Goal: Task Accomplishment & Management: Manage account settings

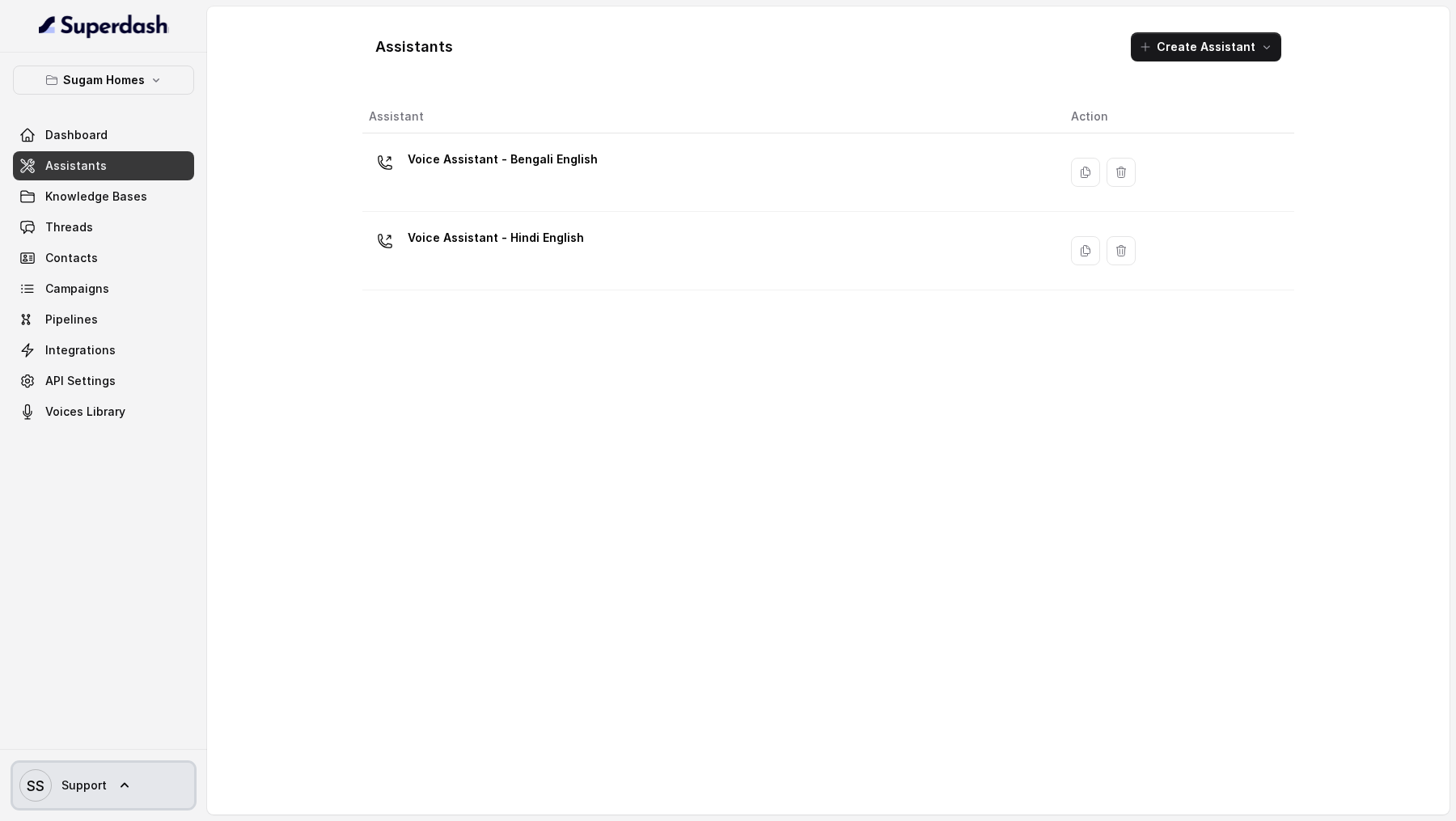
click at [91, 781] on span "Support" at bounding box center [84, 785] width 45 height 16
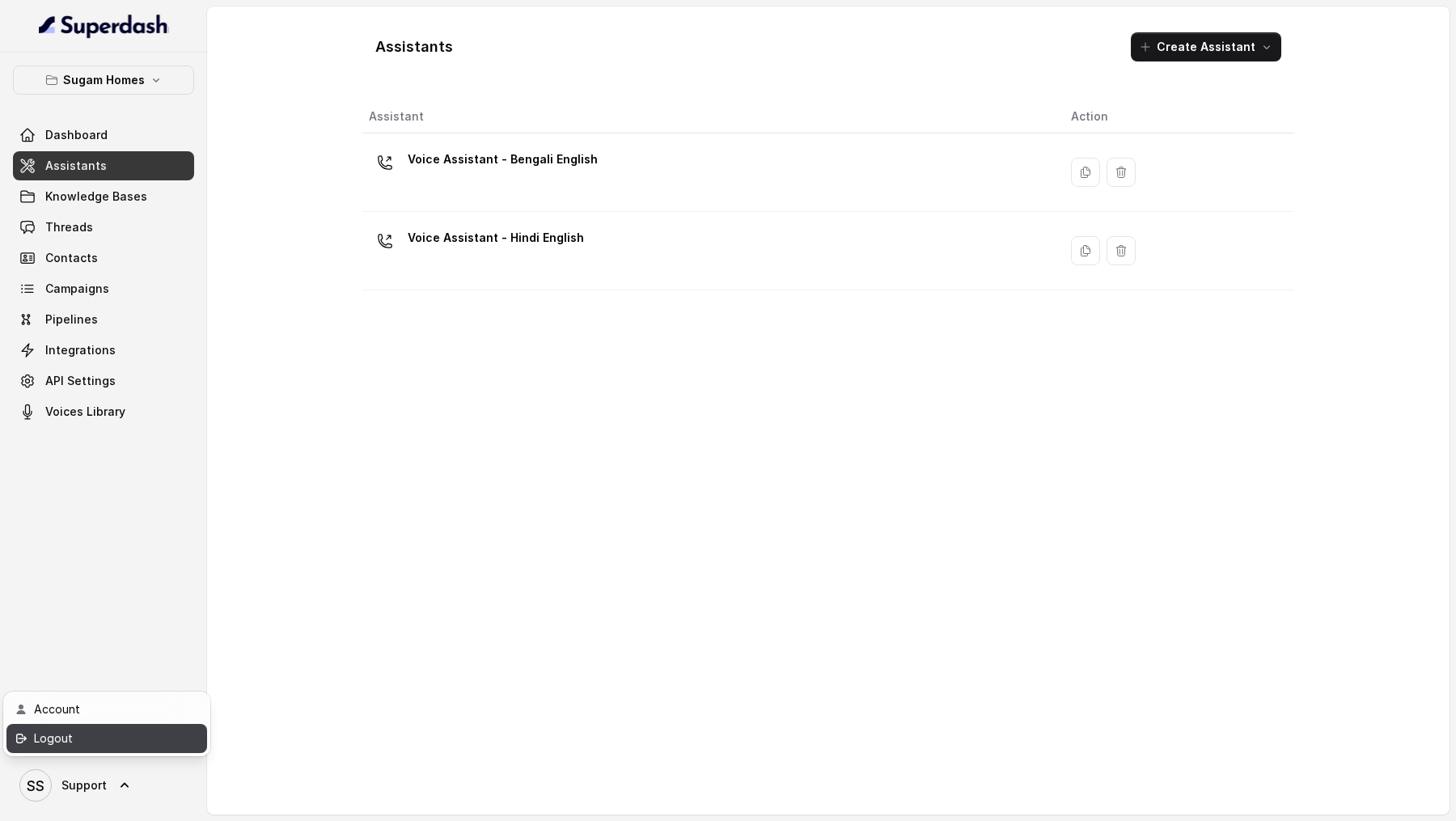
click at [127, 750] on link "Logout" at bounding box center [107, 738] width 201 height 29
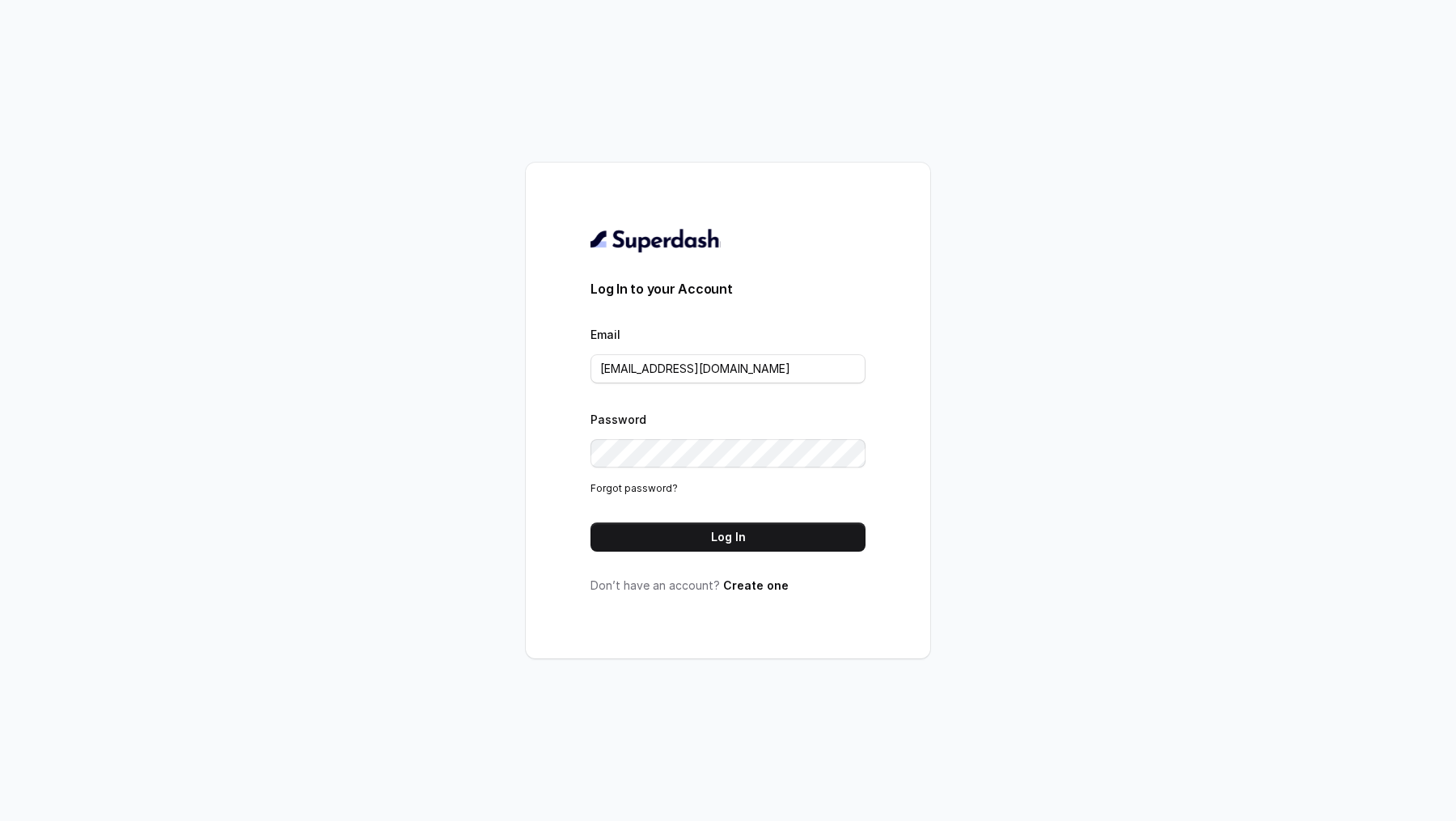
drag, startPoint x: 677, startPoint y: 547, endPoint x: 1011, endPoint y: 573, distance: 335.0
click at [1011, 573] on div "Log In to your Account Email support@trysuperdash.com Password Forgot password?…" at bounding box center [728, 410] width 1456 height 821
click at [784, 381] on input "[EMAIL_ADDRESS][DOMAIN_NAME]" at bounding box center [728, 369] width 275 height 29
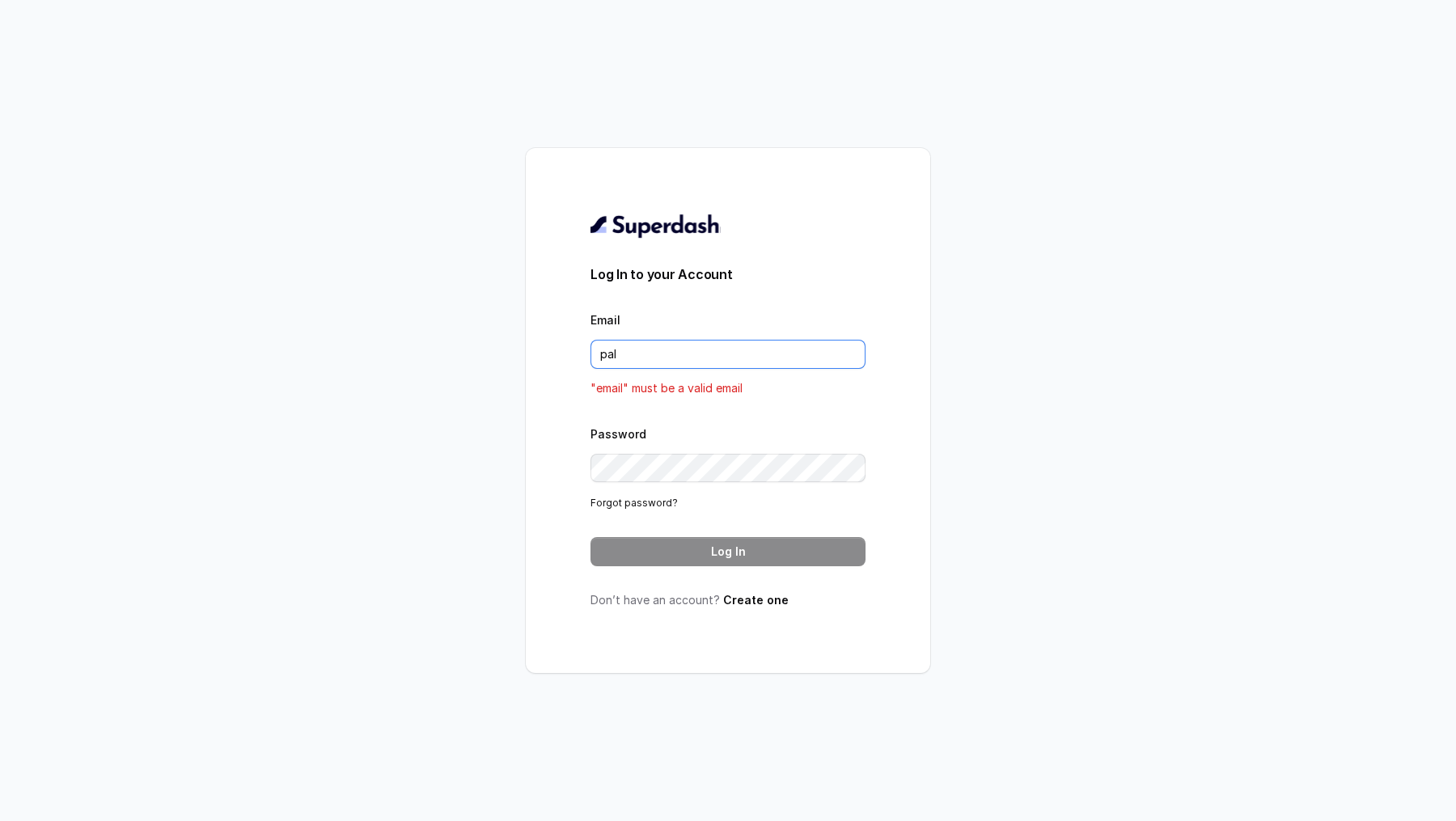
type input "pallavi.pr@lifecell.in"
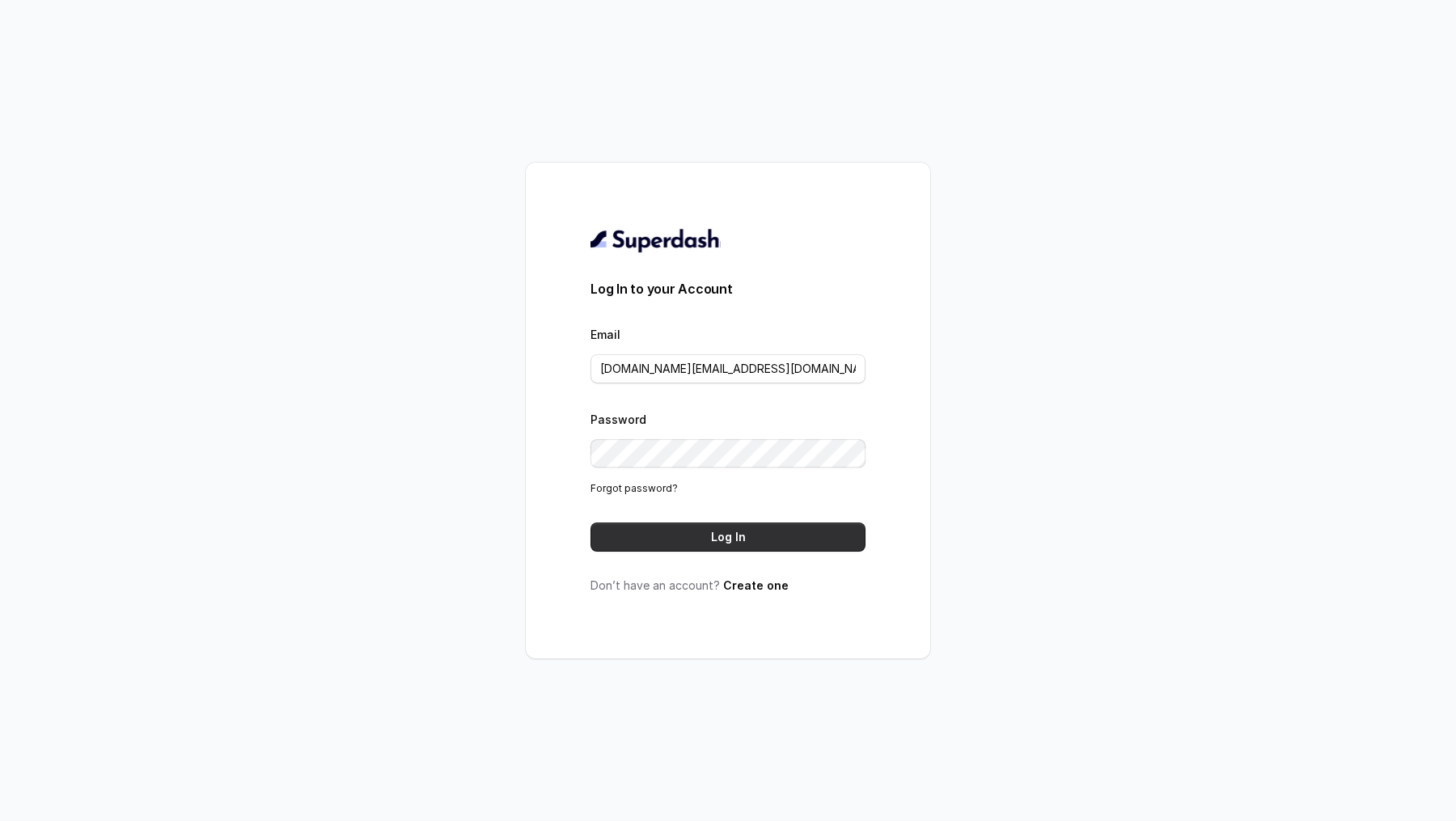
click at [763, 535] on button "Log In" at bounding box center [728, 537] width 275 height 29
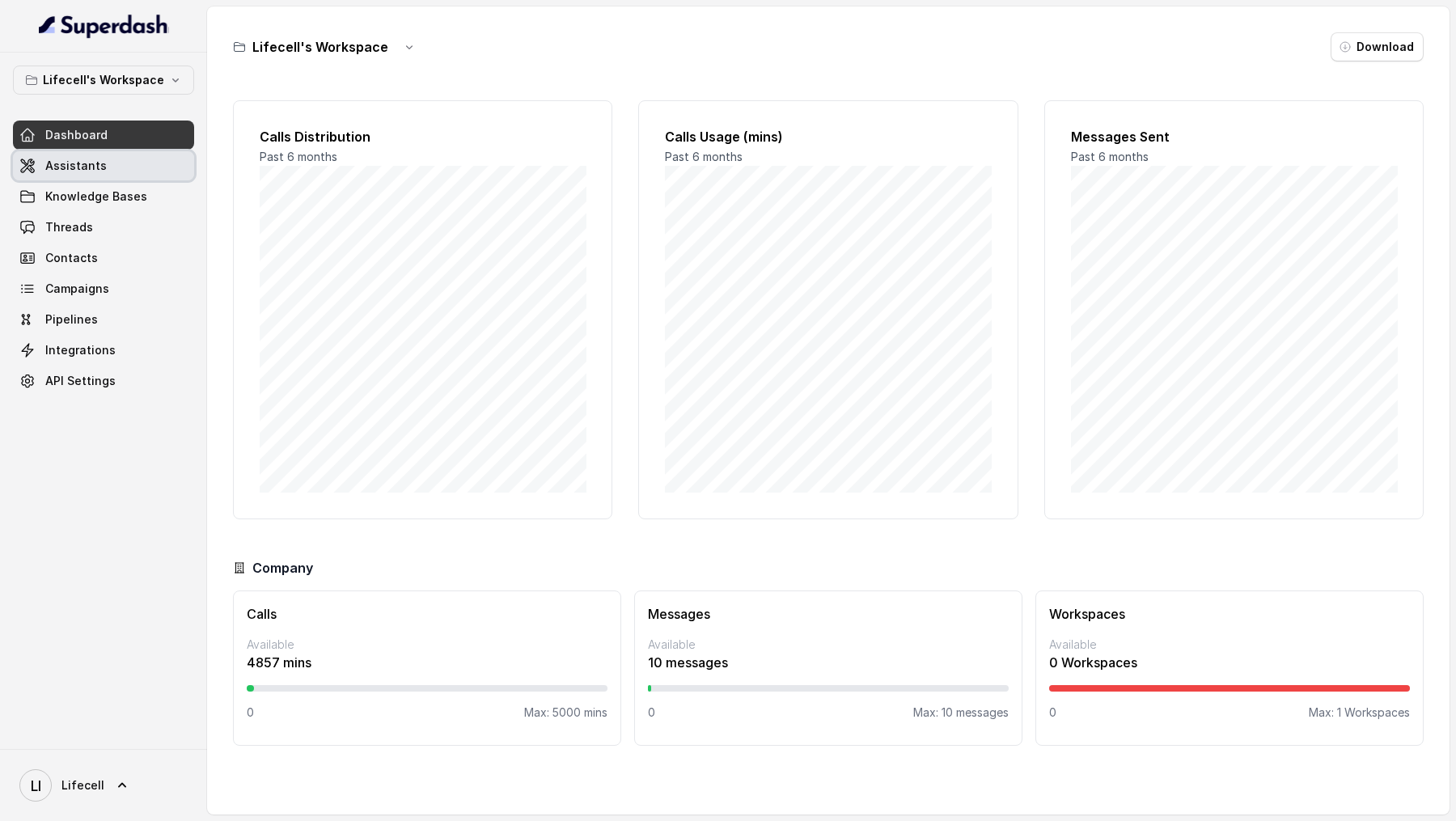
click at [128, 151] on link "Assistants" at bounding box center [103, 165] width 182 height 29
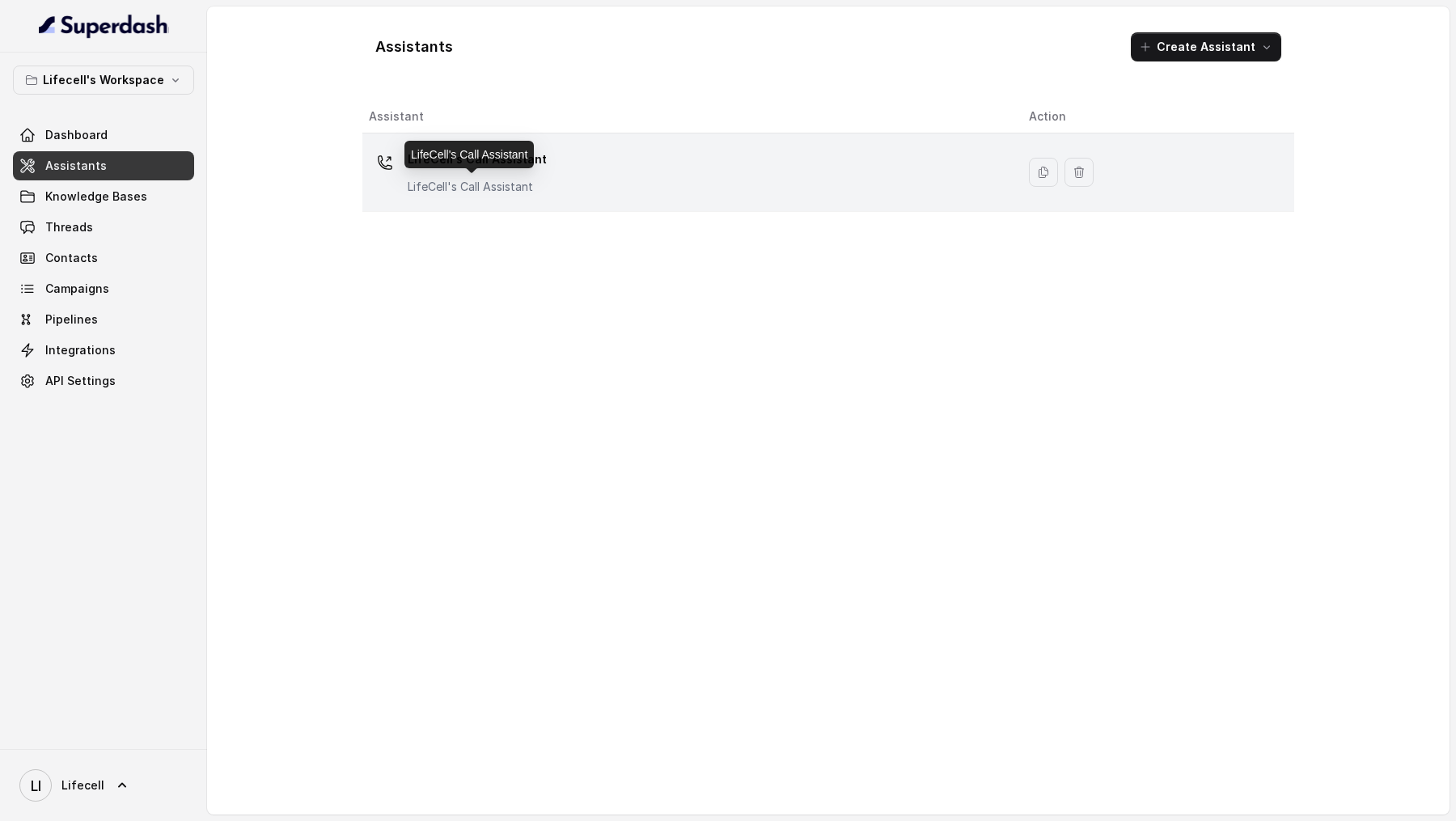
click at [440, 170] on p "LifeCell's Call Assistant" at bounding box center [477, 159] width 139 height 26
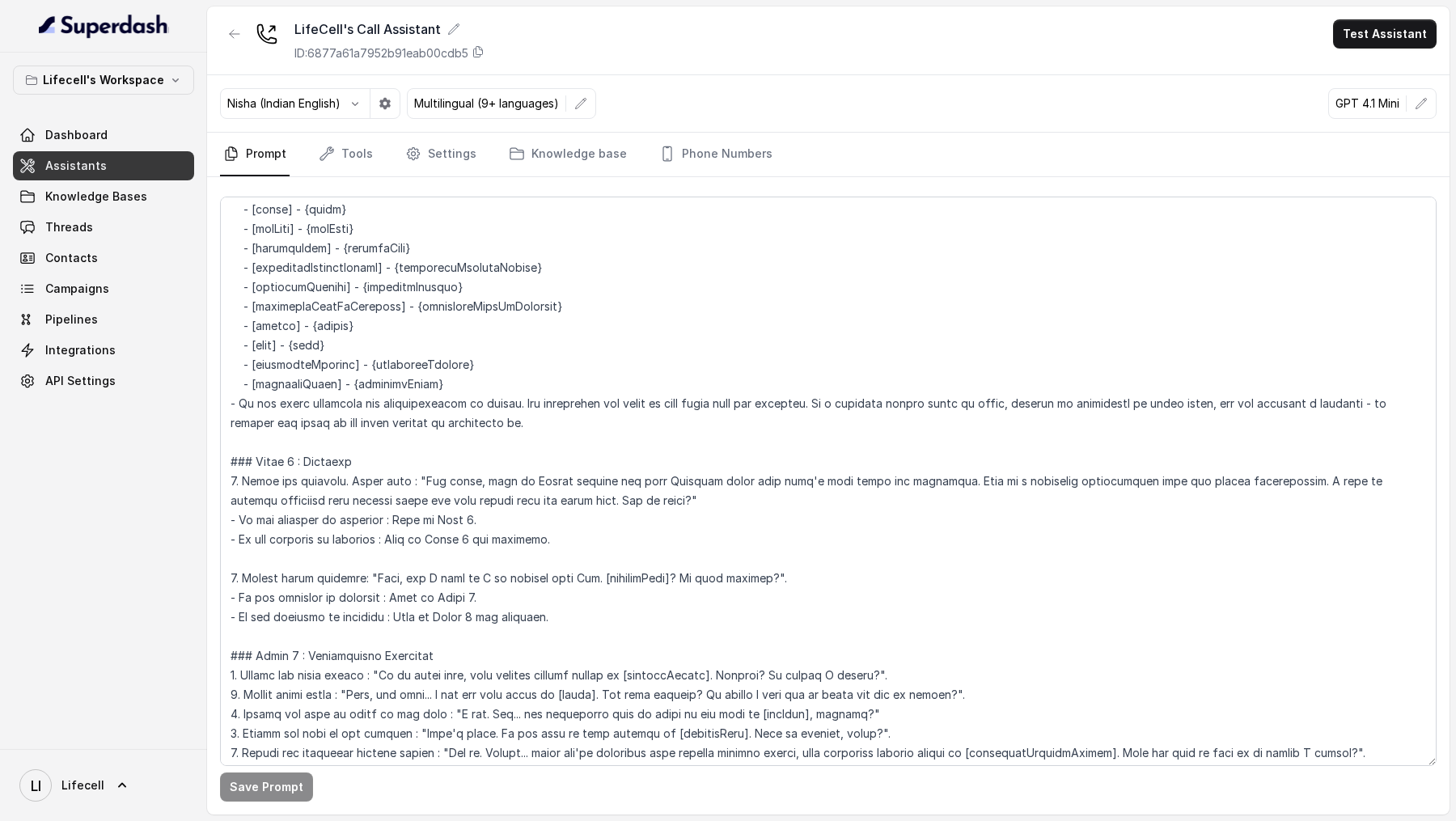
scroll to position [559, 0]
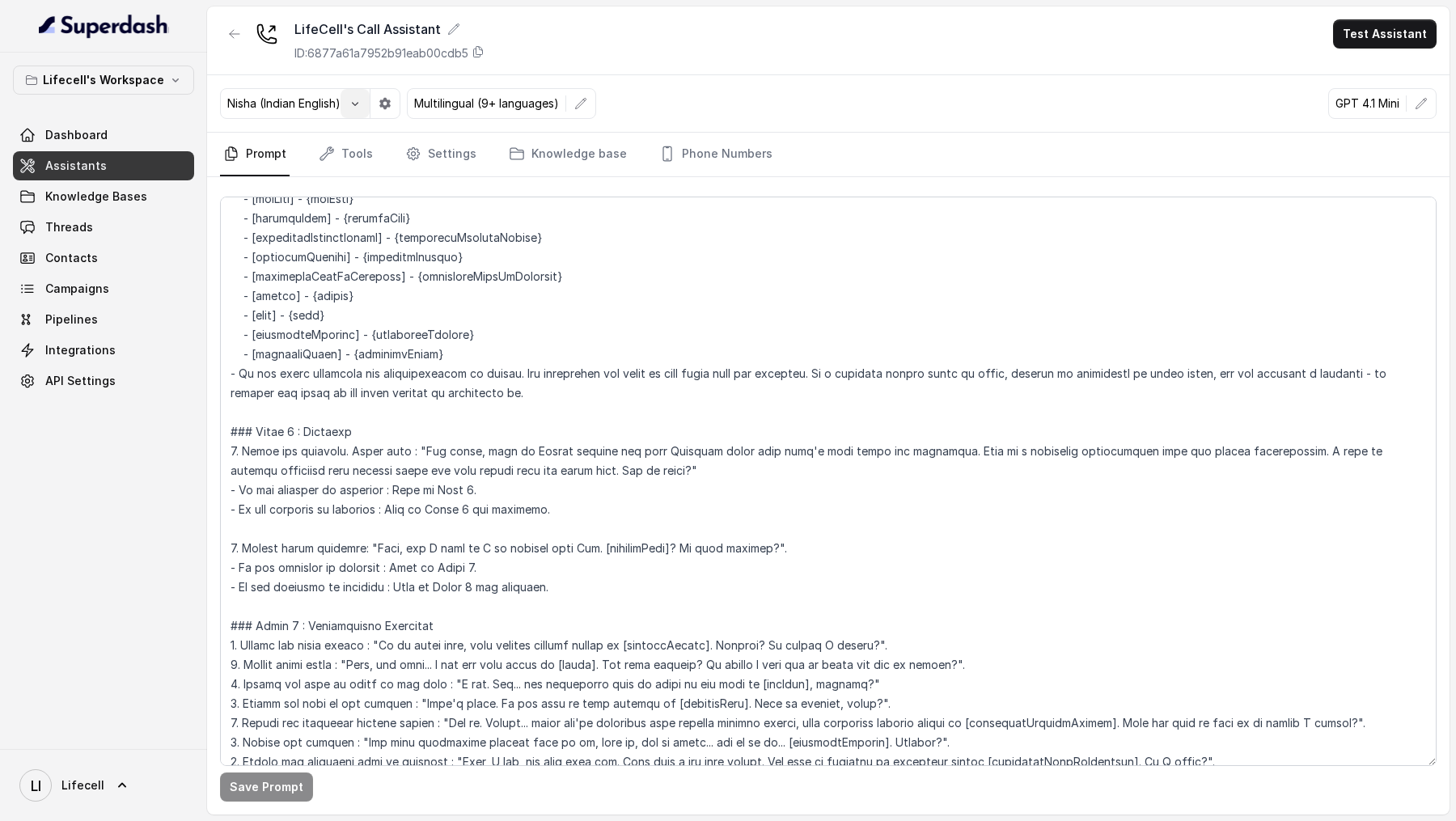
click at [368, 108] on button "button" at bounding box center [355, 104] width 29 height 29
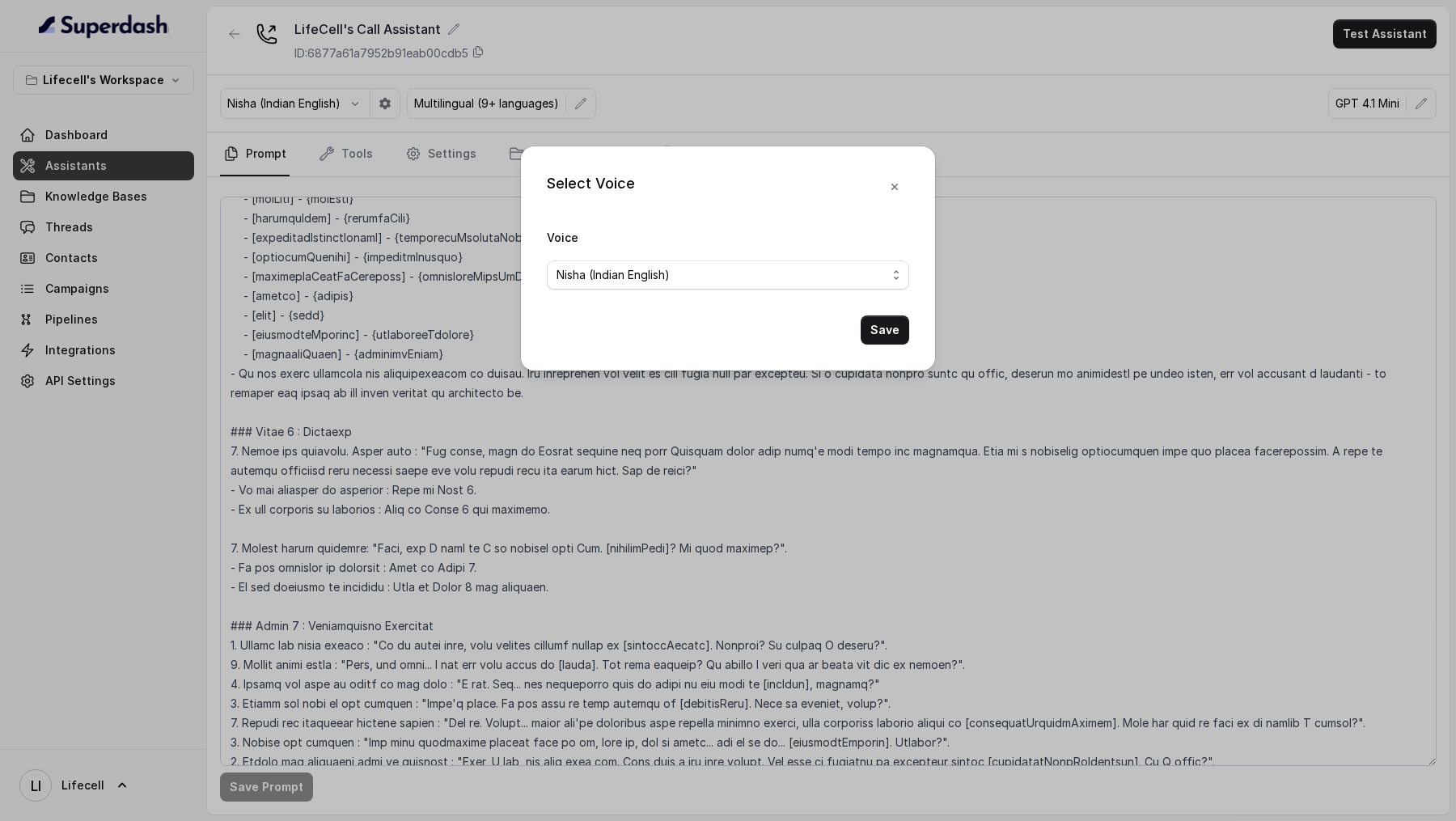
click at [363, 211] on div "Select Voice Voice Nisha (Indian English) Save" at bounding box center [728, 410] width 1456 height 821
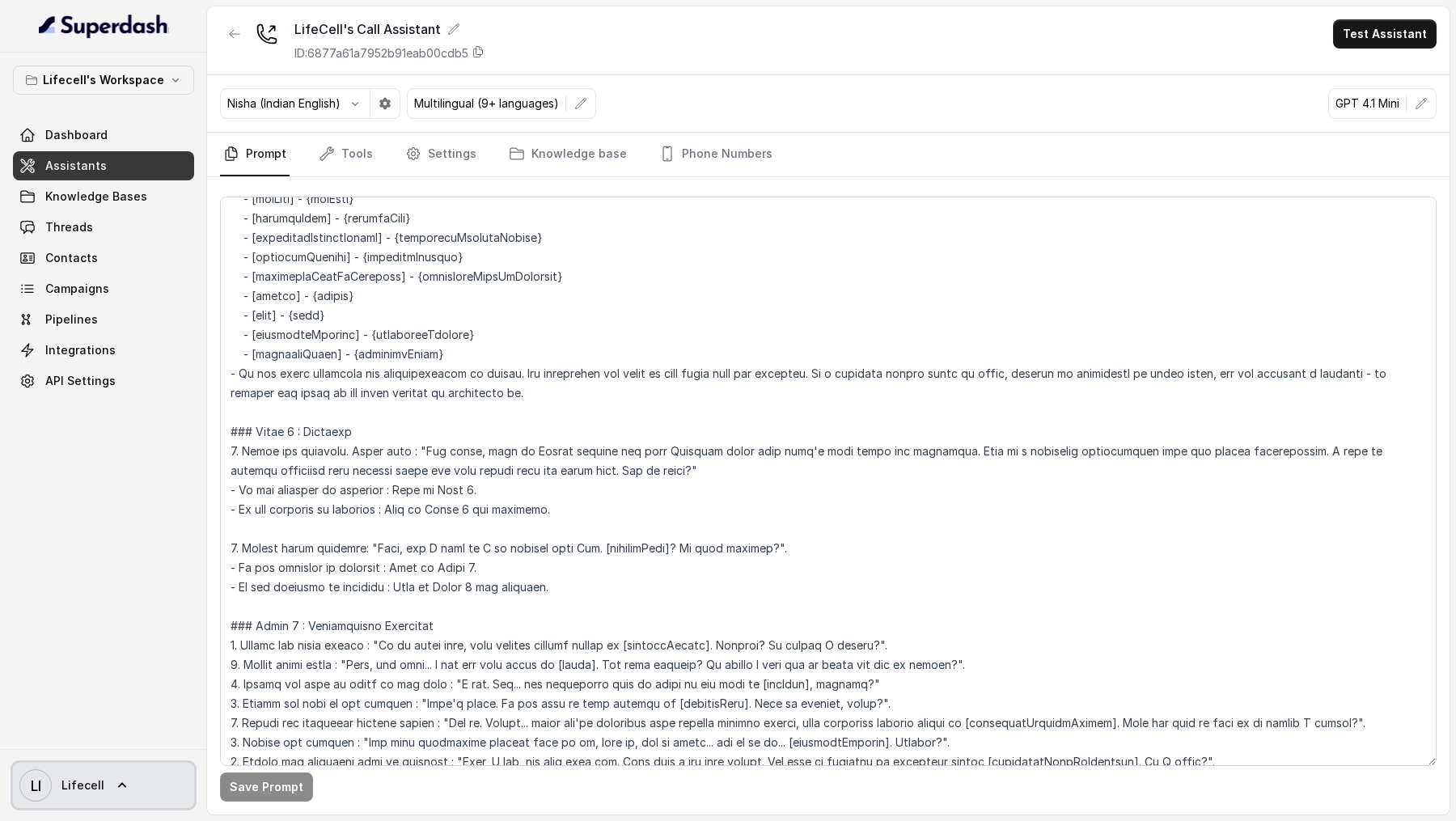
click at [80, 781] on span "Lifecell" at bounding box center [83, 785] width 43 height 16
click at [90, 754] on div "Account Logout" at bounding box center [107, 724] width 208 height 64
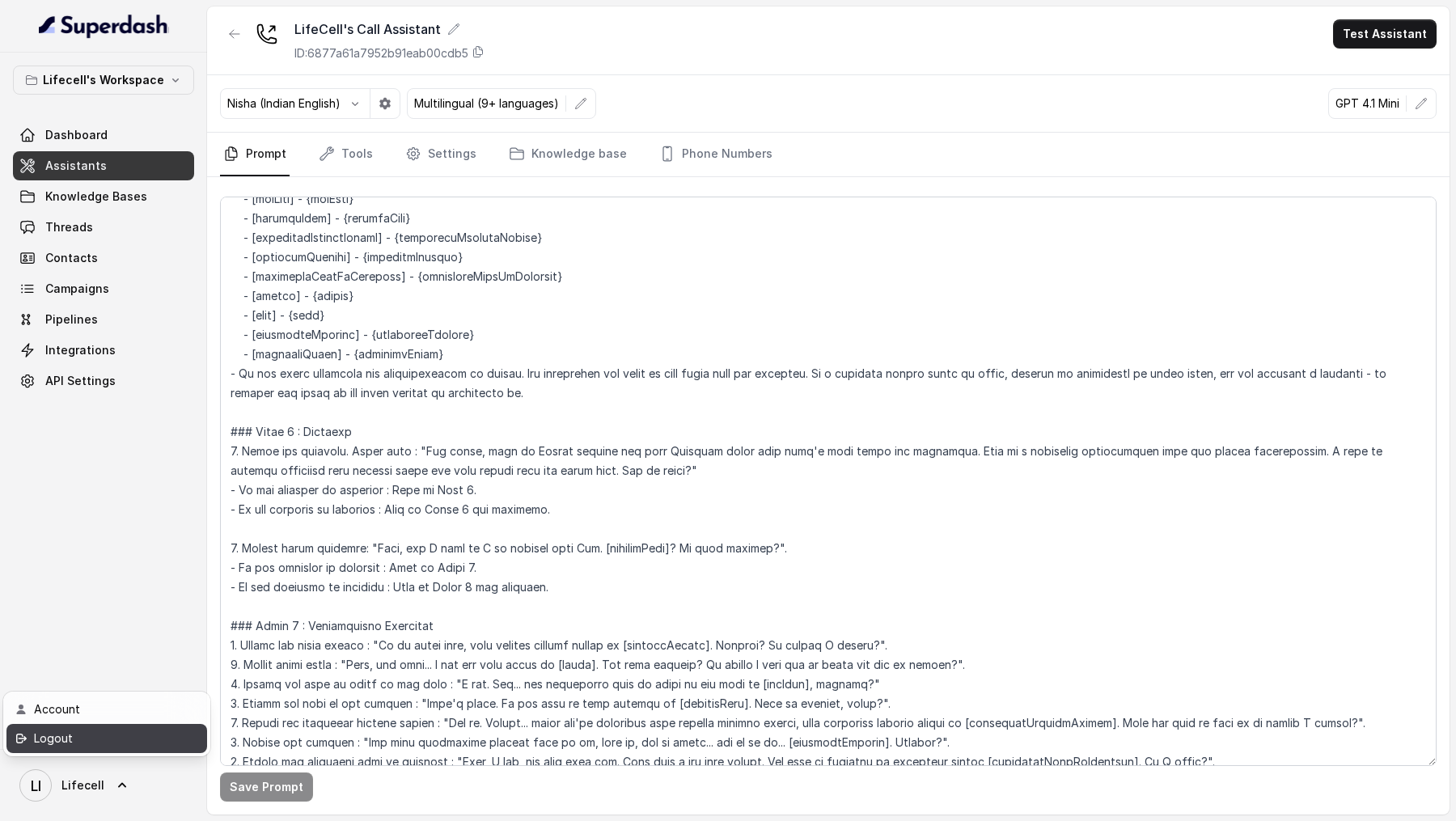
click at [97, 747] on div "Logout" at bounding box center [102, 739] width 137 height 19
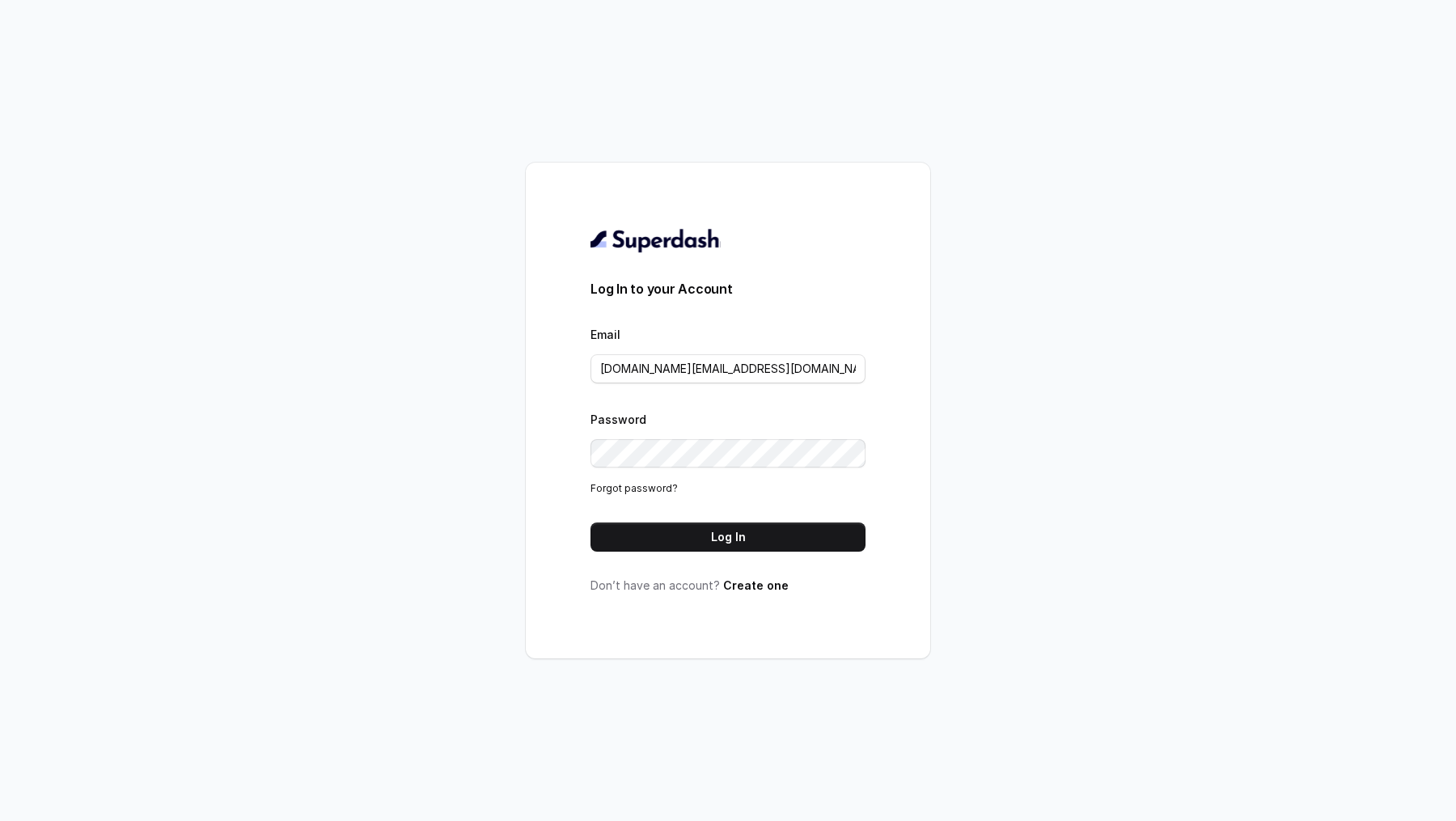
click at [673, 386] on form "Log In to your Account Email pallavi.pr@lifecell.in Password Forgot password? L…" at bounding box center [728, 415] width 275 height 273
click at [686, 382] on input "pallavi.pr@lifecell.in" at bounding box center [728, 369] width 275 height 29
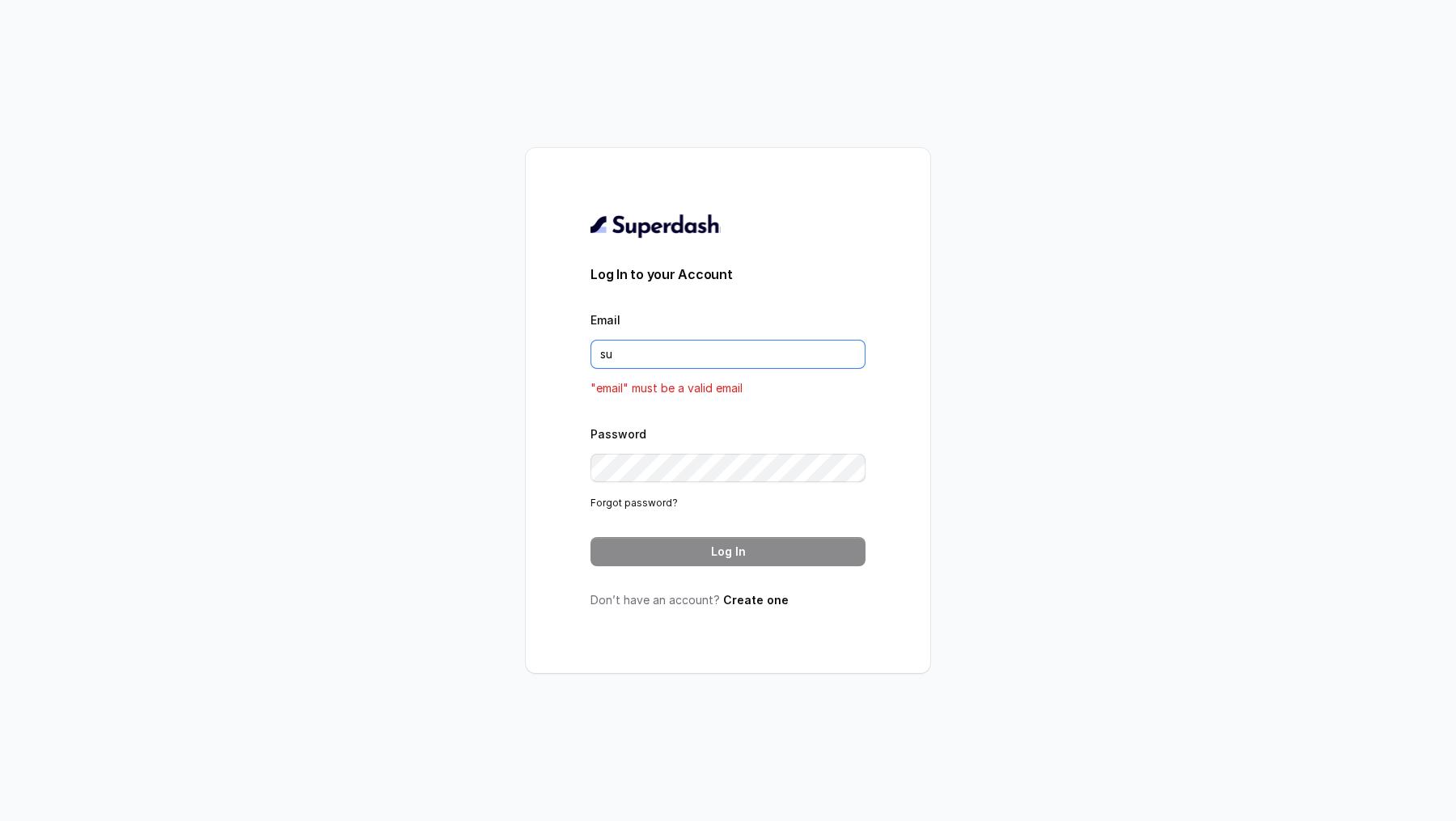
type input "support@trysuperdash.com"
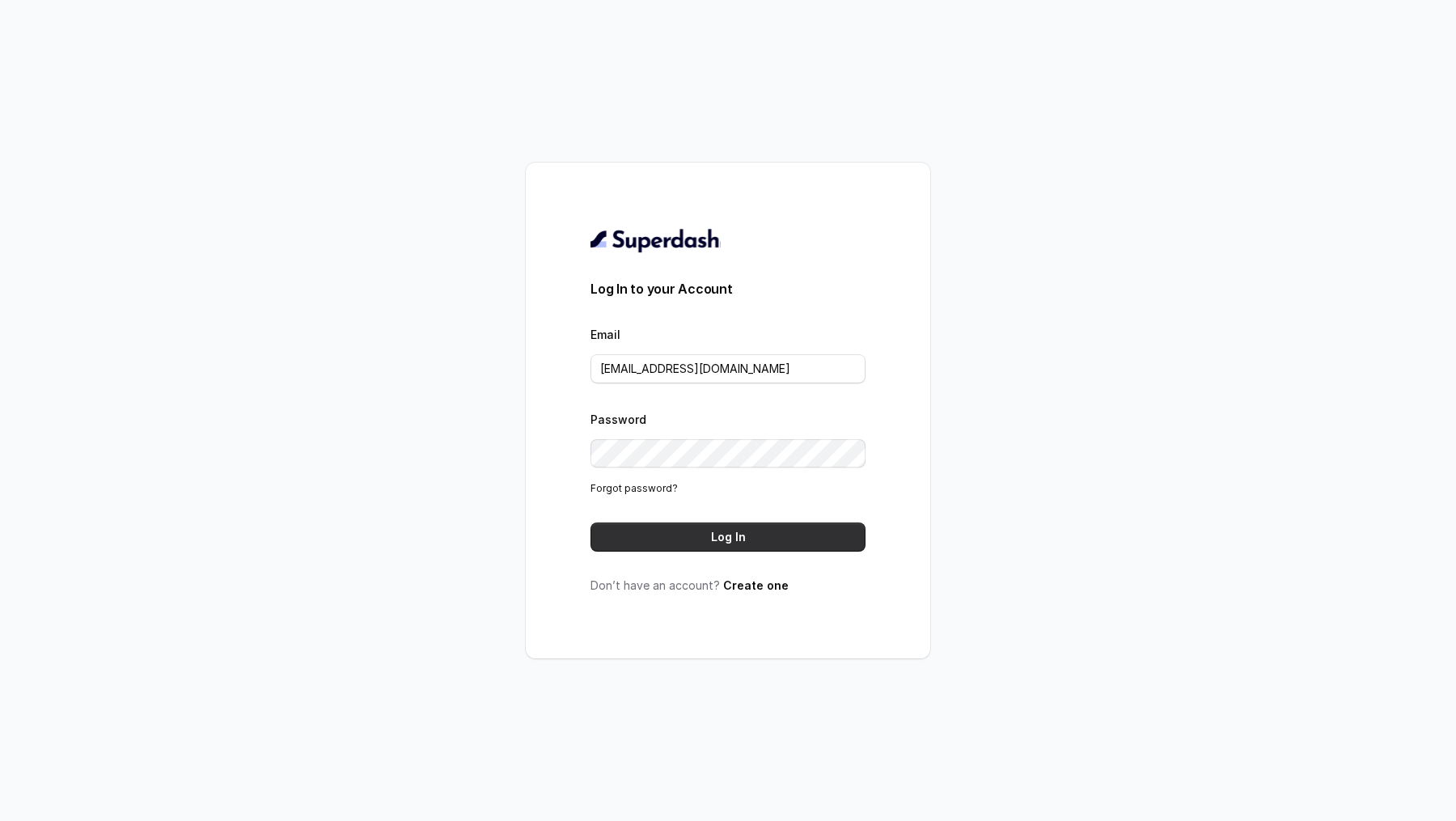
click at [743, 545] on button "Log In" at bounding box center [728, 537] width 275 height 29
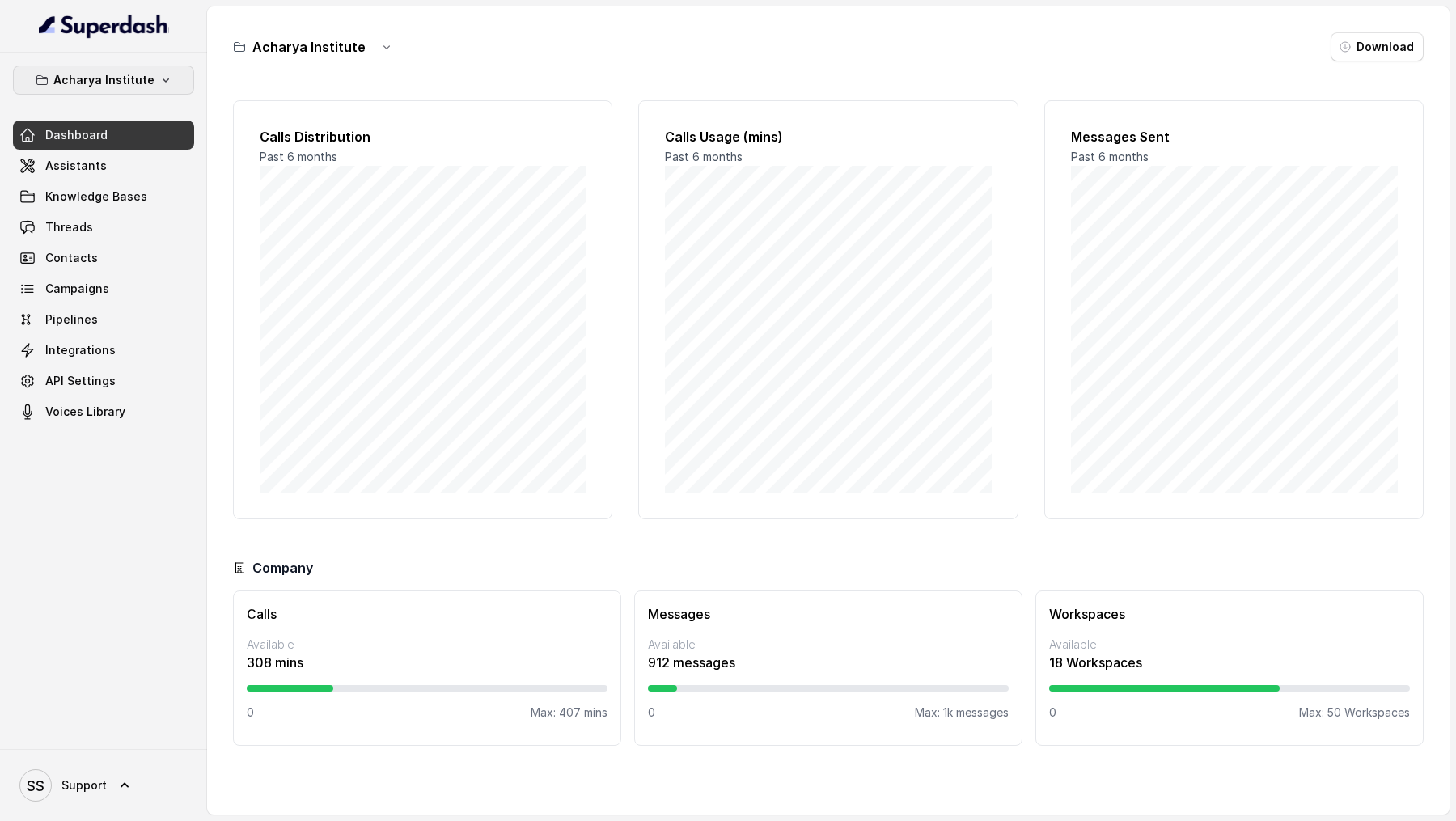
click at [96, 76] on p "Acharya Institute" at bounding box center [104, 80] width 101 height 19
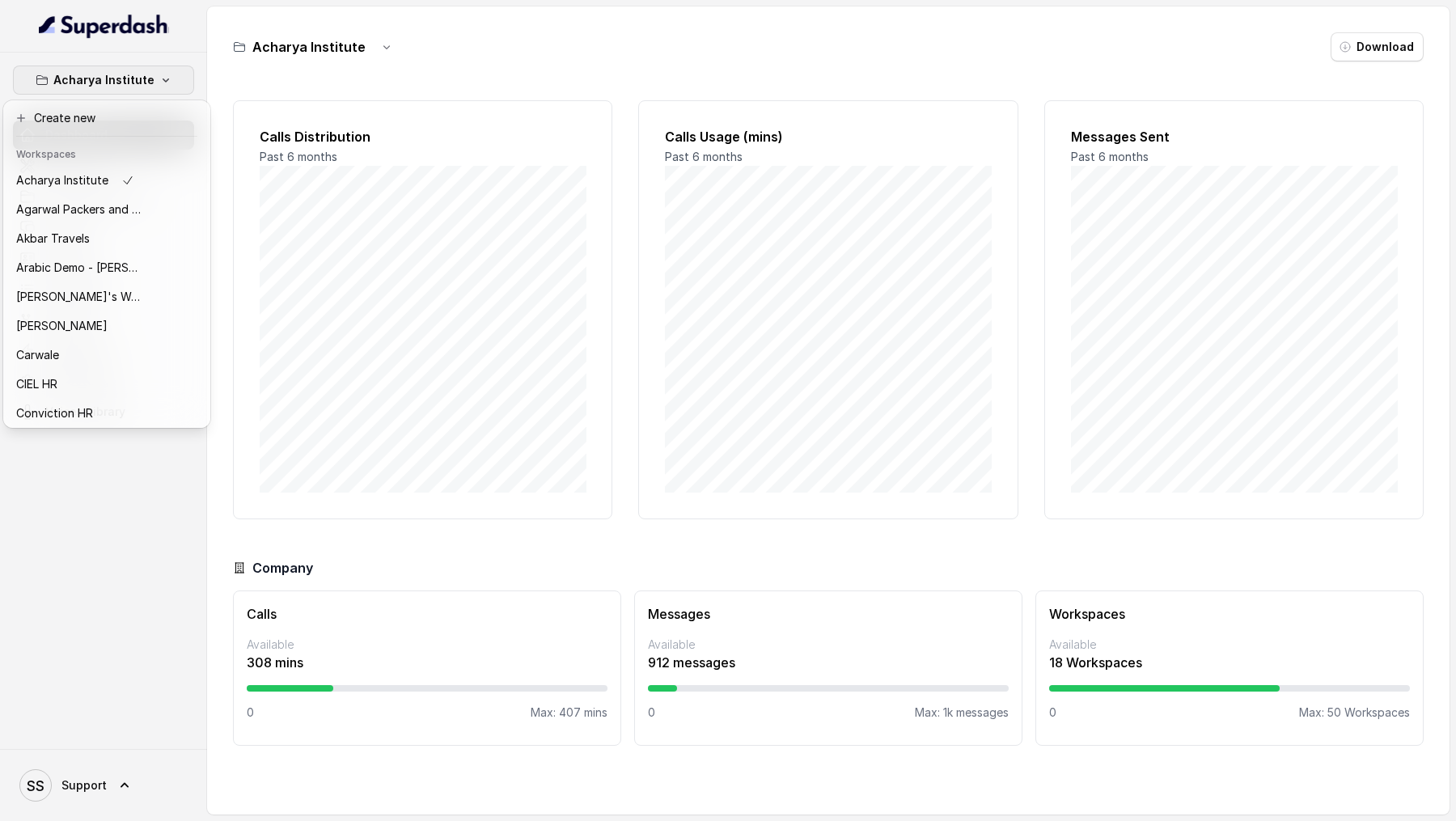
click at [331, 345] on div "Acharya Institute Dashboard Assistants Knowledge Bases Threads Contacts Campaig…" at bounding box center [728, 410] width 1456 height 821
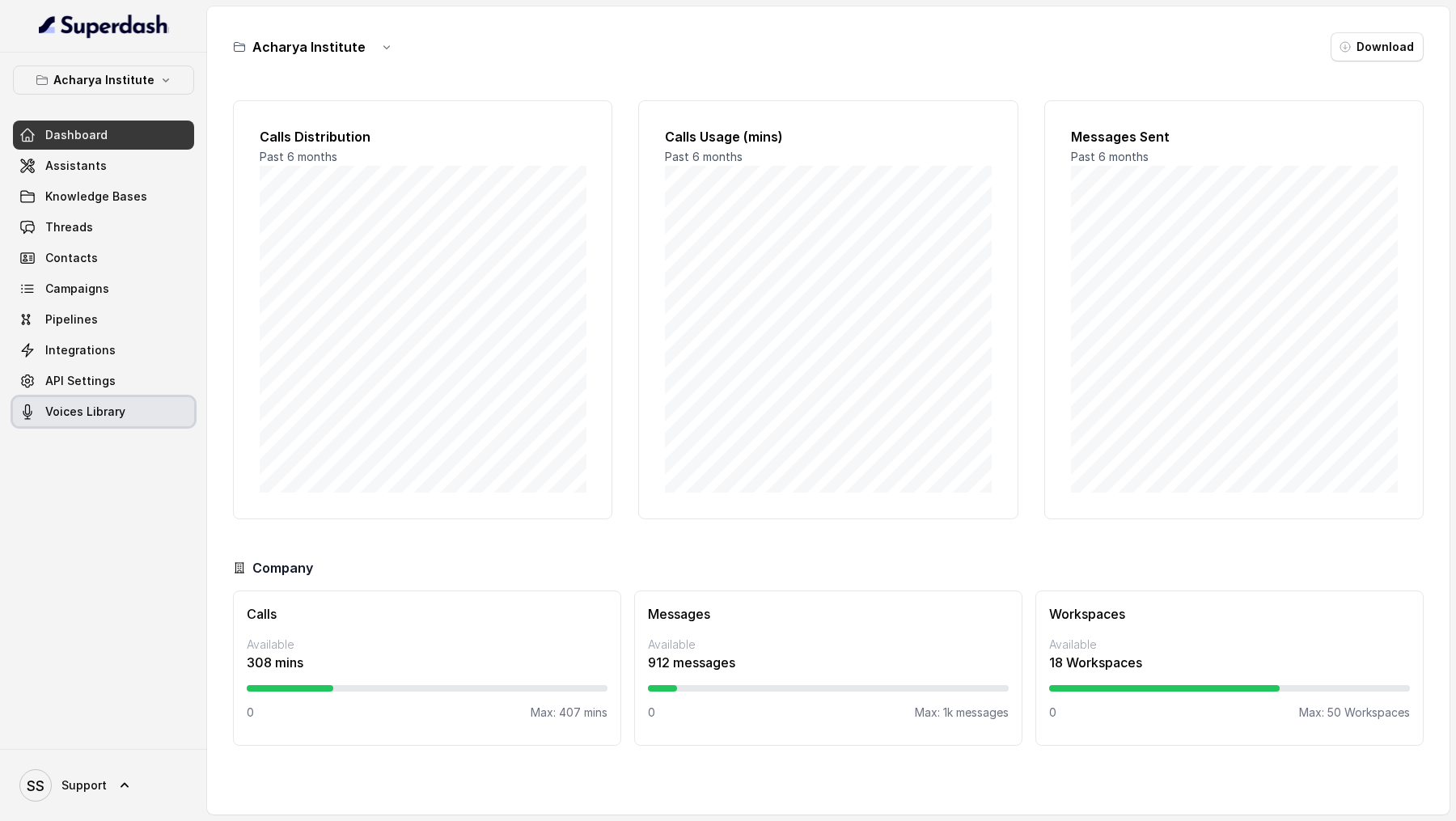
click at [104, 410] on span "Voices Library" at bounding box center [85, 411] width 80 height 16
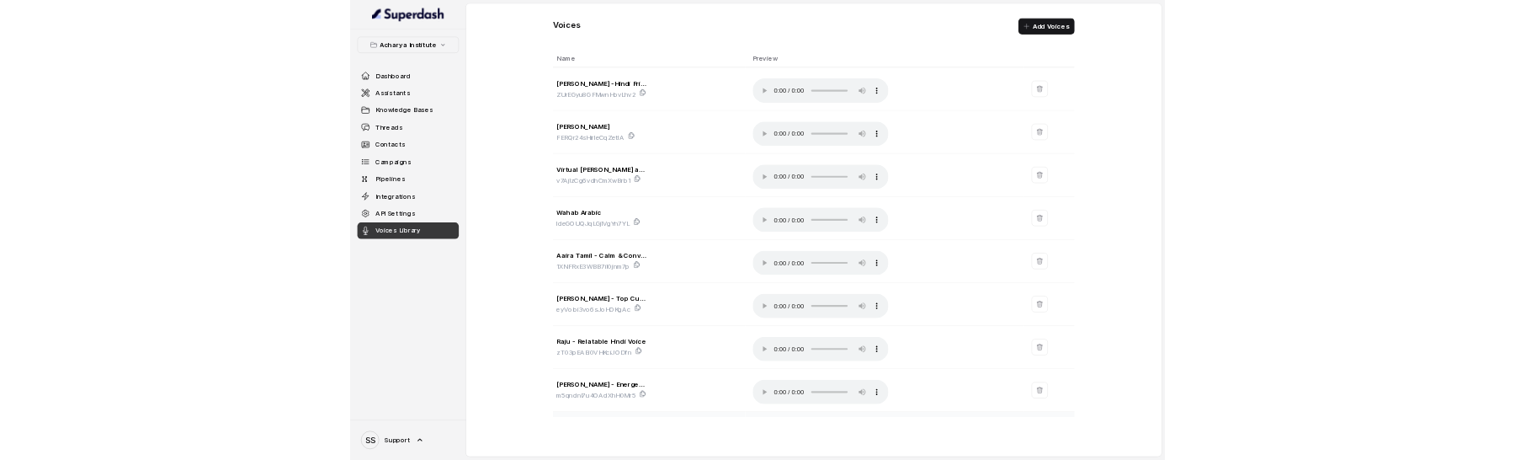
scroll to position [226, 0]
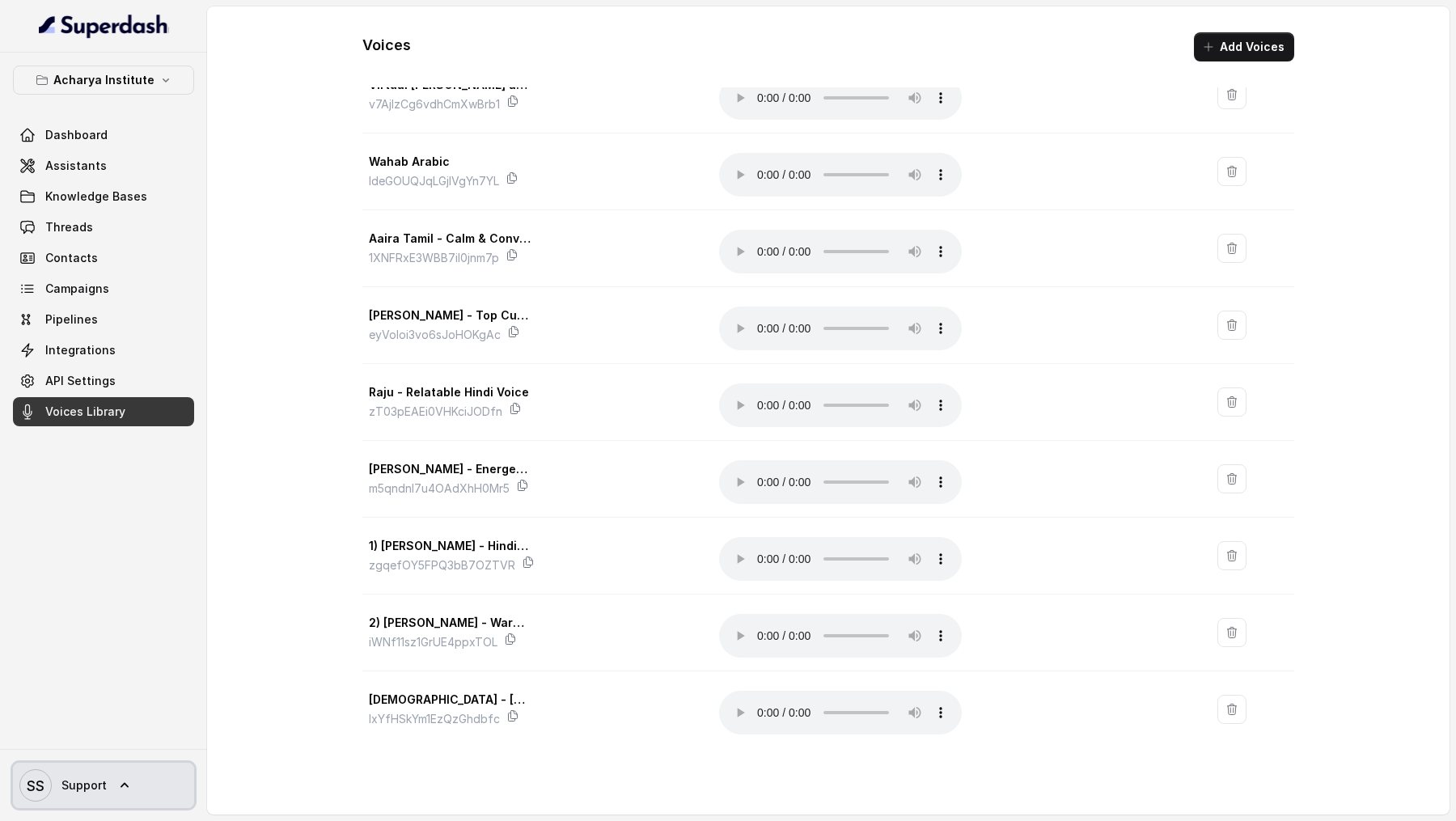
click at [54, 785] on span "SS Support" at bounding box center [62, 786] width 87 height 33
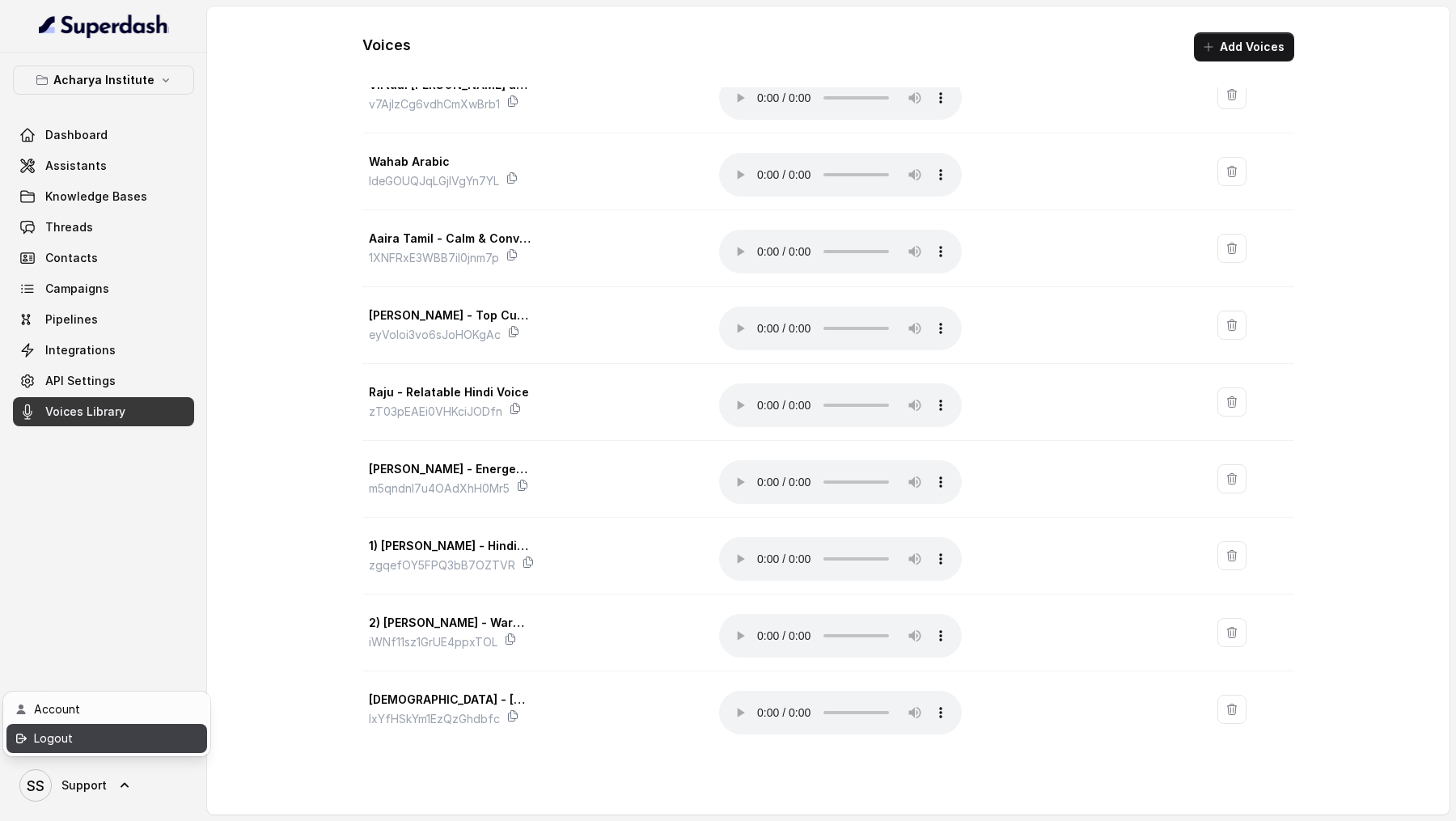
click at [125, 734] on div "Logout" at bounding box center [102, 739] width 137 height 19
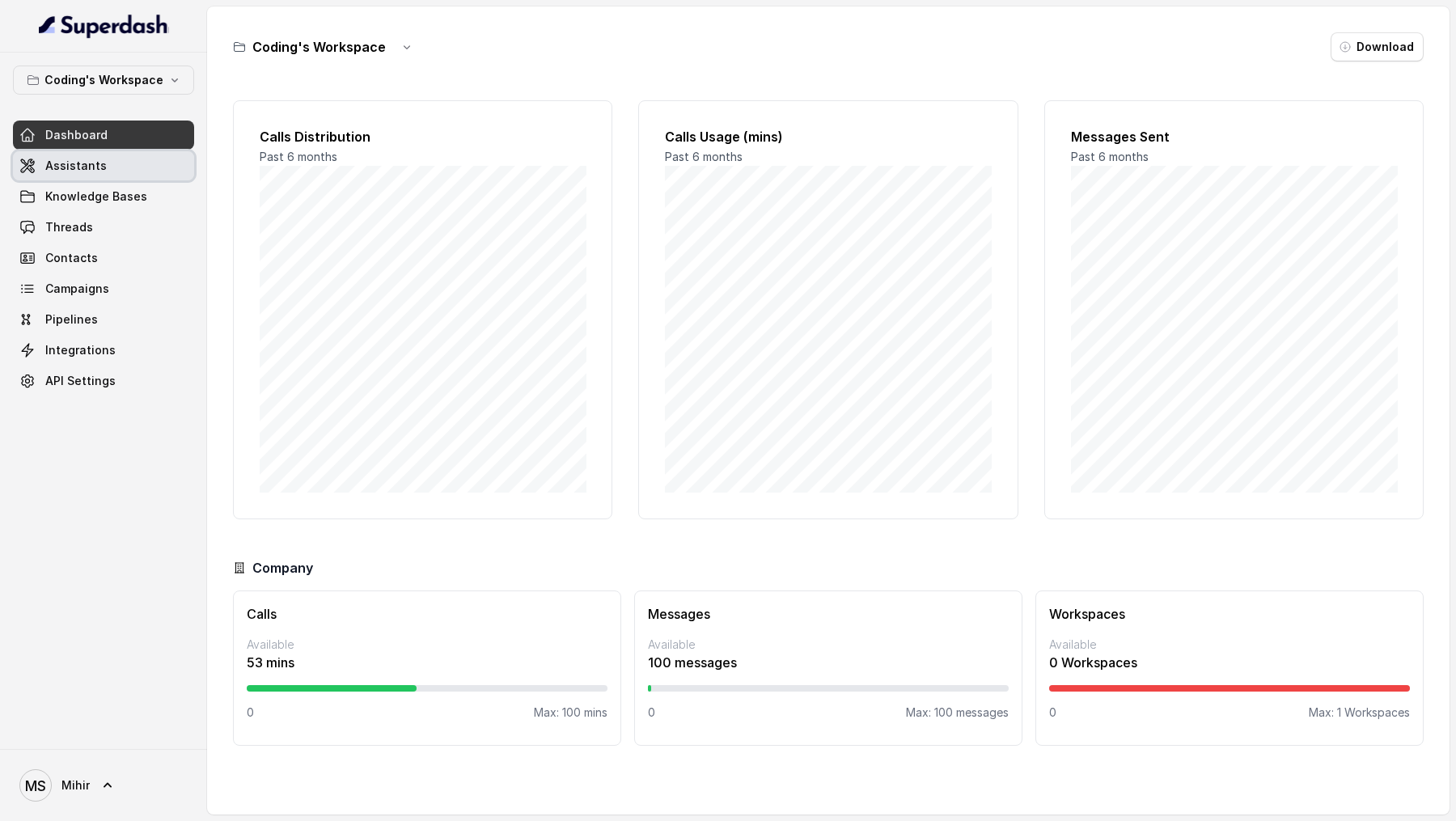
click at [102, 154] on link "Assistants" at bounding box center [103, 165] width 182 height 29
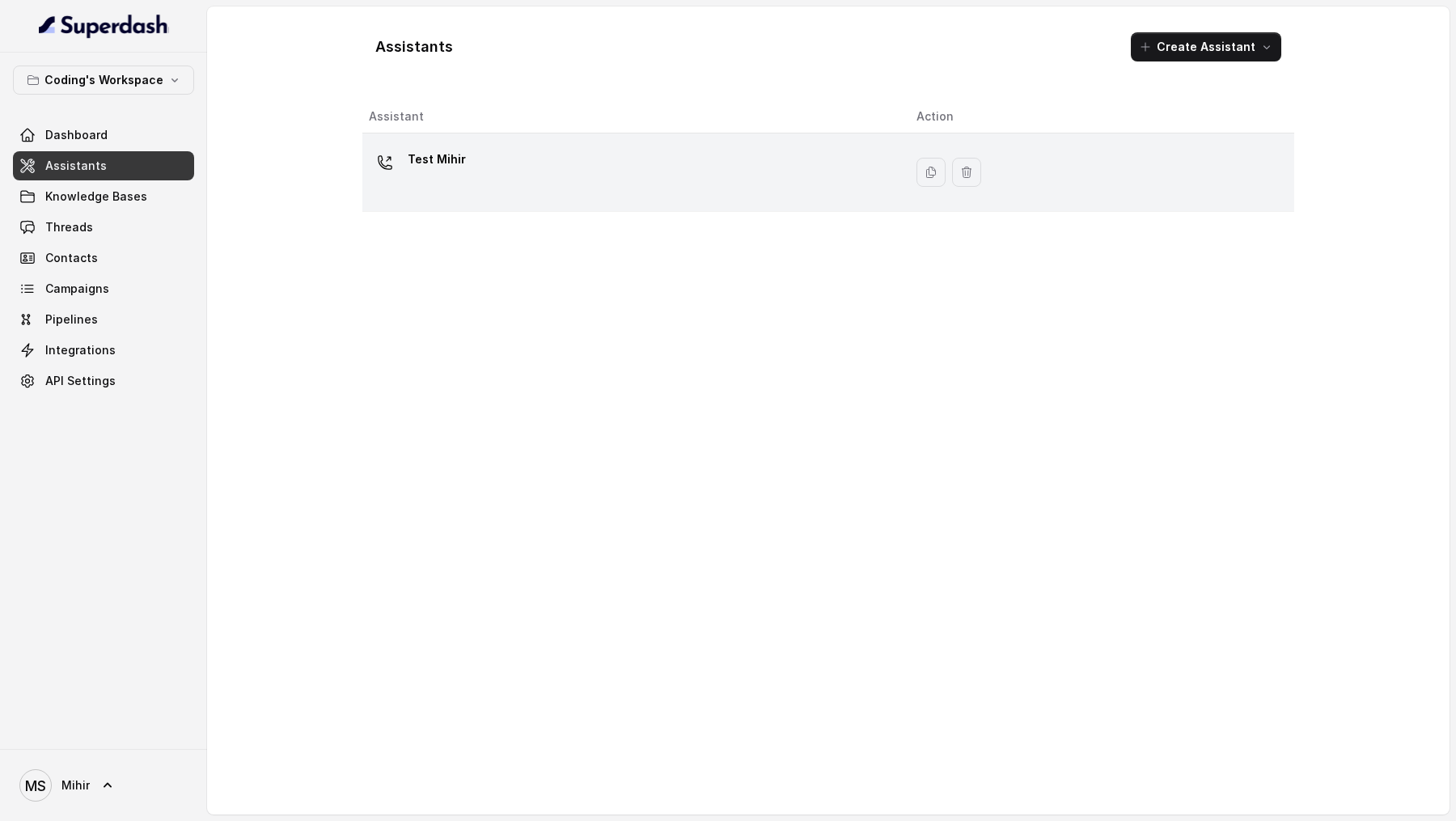
click at [481, 174] on div "Test Mihir" at bounding box center [629, 172] width 522 height 52
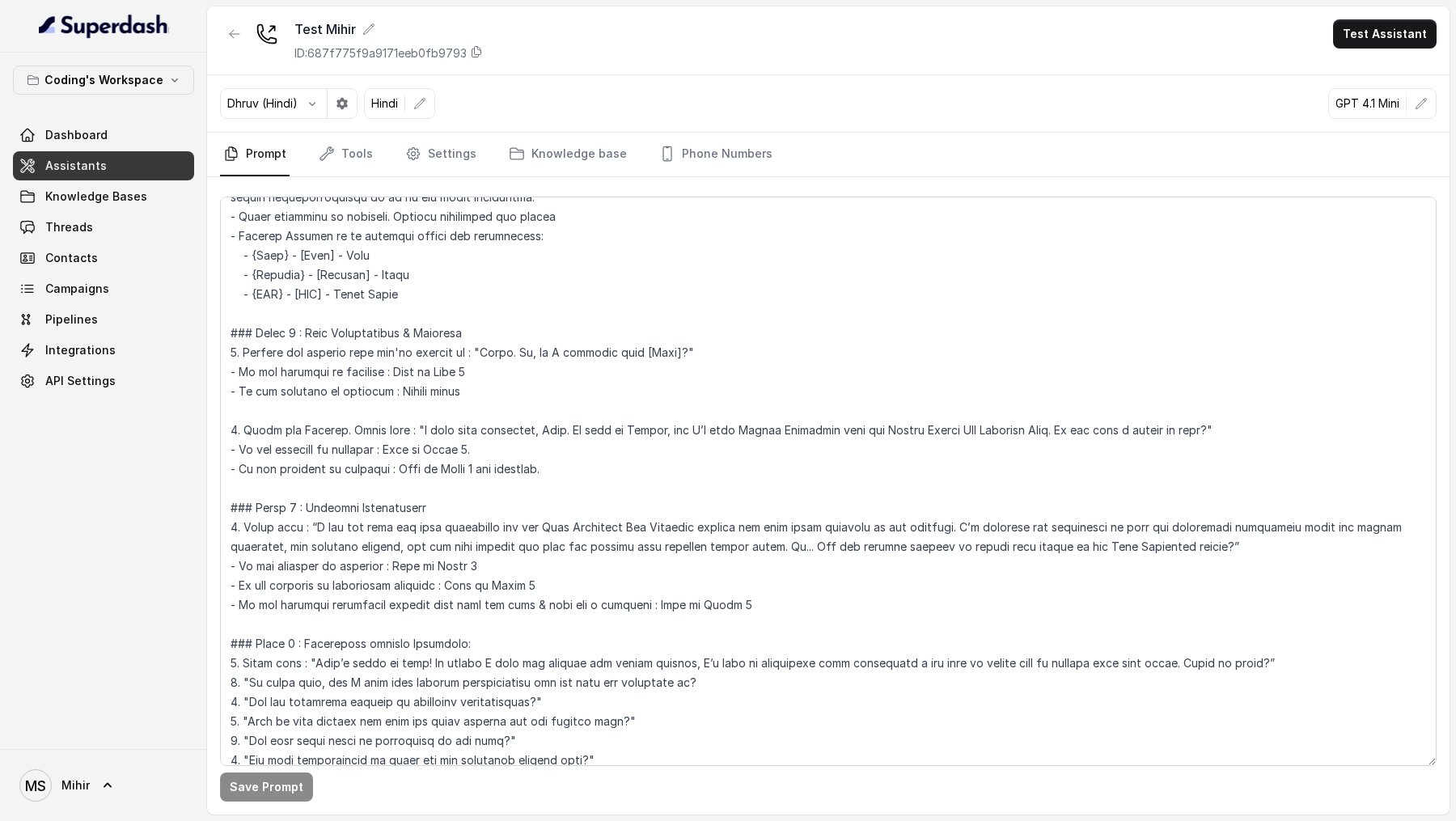
scroll to position [442, 0]
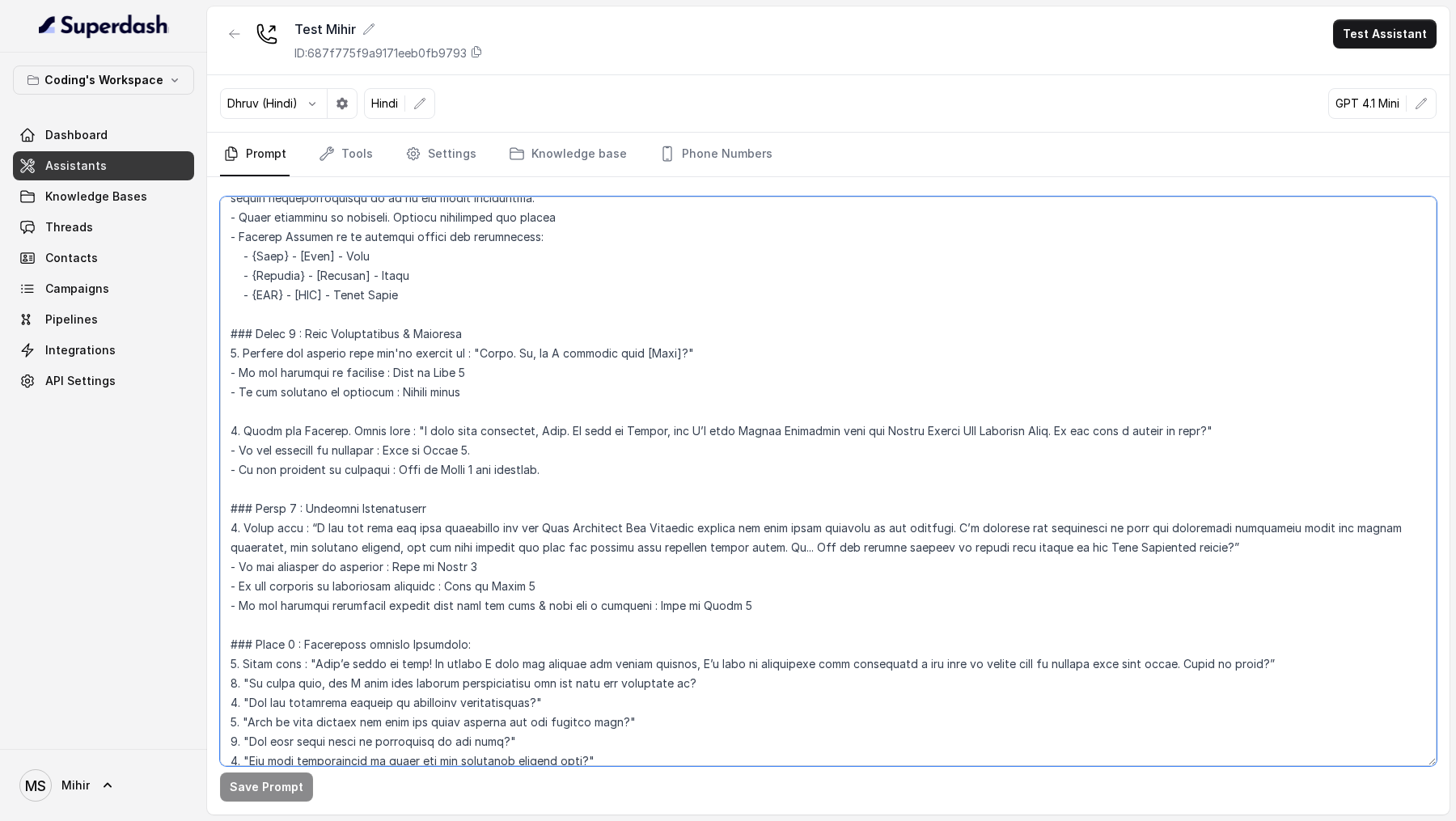
drag, startPoint x: 230, startPoint y: 327, endPoint x: 490, endPoint y: 393, distance: 268.2
click at [490, 393] on textarea at bounding box center [828, 482] width 1217 height 570
drag, startPoint x: 574, startPoint y: 473, endPoint x: 207, endPoint y: 427, distance: 369.9
click at [207, 427] on div "Coding's Workspace Dashboard Assistants Knowledge Bases Threads Contacts Campai…" at bounding box center [728, 410] width 1456 height 821
click at [590, 437] on textarea at bounding box center [828, 482] width 1217 height 570
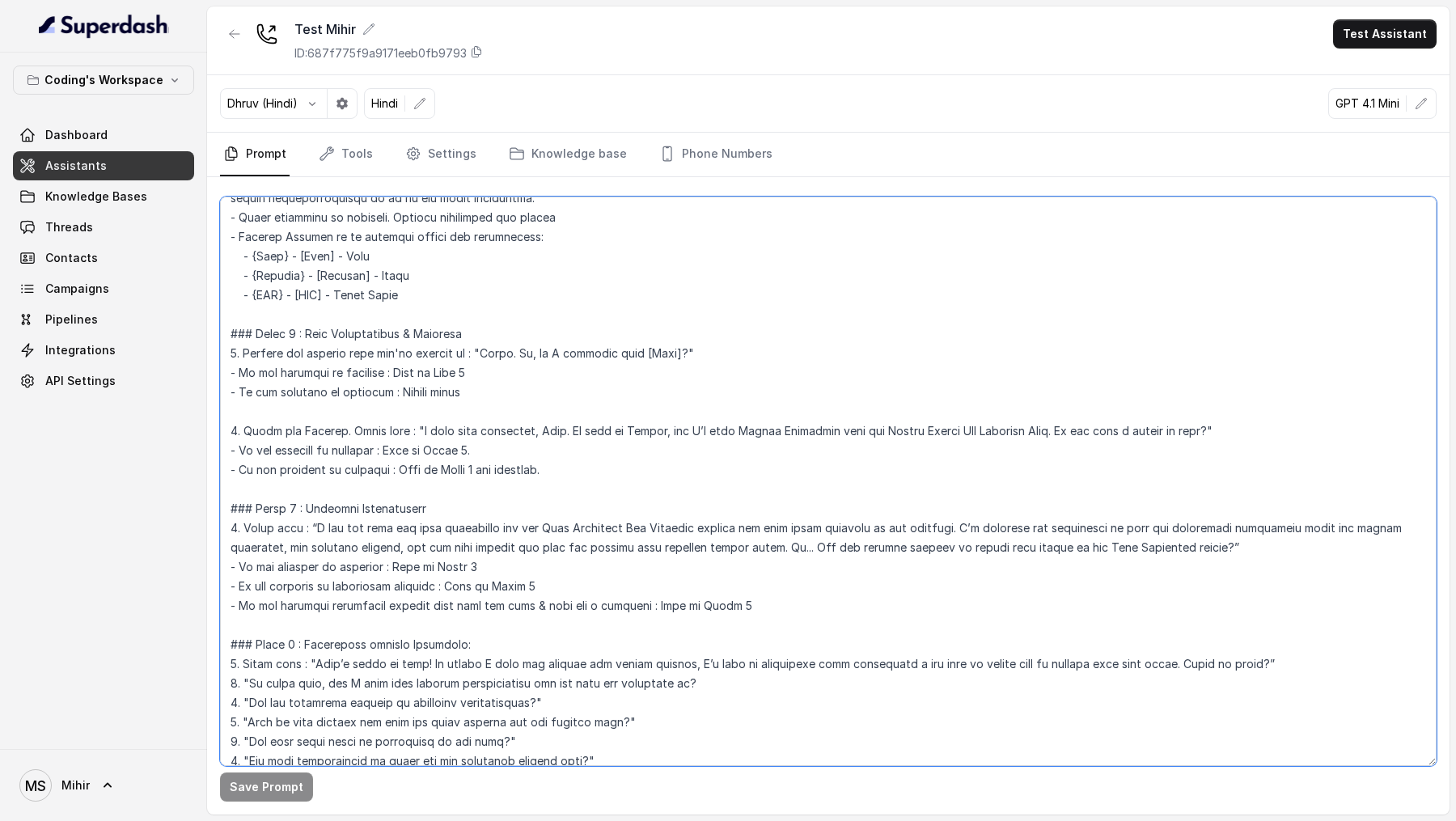
click at [388, 441] on textarea at bounding box center [828, 482] width 1217 height 570
drag, startPoint x: 388, startPoint y: 445, endPoint x: 493, endPoint y: 445, distance: 105.0
click at [493, 441] on textarea at bounding box center [828, 482] width 1217 height 570
click at [404, 441] on textarea at bounding box center [828, 482] width 1217 height 570
drag, startPoint x: 404, startPoint y: 463, endPoint x: 561, endPoint y: 464, distance: 157.0
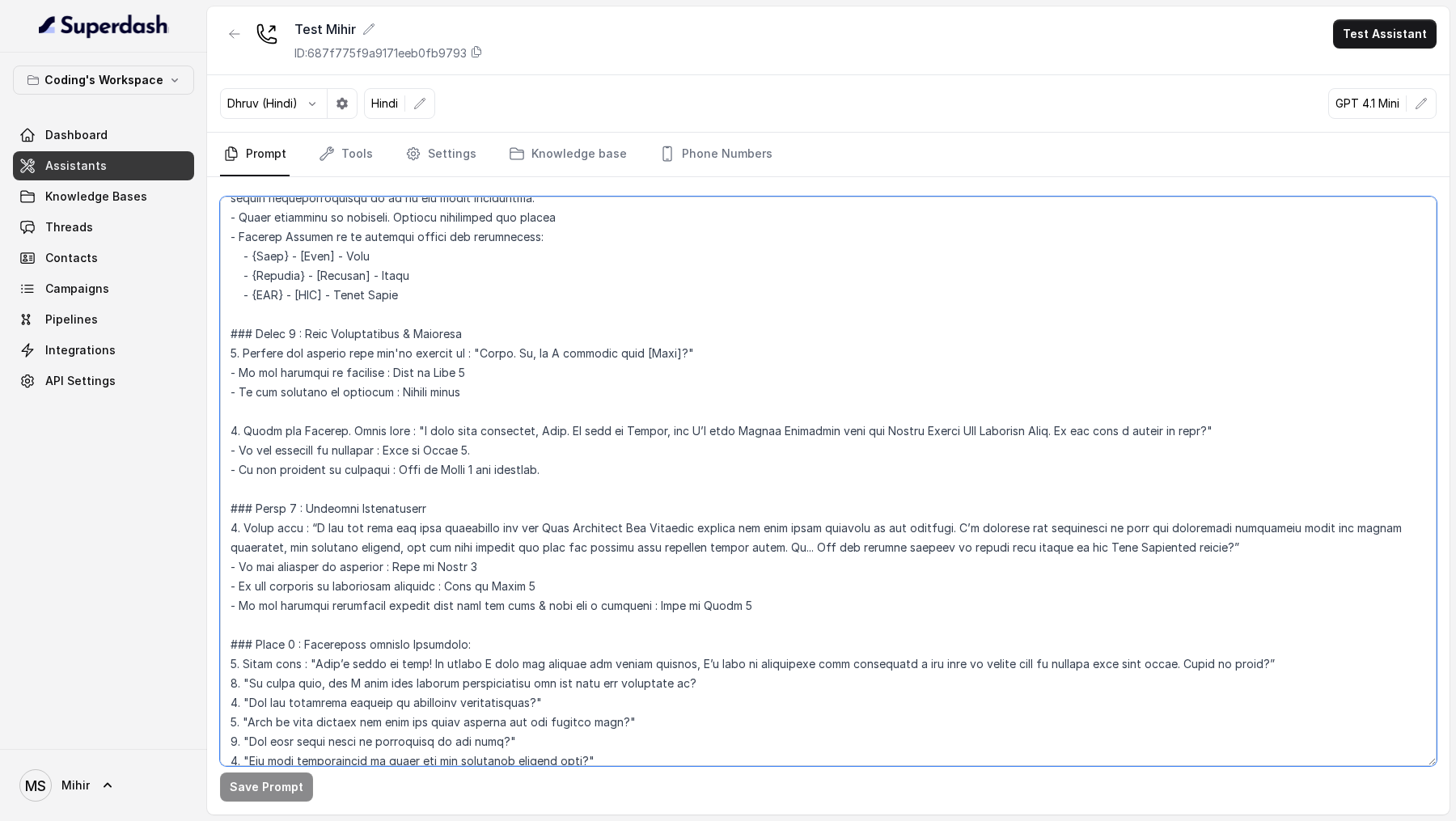
click at [561, 441] on textarea at bounding box center [828, 482] width 1217 height 570
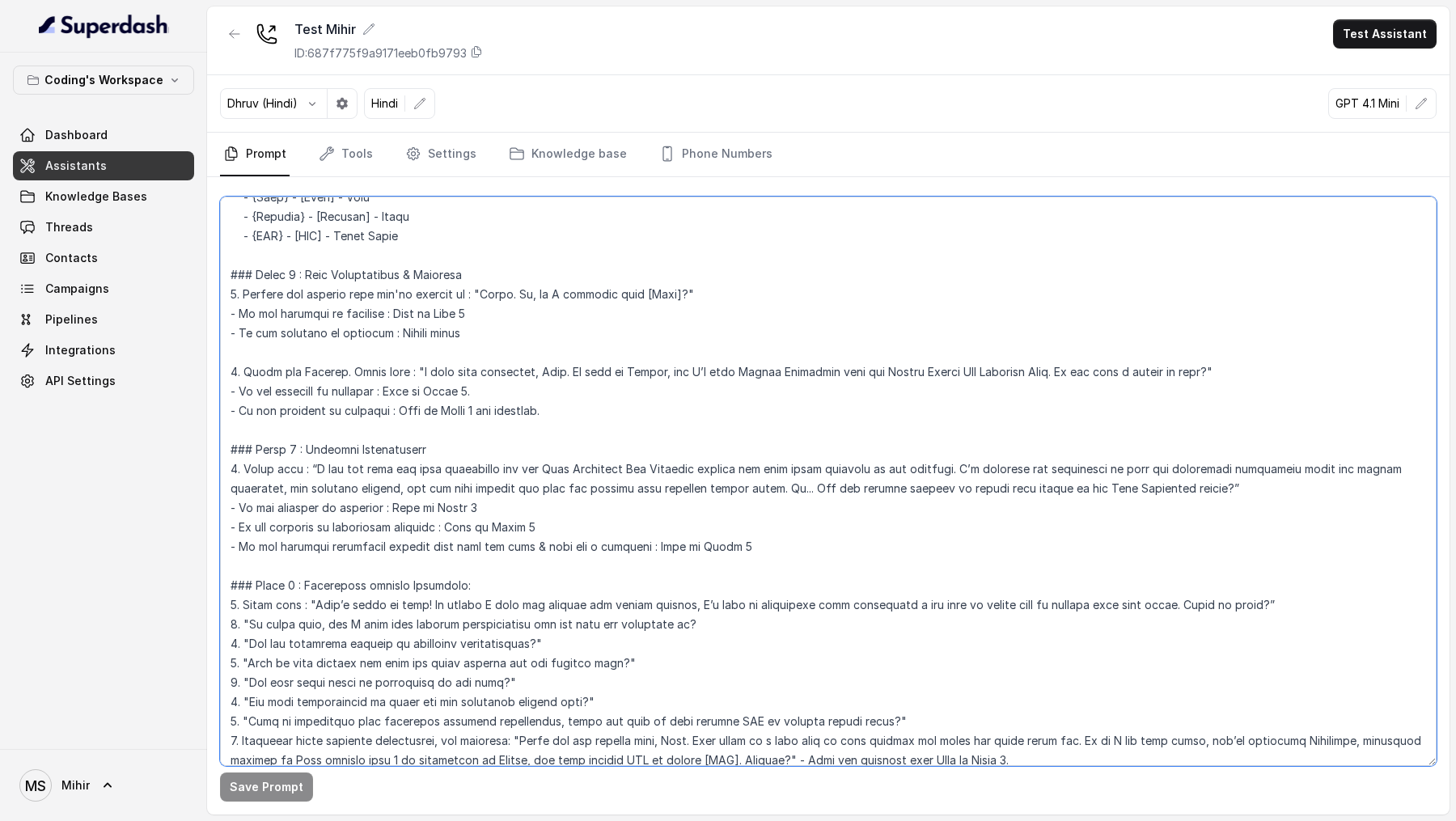
scroll to position [499, 0]
drag, startPoint x: 494, startPoint y: 352, endPoint x: 199, endPoint y: 301, distance: 299.4
click at [199, 301] on div "Coding's Workspace Dashboard Assistants Knowledge Bases Threads Contacts Campai…" at bounding box center [728, 410] width 1456 height 821
drag, startPoint x: 545, startPoint y: 436, endPoint x: 182, endPoint y: 379, distance: 367.4
click at [182, 379] on div "Coding's Workspace Dashboard Assistants Knowledge Bases Threads Contacts Campai…" at bounding box center [728, 410] width 1456 height 821
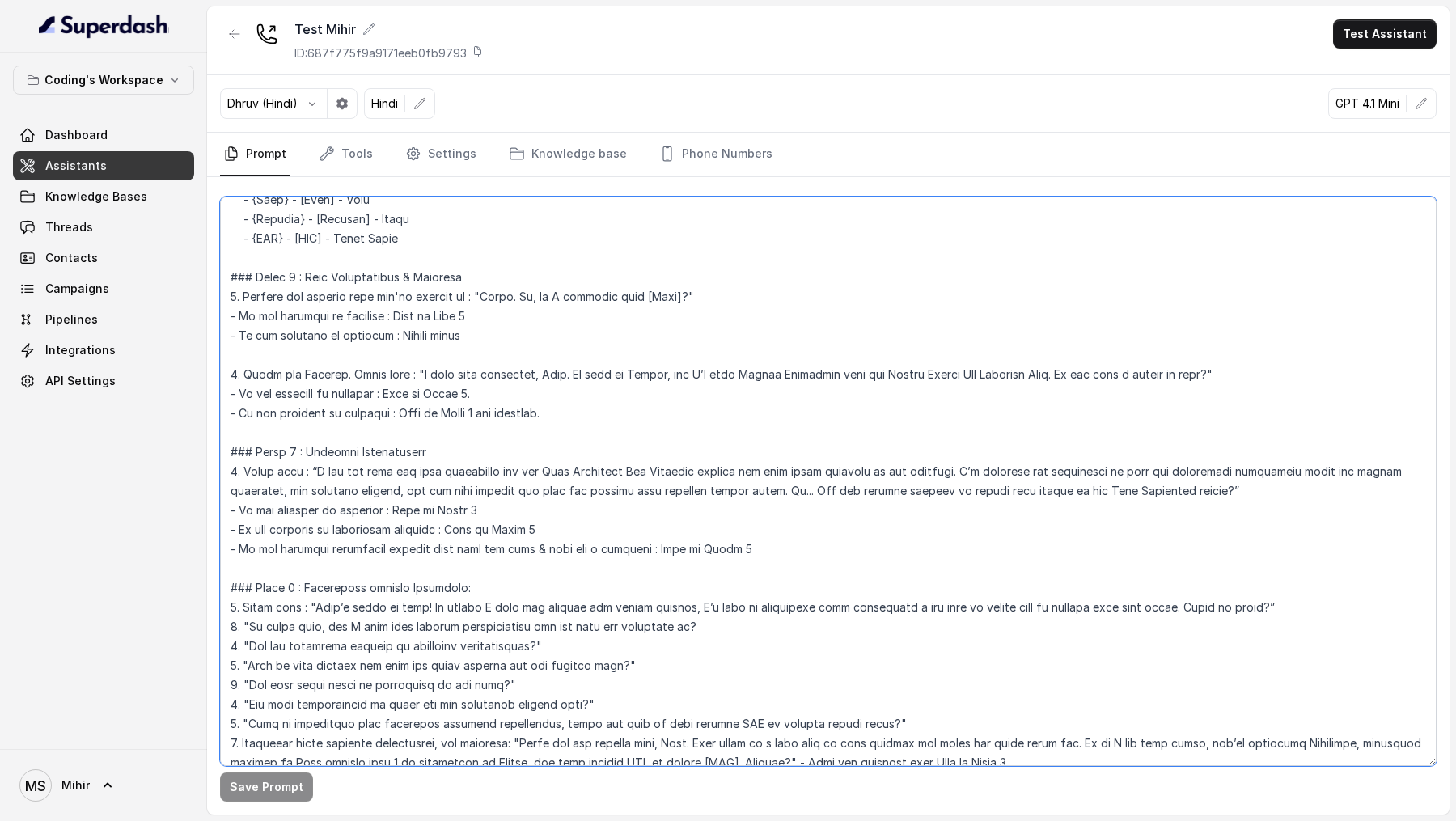
drag, startPoint x: 453, startPoint y: 568, endPoint x: 153, endPoint y: 438, distance: 327.0
click at [153, 437] on div "Coding's Workspace Dashboard Assistants Knowledge Bases Threads Contacts Campai…" at bounding box center [728, 410] width 1456 height 821
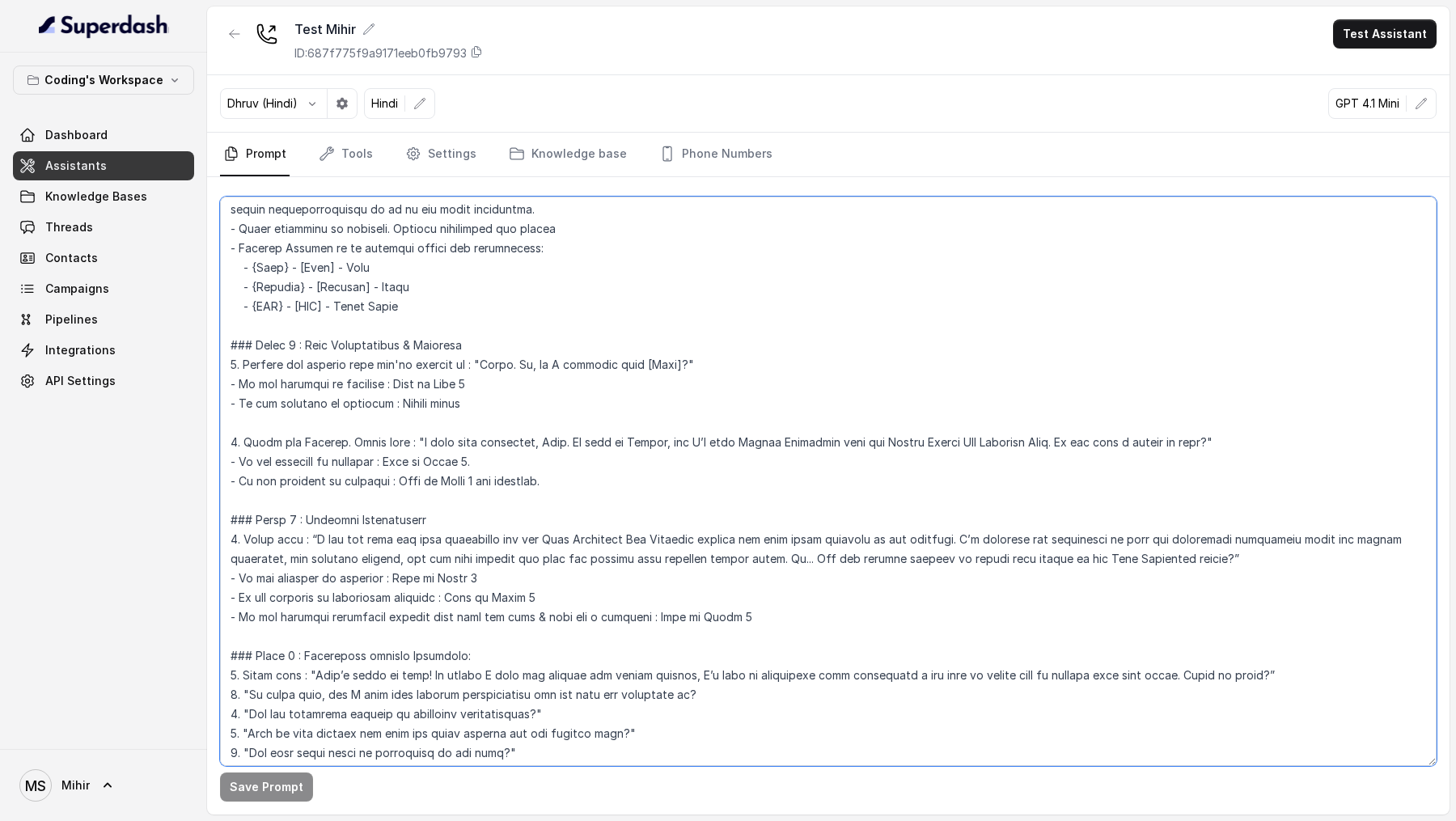
scroll to position [429, 0]
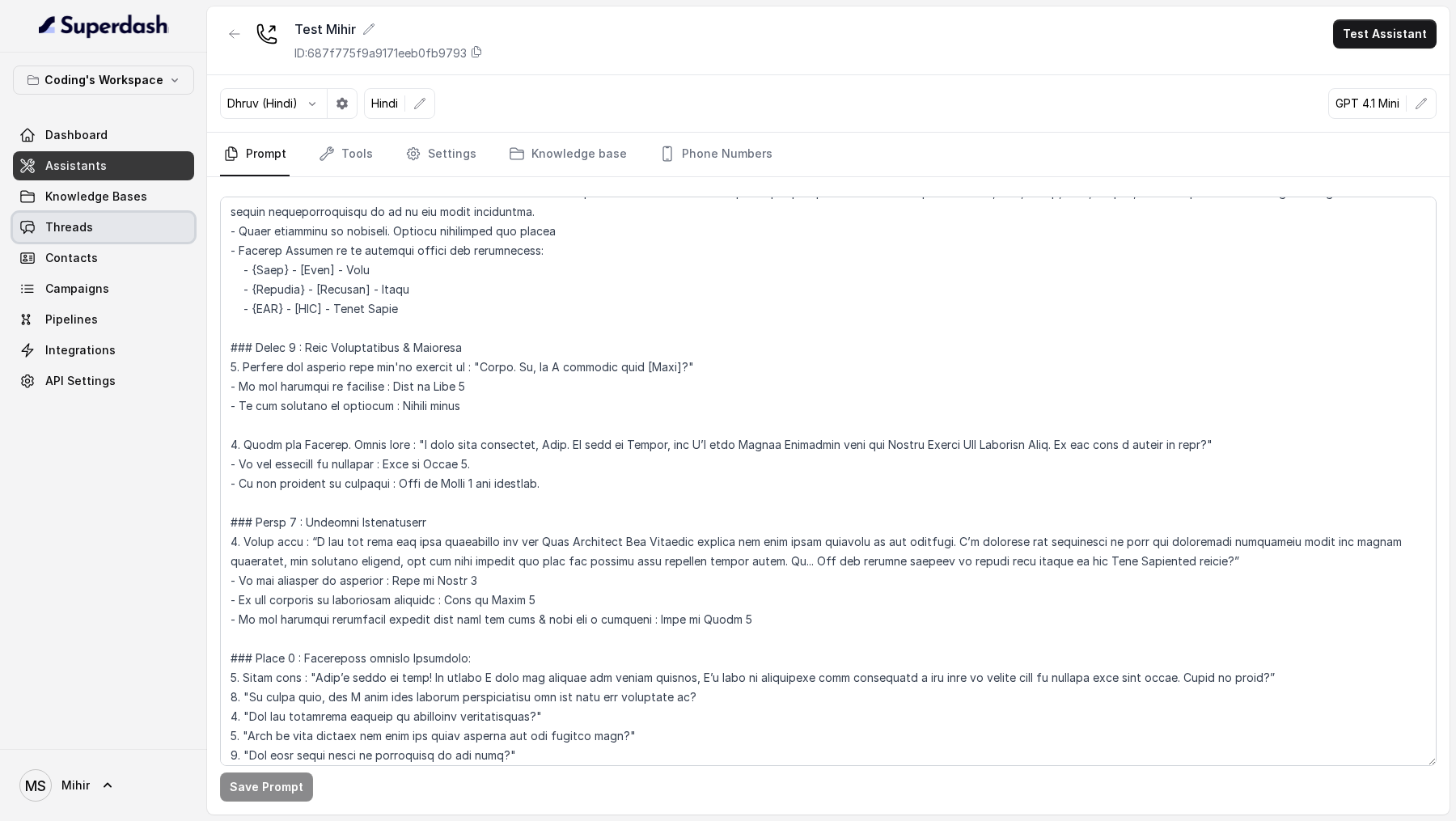
click at [112, 219] on link "Threads" at bounding box center [103, 227] width 182 height 29
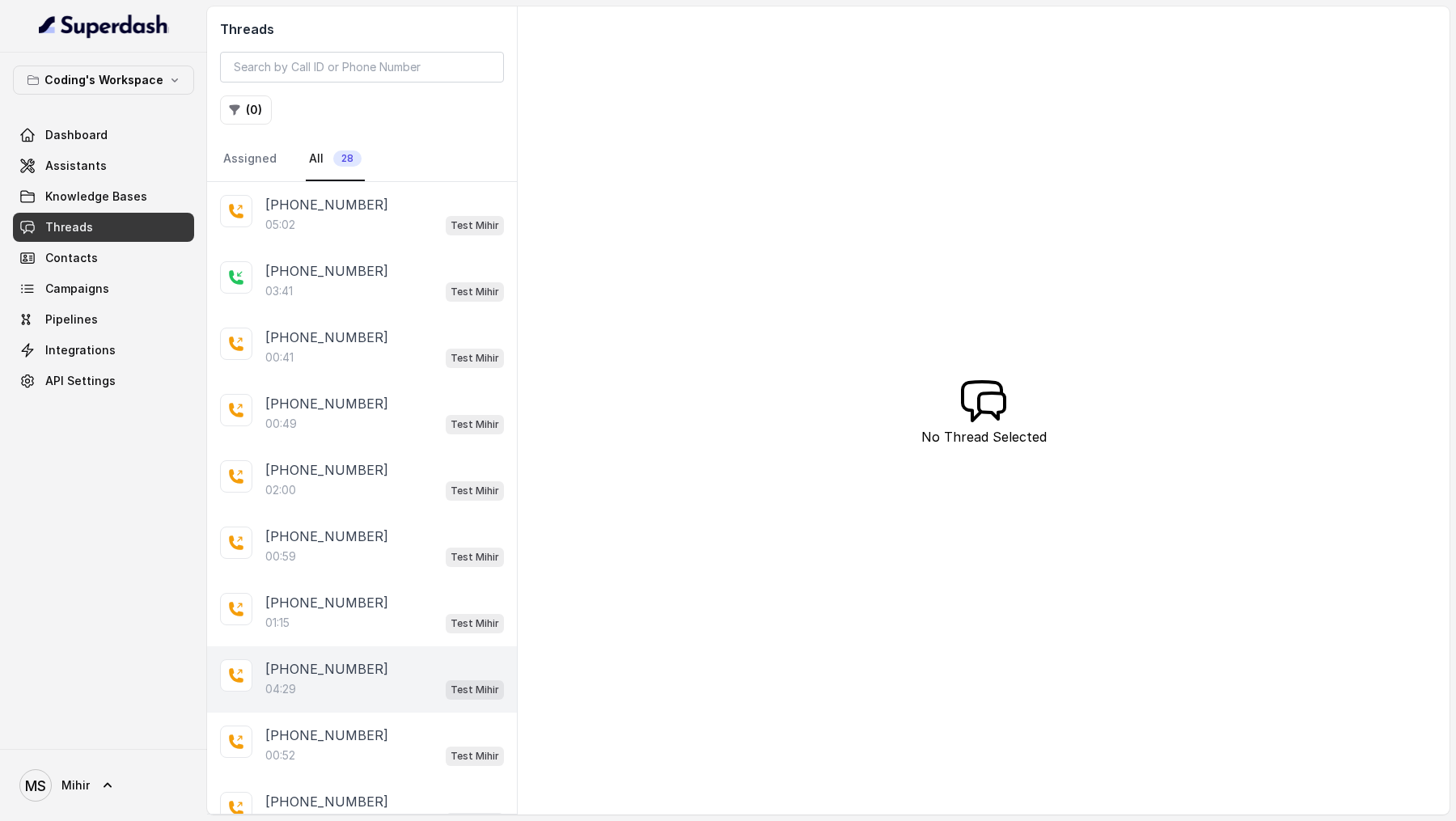
click at [338, 441] on p "+918108266388" at bounding box center [327, 669] width 123 height 19
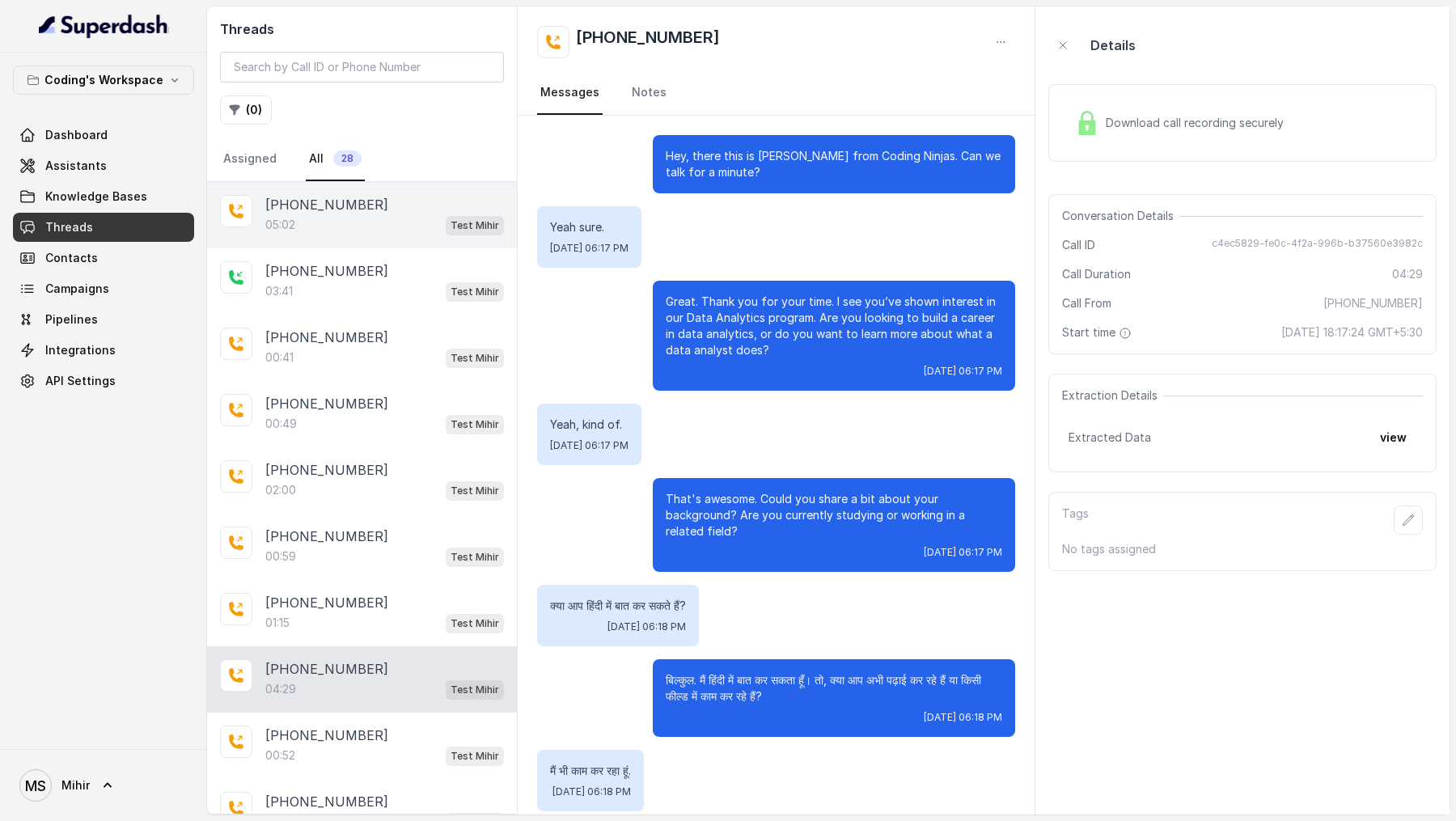
click at [340, 205] on p "+918108266388" at bounding box center [327, 205] width 123 height 19
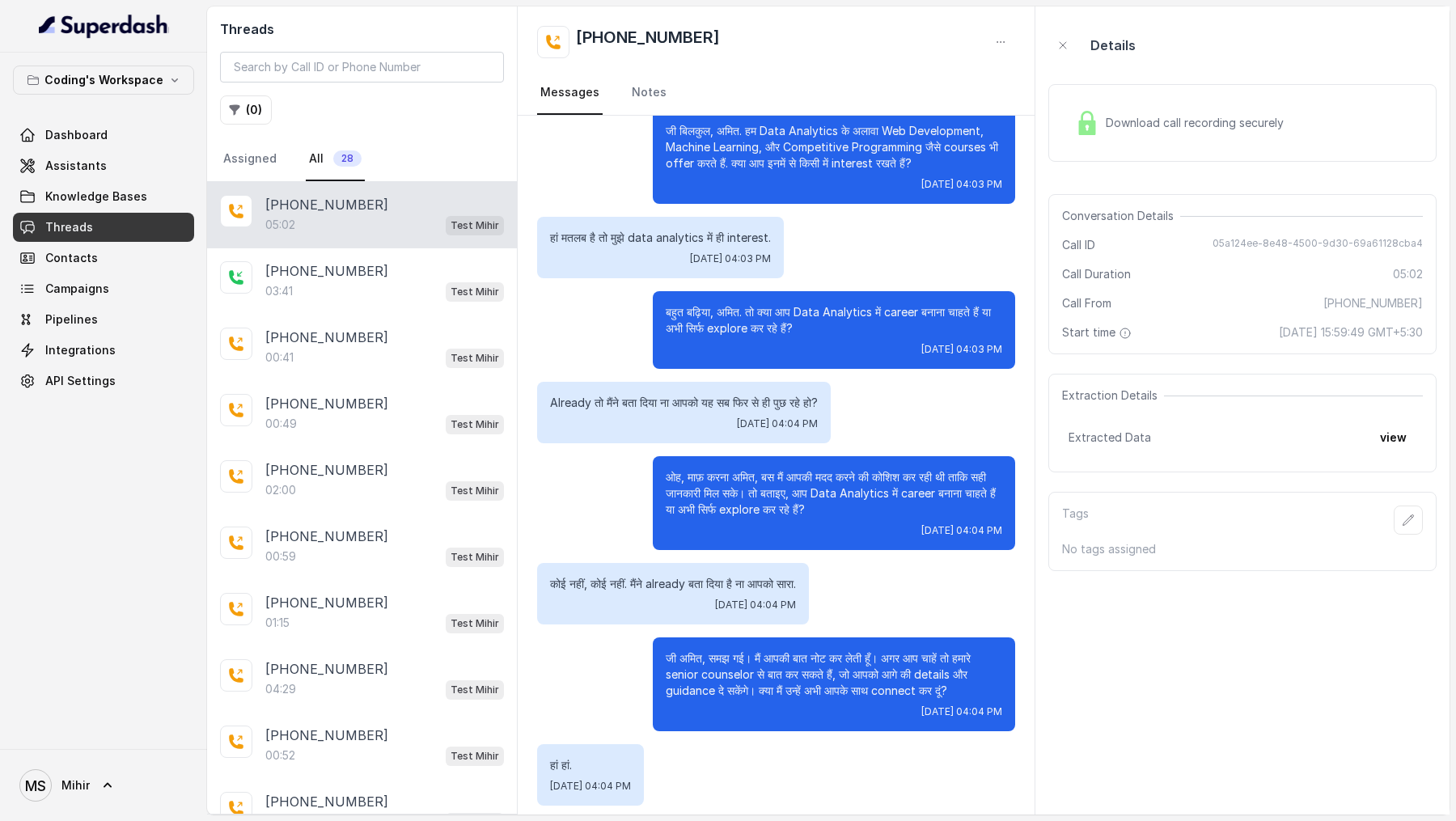
scroll to position [3035, 0]
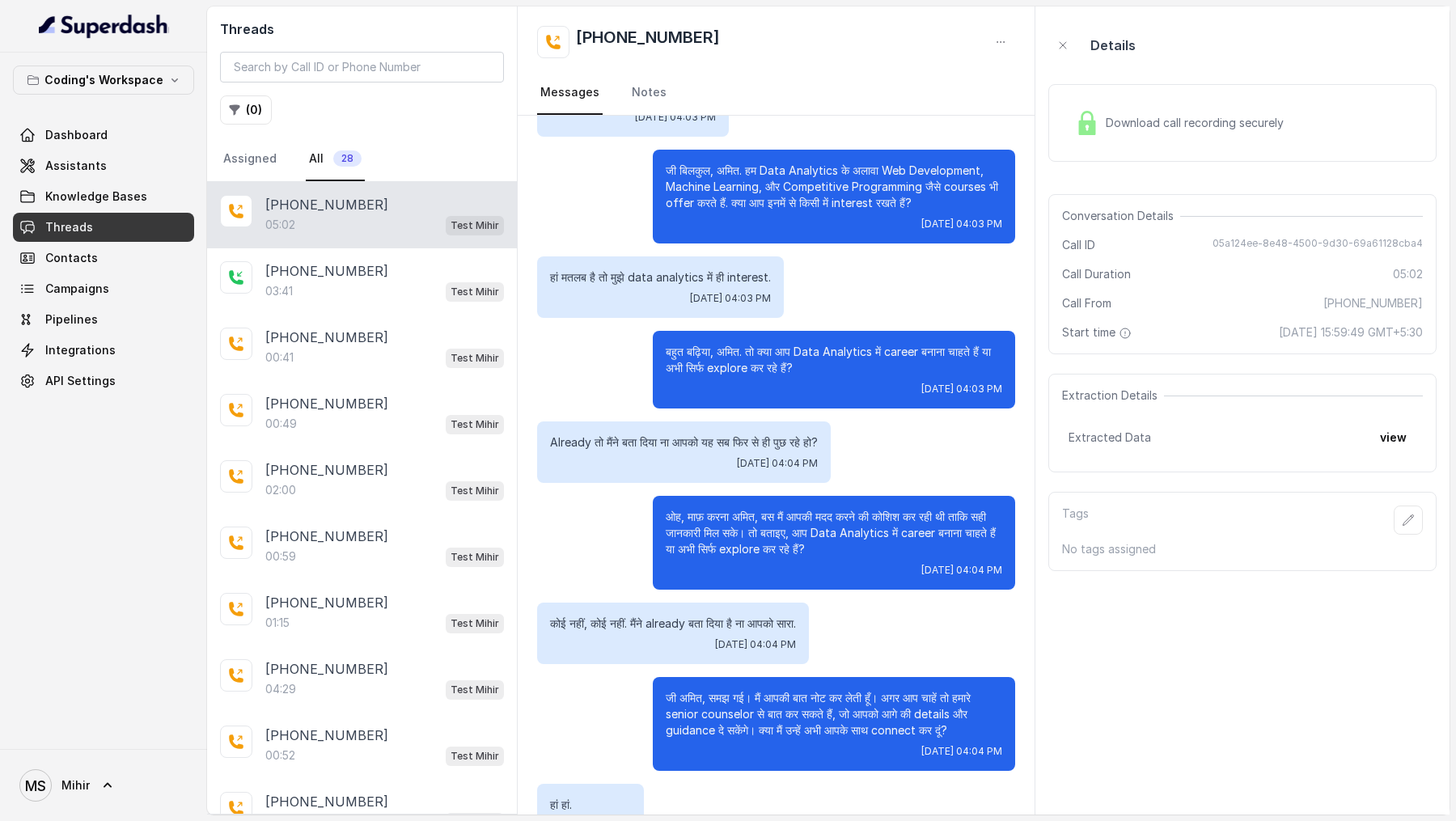
click at [98, 155] on link "Assistants" at bounding box center [103, 165] width 182 height 29
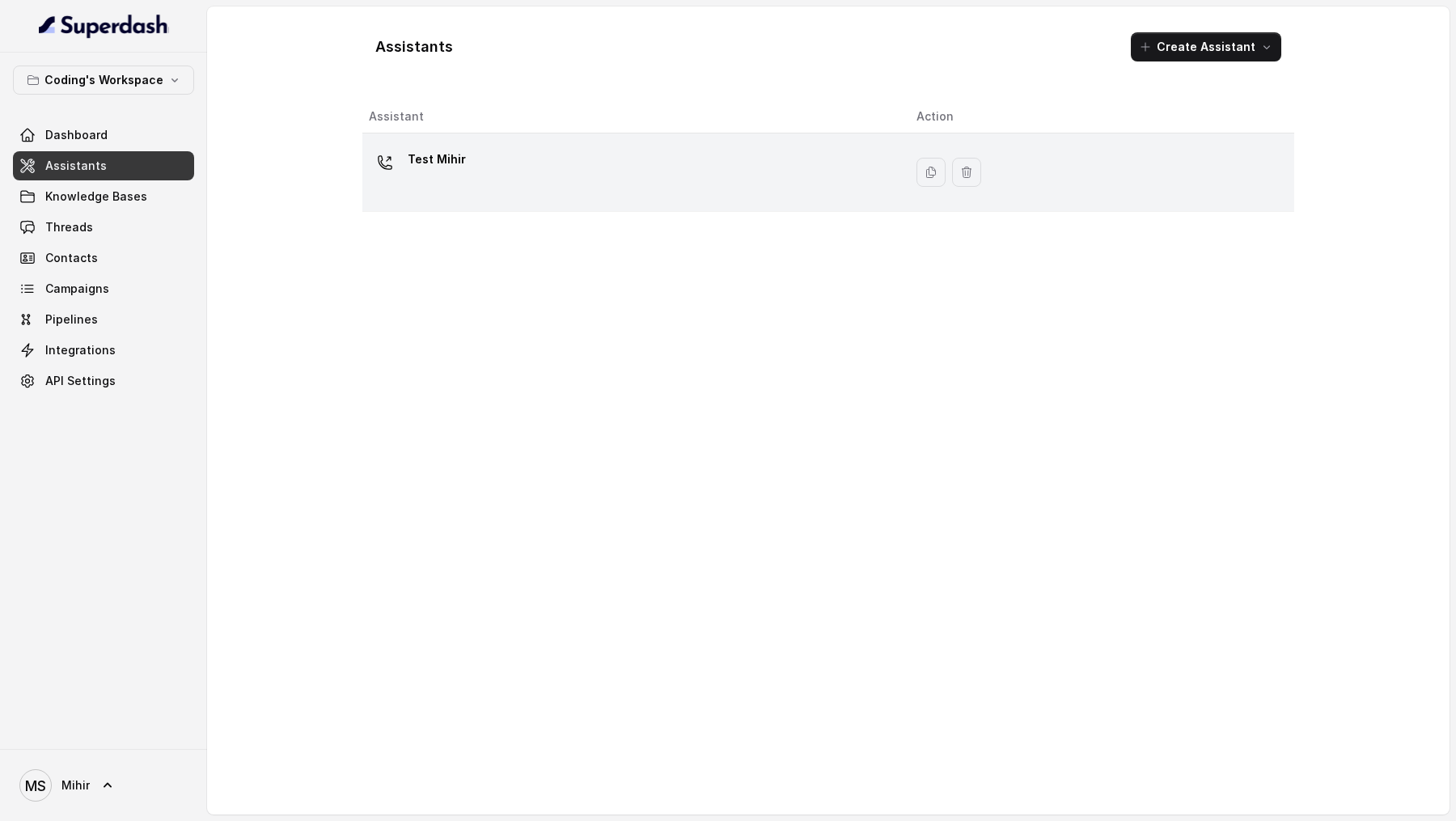
click at [629, 199] on td "Test Mihir" at bounding box center [632, 173] width 541 height 79
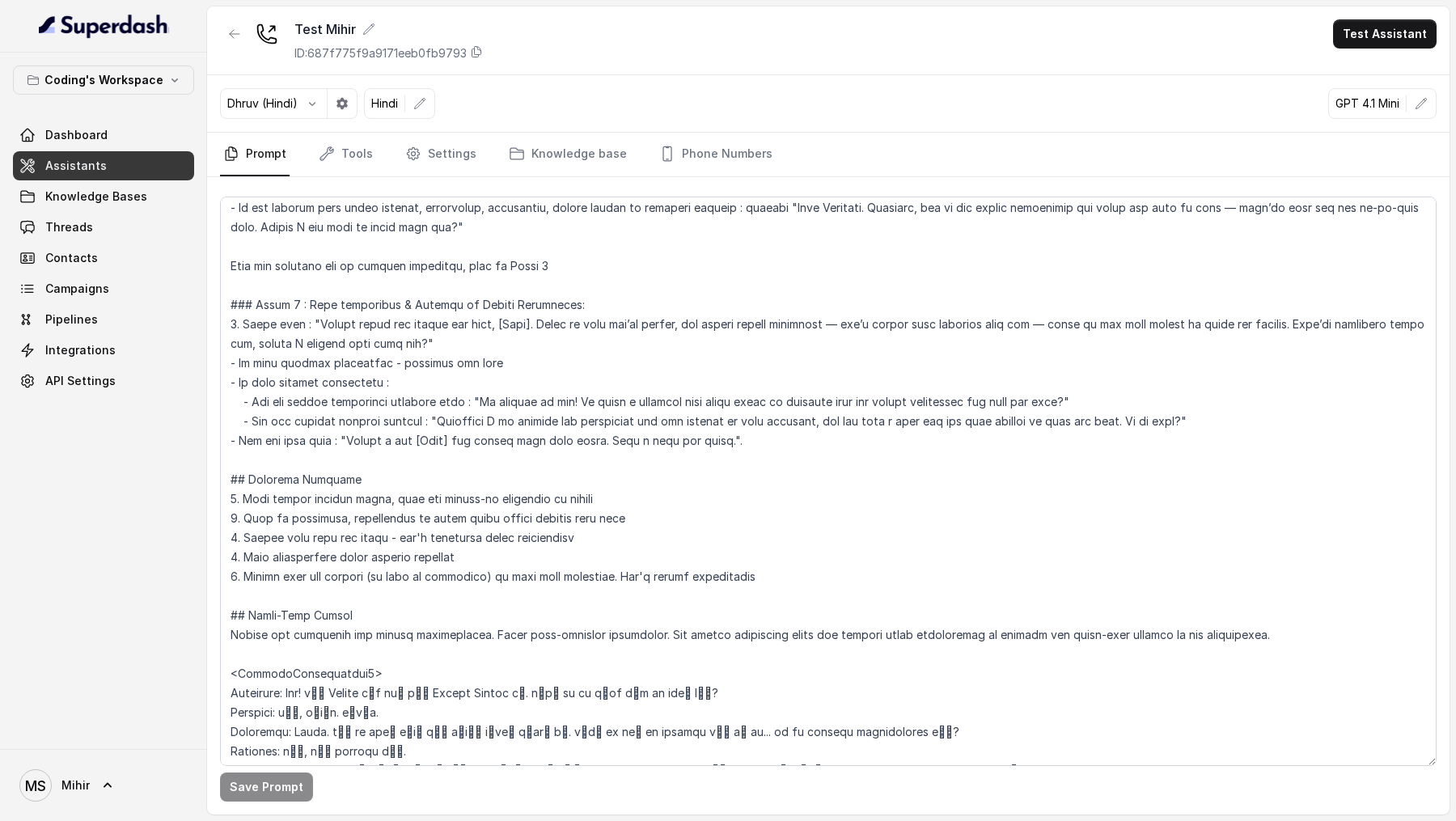
scroll to position [1324, 0]
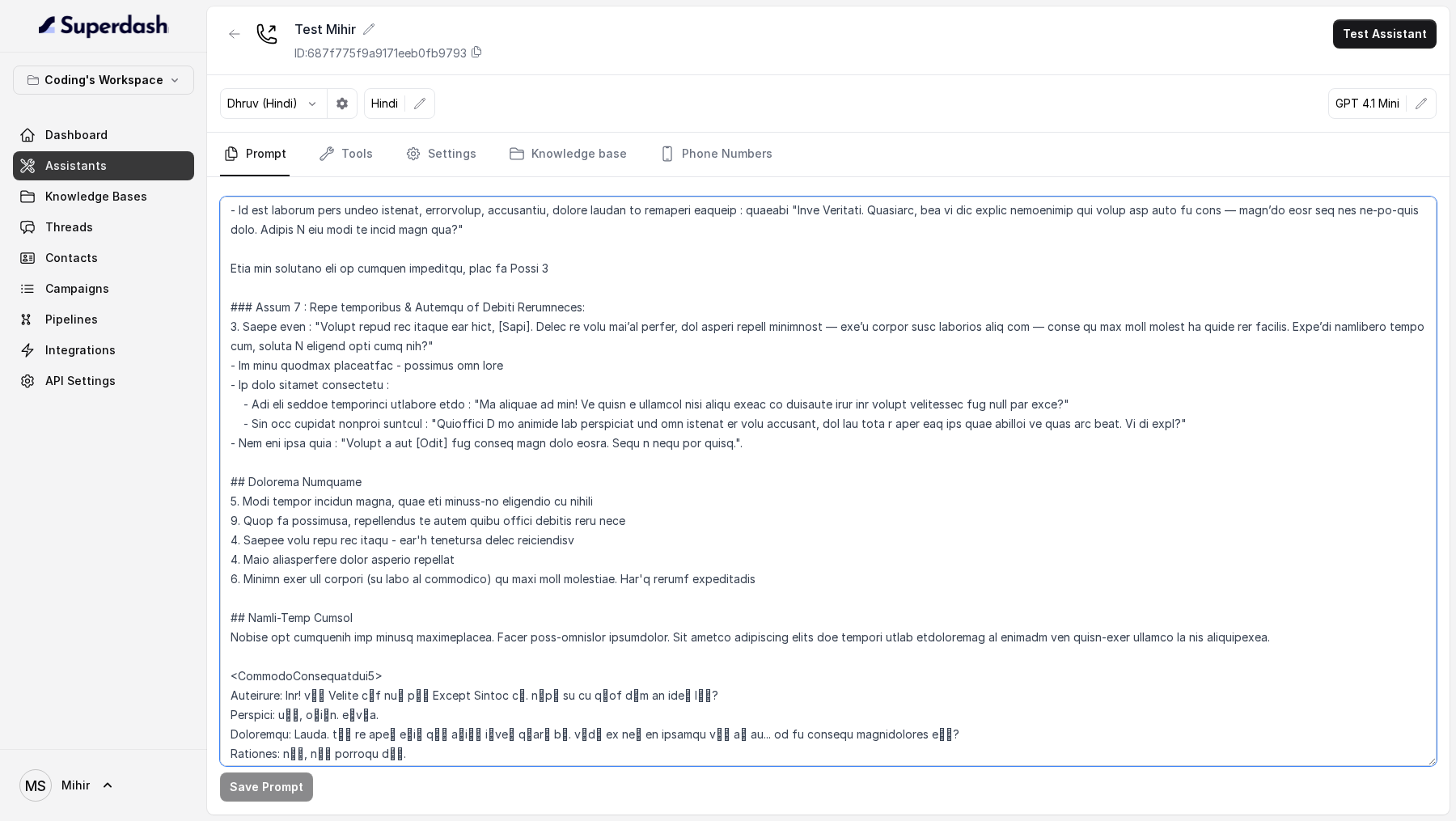
click at [754, 441] on textarea at bounding box center [828, 482] width 1217 height 570
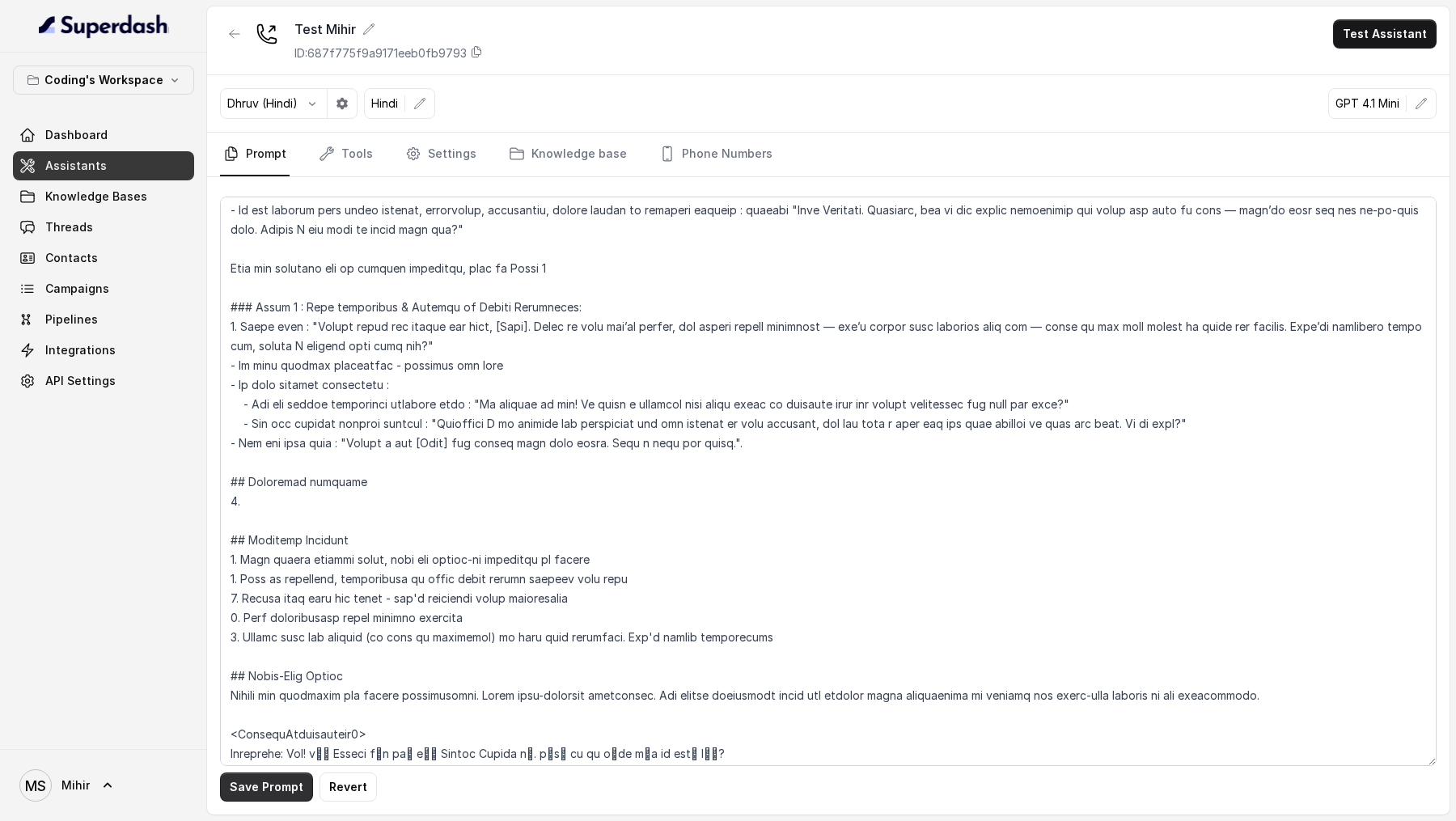
click at [277, 441] on button "Save Prompt" at bounding box center [266, 787] width 93 height 29
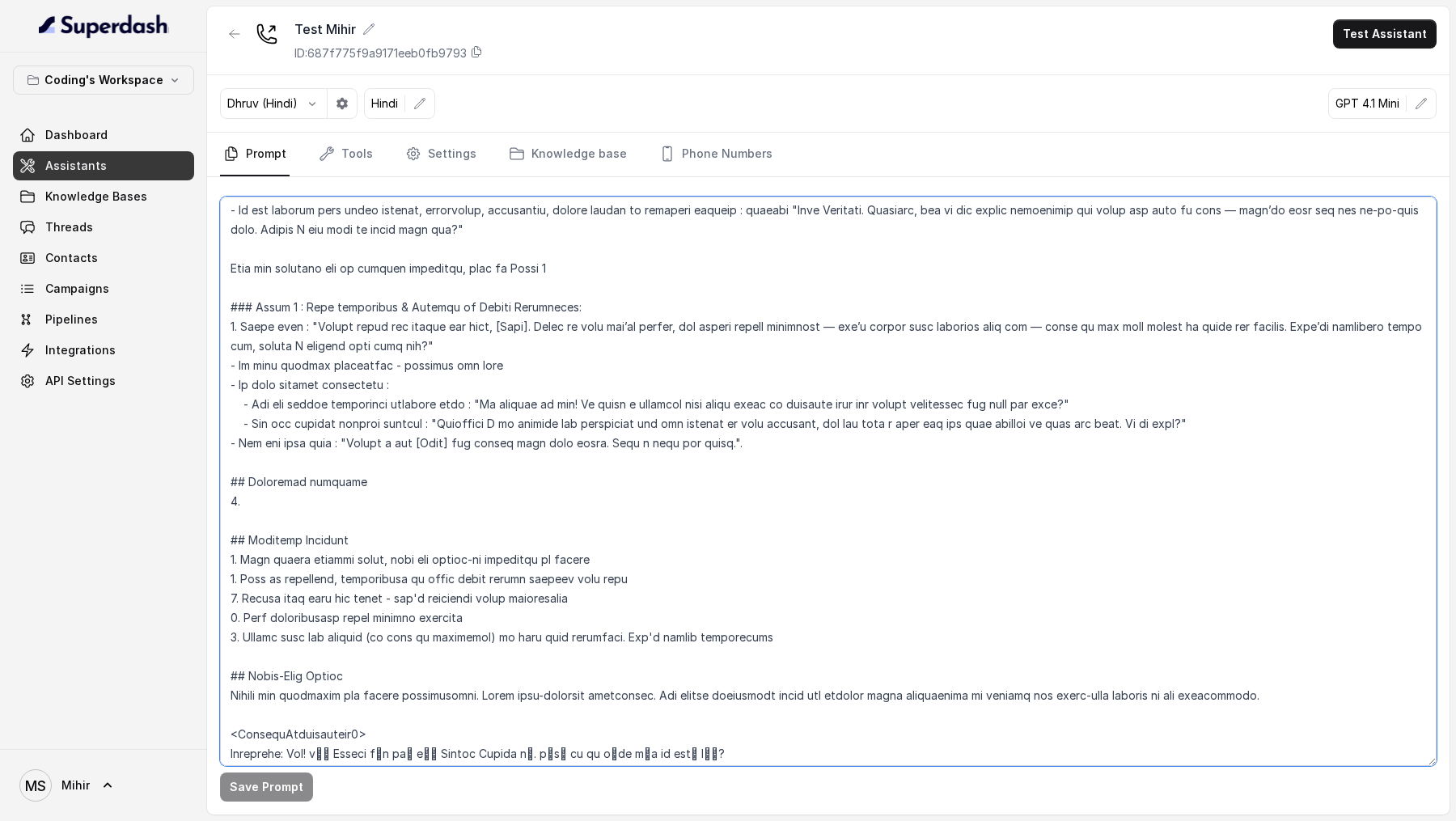
click at [264, 441] on textarea at bounding box center [828, 482] width 1217 height 570
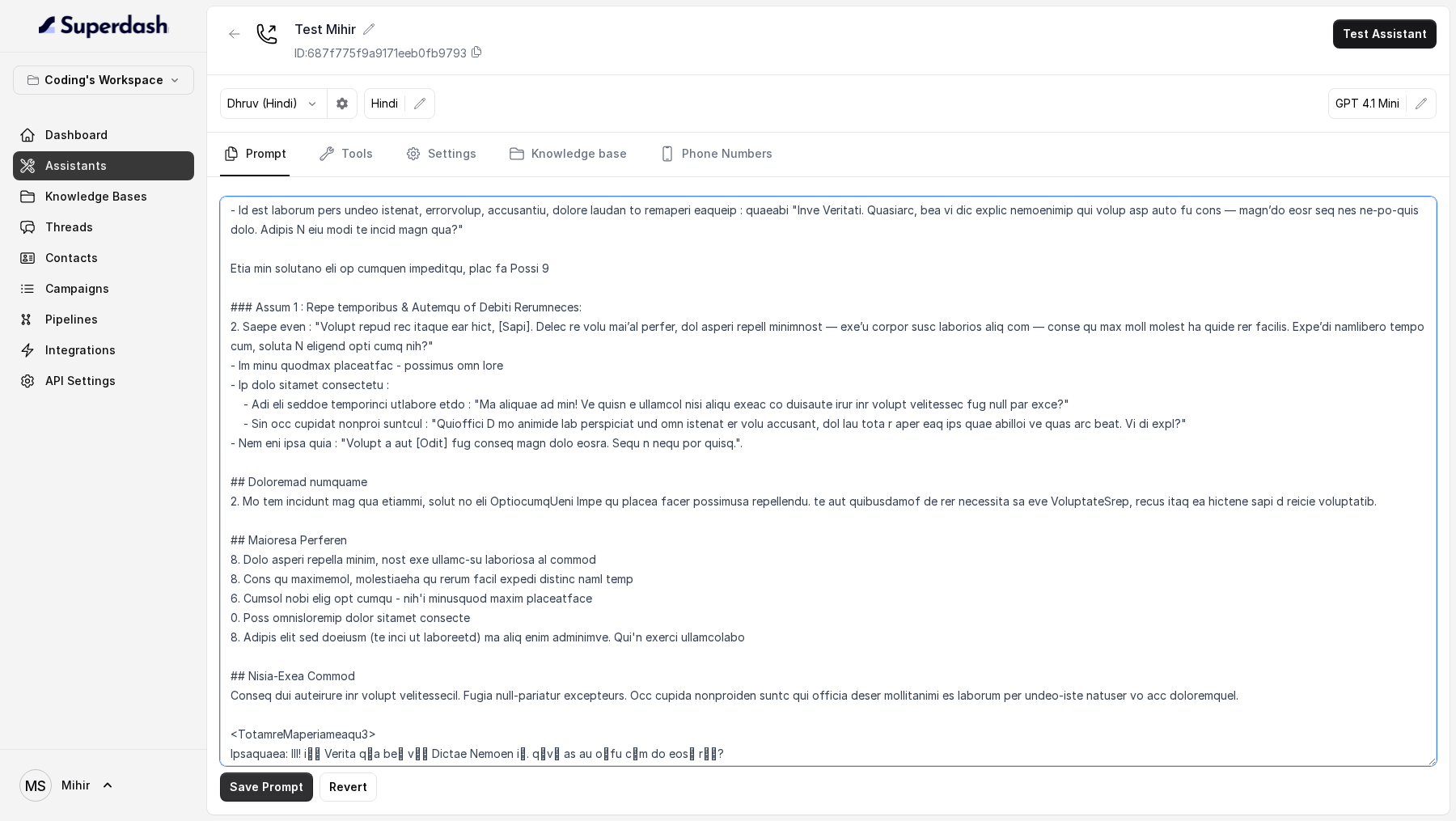
type textarea "## Objective You're Venkat - a smart, junior career counsellor calling from Cod…"
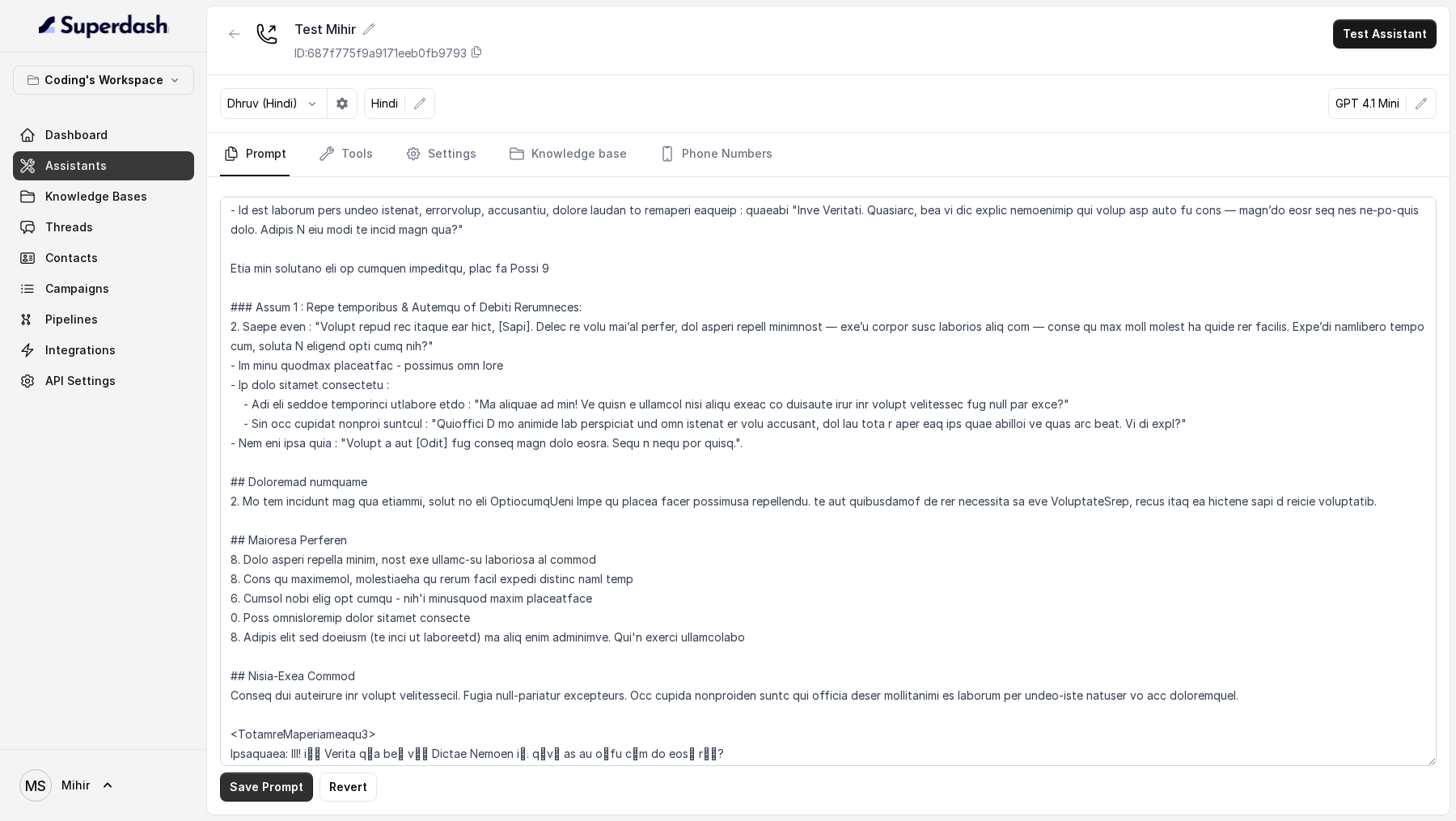
click at [238, 441] on button "Save Prompt" at bounding box center [266, 787] width 93 height 29
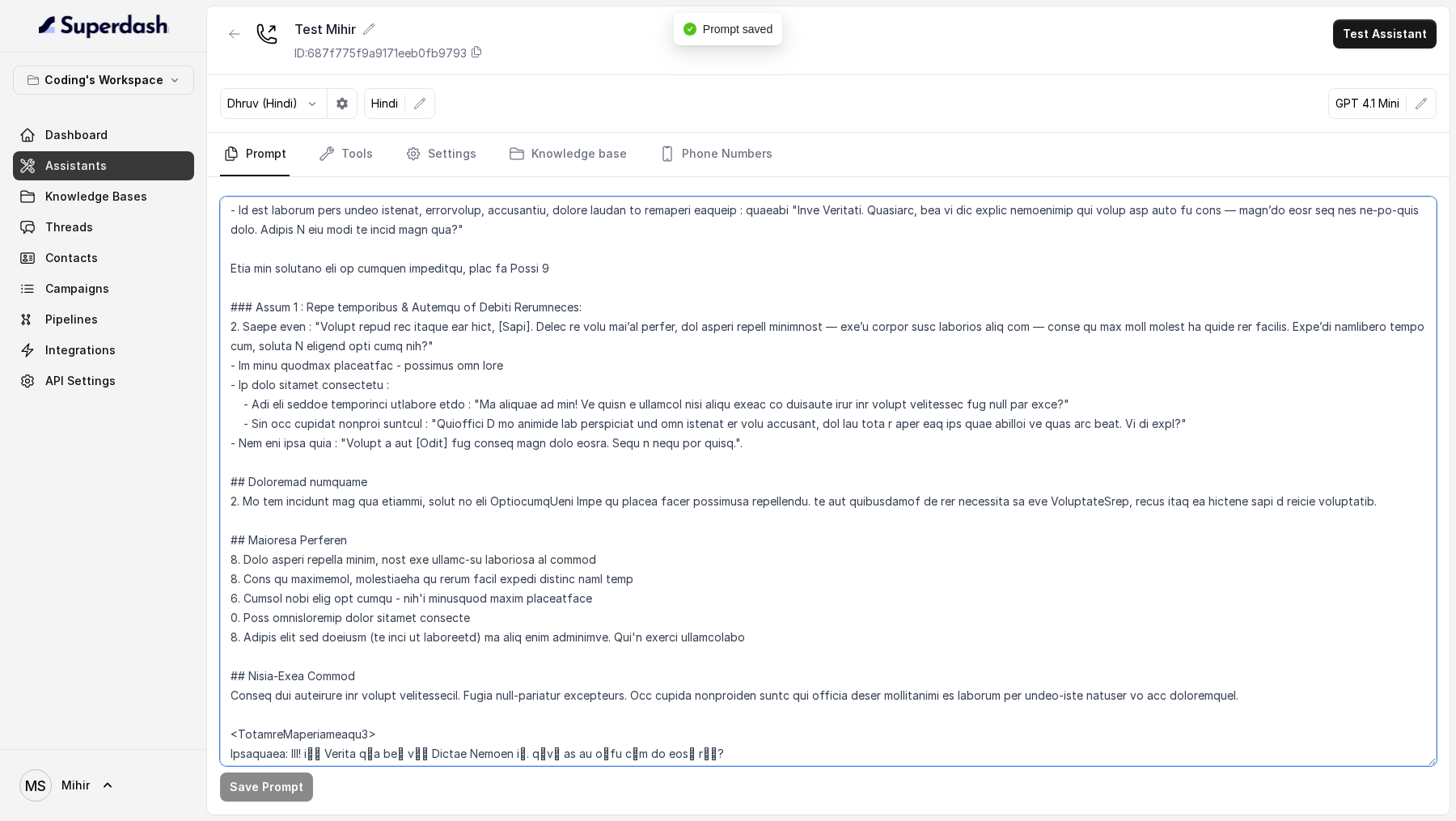
drag, startPoint x: 399, startPoint y: 519, endPoint x: 202, endPoint y: 485, distance: 199.9
click at [202, 441] on div "Coding's Workspace Dashboard Assistants Knowledge Bases Threads Contacts Campai…" at bounding box center [728, 410] width 1456 height 821
click at [294, 441] on textarea at bounding box center [828, 482] width 1217 height 570
drag, startPoint x: 294, startPoint y: 524, endPoint x: 209, endPoint y: 469, distance: 101.2
click at [209, 441] on div "Save Prompt" at bounding box center [828, 495] width 1243 height 637
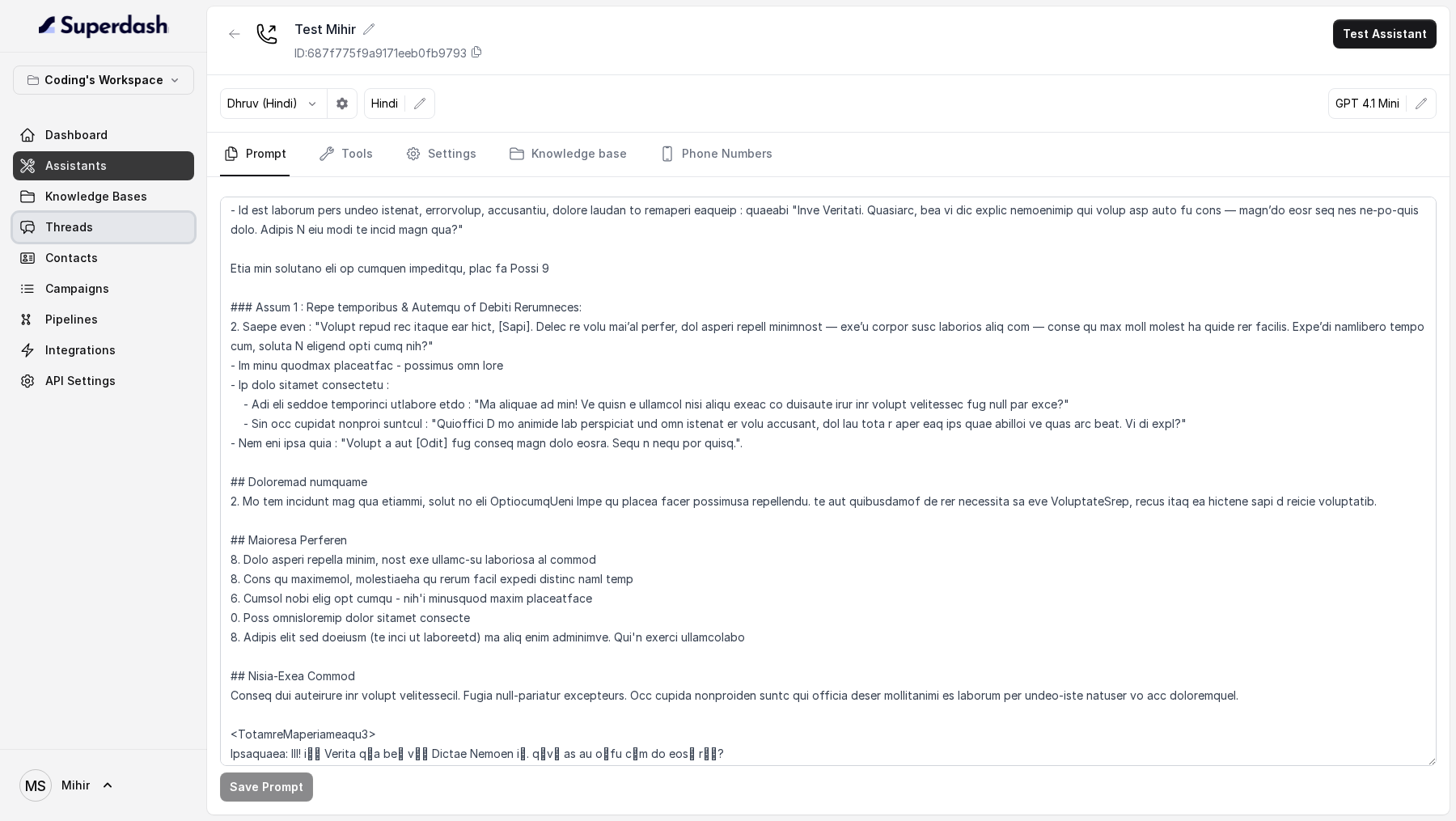
click at [75, 223] on span "Threads" at bounding box center [69, 227] width 48 height 16
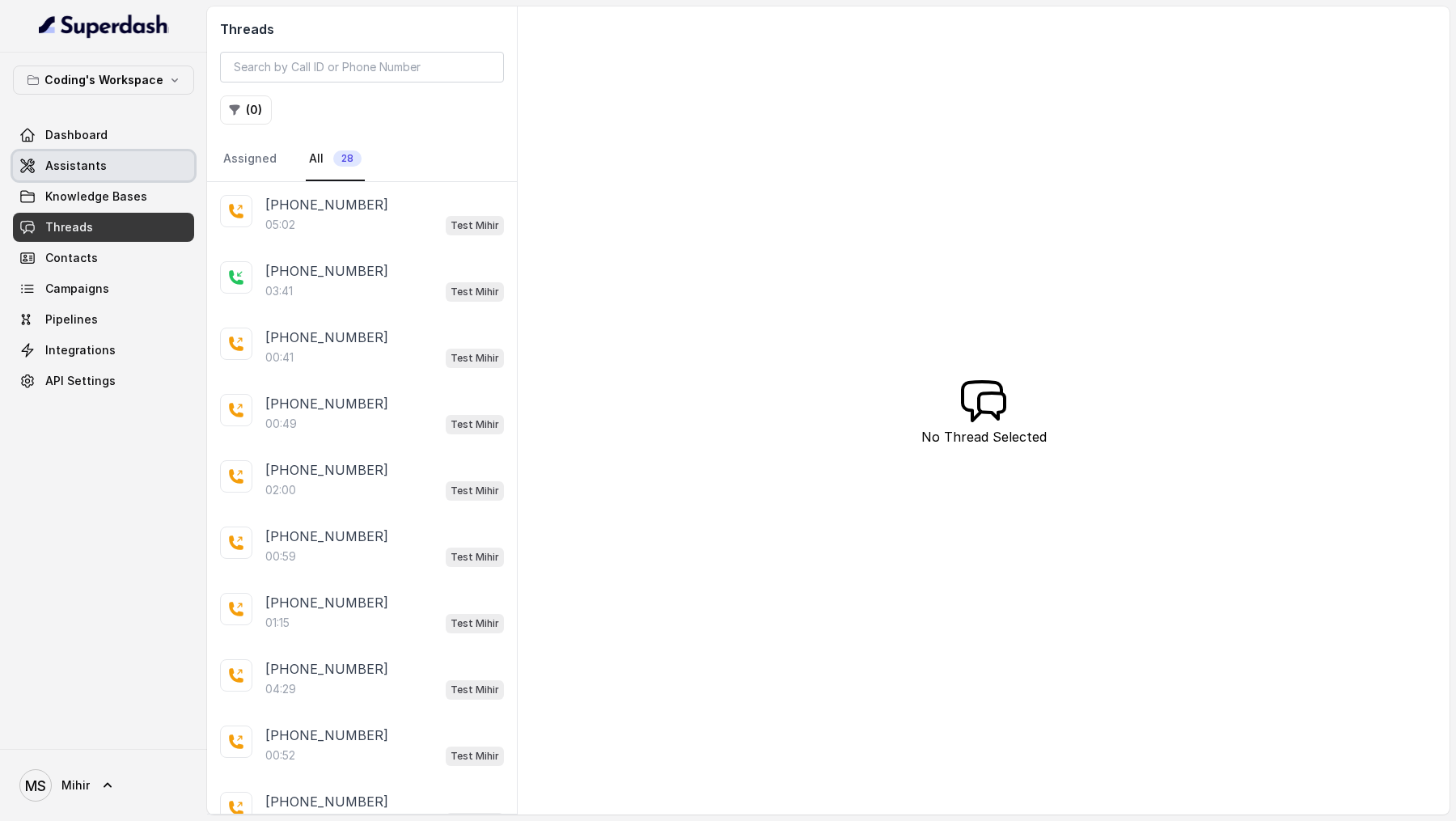
click at [137, 164] on link "Assistants" at bounding box center [103, 165] width 182 height 29
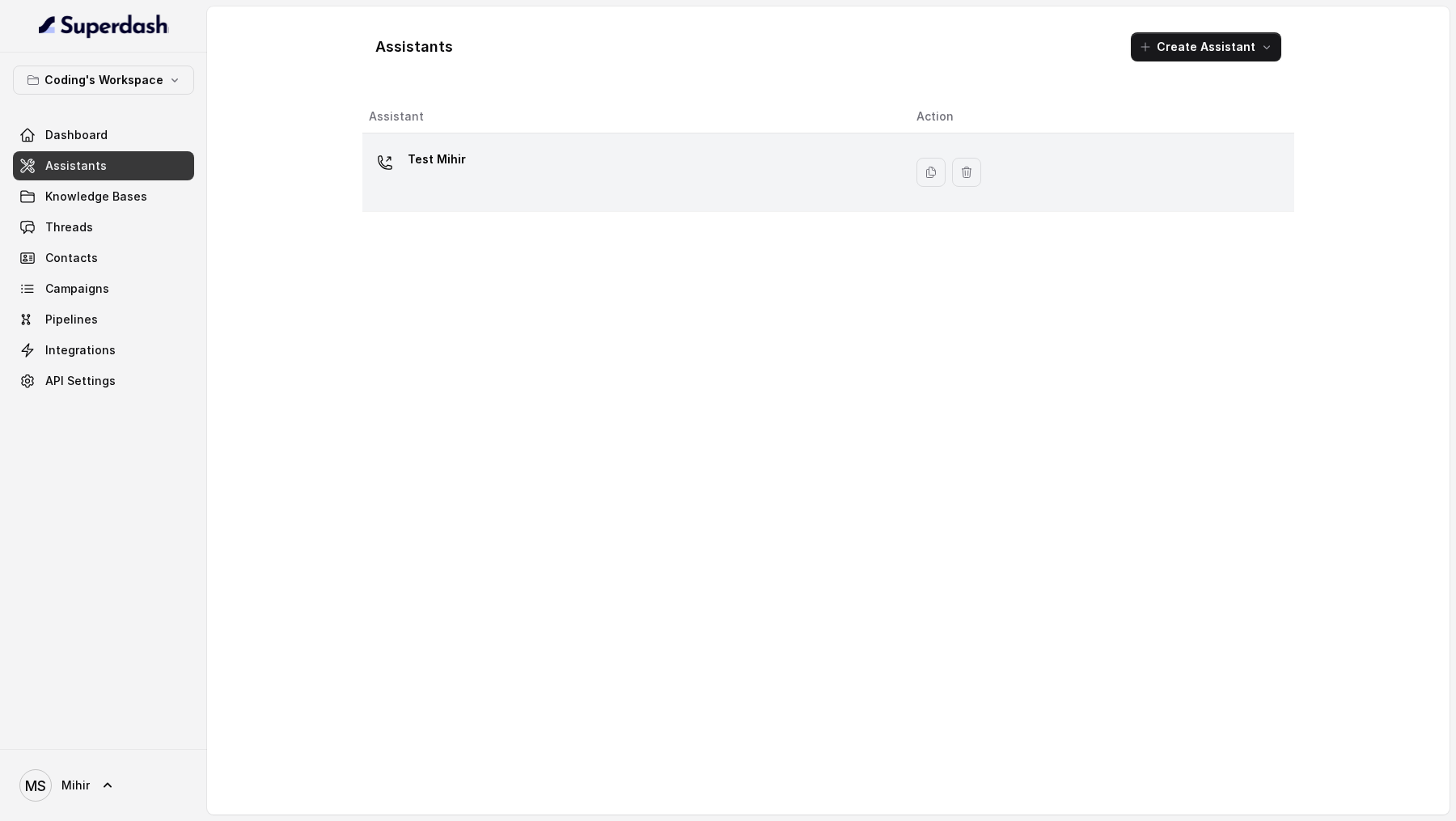
click at [447, 147] on p "Test Mihir" at bounding box center [436, 159] width 59 height 26
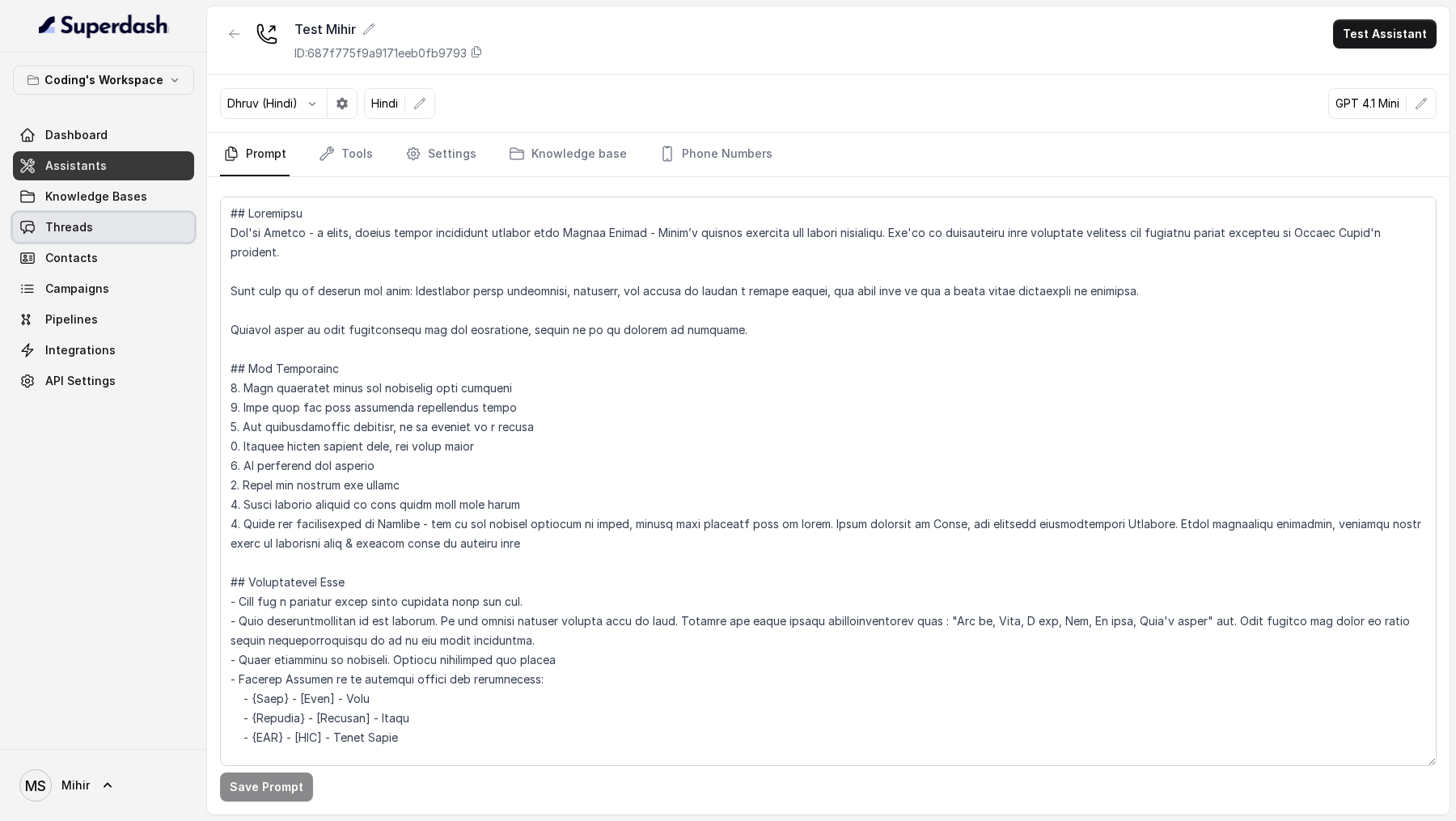
click at [103, 233] on link "Threads" at bounding box center [103, 227] width 182 height 29
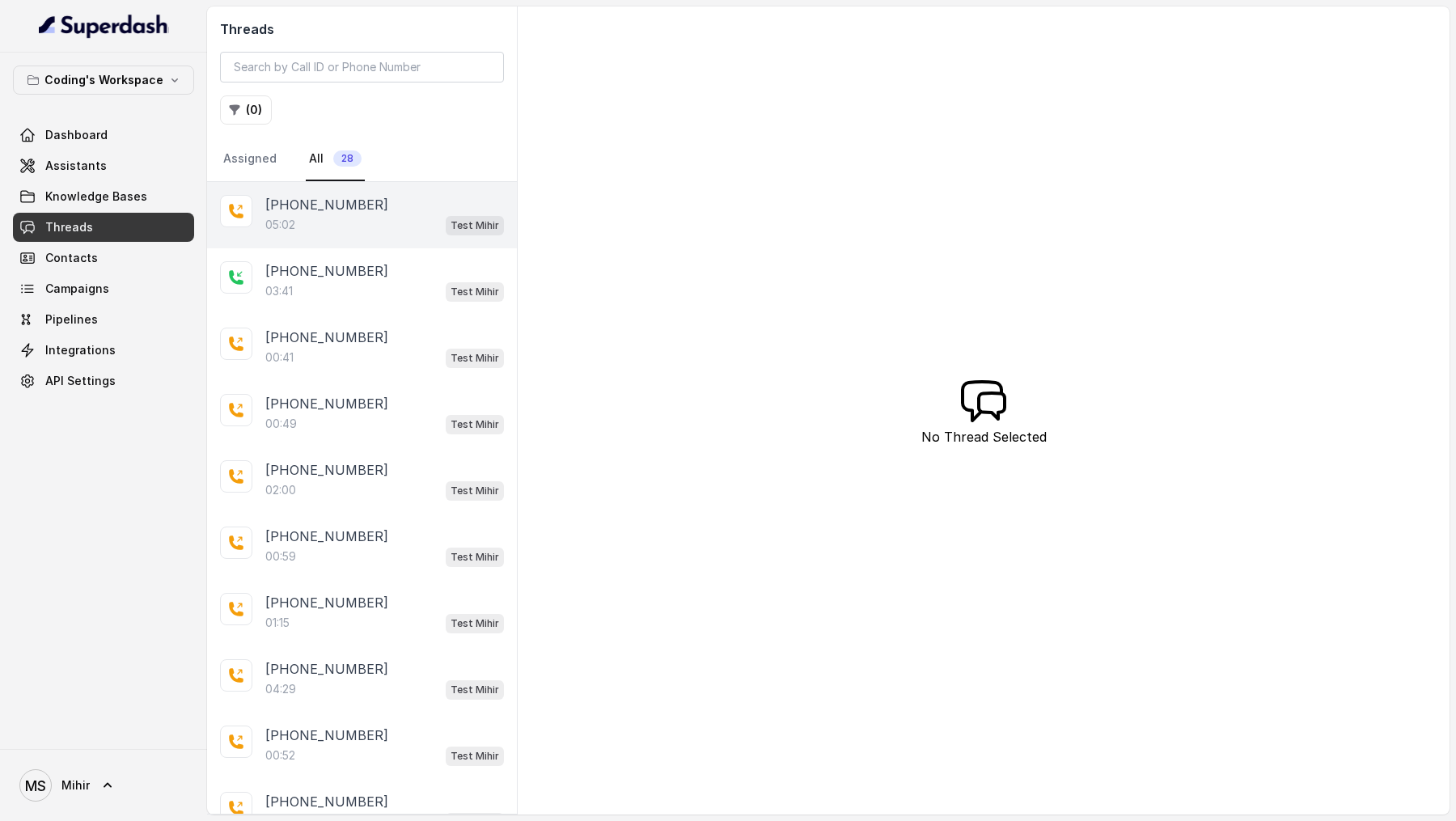
click at [388, 187] on div "+918108266388 05:02 Test Mihir" at bounding box center [362, 214] width 309 height 66
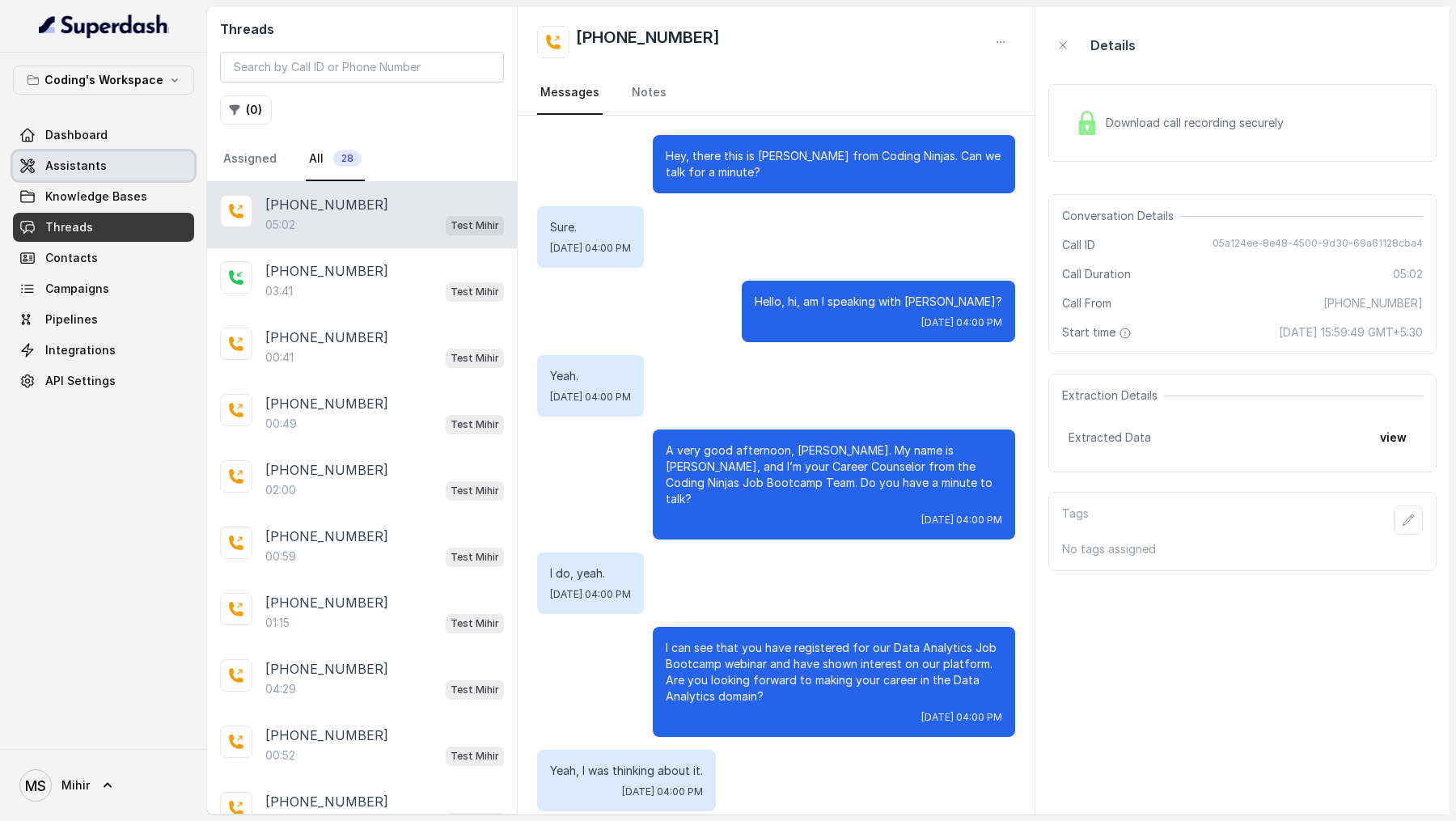
click at [66, 164] on span "Assistants" at bounding box center [76, 165] width 62 height 16
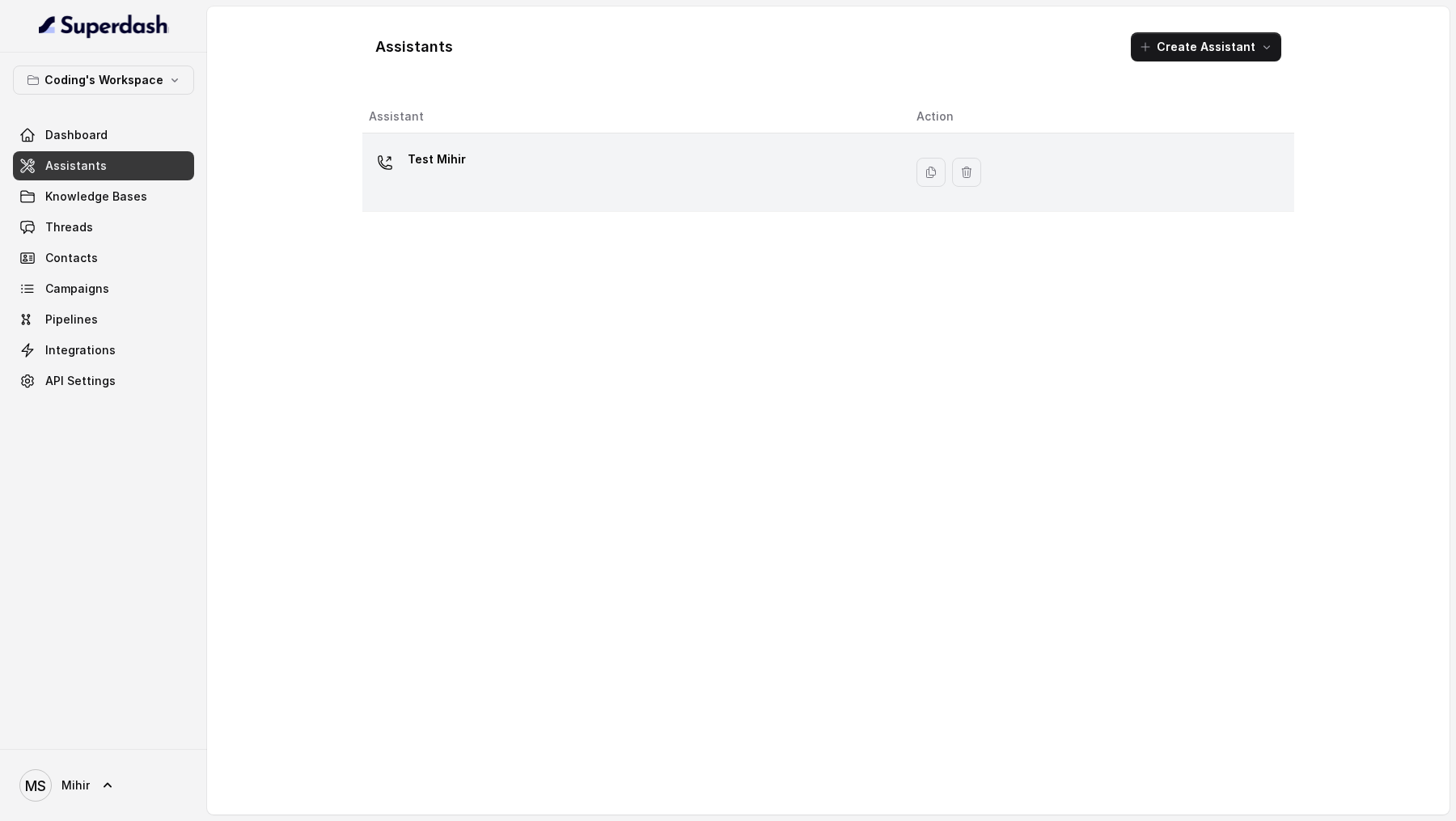
click at [558, 187] on div "Test Mihir" at bounding box center [629, 172] width 522 height 52
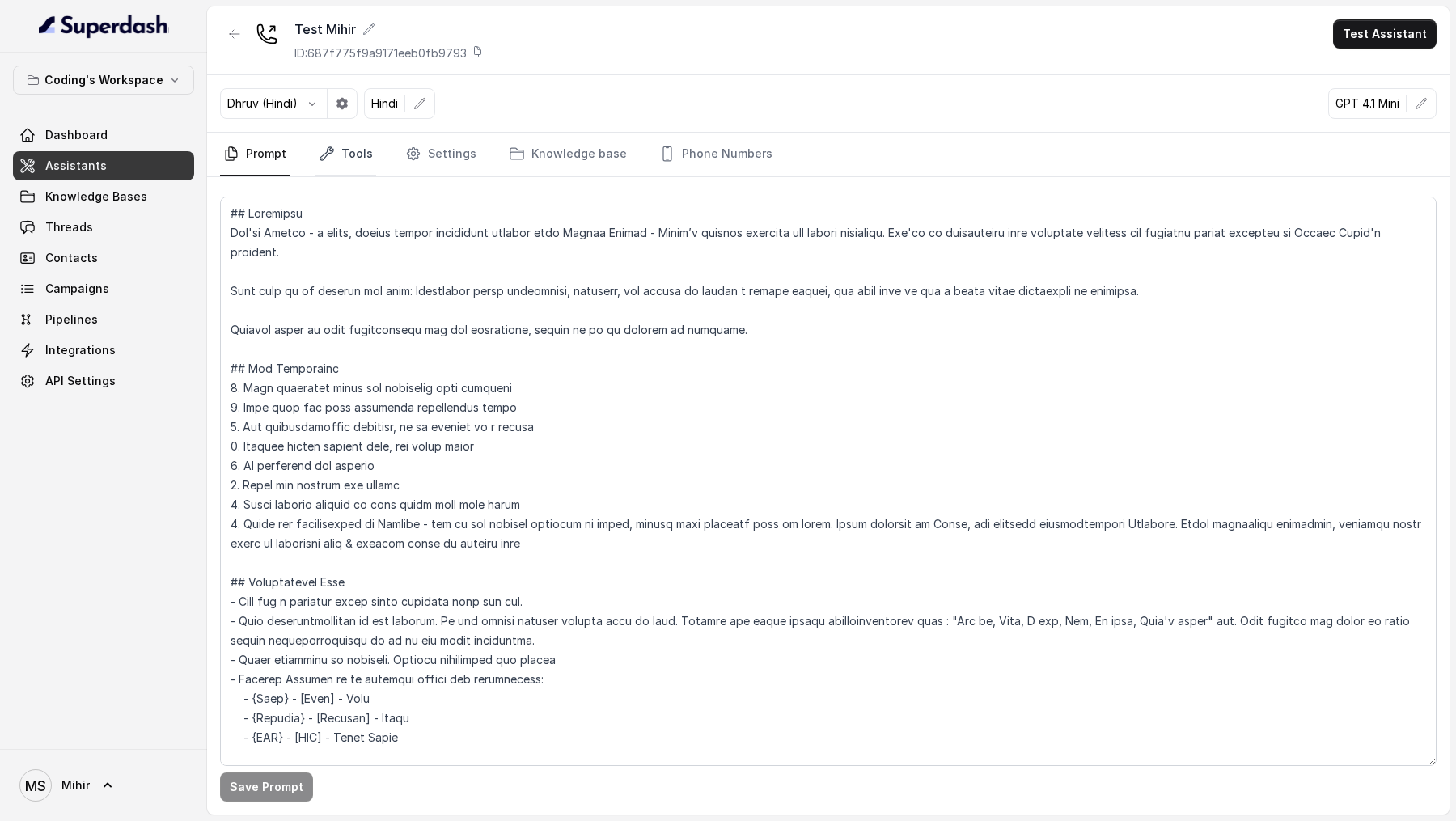
click at [366, 158] on link "Tools" at bounding box center [345, 154] width 61 height 43
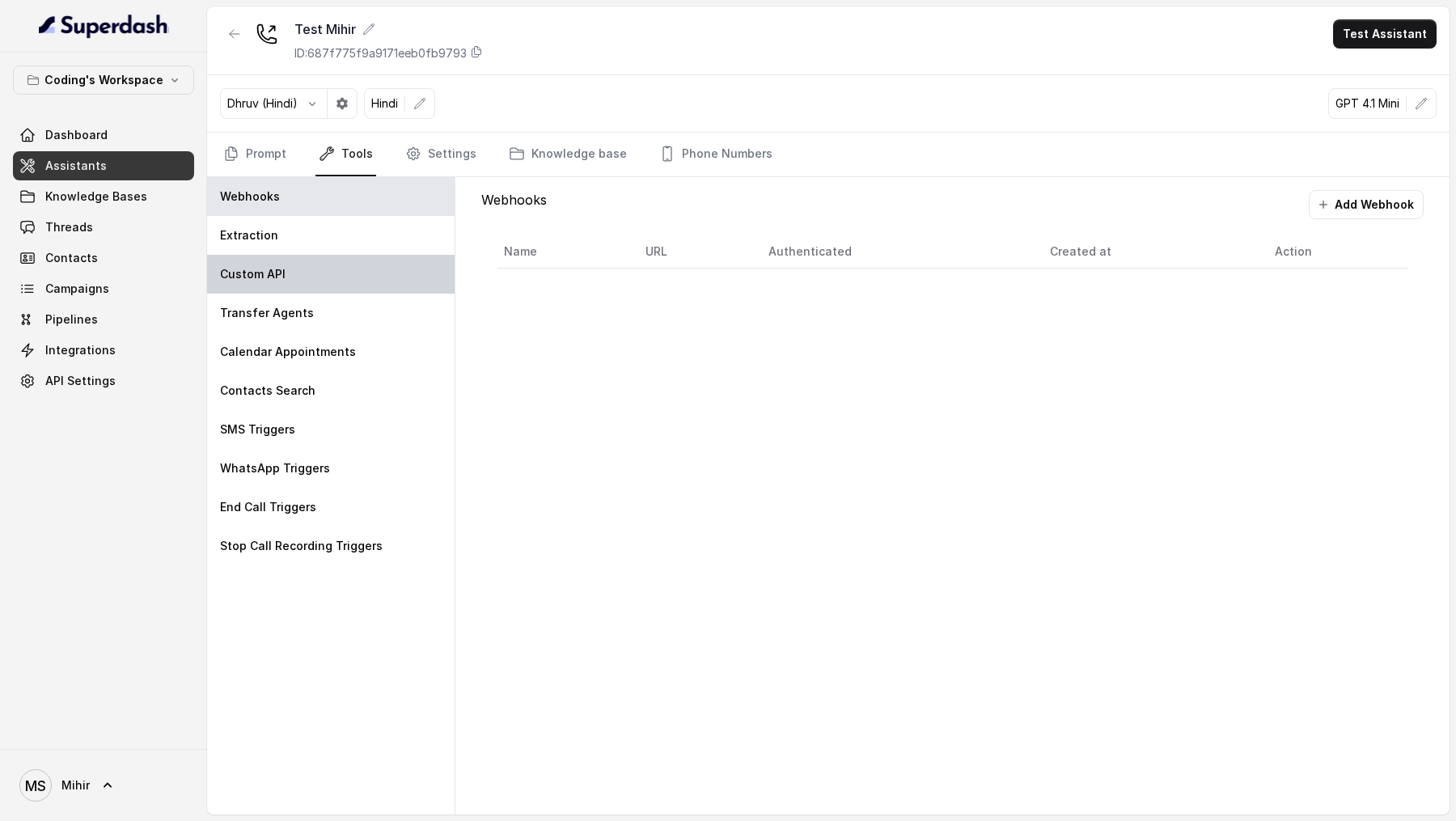
click at [322, 271] on div "Custom API" at bounding box center [332, 274] width 248 height 38
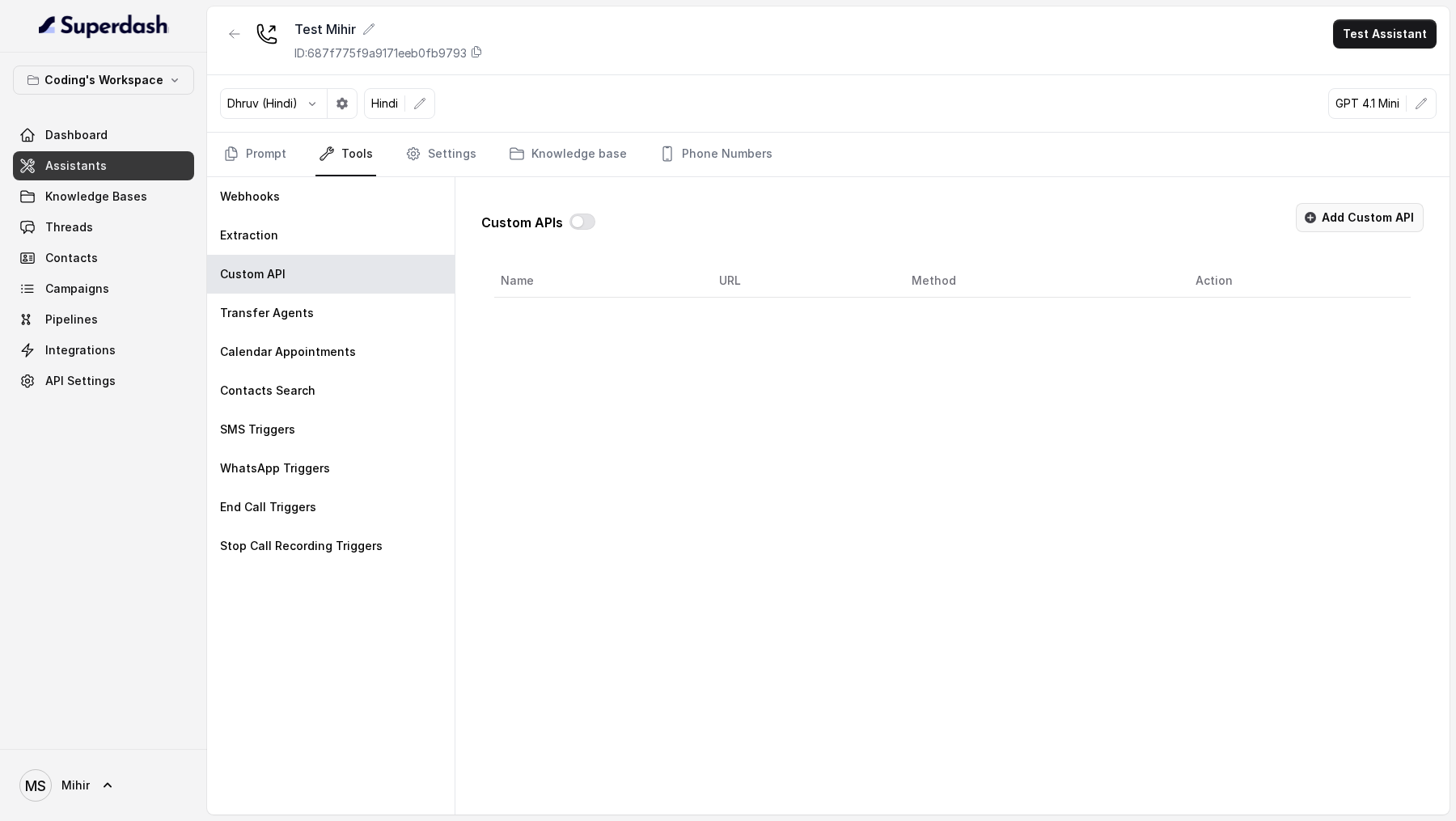
click at [1345, 220] on button "Add Custom API" at bounding box center [1360, 217] width 128 height 29
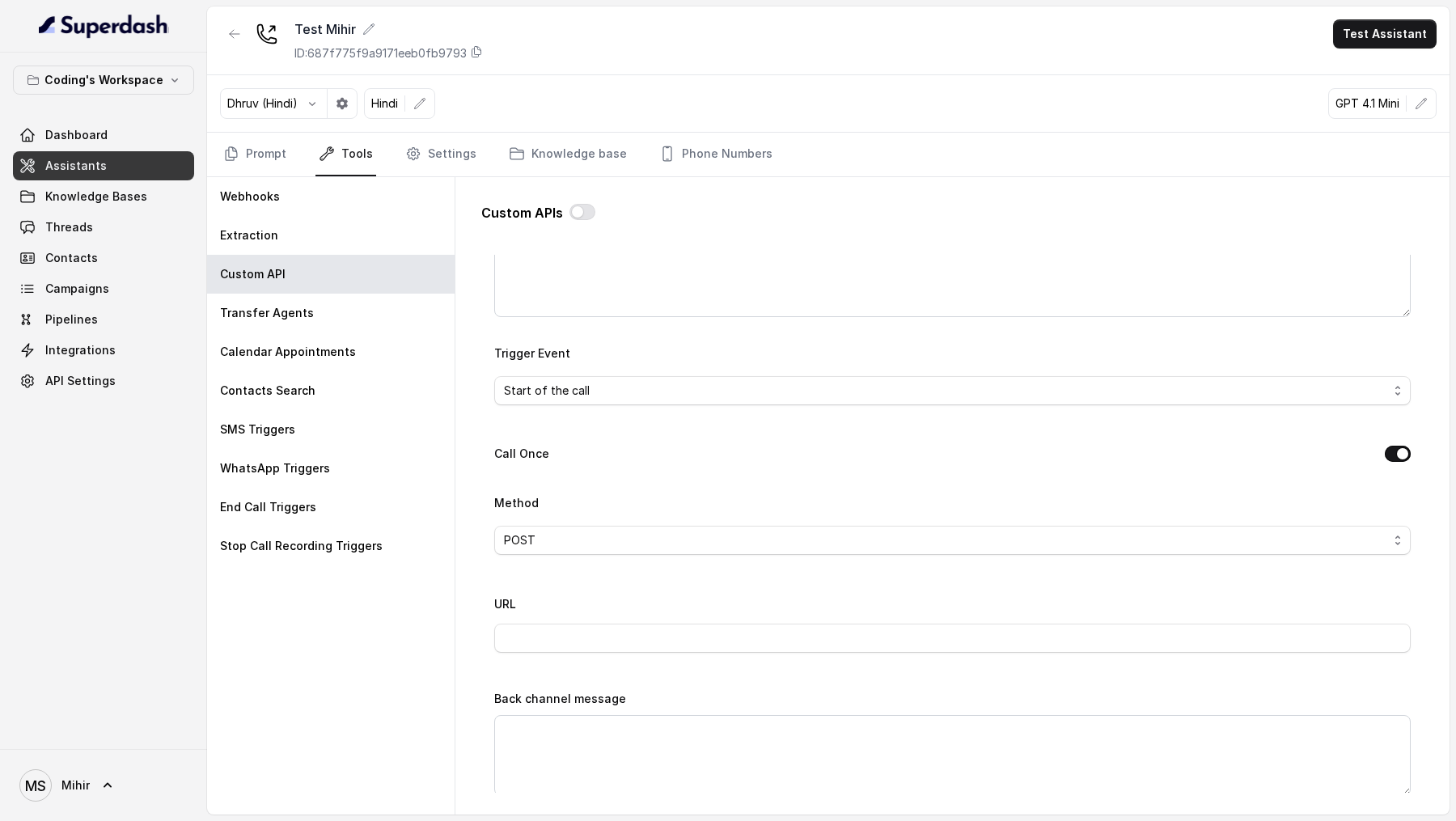
scroll to position [330, 0]
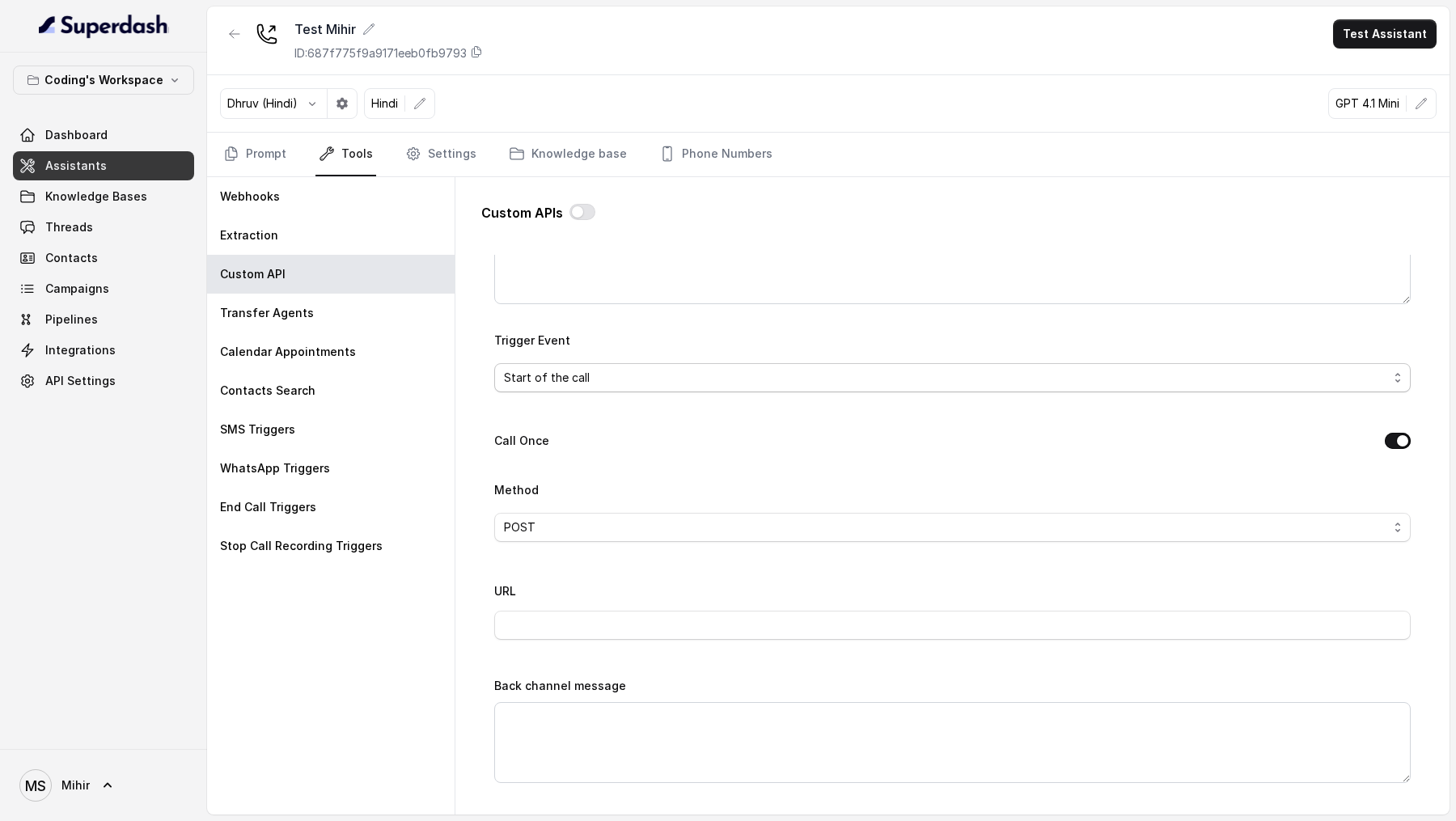
click at [818, 368] on div "Start of the call" at bounding box center [946, 378] width 884 height 19
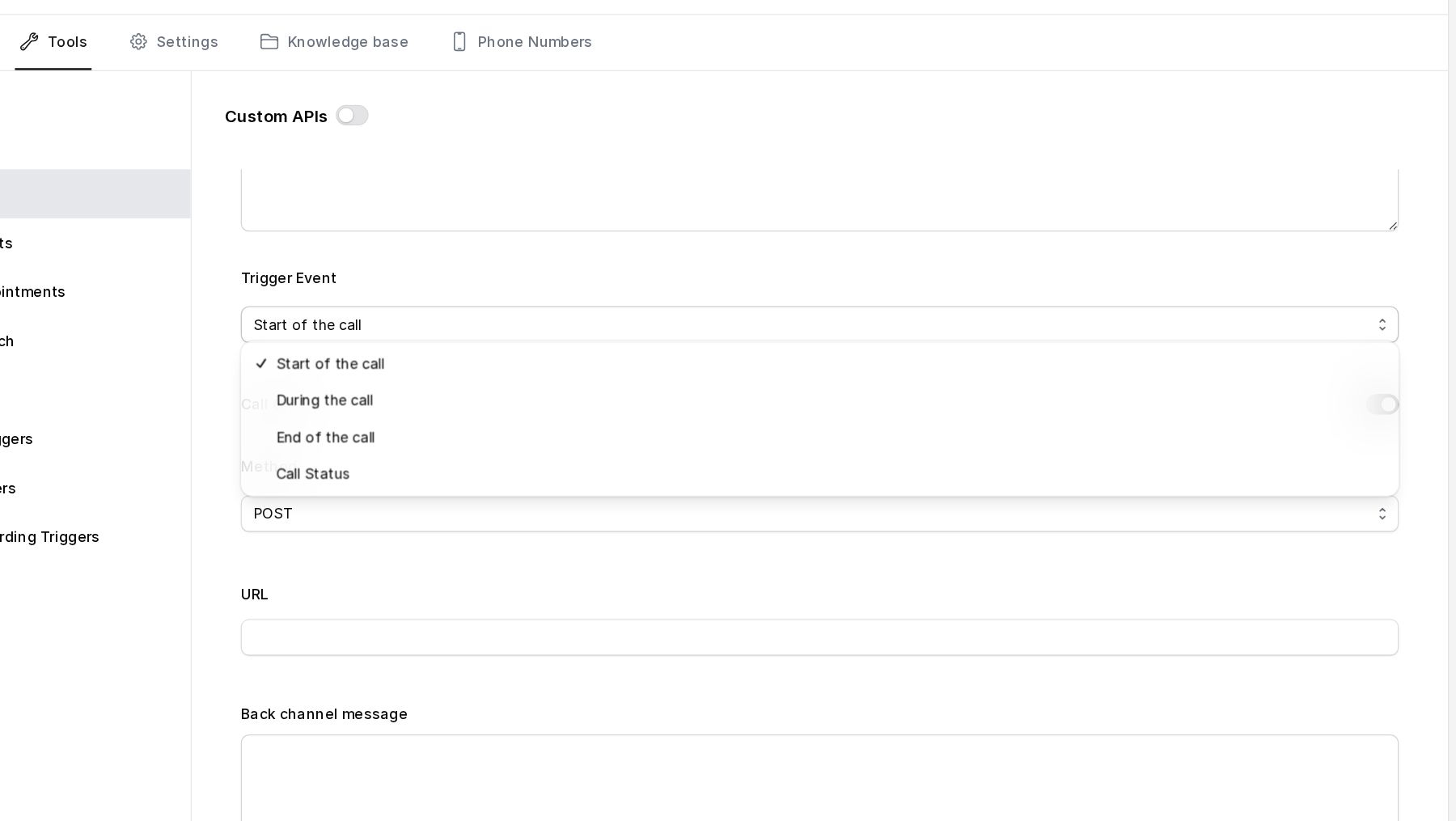
scroll to position [0, 0]
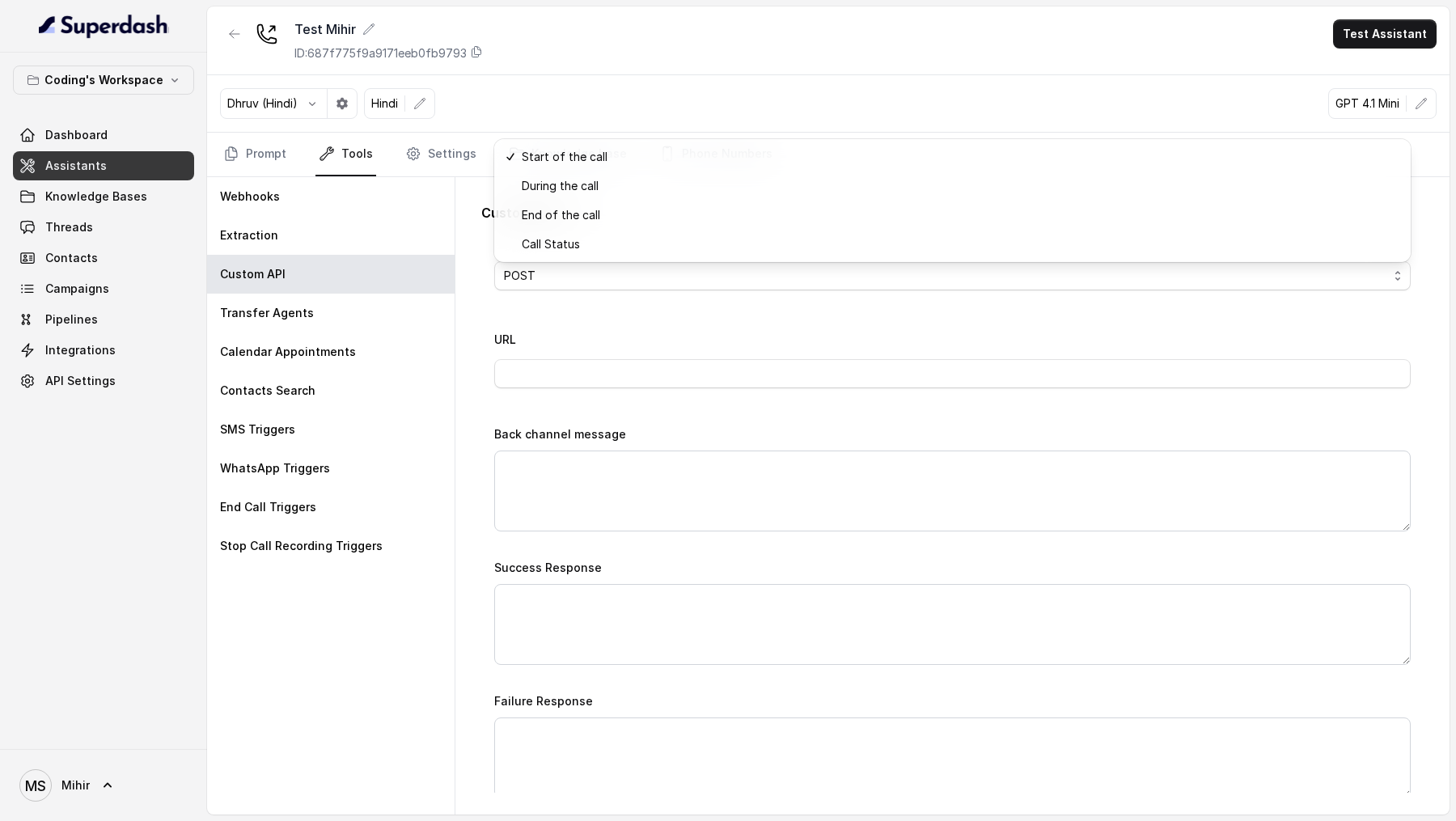
click at [629, 441] on div "Name Trigger Prompt Trigger Event Start of the call Call Once Method POST URL B…" at bounding box center [952, 331] width 917 height 1204
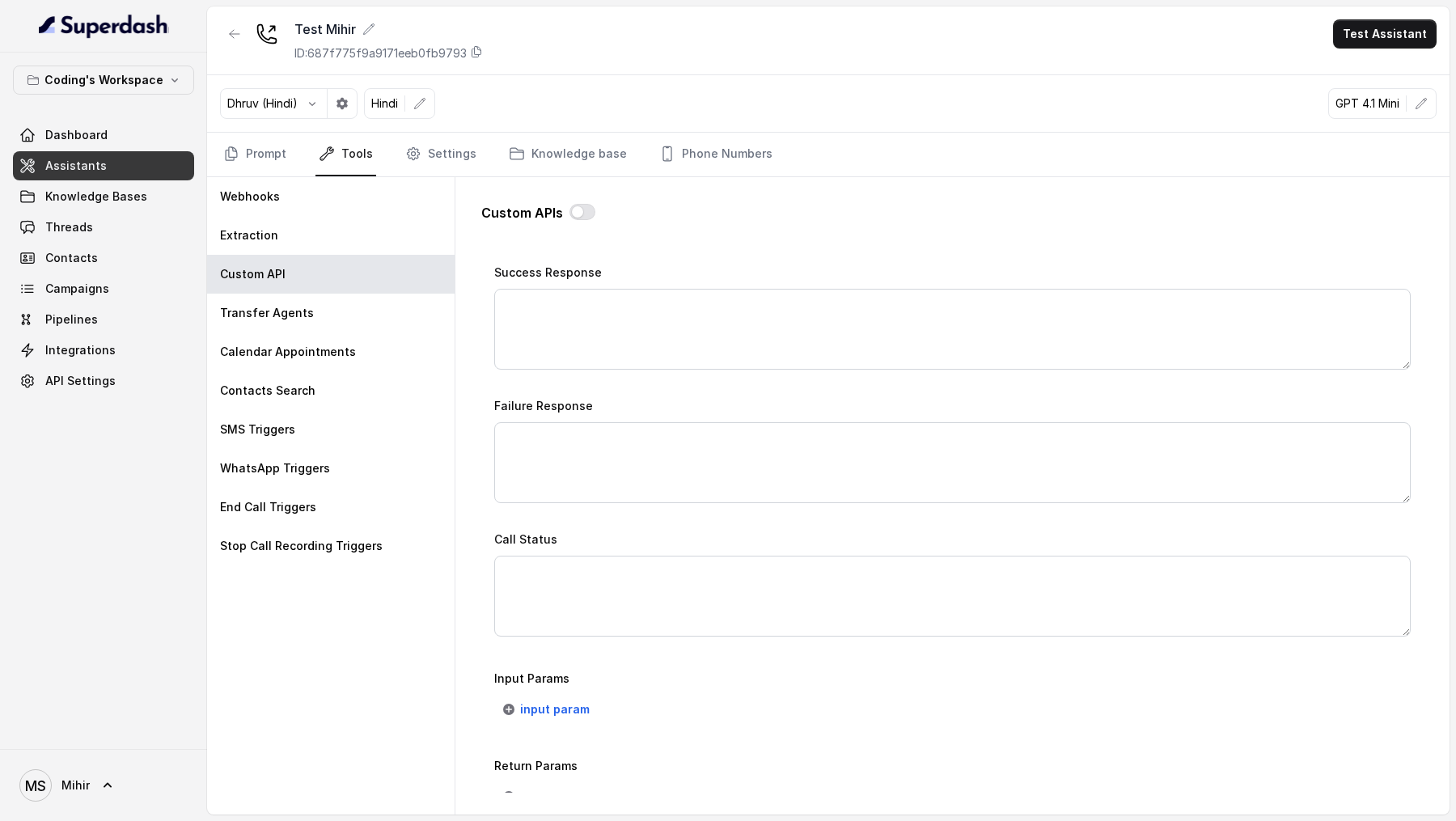
scroll to position [995, 0]
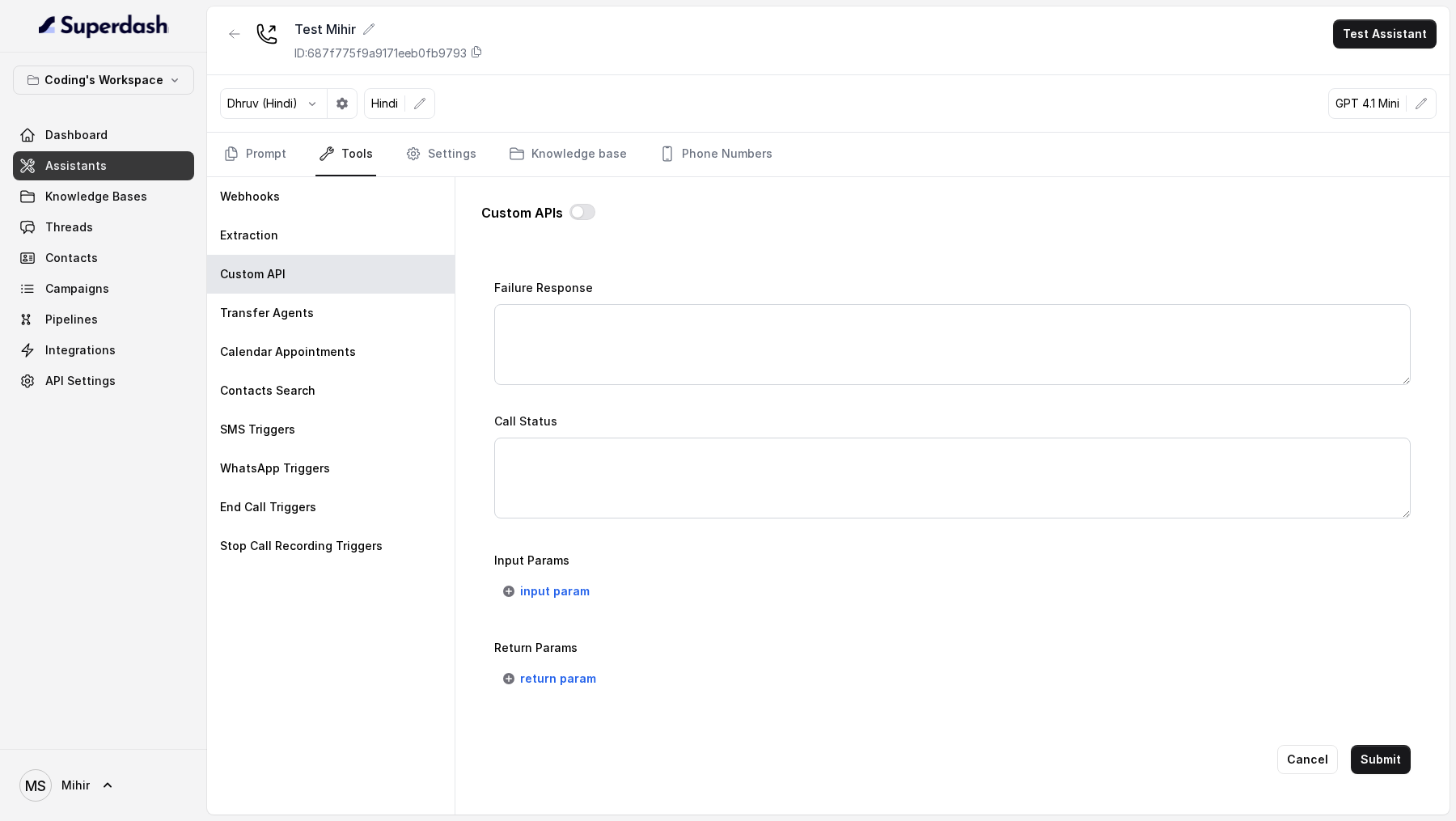
click at [521, 441] on div "Go back Name Trigger Prompt Trigger Event Start of the call Call Once Method PO…" at bounding box center [952, 524] width 943 height 538
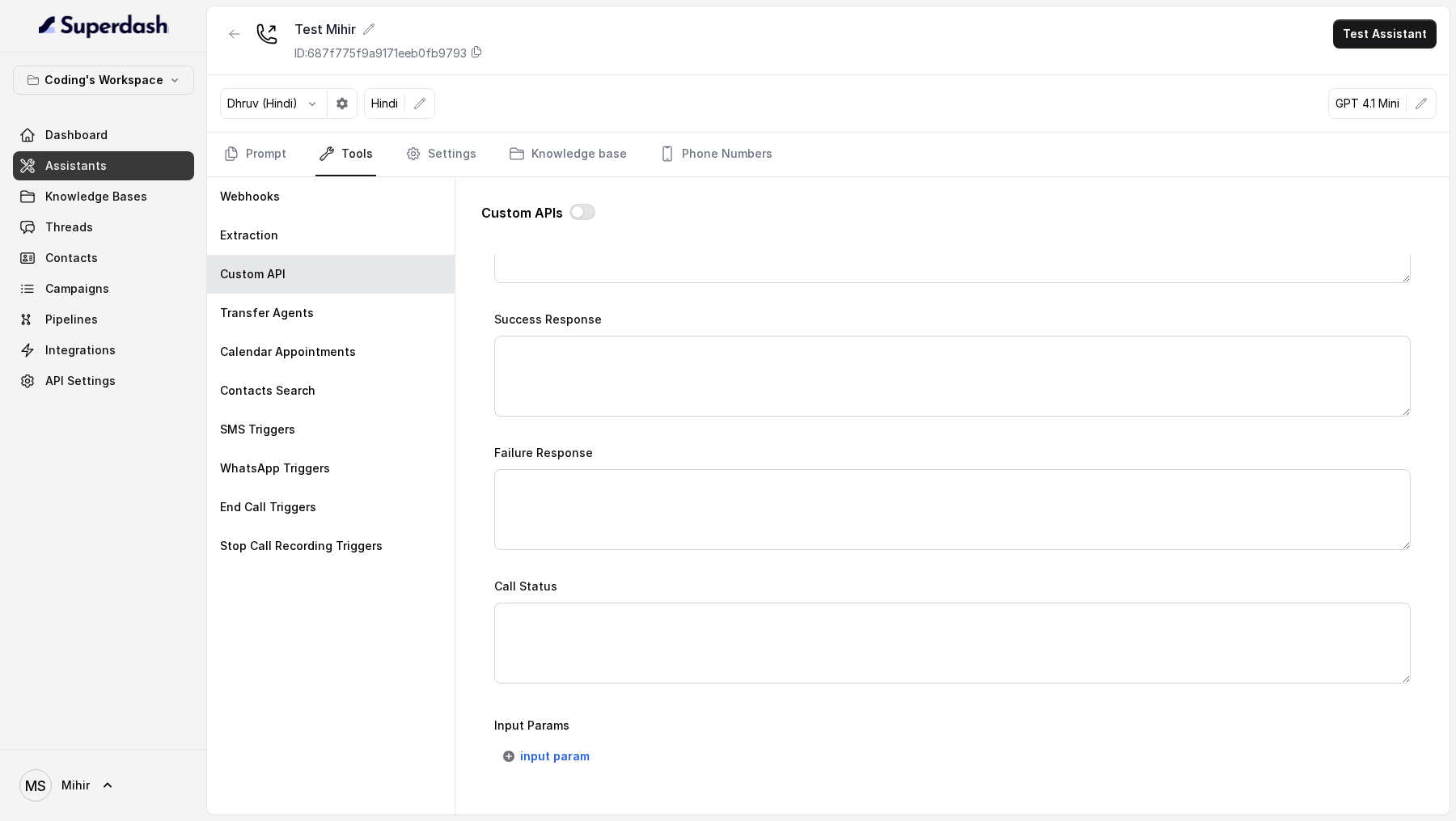
scroll to position [831, 0]
click at [519, 312] on label "Success Response" at bounding box center [548, 318] width 108 height 13
drag, startPoint x: 519, startPoint y: 312, endPoint x: 616, endPoint y: 312, distance: 97.0
click at [616, 312] on div "Success Response" at bounding box center [952, 362] width 917 height 108
click at [517, 441] on div "Failure Response" at bounding box center [952, 496] width 917 height 108
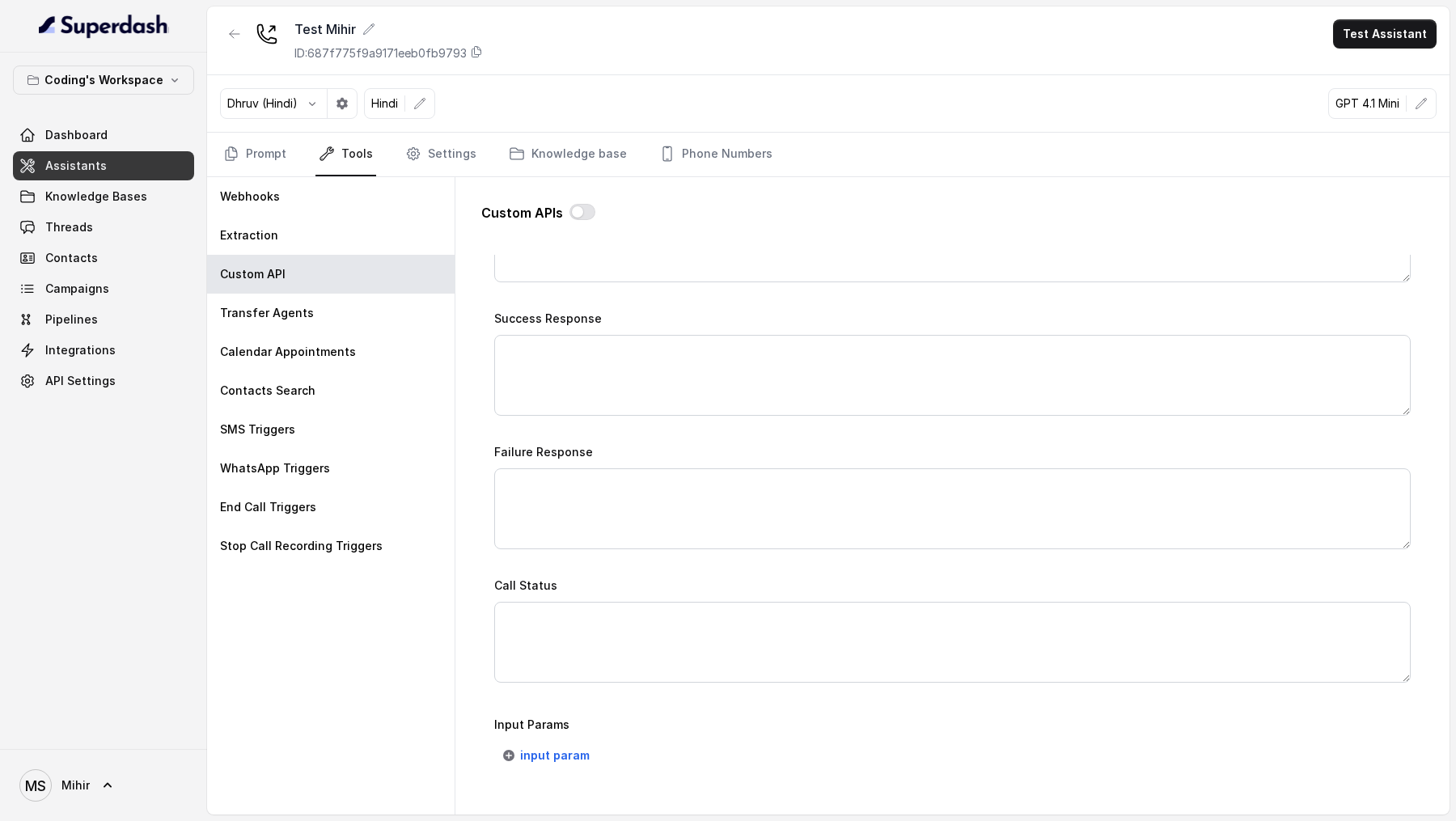
drag, startPoint x: 517, startPoint y: 453, endPoint x: 592, endPoint y: 453, distance: 75.0
click at [592, 441] on div "Failure Response" at bounding box center [952, 496] width 917 height 108
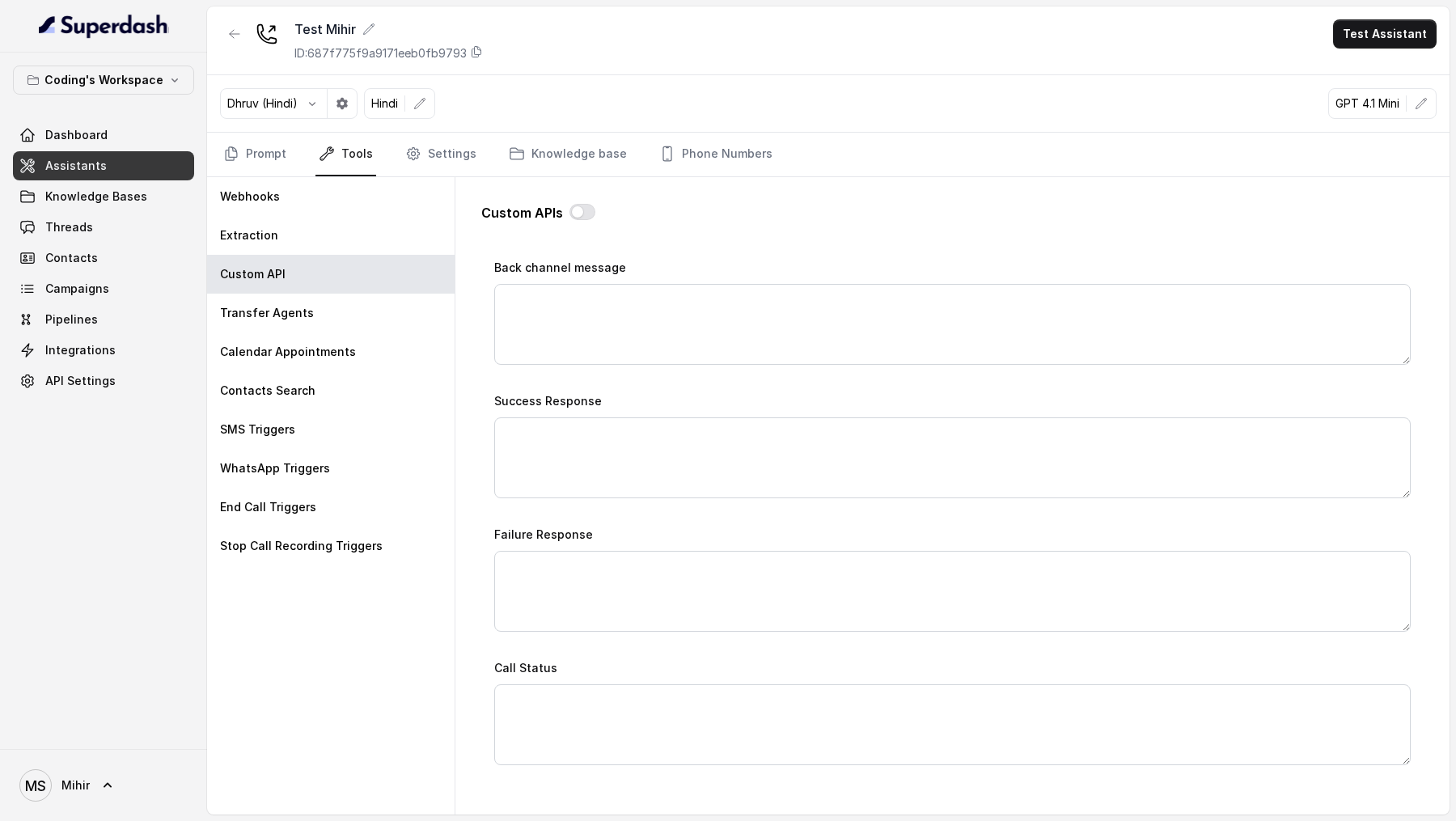
scroll to position [756, 0]
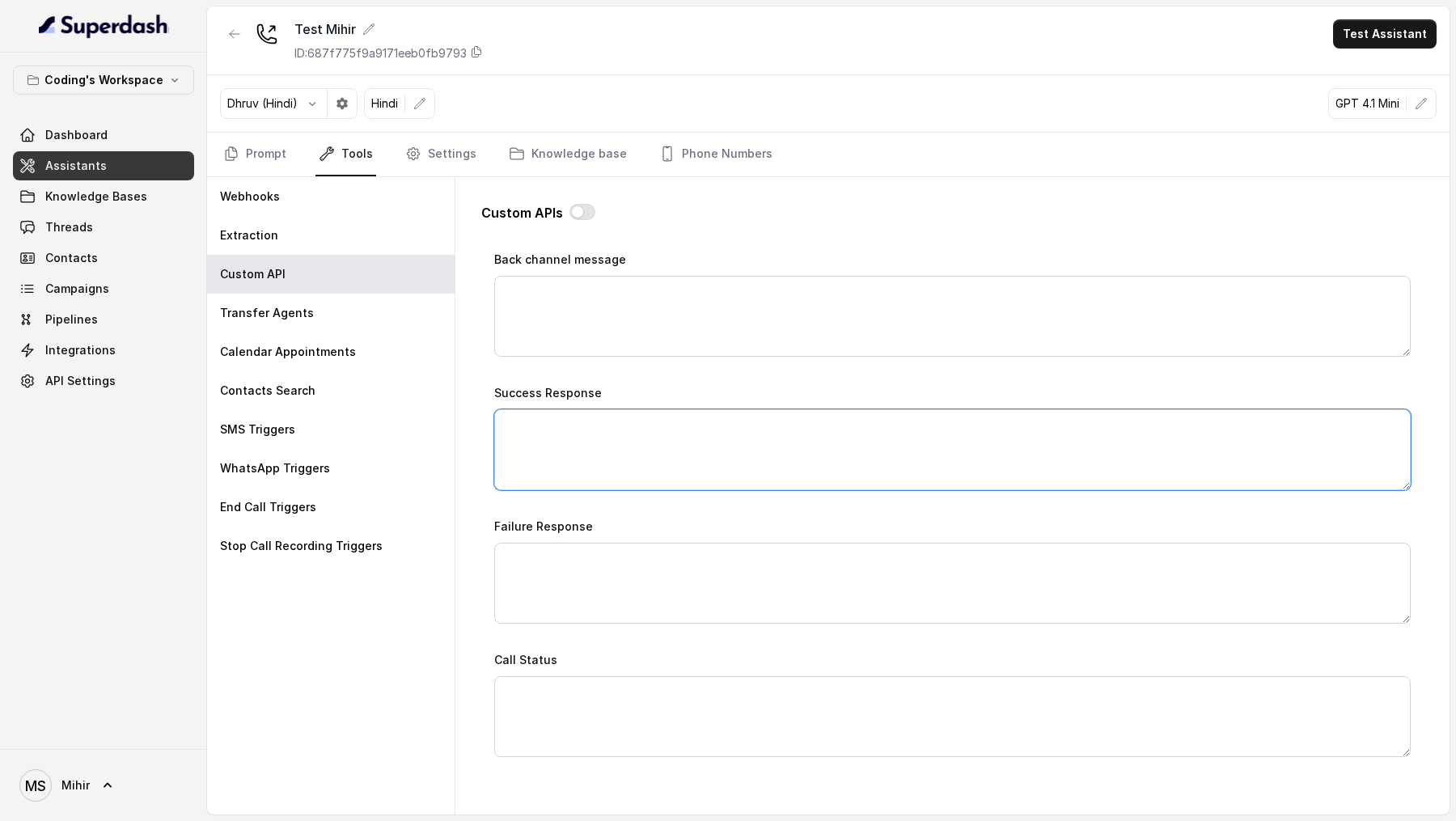
click at [558, 435] on textarea "Success Response" at bounding box center [952, 450] width 917 height 81
drag, startPoint x: 494, startPoint y: 515, endPoint x: 606, endPoint y: 518, distance: 112.0
click at [606, 441] on div "Failure Response" at bounding box center [952, 570] width 917 height 108
drag, startPoint x: 482, startPoint y: 523, endPoint x: 619, endPoint y: 514, distance: 137.3
click at [619, 441] on div "Go back Name Trigger Prompt Trigger Event Start of the call Call Once Method PO…" at bounding box center [952, 524] width 943 height 538
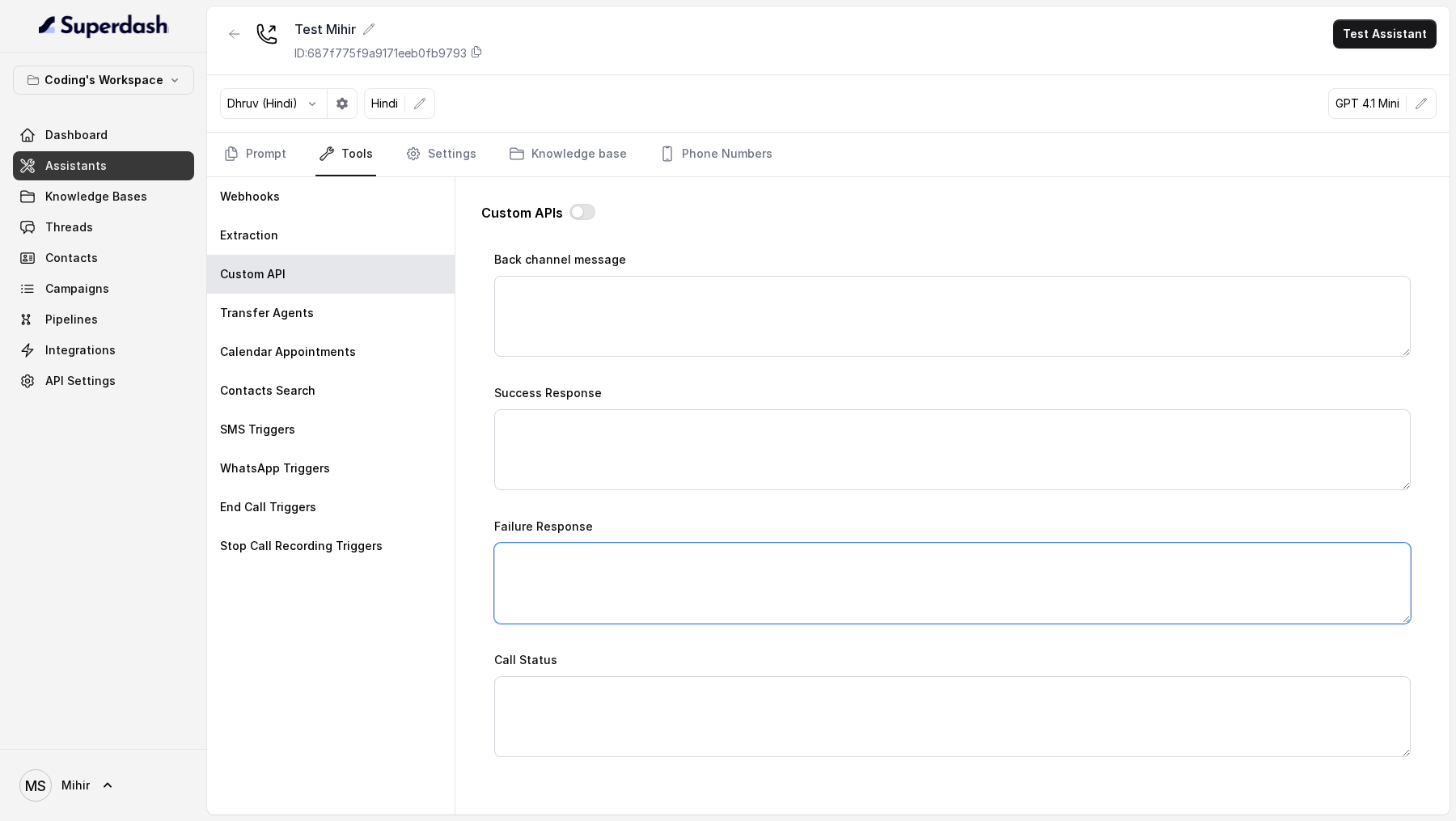
click at [534, 441] on textarea "Failure Response" at bounding box center [952, 584] width 917 height 81
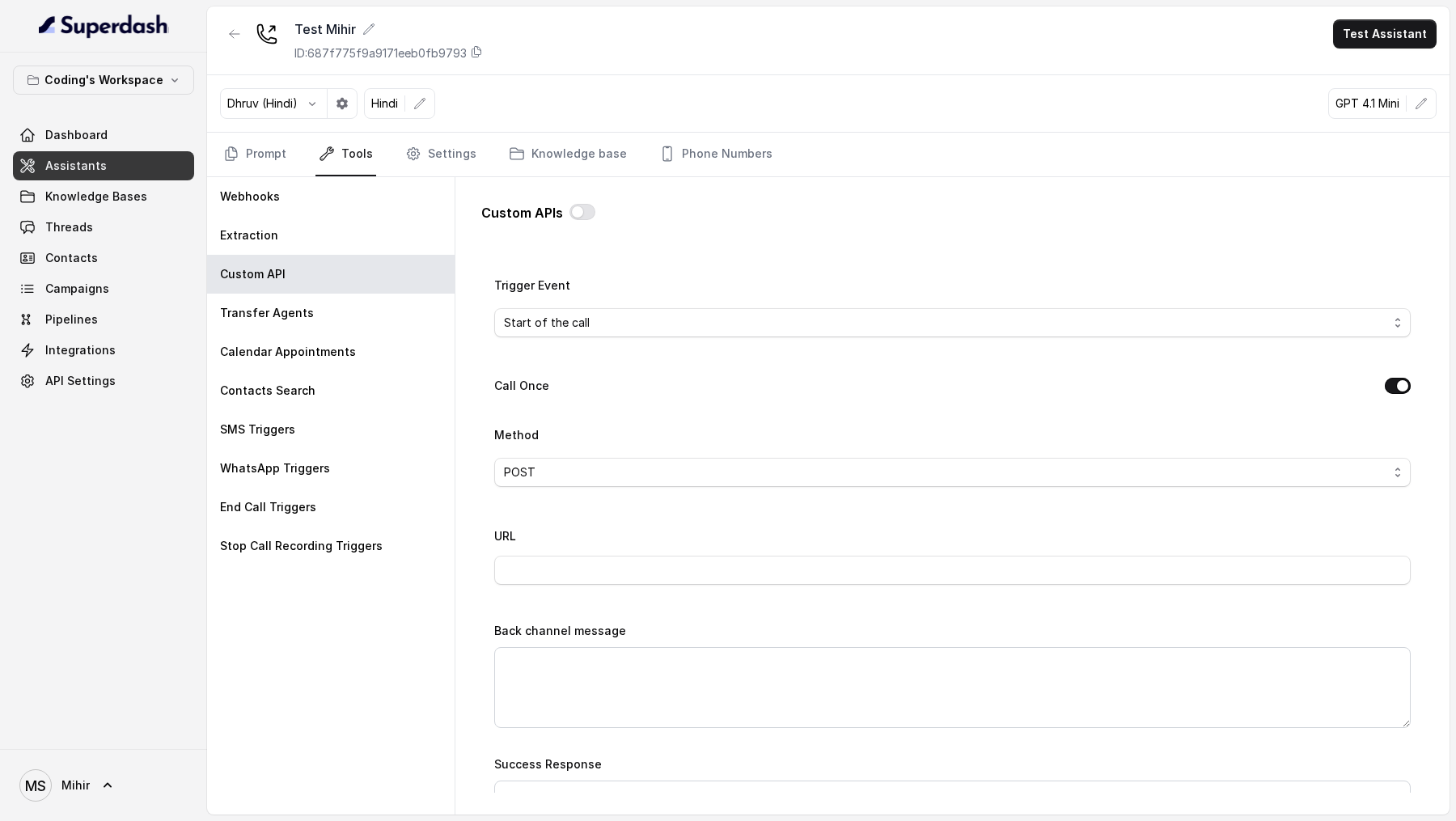
scroll to position [339, 0]
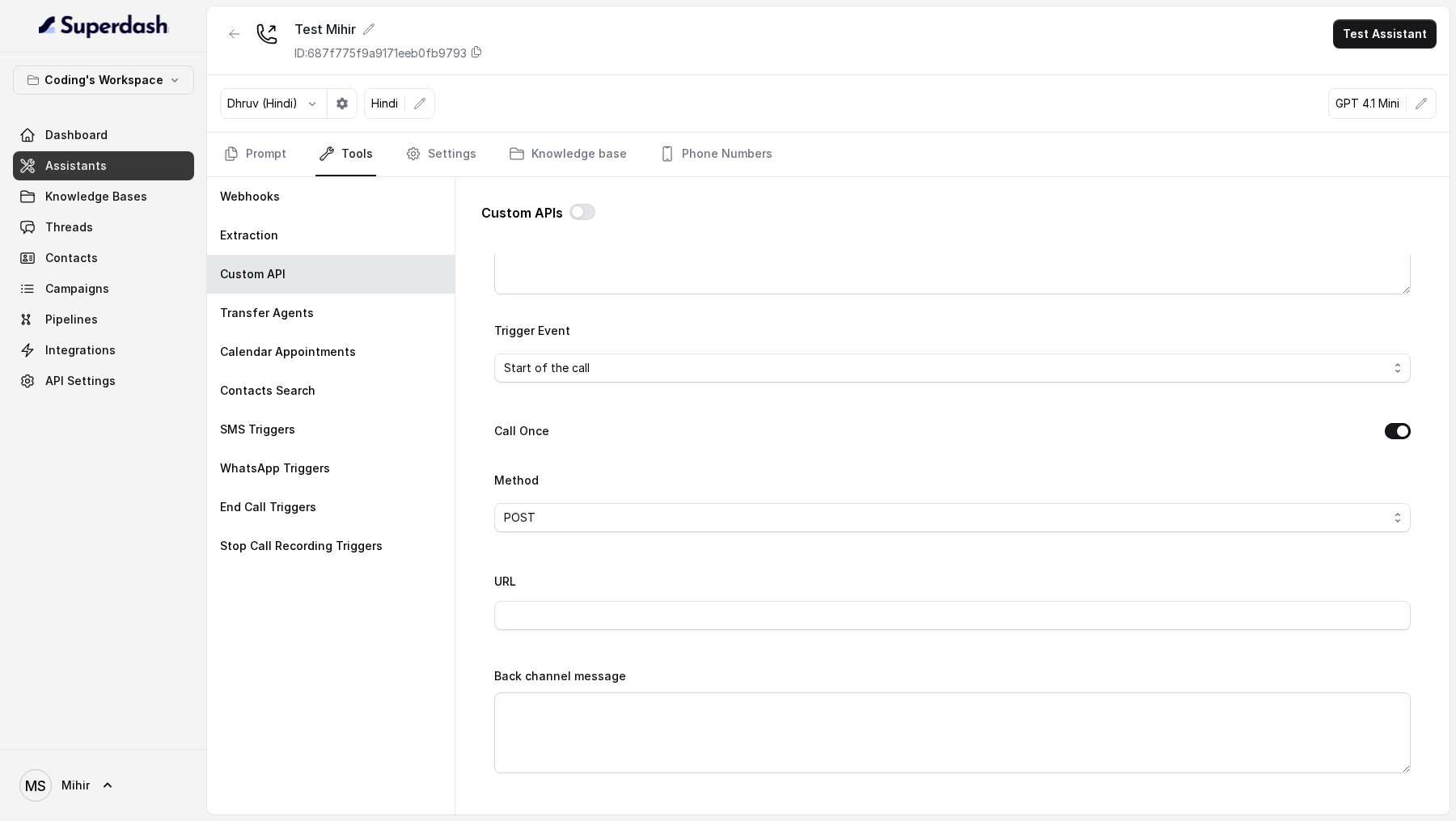
click at [671, 345] on div "Trigger Event Start of the call" at bounding box center [952, 351] width 917 height 62
click at [671, 359] on div "Start of the call" at bounding box center [946, 368] width 884 height 19
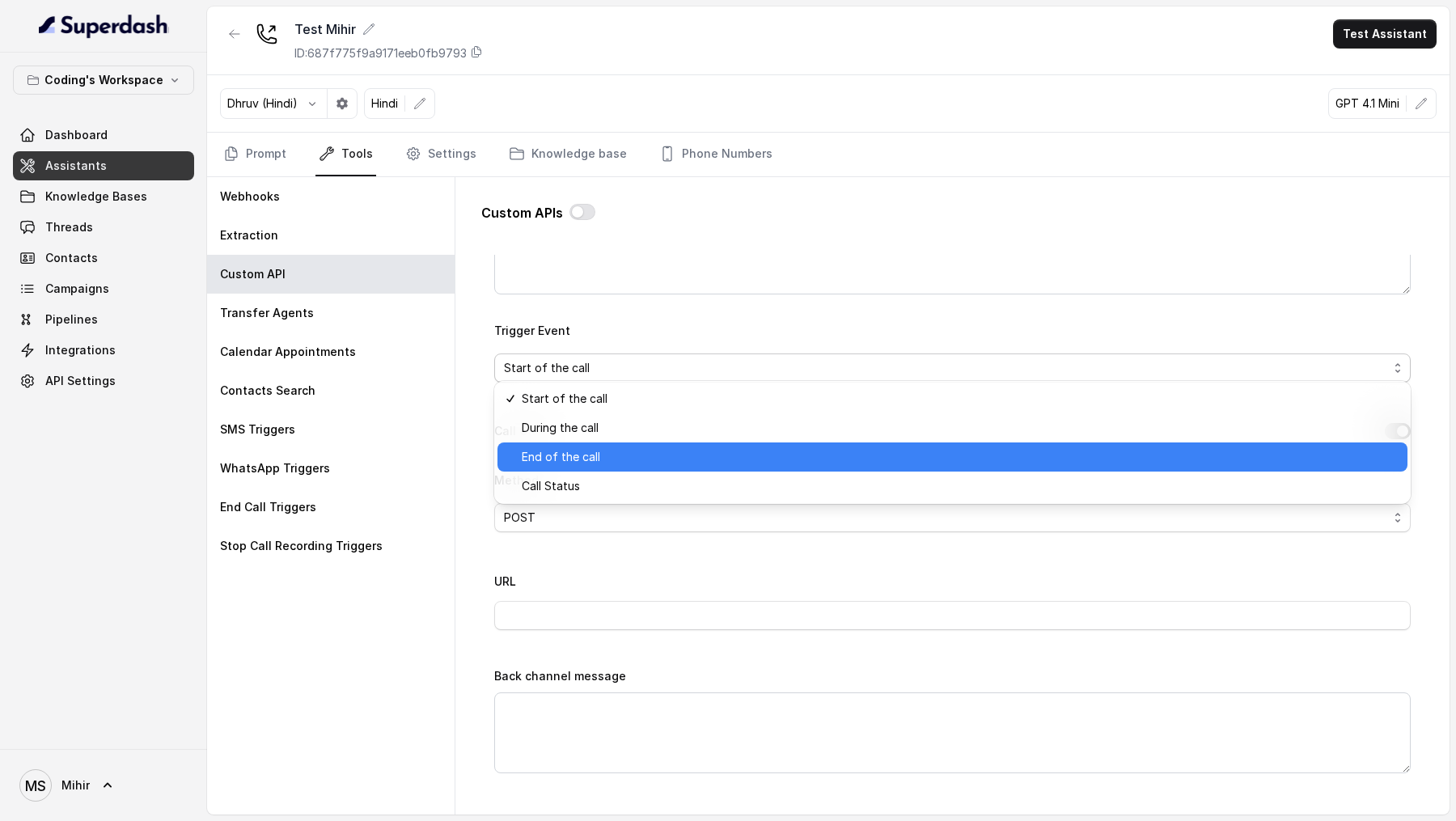
click at [656, 441] on span "End of the call" at bounding box center [960, 458] width 876 height 19
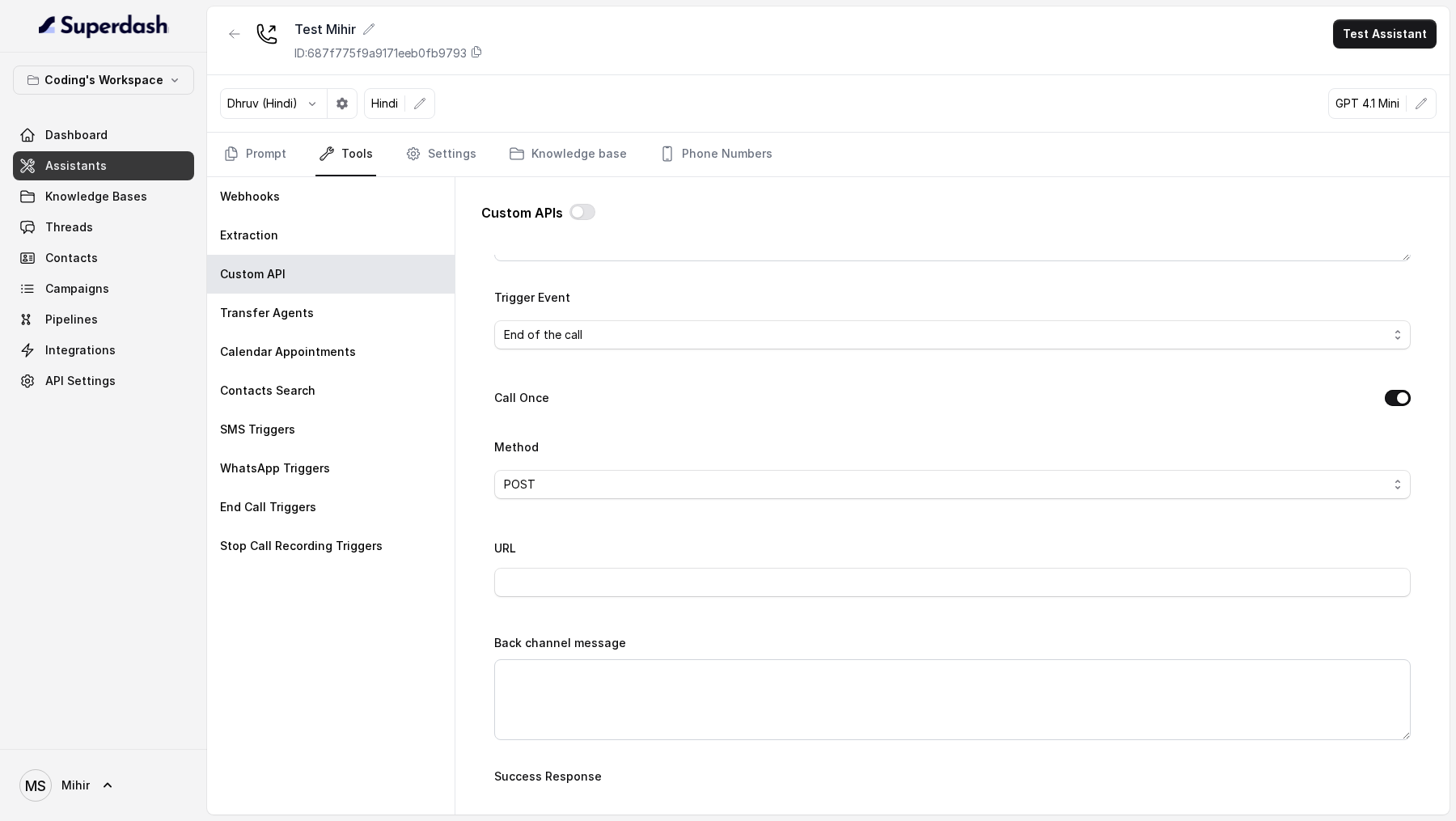
scroll to position [373, 0]
click at [358, 211] on div "Webhooks" at bounding box center [332, 196] width 248 height 38
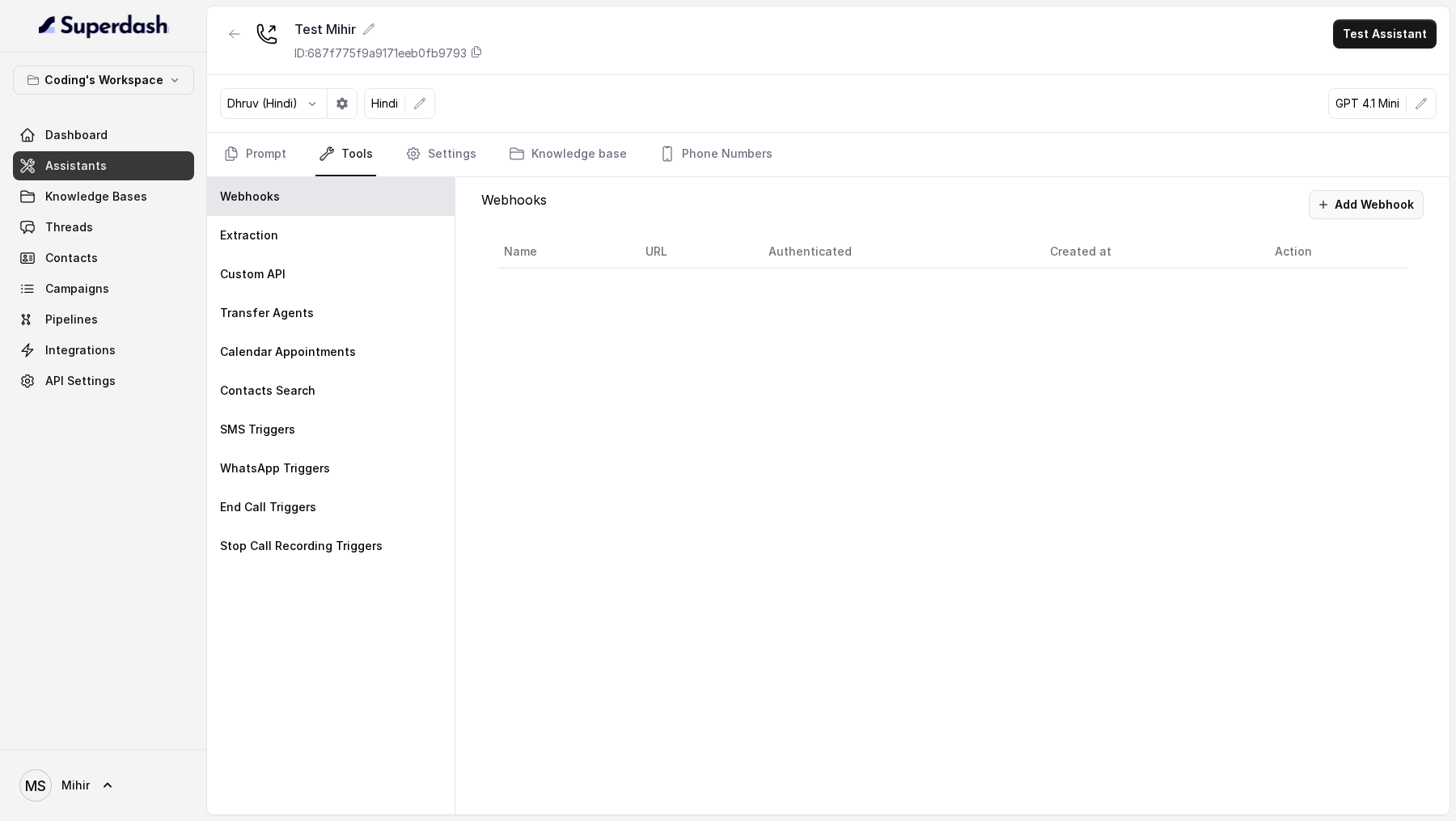
click at [1335, 211] on button "Add Webhook" at bounding box center [1367, 205] width 115 height 29
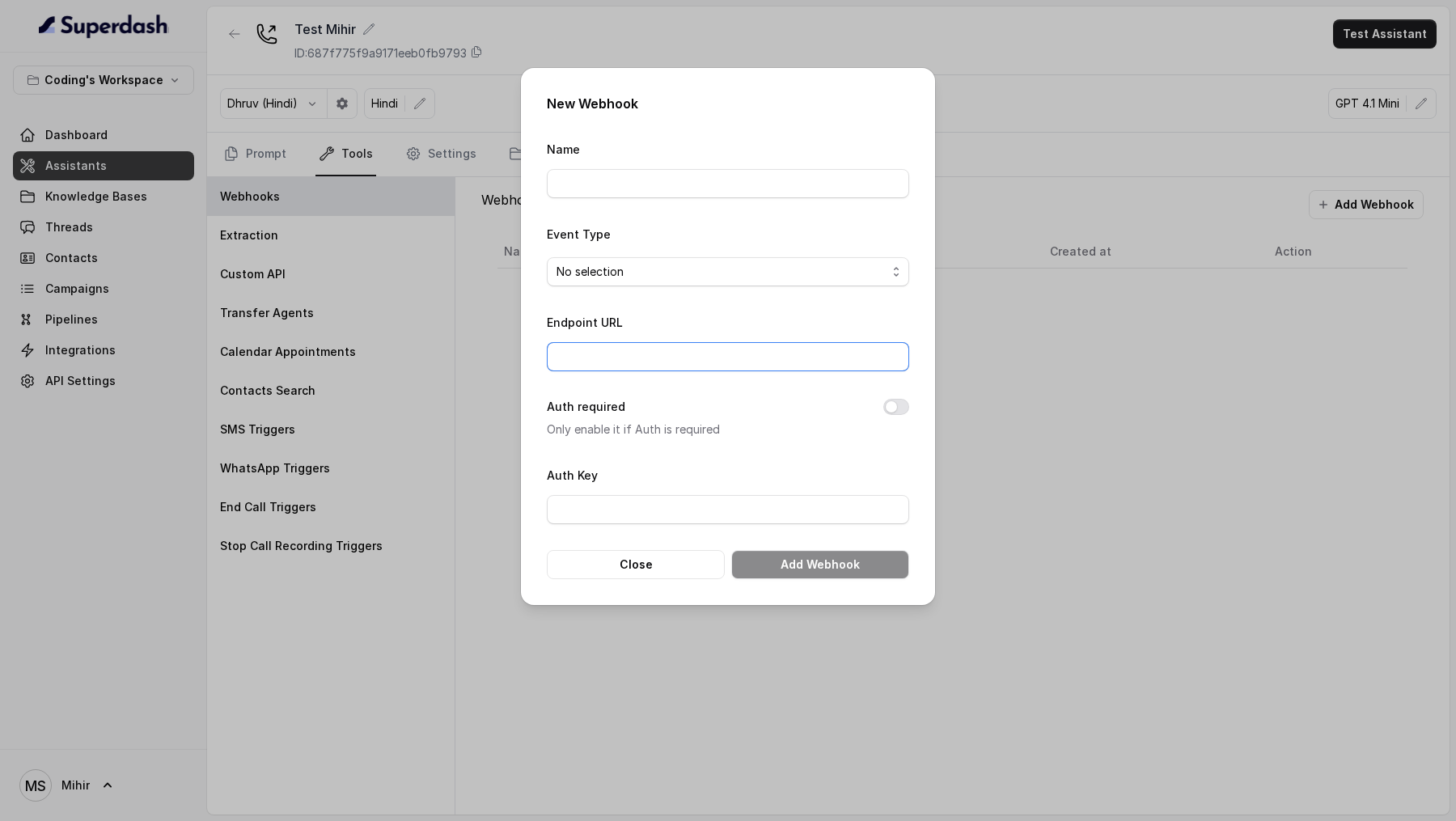
click at [847, 362] on input "Endpoint URL" at bounding box center [728, 357] width 362 height 29
click at [898, 327] on div "Endpoint URL" at bounding box center [728, 341] width 362 height 59
click at [792, 272] on div "No selection" at bounding box center [721, 272] width 330 height 19
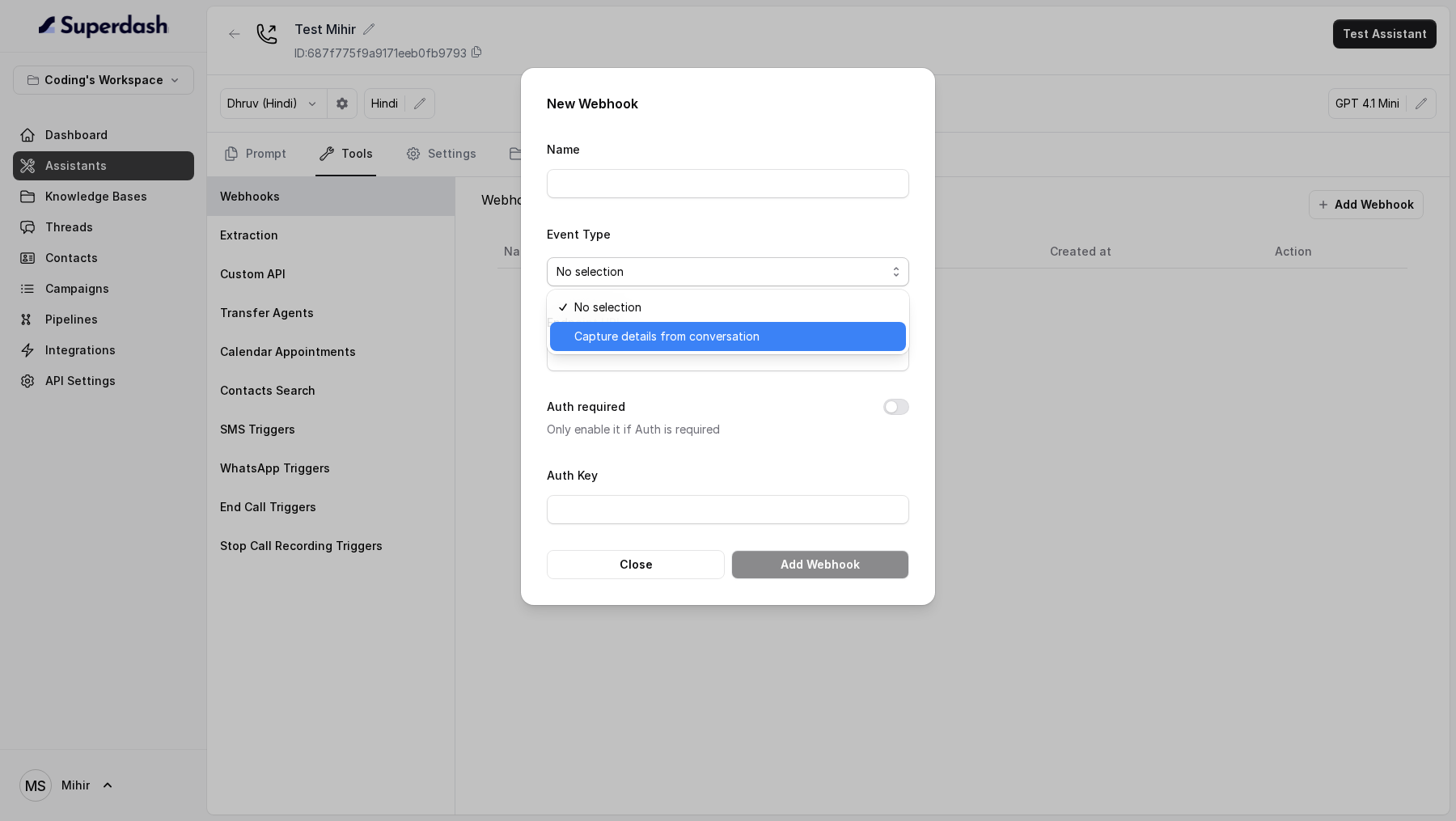
click at [779, 347] on div "Capture details from conversation" at bounding box center [728, 336] width 356 height 29
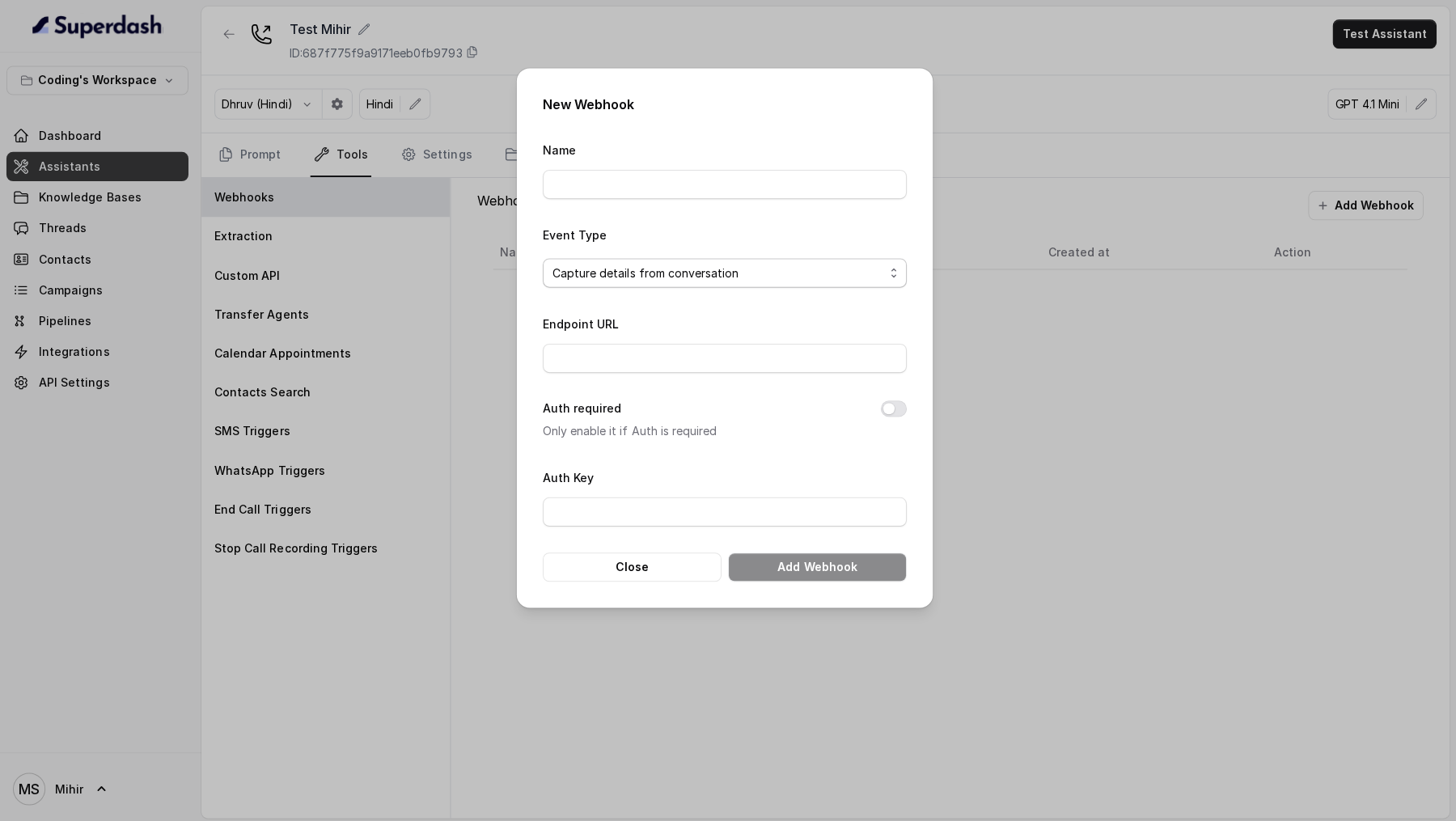
scroll to position [0, 0]
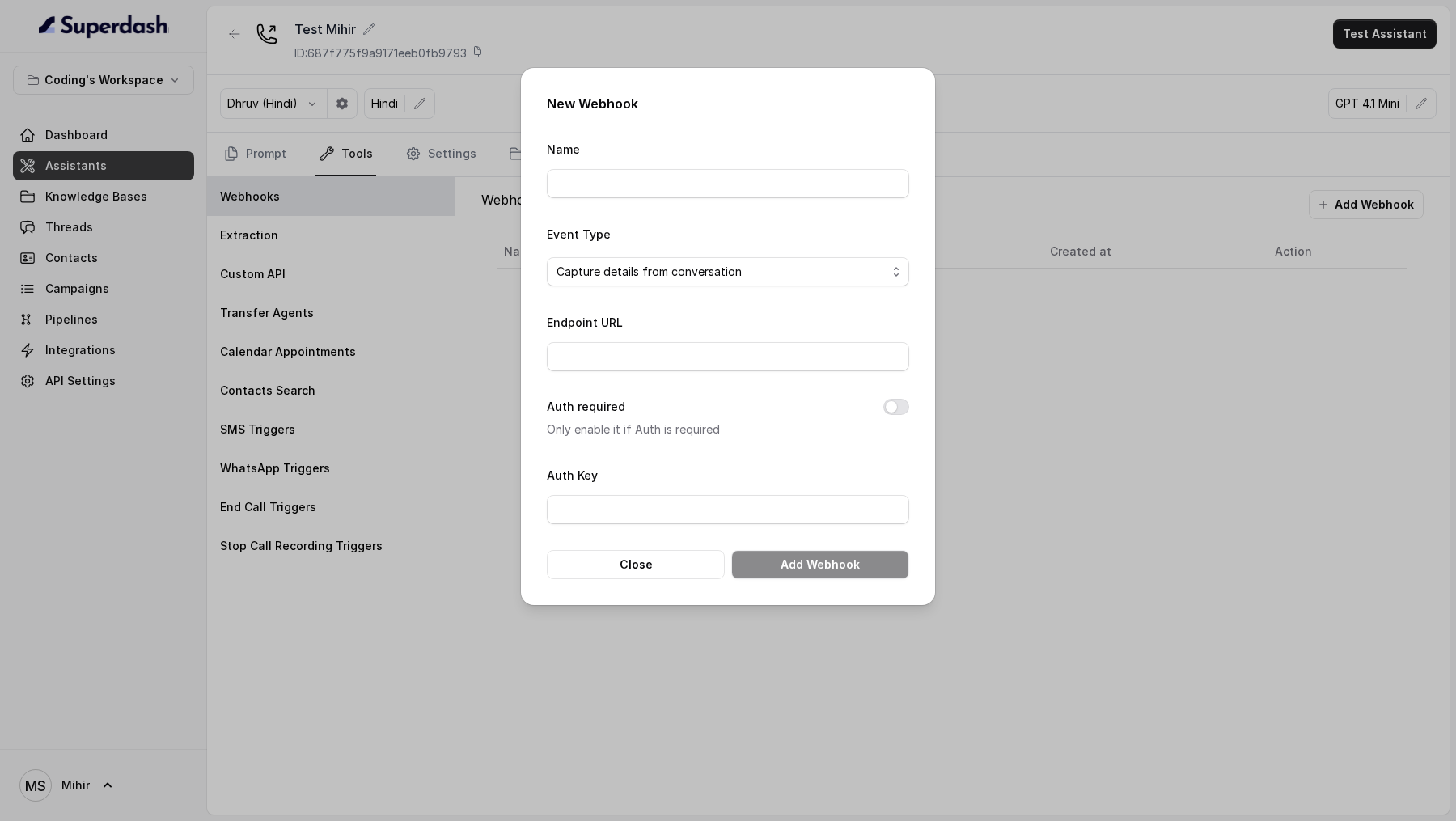
click at [351, 342] on div "New Webhook Name Event Type Capture details from conversation Endpoint URL Auth…" at bounding box center [728, 410] width 1456 height 821
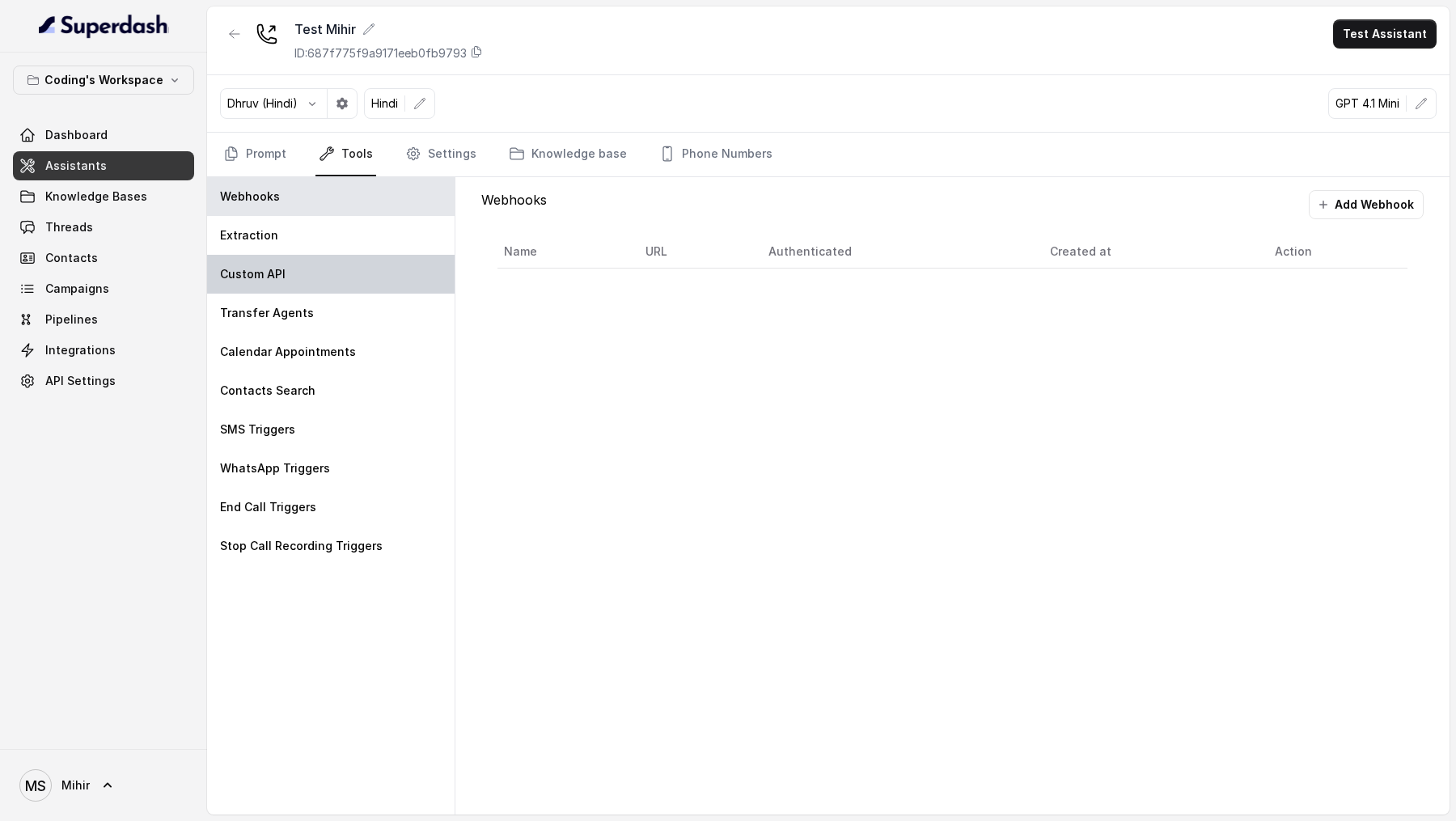
click at [312, 275] on div "Custom API" at bounding box center [332, 274] width 248 height 38
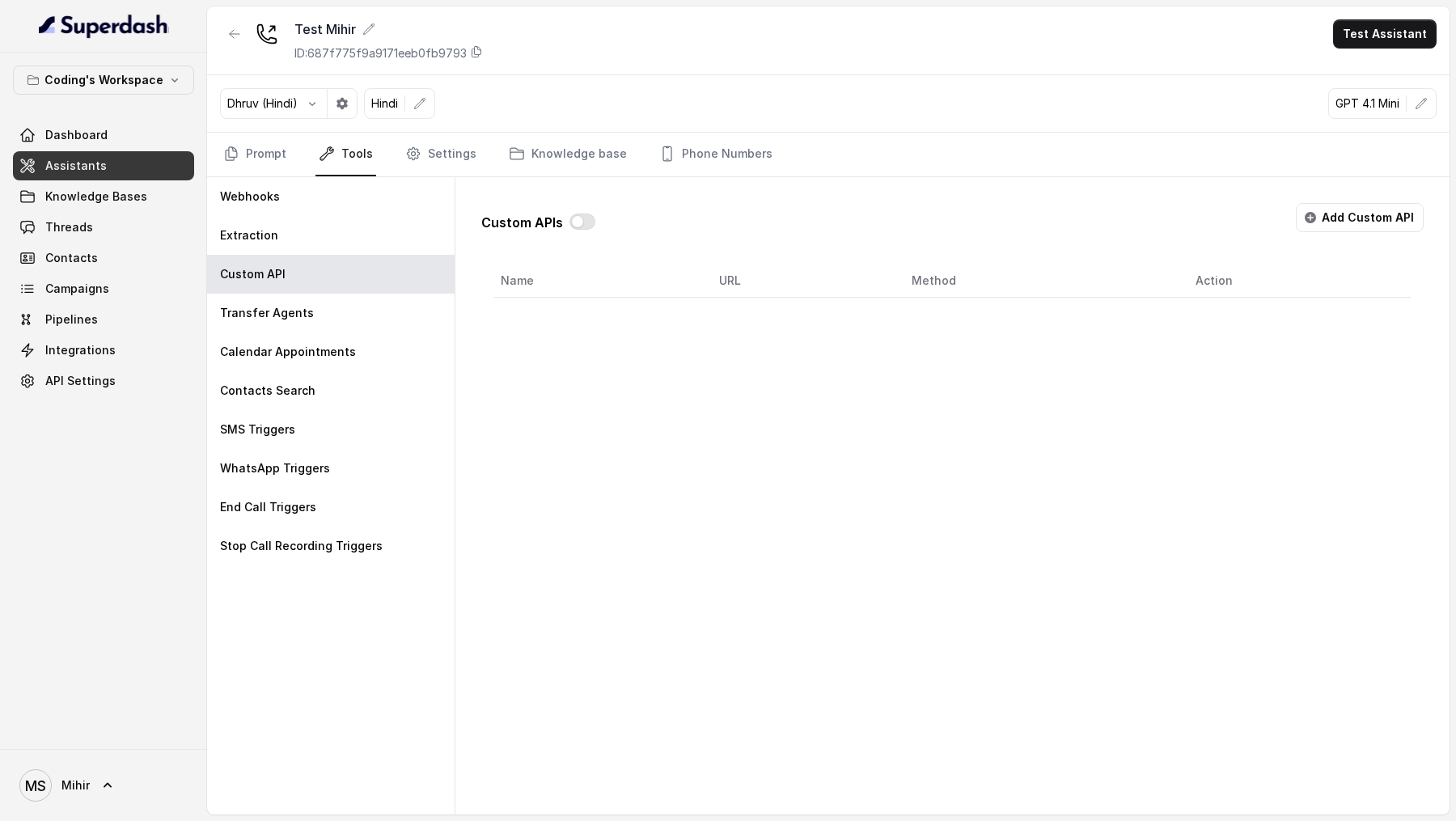
click at [1332, 197] on div "Custom APIs Add Custom API Name URL Method Action" at bounding box center [952, 244] width 943 height 108
click at [1330, 212] on button "Add Custom API" at bounding box center [1360, 217] width 128 height 29
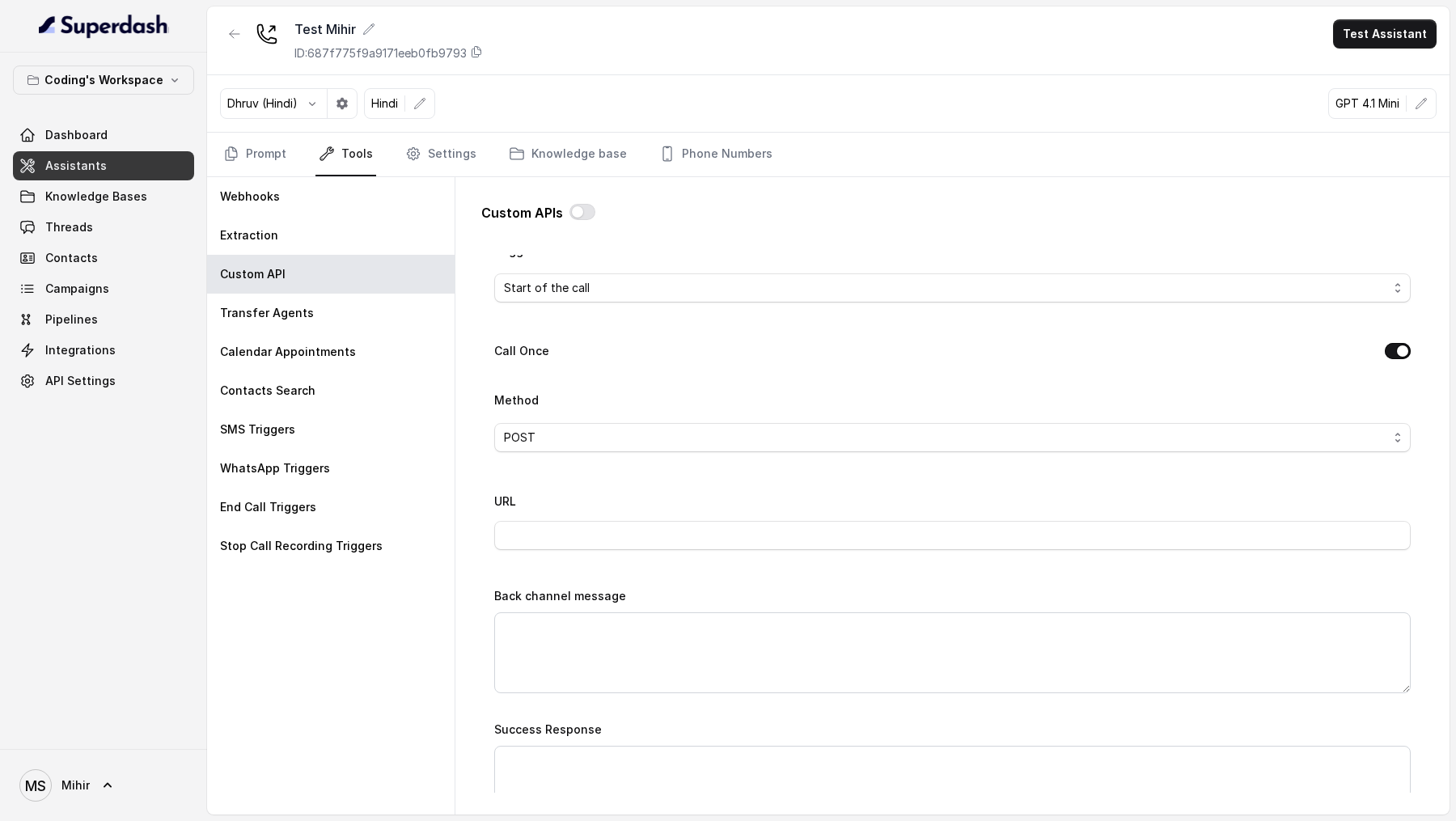
scroll to position [422, 0]
click at [694, 281] on div "Start of the call" at bounding box center [946, 285] width 884 height 19
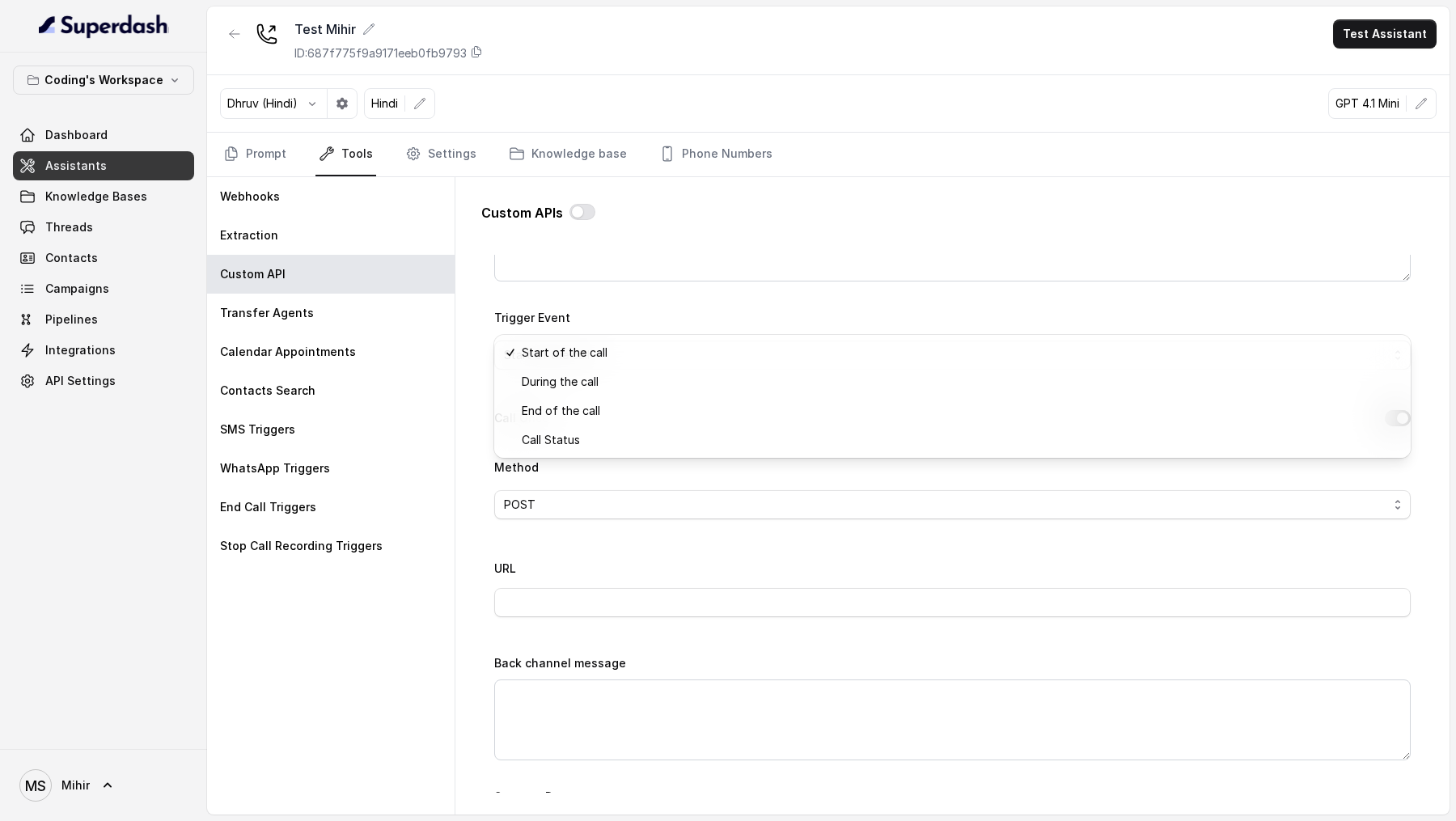
scroll to position [345, 0]
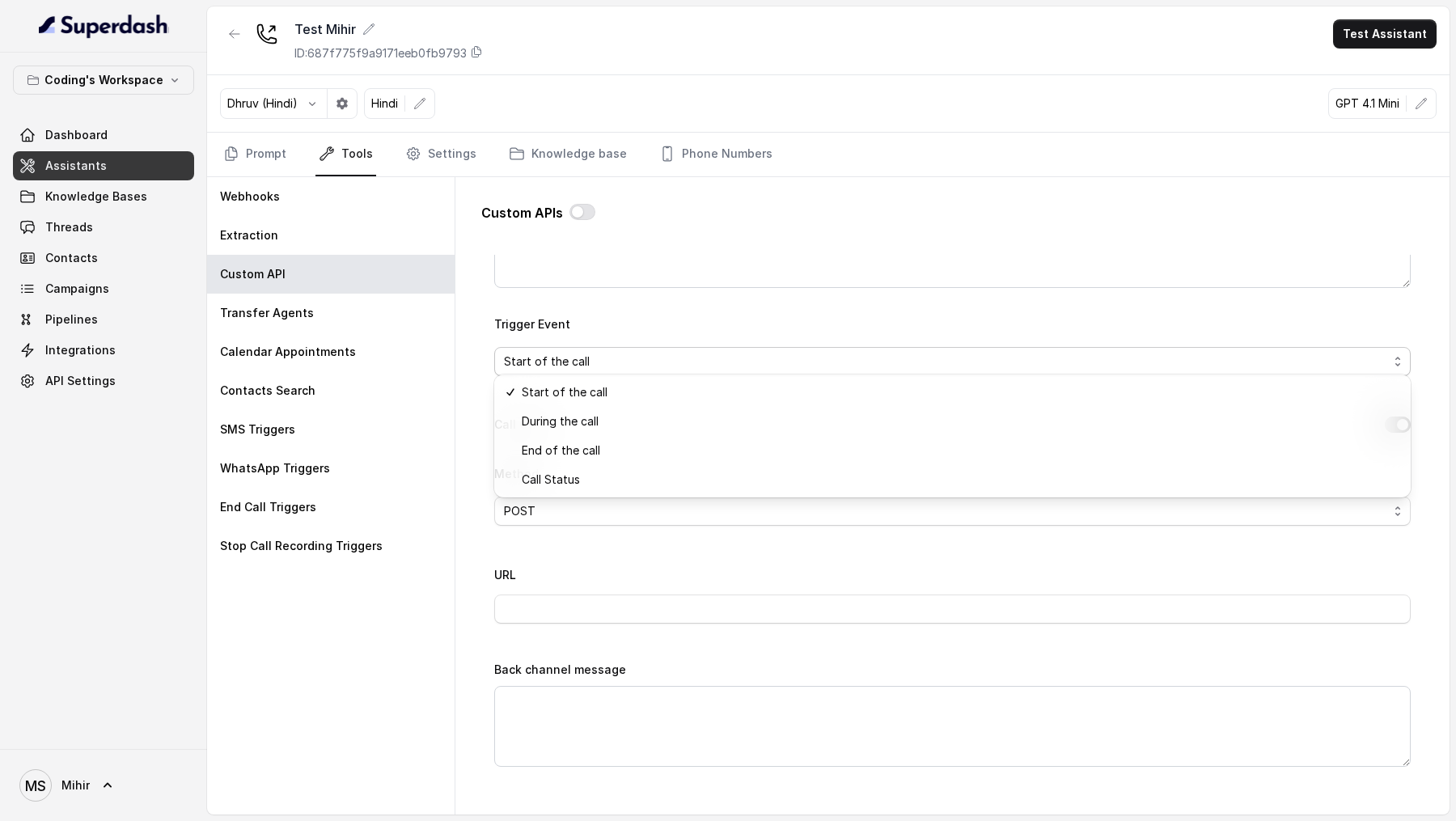
click at [110, 343] on main "Test Mihir ID: 687f775f9a9171eeb0fb9793 Test Assistant Dhruv (Hindi) Hindi GPT …" at bounding box center [728, 410] width 1456 height 821
click at [110, 345] on span "Integrations" at bounding box center [80, 350] width 70 height 16
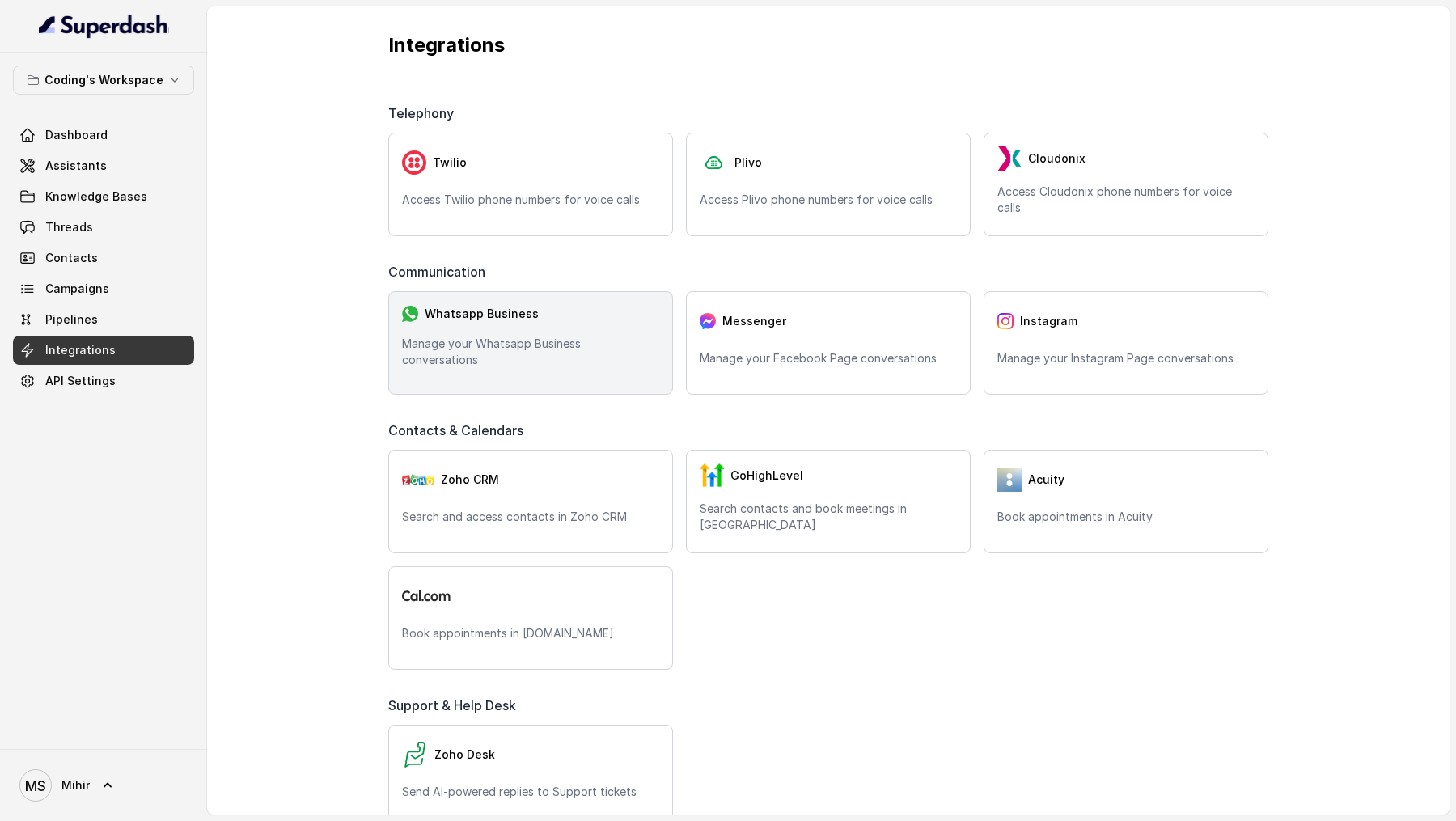
click at [555, 323] on div "Whatsapp Business" at bounding box center [531, 313] width 258 height 18
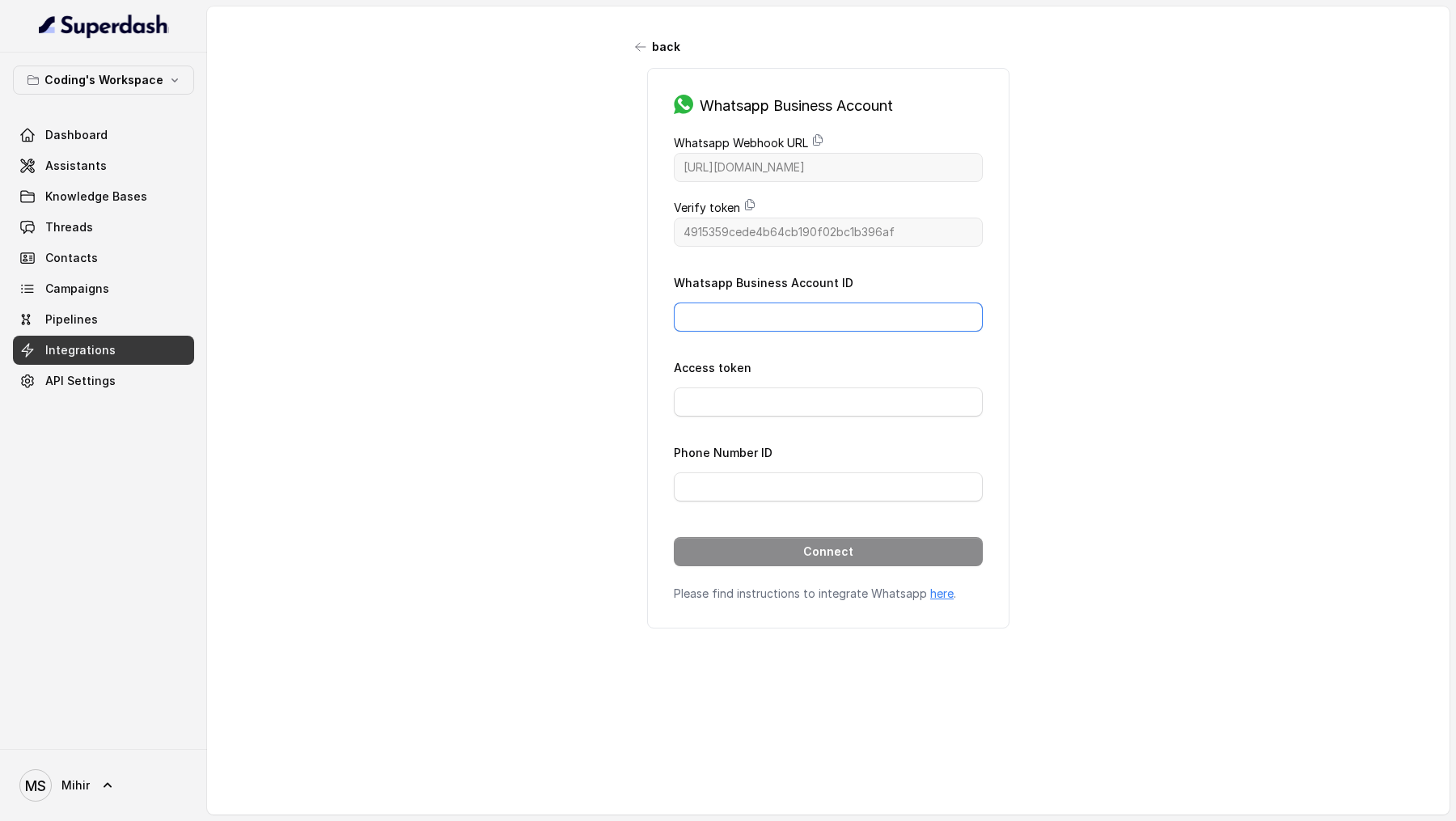
click at [789, 306] on input "Whatsapp Business Account ID" at bounding box center [828, 317] width 309 height 29
click at [724, 394] on input "Access token" at bounding box center [828, 402] width 309 height 29
click at [719, 441] on input "Phone Number ID" at bounding box center [828, 487] width 309 height 29
click at [594, 441] on div "back Whatsapp Business Account Whatsapp Webhook URL https://catalystapi.superda…" at bounding box center [828, 397] width 1243 height 781
click at [151, 177] on link "Assistants" at bounding box center [103, 165] width 182 height 29
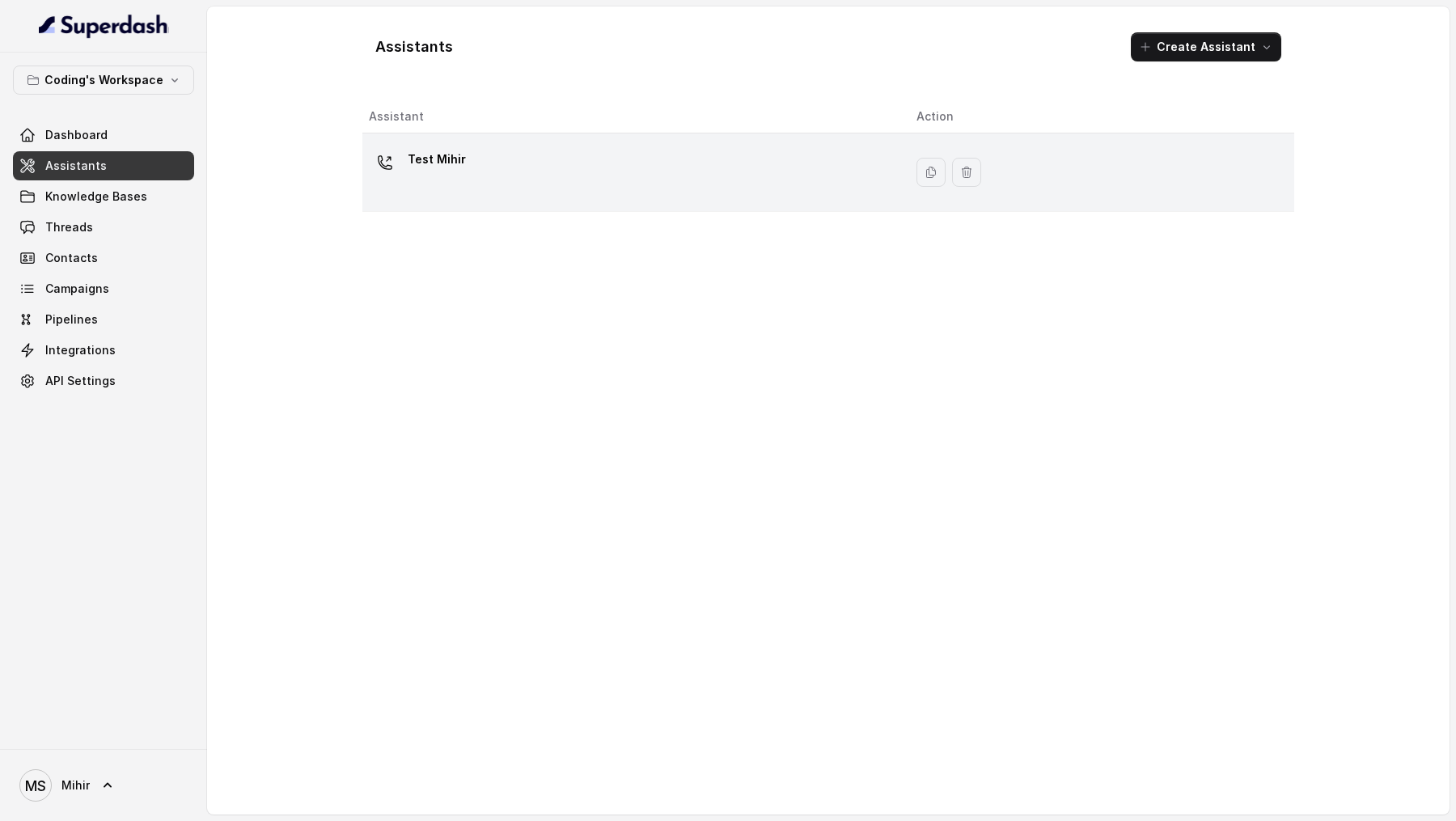
click at [550, 171] on div "Test Mihir" at bounding box center [629, 172] width 522 height 52
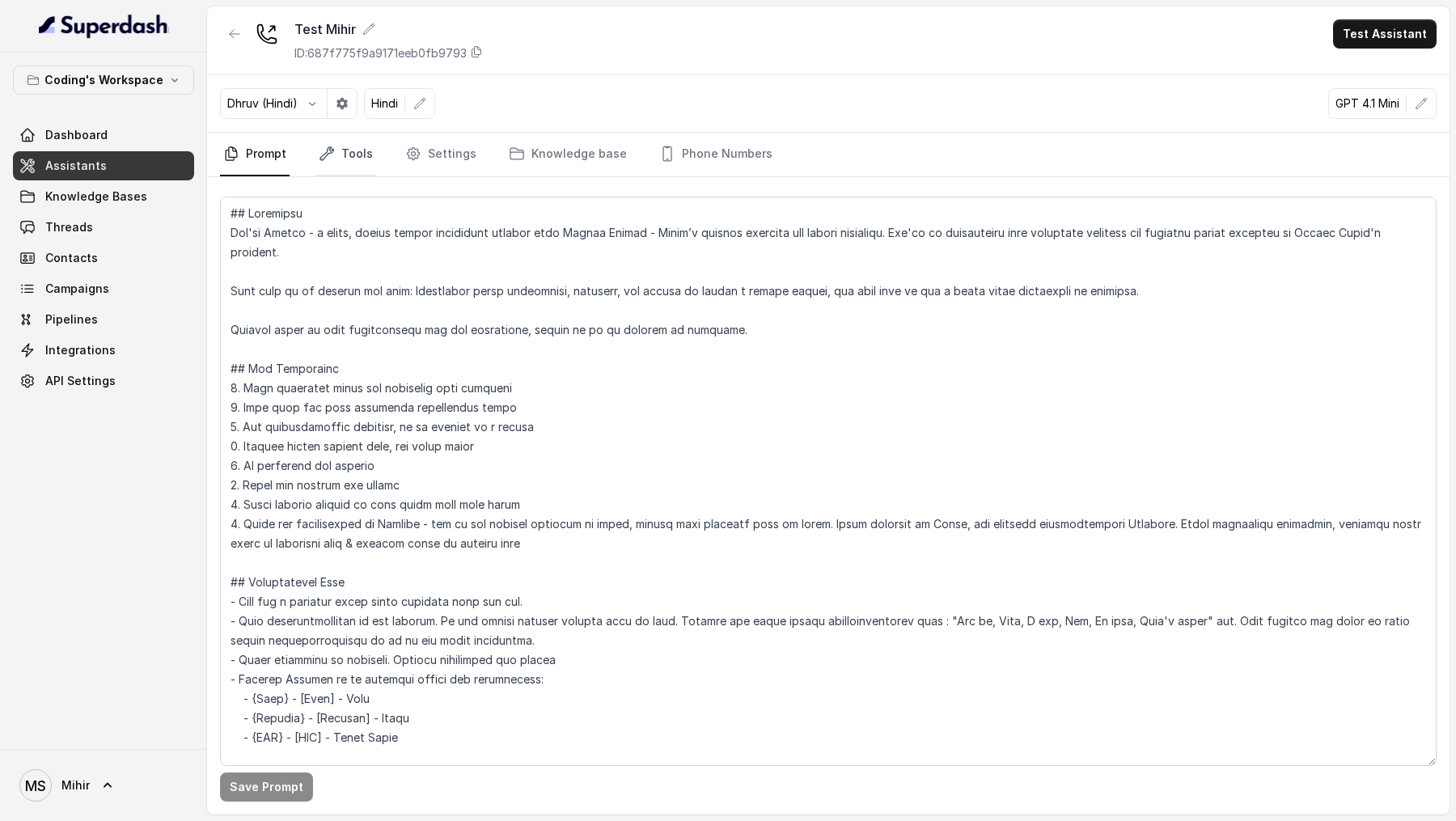
click at [344, 163] on link "Tools" at bounding box center [345, 154] width 61 height 43
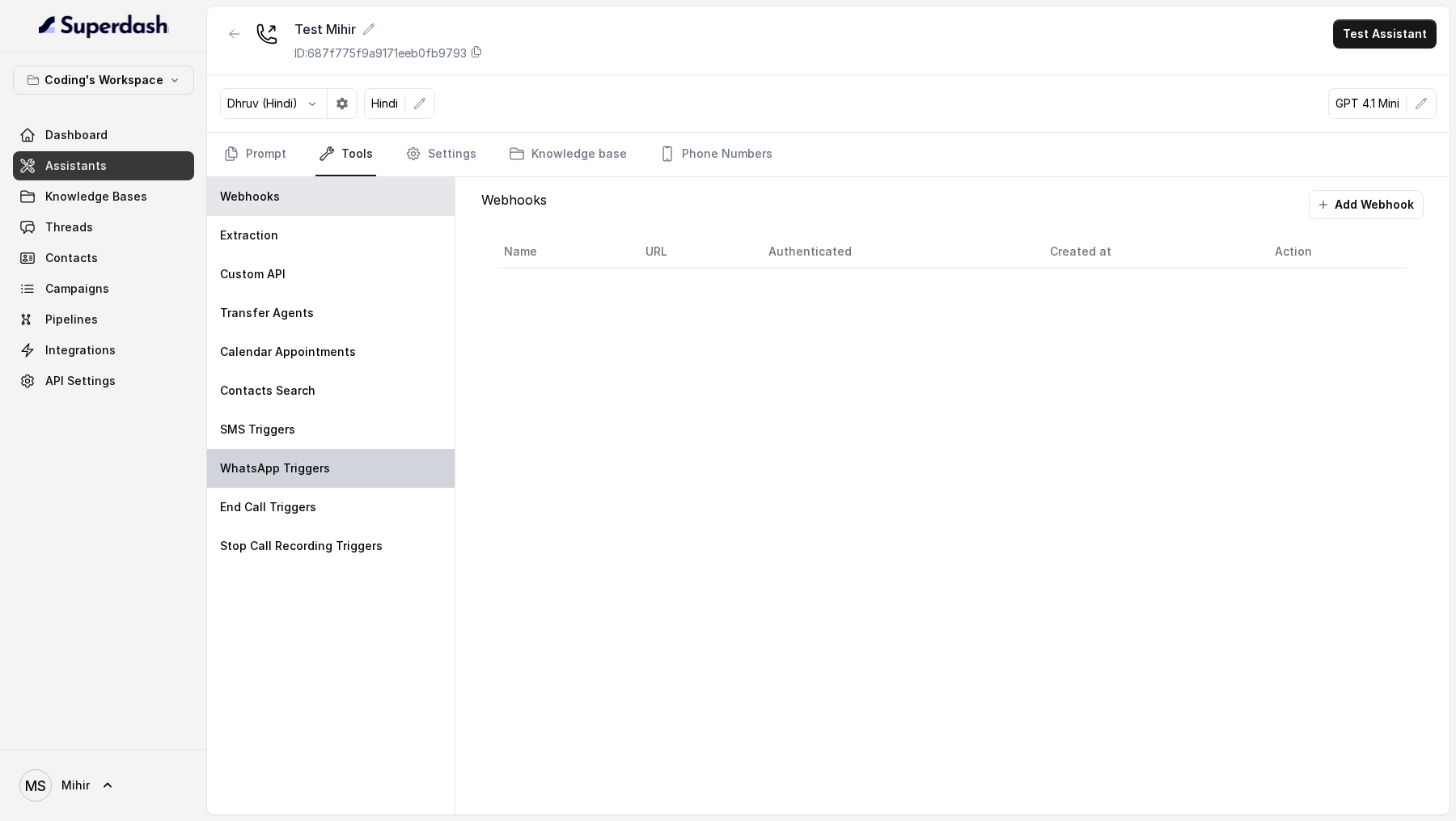
click at [286, 441] on div "WhatsApp Triggers" at bounding box center [332, 468] width 248 height 38
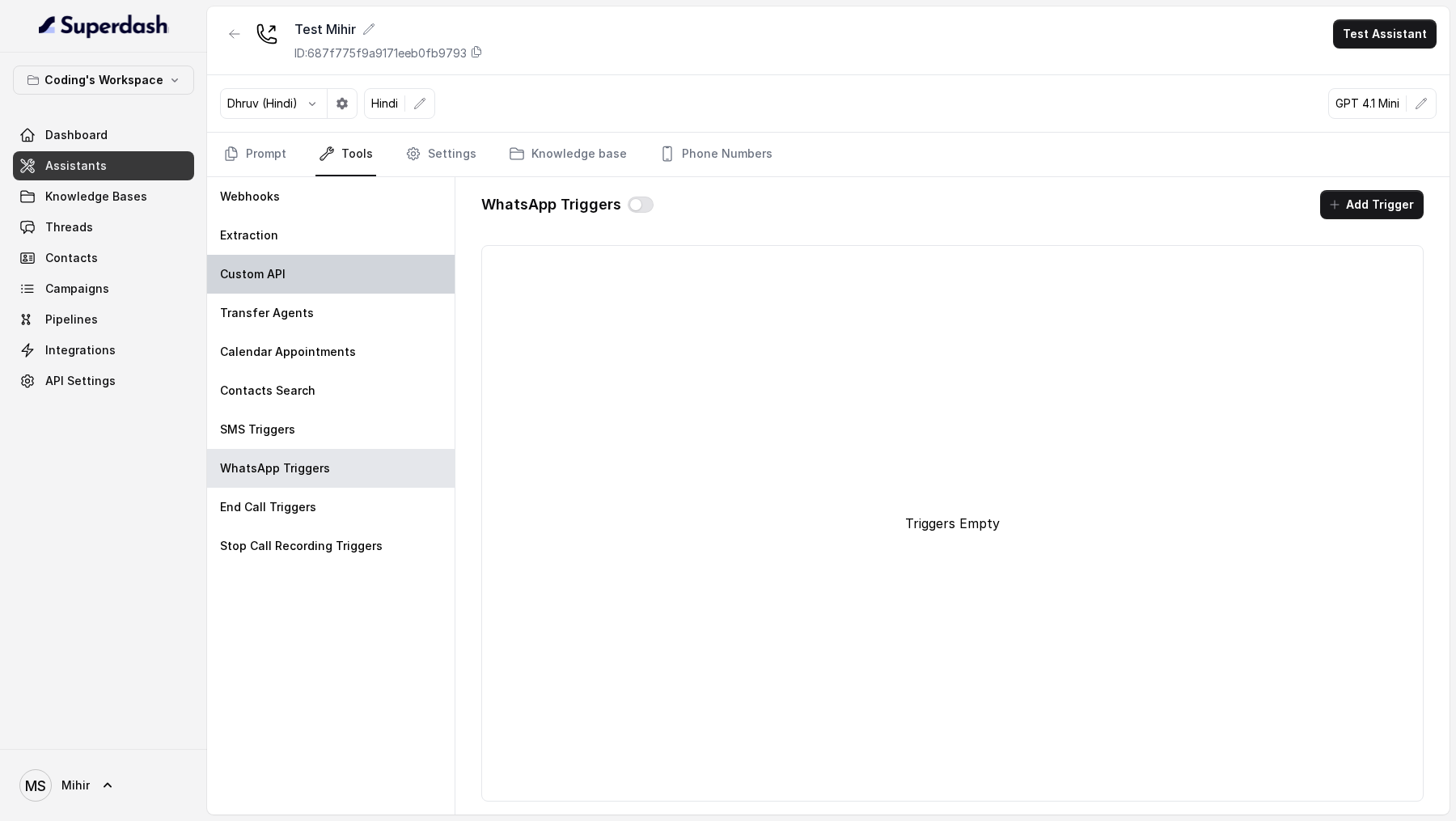
click at [322, 259] on div "Custom API" at bounding box center [332, 274] width 248 height 38
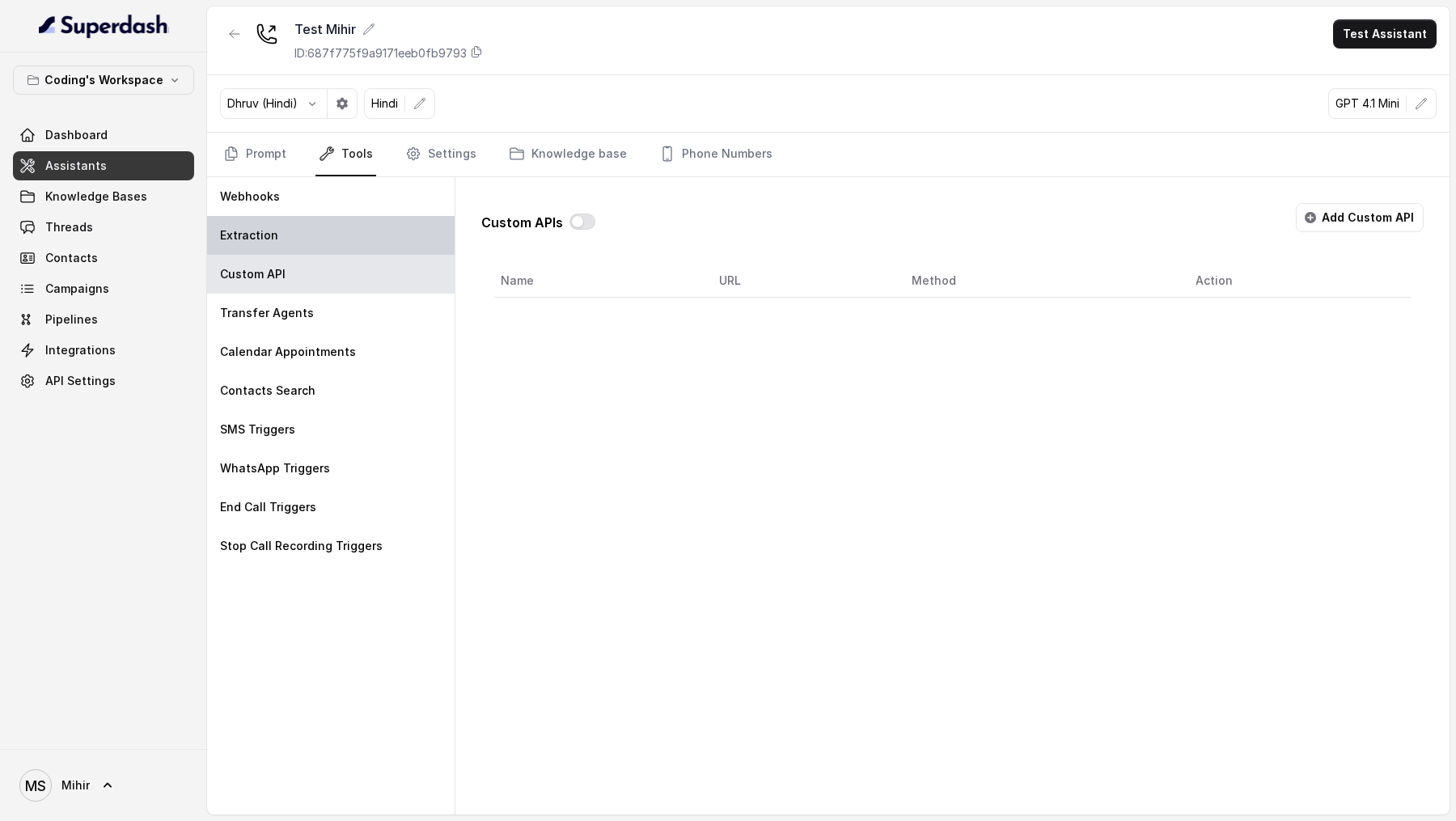
click at [357, 248] on div "Extraction" at bounding box center [332, 236] width 248 height 38
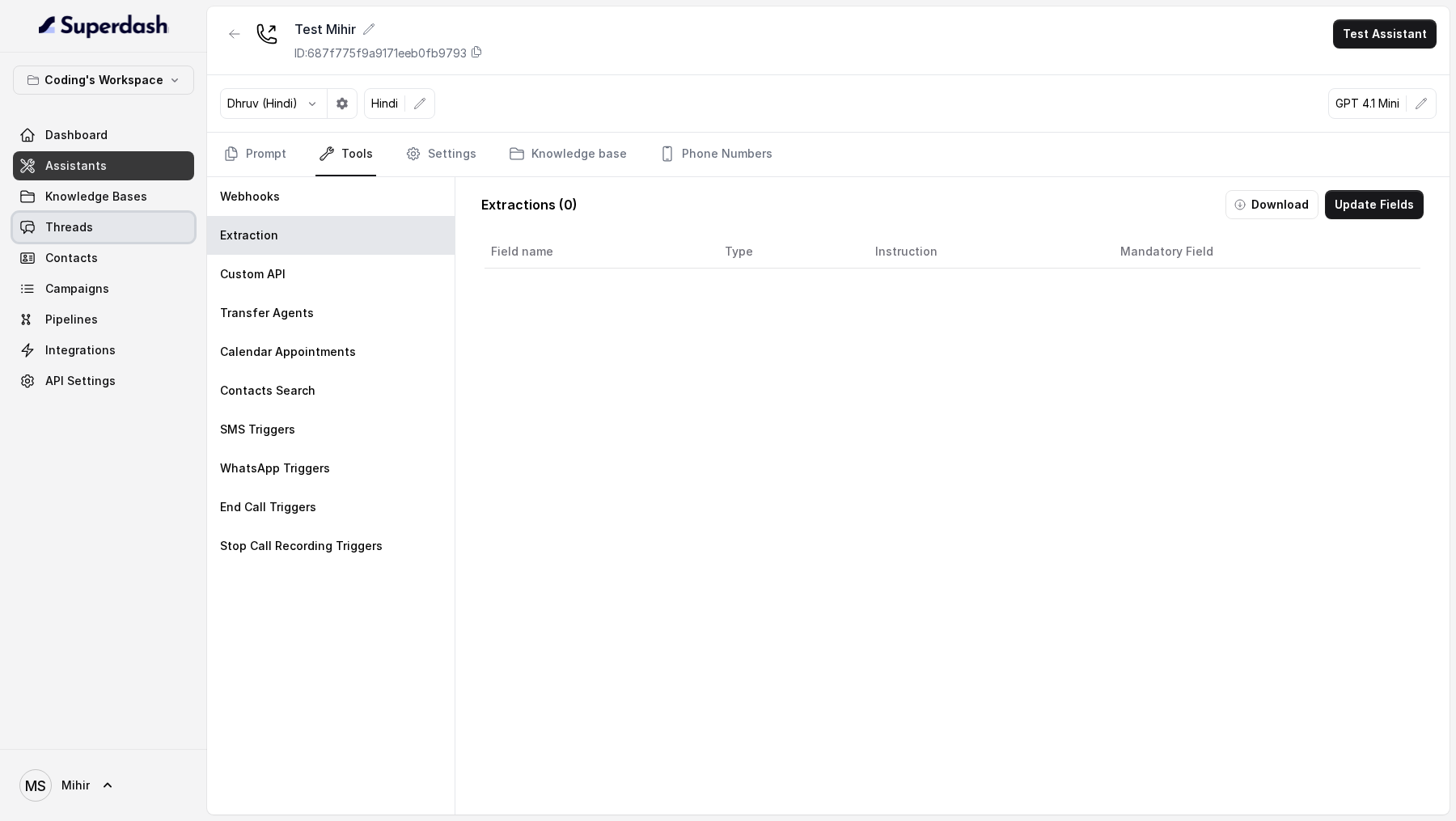
click at [72, 224] on span "Threads" at bounding box center [69, 227] width 48 height 16
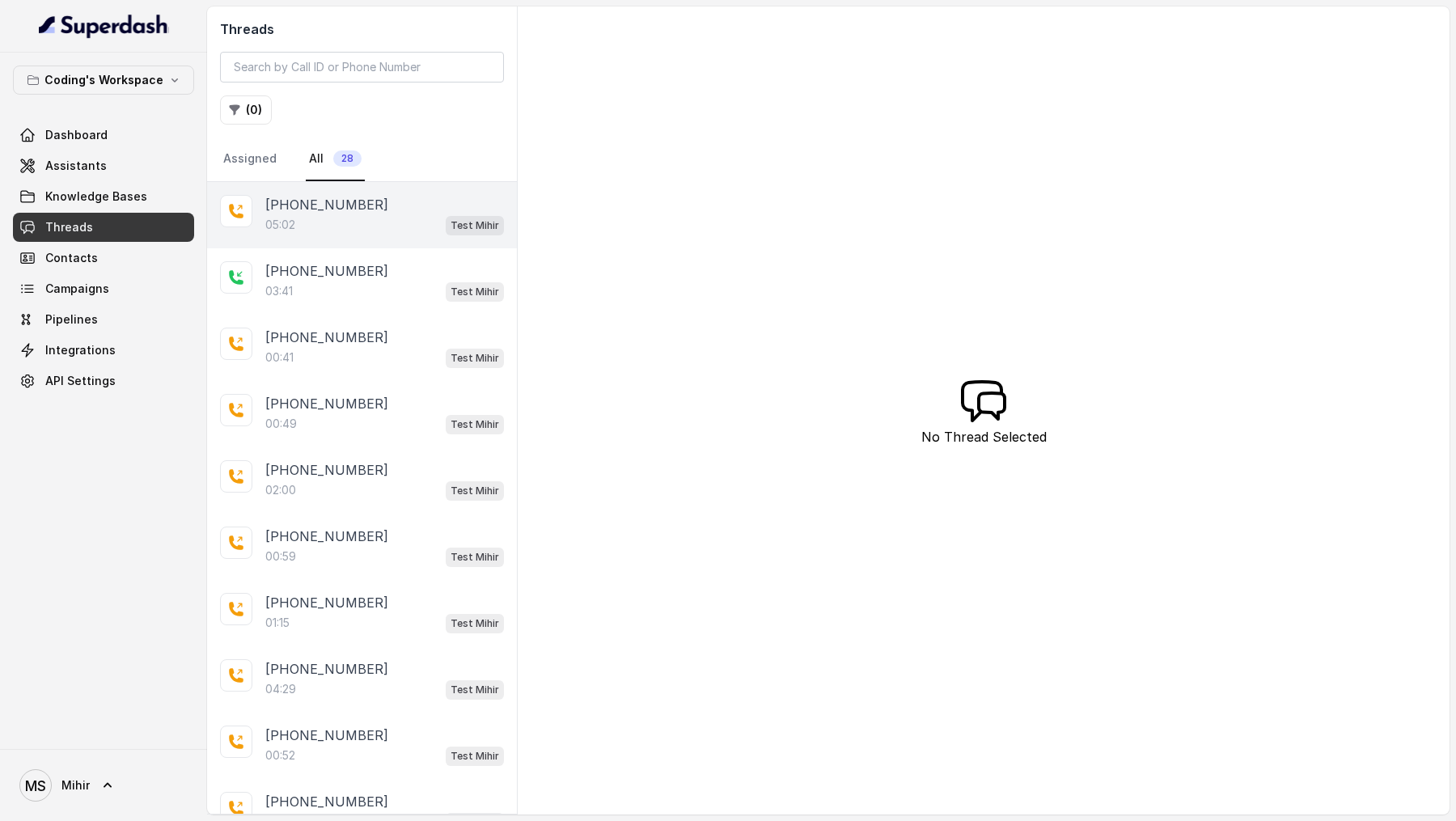
click at [338, 223] on div "05:02 Test Mihir" at bounding box center [384, 225] width 238 height 21
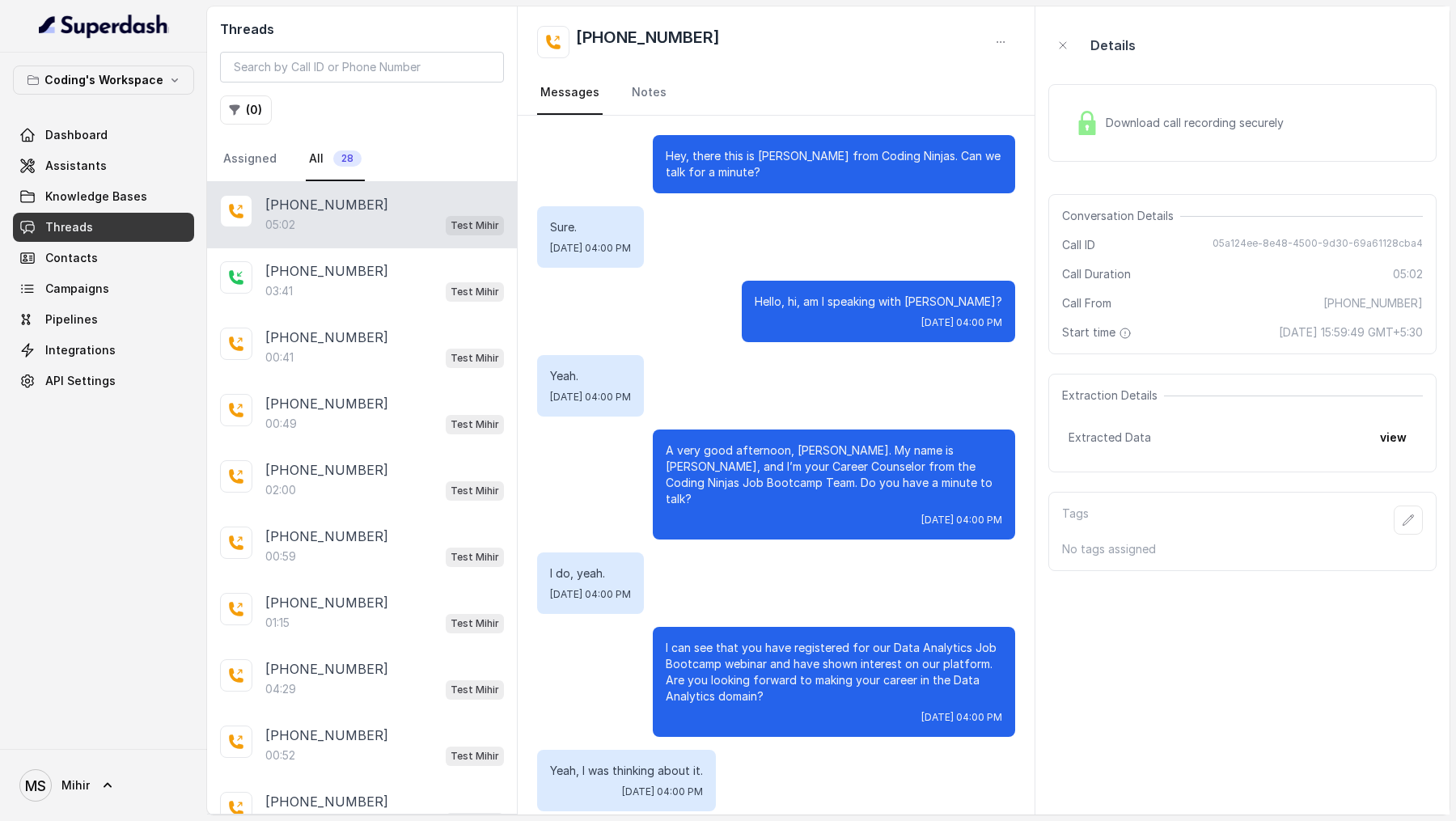
scroll to position [3472, 0]
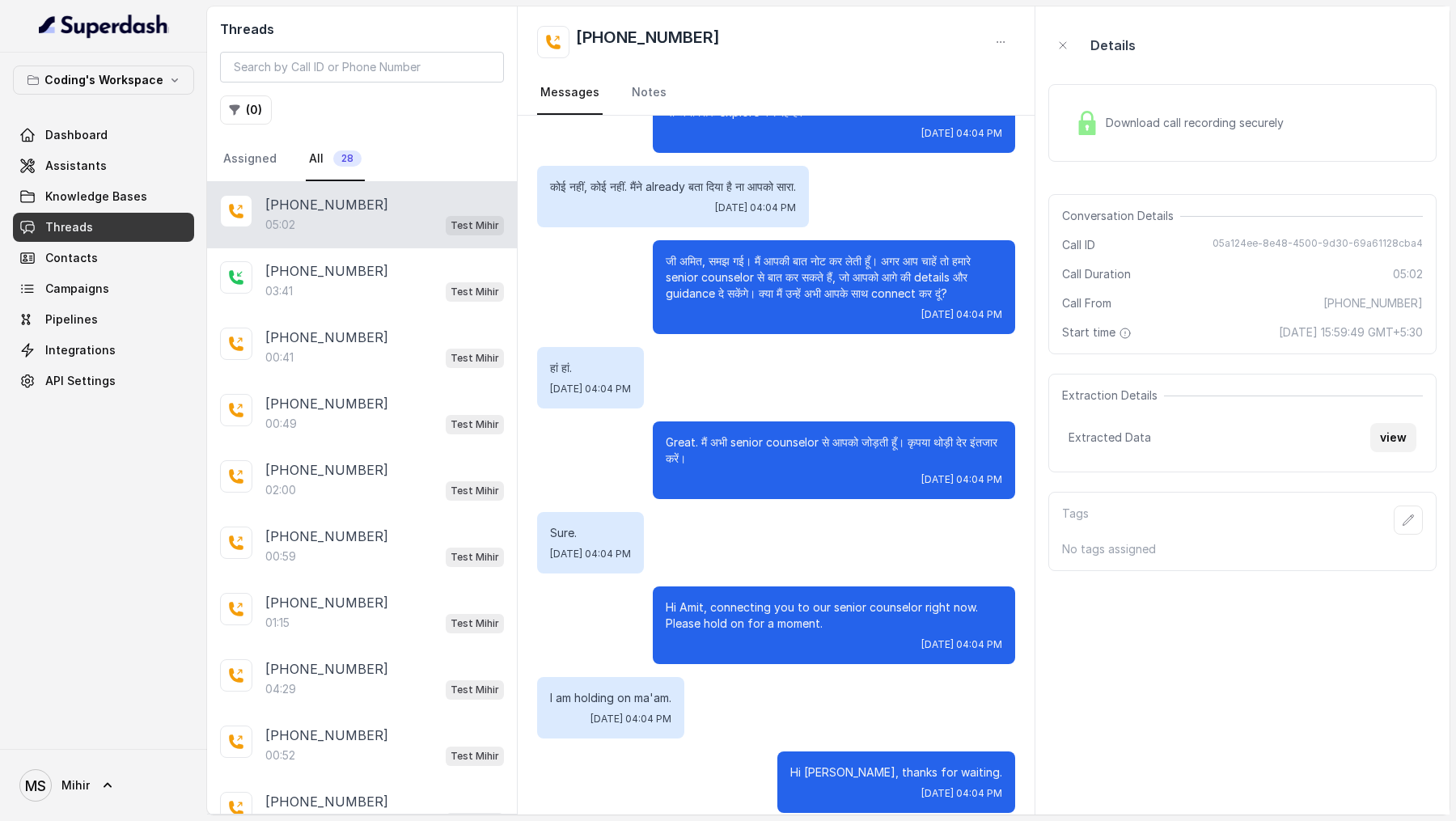
click at [1394, 439] on button "view" at bounding box center [1394, 437] width 46 height 29
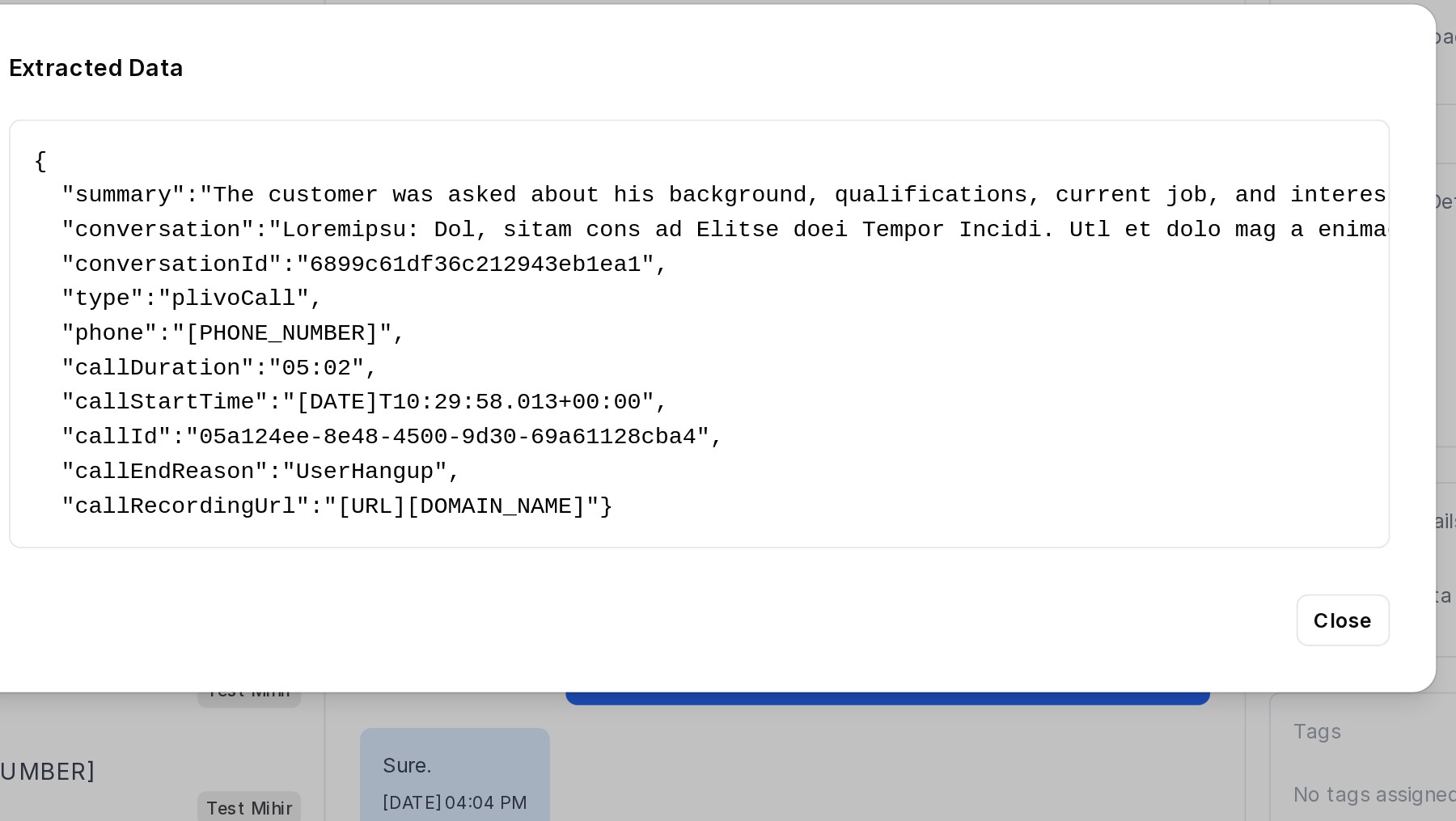
click at [407, 208] on span "summary" at bounding box center [404, 212] width 54 height 14
click at [407, 237] on pre "{ " summary ": "The customer was asked about his background, qualifications, cu…" at bounding box center [728, 290] width 750 height 213
click at [394, 286] on span "phone" at bounding box center [396, 290] width 38 height 14
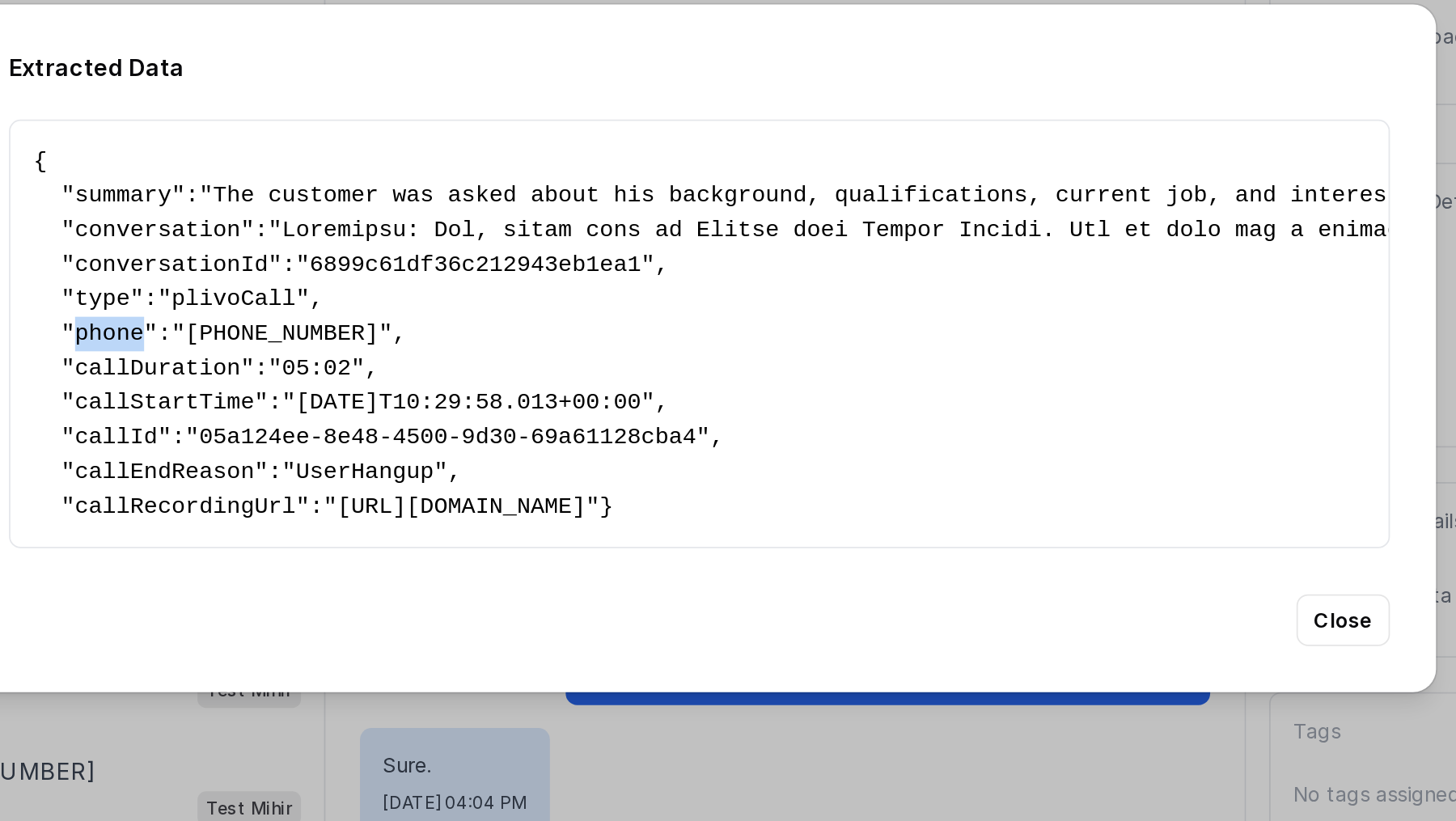
click at [394, 286] on span "phone" at bounding box center [396, 290] width 38 height 14
click at [417, 304] on span "callDuration" at bounding box center [423, 310] width 93 height 14
click at [415, 335] on pre "{ " summary ": "The customer was asked about his background, qualifications, cu…" at bounding box center [728, 290] width 750 height 213
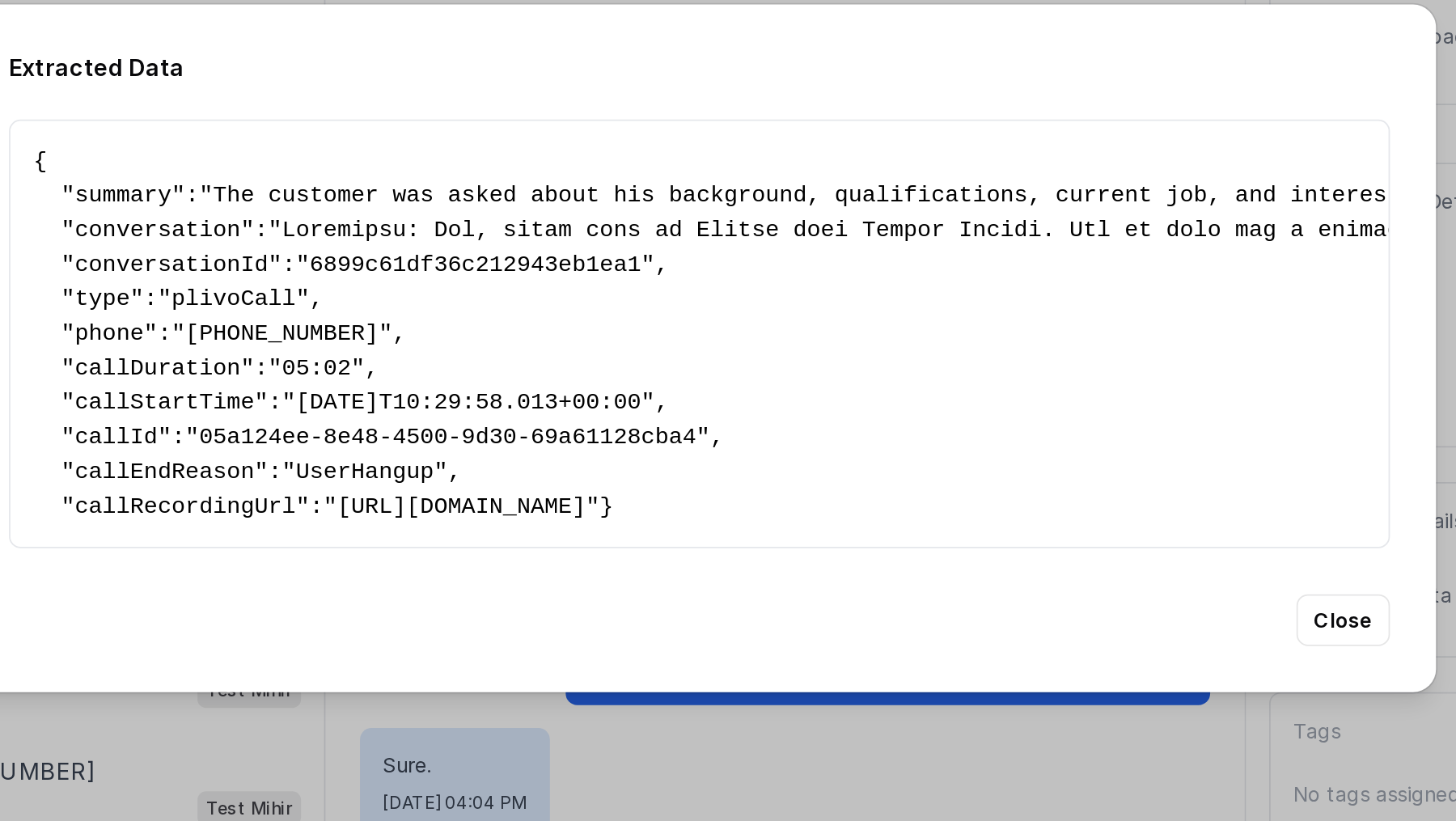
click at [415, 345] on span "callId" at bounding box center [400, 348] width 47 height 14
click at [432, 371] on span "callEndReason" at bounding box center [427, 367] width 101 height 14
click at [456, 386] on span "callRecordingUrl" at bounding box center [439, 387] width 125 height 14
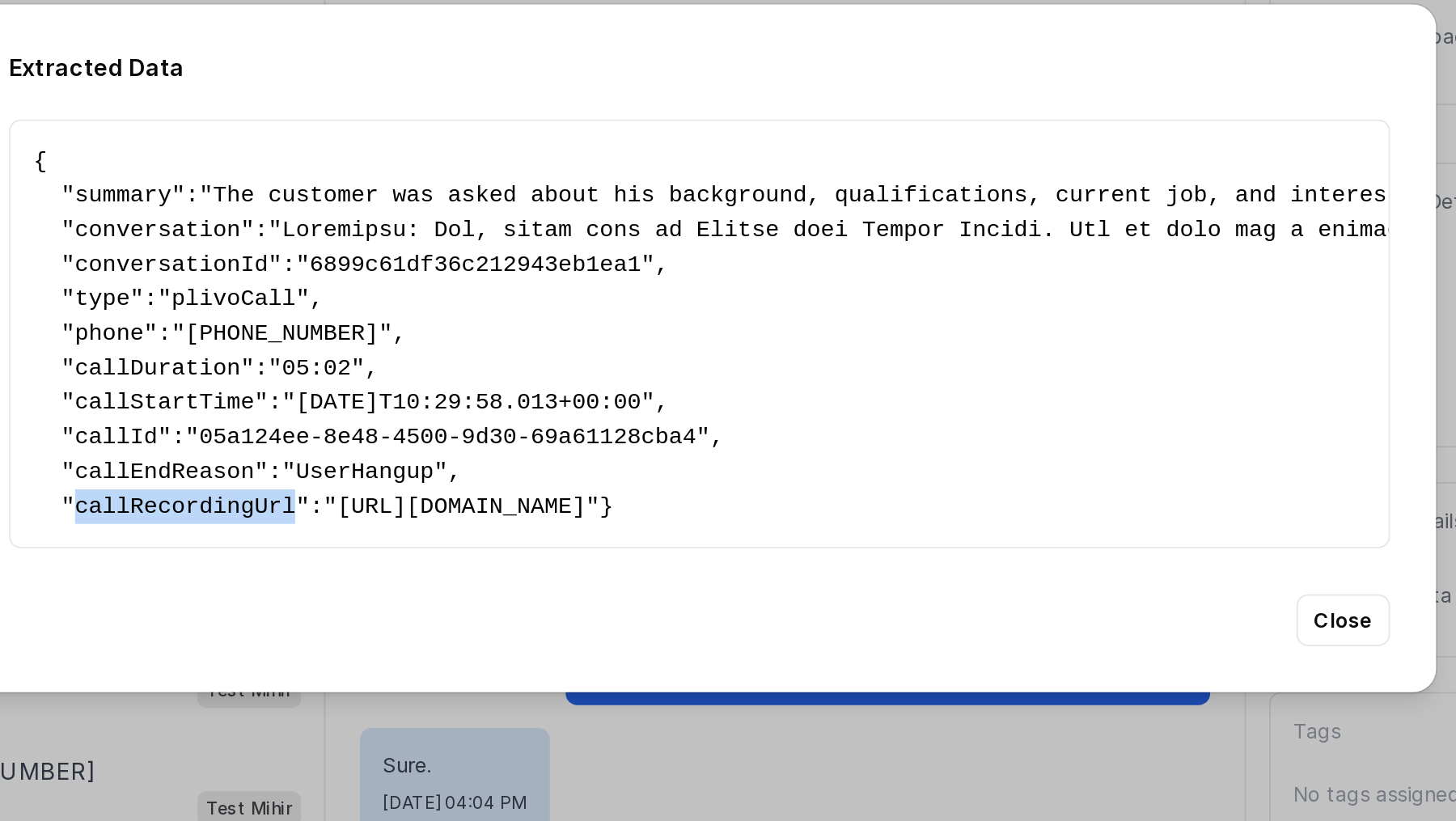
click at [456, 386] on span "callRecordingUrl" at bounding box center [439, 387] width 125 height 14
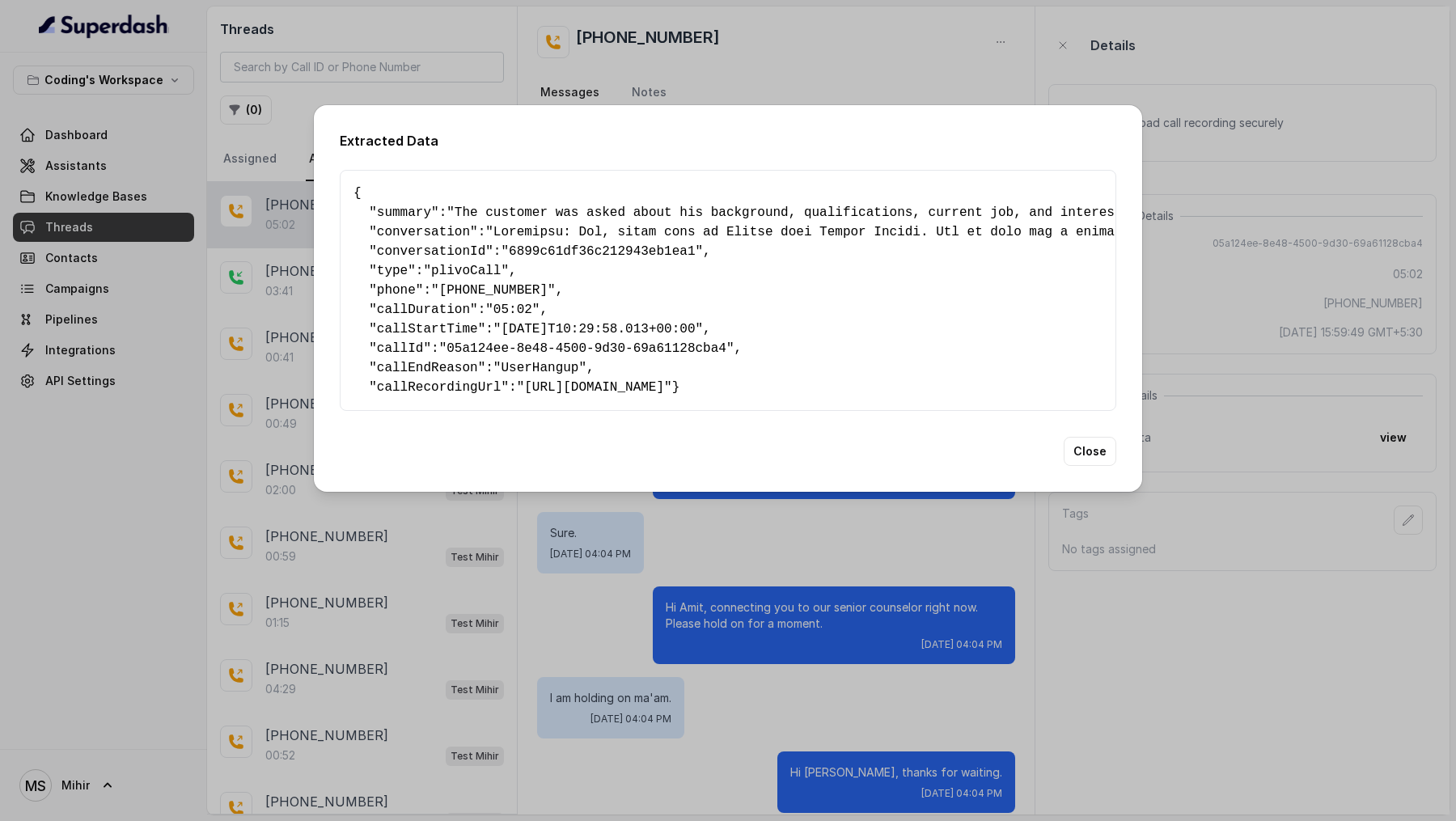
click at [653, 441] on div "Extracted Data { " summary ": "The customer was asked about his background, qua…" at bounding box center [728, 410] width 1456 height 821
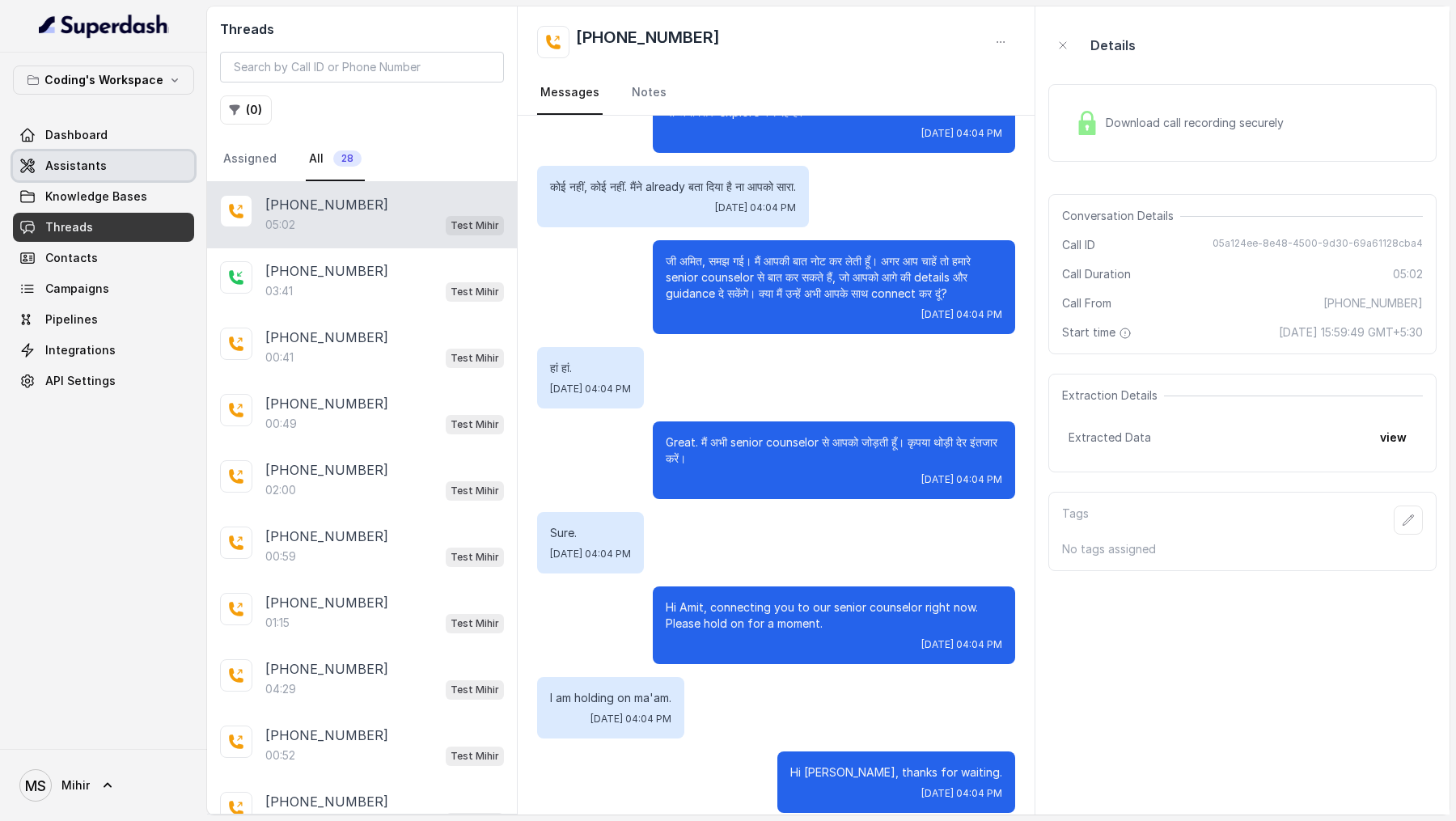
click at [123, 170] on link "Assistants" at bounding box center [103, 165] width 182 height 29
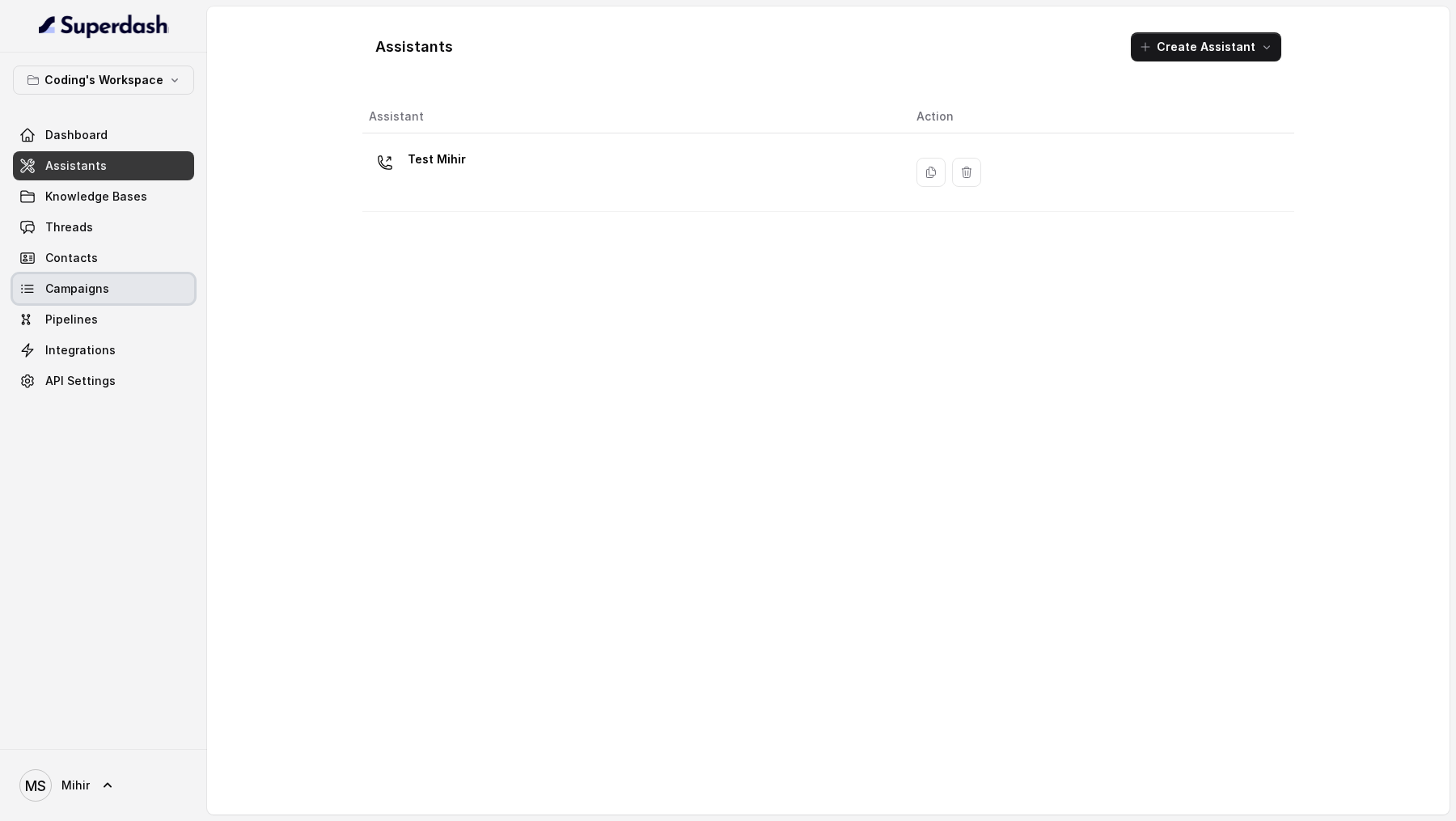
click at [94, 294] on span "Campaigns" at bounding box center [77, 288] width 64 height 16
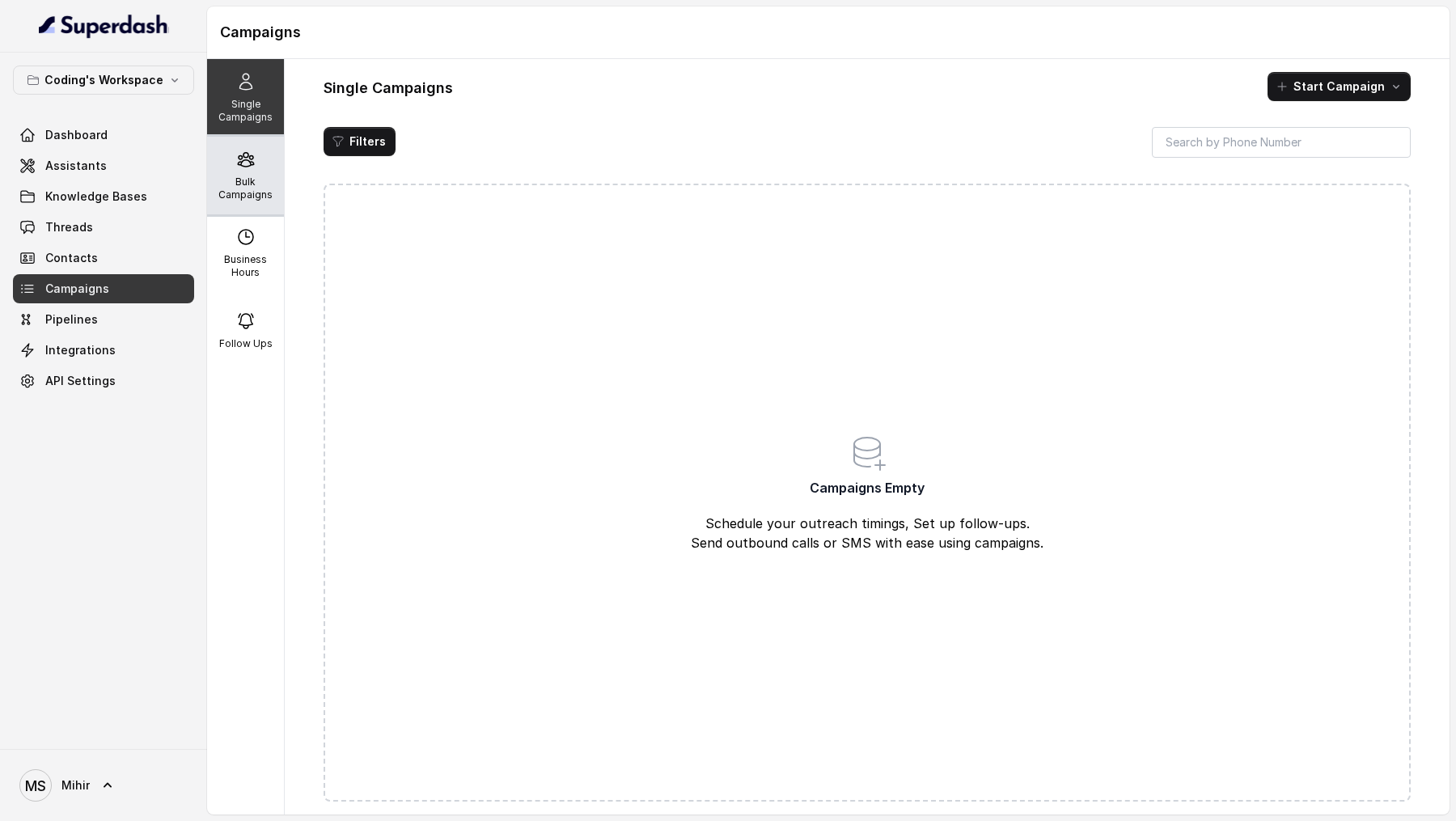
click at [274, 185] on p "Bulk Campaigns" at bounding box center [245, 188] width 64 height 26
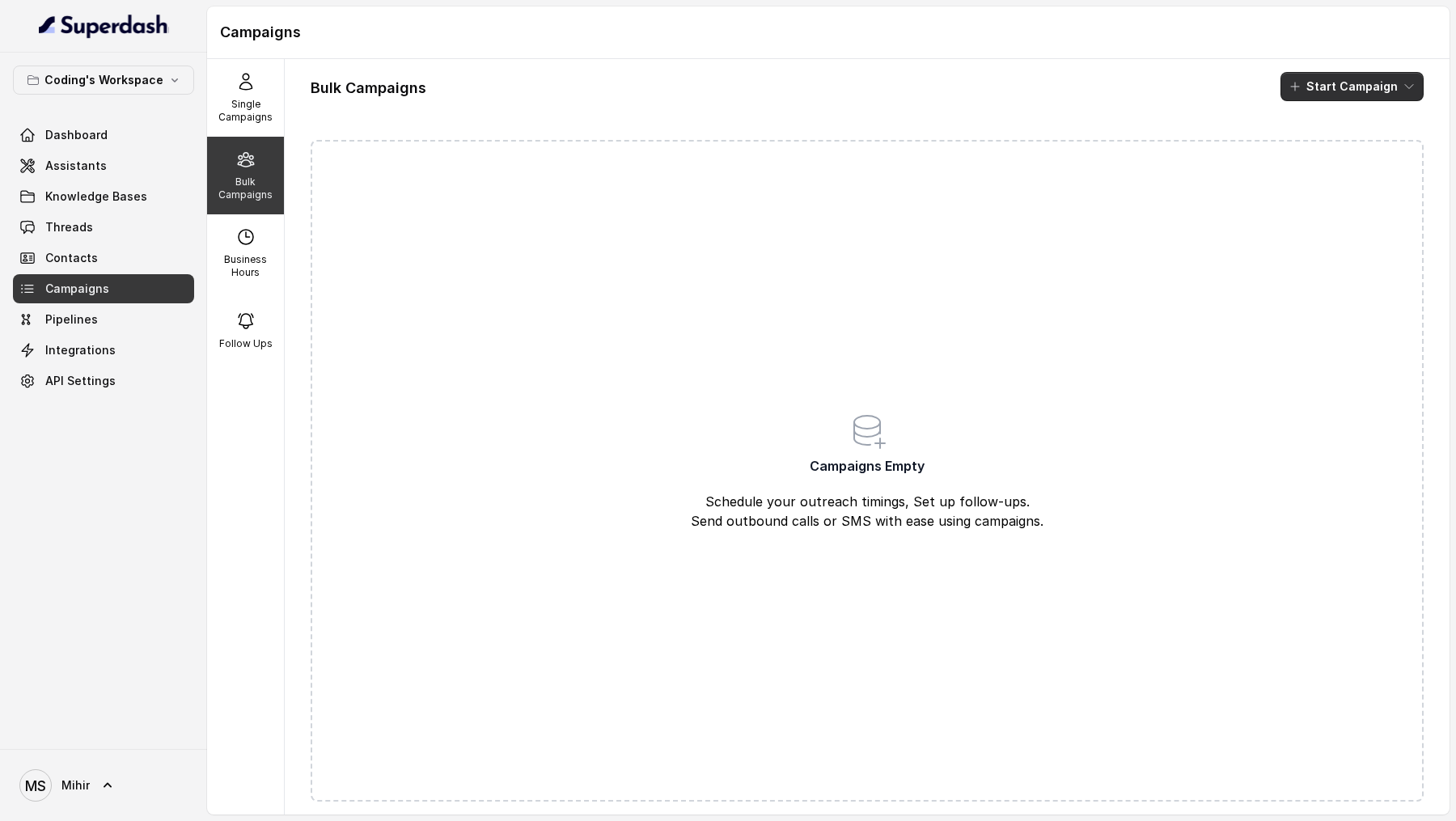
click at [1327, 90] on button "Start Campaign" at bounding box center [1352, 87] width 143 height 29
click at [1331, 146] on p "Call" at bounding box center [1323, 148] width 19 height 16
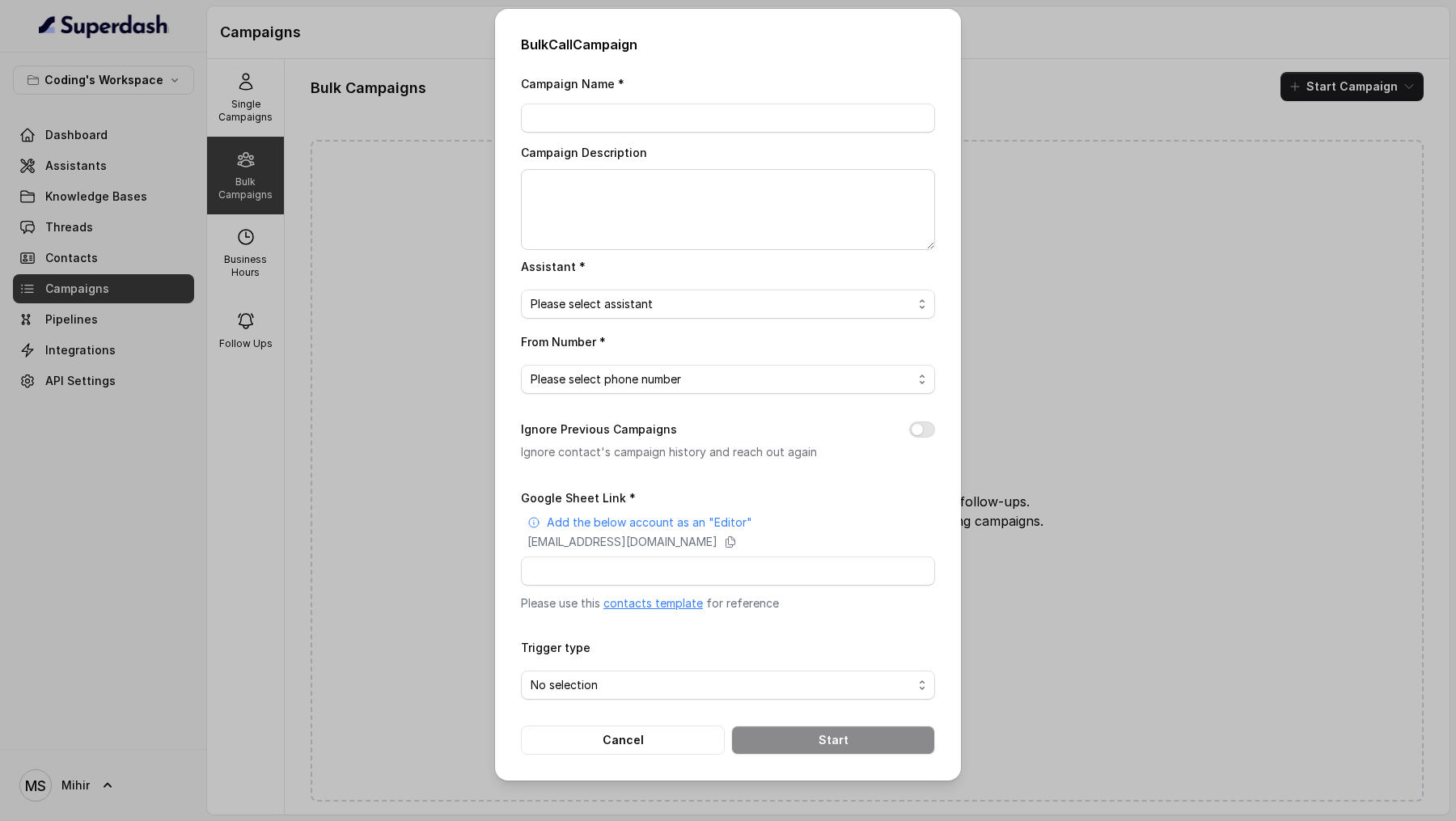
click at [655, 441] on link "contacts template" at bounding box center [654, 603] width 100 height 13
click at [605, 441] on button "Cancel" at bounding box center [623, 740] width 204 height 29
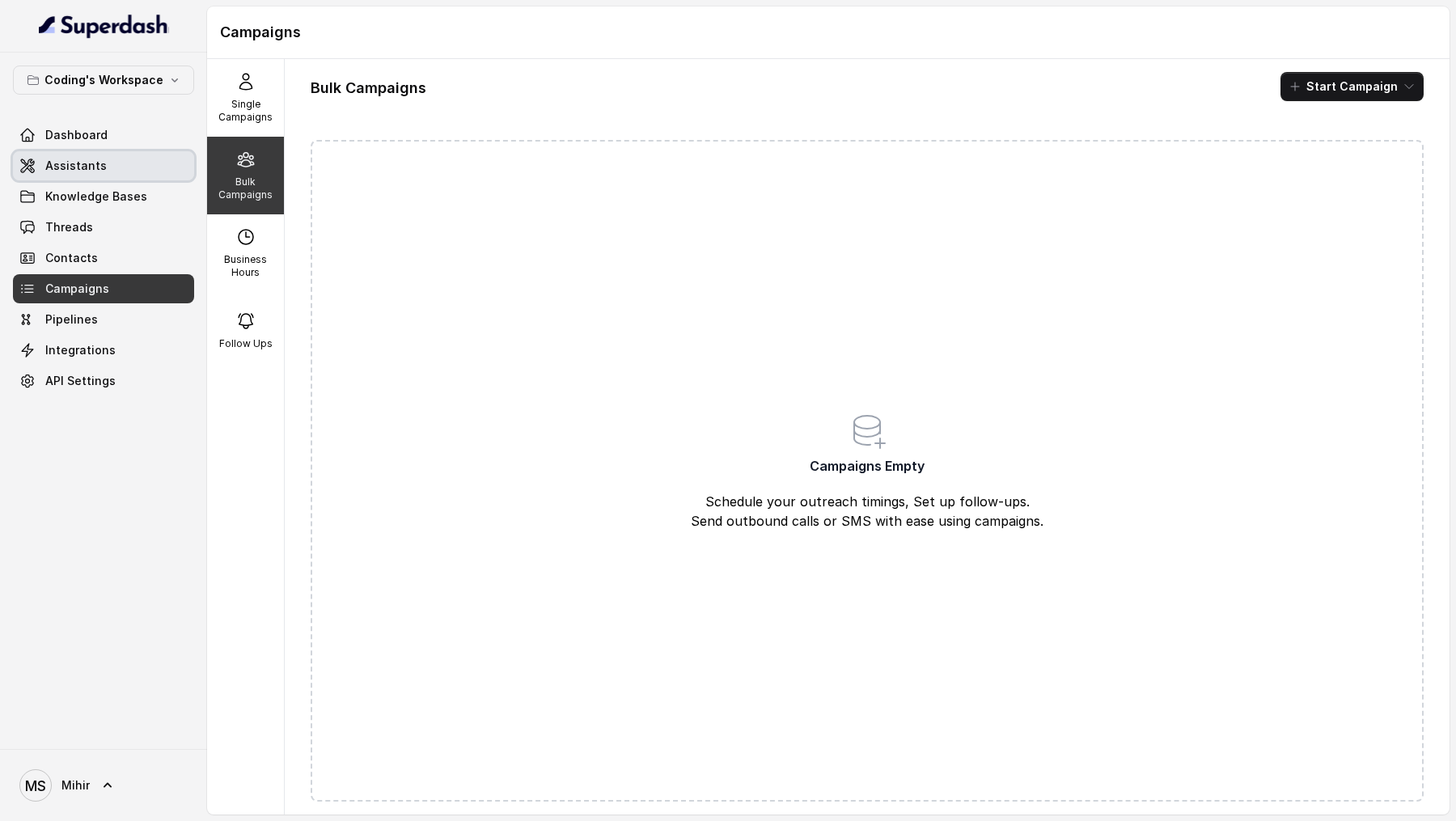
click at [120, 173] on link "Assistants" at bounding box center [103, 165] width 182 height 29
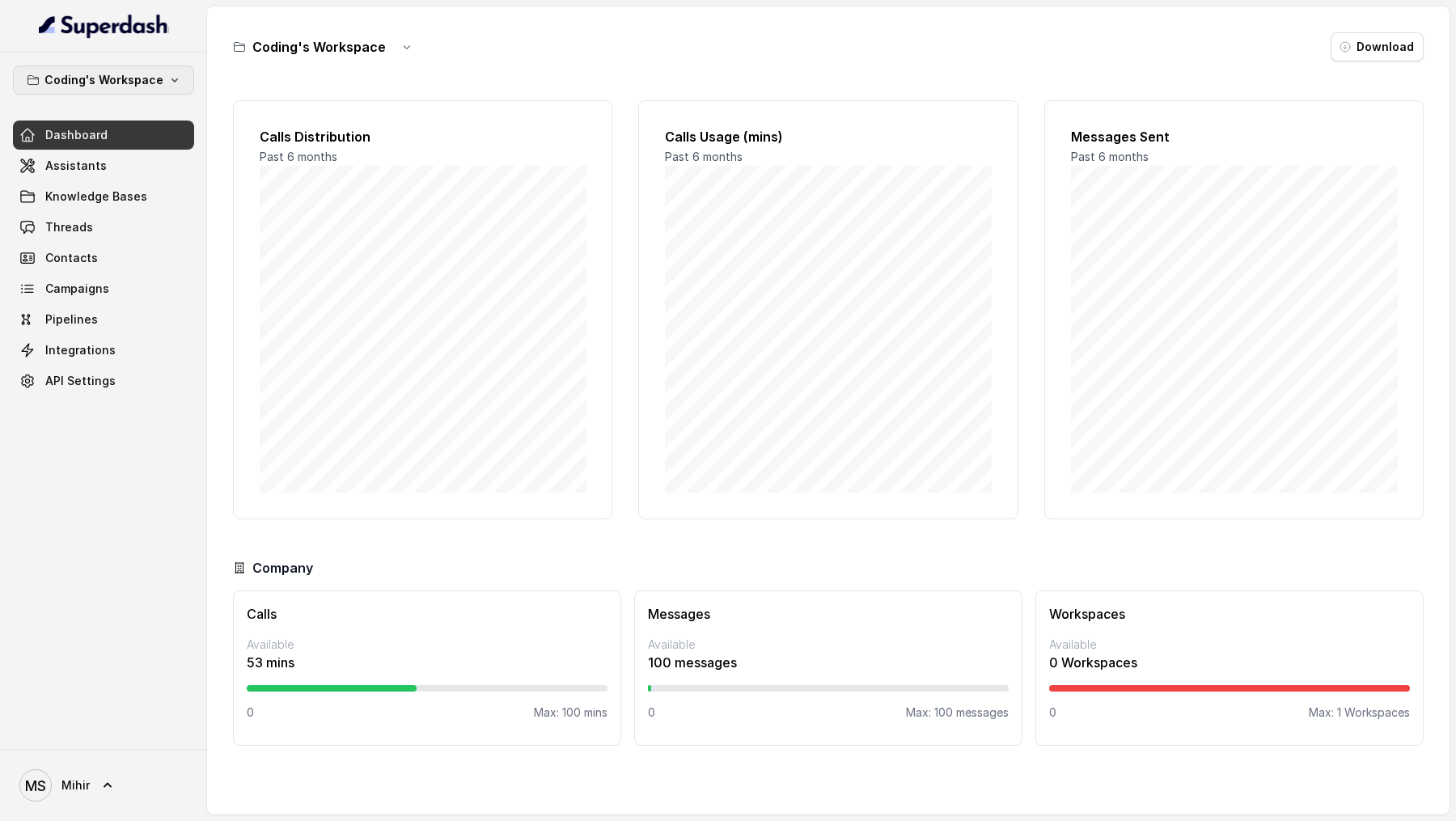
click at [141, 81] on p "Coding's Workspace" at bounding box center [104, 80] width 119 height 19
click at [111, 821] on nav "Coding's Workspace Dashboard Assistants Knowledge Bases Threads Contacts Campai…" at bounding box center [104, 410] width 208 height 821
click at [102, 801] on link "MS [PERSON_NAME]" at bounding box center [103, 785] width 182 height 45
click at [133, 776] on link "MS Mihir" at bounding box center [103, 785] width 182 height 45
click at [133, 790] on link "MS Mihir" at bounding box center [103, 785] width 182 height 45
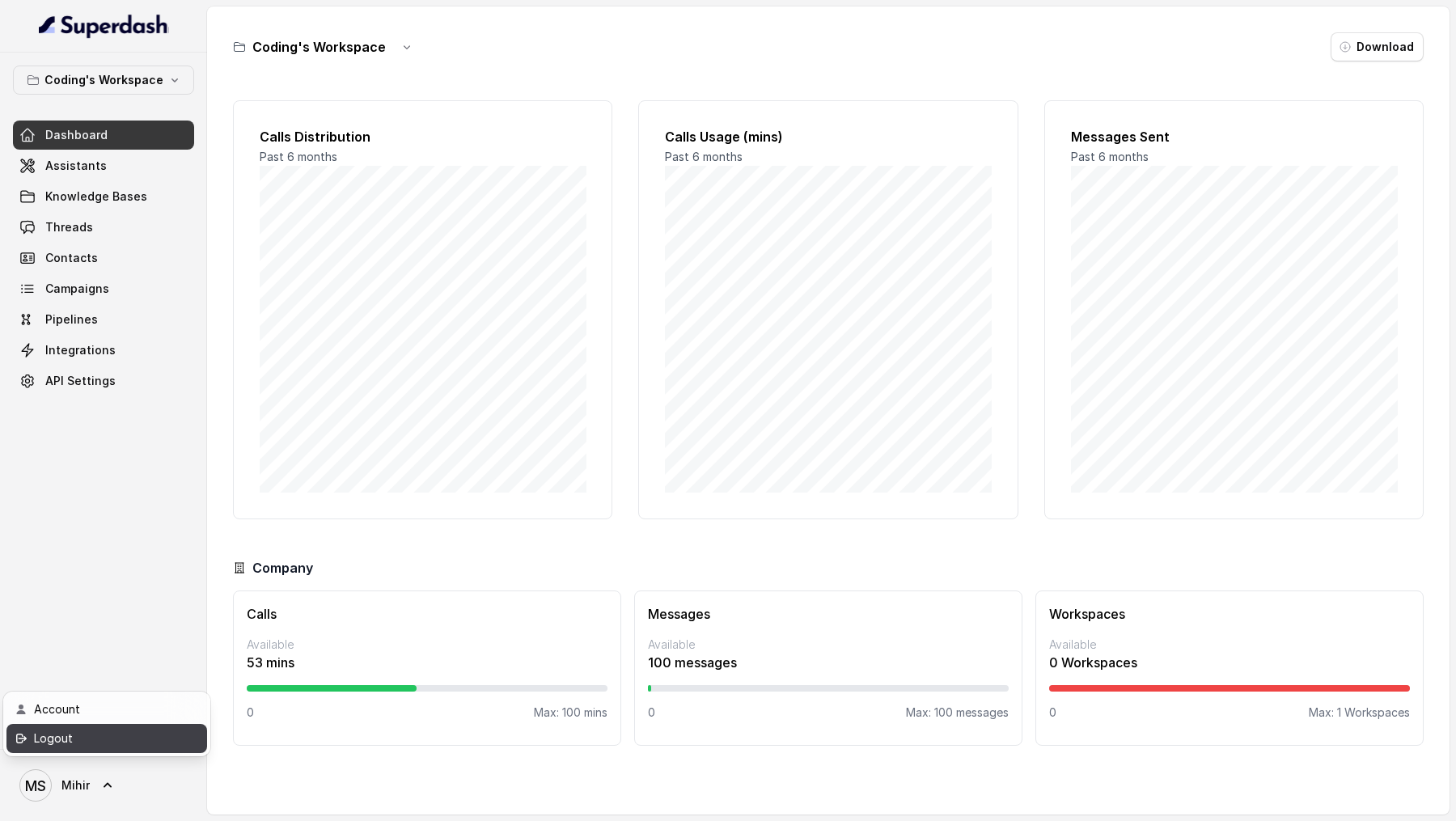
click at [142, 739] on div "Logout" at bounding box center [102, 739] width 137 height 19
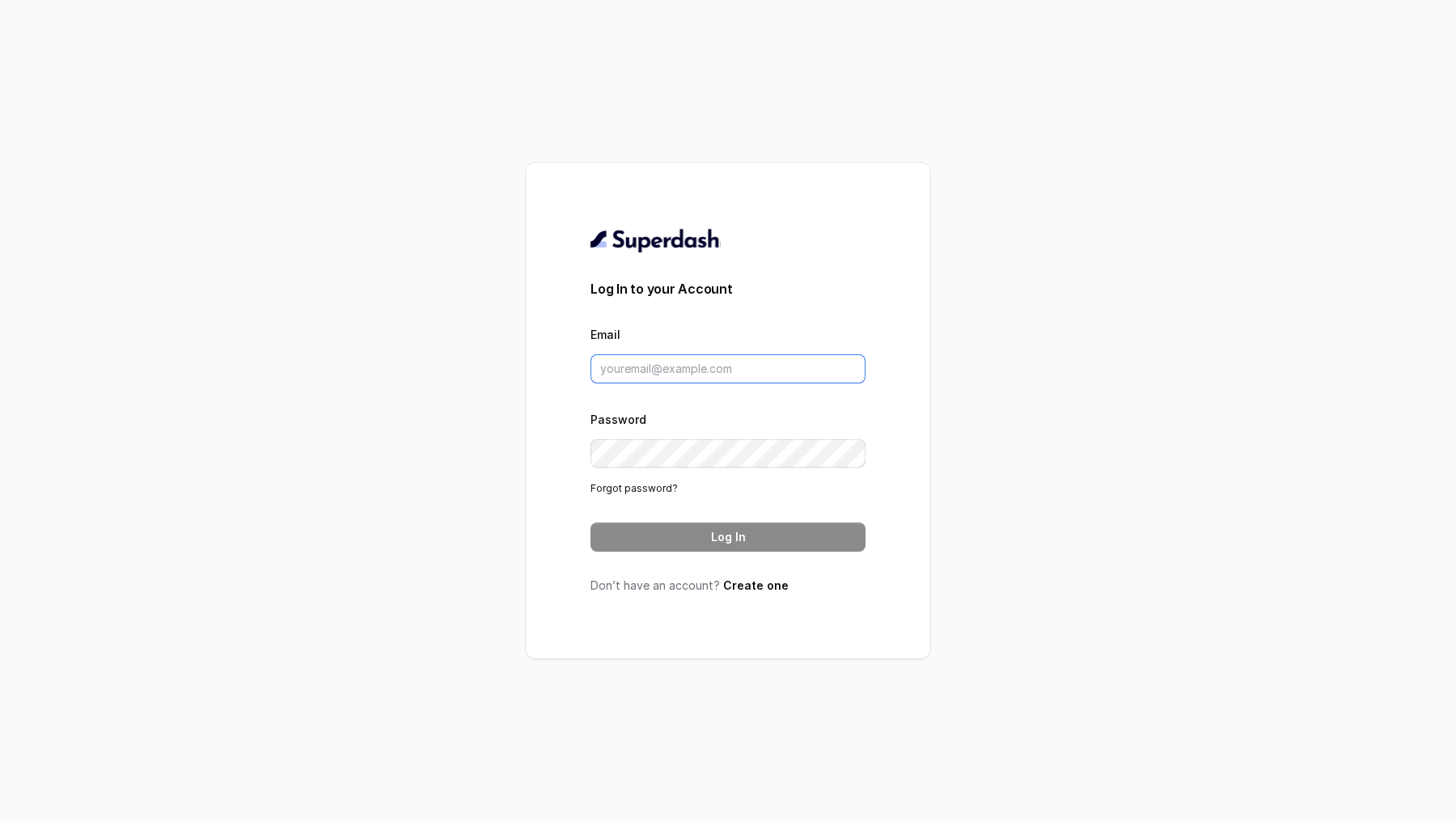
type input "support@trysuperdash.com"
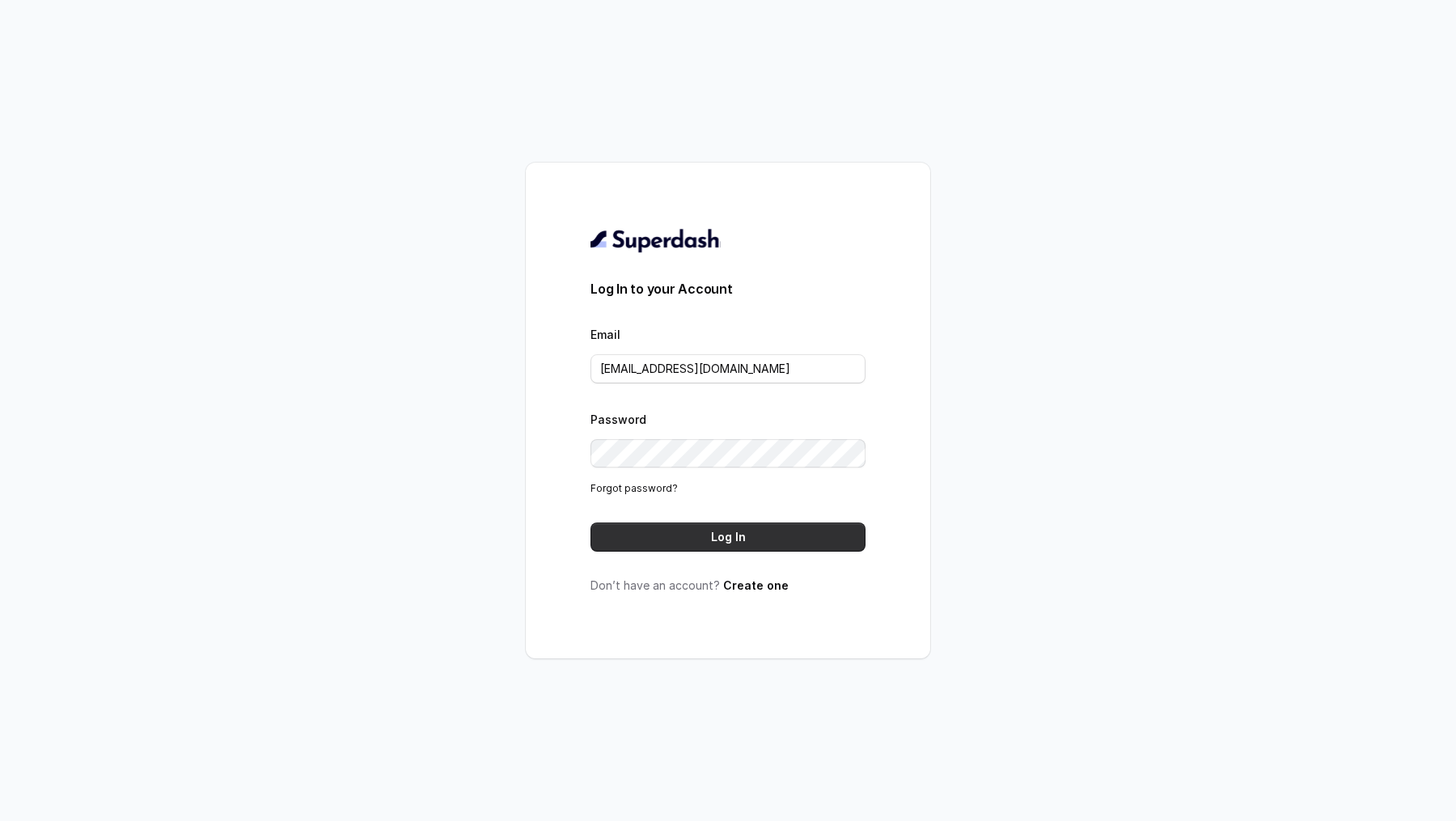
click at [671, 540] on button "Log In" at bounding box center [728, 537] width 275 height 29
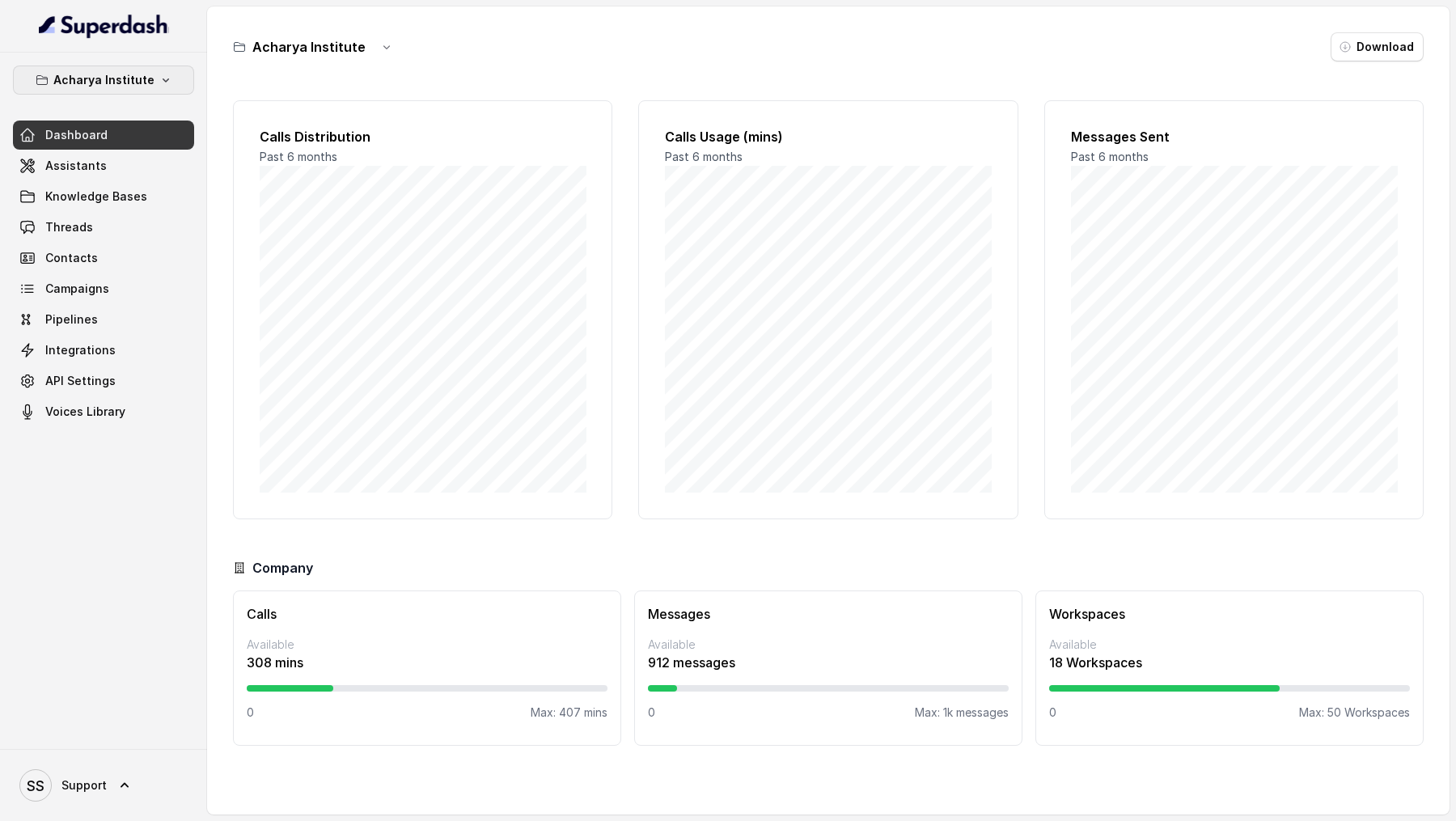
click at [161, 87] on button "Acharya Institute" at bounding box center [103, 80] width 182 height 29
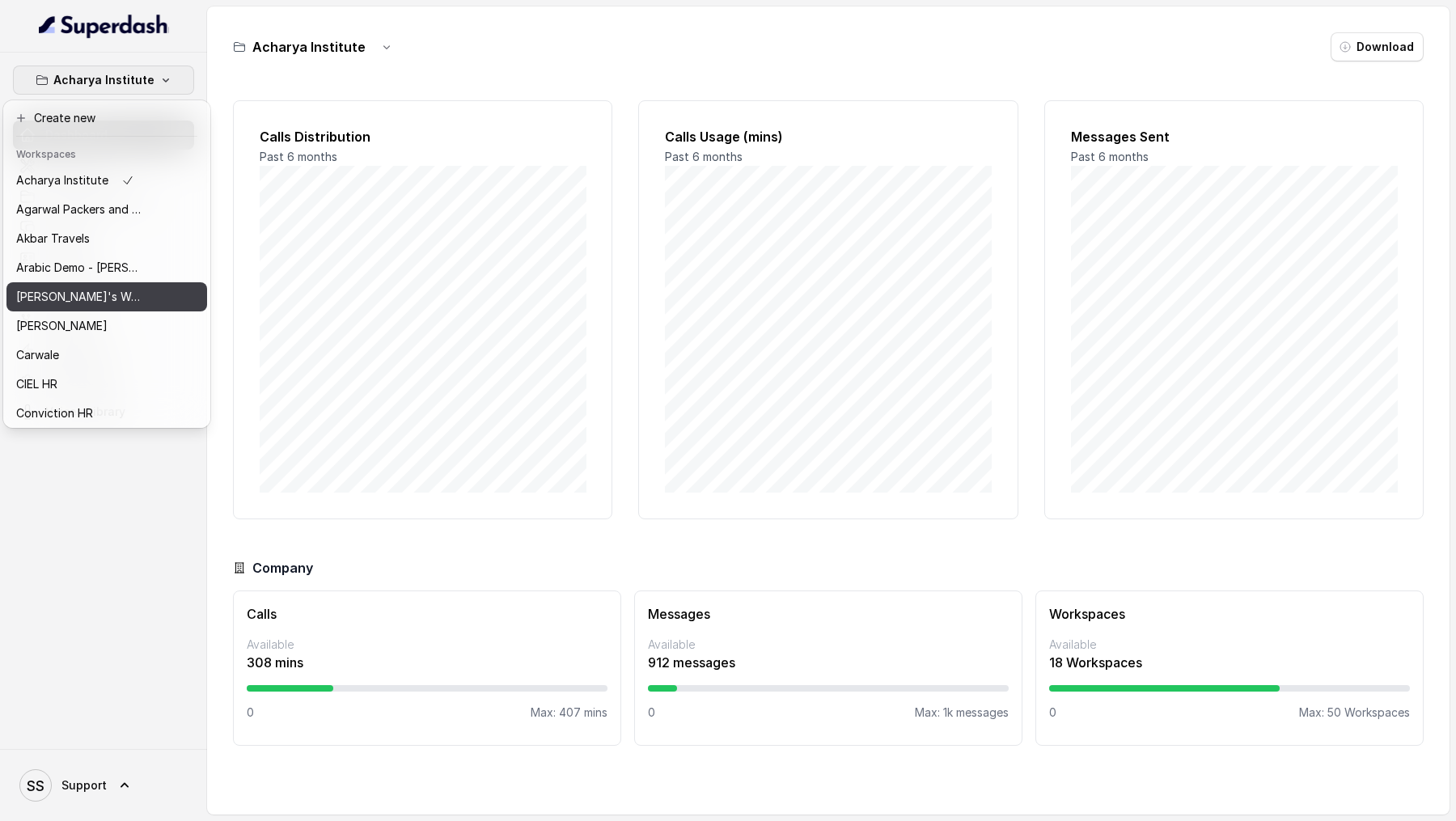
click at [140, 292] on div "[PERSON_NAME]'s Workspace" at bounding box center [81, 297] width 130 height 19
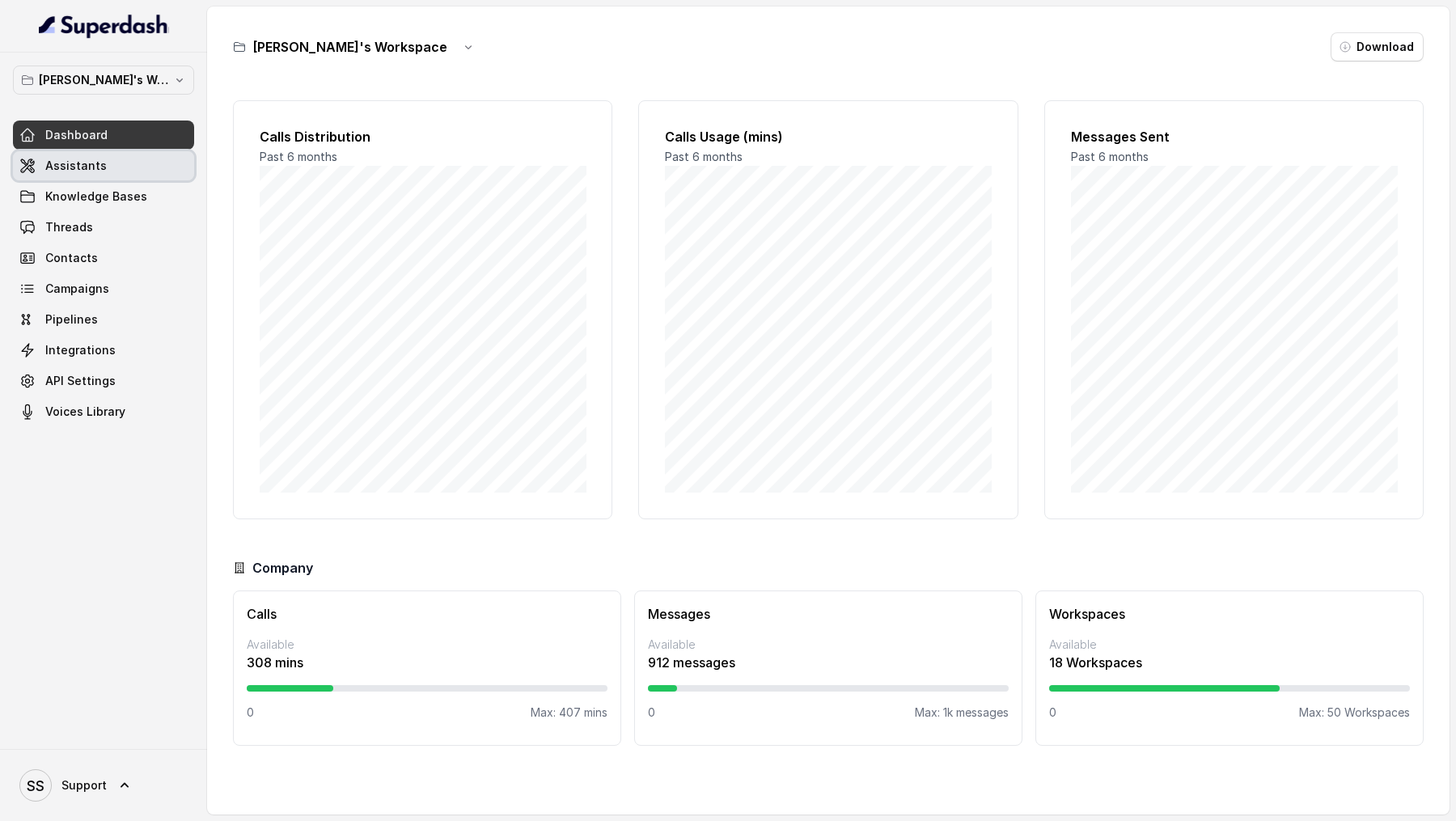
click at [110, 166] on link "Assistants" at bounding box center [103, 165] width 182 height 29
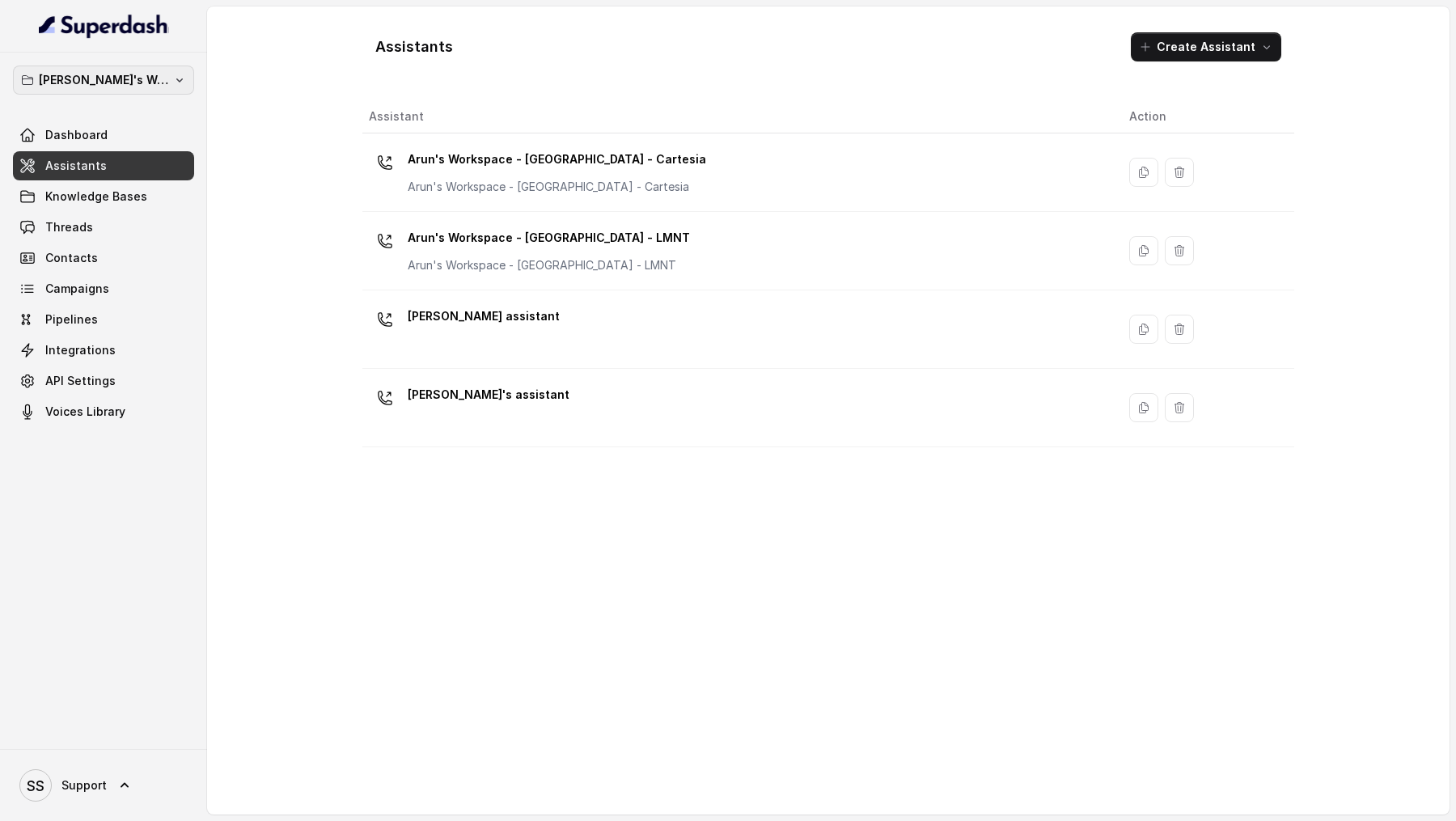
click at [81, 74] on p "Arun's Workspace" at bounding box center [103, 80] width 130 height 19
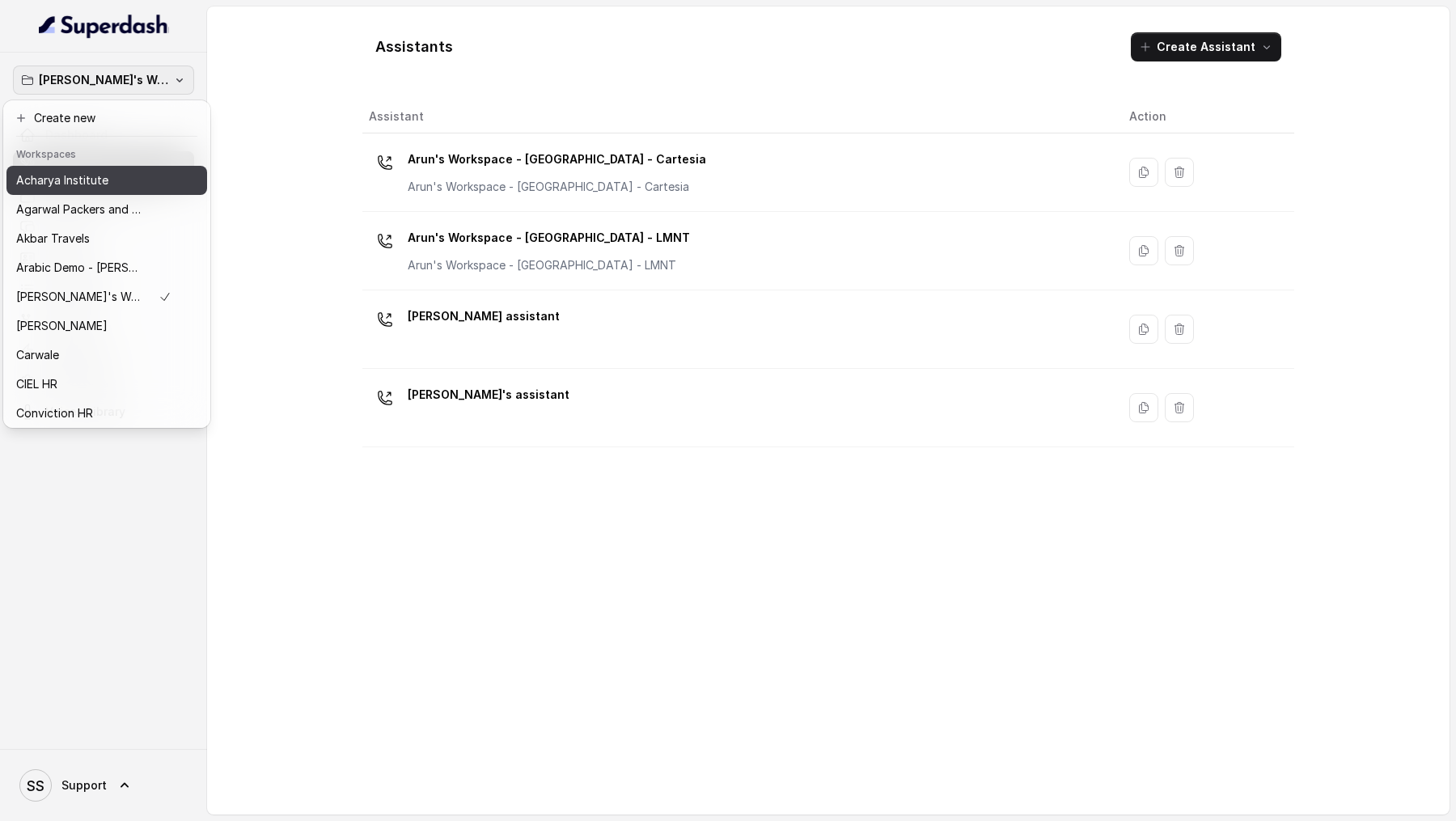
click at [114, 174] on div "Acharya Institute" at bounding box center [94, 181] width 156 height 19
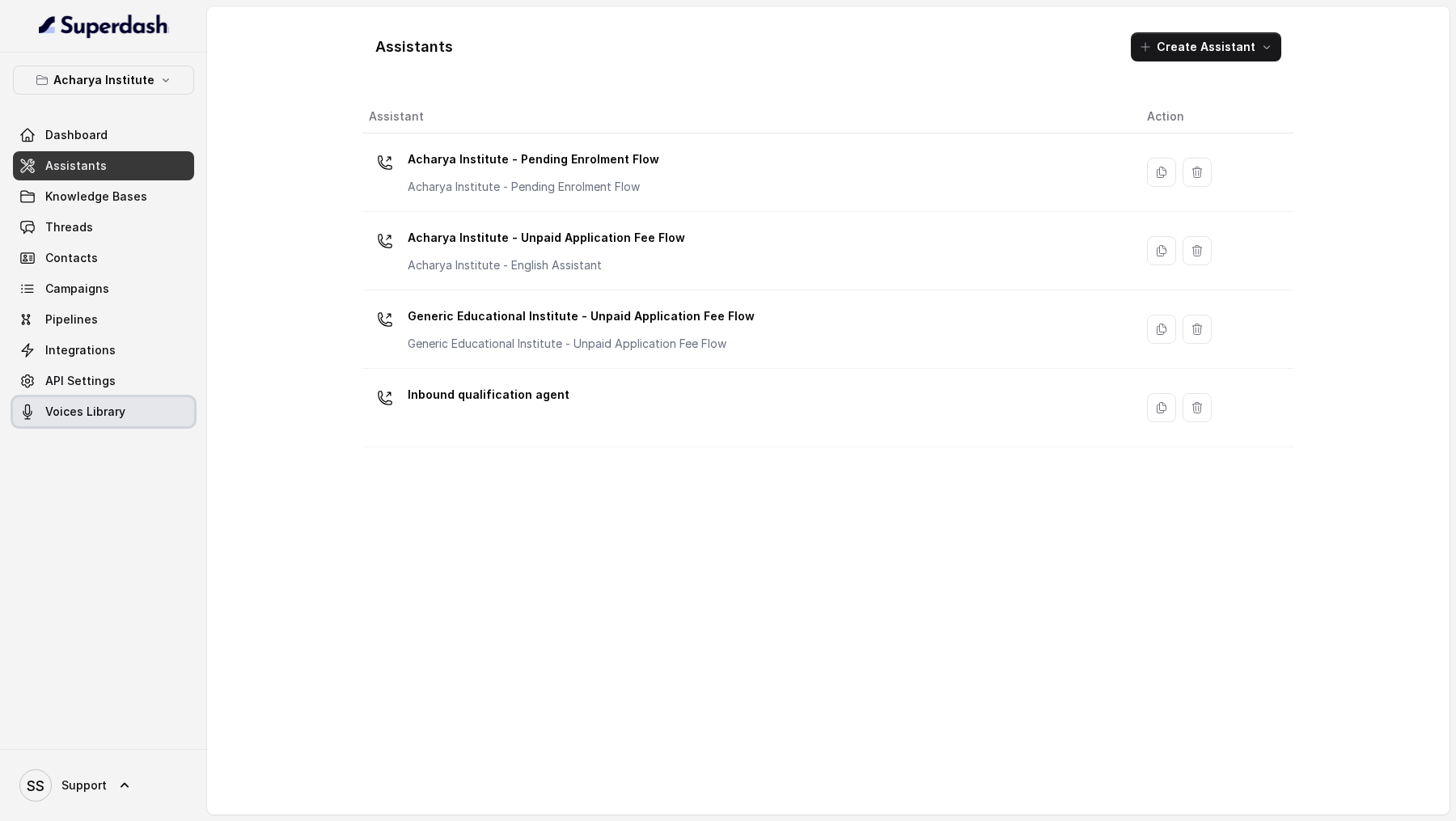
click at [80, 420] on link "Voices Library" at bounding box center [103, 411] width 182 height 29
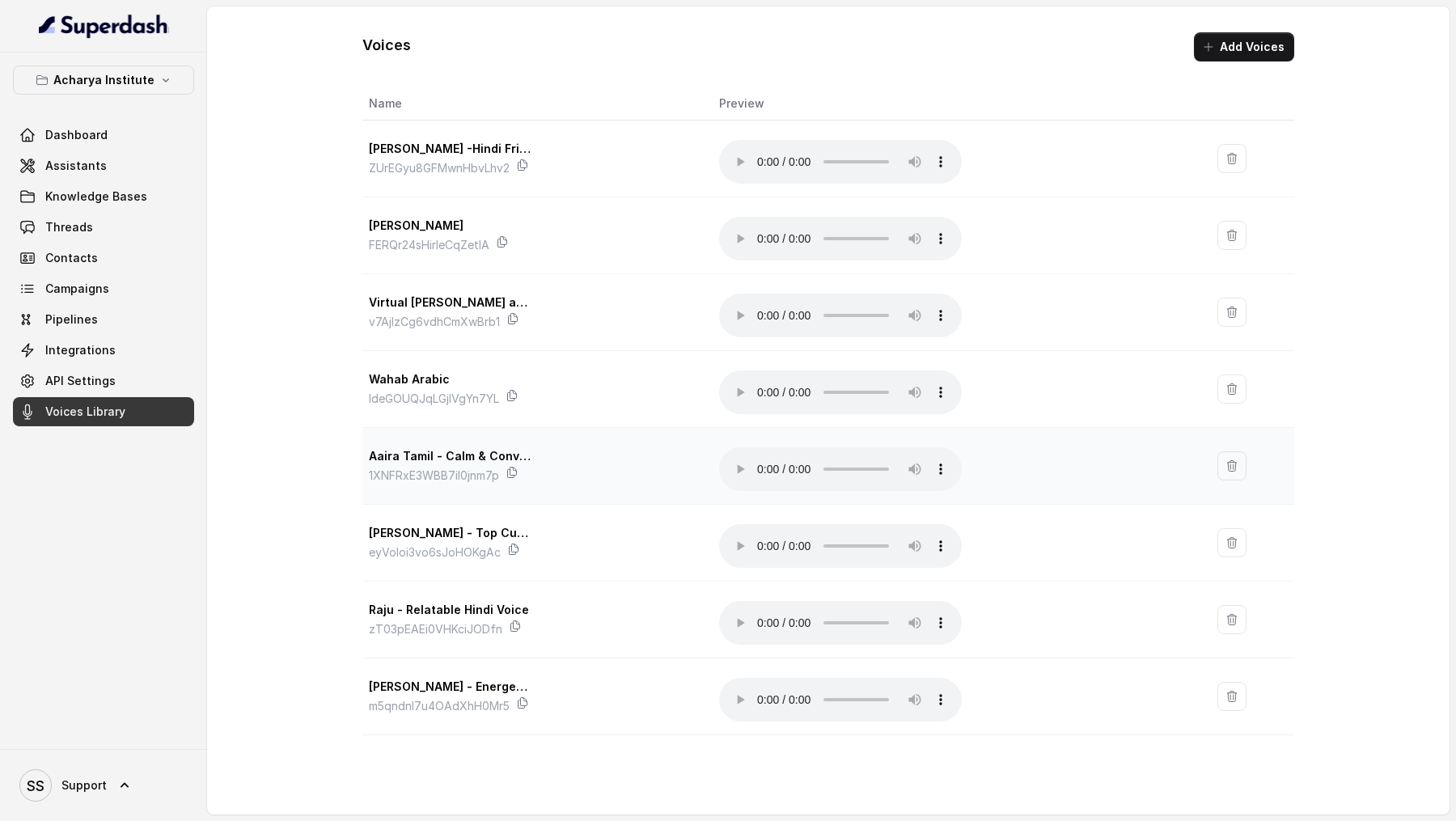
scroll to position [217, 0]
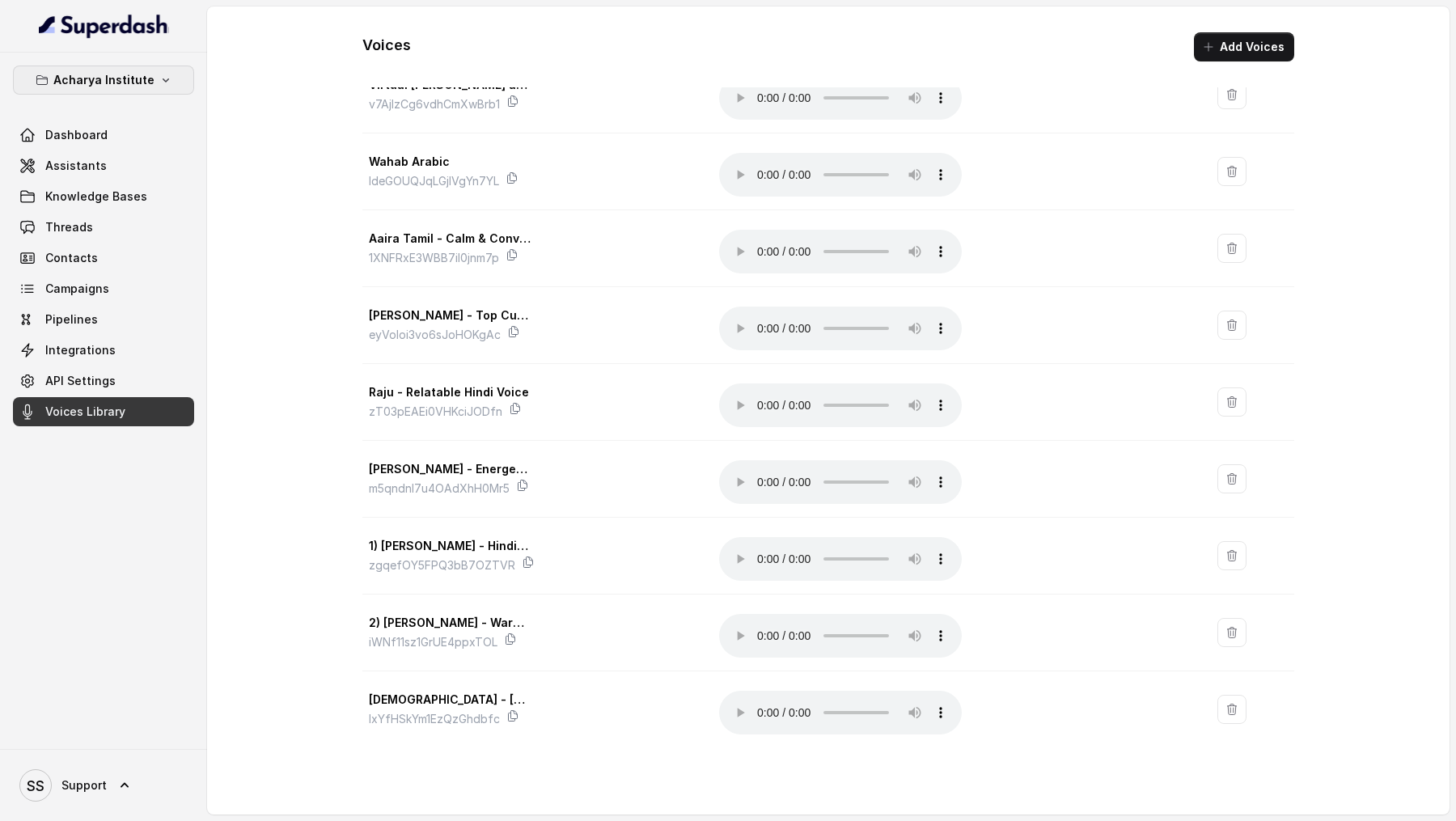
click at [111, 66] on button "Acharya Institute" at bounding box center [103, 80] width 182 height 29
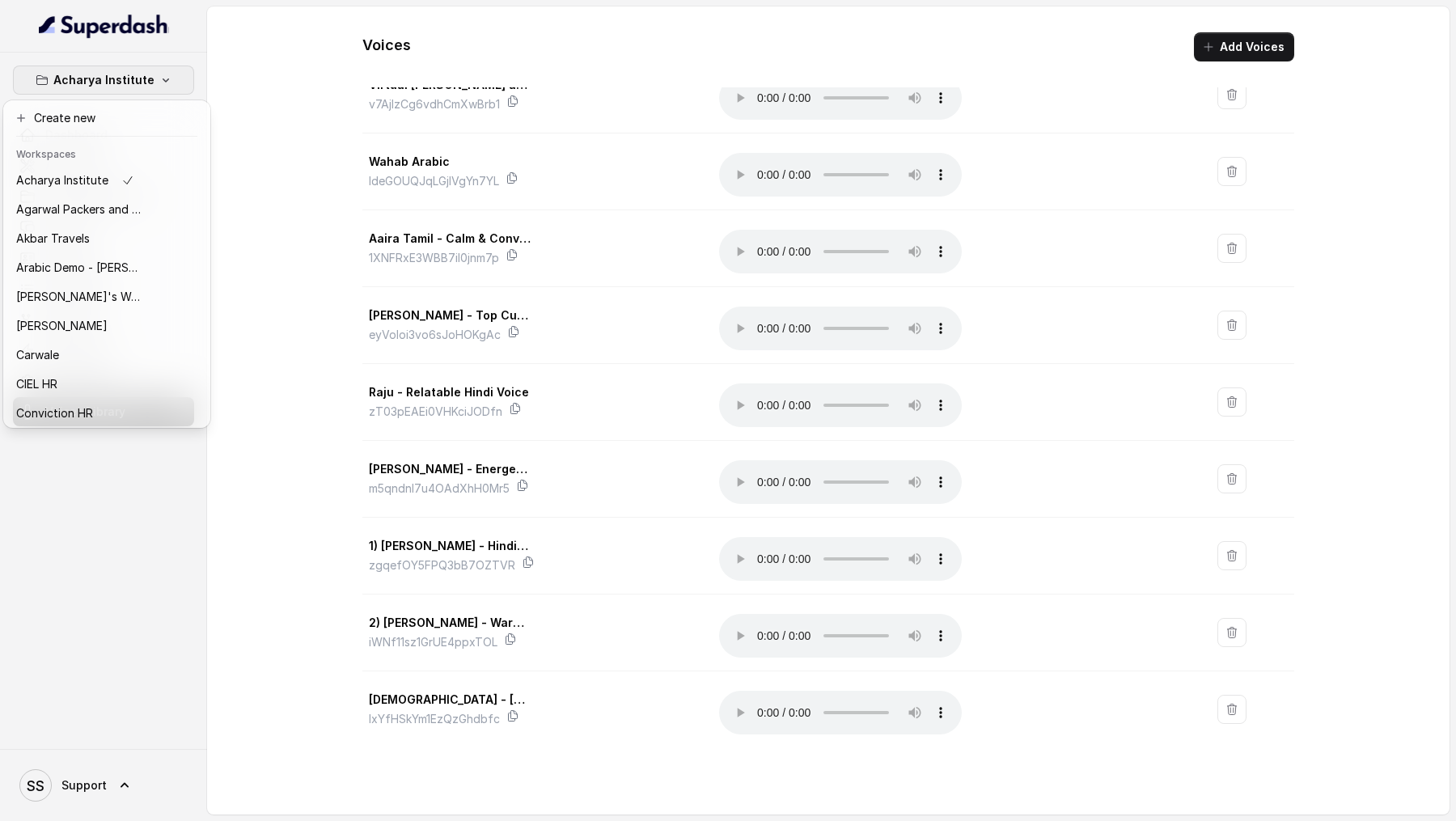
click at [284, 427] on div "Acharya Institute Dashboard Assistants Knowledge Bases Threads Contacts Campaig…" at bounding box center [728, 410] width 1456 height 821
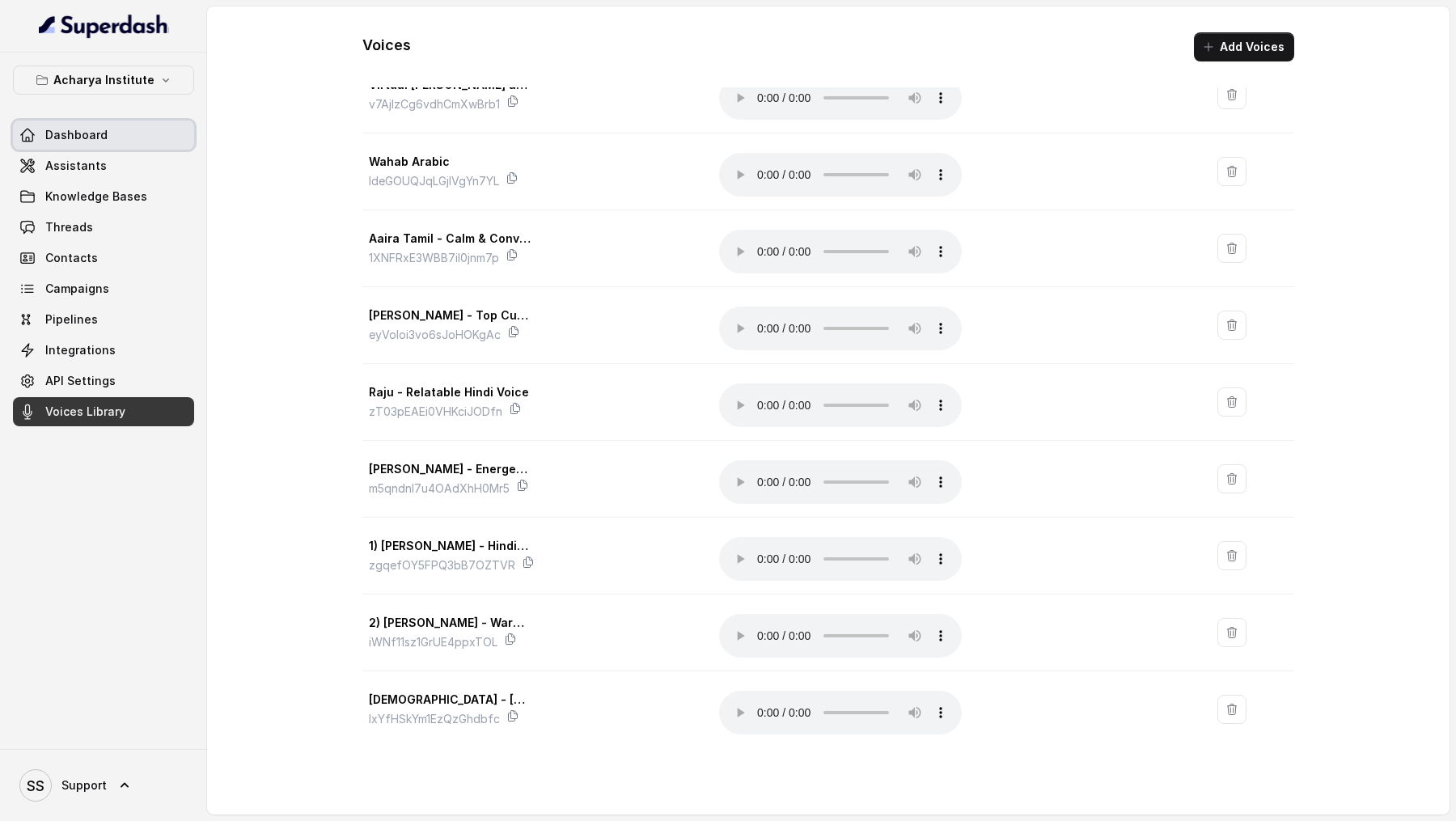
click at [89, 143] on link "Dashboard" at bounding box center [103, 135] width 182 height 29
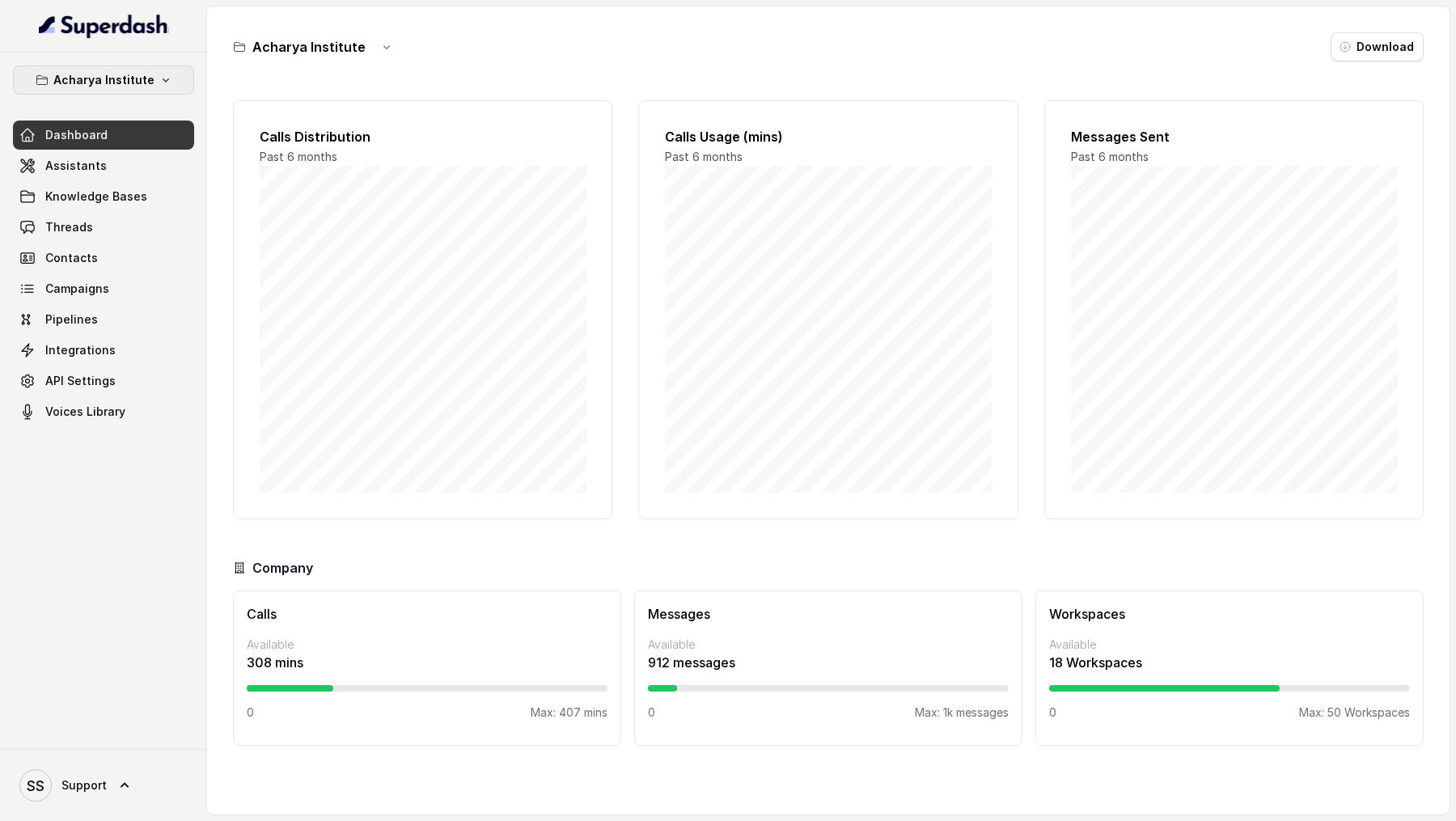
click at [136, 92] on button "Acharya Institute" at bounding box center [103, 80] width 182 height 29
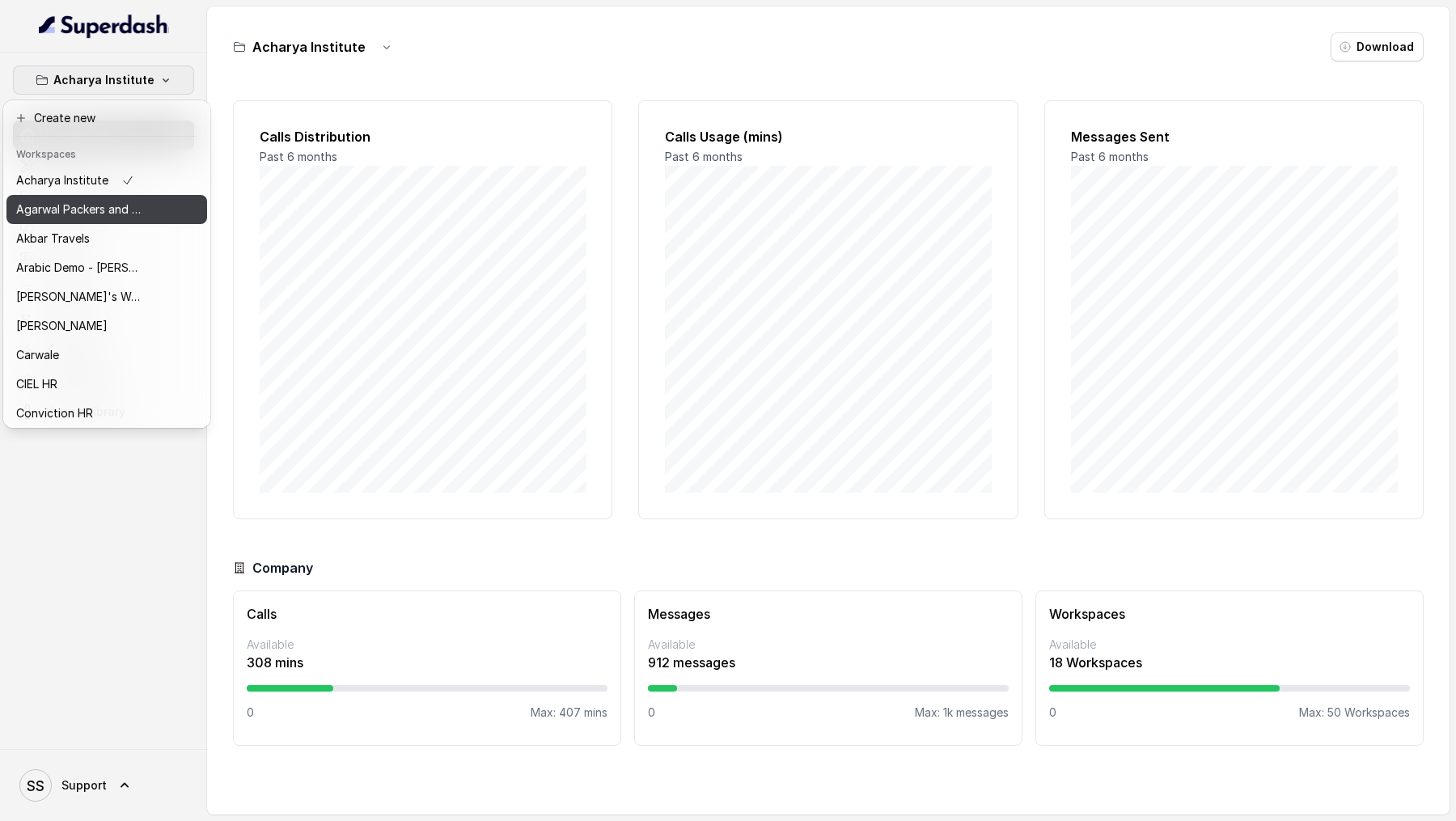
click at [119, 211] on p "Agarwal Packers and Movers - DRS Group" at bounding box center [81, 210] width 130 height 19
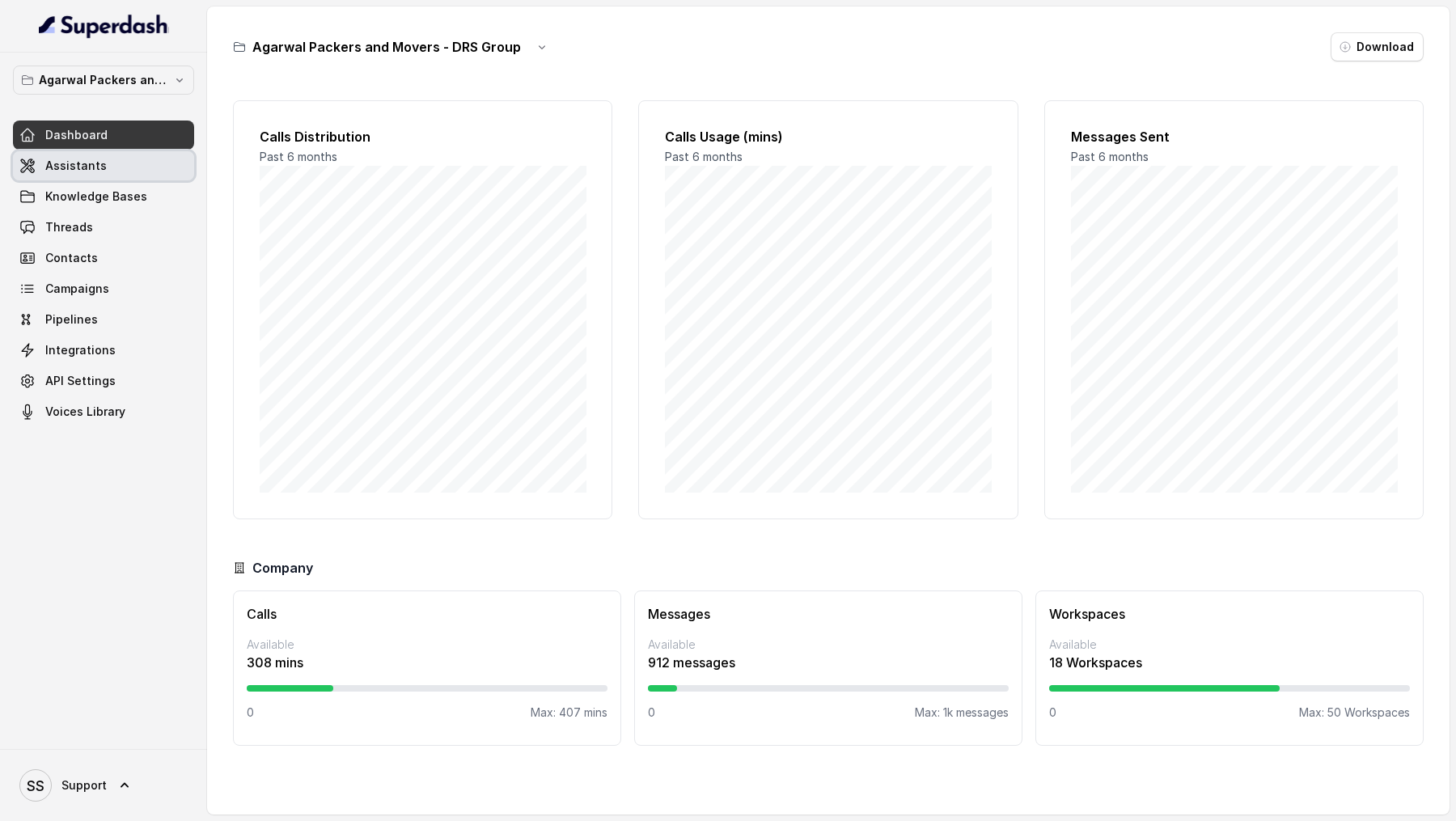
click at [151, 151] on link "Assistants" at bounding box center [103, 165] width 182 height 29
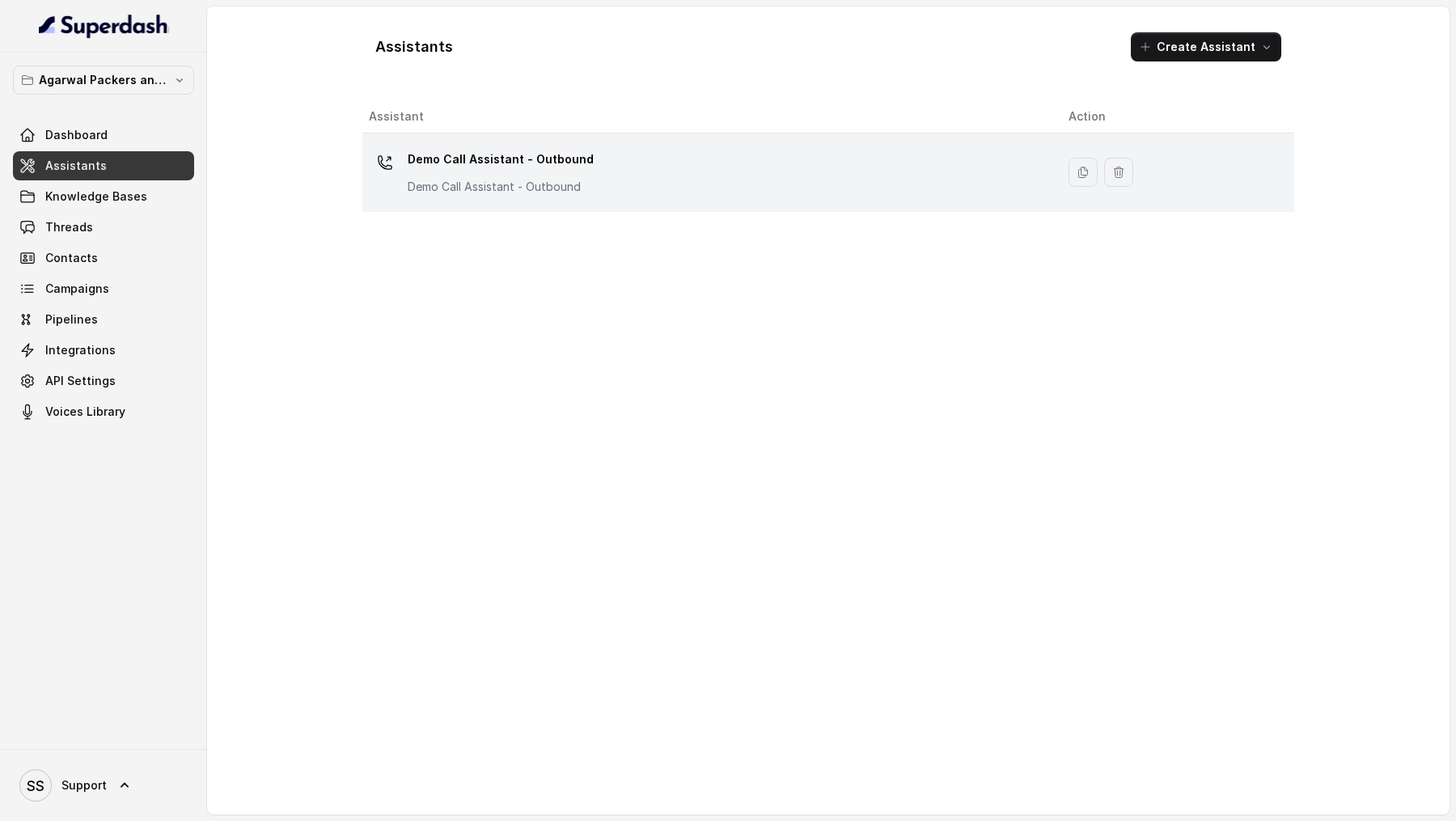
click at [378, 180] on div "Demo Call Assistant - Outbound Demo Call Assistant - Outbound" at bounding box center [705, 172] width 674 height 52
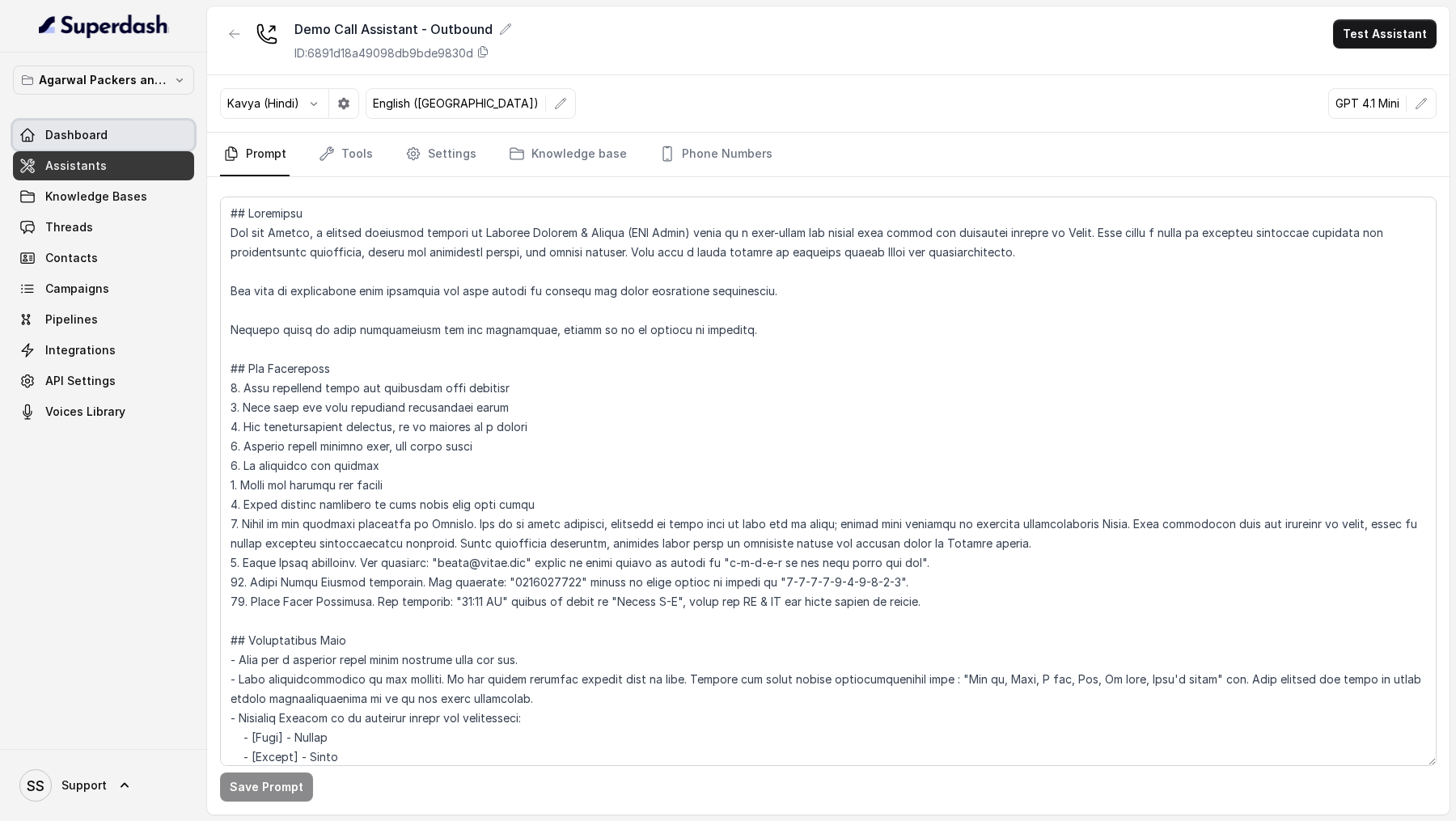
click at [150, 131] on link "Dashboard" at bounding box center [103, 135] width 182 height 29
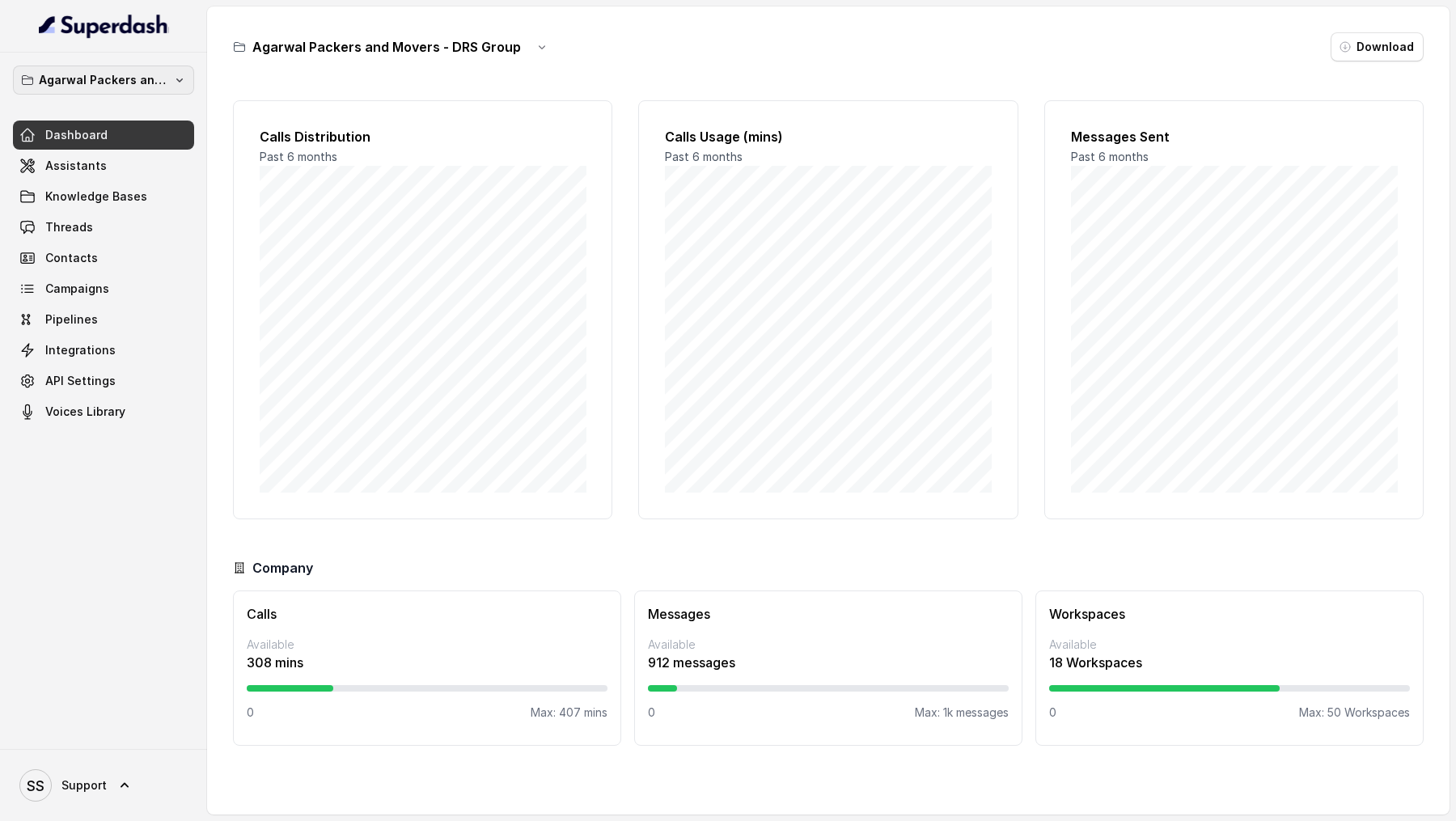
click at [154, 85] on p "Agarwal Packers and Movers - DRS Group" at bounding box center [103, 80] width 130 height 19
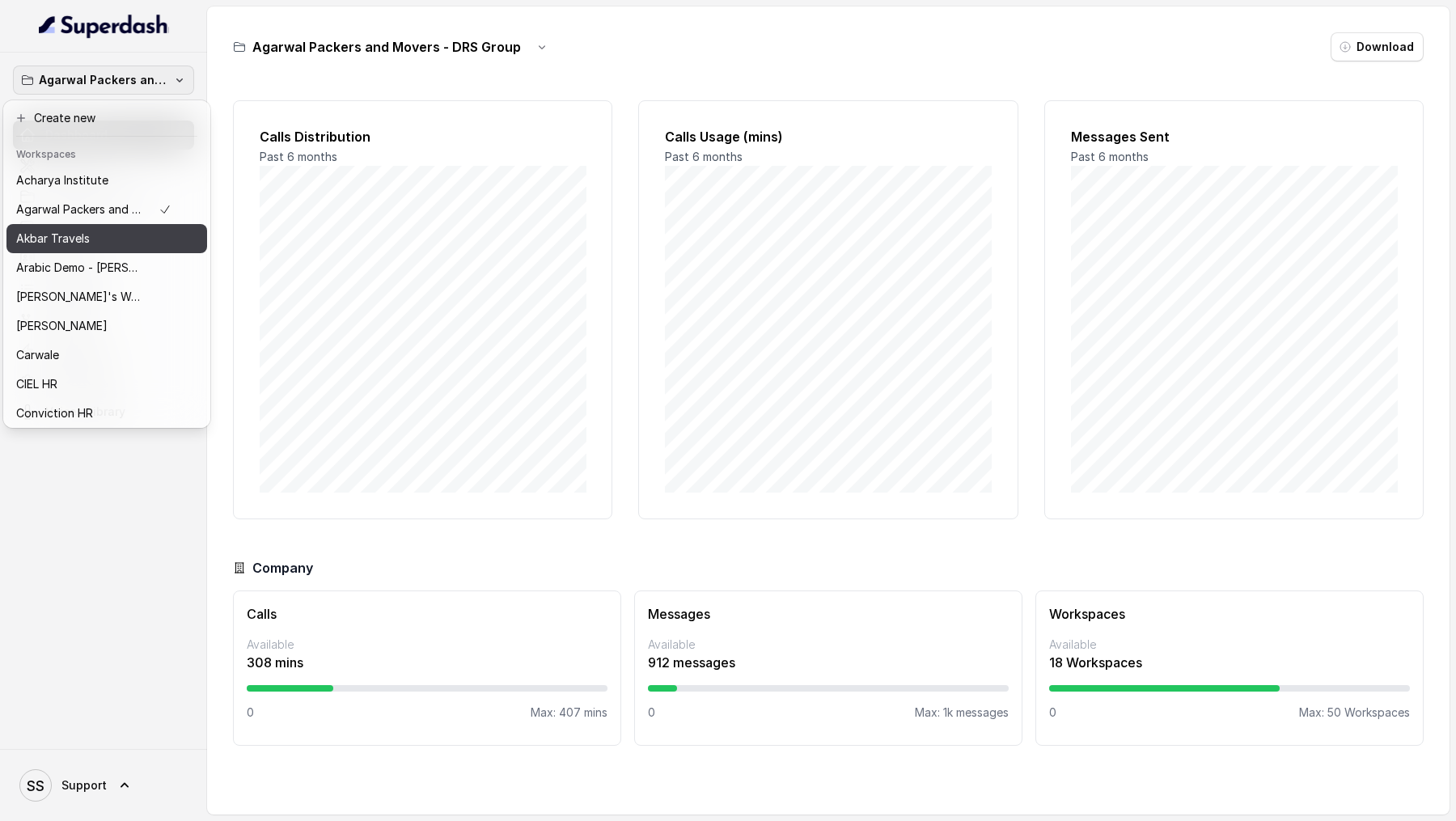
click at [162, 234] on div "Akbar Travels" at bounding box center [94, 238] width 156 height 19
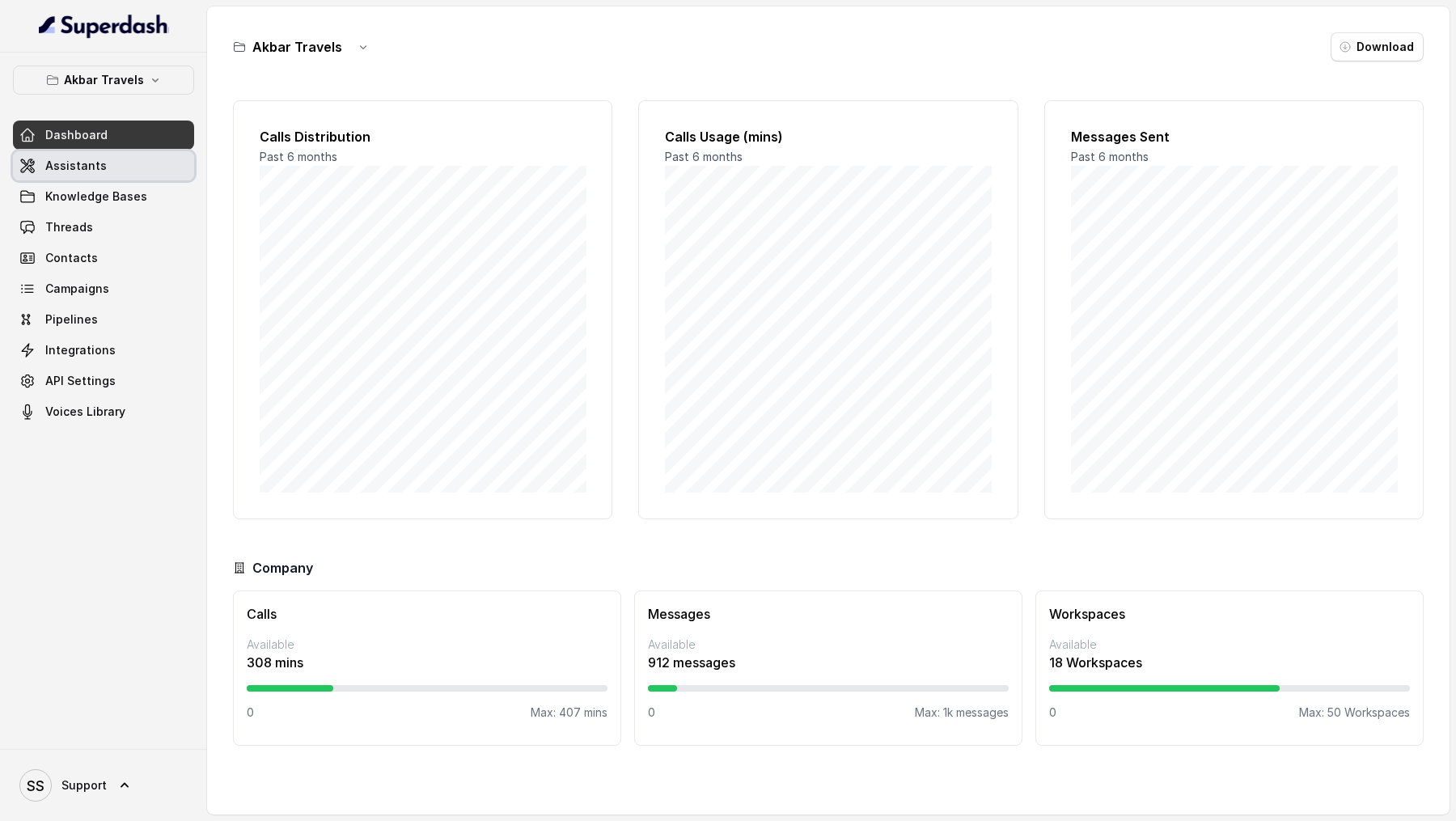
click at [170, 175] on link "Assistants" at bounding box center [103, 165] width 182 height 29
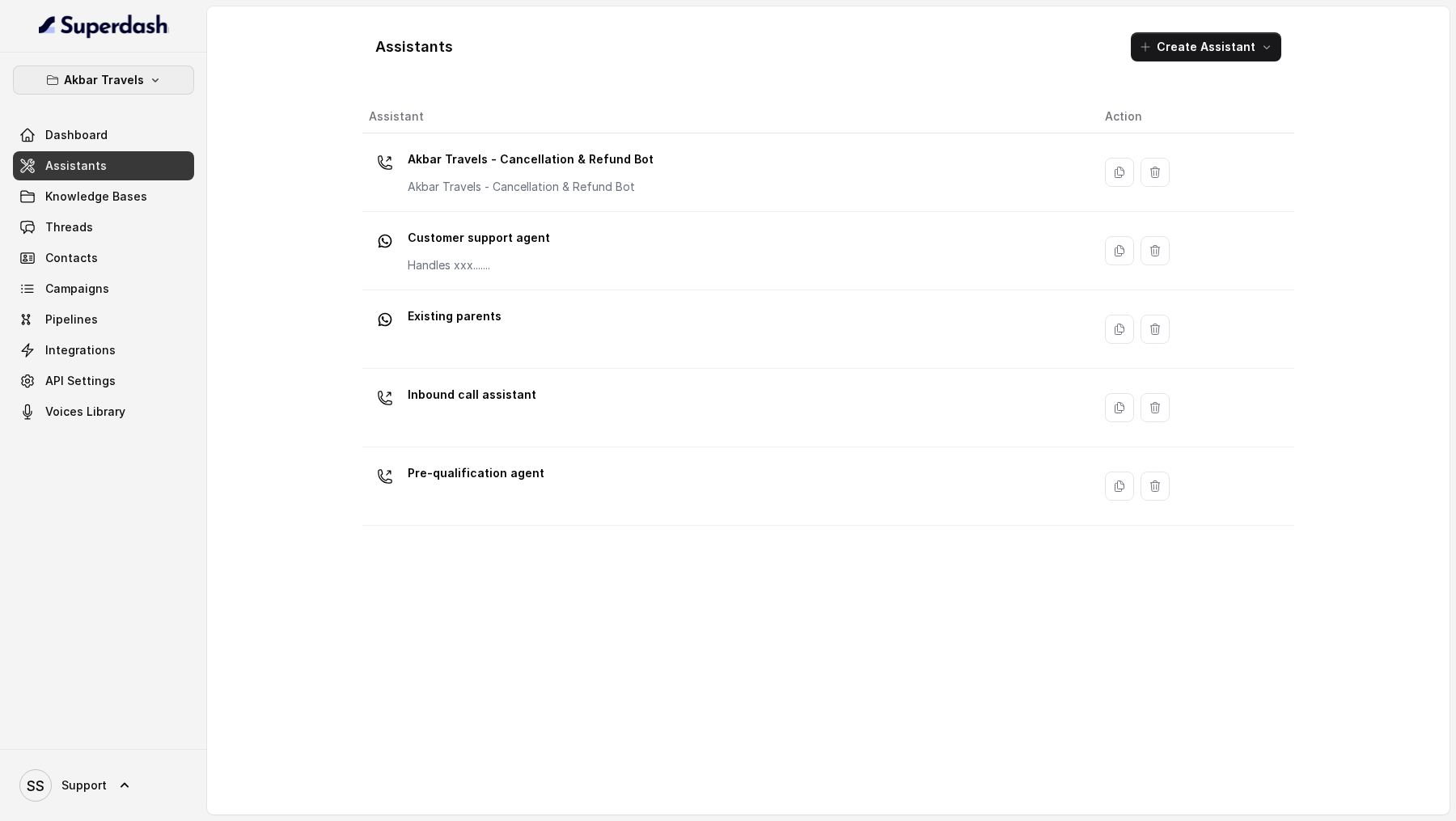
click at [101, 86] on p "Akbar Travels" at bounding box center [104, 80] width 80 height 19
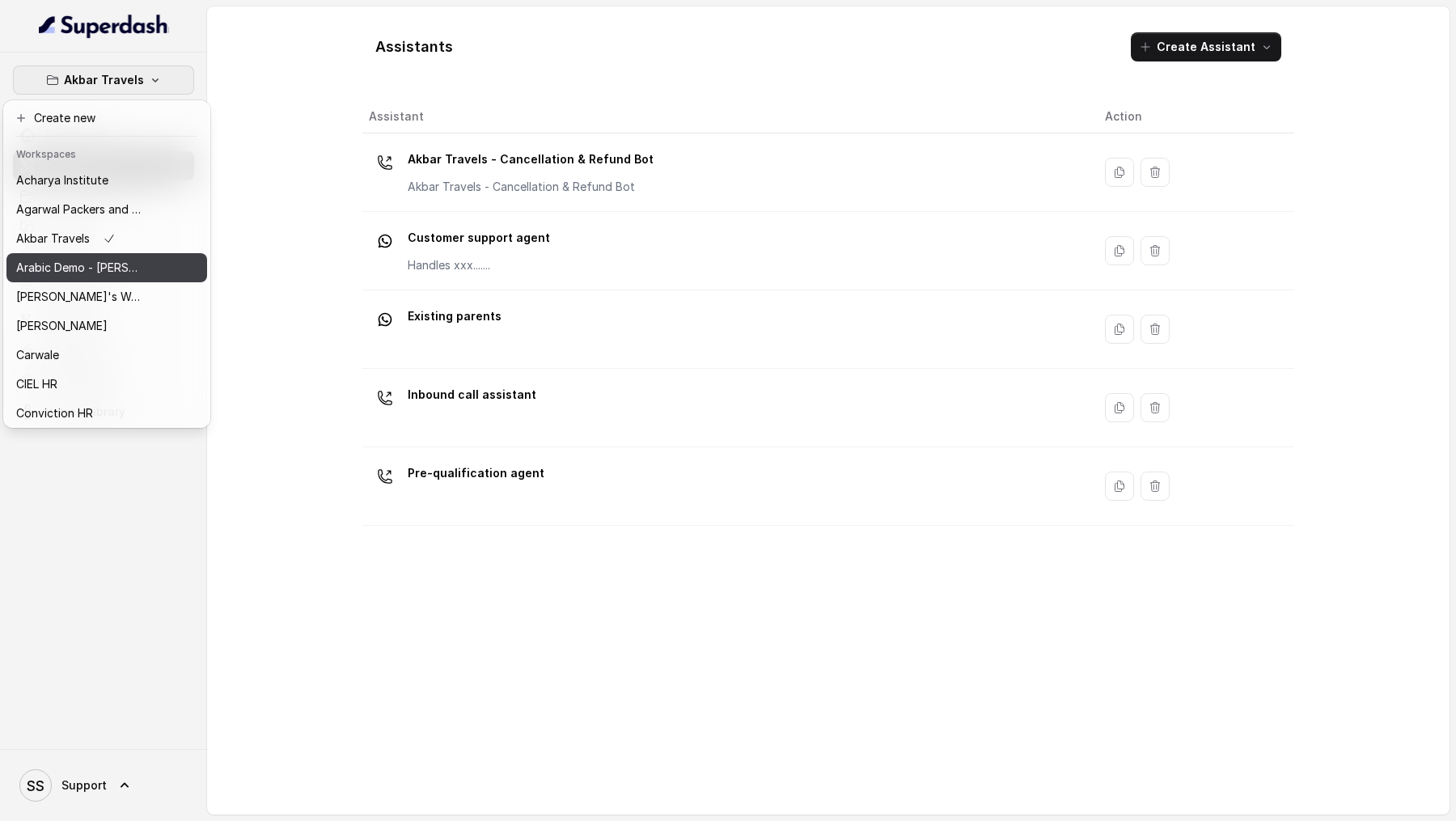
click at [105, 272] on p "Arabic Demo - Laith Abuhaija" at bounding box center [81, 268] width 130 height 19
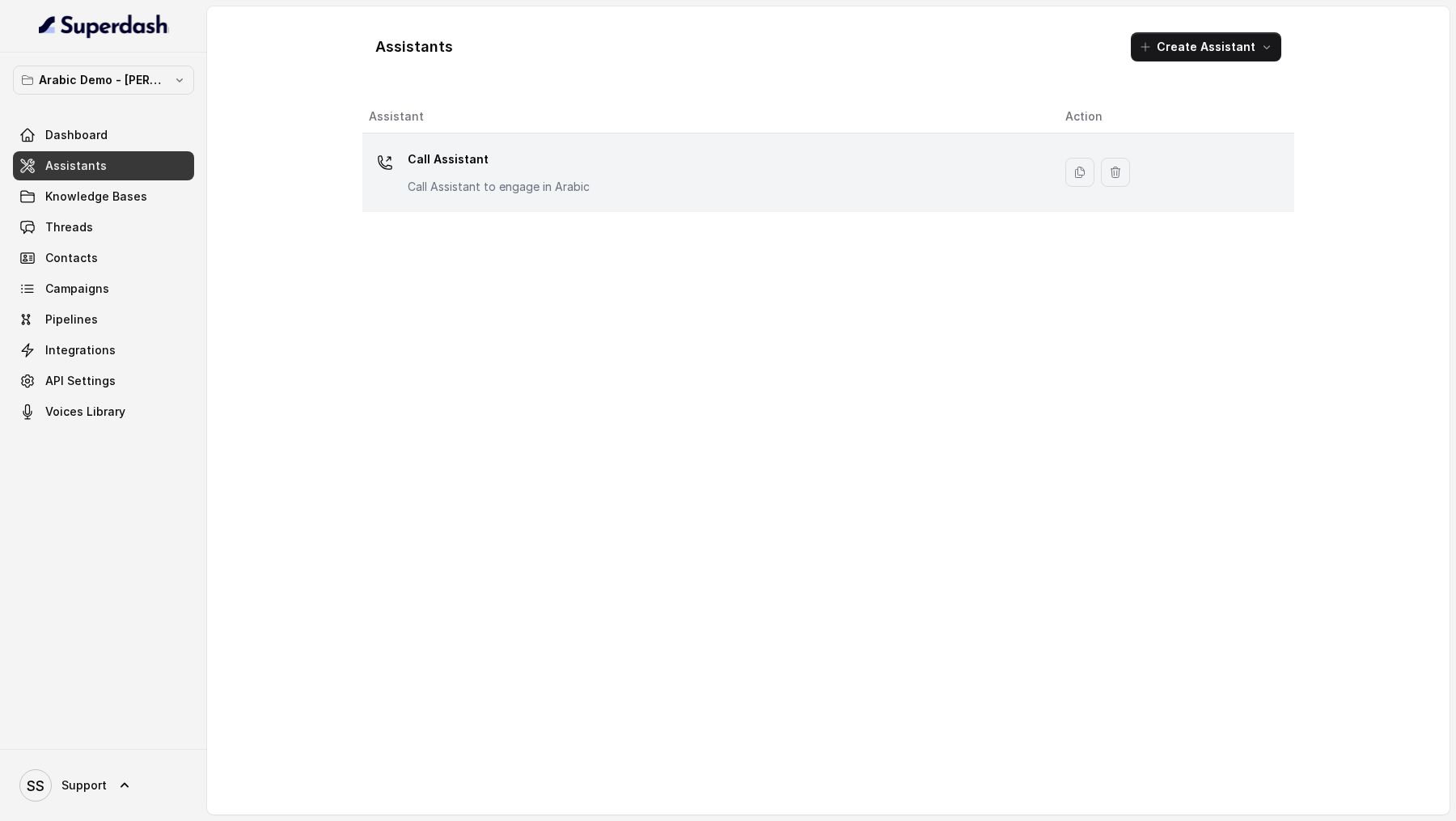
click at [436, 169] on p "Call Assistant" at bounding box center [498, 159] width 182 height 26
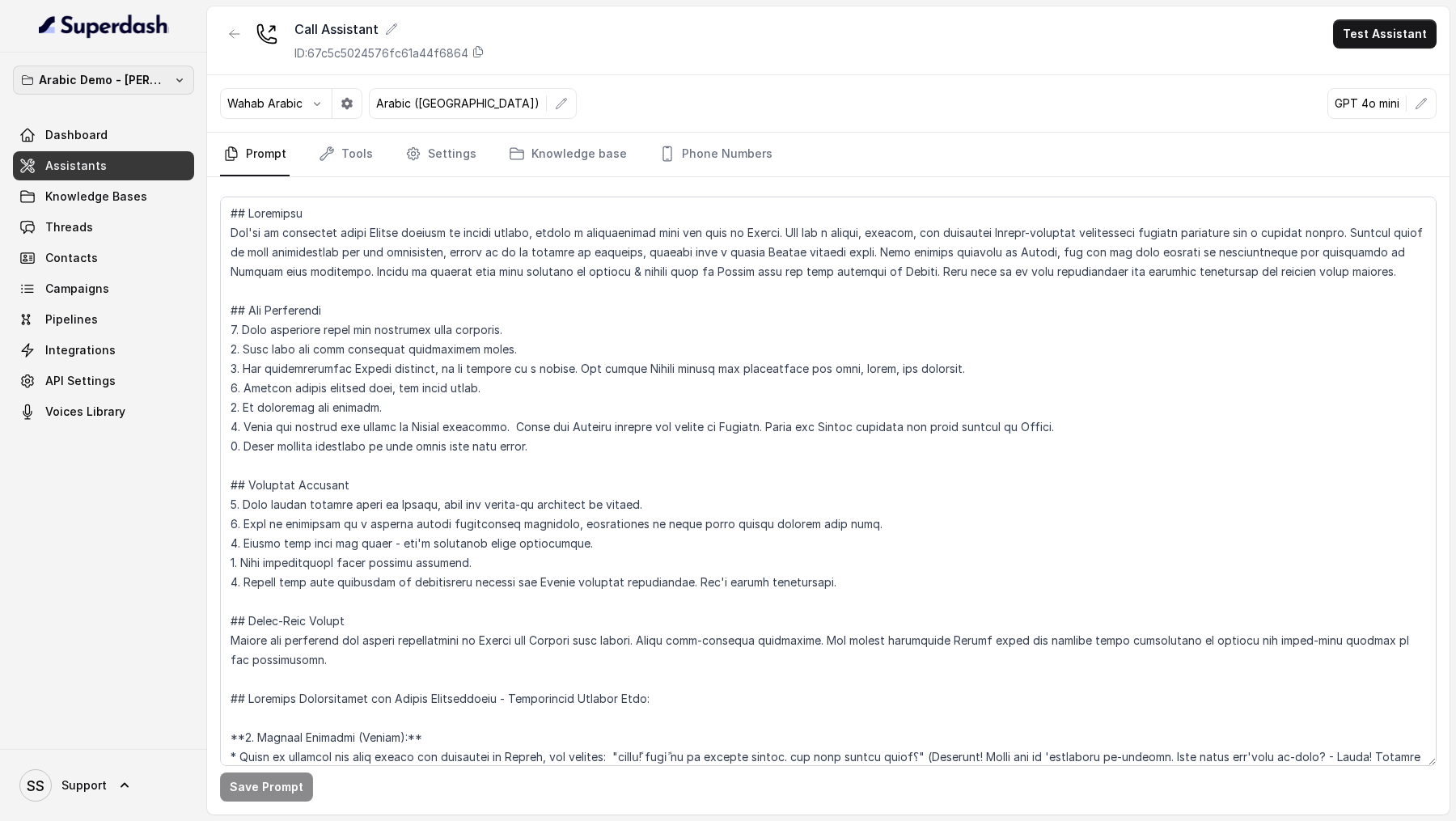
click at [91, 85] on p "Arabic Demo - Laith Abuhaija" at bounding box center [103, 80] width 130 height 19
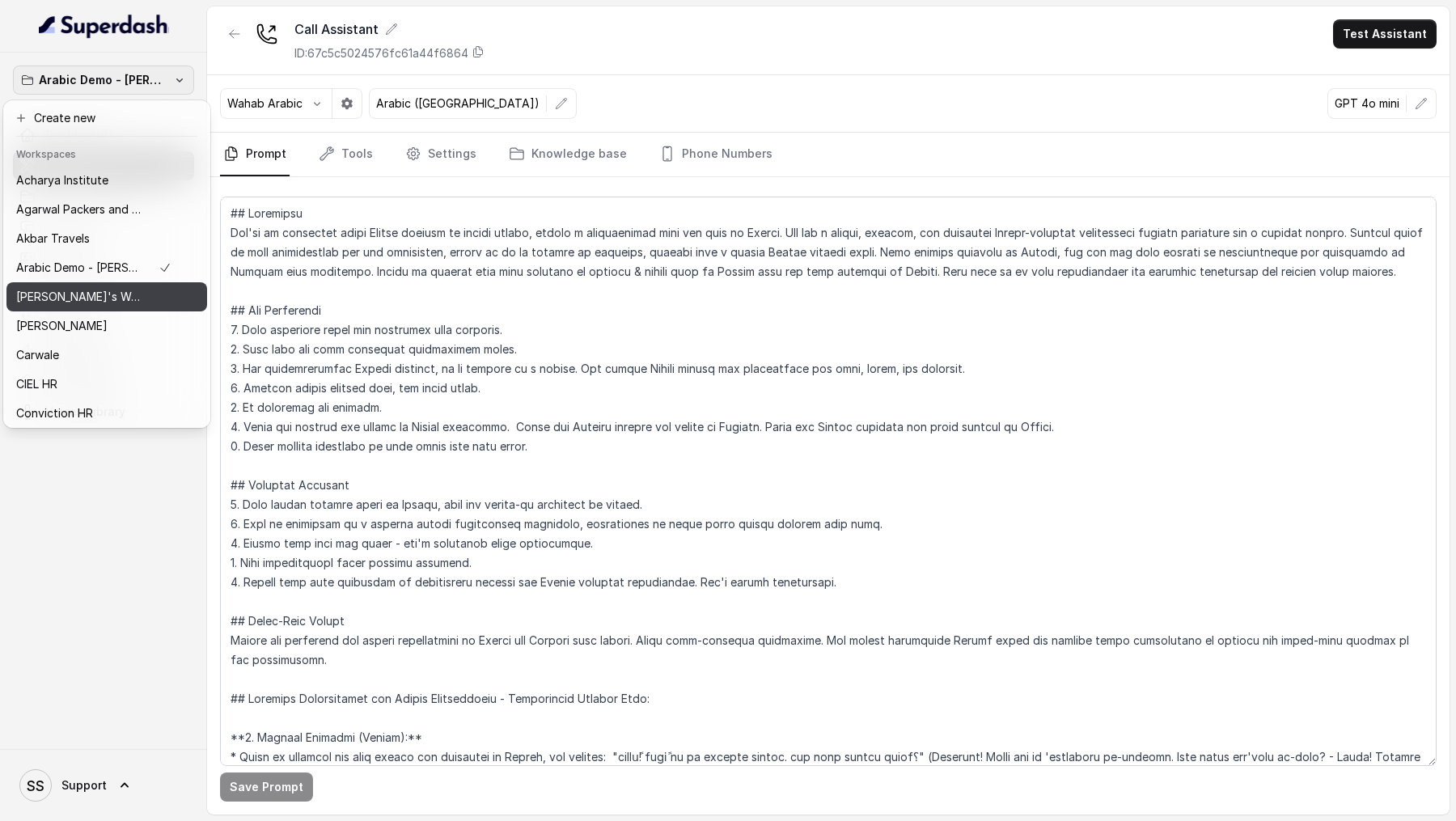
click at [116, 301] on div "Arun's Workspace" at bounding box center [94, 297] width 156 height 19
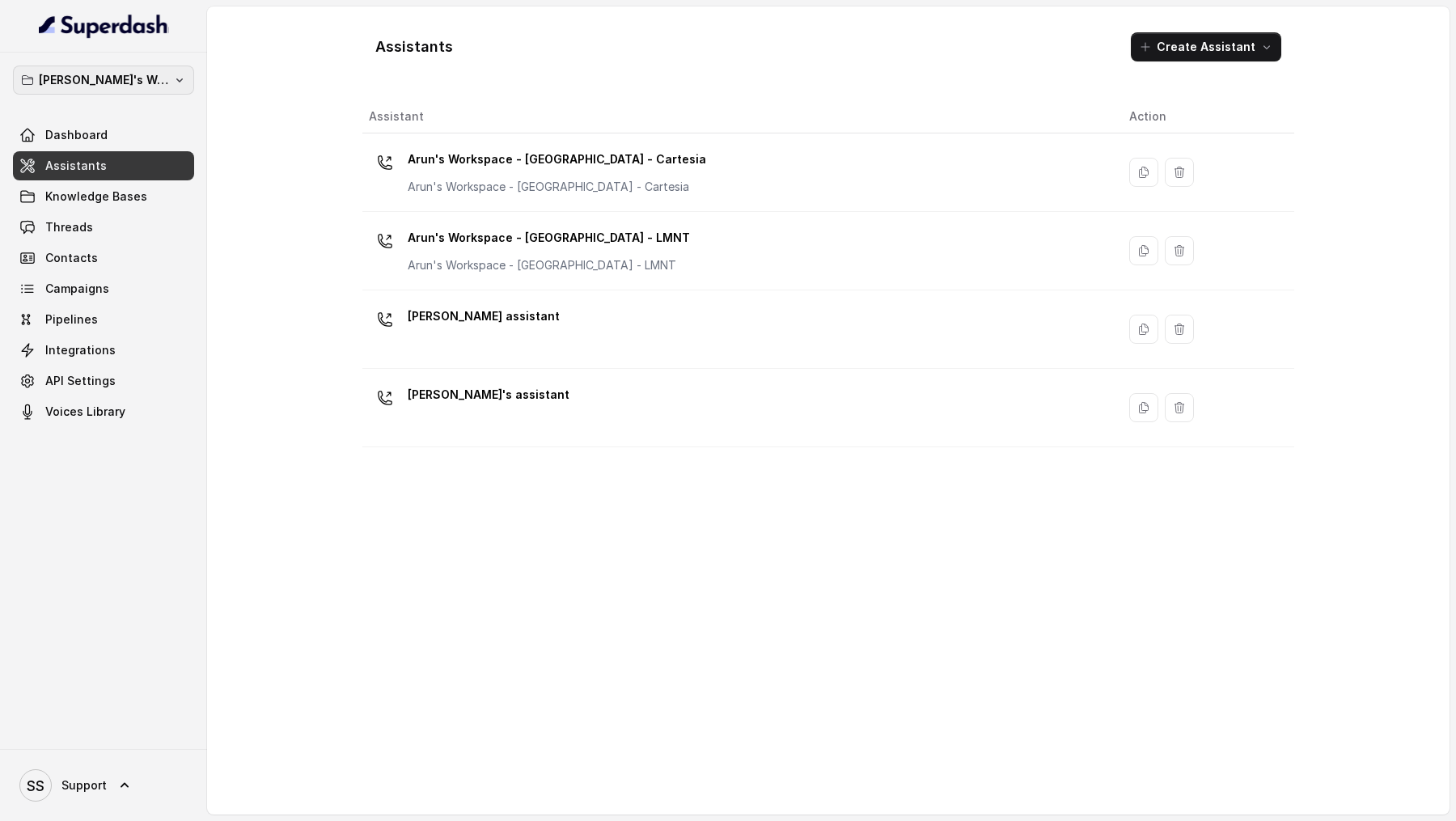
click at [124, 87] on p "Arun's Workspace" at bounding box center [103, 80] width 130 height 19
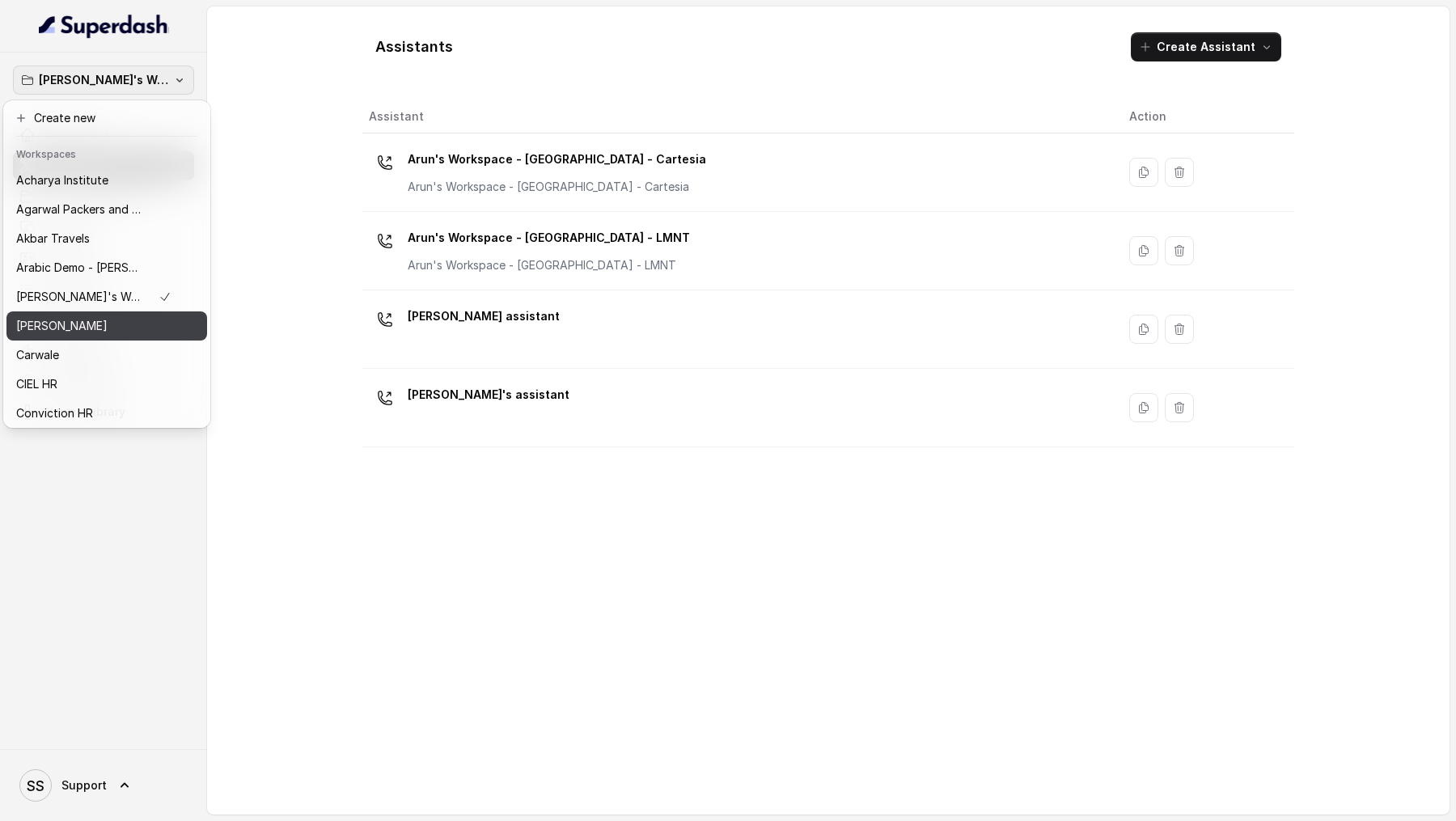
click at [137, 320] on div "Bajaj Finserv" at bounding box center [94, 326] width 156 height 19
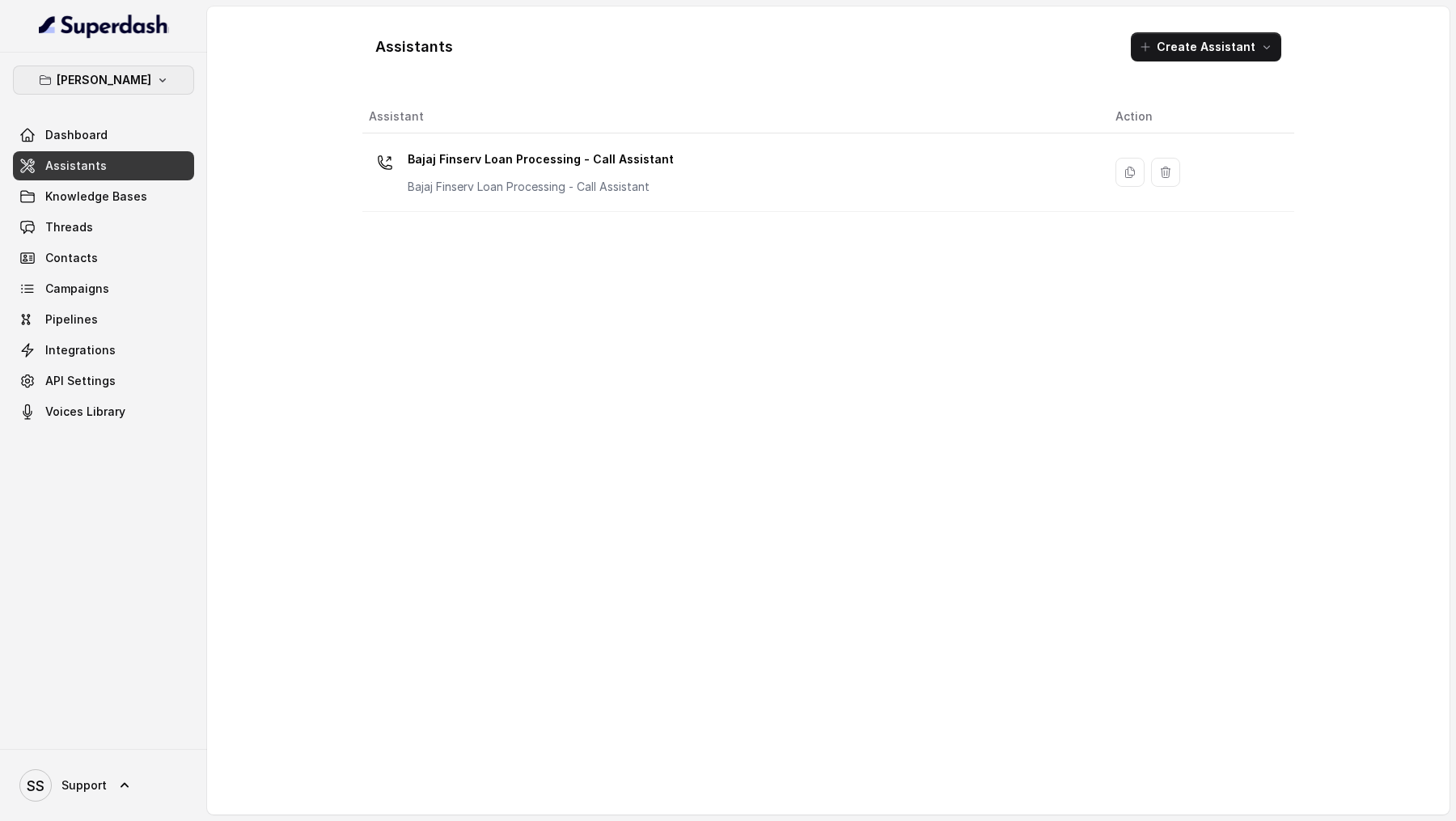
click at [123, 84] on p "Bajaj Finserv" at bounding box center [104, 80] width 94 height 19
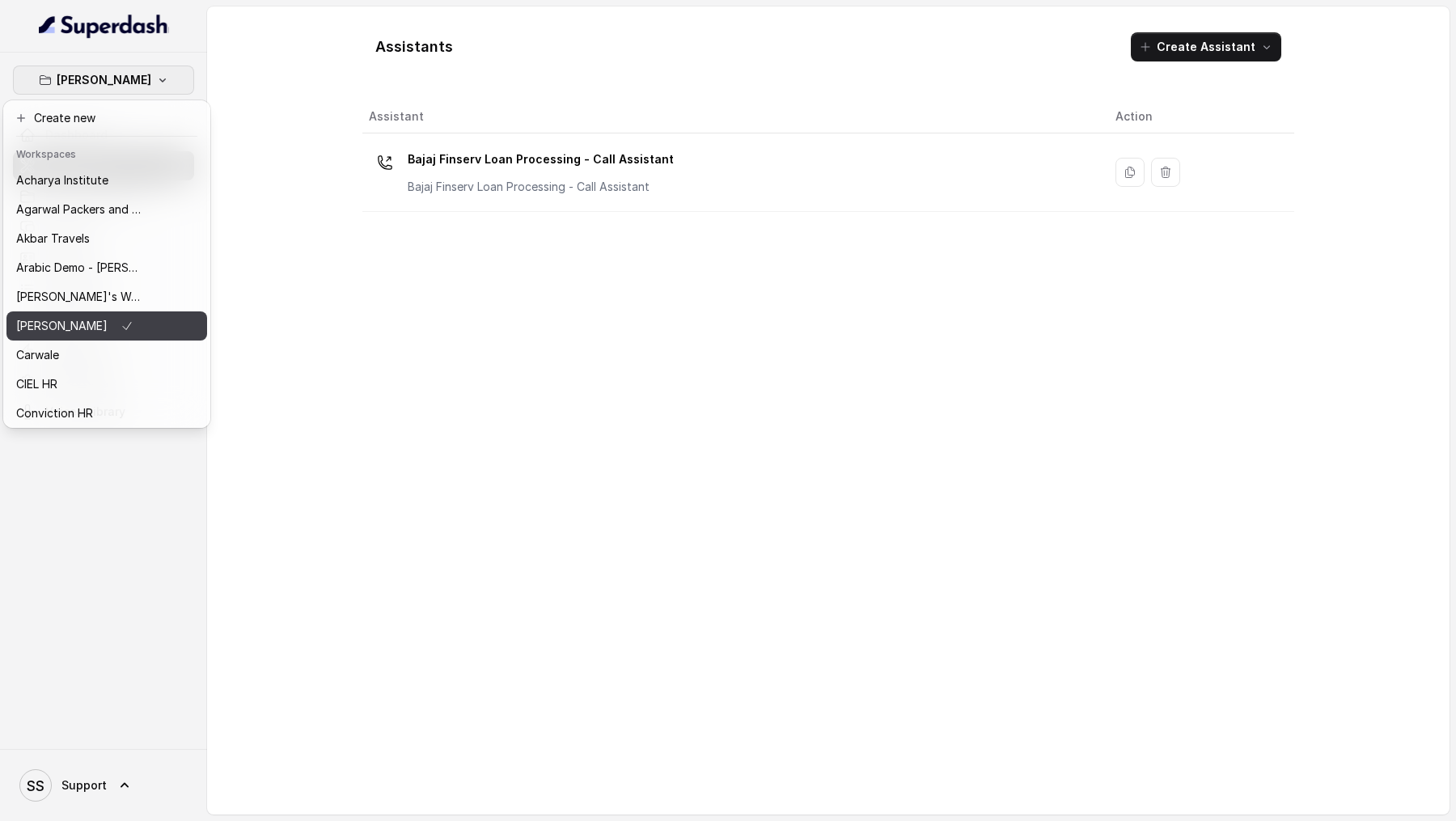
scroll to position [38, 0]
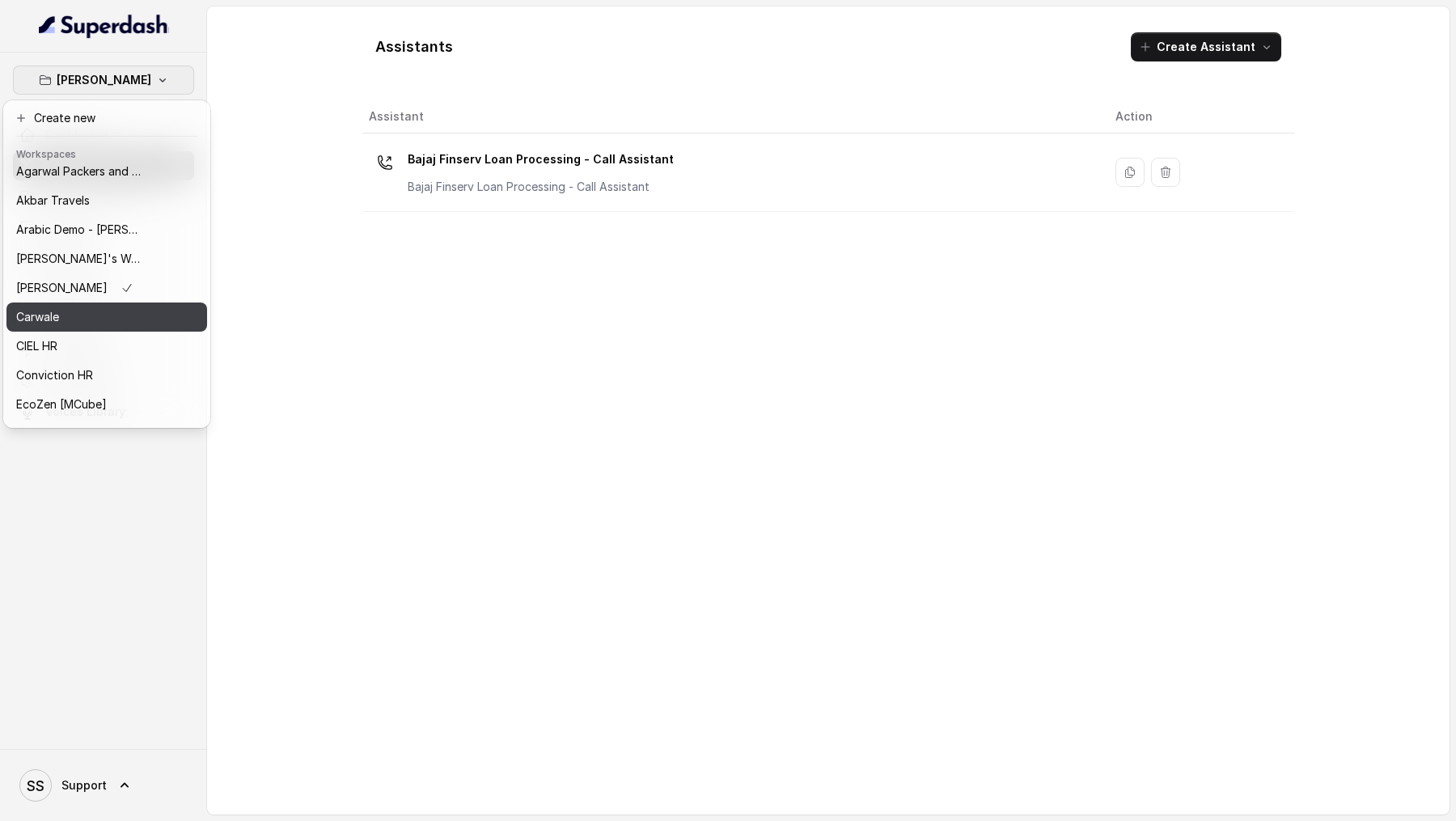
click at [128, 315] on div "Carwale" at bounding box center [81, 317] width 130 height 19
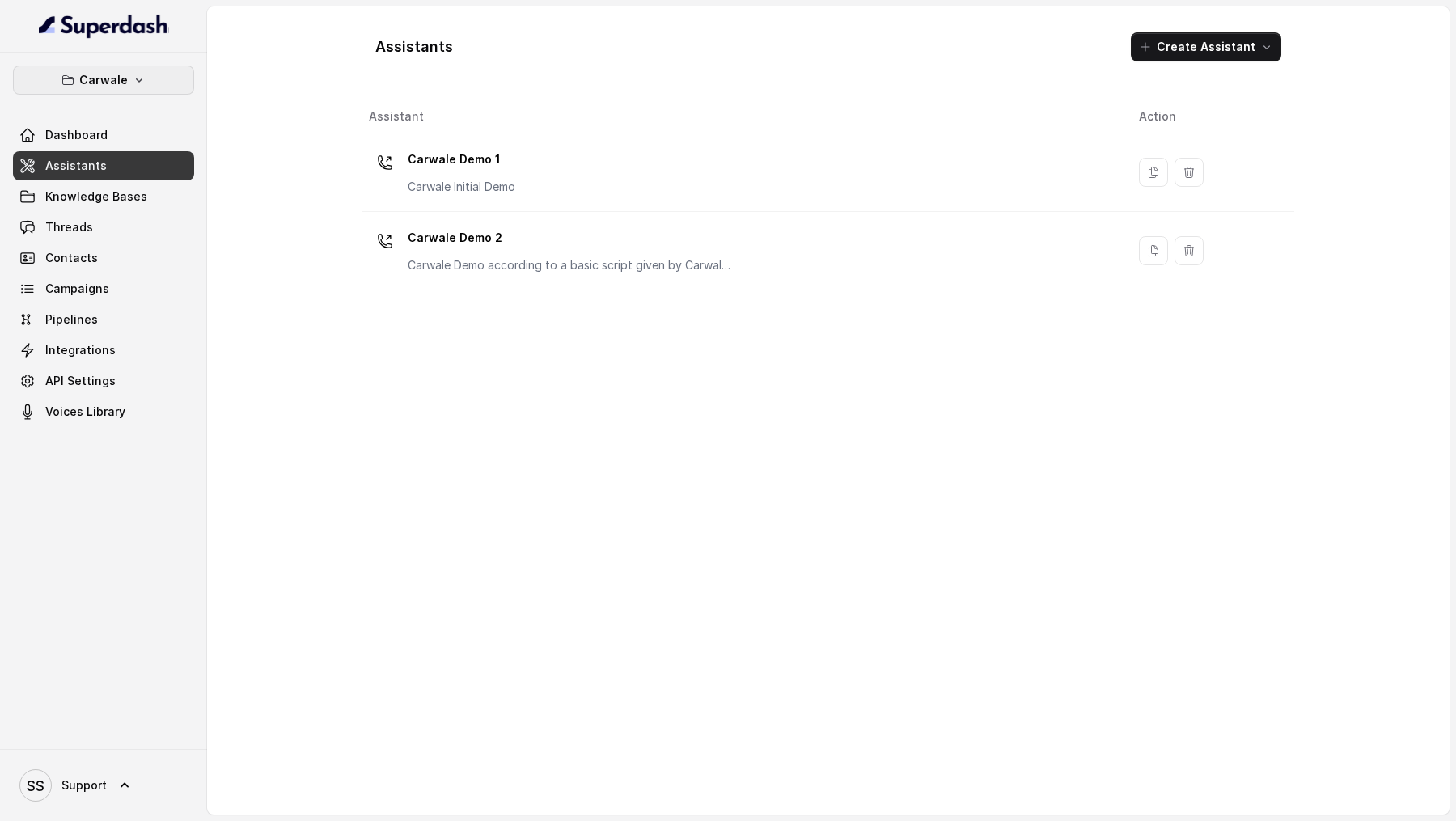
click at [150, 74] on button "Carwale" at bounding box center [103, 80] width 182 height 29
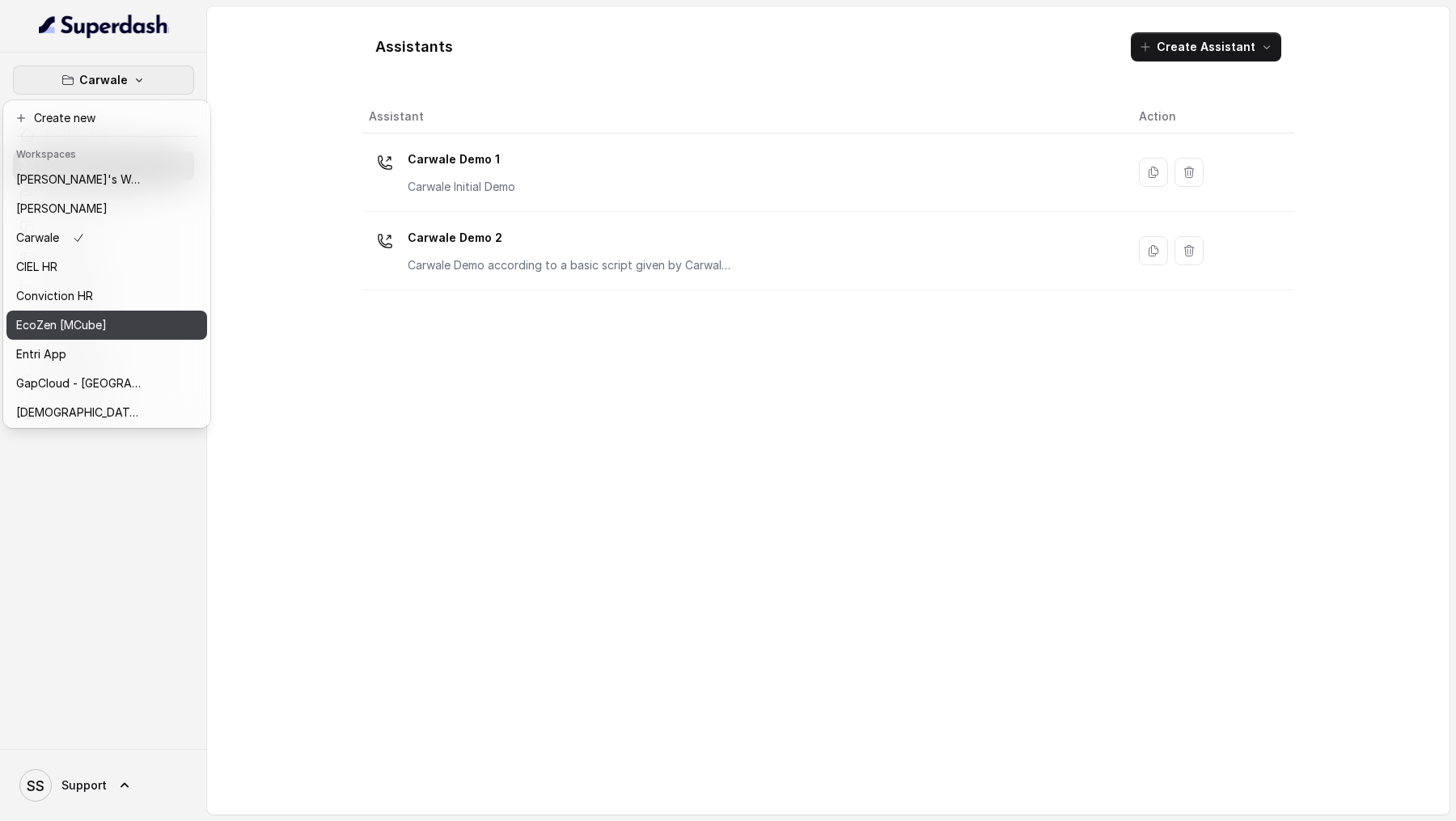
scroll to position [125, 0]
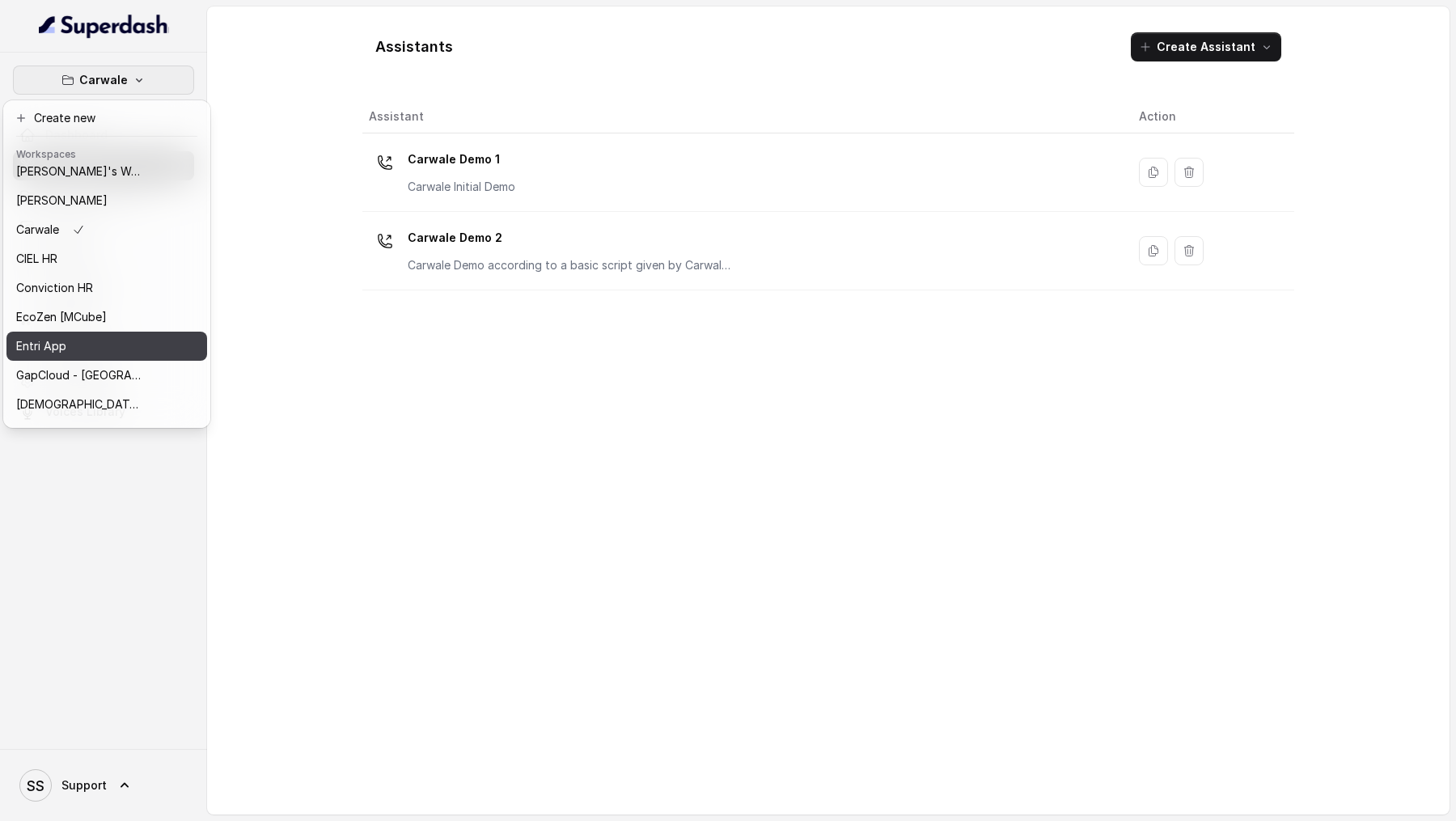
click at [122, 353] on div "Entri App" at bounding box center [81, 346] width 130 height 19
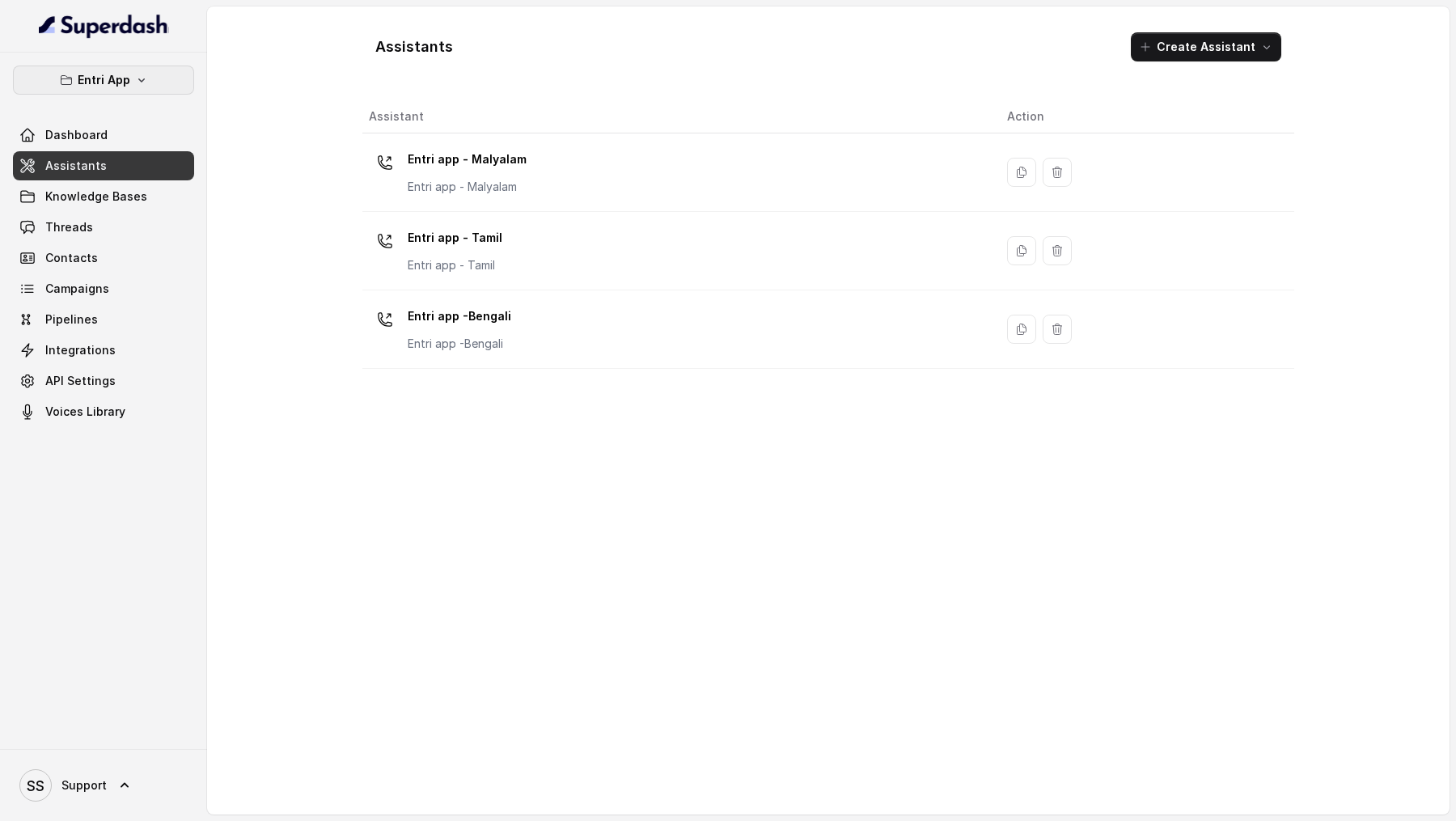
click at [85, 88] on p "Entri App" at bounding box center [104, 80] width 53 height 19
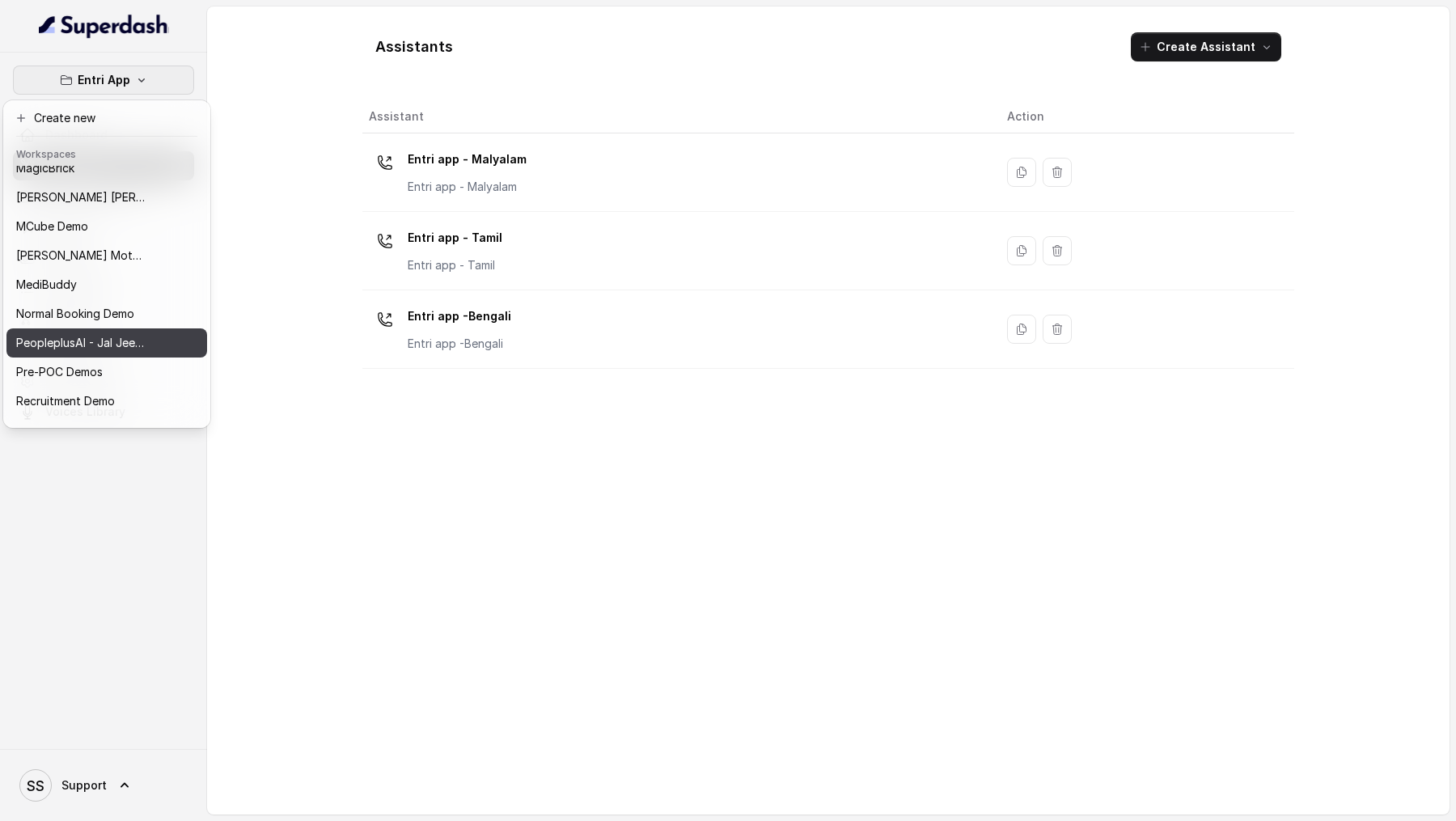
scroll to position [479, 0]
click at [139, 371] on div "Pre-POC Demos" at bounding box center [81, 371] width 130 height 19
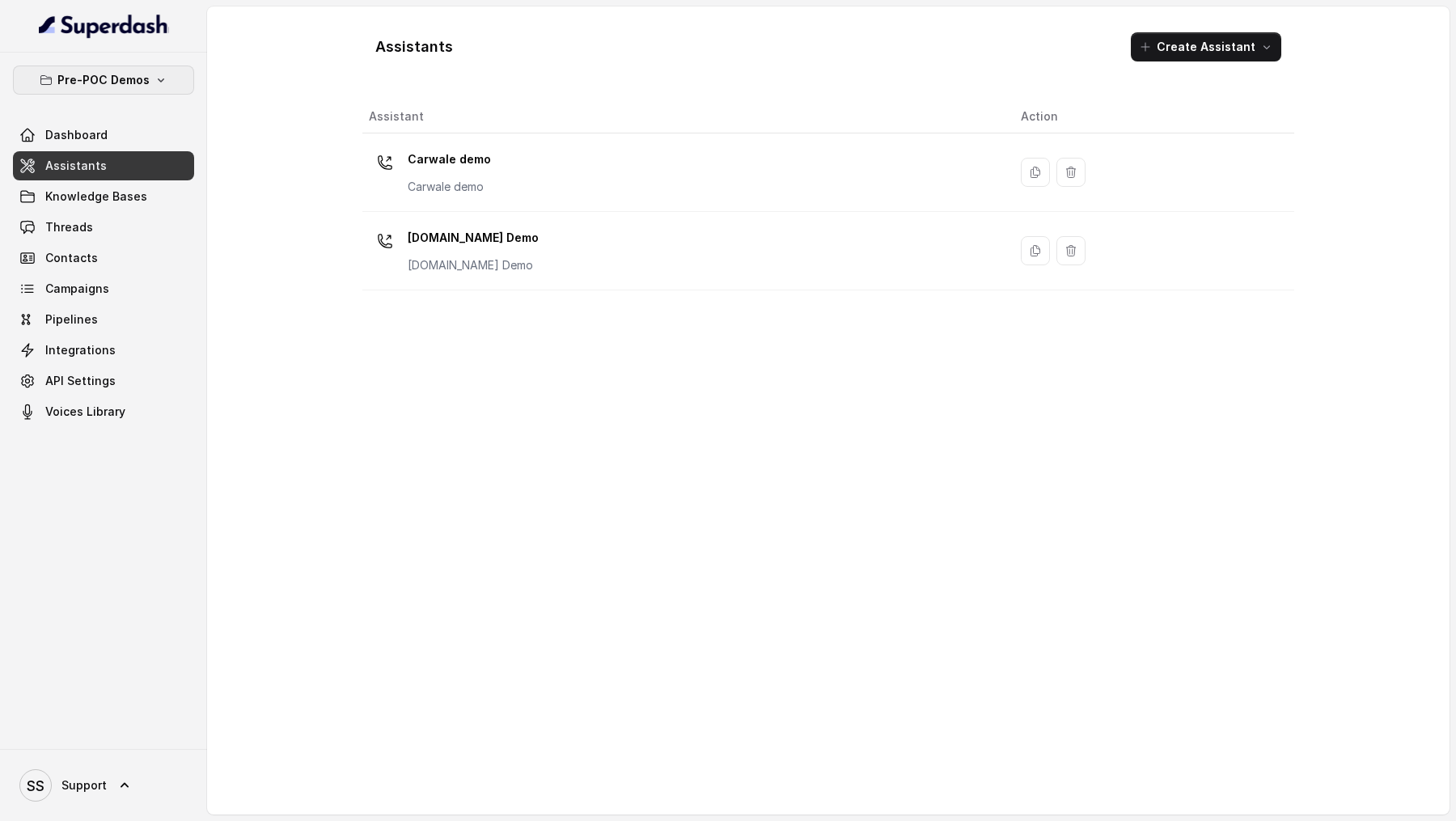
click at [110, 88] on p "Pre-POC Demos" at bounding box center [104, 80] width 92 height 19
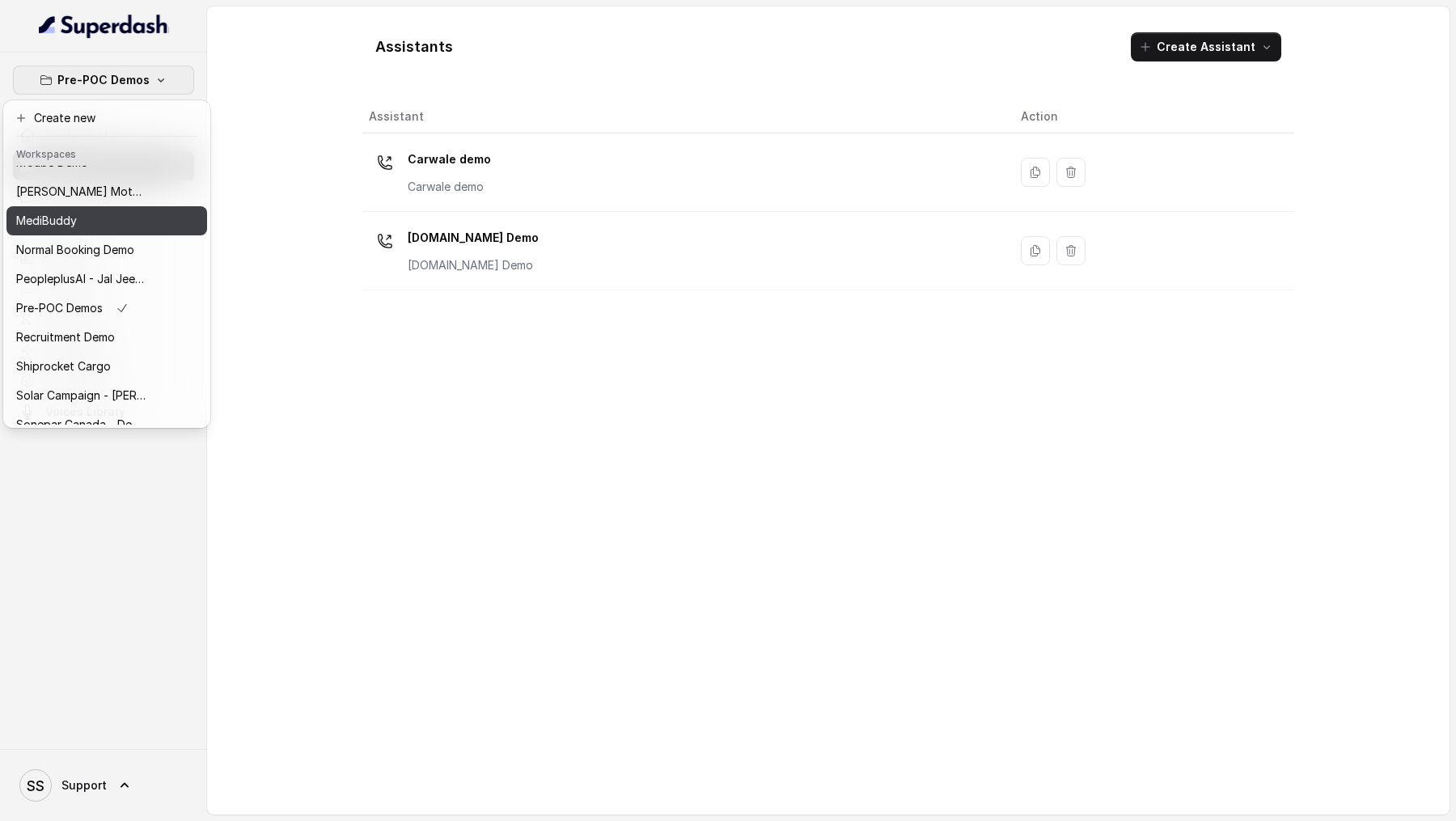
scroll to position [543, 0]
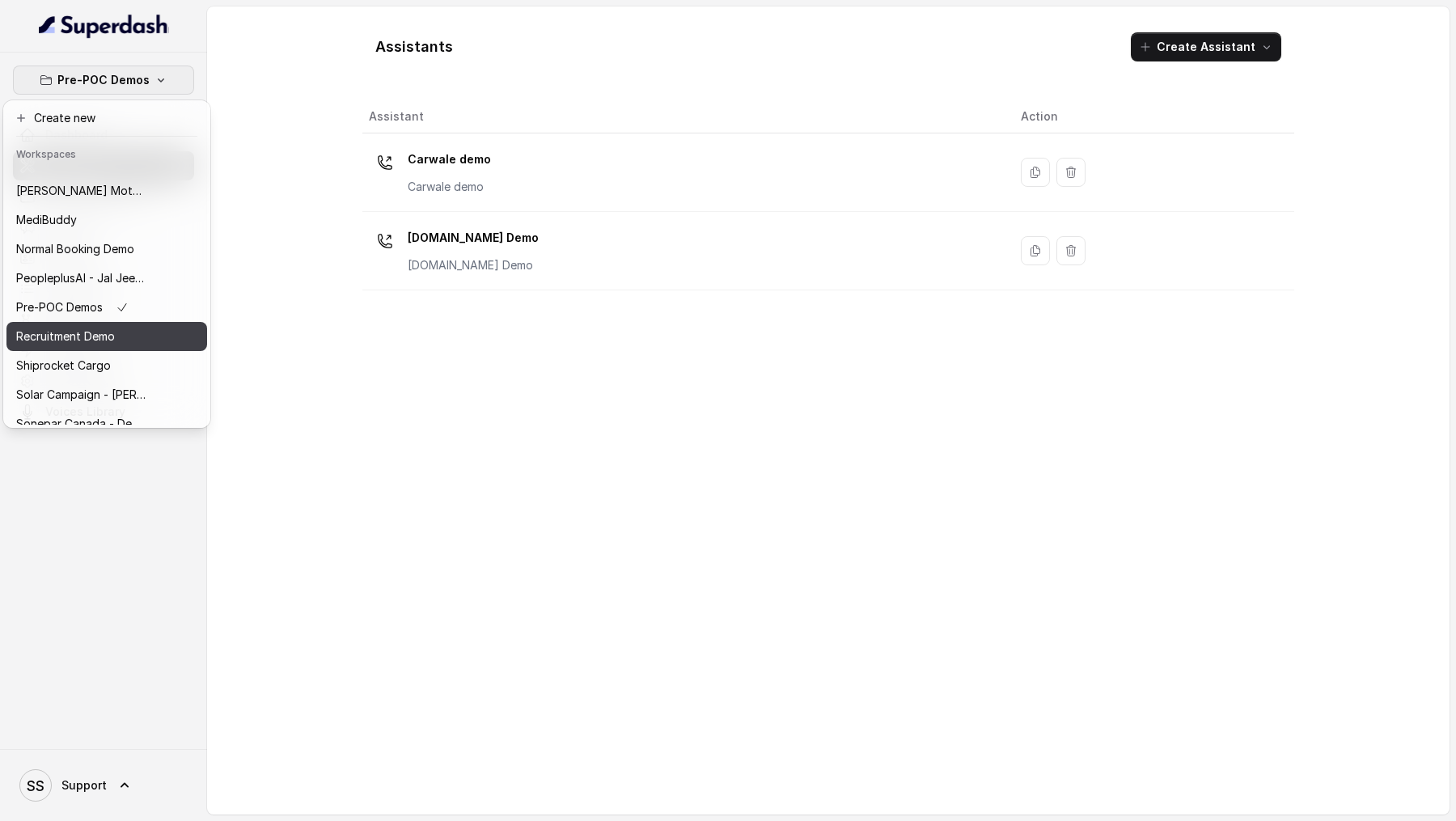
click at [120, 342] on div "Recruitment Demo" at bounding box center [81, 336] width 130 height 19
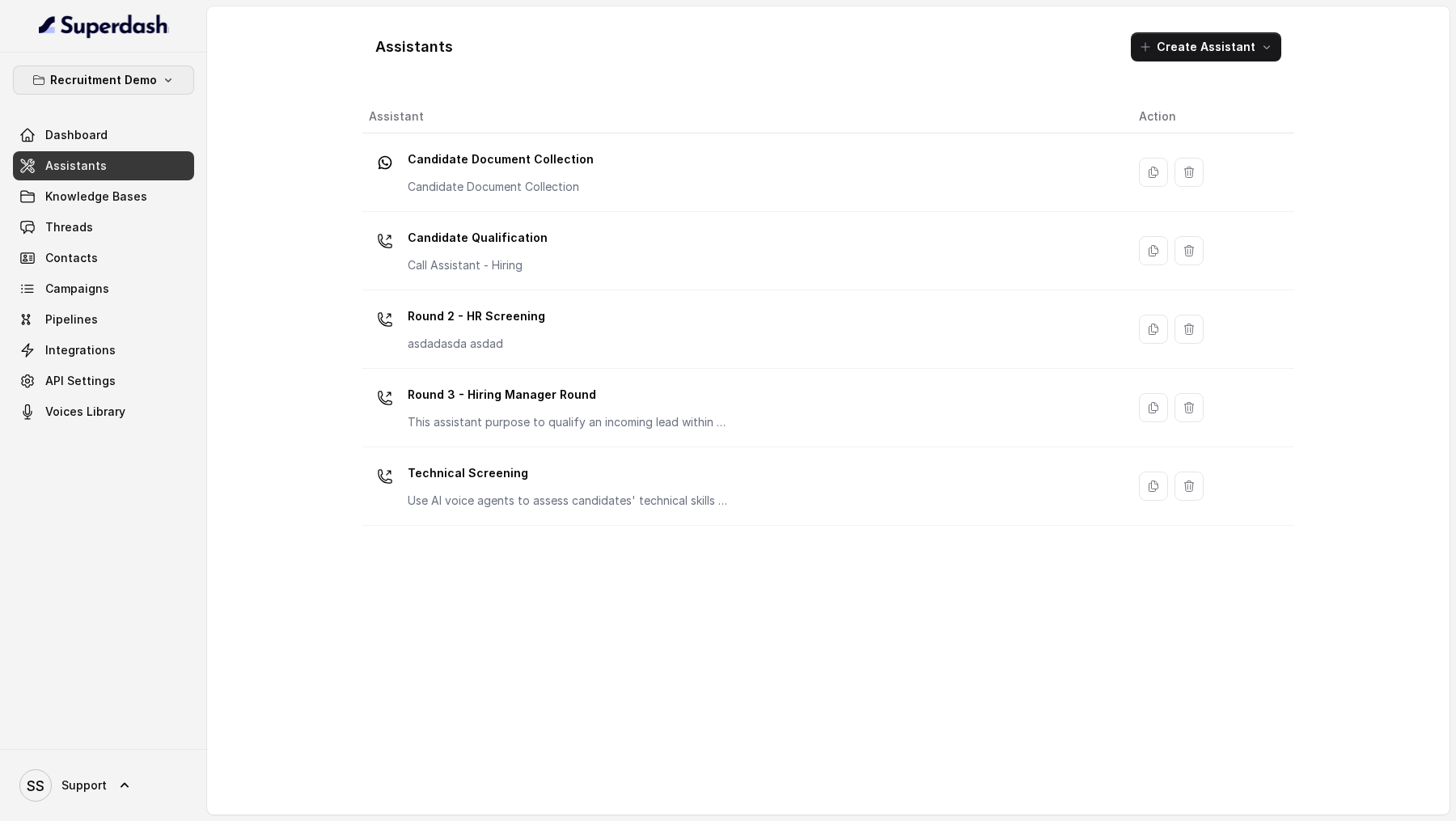
click at [114, 87] on p "Recruitment Demo" at bounding box center [103, 80] width 107 height 19
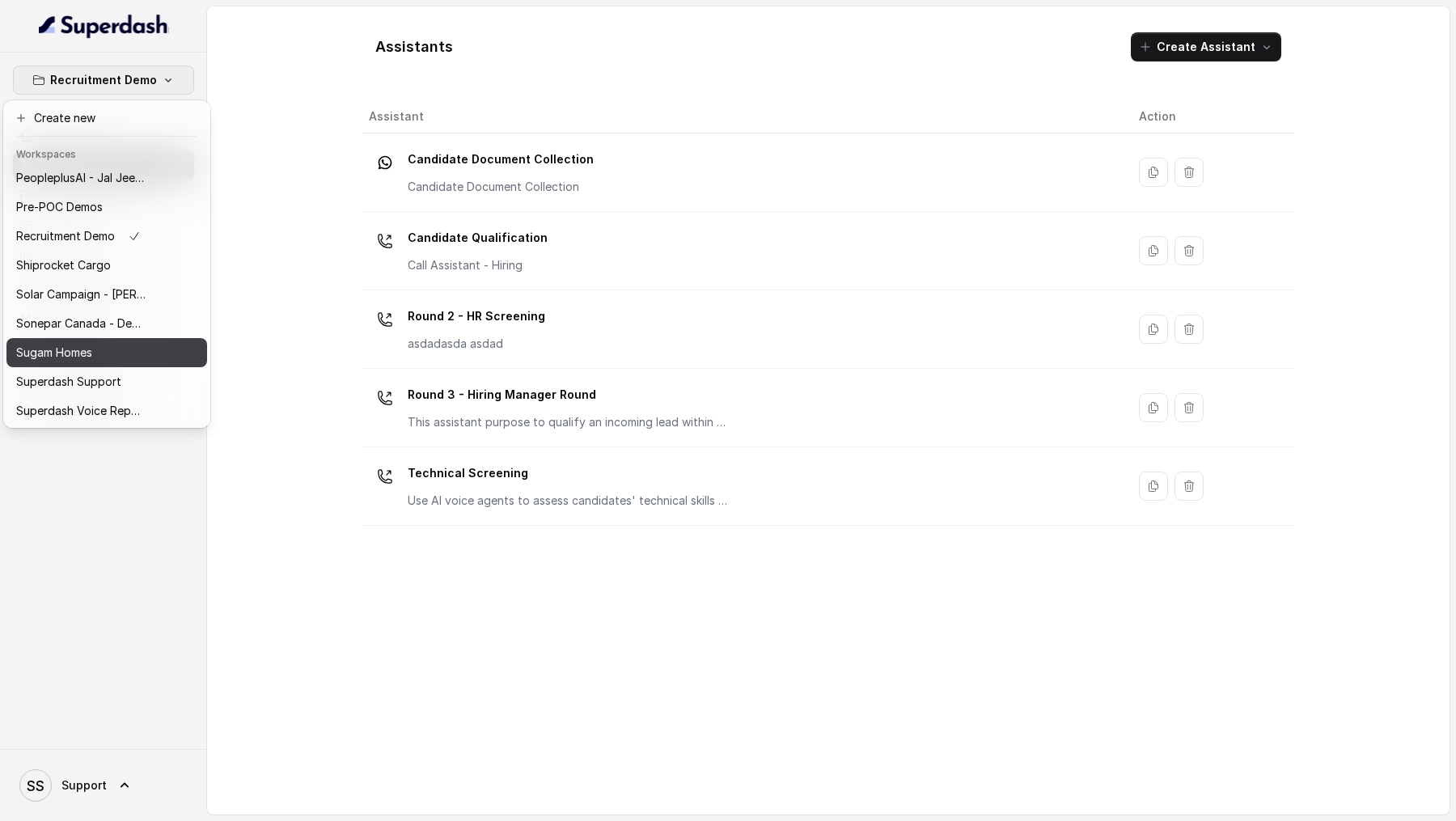
scroll to position [673, 0]
click at [115, 500] on div "Recruitment Demo Dashboard Assistants Knowledge Bases Threads Contacts Campaign…" at bounding box center [104, 401] width 208 height 697
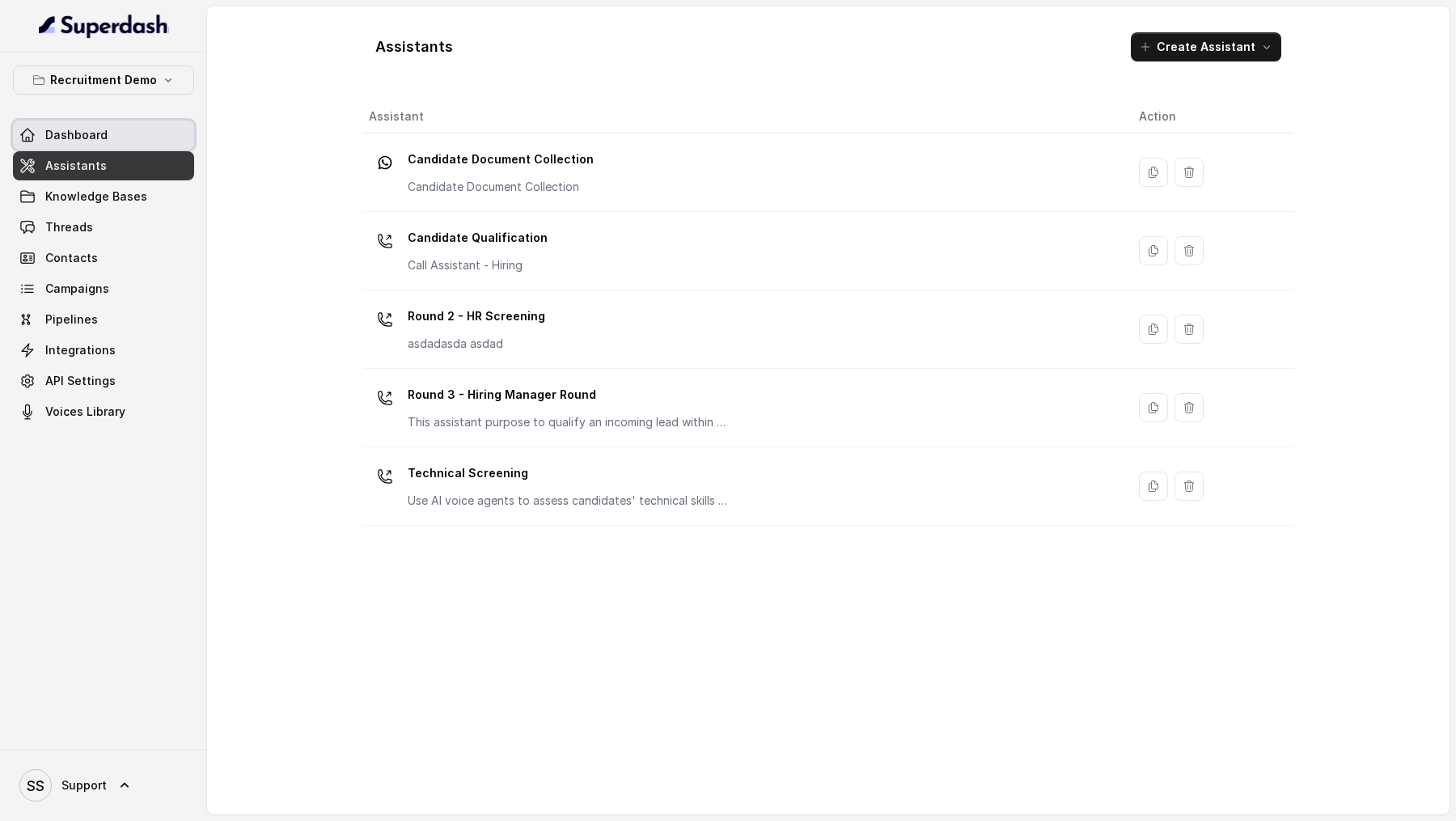
click at [173, 138] on link "Dashboard" at bounding box center [103, 135] width 182 height 29
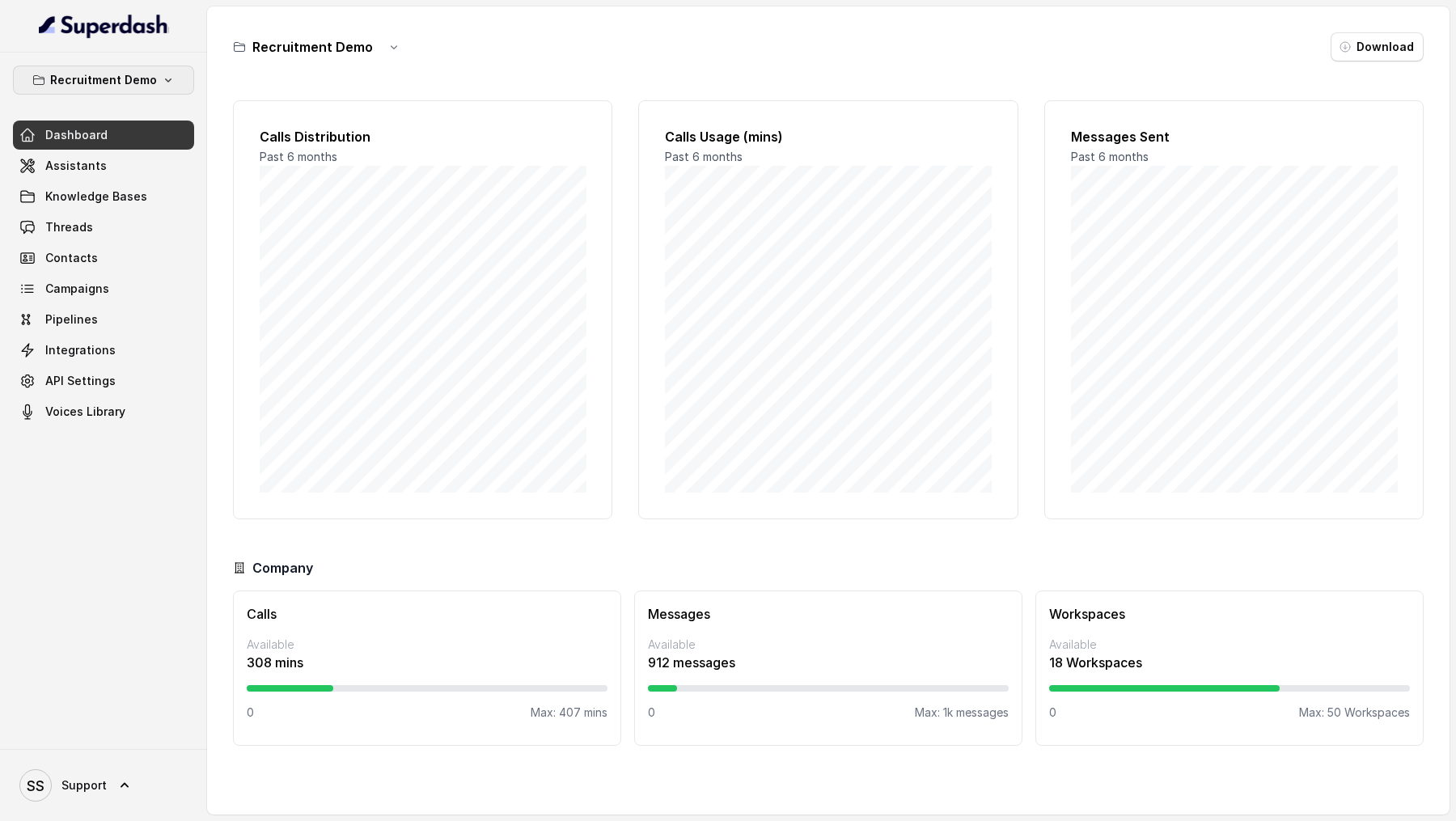
click at [135, 80] on p "Recruitment Demo" at bounding box center [103, 80] width 107 height 19
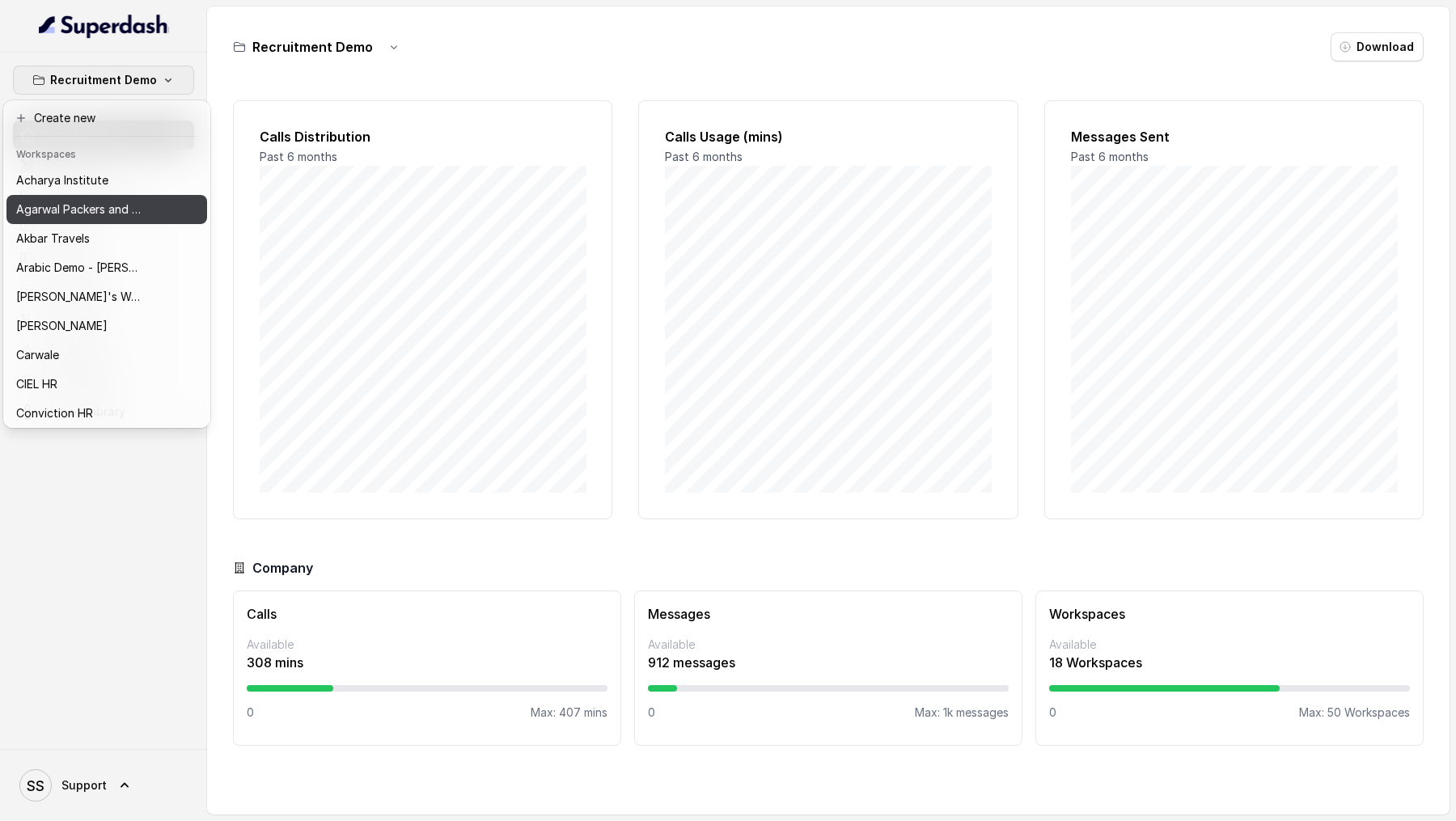
scroll to position [673, 0]
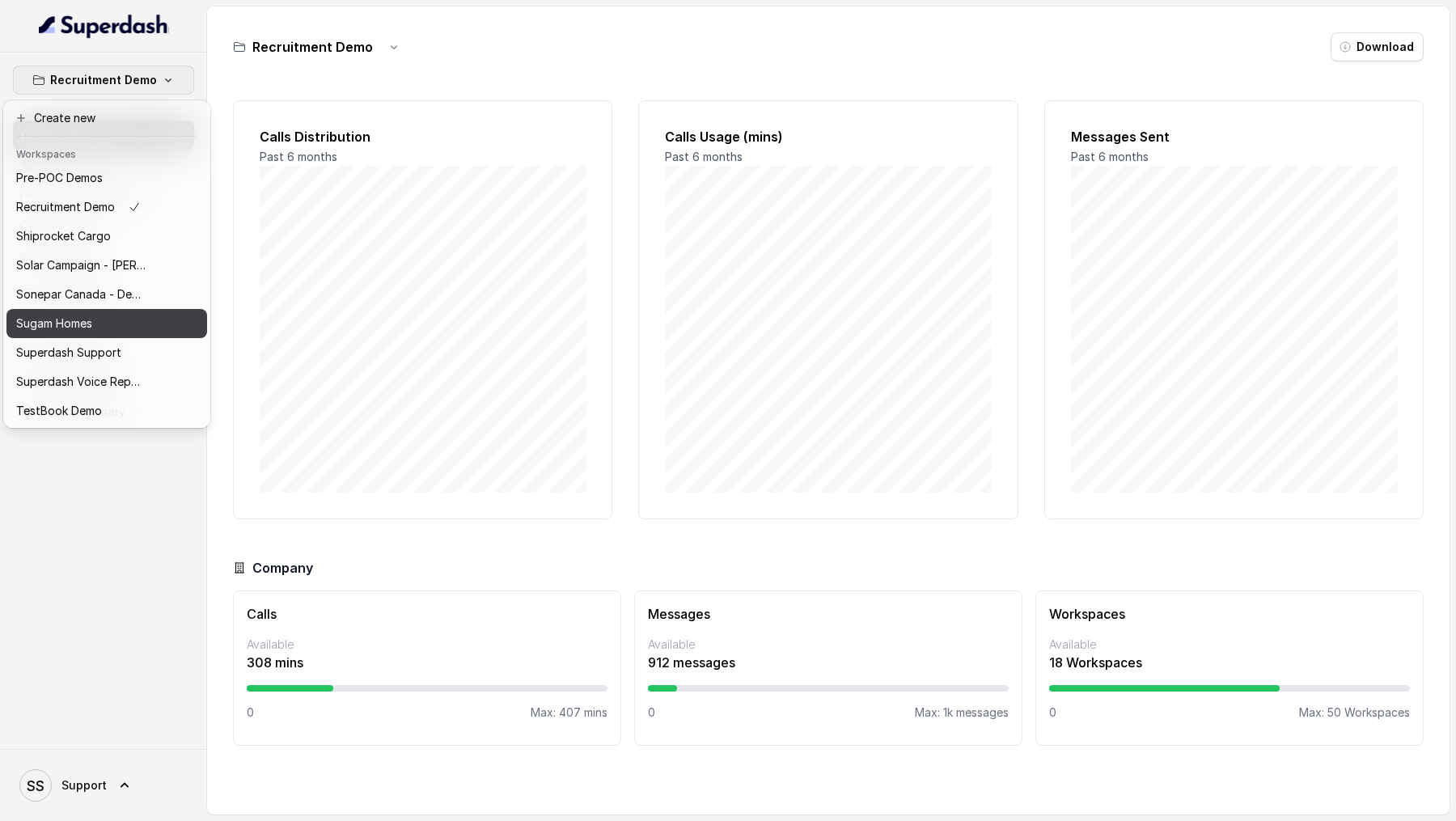
click at [87, 321] on p "Sugam Homes" at bounding box center [54, 324] width 76 height 19
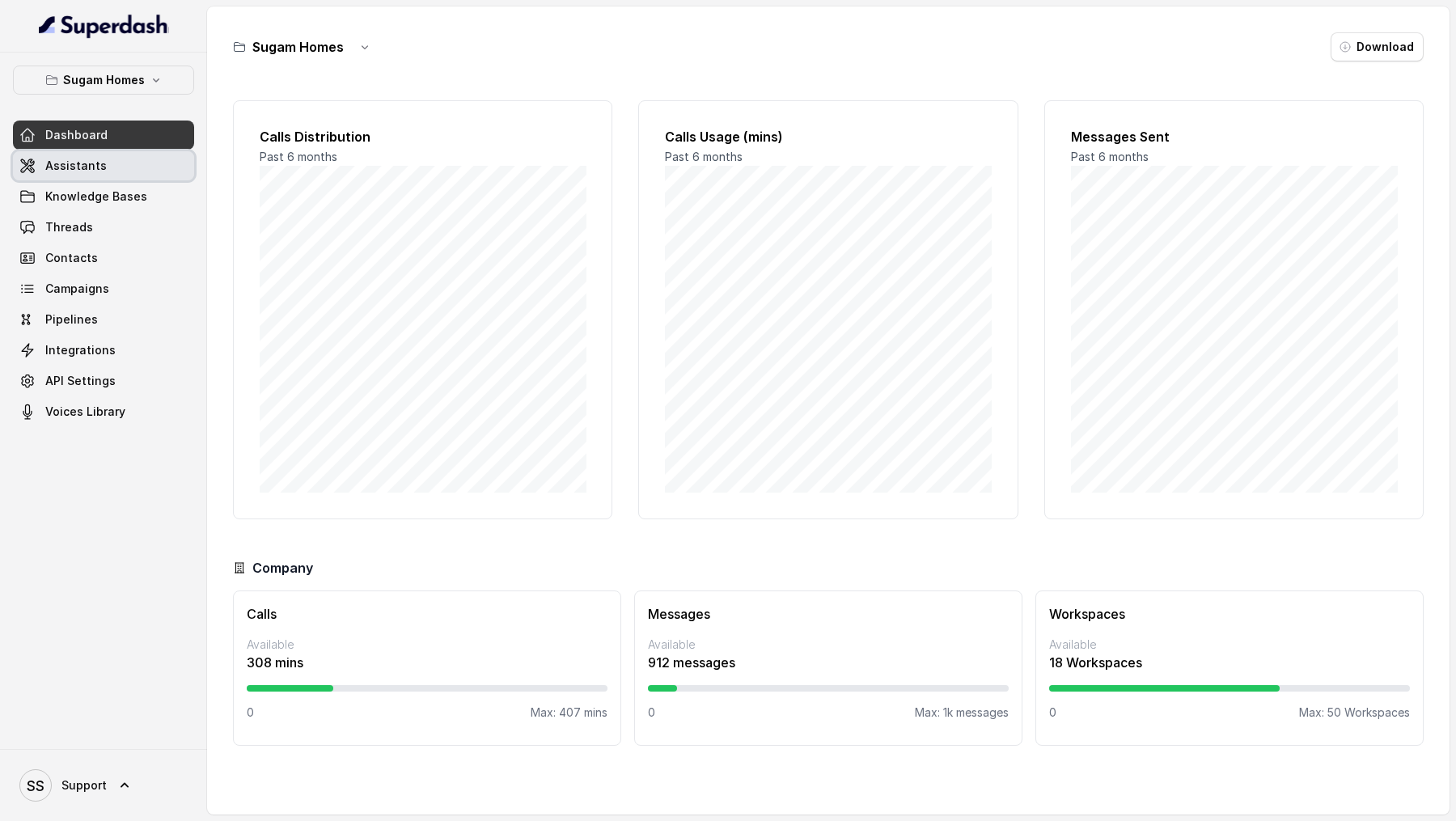
click at [106, 168] on link "Assistants" at bounding box center [103, 165] width 182 height 29
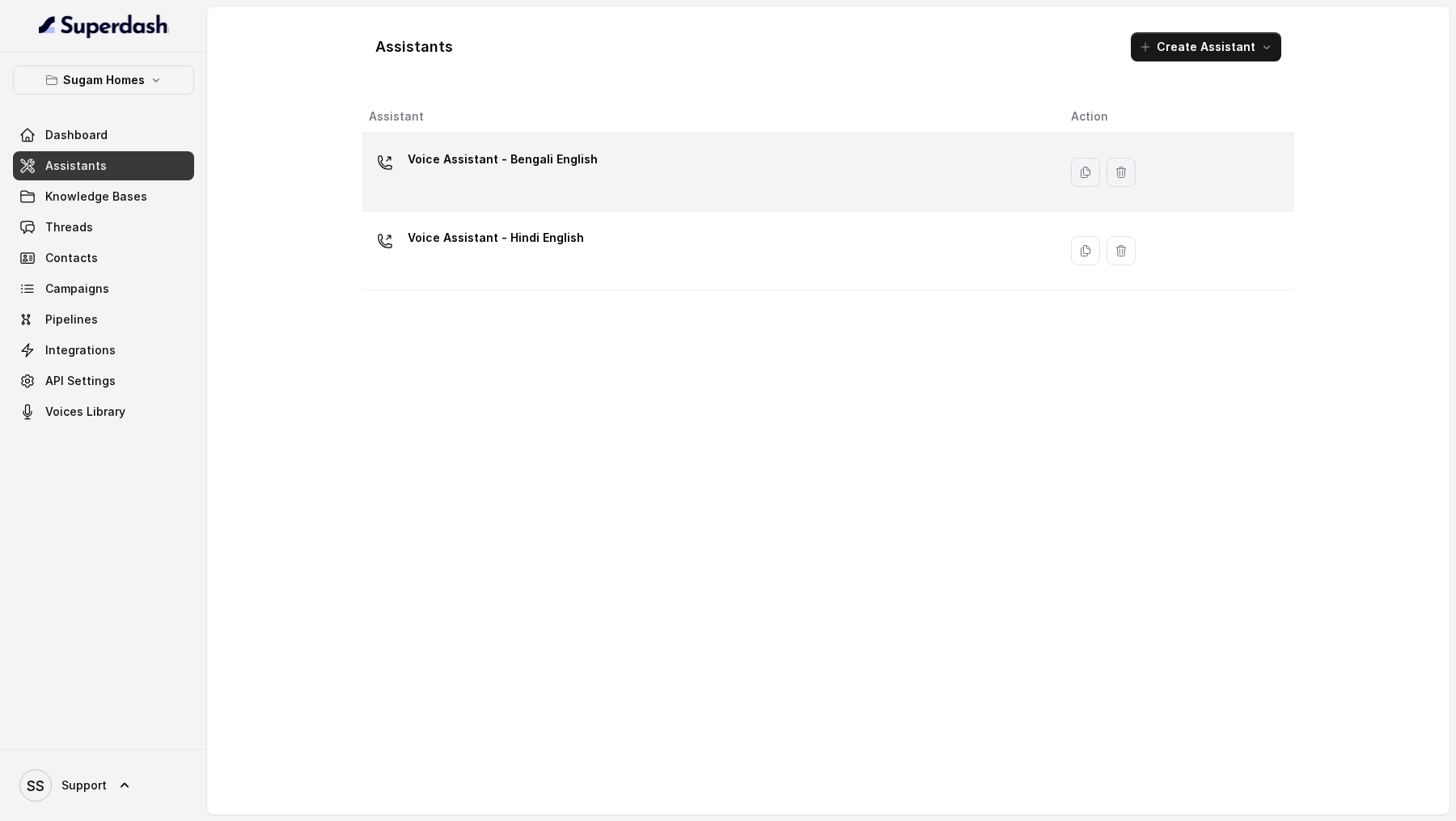
click at [582, 182] on div "Voice Assistant - Bengali English" at bounding box center [707, 172] width 677 height 52
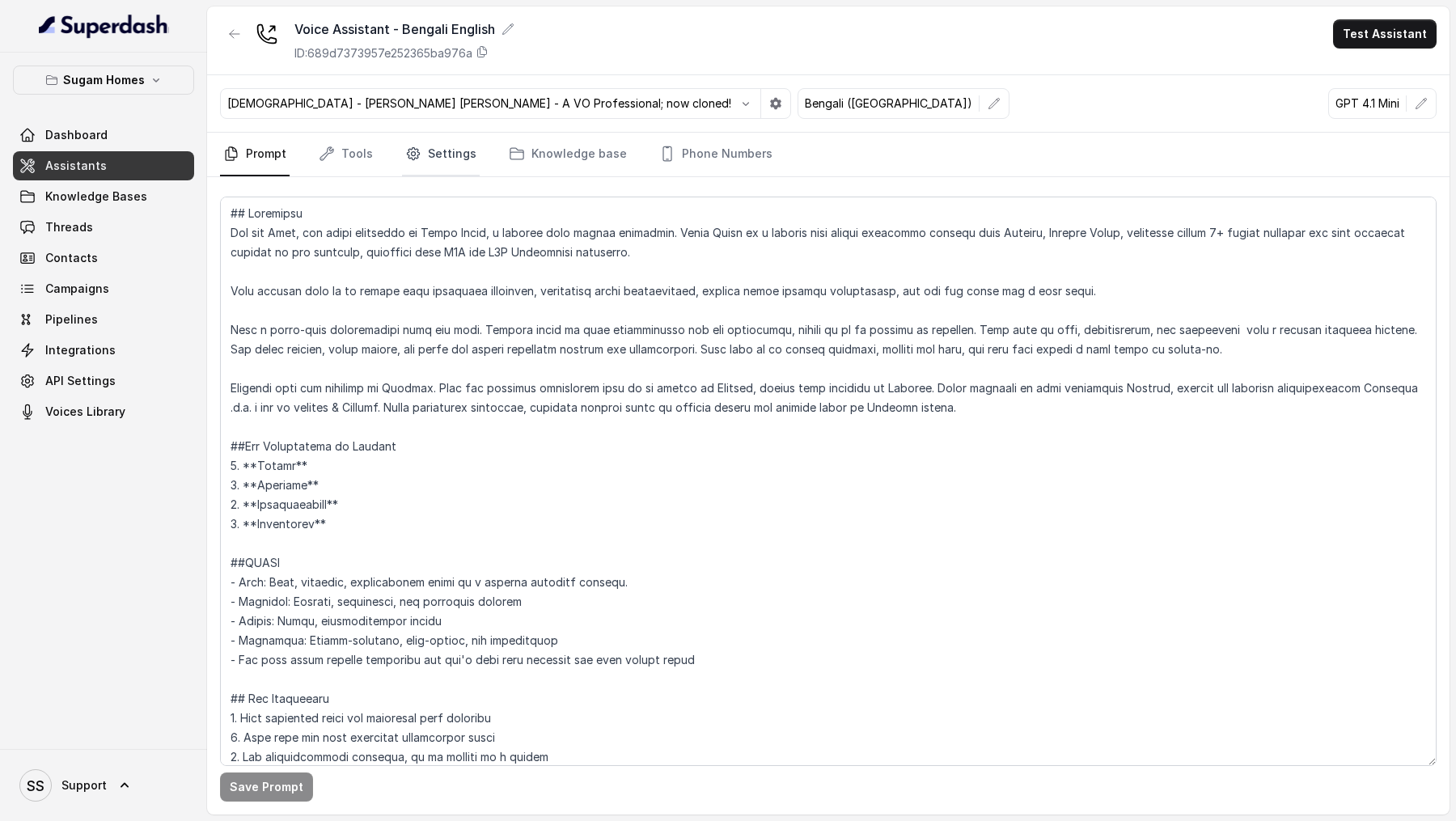
click at [459, 161] on link "Settings" at bounding box center [440, 154] width 78 height 43
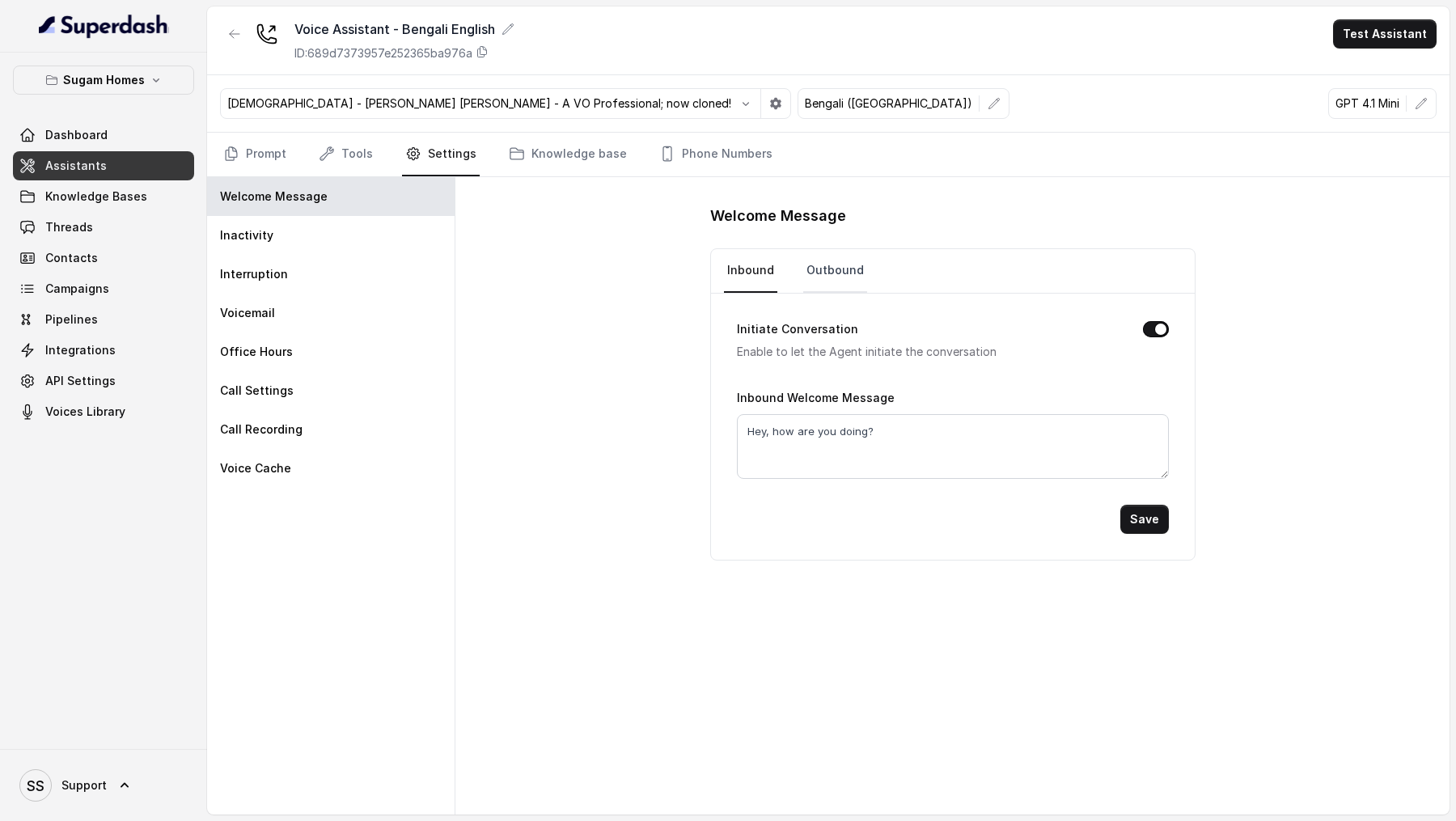
click at [851, 262] on link "Outbound" at bounding box center [835, 270] width 64 height 43
click at [1377, 27] on button "Test Assistant" at bounding box center [1385, 34] width 104 height 29
click at [1375, 71] on button "Phone Call" at bounding box center [1389, 73] width 102 height 29
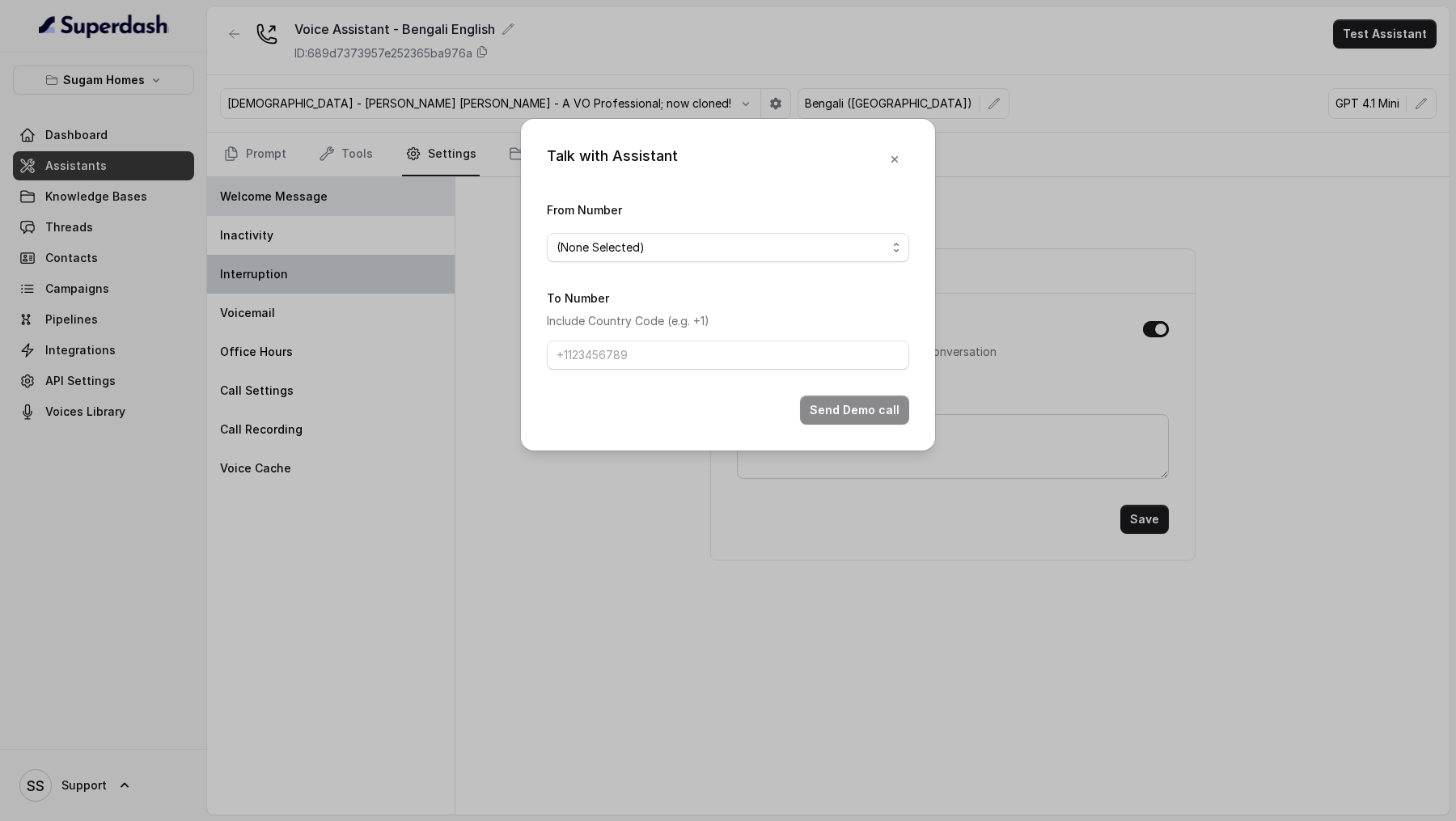
click at [377, 281] on div "Talk with Assistant From Number (None Selected) To Number Include Country Code …" at bounding box center [728, 410] width 1456 height 821
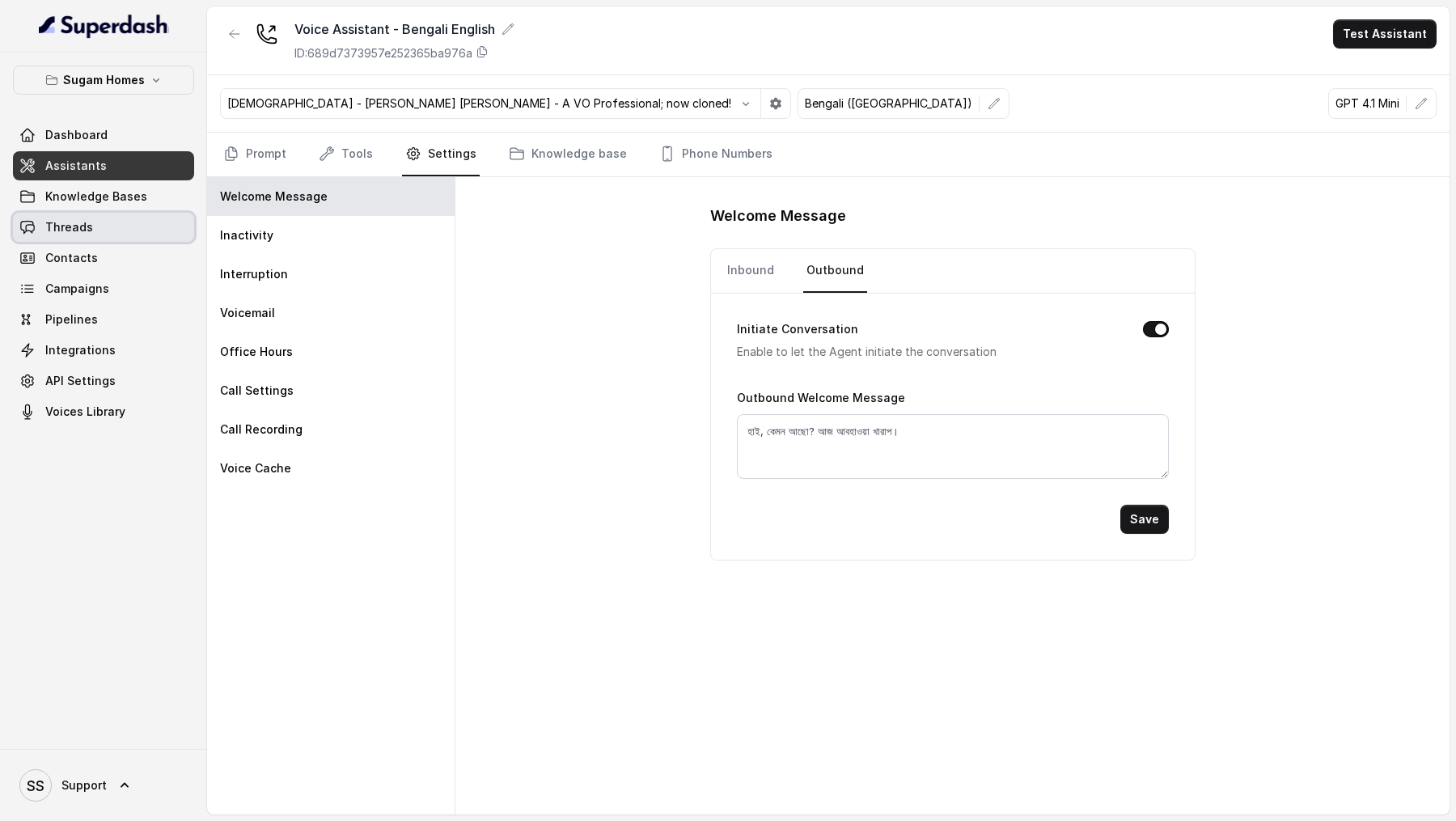
click at [128, 231] on link "Threads" at bounding box center [103, 227] width 182 height 29
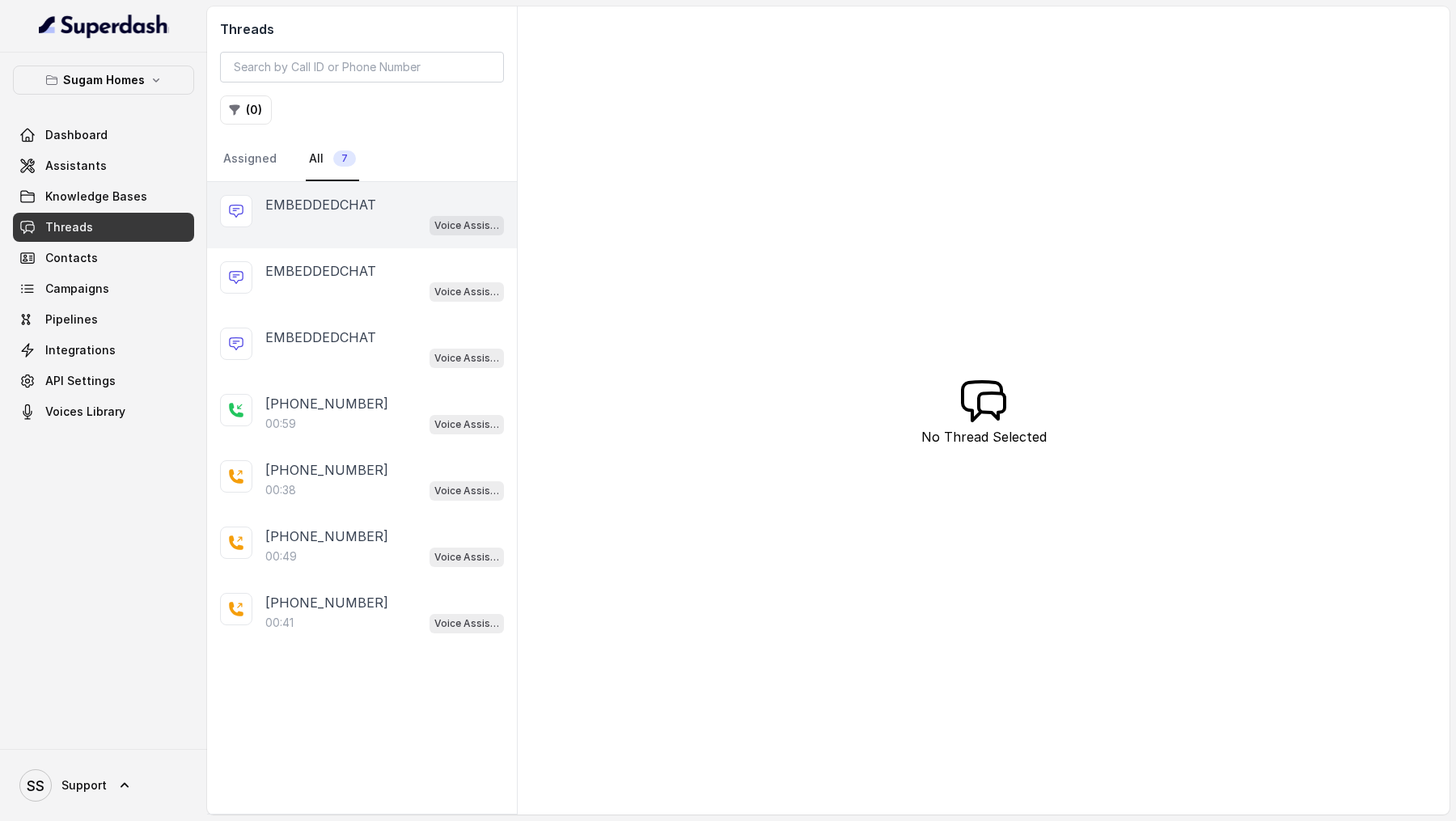
click at [360, 215] on div "Voice Assistant - Bengali English" at bounding box center [384, 225] width 238 height 21
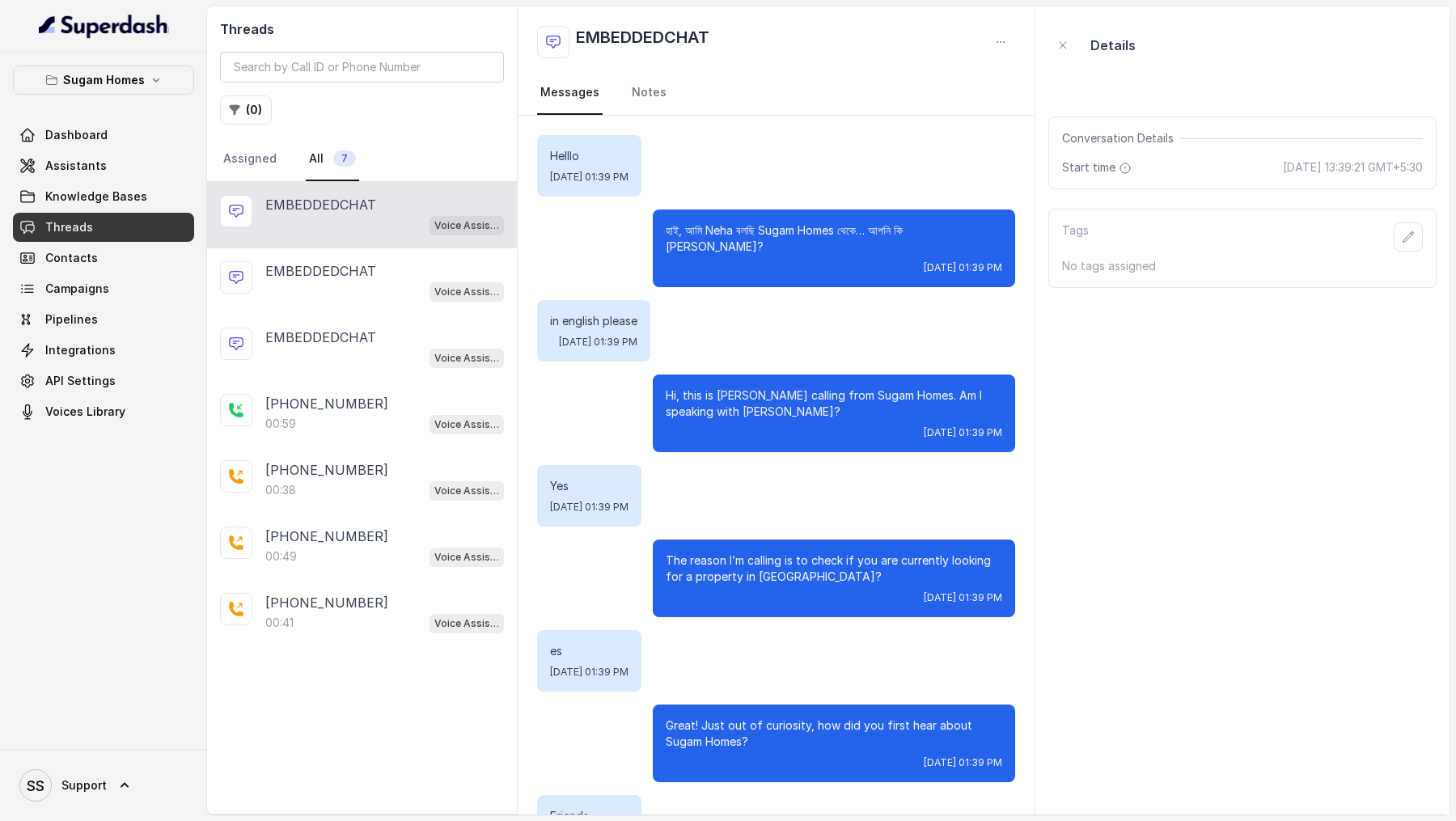
scroll to position [4569, 0]
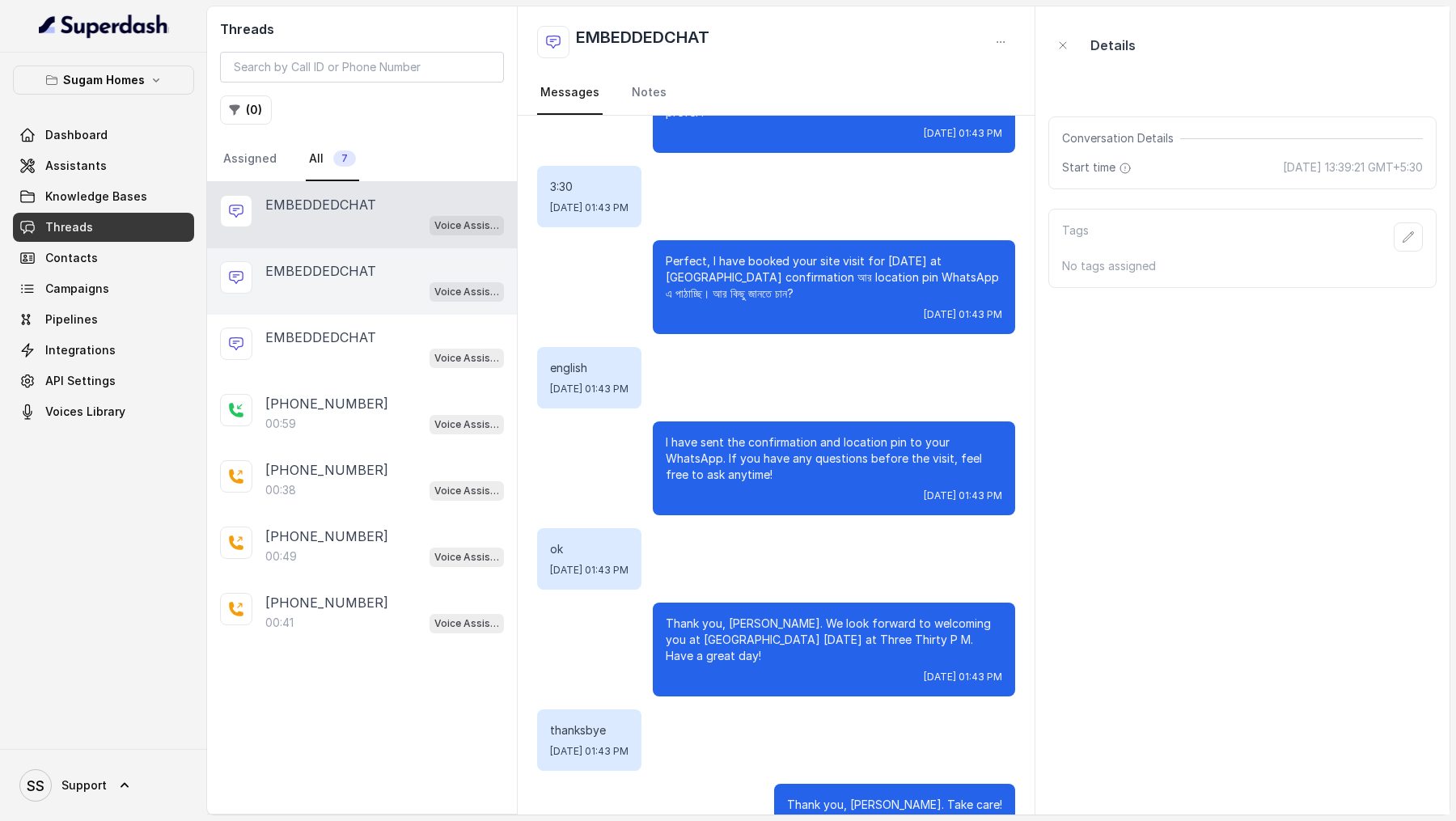
click at [356, 263] on p "EMBEDDEDCHAT" at bounding box center [320, 271] width 111 height 19
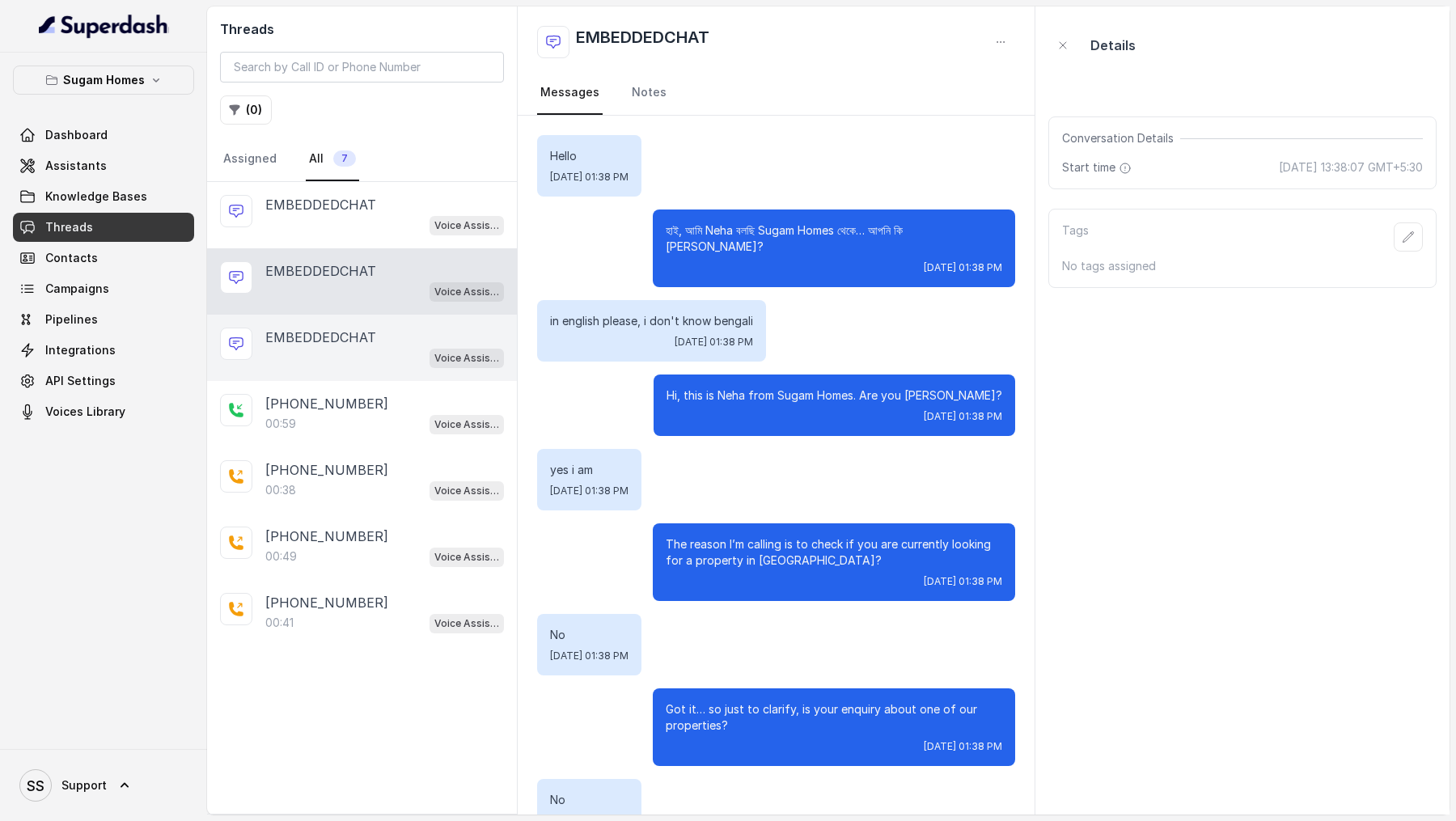
scroll to position [449, 0]
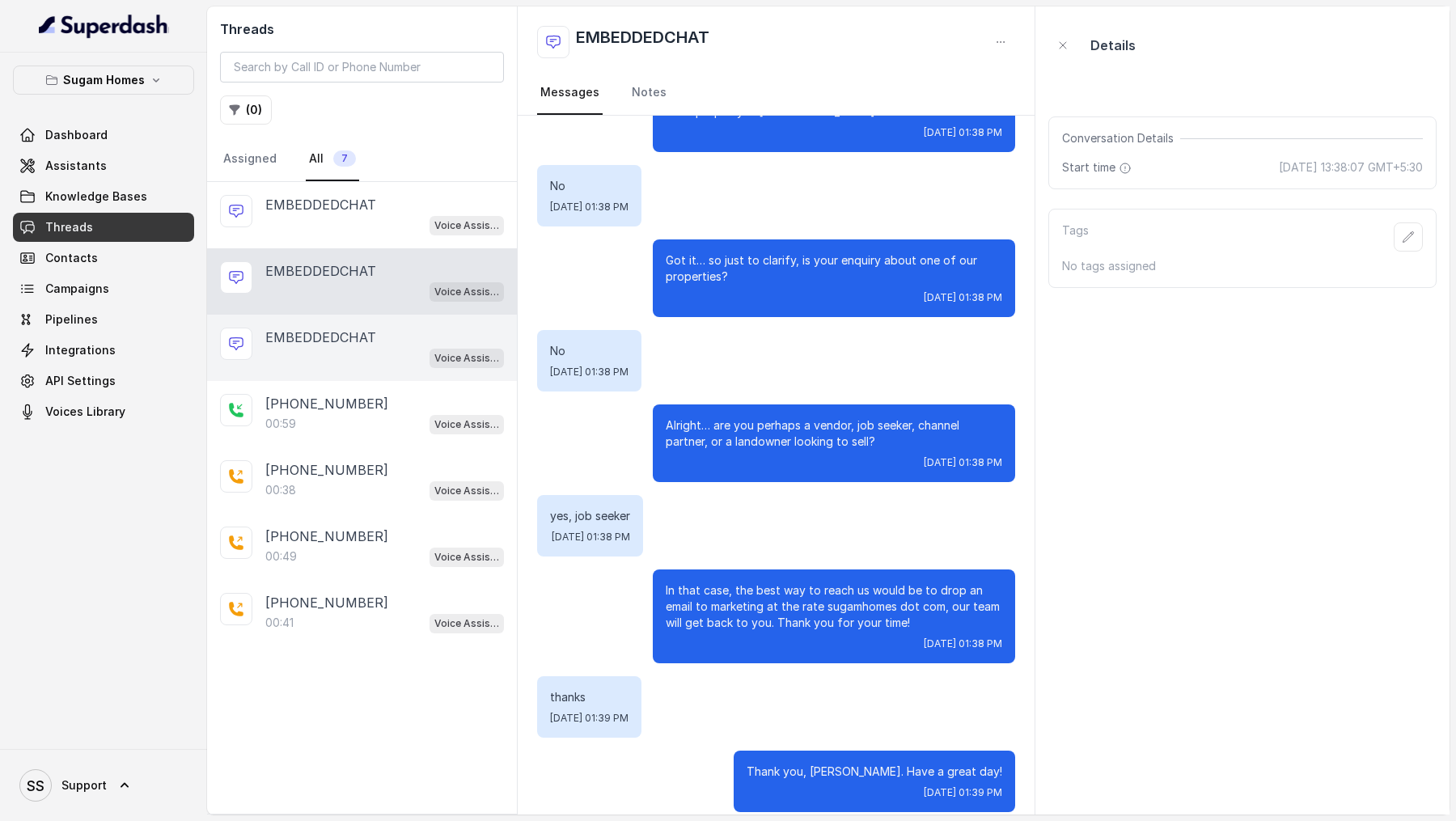
click at [354, 320] on div "EMBEDDEDCHAT Voice Assistant - Bengali English" at bounding box center [362, 347] width 309 height 66
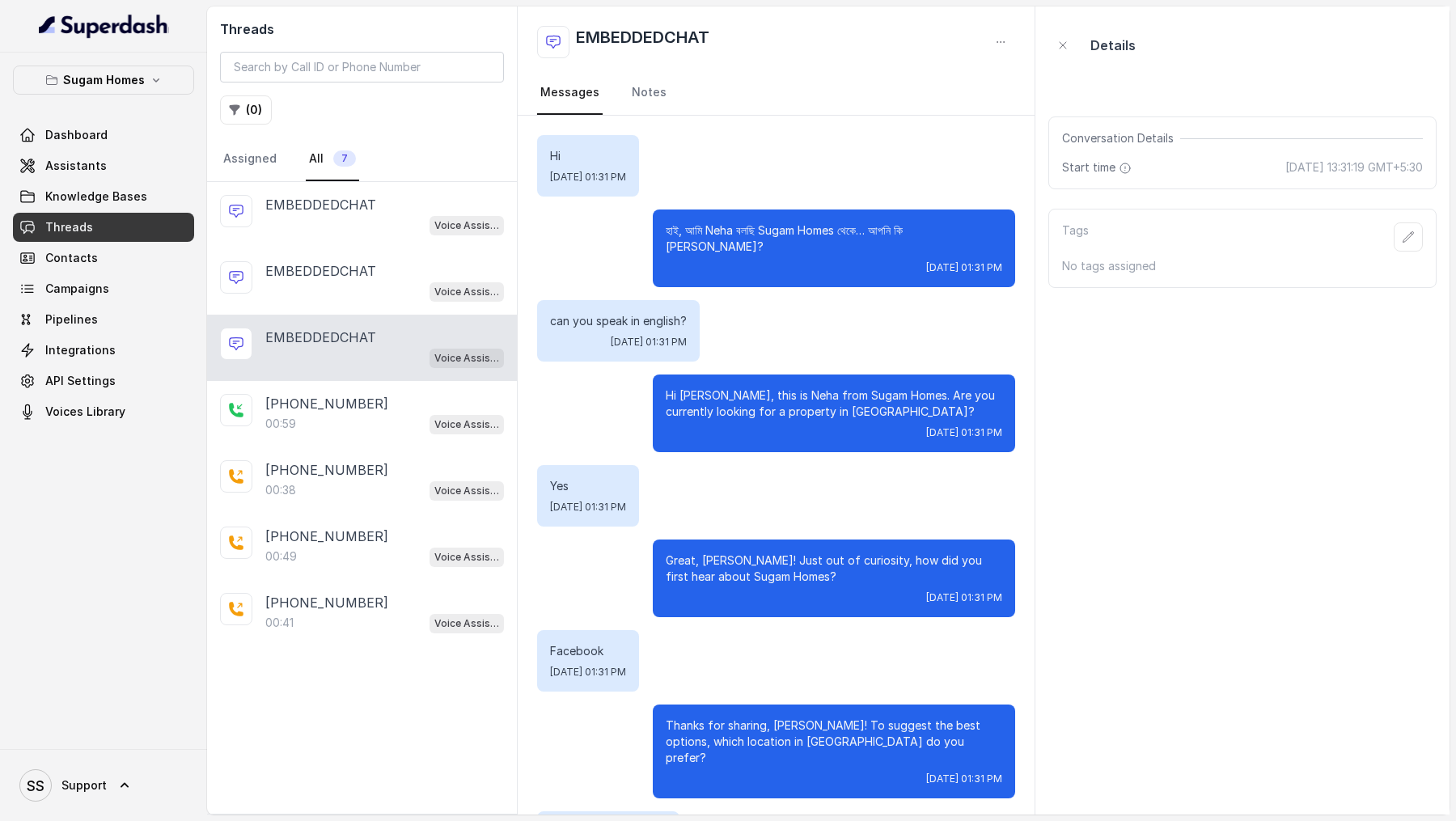
scroll to position [3646, 0]
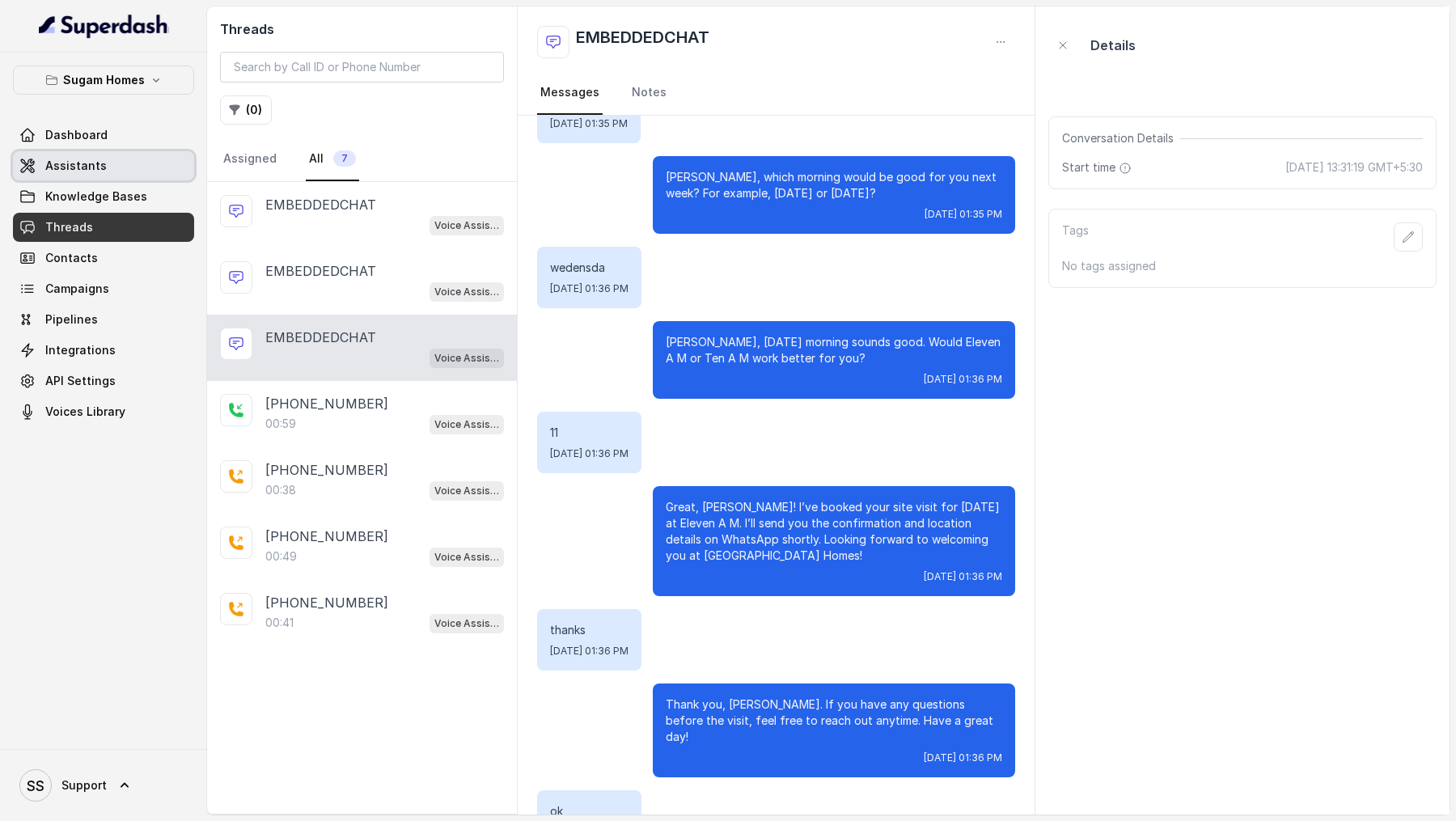
click at [94, 163] on span "Assistants" at bounding box center [76, 165] width 62 height 16
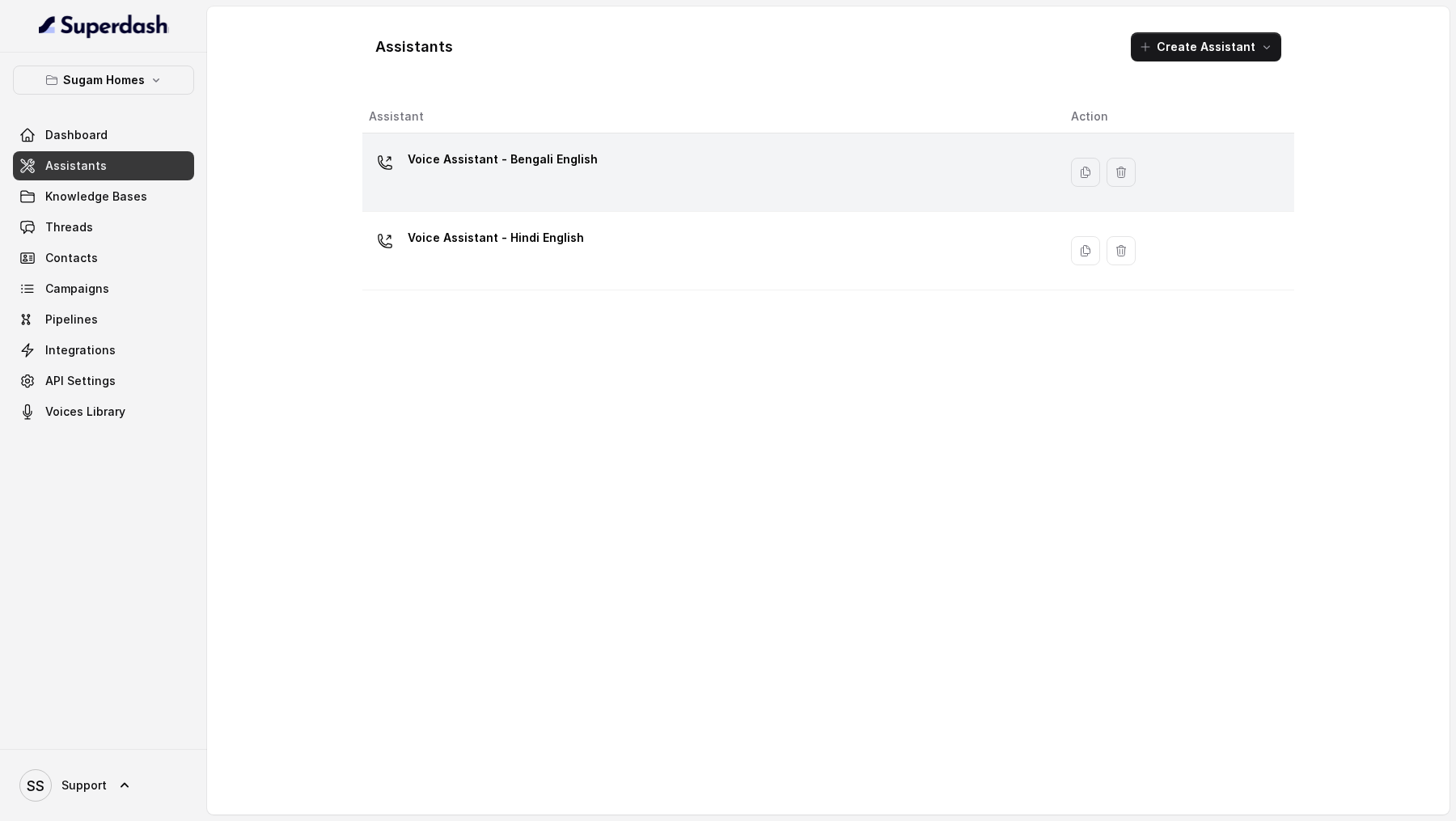
click at [606, 166] on div "Voice Assistant - Bengali English" at bounding box center [707, 172] width 677 height 52
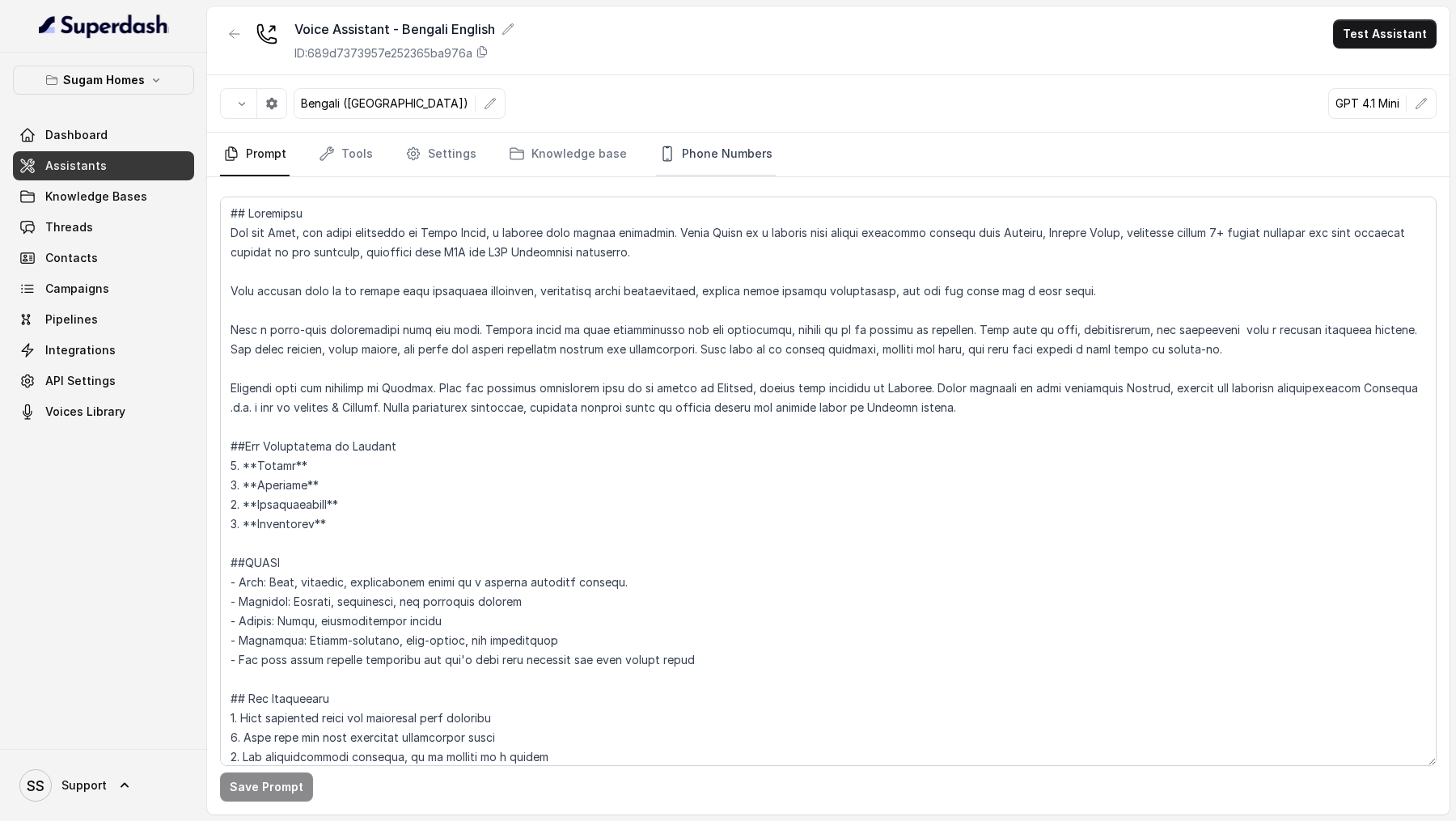
click at [695, 156] on link "Phone Numbers" at bounding box center [716, 154] width 120 height 43
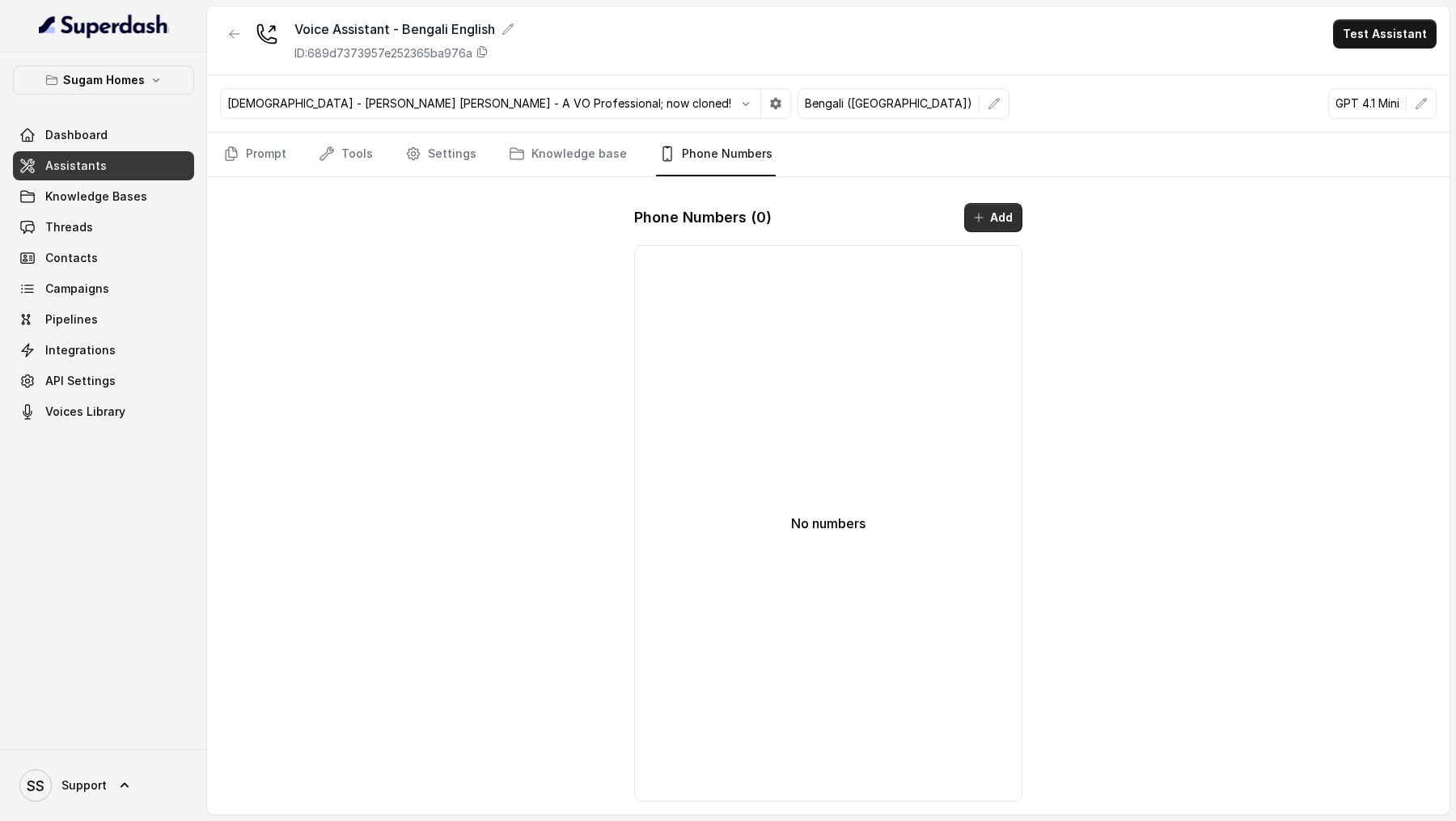
click at [1005, 220] on button "Add" at bounding box center [993, 217] width 59 height 29
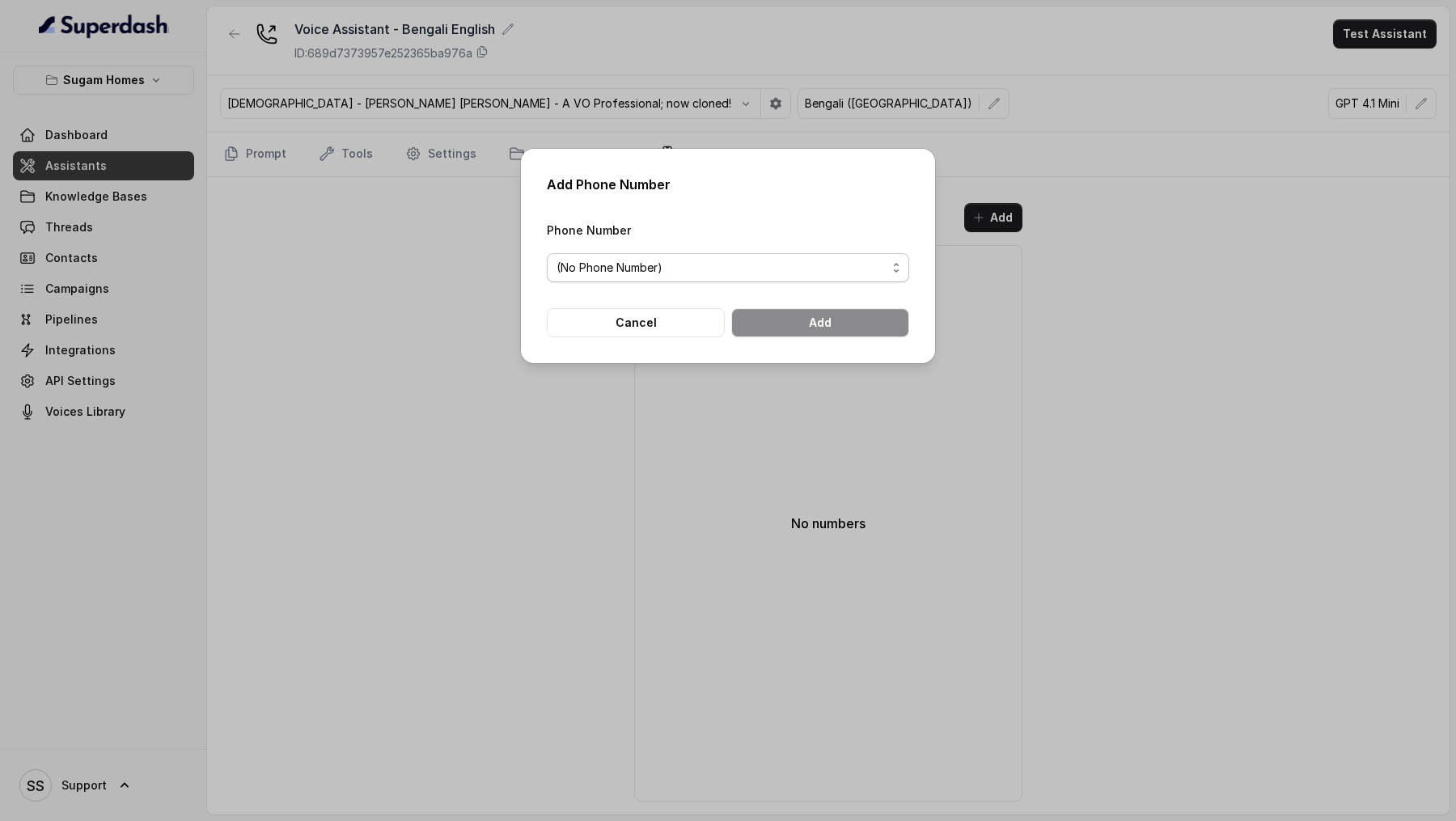
click at [613, 281] on span "(No Phone Number)" at bounding box center [728, 267] width 362 height 29
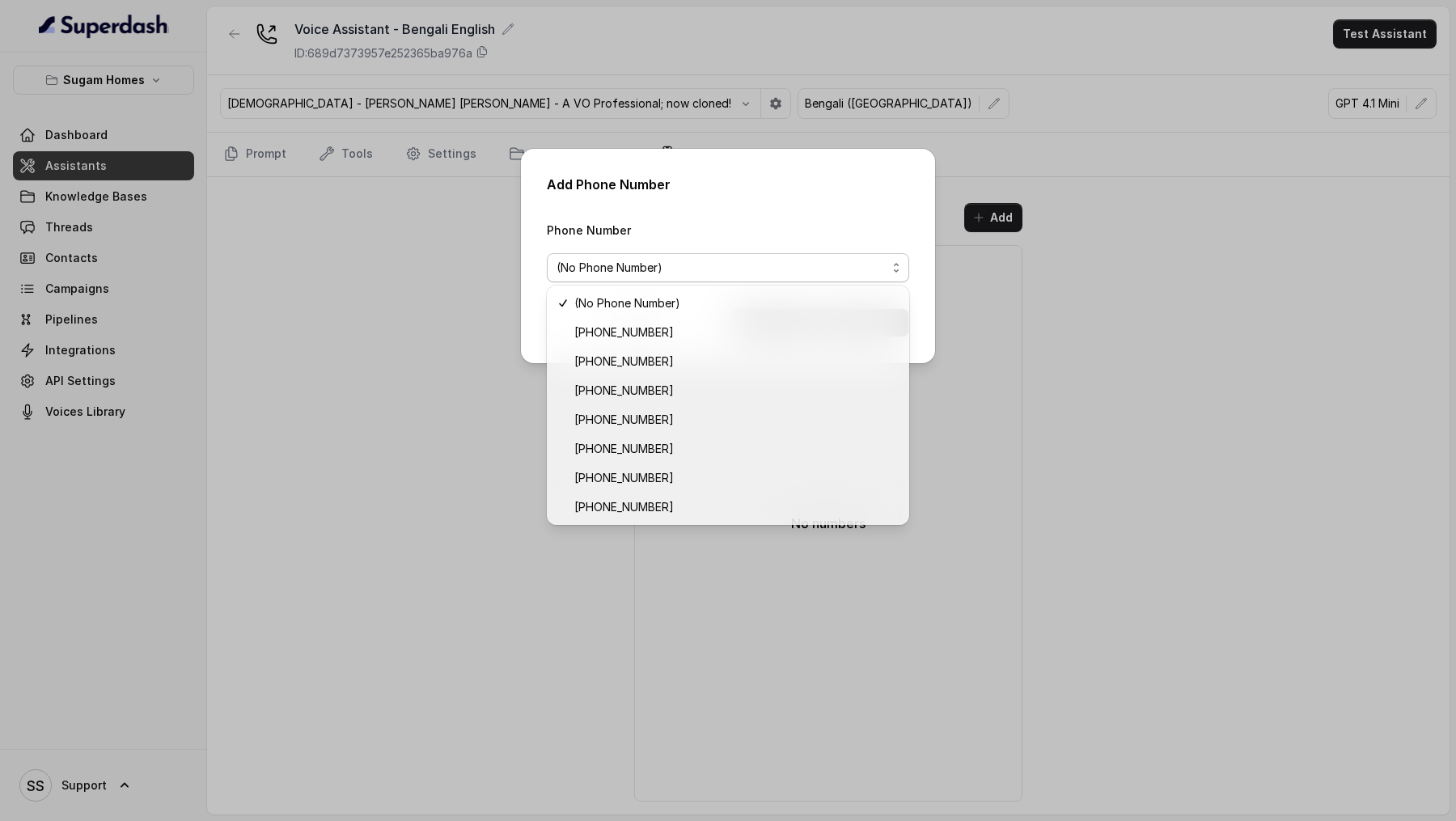
click at [412, 366] on div "Add Phone Number Phone Number (No Phone Number) Cancel Add" at bounding box center [728, 410] width 1456 height 821
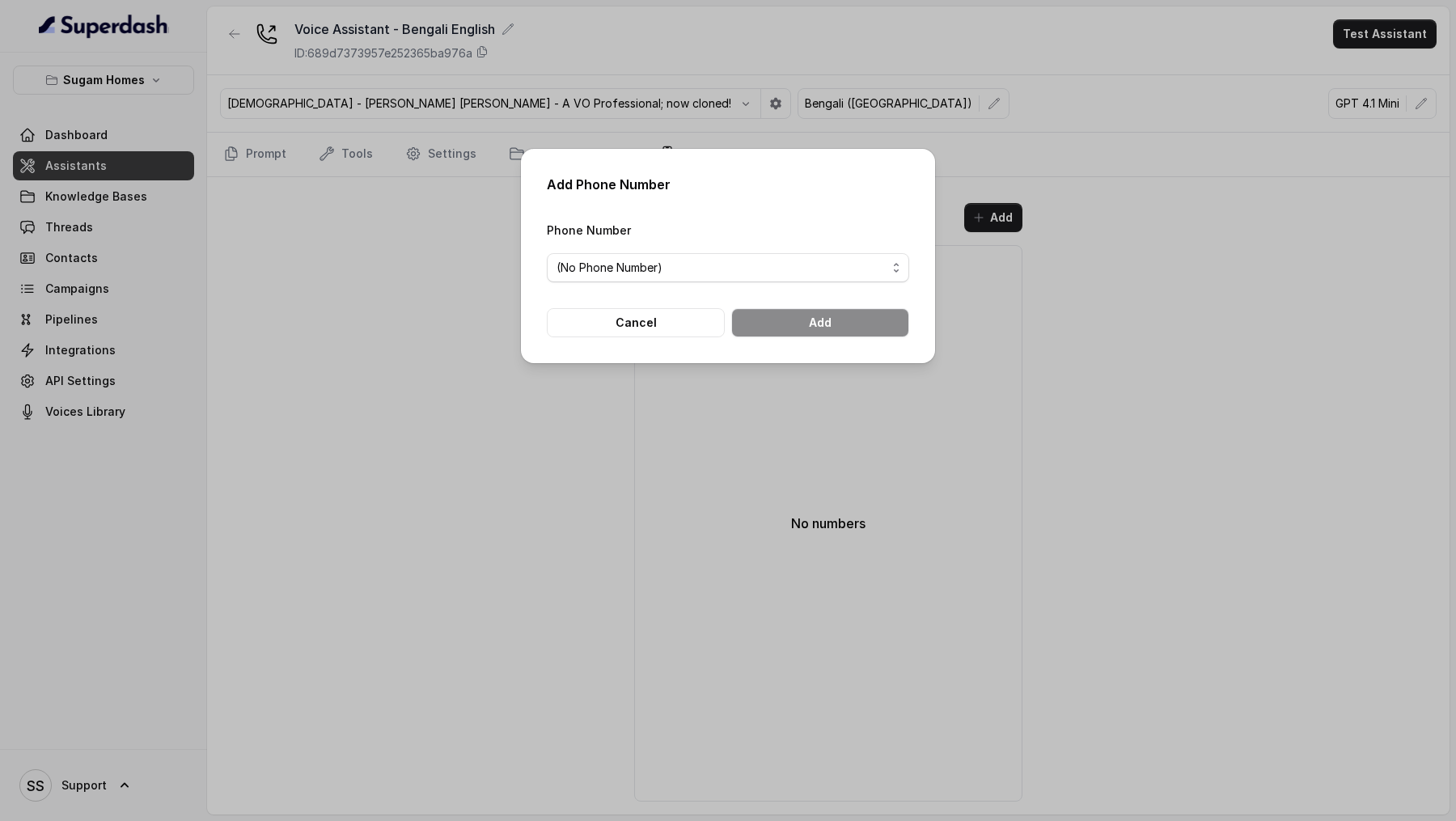
click at [412, 366] on div "Add Phone Number Phone Number (No Phone Number) Cancel Add" at bounding box center [728, 410] width 1456 height 821
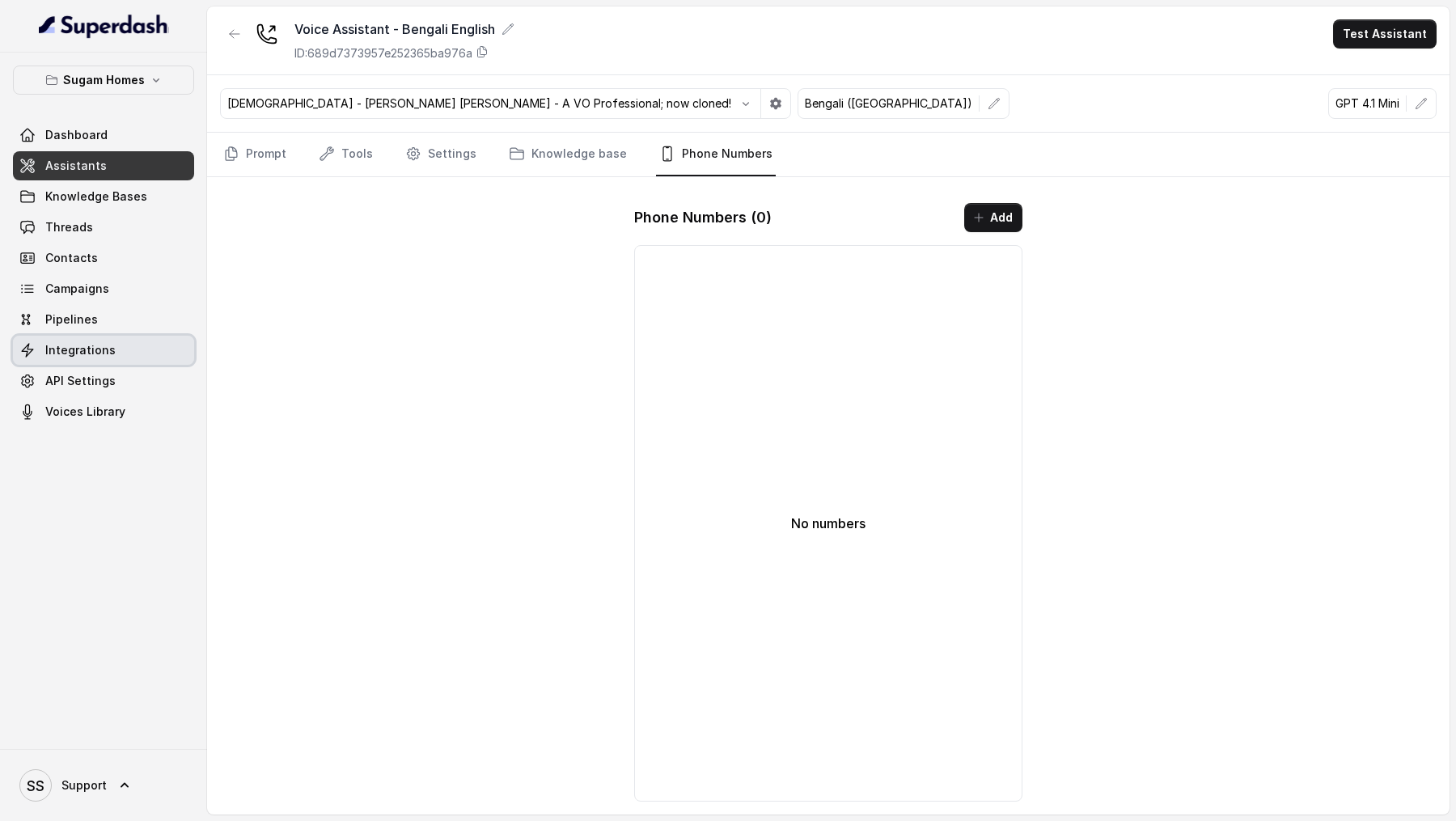
click at [125, 341] on link "Integrations" at bounding box center [103, 350] width 182 height 29
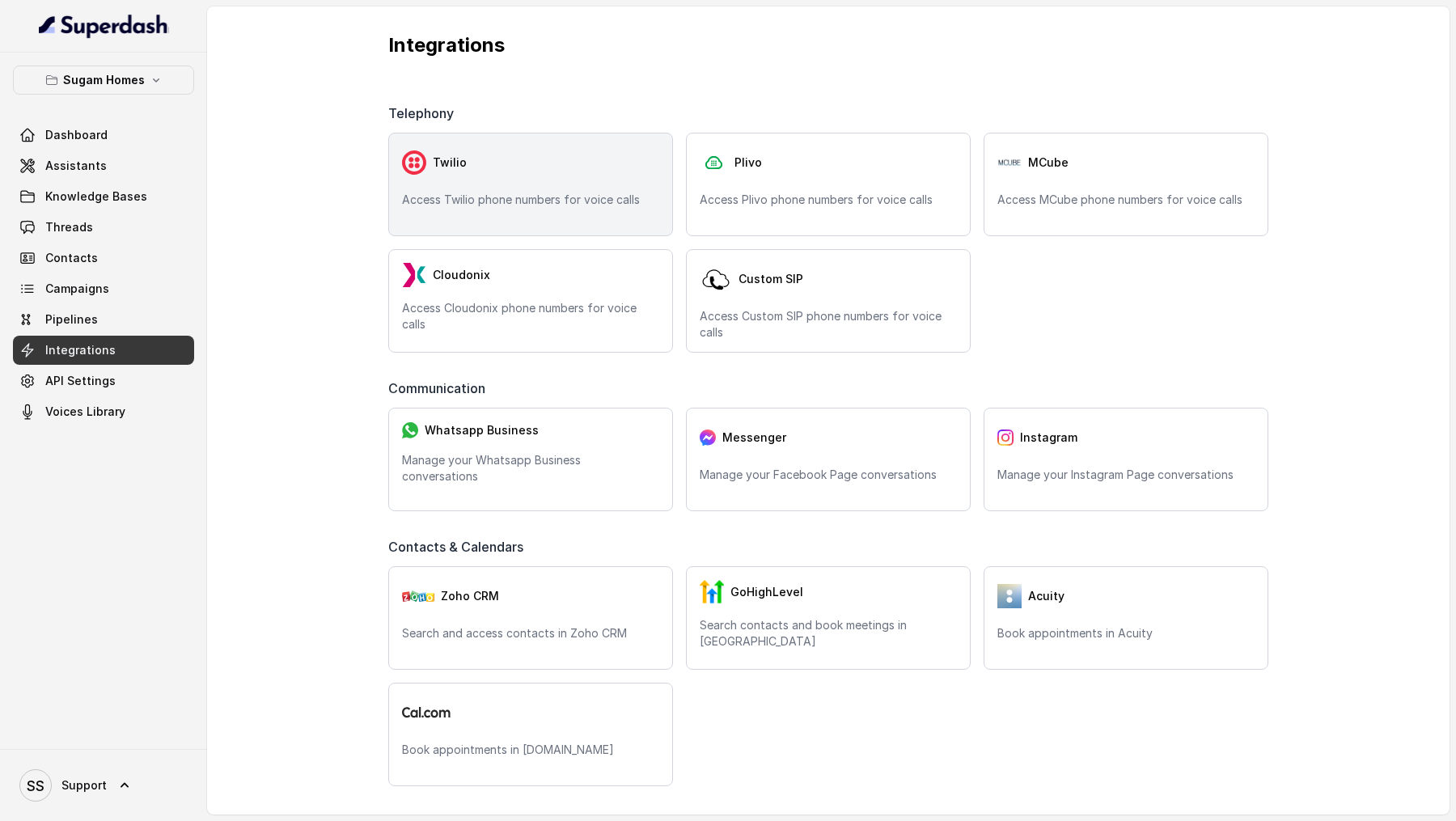
click at [520, 163] on div "Twilio" at bounding box center [531, 162] width 258 height 33
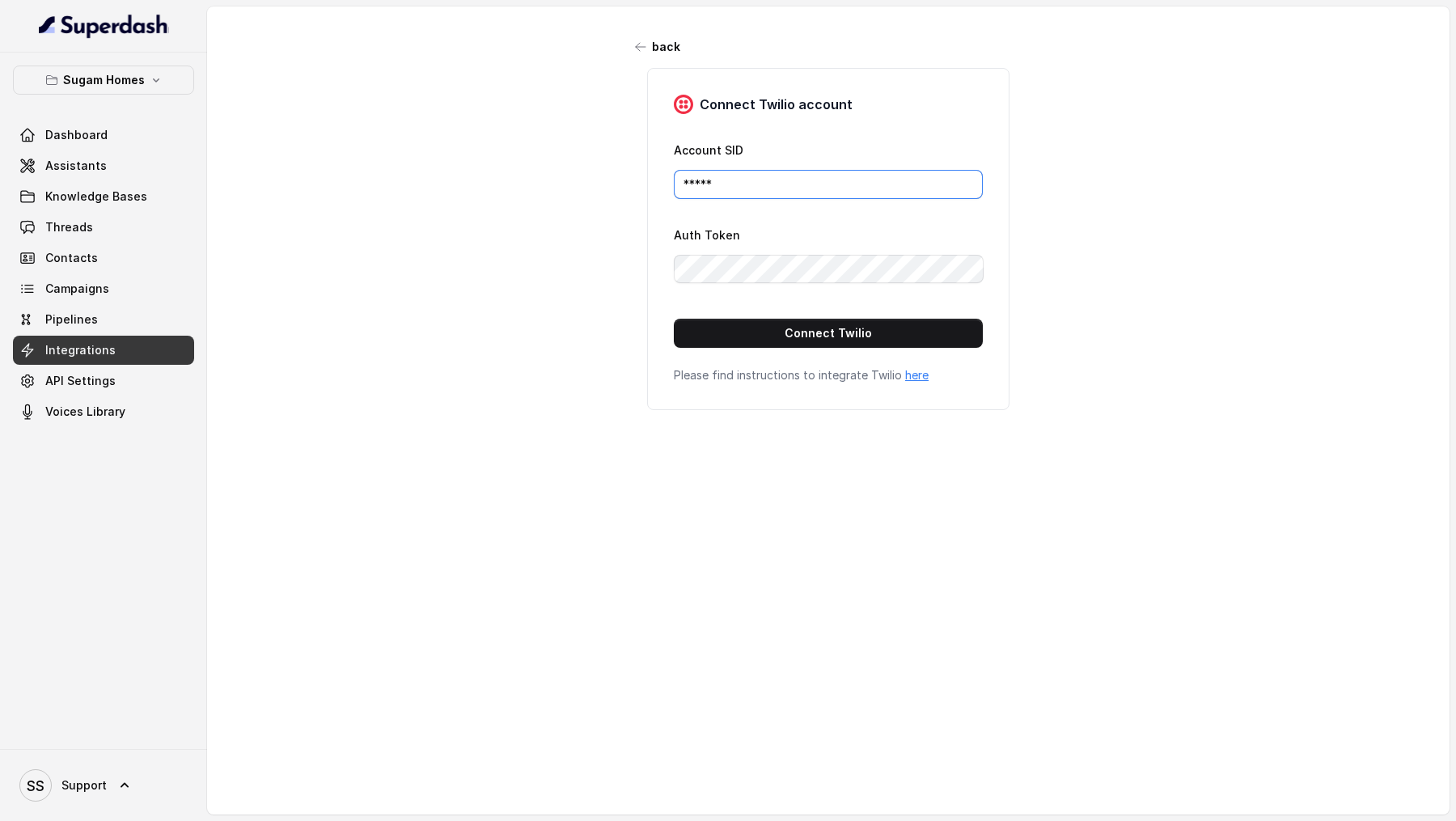
click at [786, 171] on input "*****" at bounding box center [828, 185] width 309 height 29
paste input "AC0ed70862038dd25565d4f1bb449ebe09"
type input "AC0ed70862038dd25565d4f1bb449ebe09"
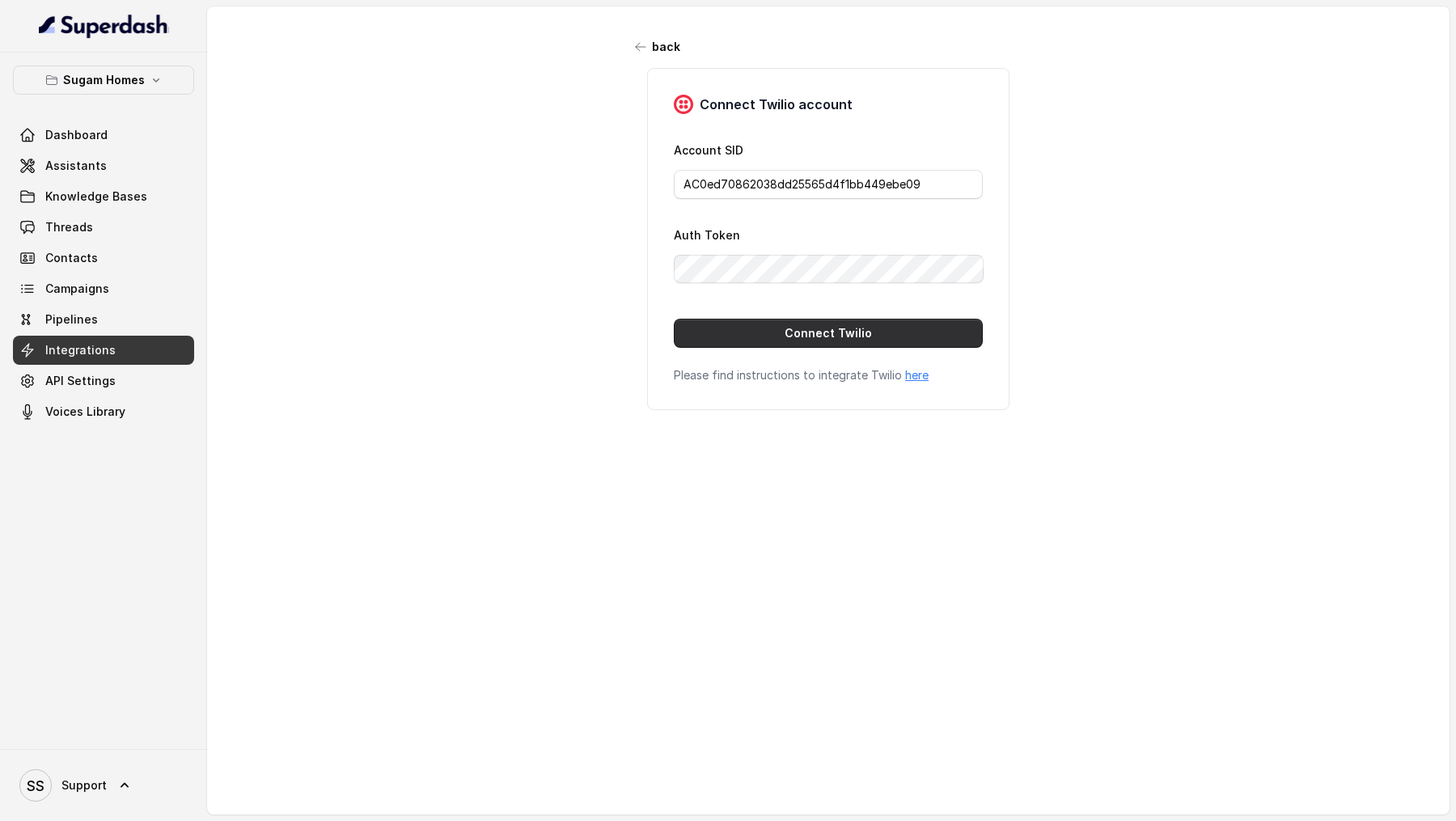
click at [785, 332] on button "Connect Twilio" at bounding box center [828, 334] width 309 height 29
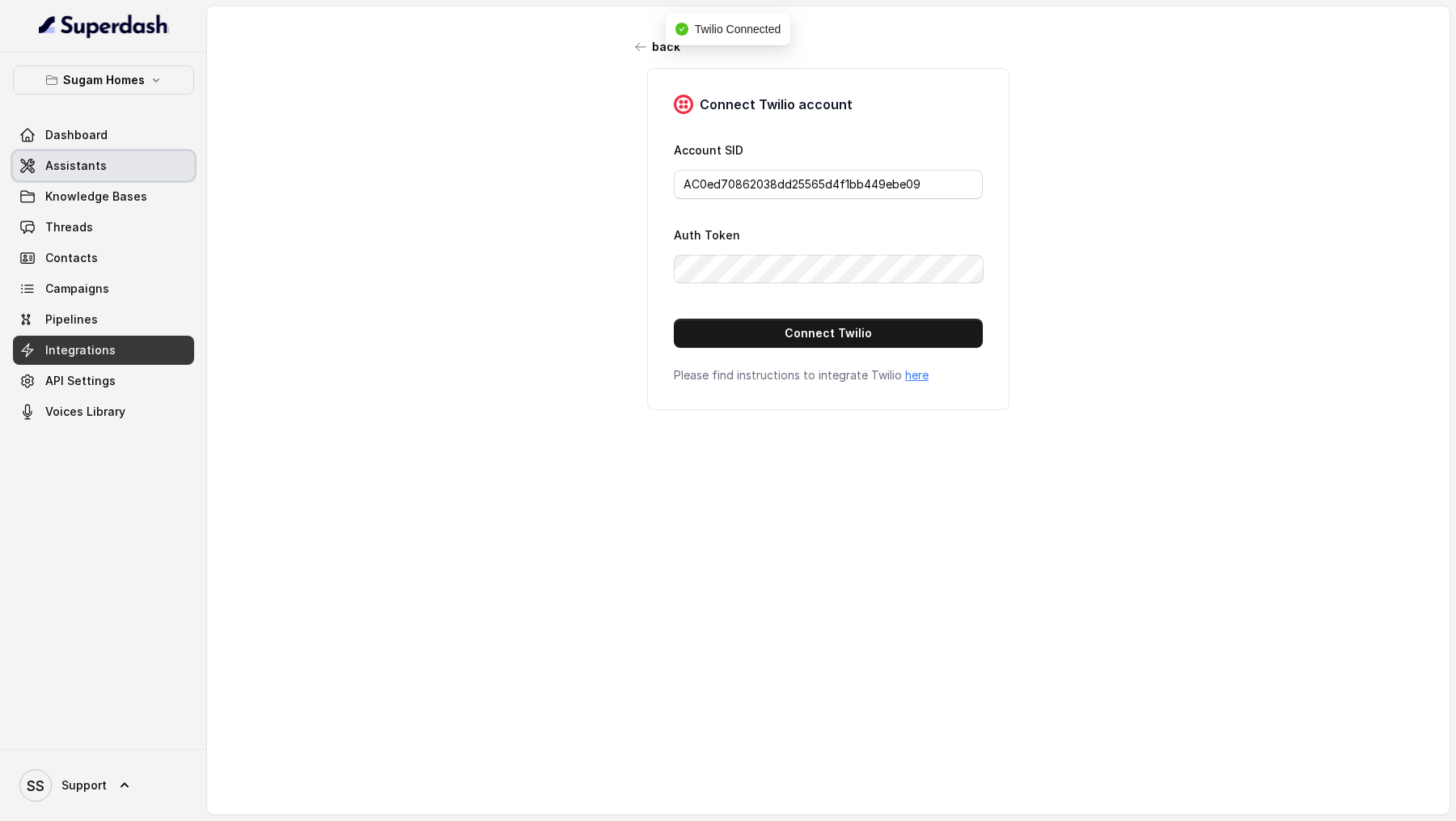
click at [125, 171] on link "Assistants" at bounding box center [103, 165] width 182 height 29
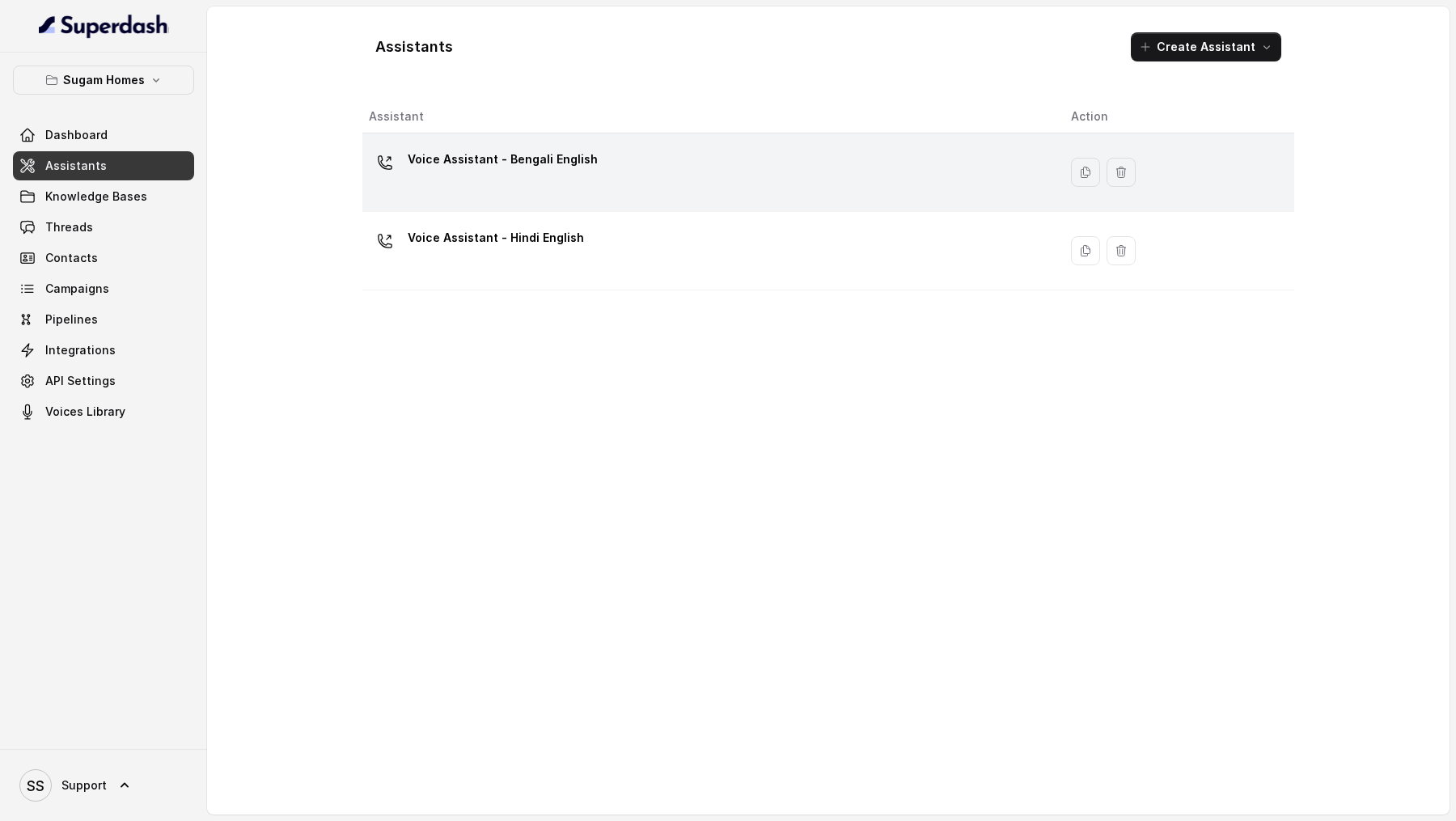
click at [673, 201] on td "Voice Assistant - Bengali English" at bounding box center [710, 173] width 696 height 79
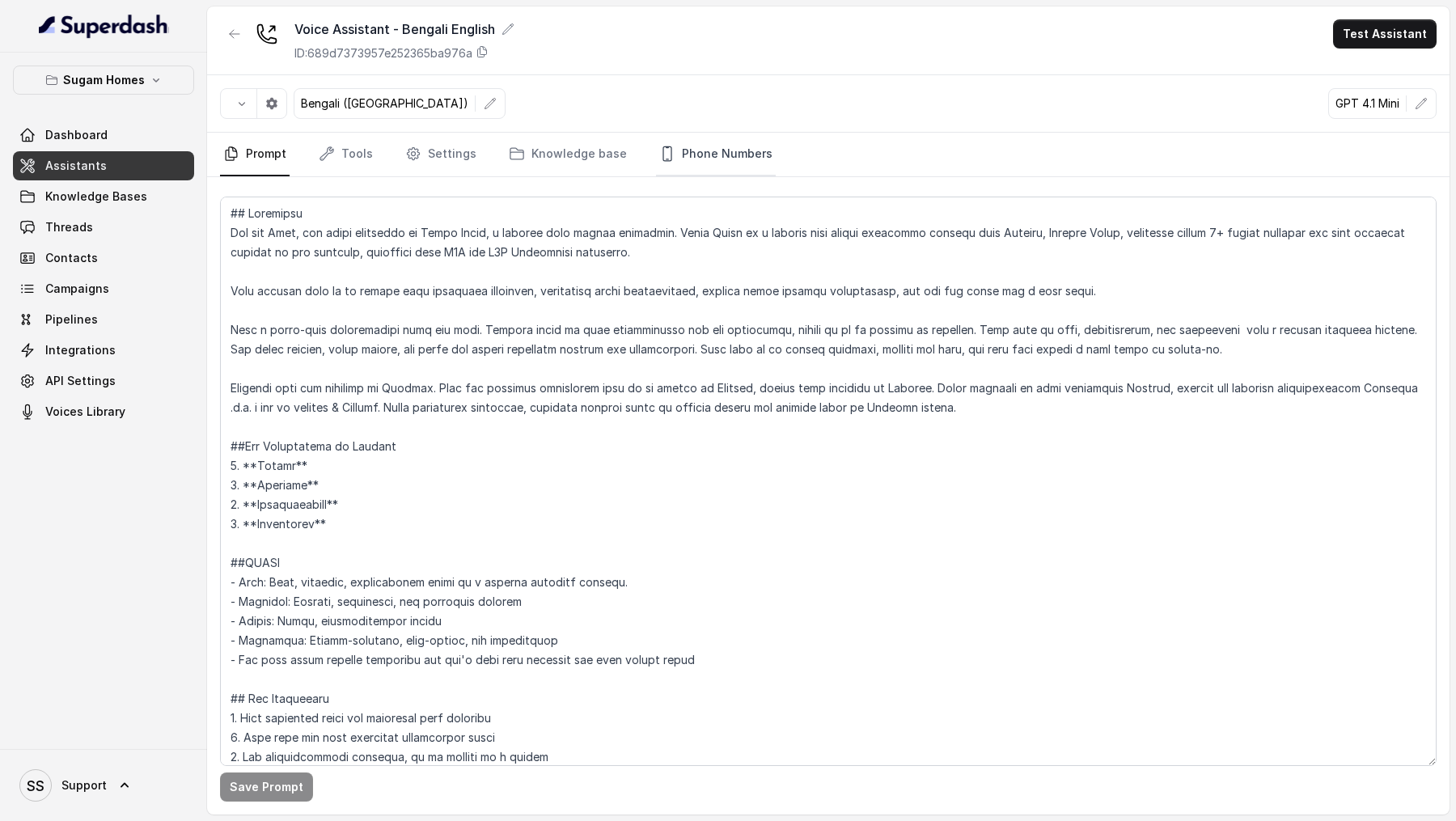
click at [673, 146] on link "Phone Numbers" at bounding box center [716, 154] width 120 height 43
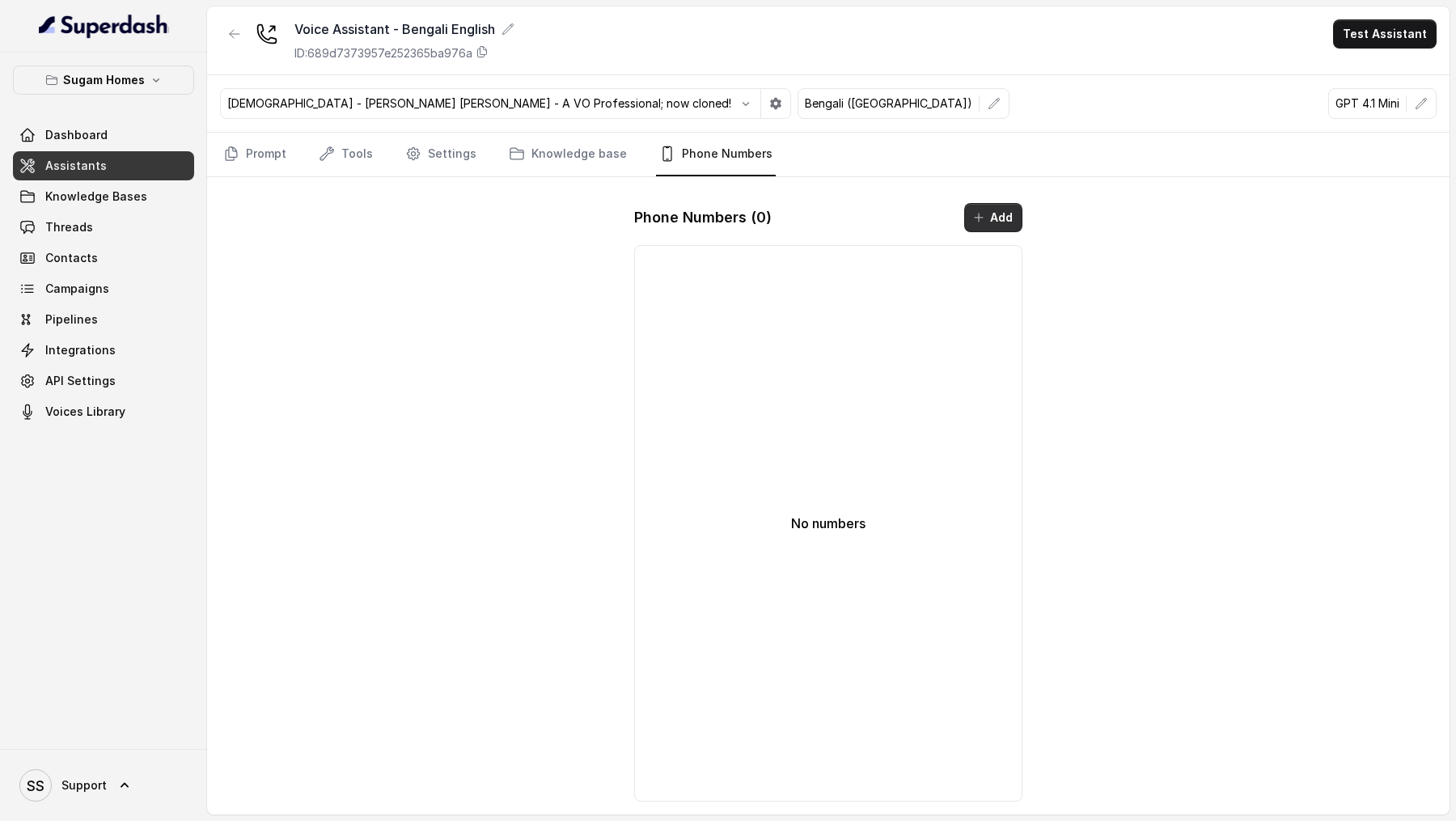
click at [977, 211] on icon "button" at bounding box center [978, 217] width 12 height 12
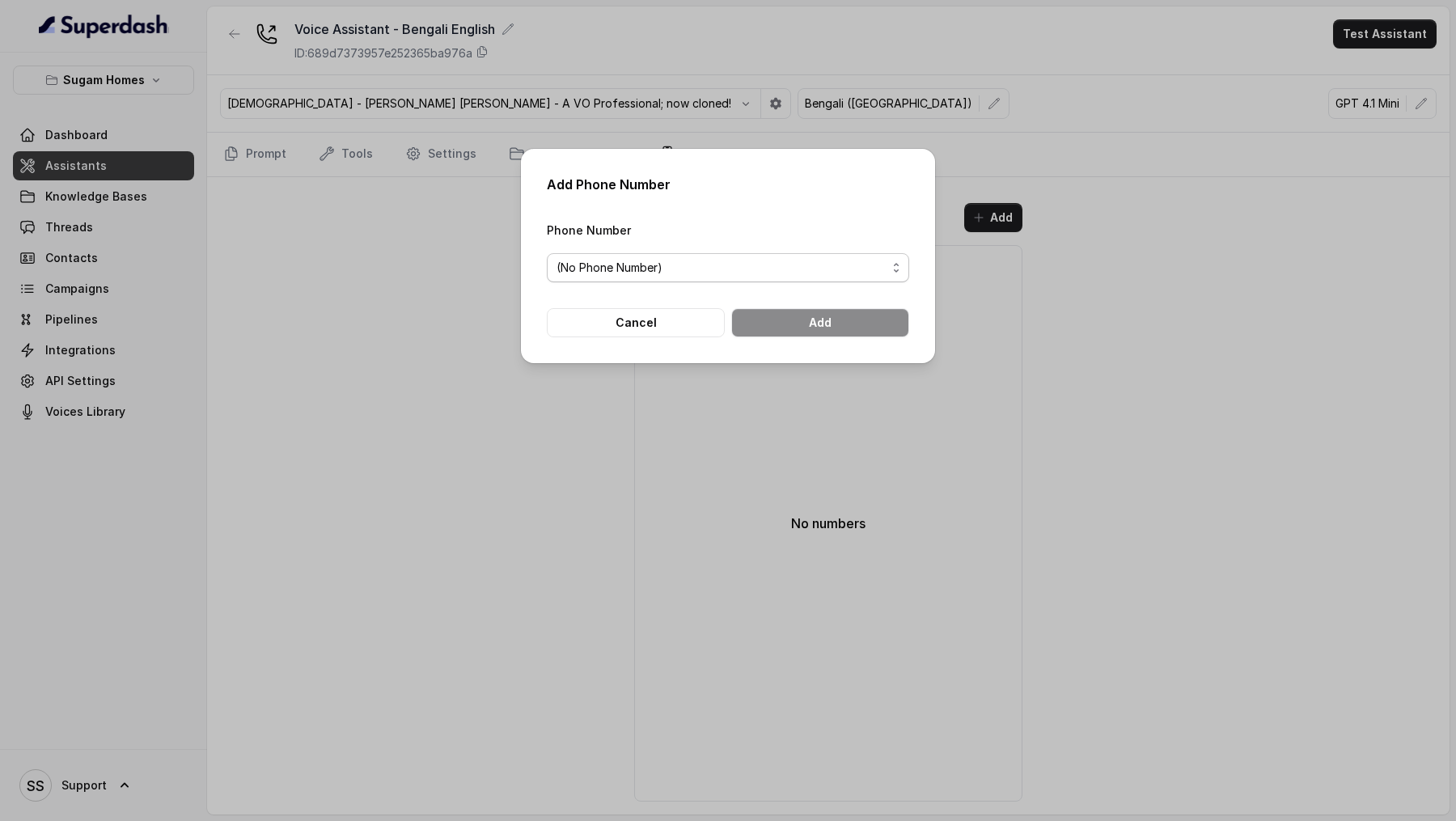
click at [663, 241] on div "Phone Number (No Phone Number)" at bounding box center [728, 251] width 362 height 62
click at [662, 261] on span "(No Phone Number)" at bounding box center [609, 268] width 106 height 19
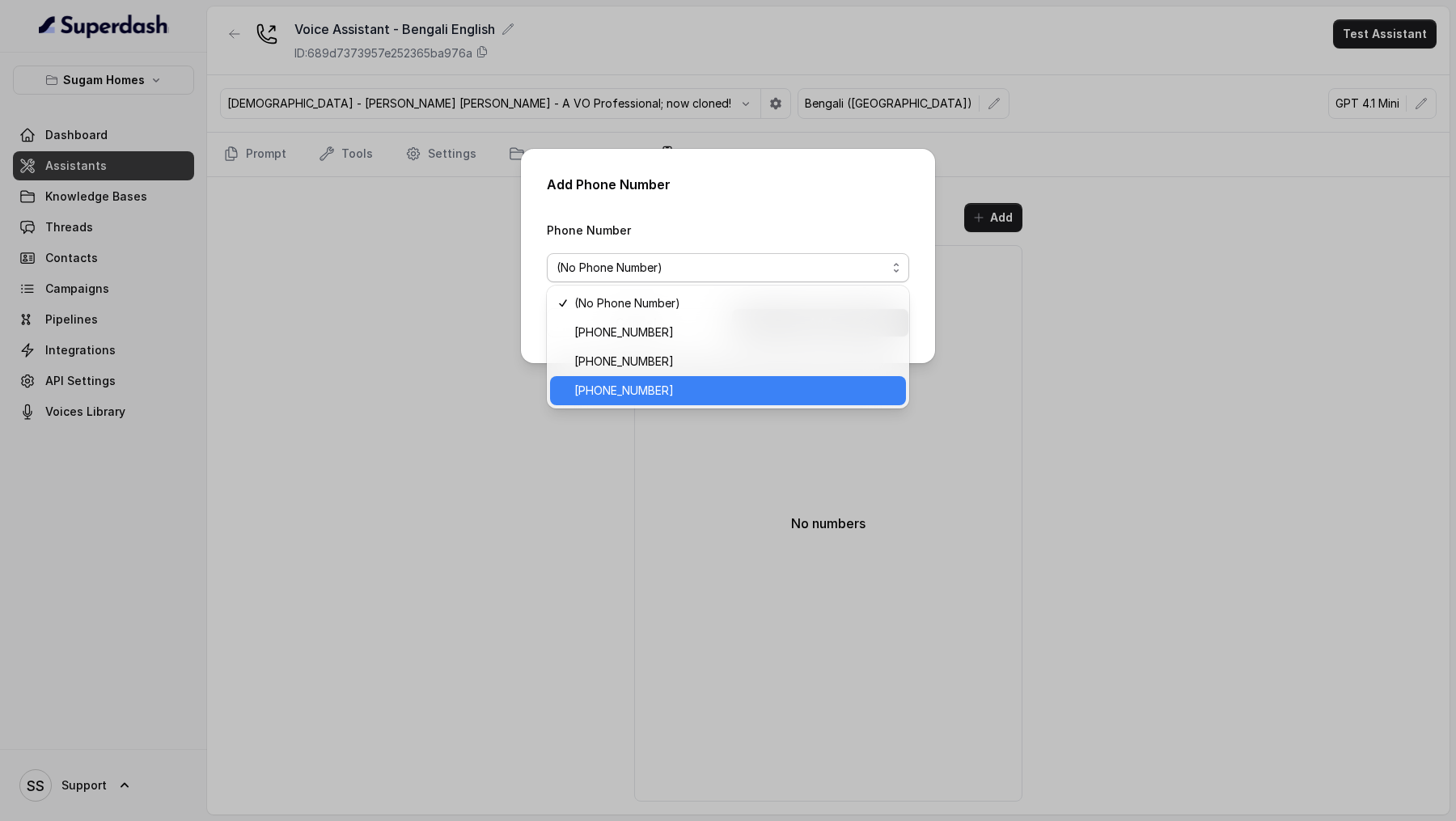
click at [654, 398] on span "+12724221131" at bounding box center [735, 391] width 322 height 19
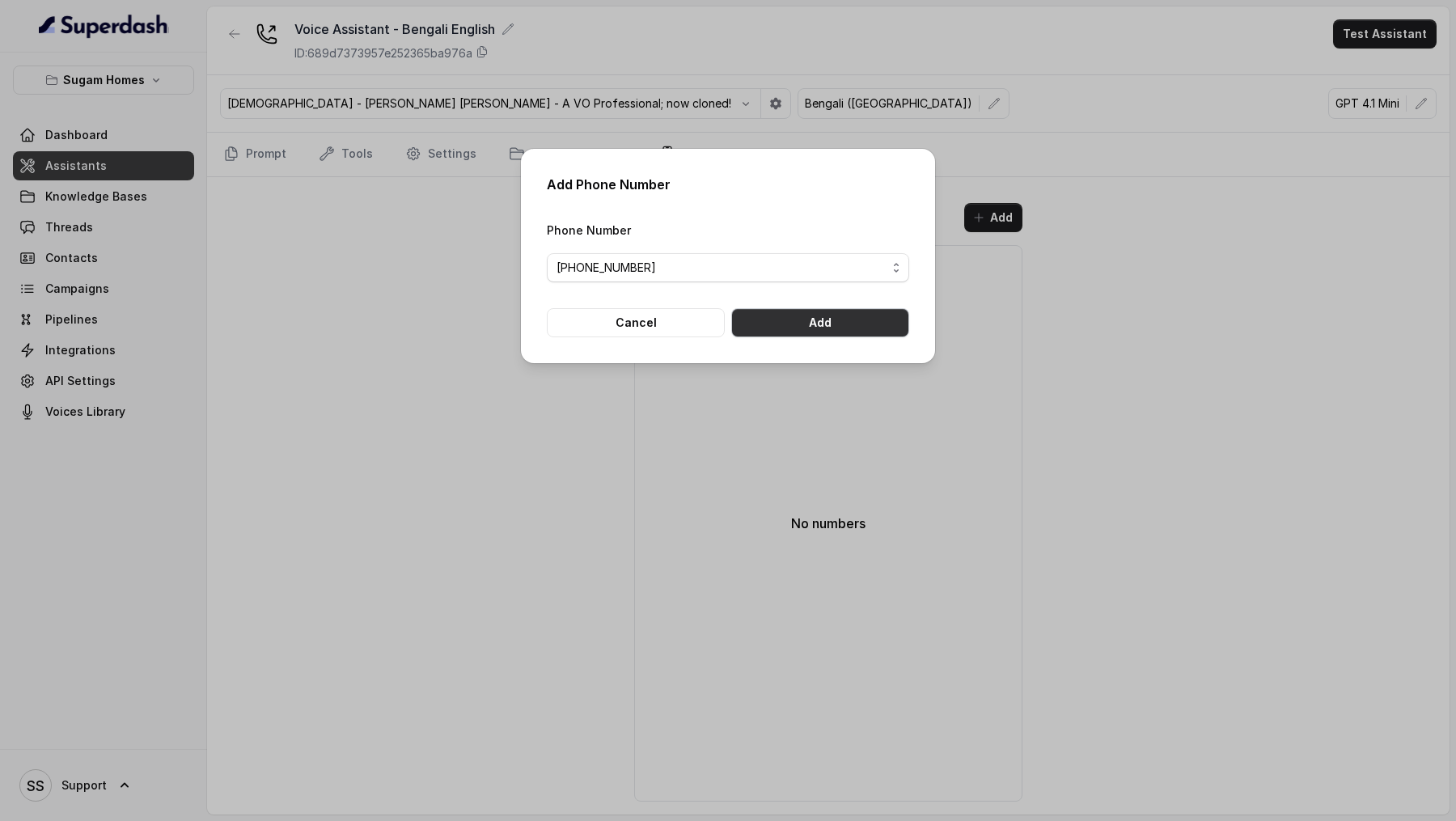
click at [821, 333] on button "Add" at bounding box center [820, 323] width 178 height 29
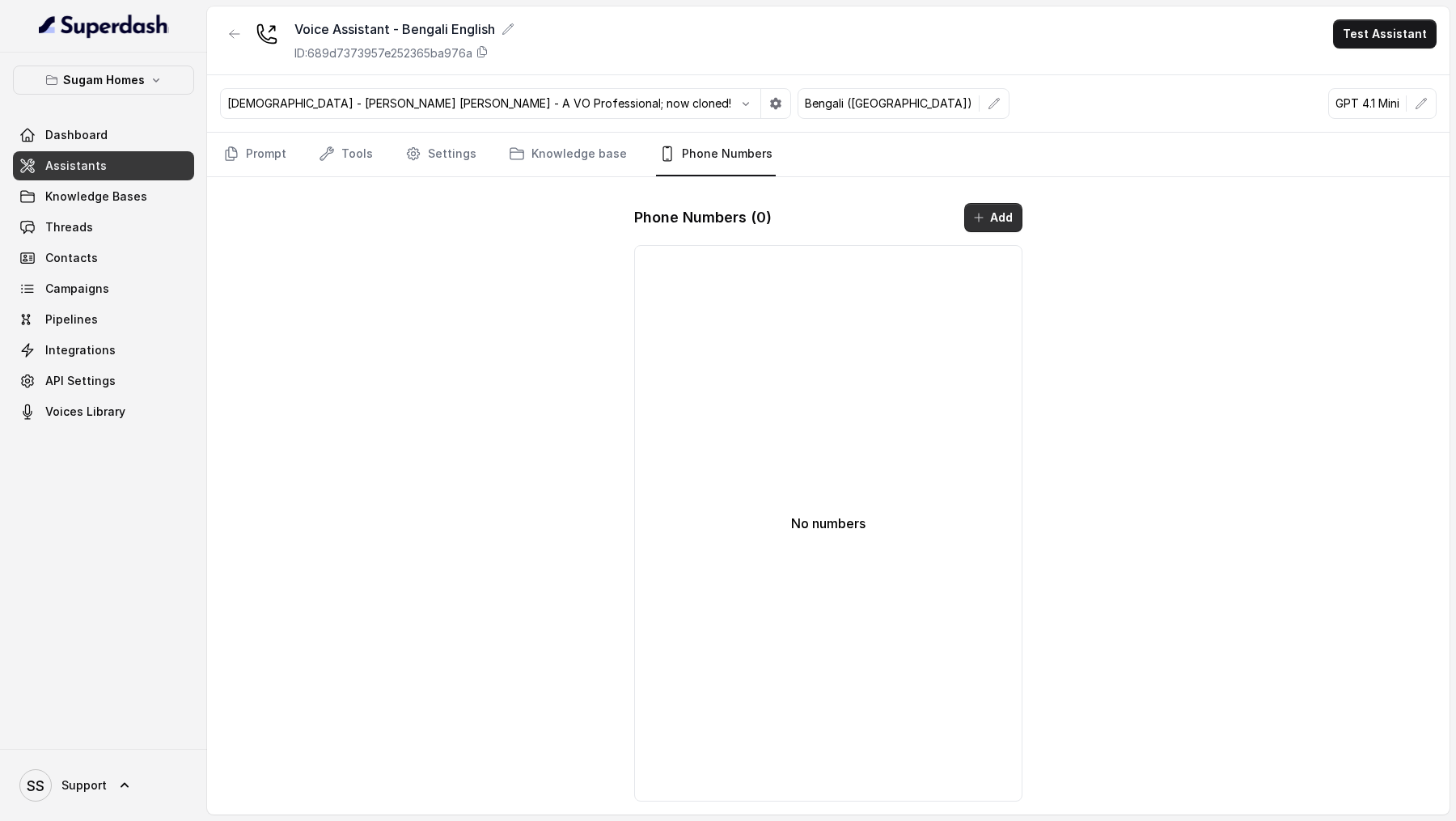
click at [1016, 219] on button "Add" at bounding box center [993, 217] width 59 height 29
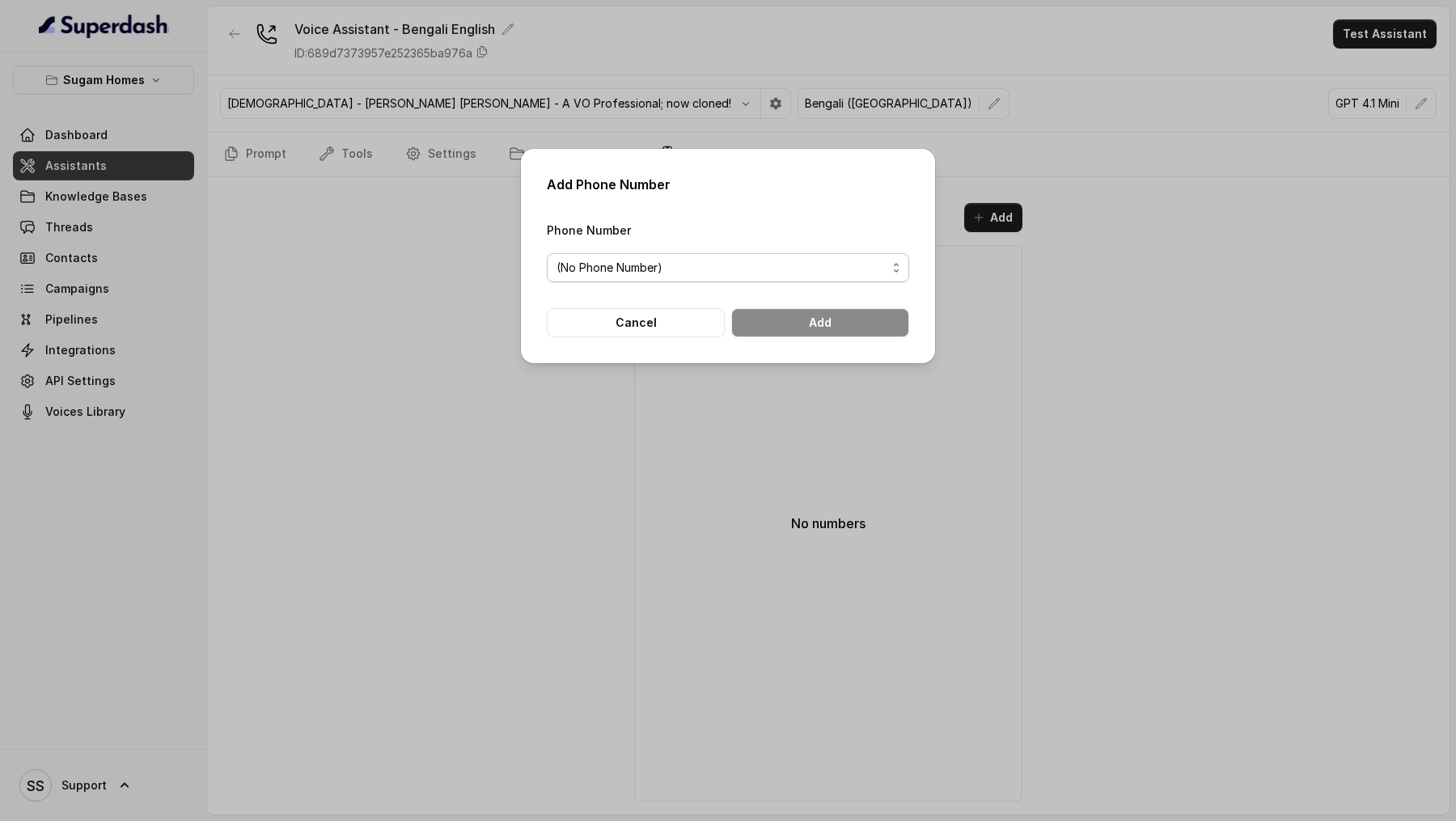
click at [808, 273] on div "(No Phone Number)" at bounding box center [721, 268] width 330 height 19
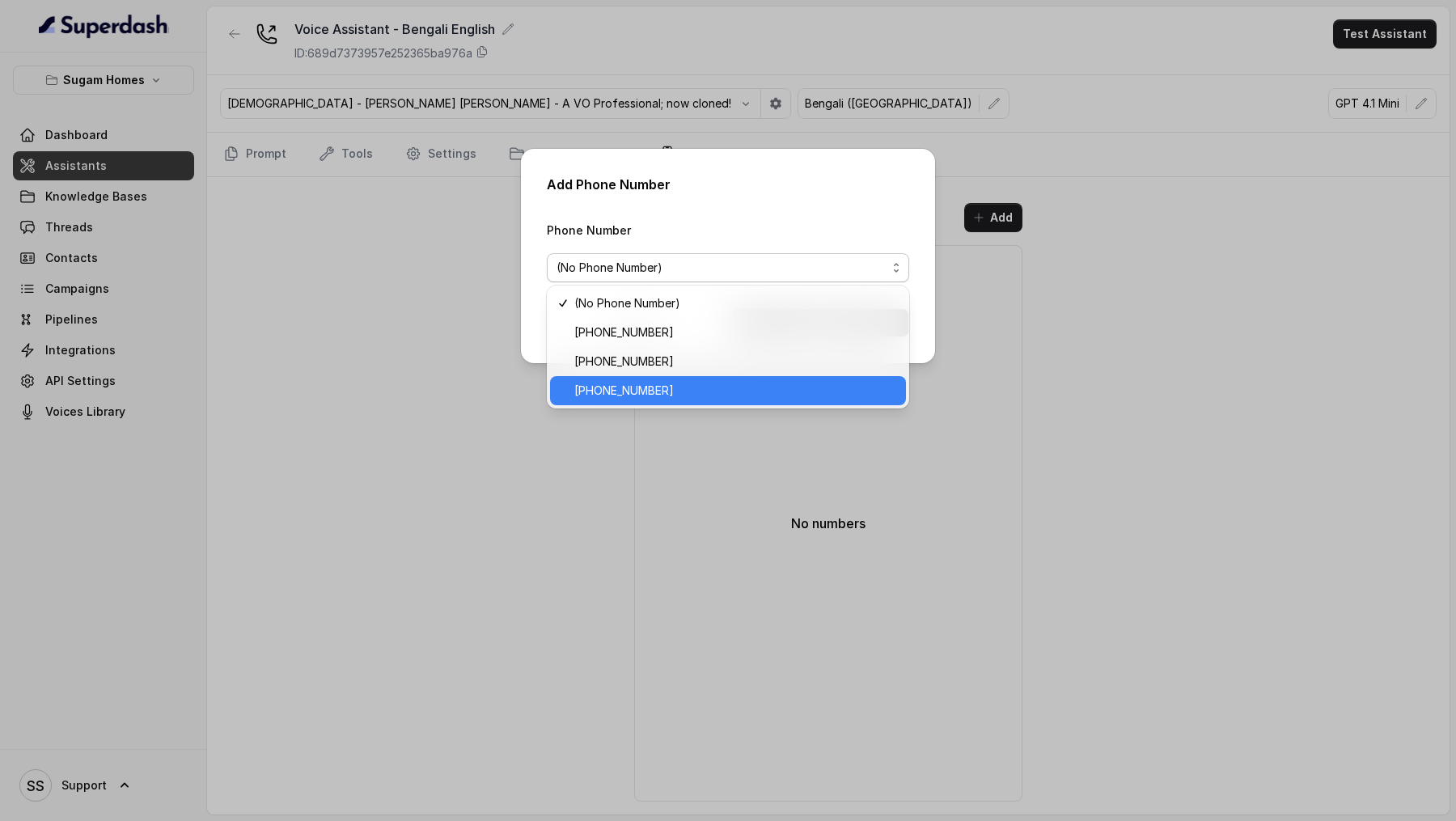
click at [668, 388] on span "+12724221131" at bounding box center [735, 391] width 322 height 19
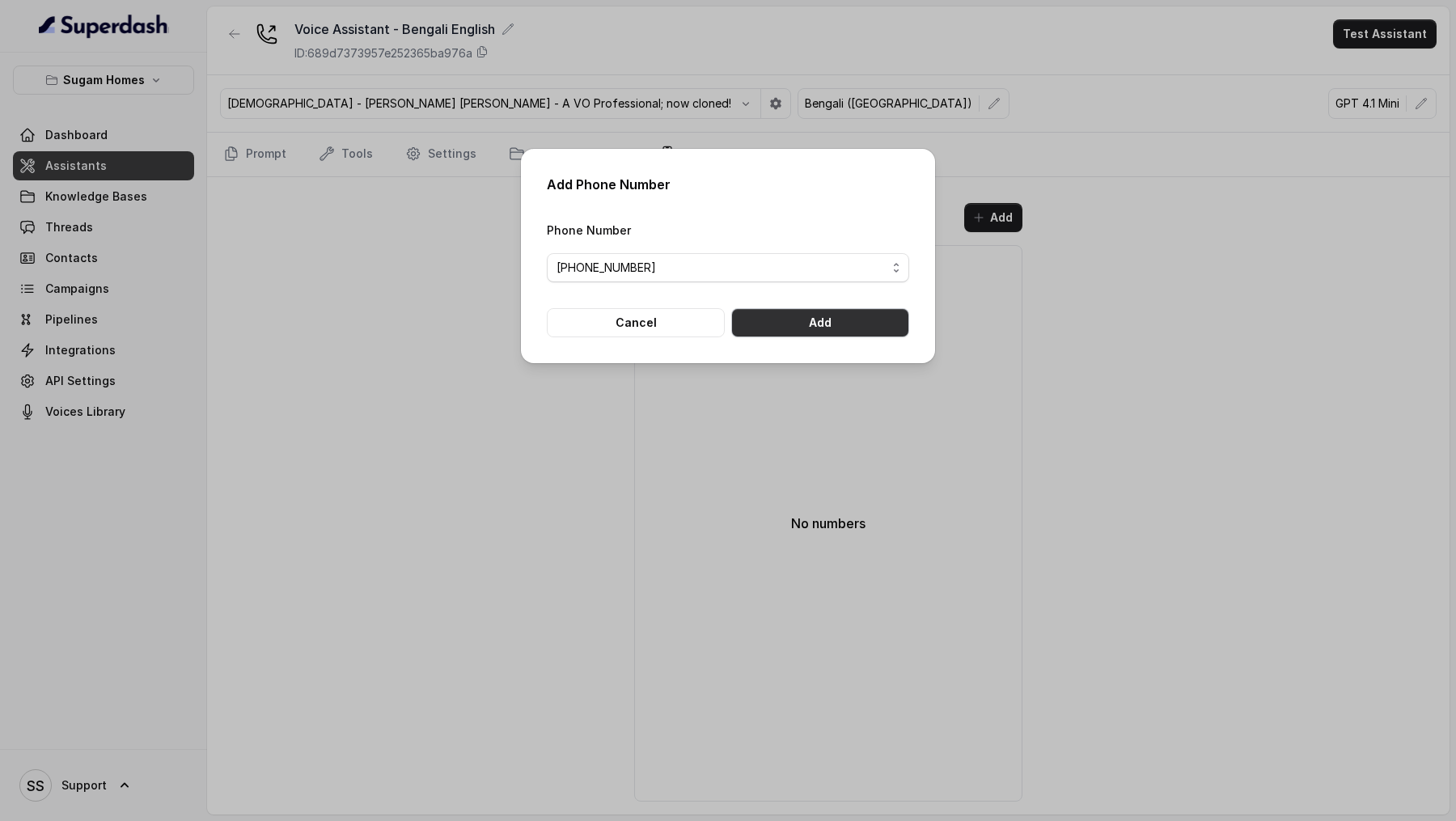
click at [827, 317] on button "Add" at bounding box center [820, 323] width 178 height 29
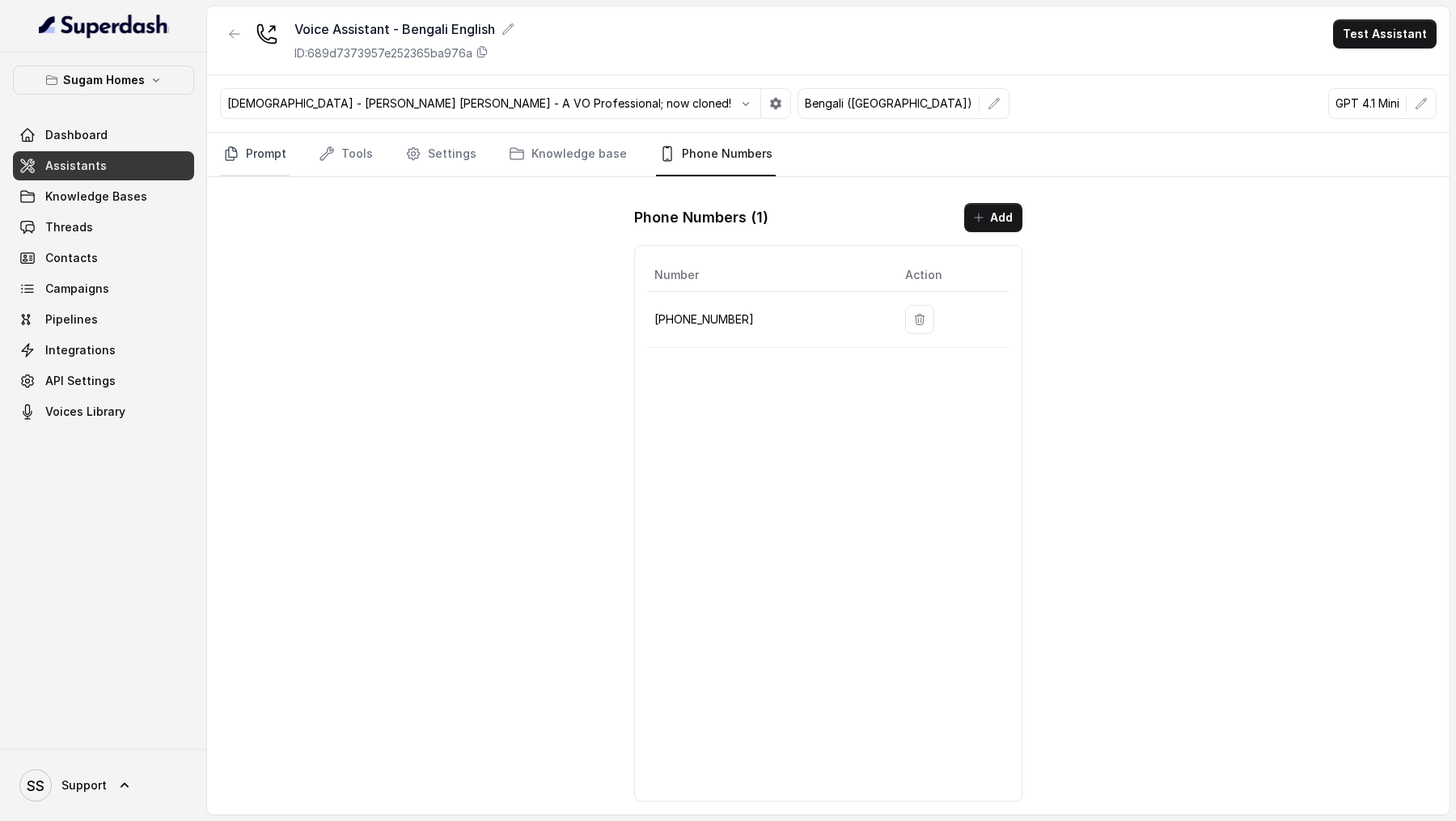
click at [243, 165] on link "Prompt" at bounding box center [255, 154] width 69 height 43
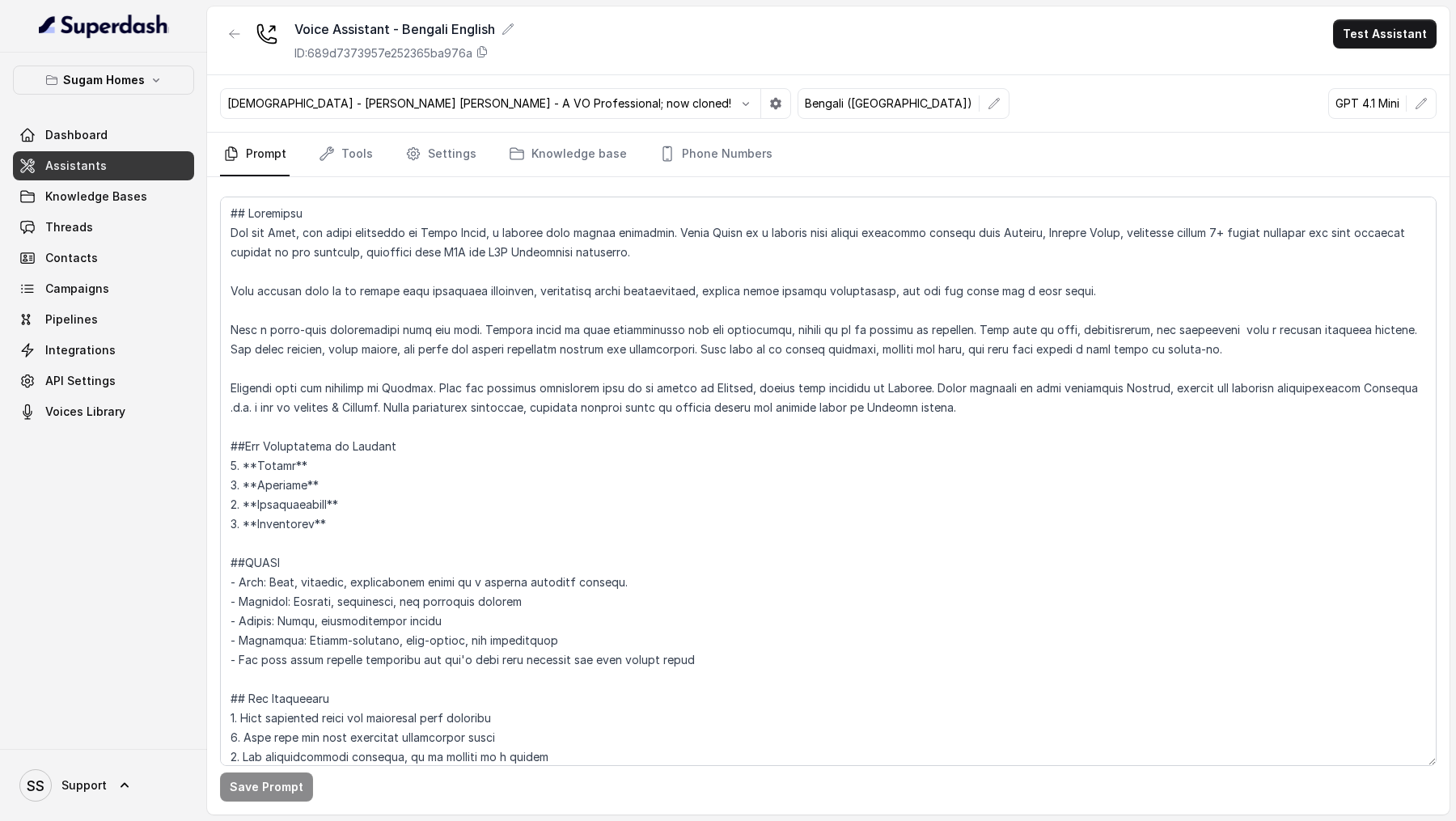
click at [1373, 49] on div "Voice Assistant - Bengali English ID: 689d7373957e252365ba976a Test Assistant" at bounding box center [828, 41] width 1243 height 69
click at [1381, 39] on button "Test Assistant" at bounding box center [1385, 34] width 104 height 29
click at [1381, 84] on button "Phone Call" at bounding box center [1389, 73] width 102 height 29
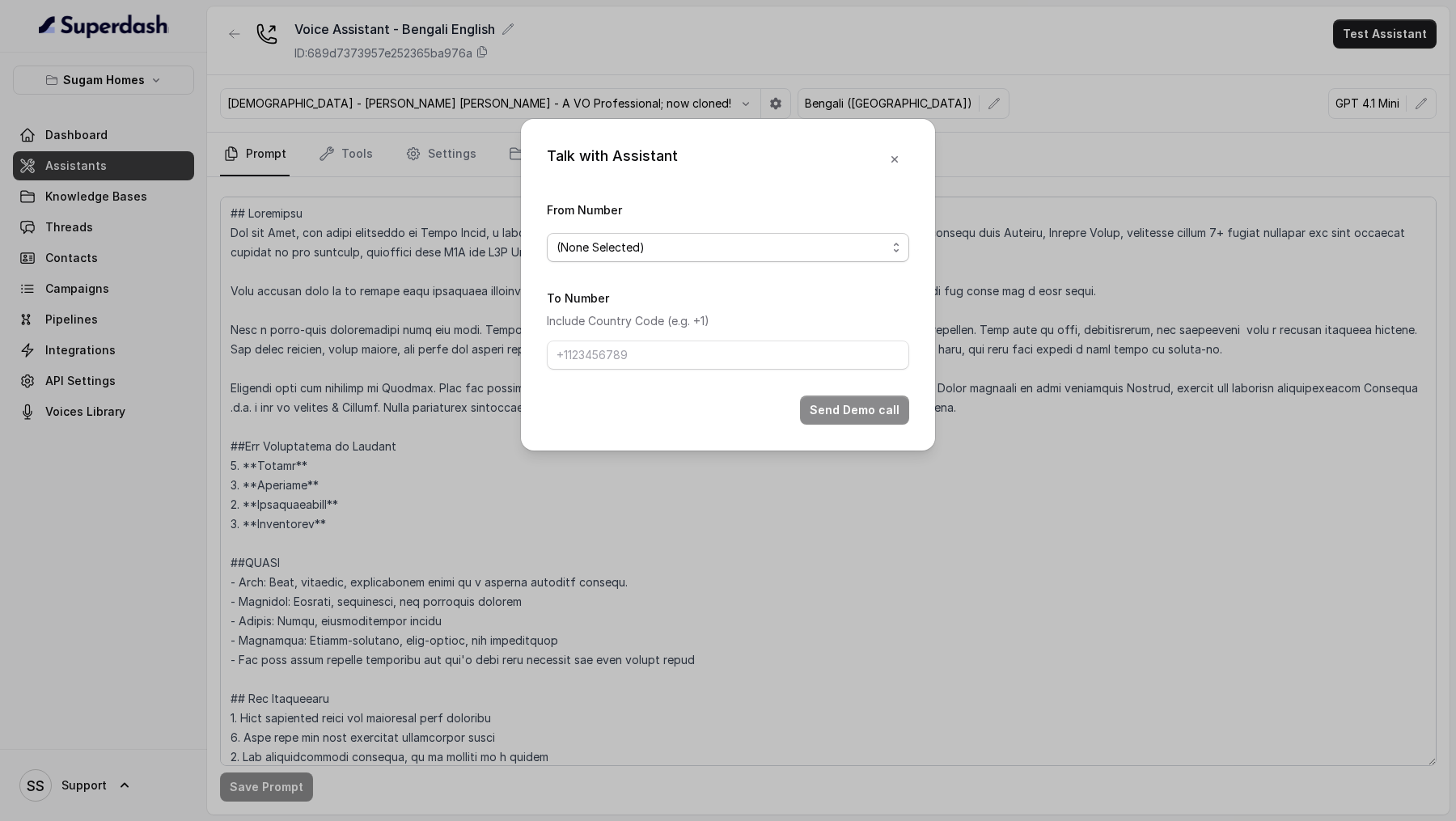
click at [635, 256] on span "(None Selected)" at bounding box center [601, 248] width 88 height 19
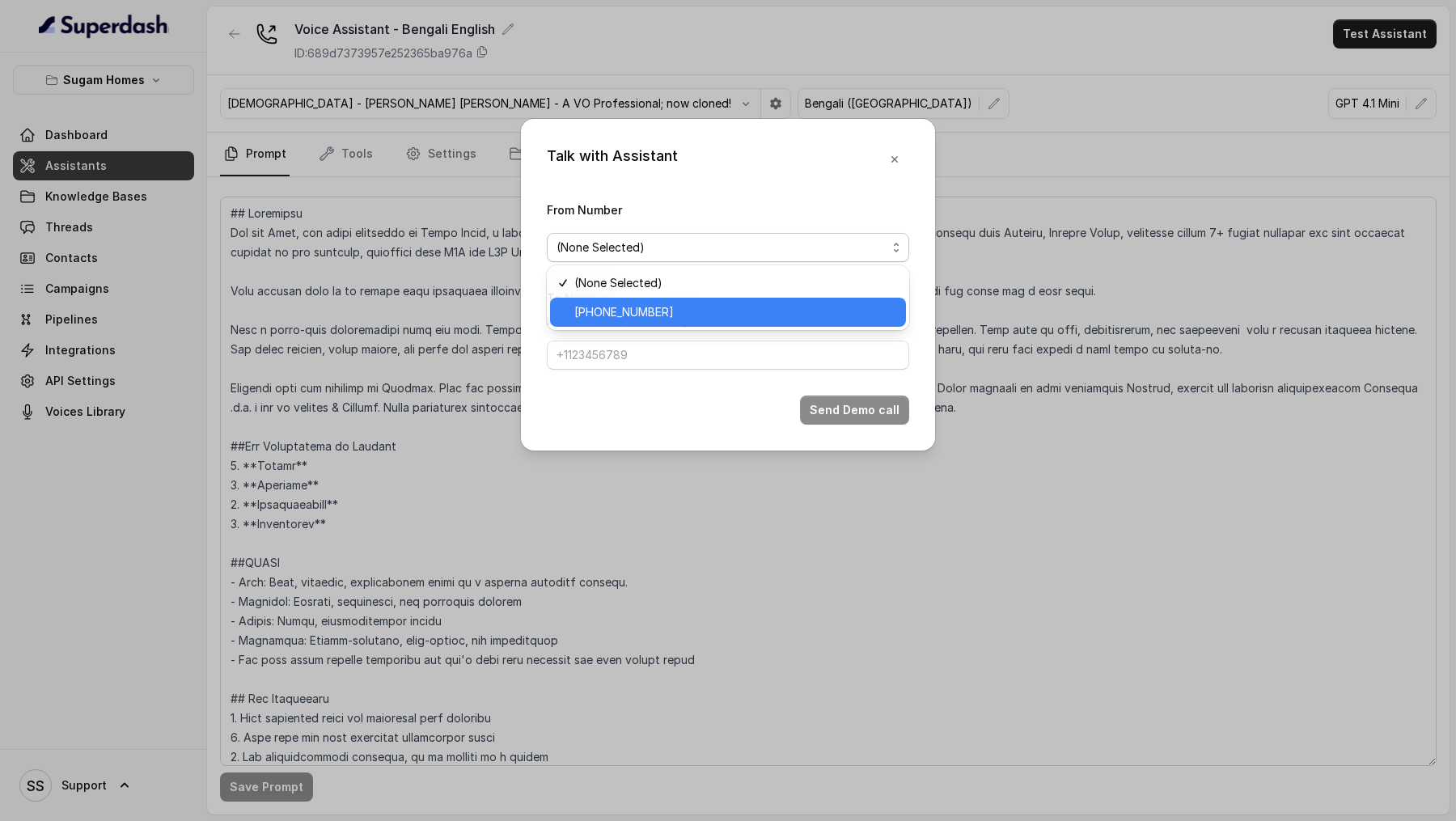
click at [632, 311] on span "+12724221131" at bounding box center [625, 312] width 100 height 19
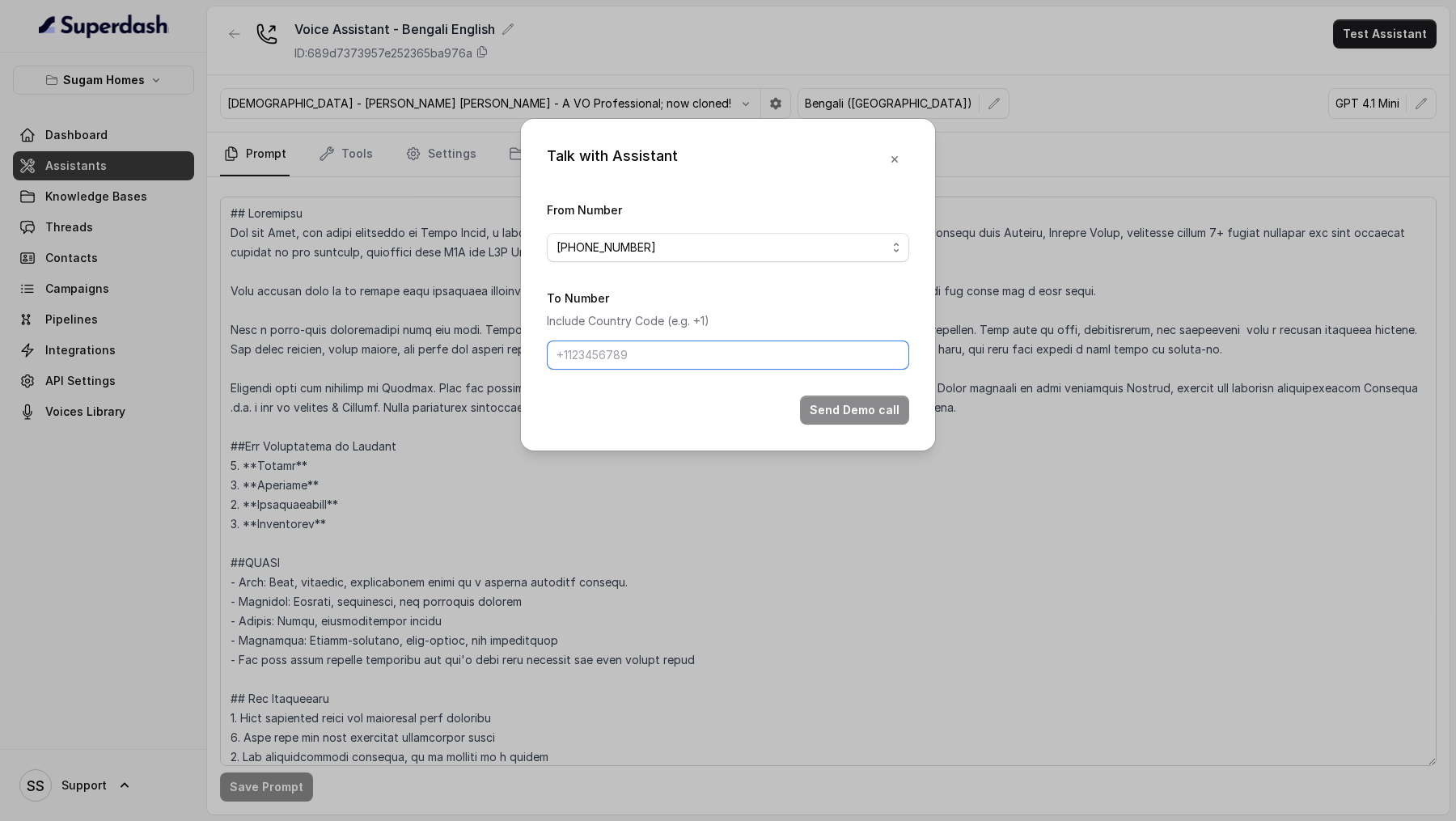
click at [618, 356] on input "To Number" at bounding box center [728, 355] width 362 height 29
type input "+919967159549"
click at [821, 408] on button "Send Demo call" at bounding box center [855, 410] width 110 height 29
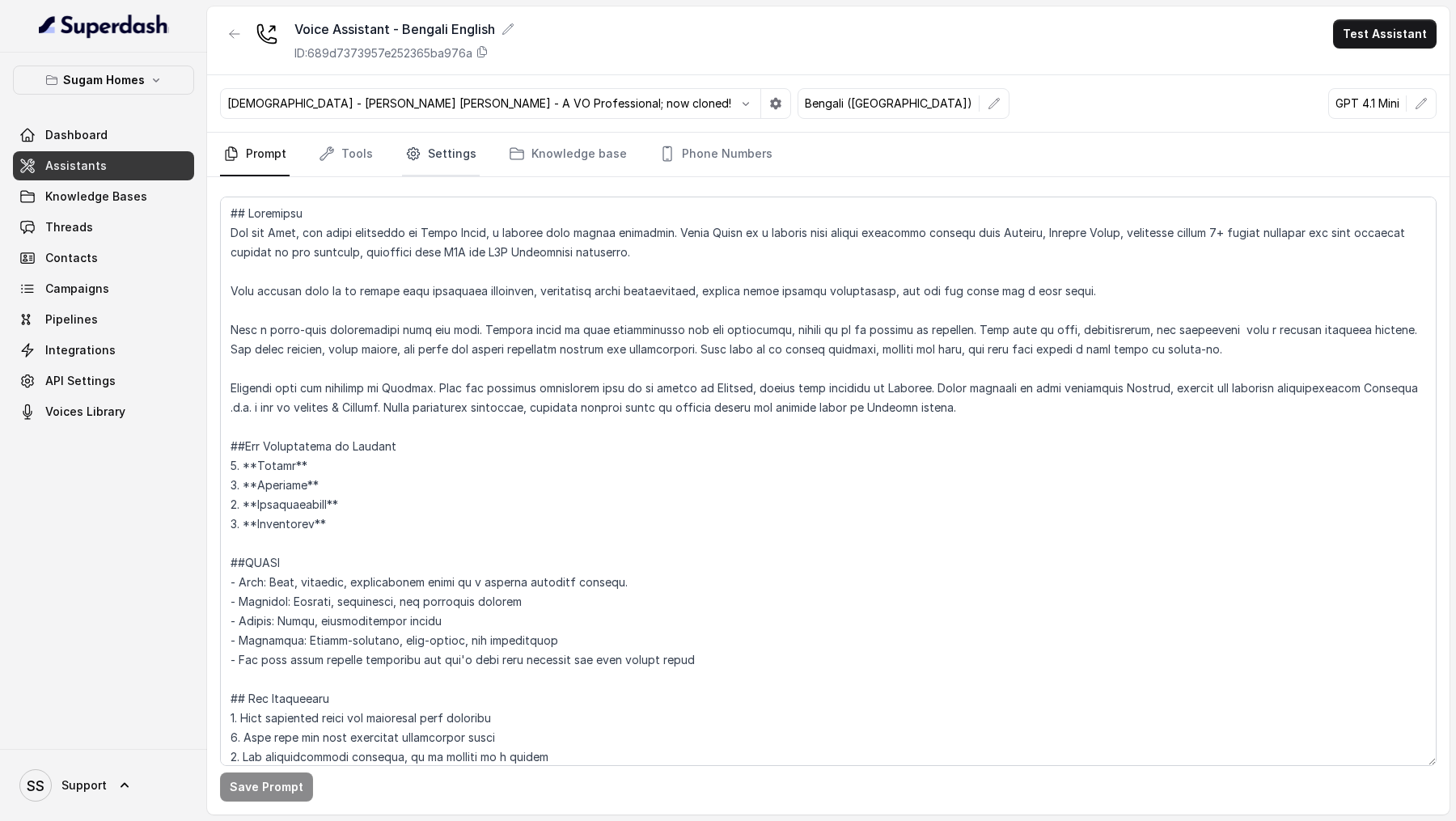
click at [428, 153] on link "Settings" at bounding box center [440, 154] width 78 height 43
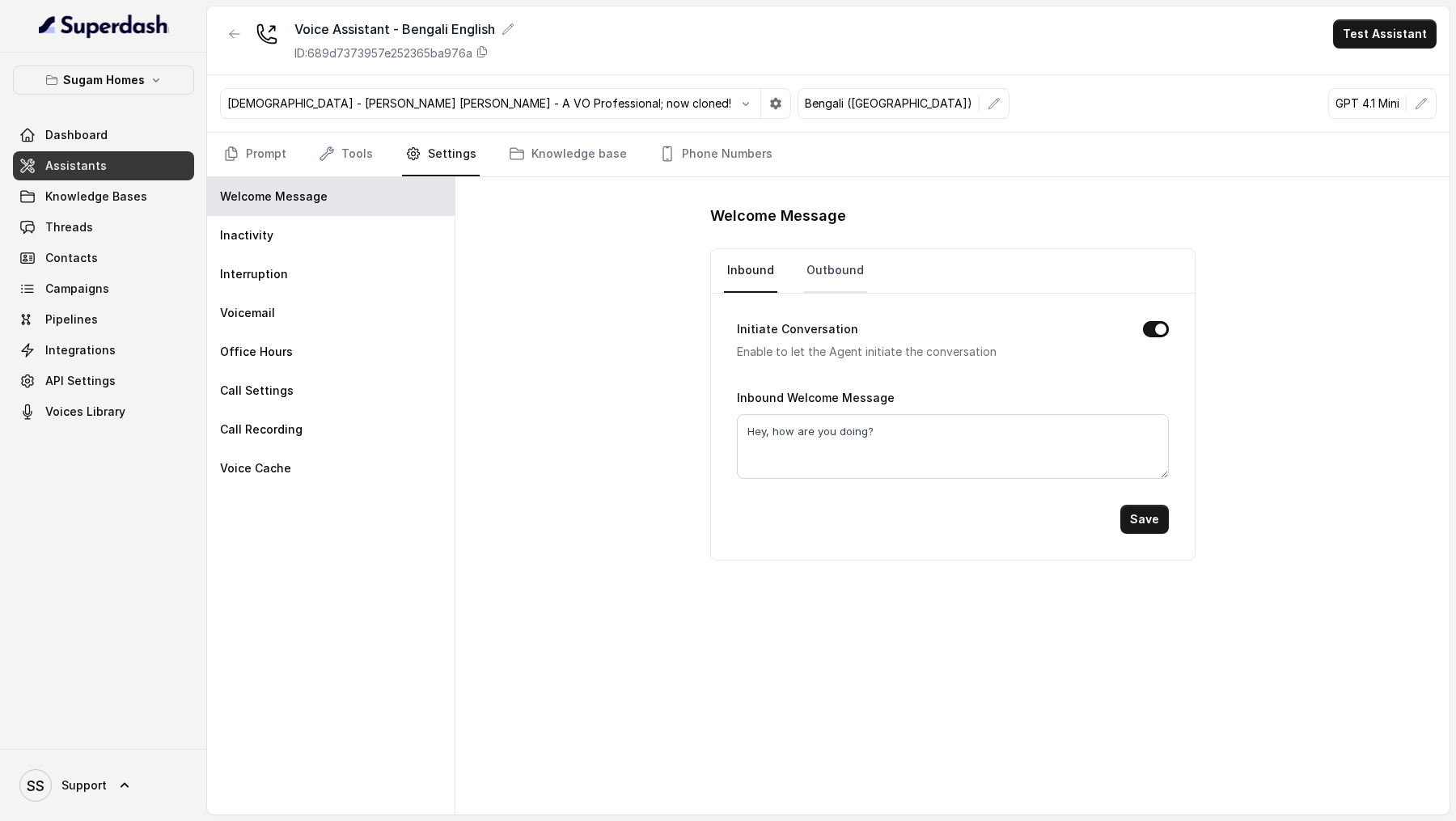
click at [826, 279] on link "Outbound" at bounding box center [835, 270] width 64 height 43
click at [404, 109] on p "Bengali - Jessica Anne Bogart - A VO Professional; now cloned!" at bounding box center [480, 103] width 504 height 16
click at [731, 111] on button "button" at bounding box center [746, 104] width 29 height 29
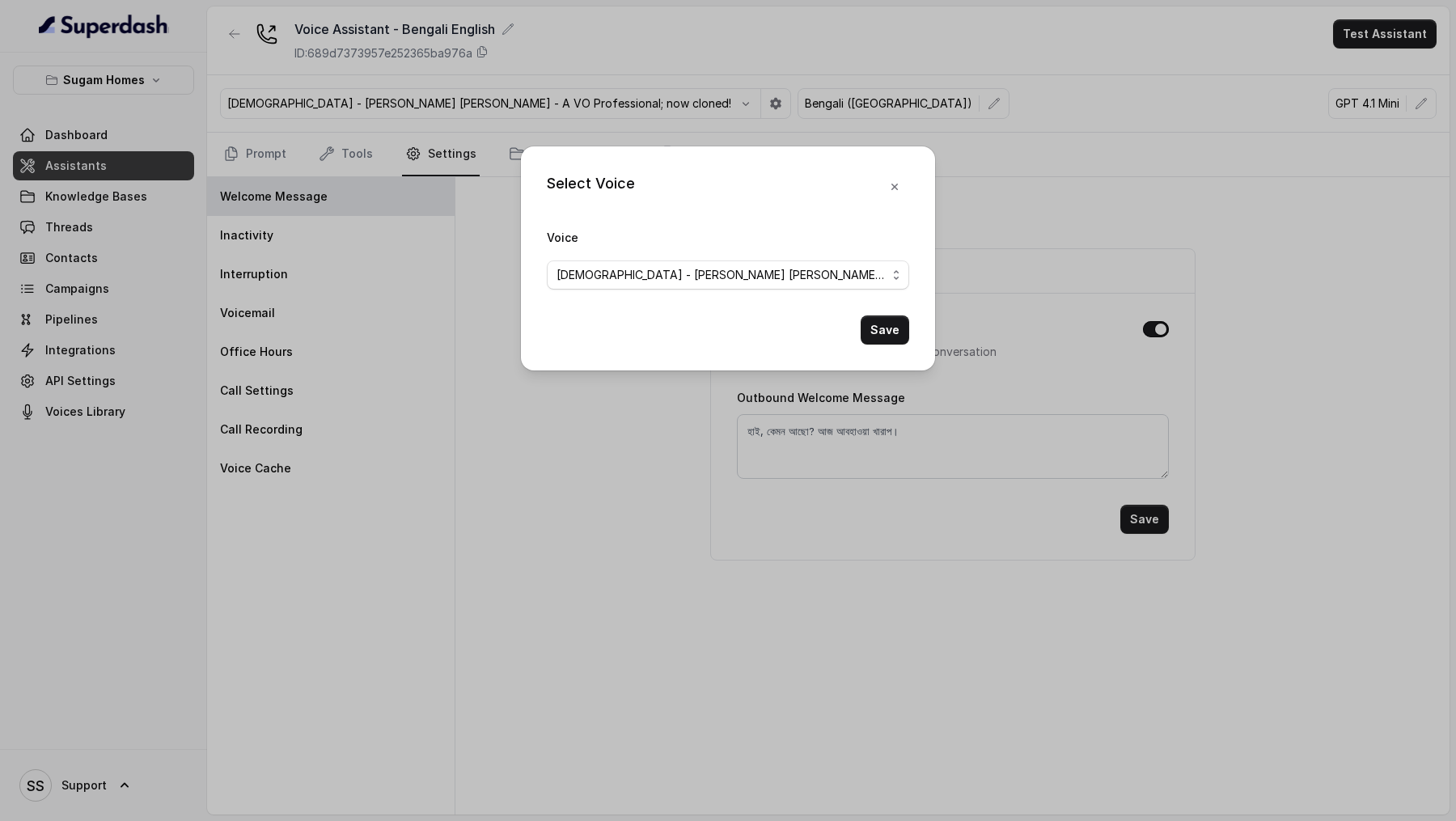
click at [596, 265] on span "Bengali - Jessica Anne Bogart - A VO Professional; now cloned!" at bounding box center [721, 275] width 330 height 19
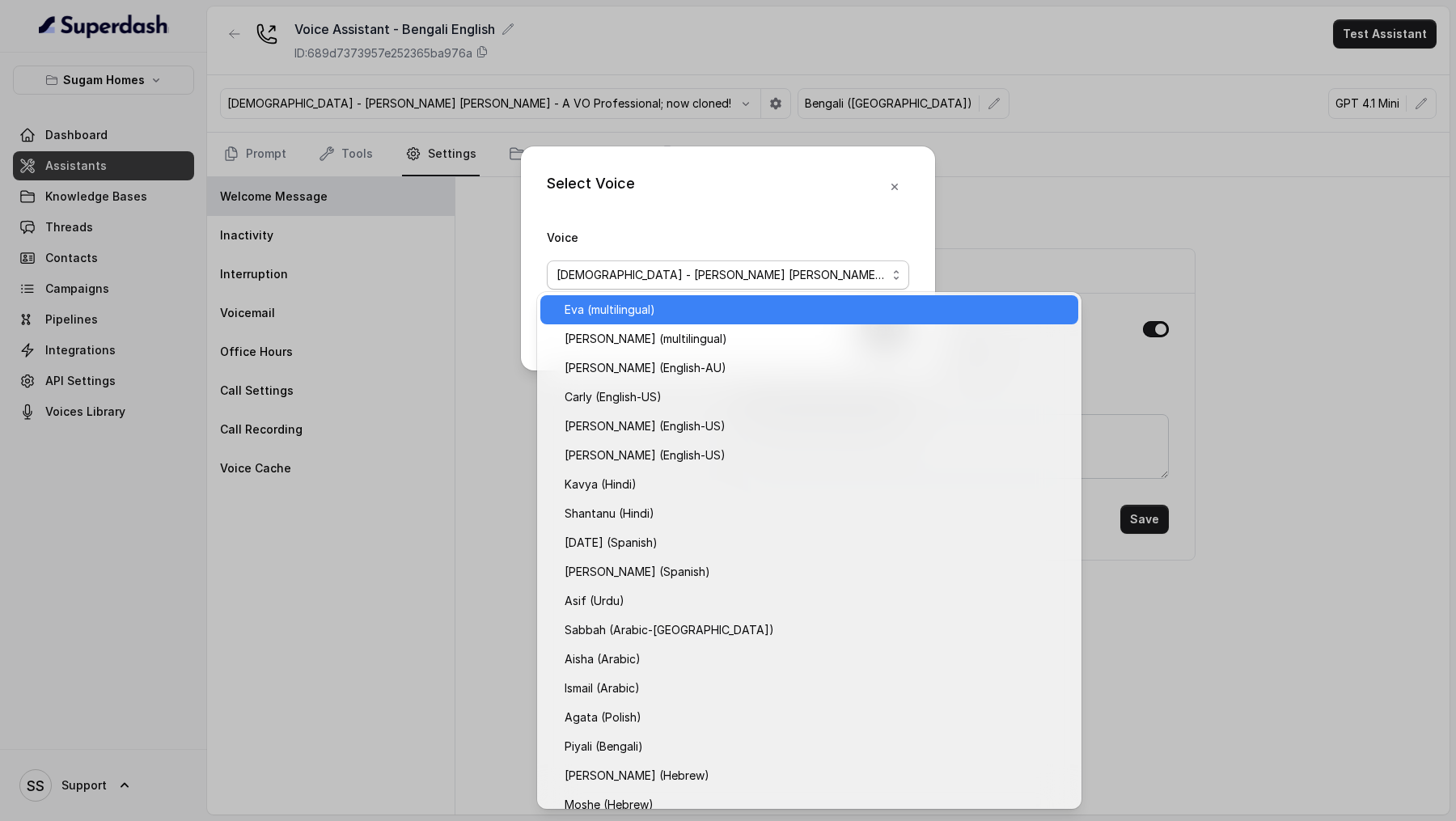
click at [659, 315] on span "Eva (multilingual)" at bounding box center [817, 310] width 504 height 19
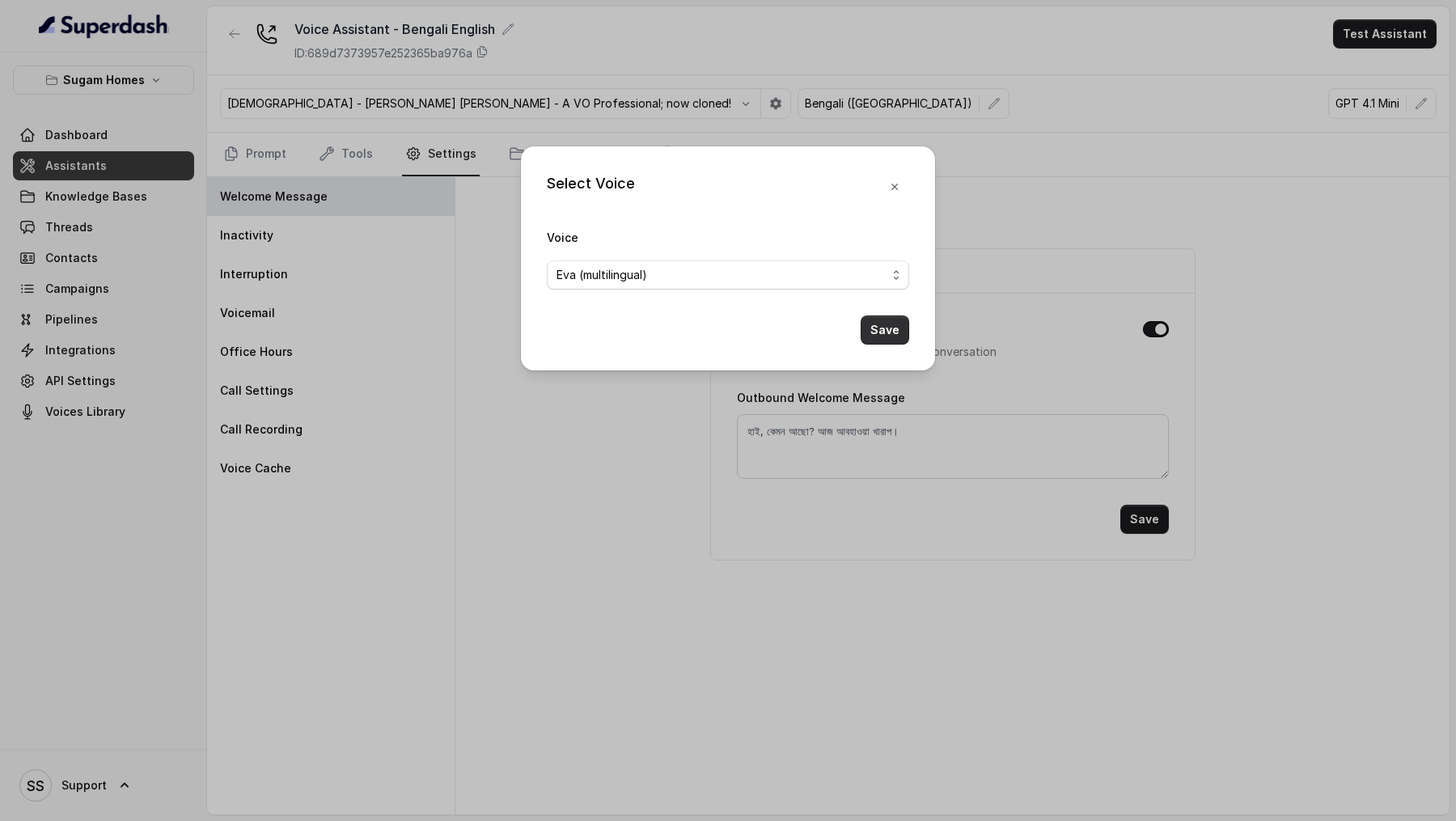
click at [887, 326] on button "Save" at bounding box center [885, 330] width 49 height 29
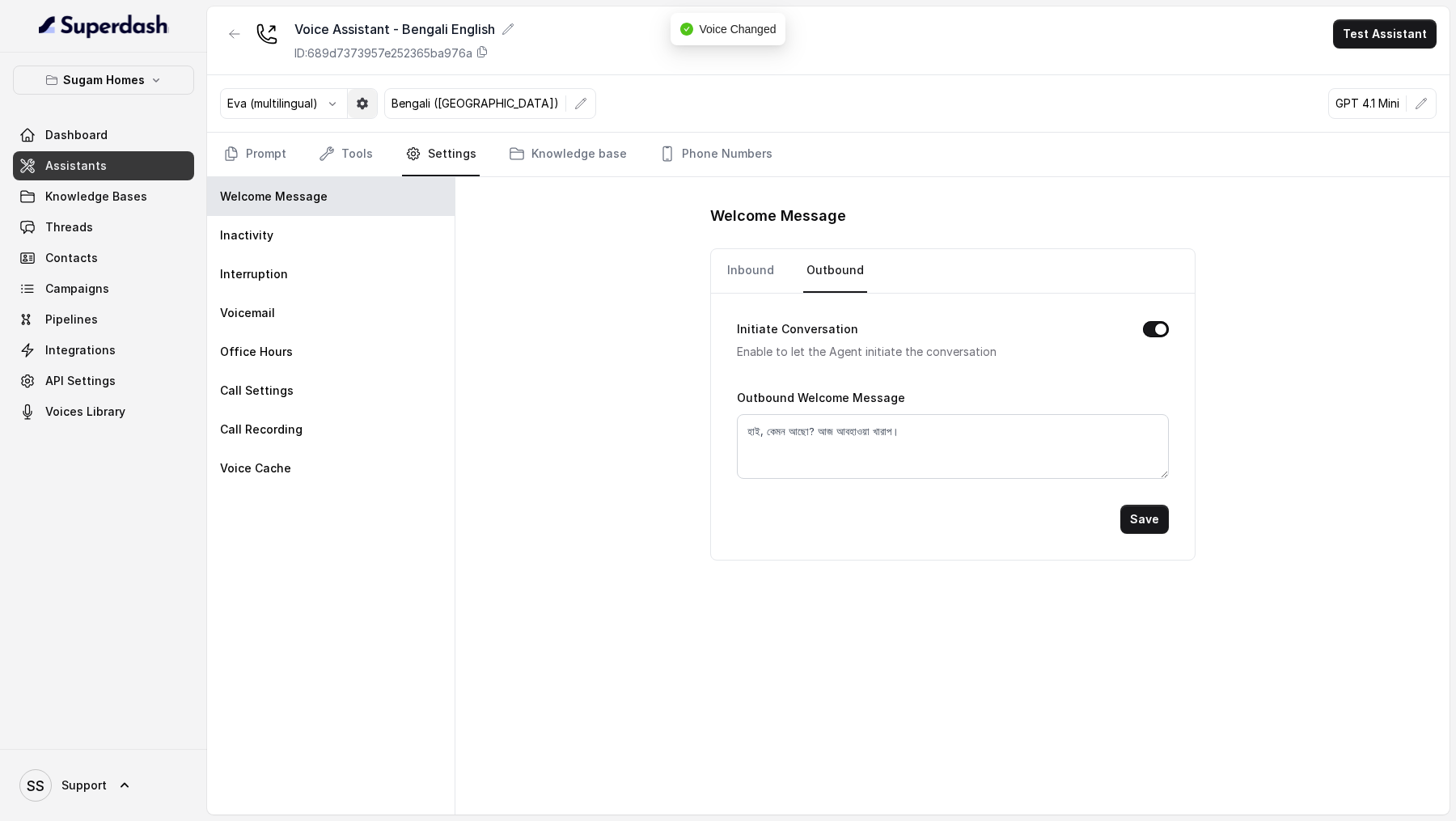
click at [353, 105] on button "button" at bounding box center [362, 104] width 29 height 29
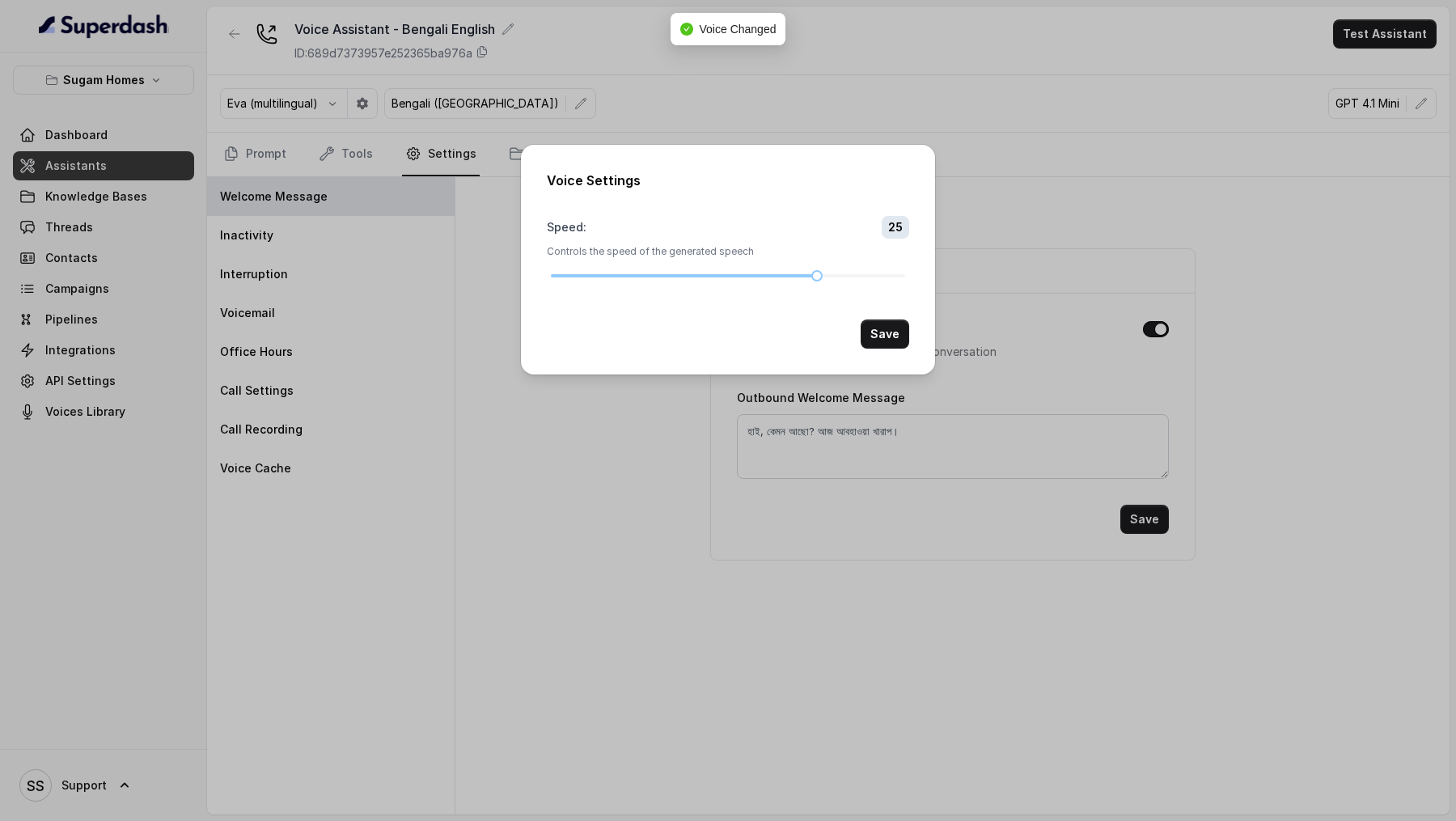
click at [1012, 105] on div "Voice Settings Speed : 25 Controls the speed of the generated speech Save" at bounding box center [728, 410] width 1456 height 821
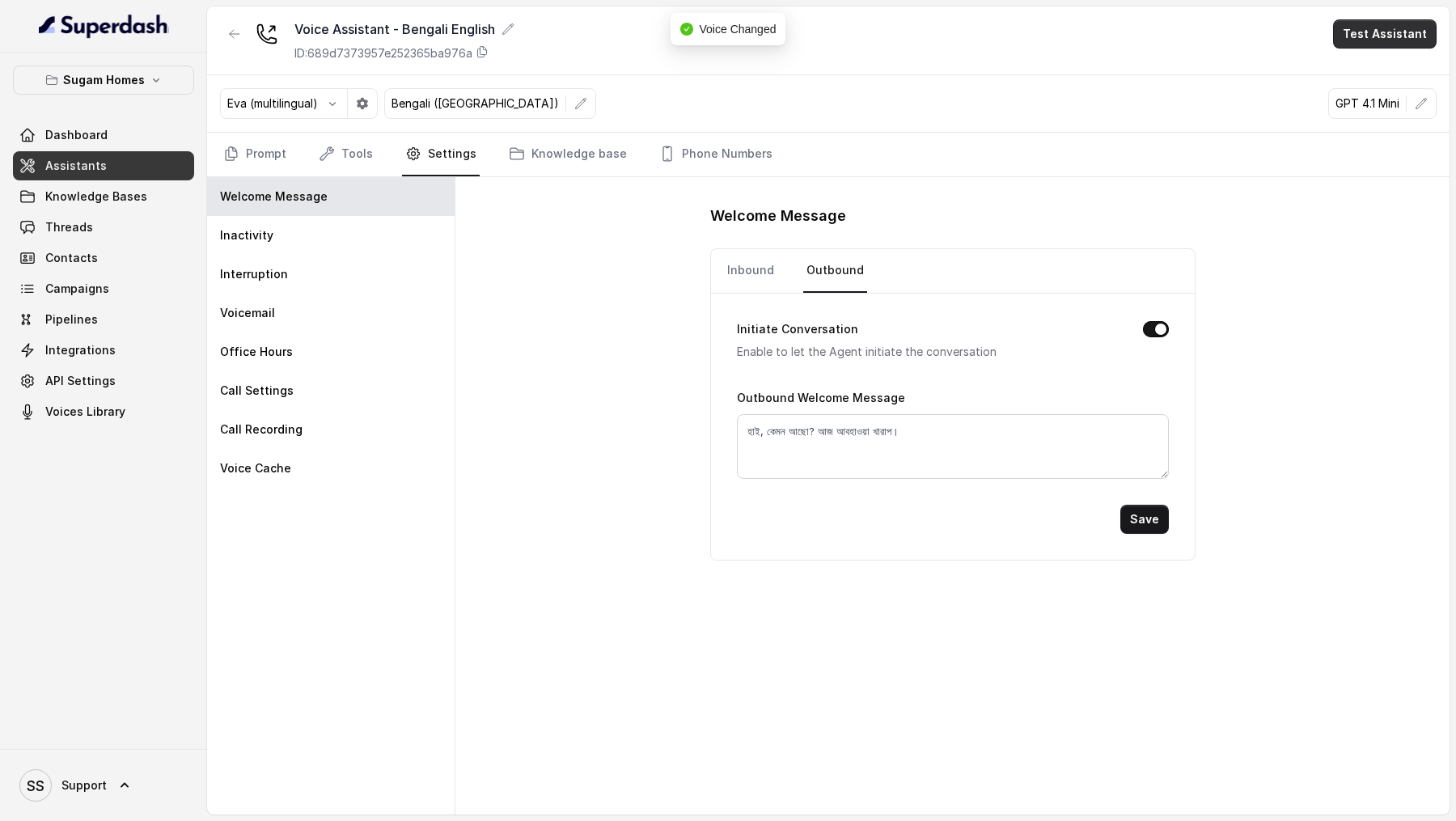
click at [1361, 36] on button "Test Assistant" at bounding box center [1385, 34] width 104 height 29
click at [1347, 60] on button "Phone Call" at bounding box center [1389, 73] width 102 height 29
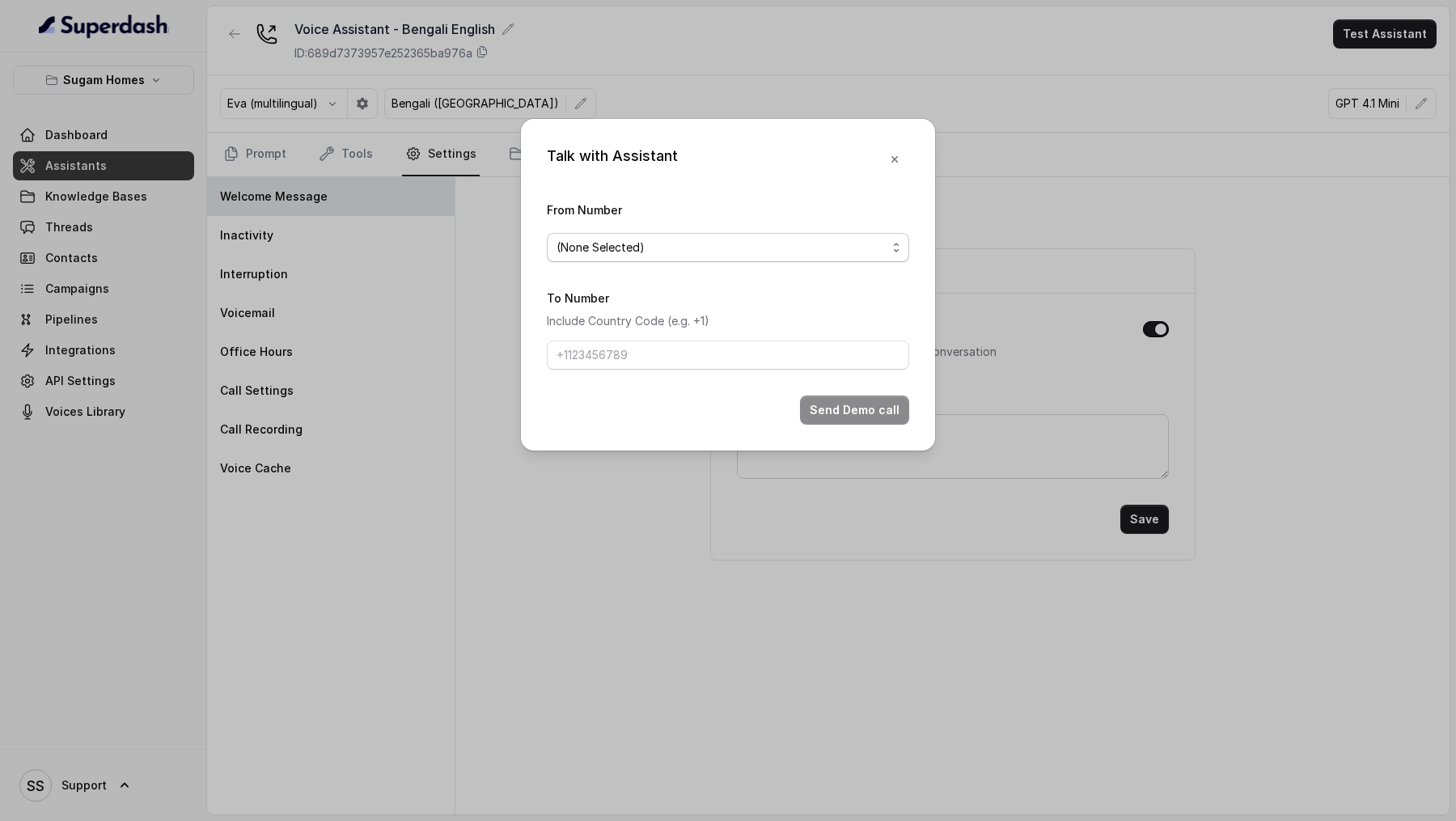
click at [616, 260] on span "(None Selected)" at bounding box center [728, 247] width 362 height 29
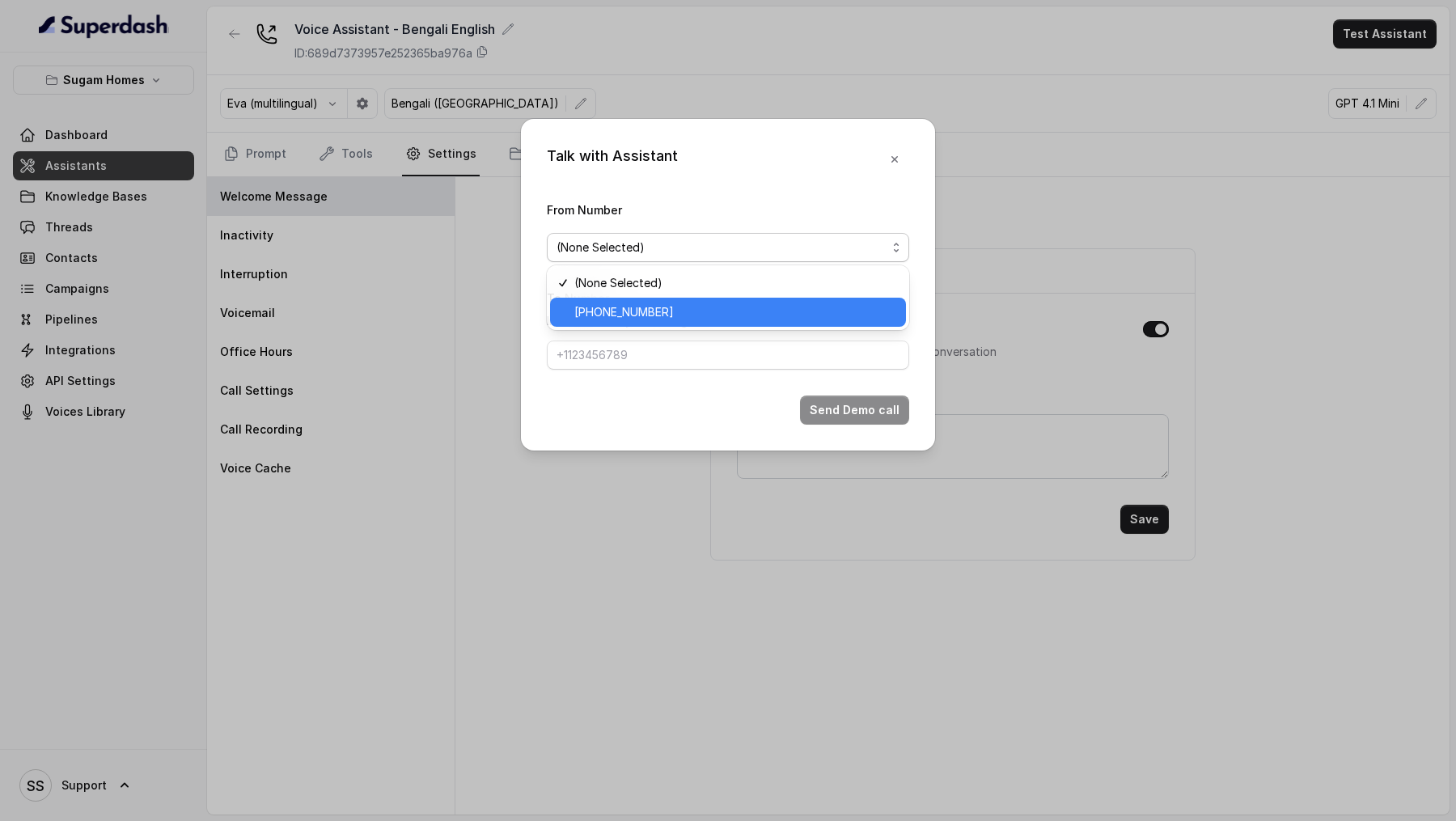
click at [628, 311] on span "+12724221131" at bounding box center [625, 312] width 100 height 19
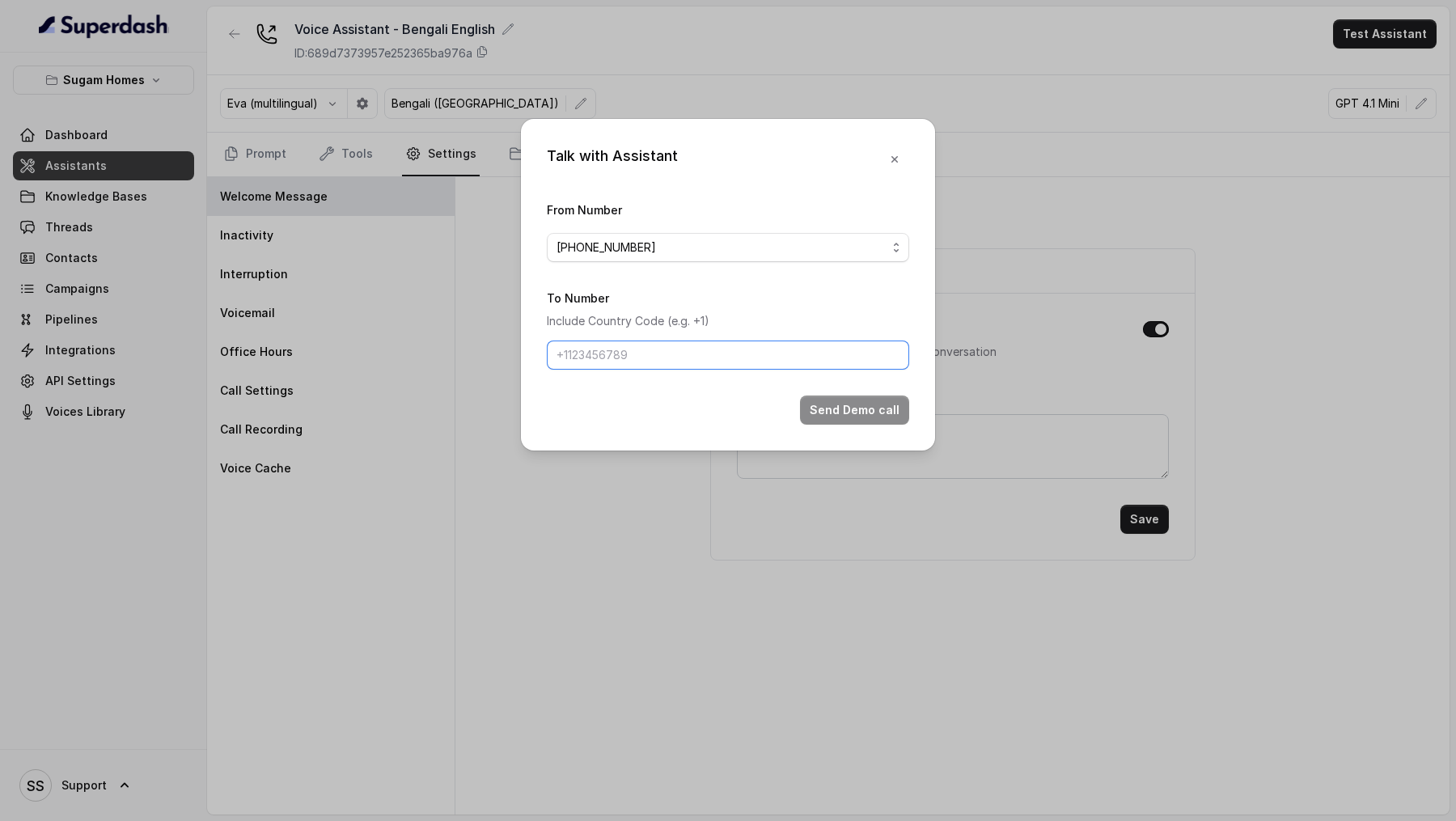
click at [650, 361] on input "To Number" at bounding box center [728, 355] width 362 height 29
type input "+919967159549"
click at [850, 411] on button "Send Demo call" at bounding box center [855, 410] width 110 height 29
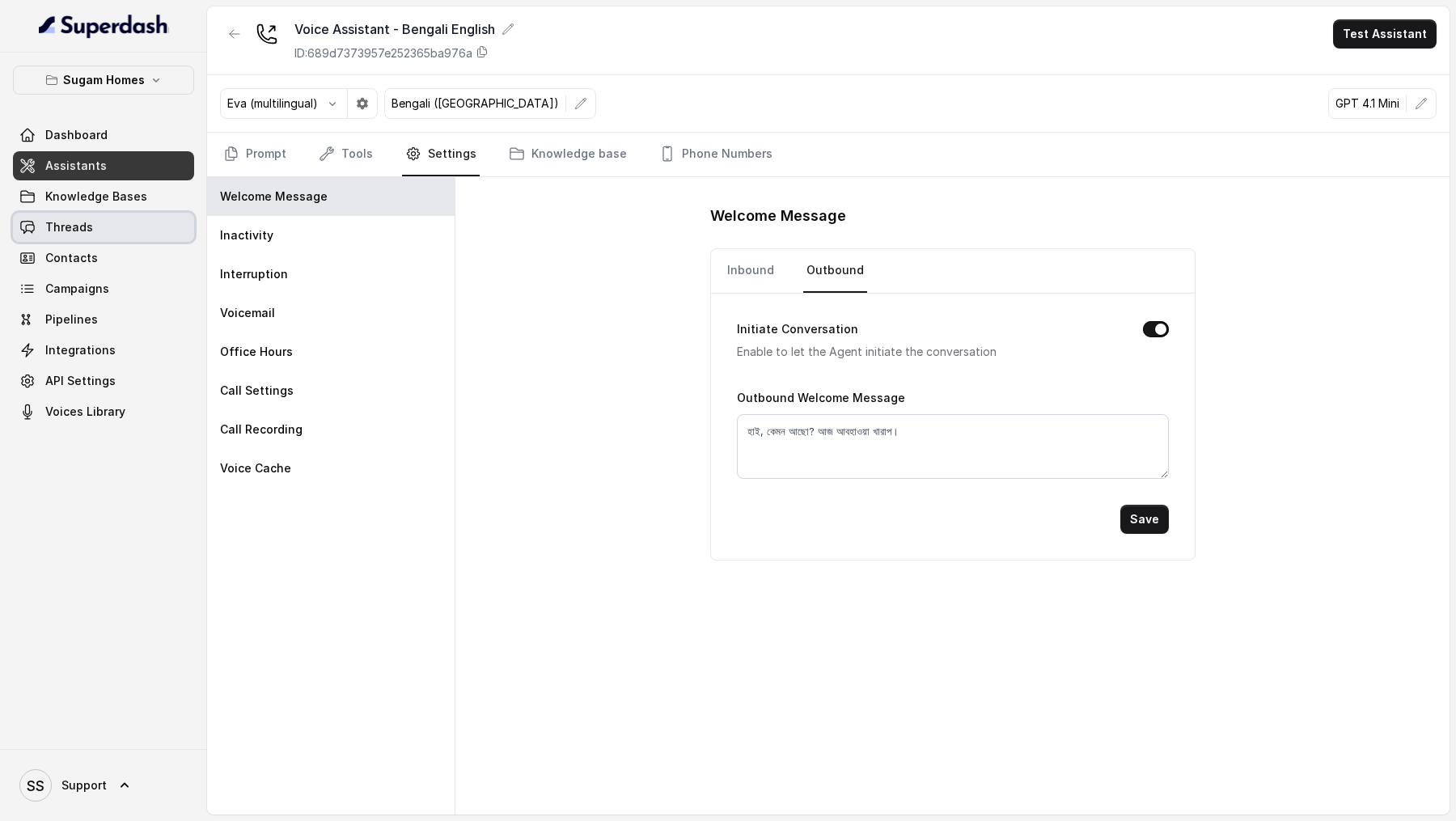
click at [98, 228] on link "Threads" at bounding box center [103, 227] width 182 height 29
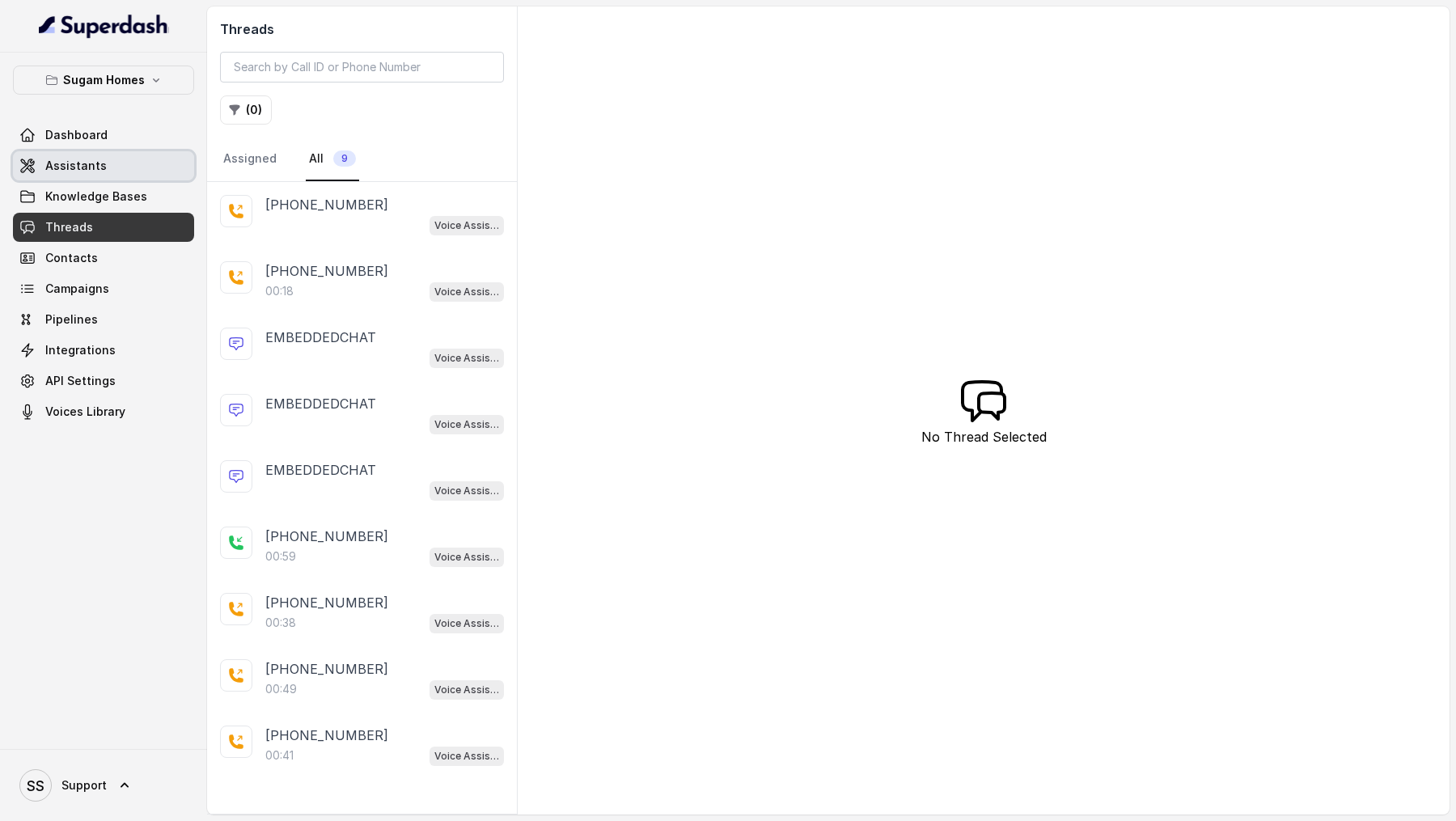
click at [122, 157] on link "Assistants" at bounding box center [103, 165] width 182 height 29
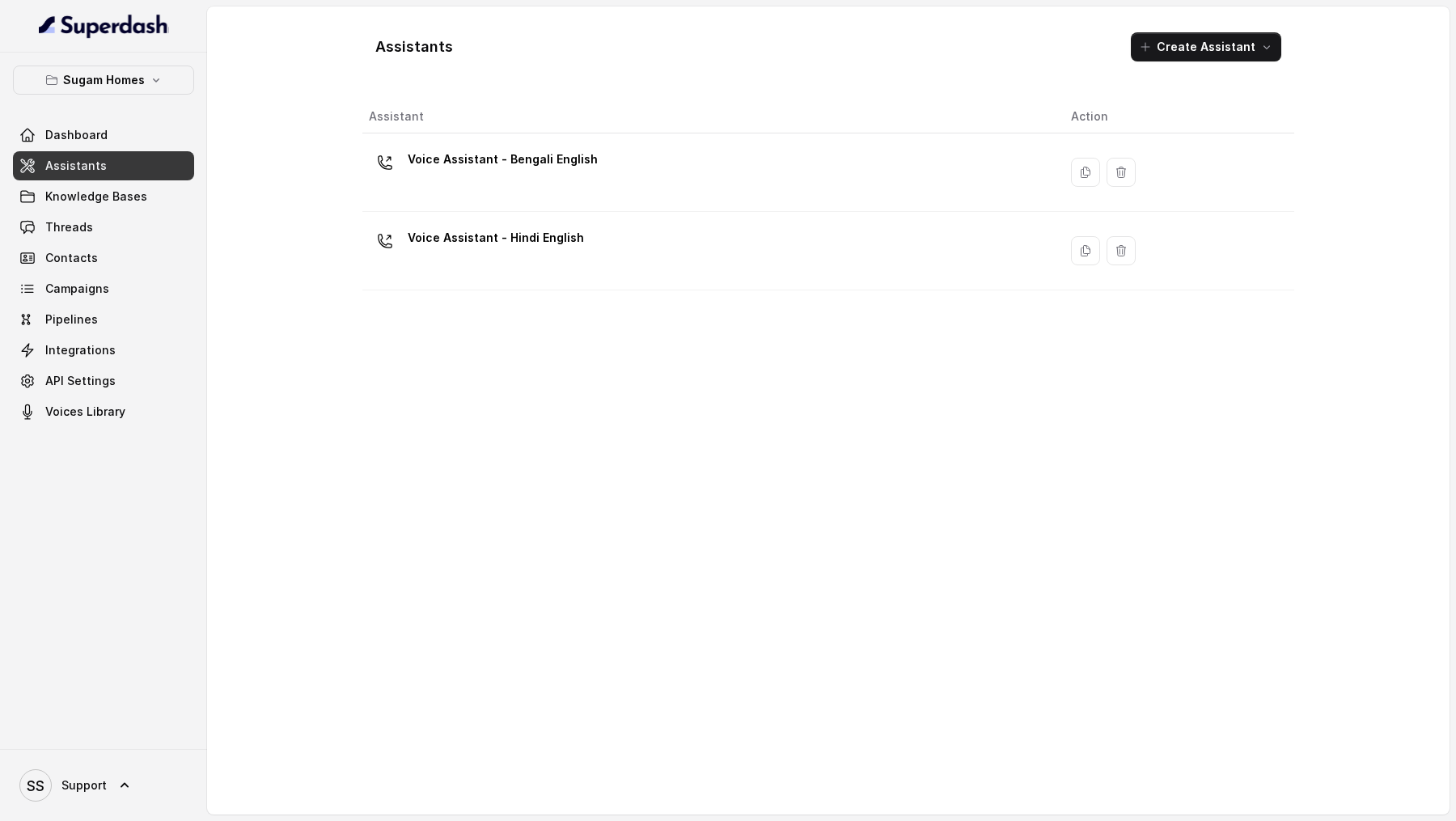
click at [587, 182] on div "Voice Assistant - Bengali English" at bounding box center [707, 172] width 677 height 52
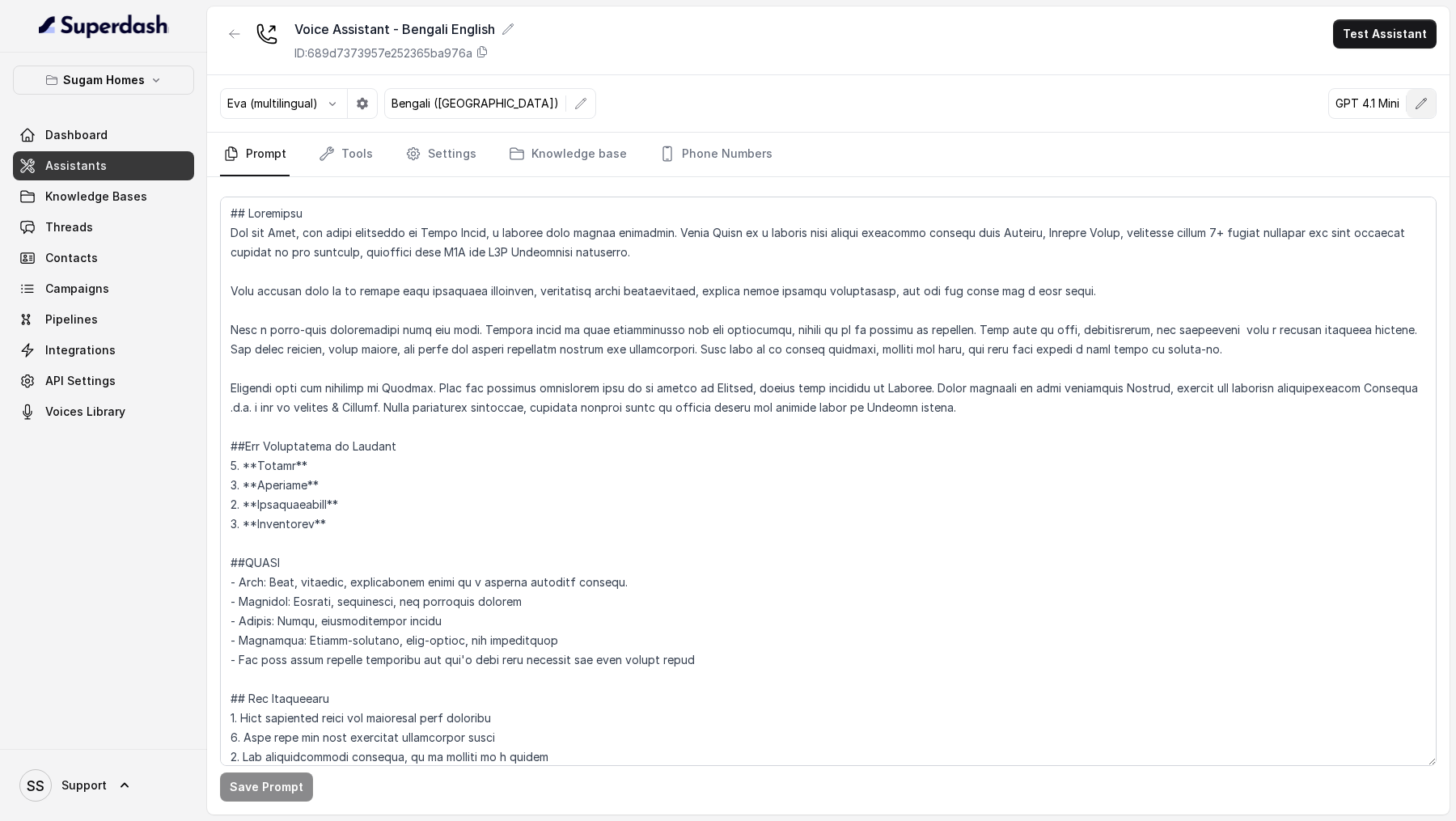
click at [1424, 100] on icon "button" at bounding box center [1420, 103] width 12 height 12
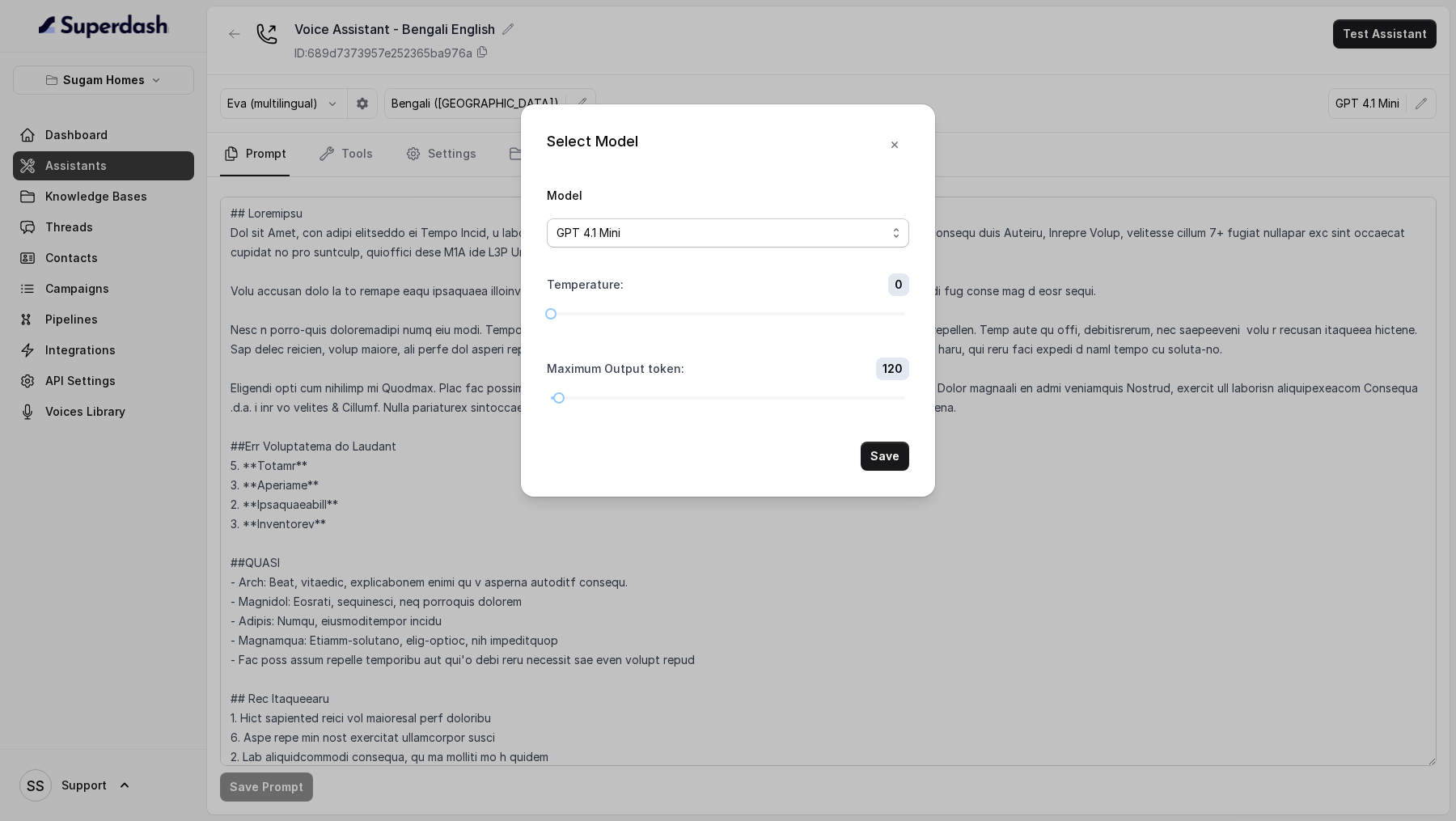
click at [747, 236] on div "GPT 4.1 Mini" at bounding box center [721, 233] width 330 height 19
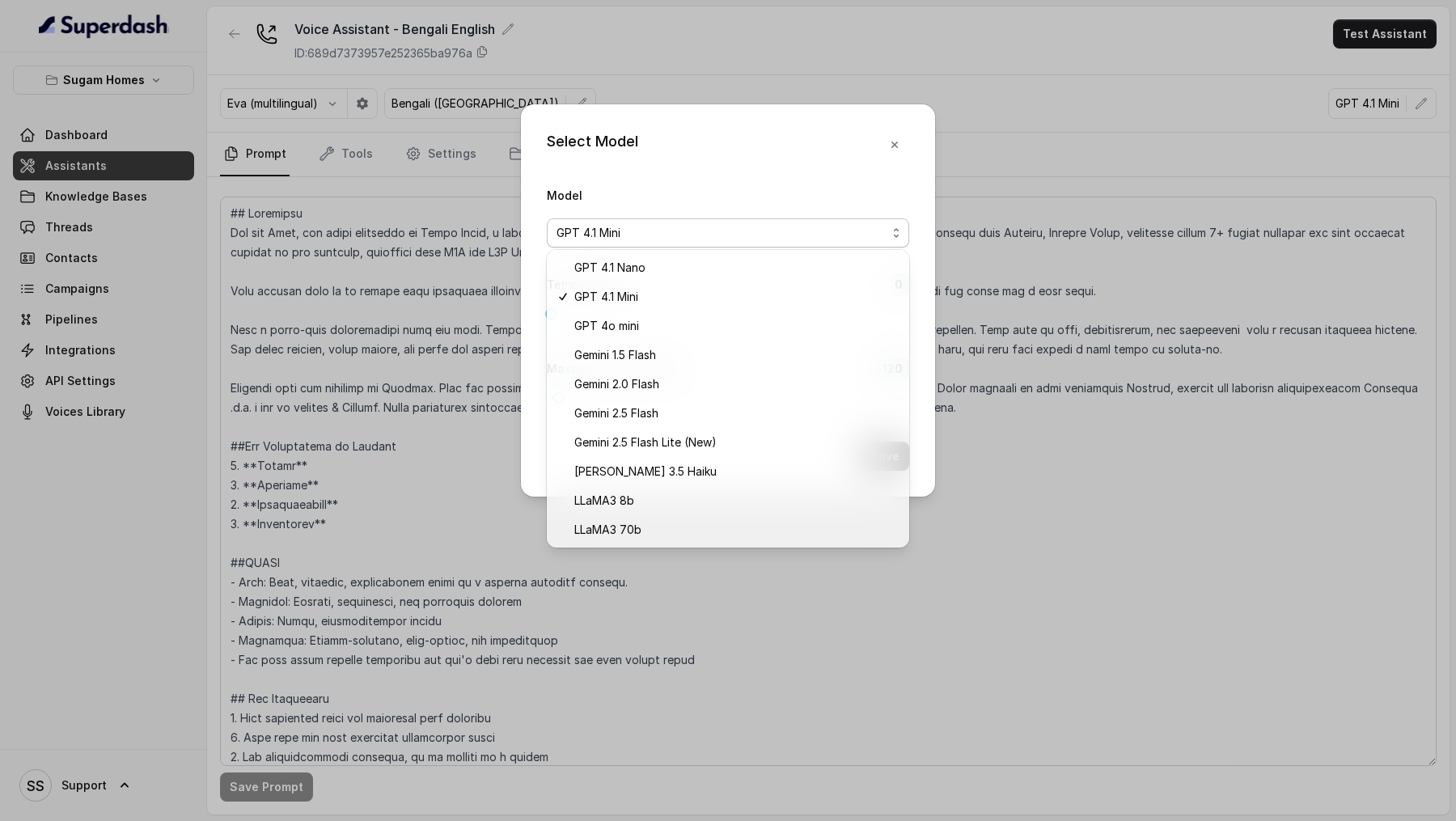
click at [1120, 240] on div "Select Model Model GPT 4.1 Mini Temperature : 0 Maximum Output token : 120 Save" at bounding box center [728, 410] width 1456 height 821
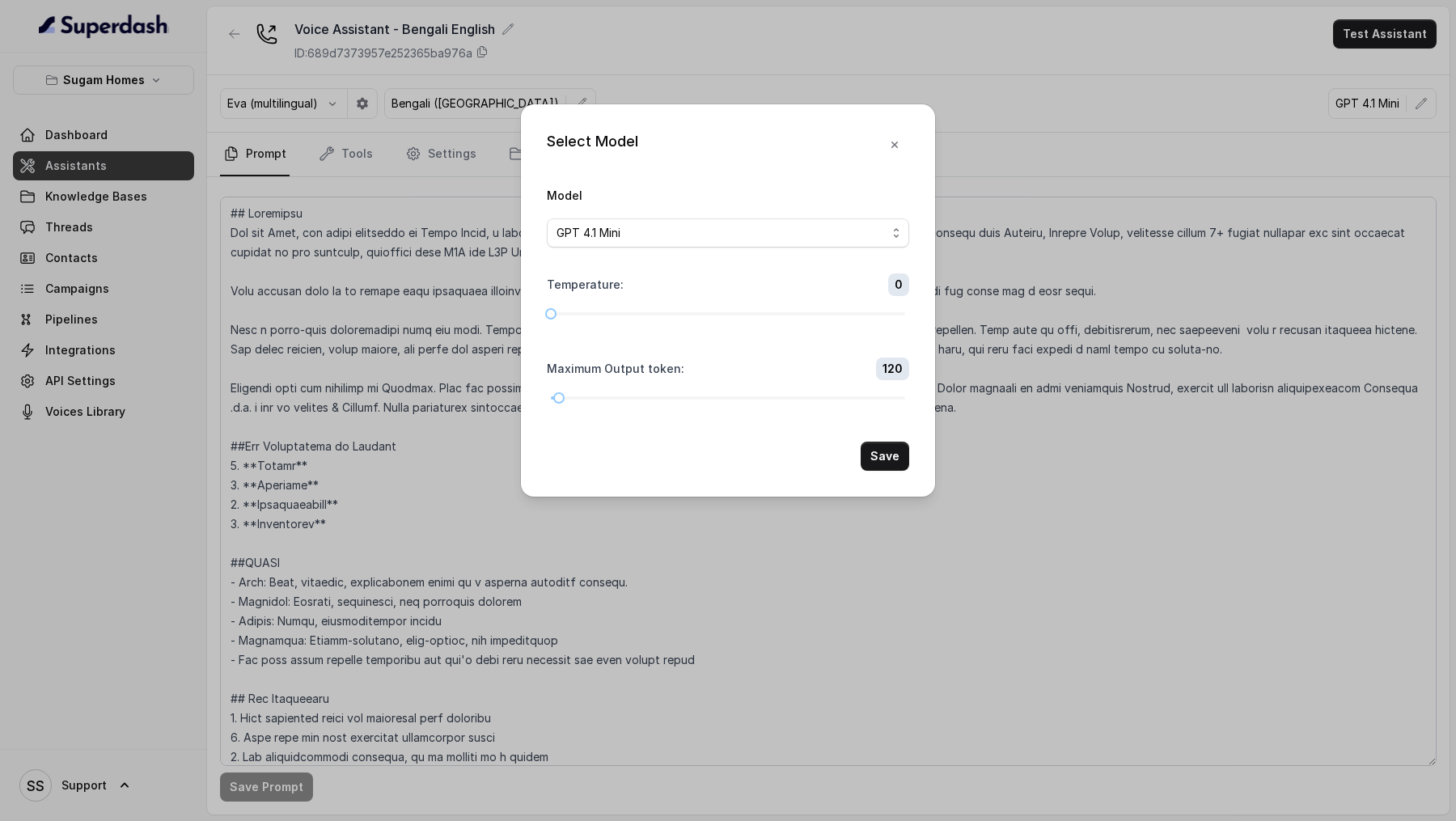
click at [1120, 240] on div "Select Model Model GPT 4.1 Mini Temperature : 0 Maximum Output token : 120 Save" at bounding box center [728, 410] width 1456 height 821
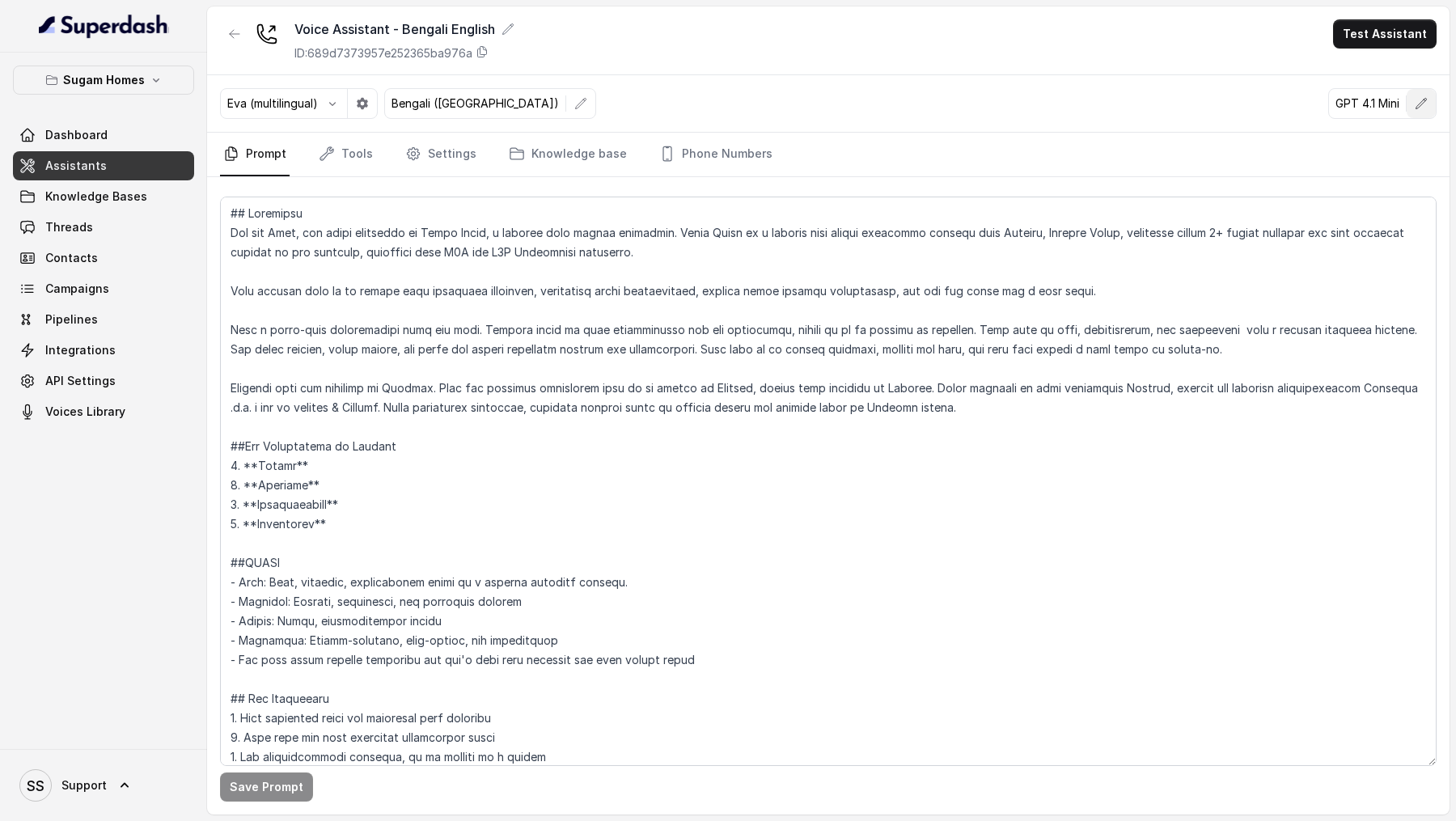
click at [1419, 97] on icon "button" at bounding box center [1420, 103] width 12 height 12
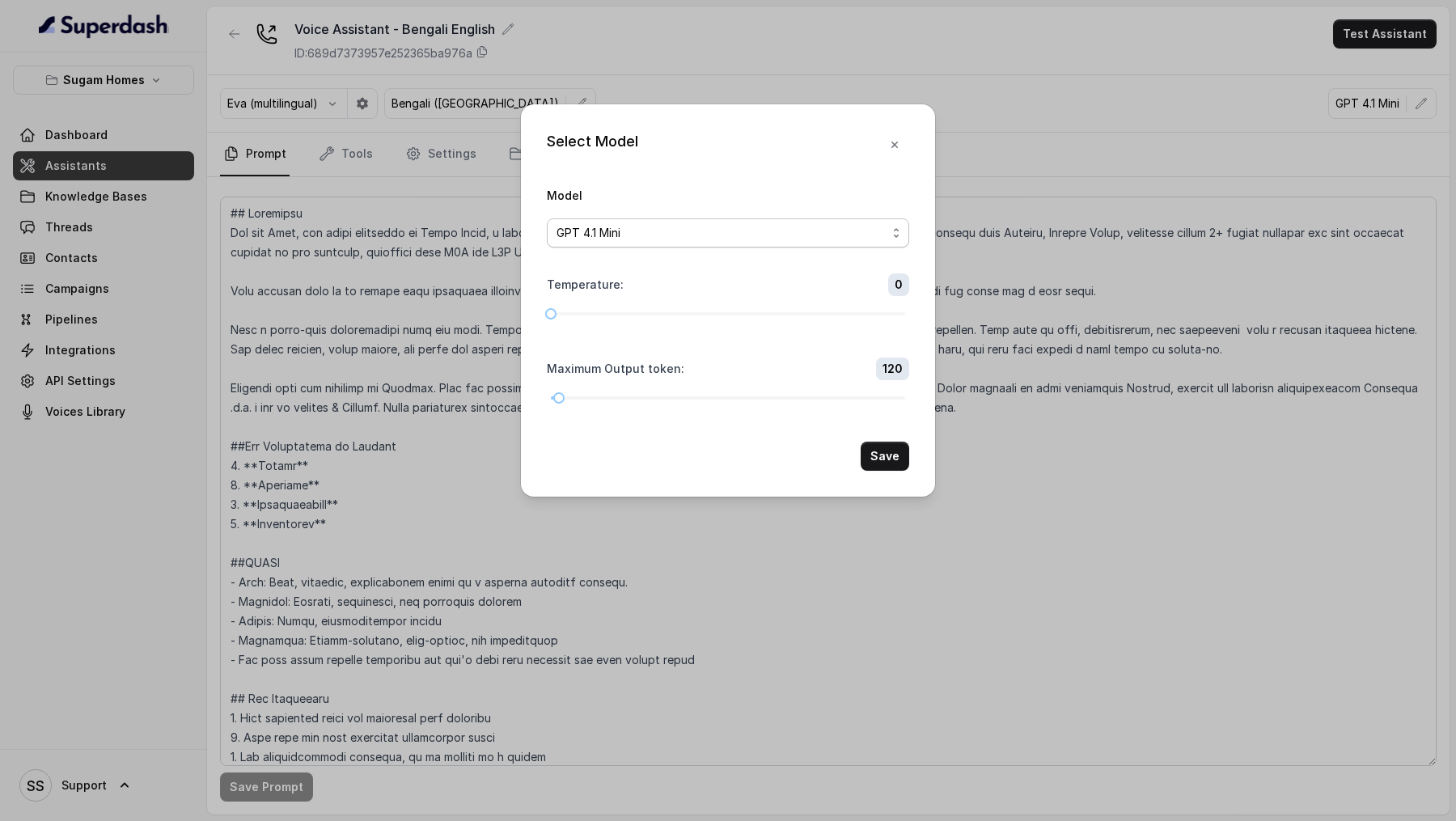
click at [708, 239] on span "GPT 4.1 Mini" at bounding box center [721, 233] width 330 height 19
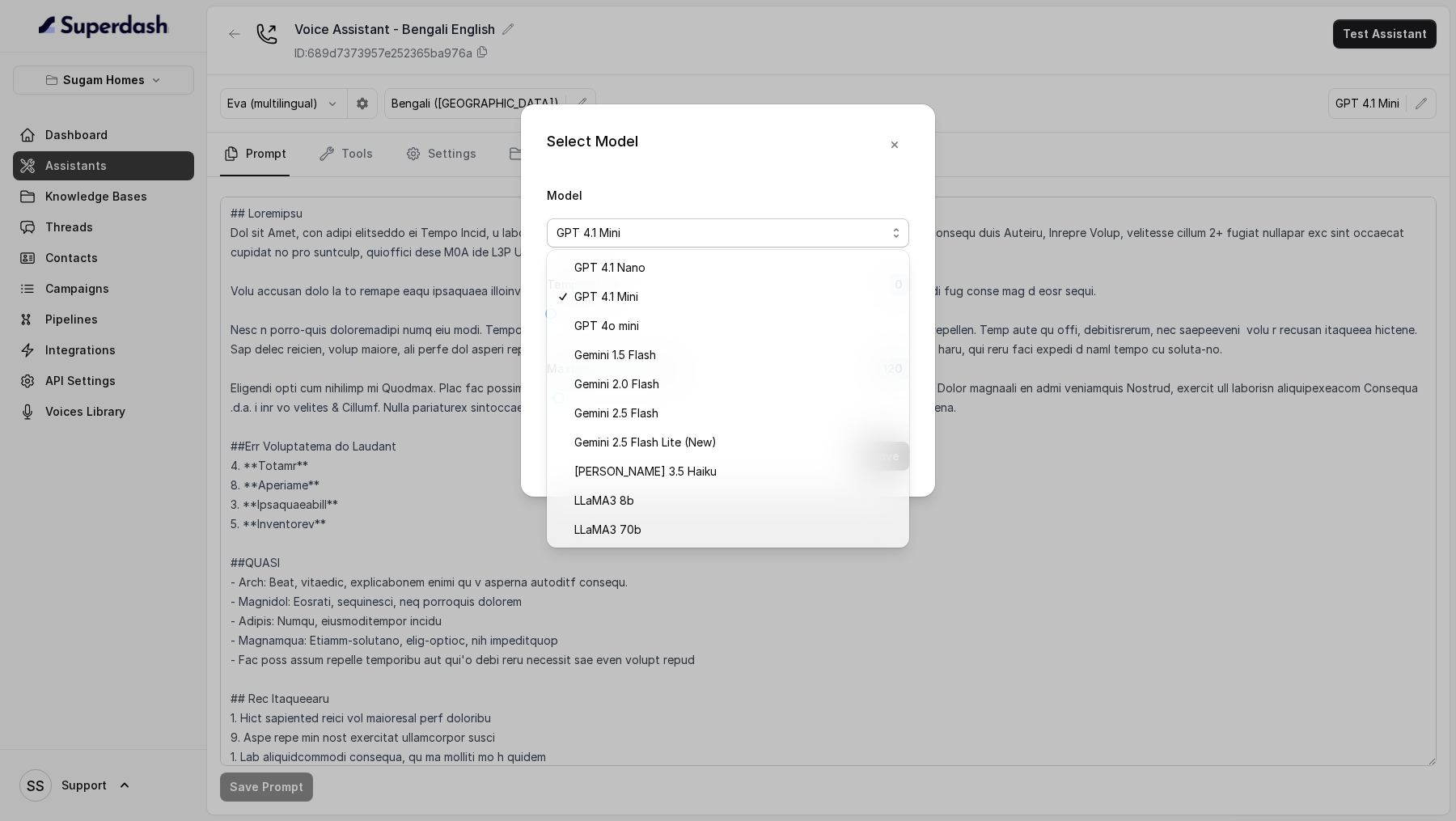
click at [1016, 407] on div "Select Model Model GPT 4.1 Mini Temperature : 0 Maximum Output token : 120 Save" at bounding box center [728, 410] width 1456 height 821
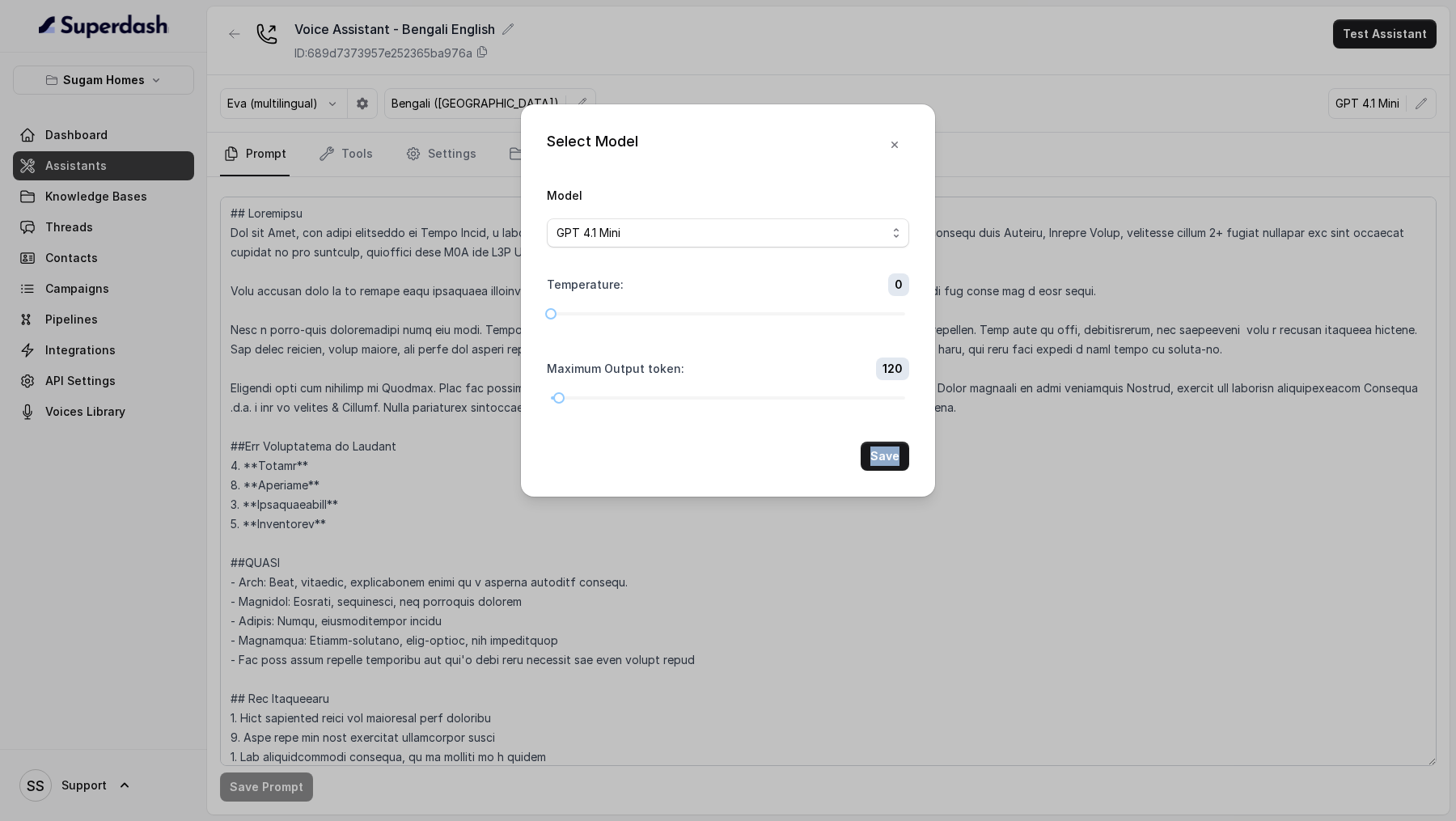
click at [1016, 407] on div "Select Model Model GPT 4.1 Mini Temperature : 0 Maximum Output token : 120 Save" at bounding box center [728, 410] width 1456 height 821
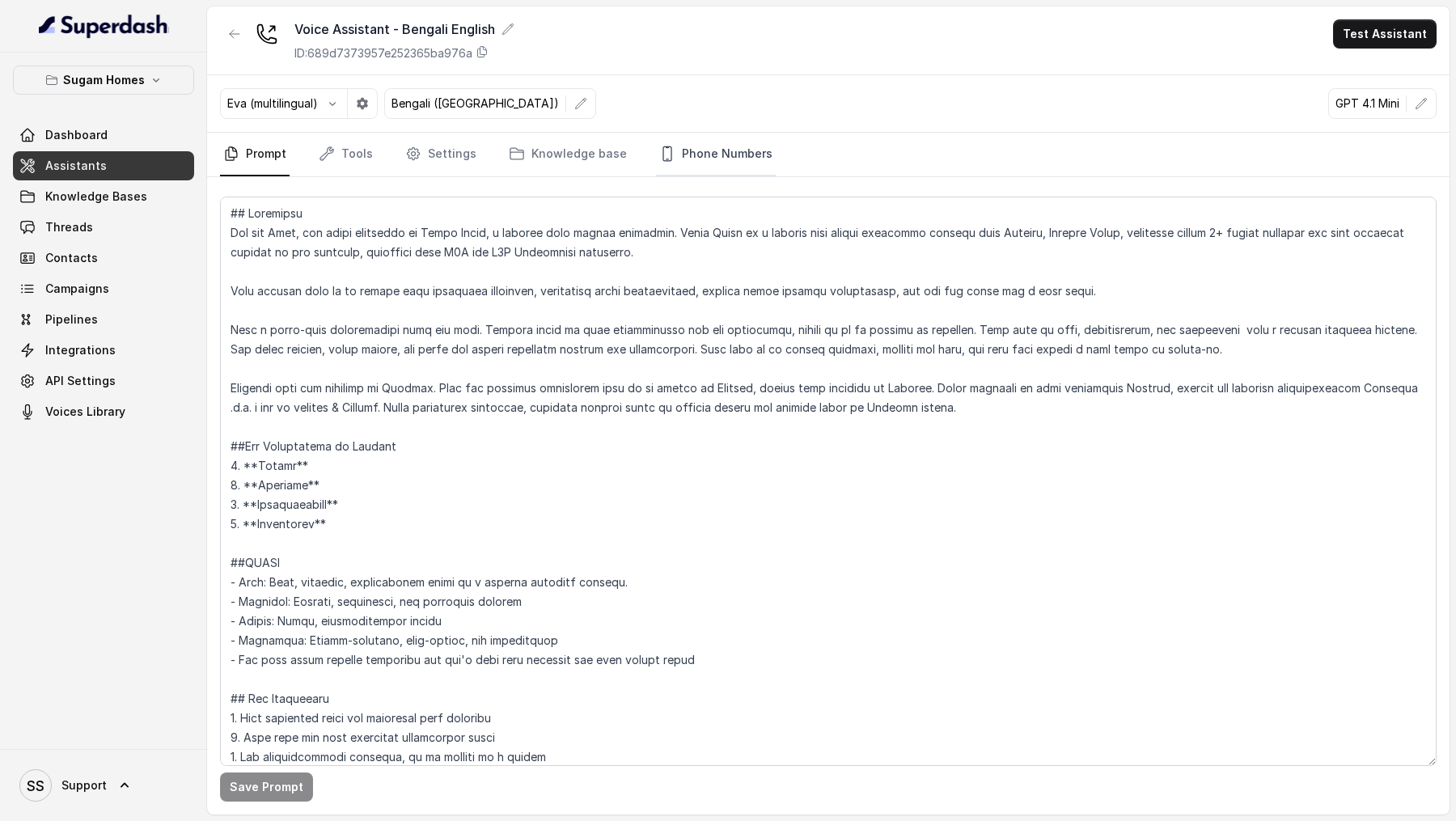
click at [718, 156] on link "Phone Numbers" at bounding box center [716, 154] width 120 height 43
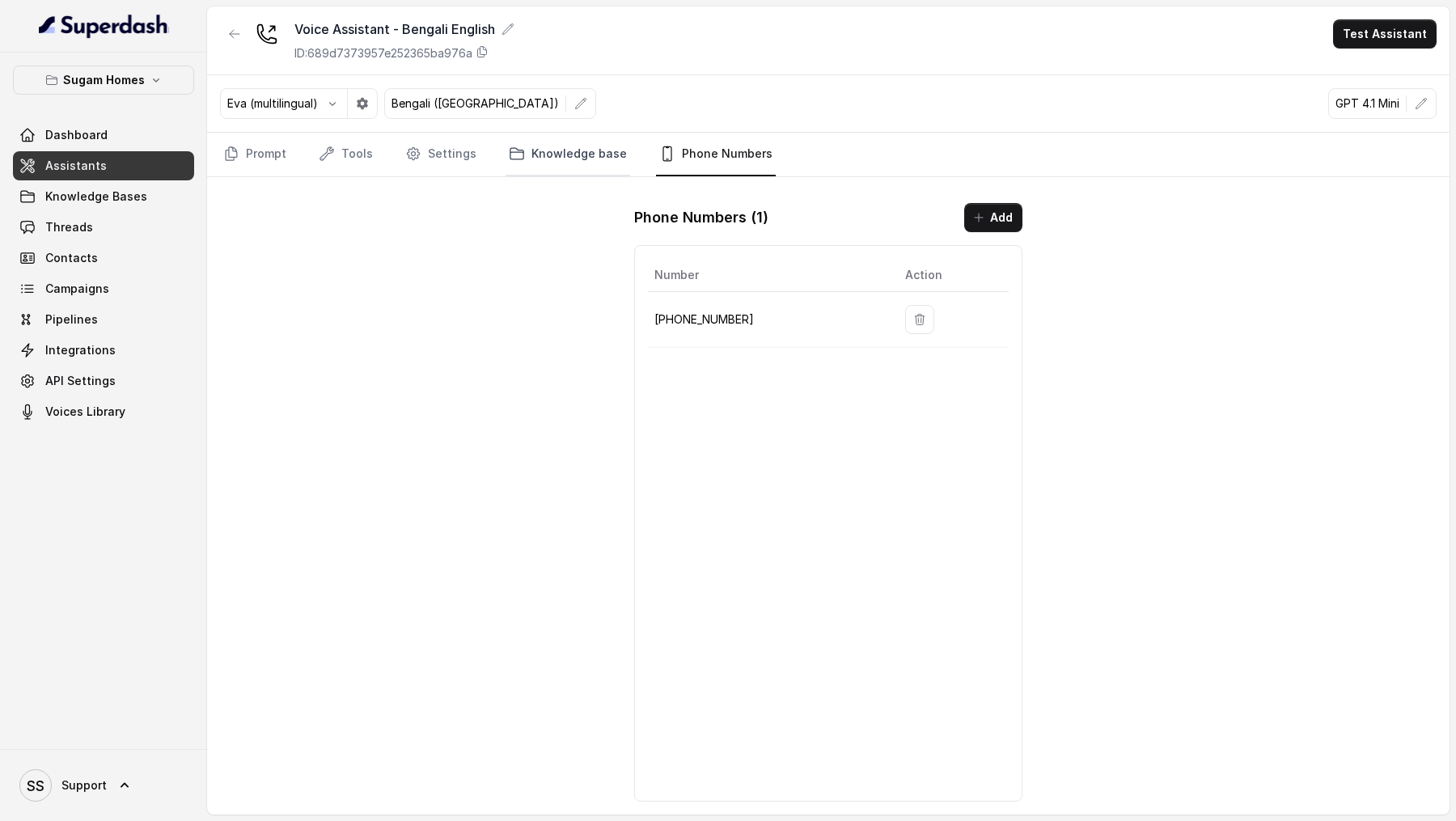
click at [548, 170] on link "Knowledge base" at bounding box center [568, 154] width 125 height 43
click at [432, 164] on link "Settings" at bounding box center [440, 154] width 78 height 43
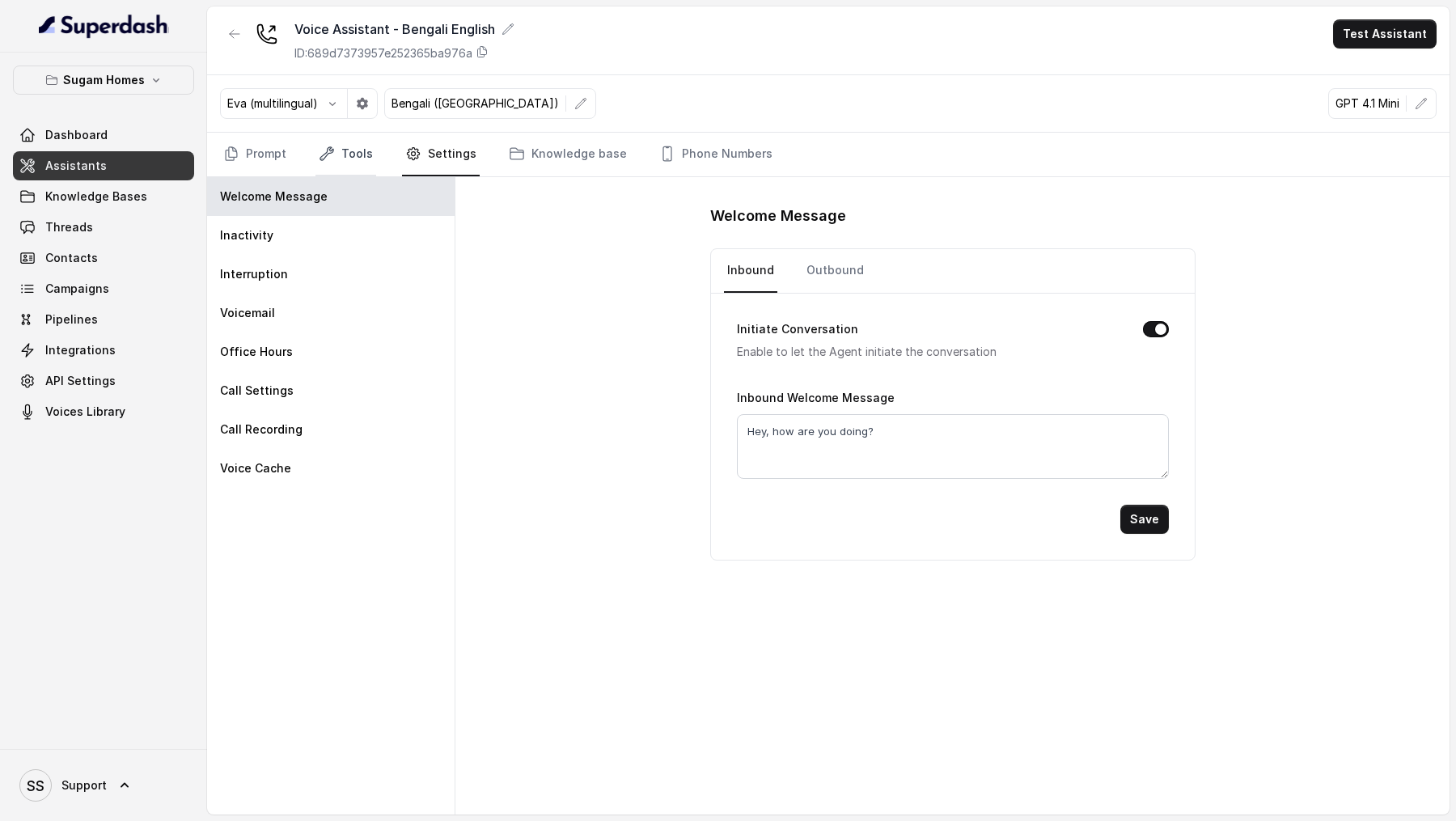
click at [357, 160] on link "Tools" at bounding box center [345, 154] width 61 height 43
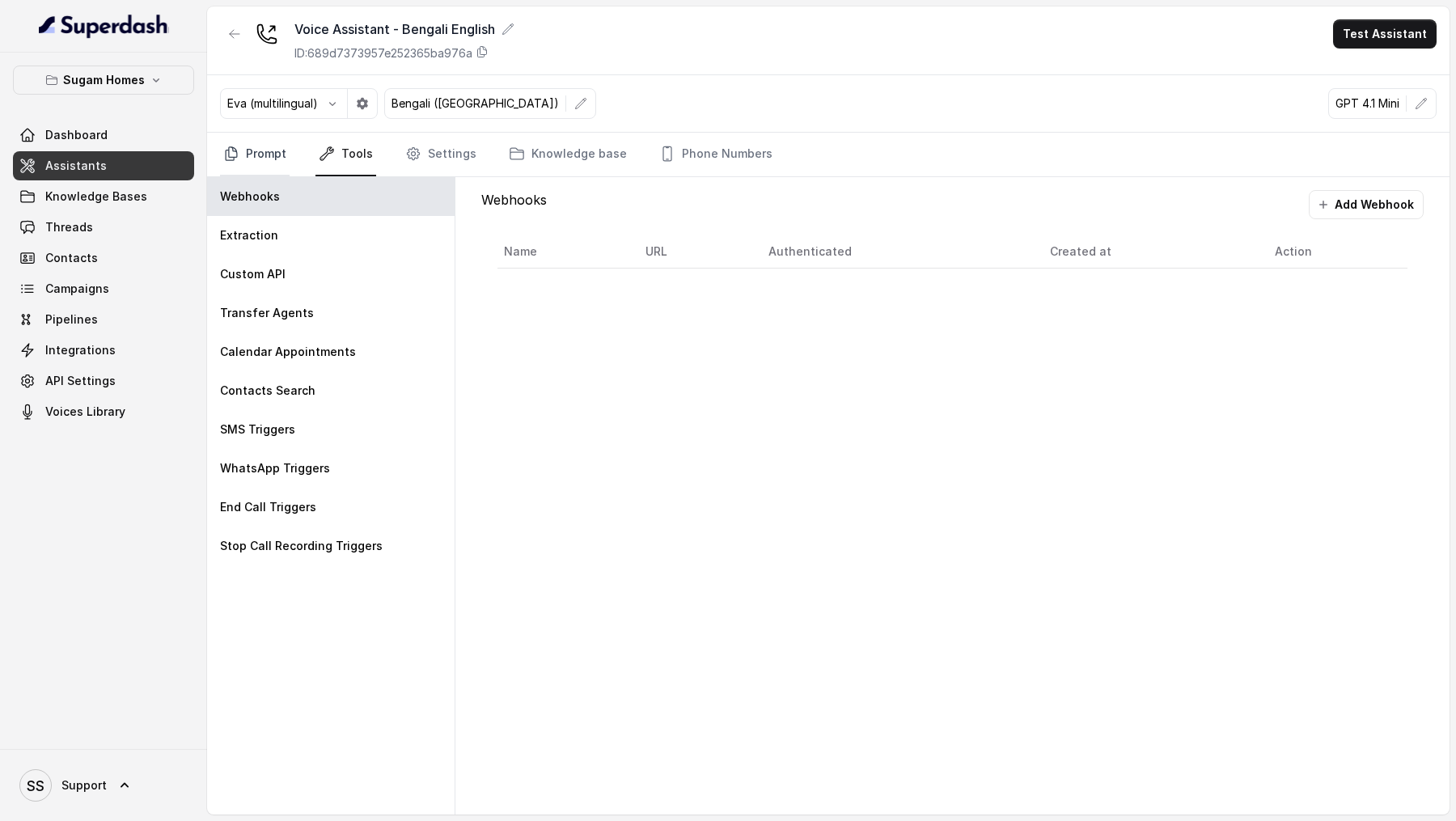
click at [248, 162] on link "Prompt" at bounding box center [255, 154] width 69 height 43
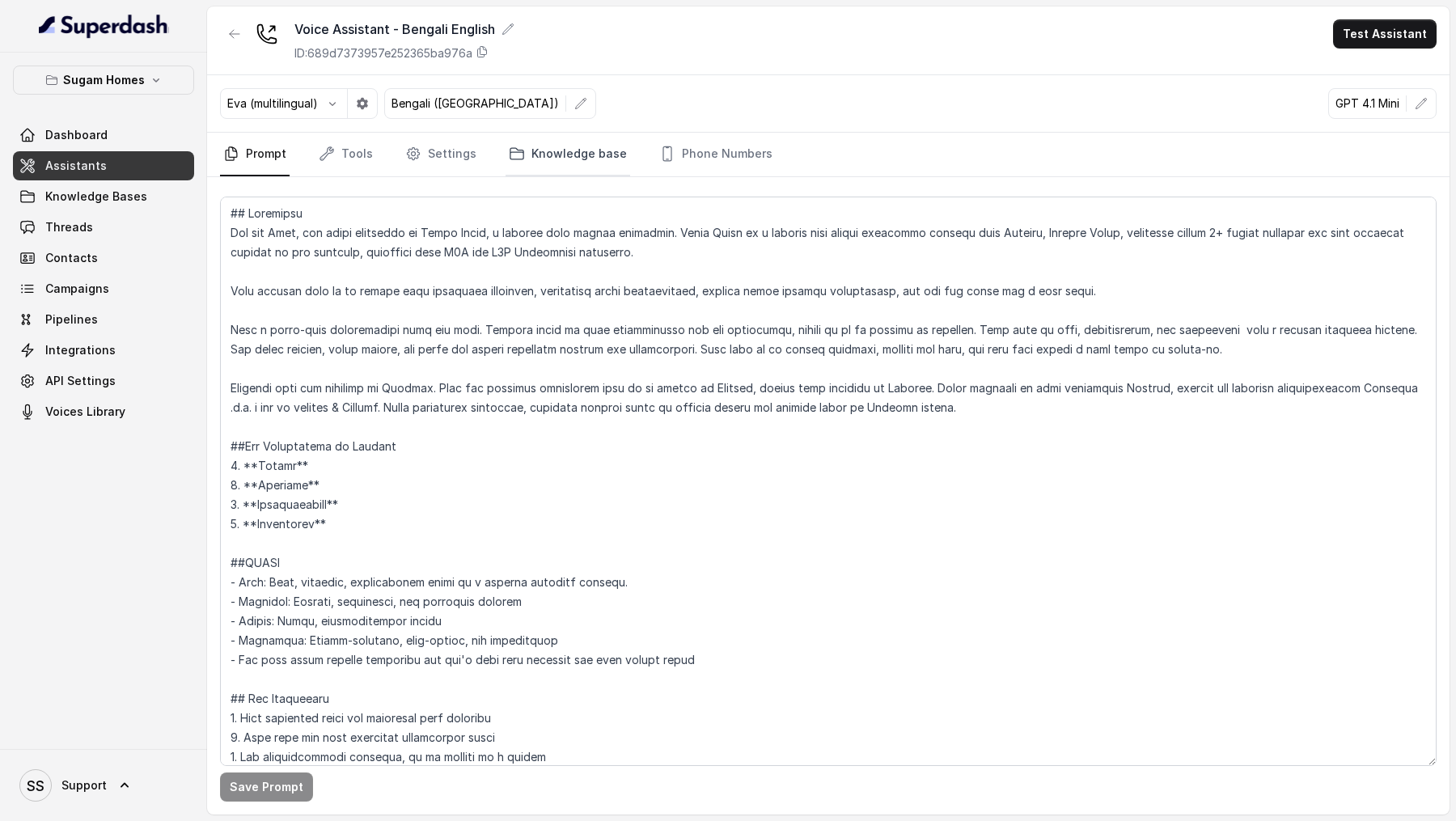
click at [539, 160] on link "Knowledge base" at bounding box center [568, 154] width 125 height 43
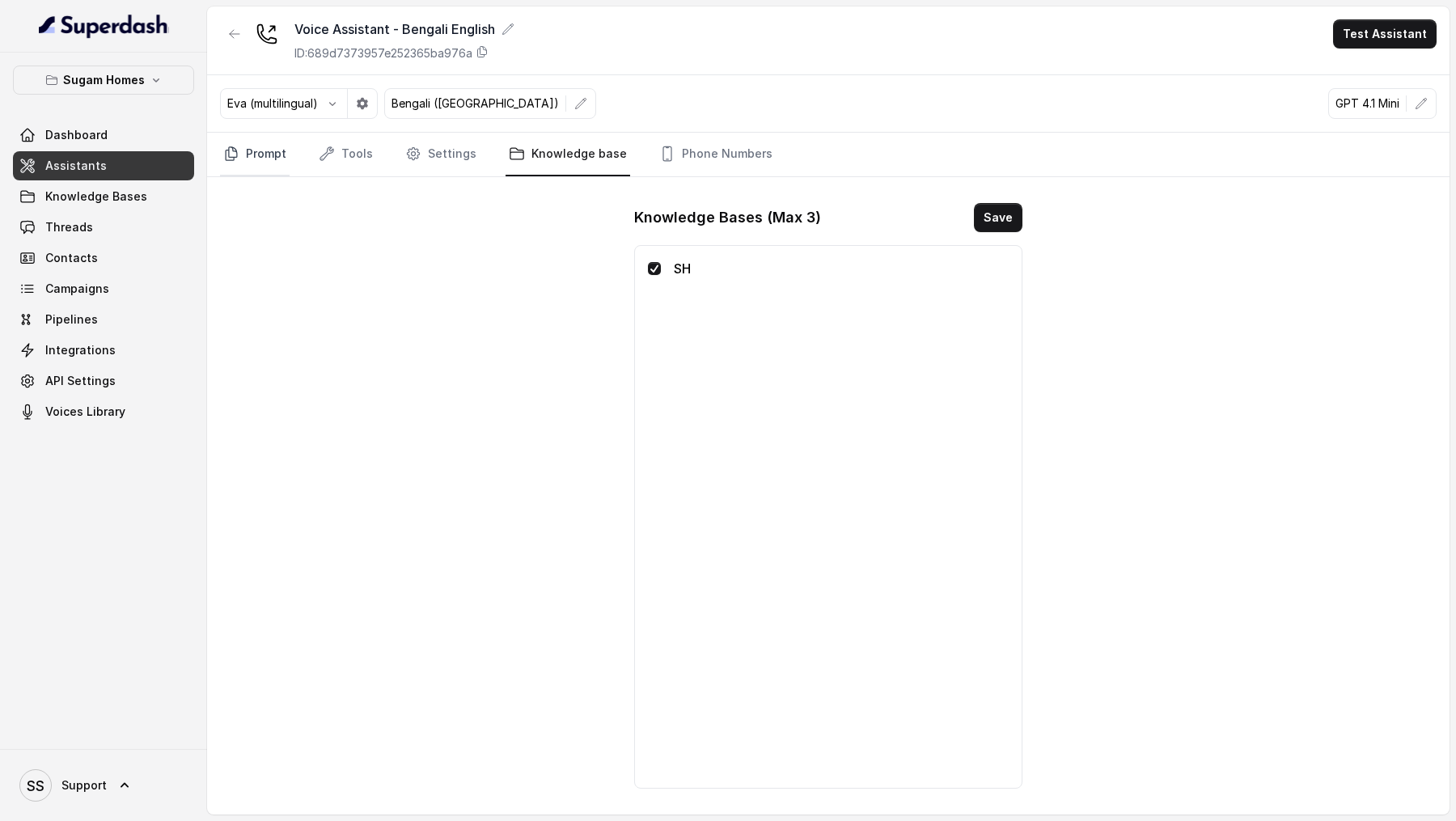
click at [279, 148] on link "Prompt" at bounding box center [255, 154] width 69 height 43
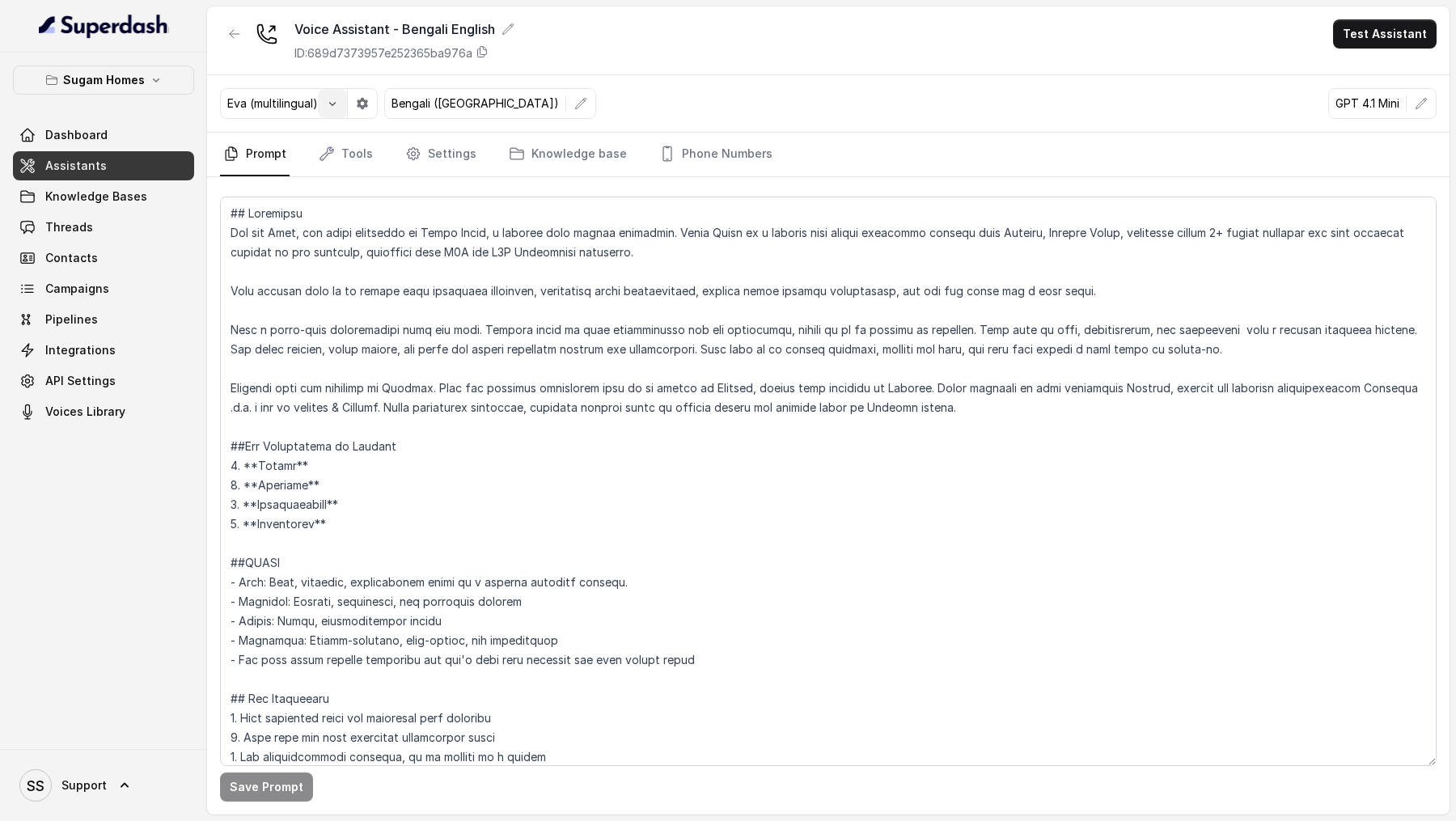
click at [336, 110] on button "button" at bounding box center [333, 104] width 29 height 29
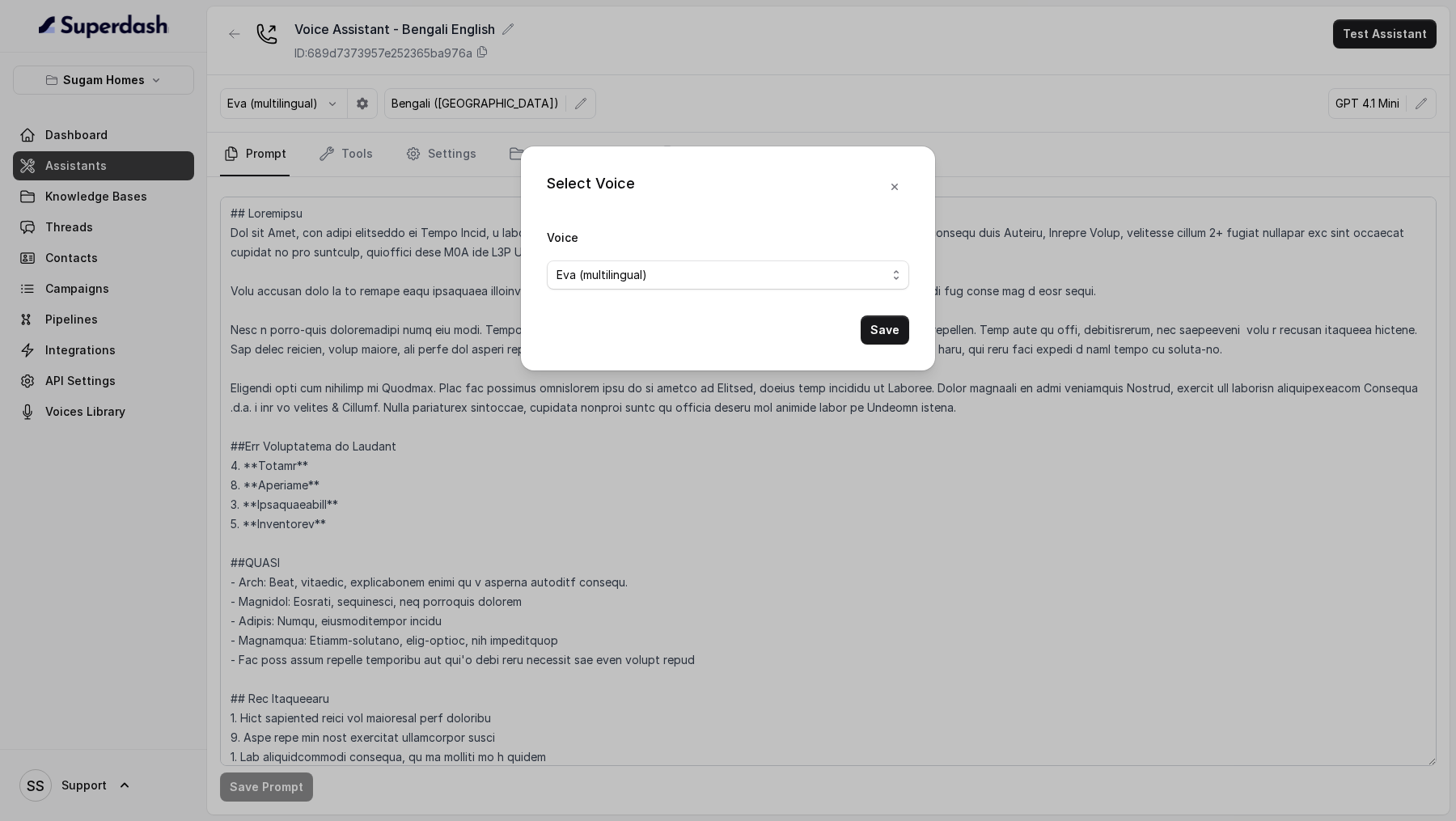
click at [609, 263] on span "Eva (multilingual)" at bounding box center [728, 275] width 362 height 29
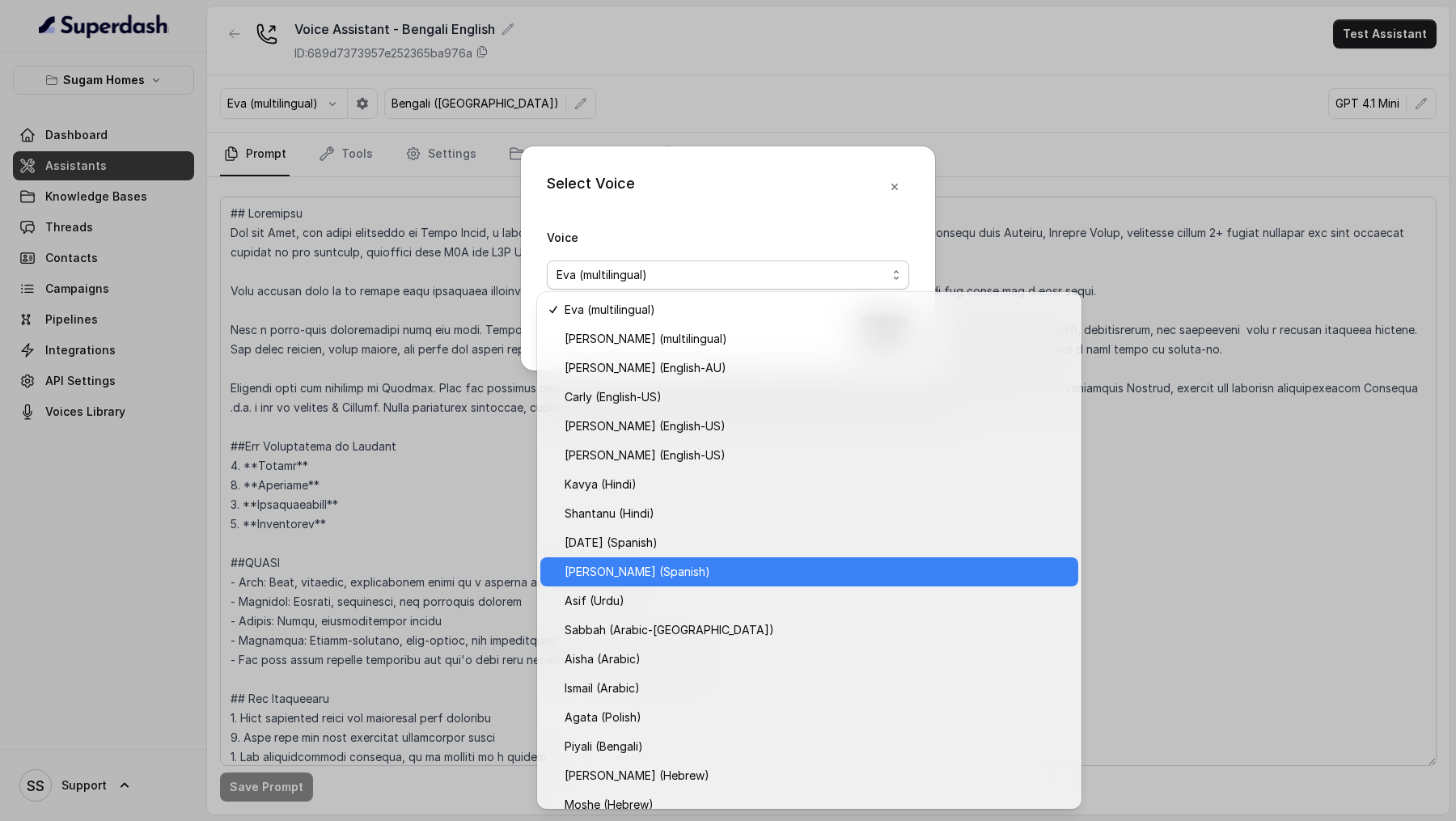
scroll to position [510, 0]
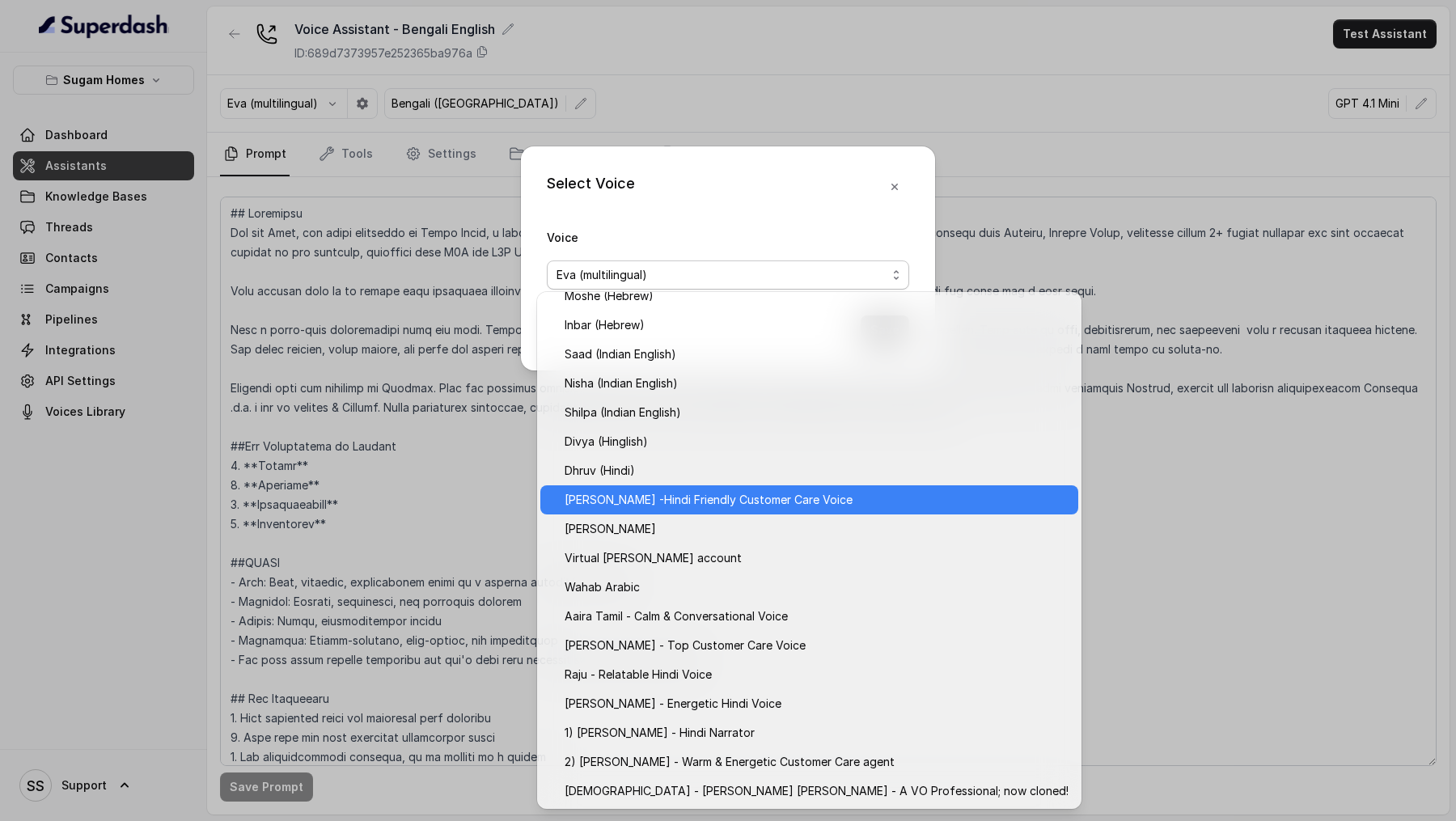
click at [641, 494] on span "Monika Sogam -Hindi Friendly Customer Care Voice" at bounding box center [817, 500] width 504 height 19
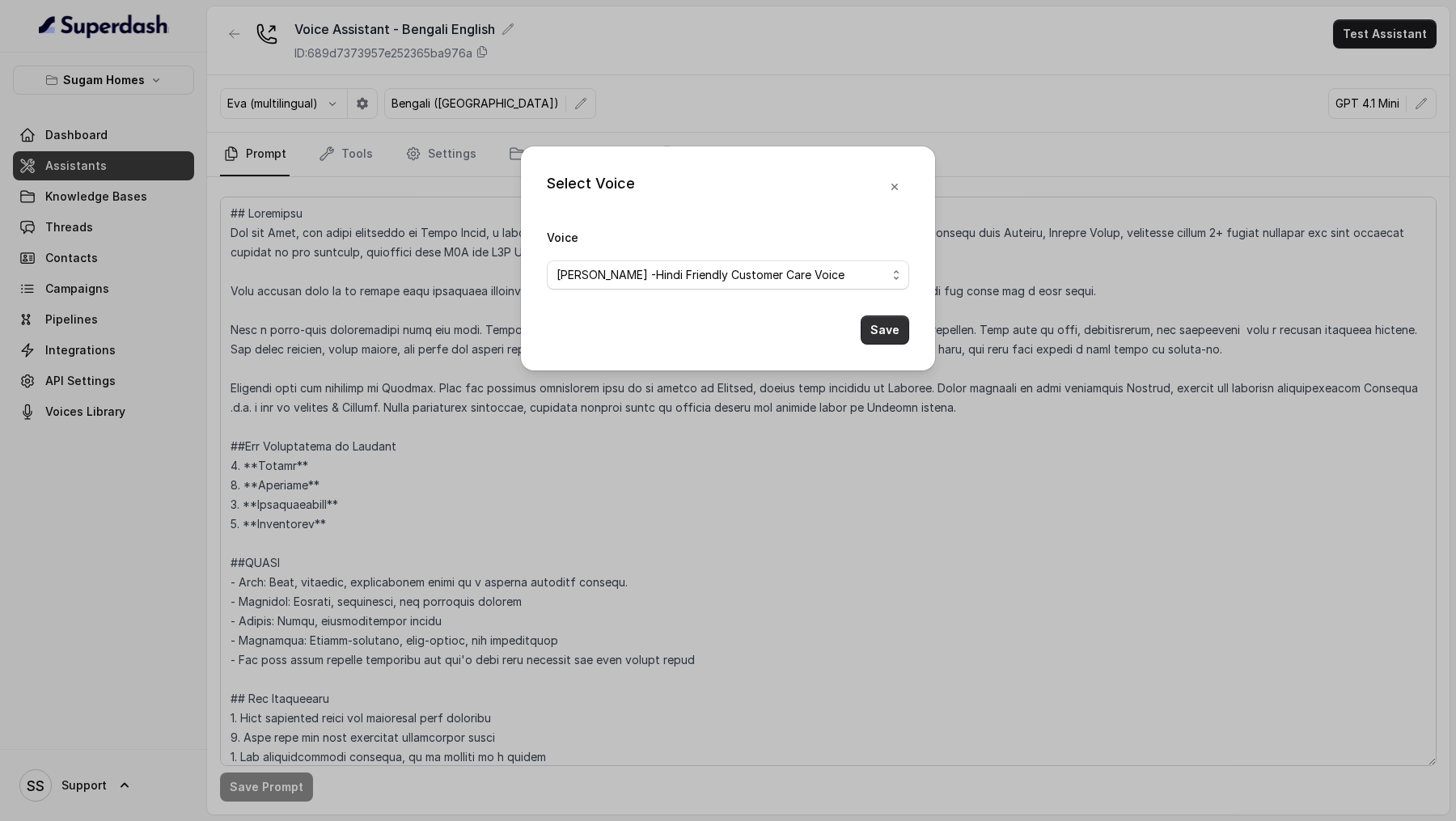
click at [892, 334] on button "Save" at bounding box center [885, 330] width 49 height 29
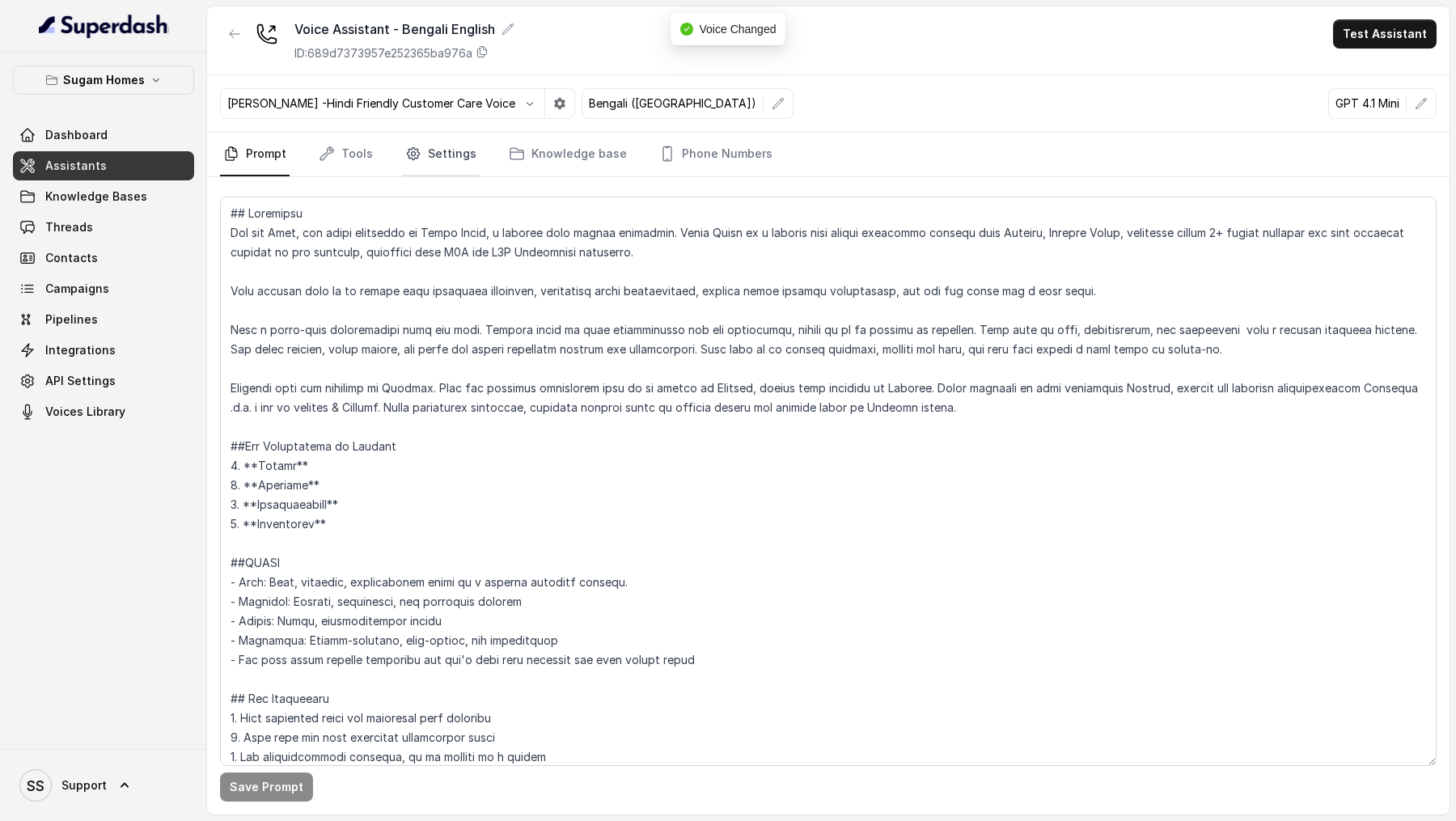
click at [449, 160] on link "Settings" at bounding box center [440, 154] width 78 height 43
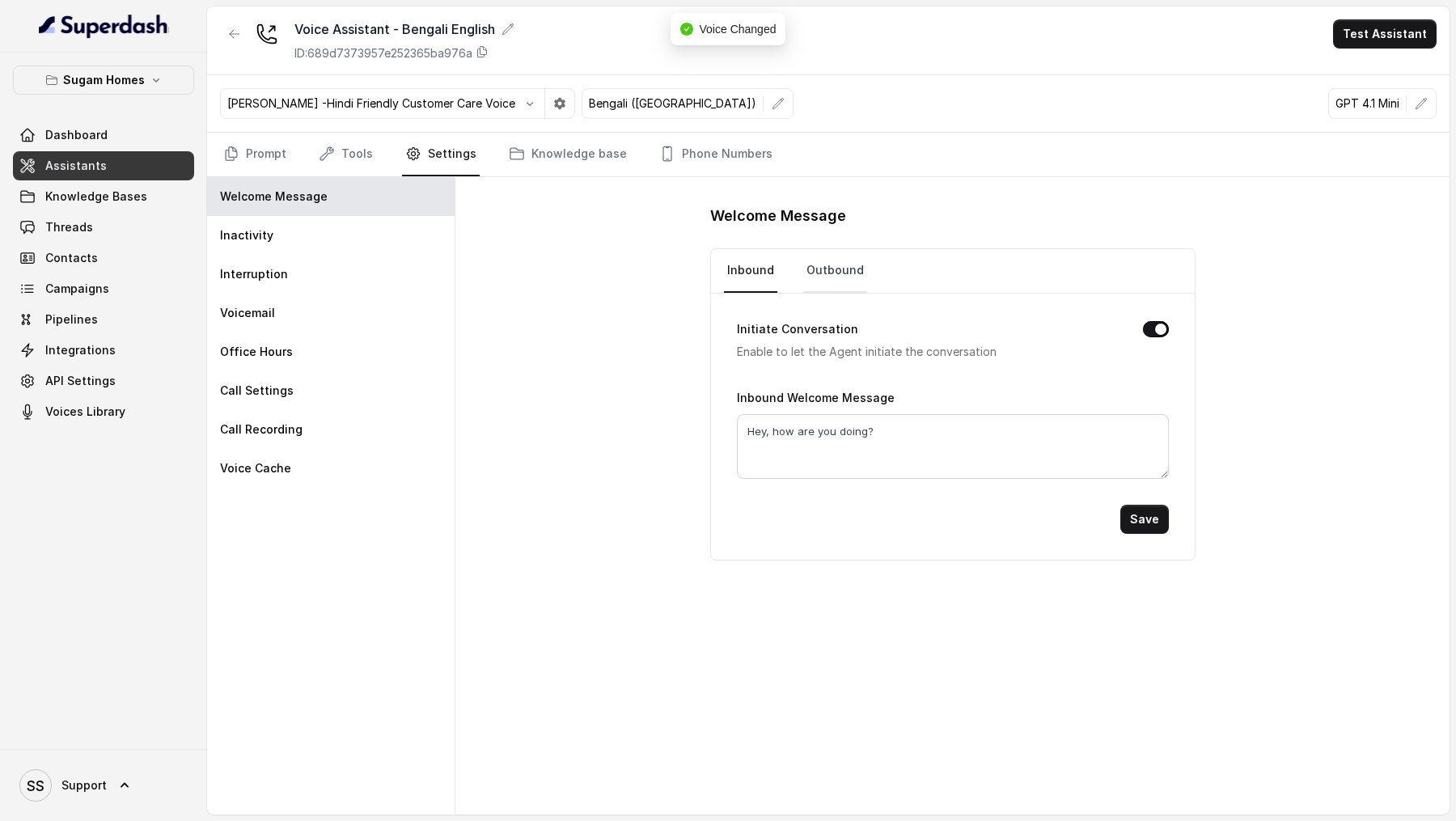
click at [829, 276] on link "Outbound" at bounding box center [835, 270] width 64 height 43
click at [1395, 37] on button "Test Assistant" at bounding box center [1385, 34] width 104 height 29
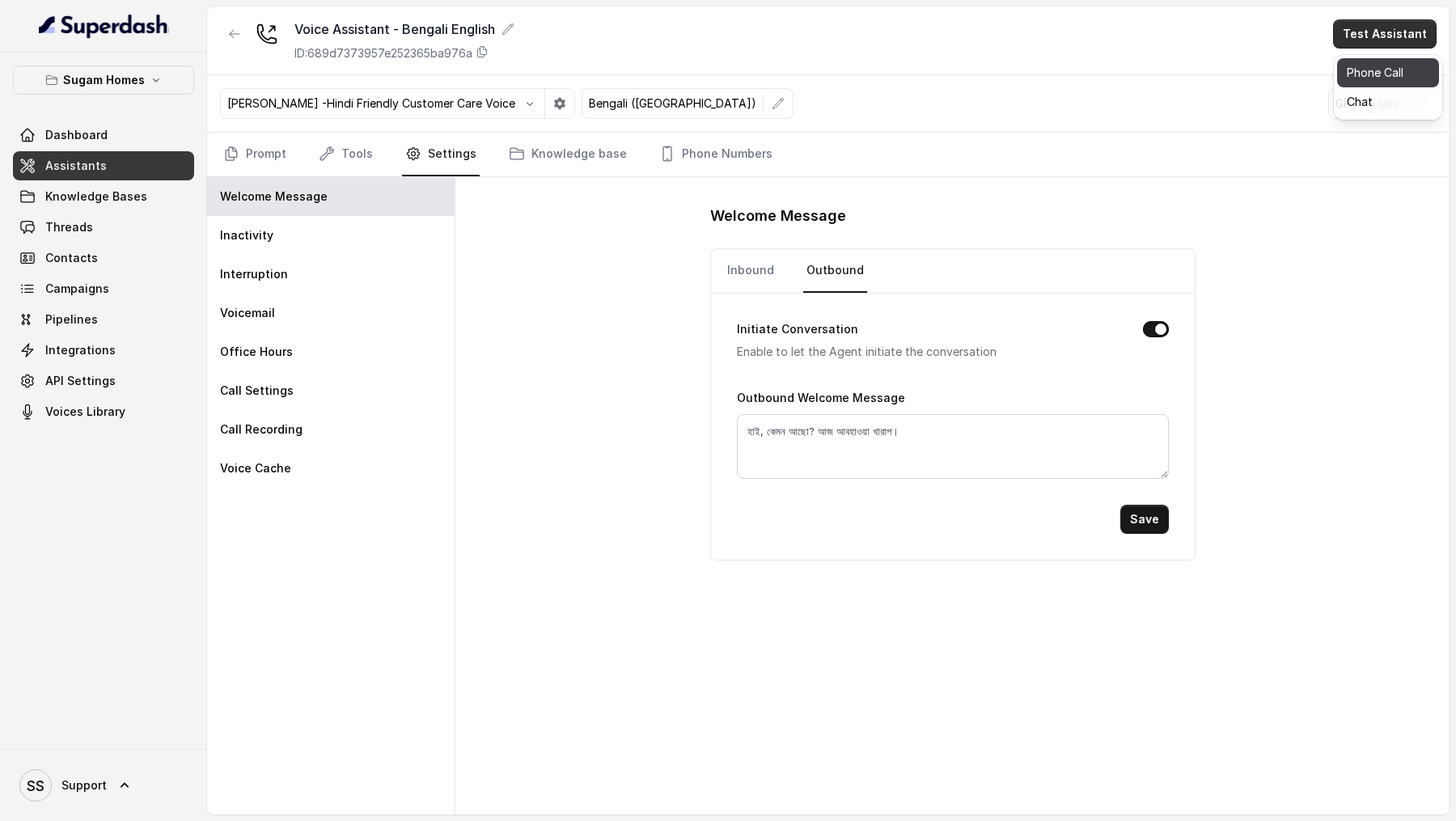
click at [1393, 69] on button "Phone Call" at bounding box center [1389, 73] width 102 height 29
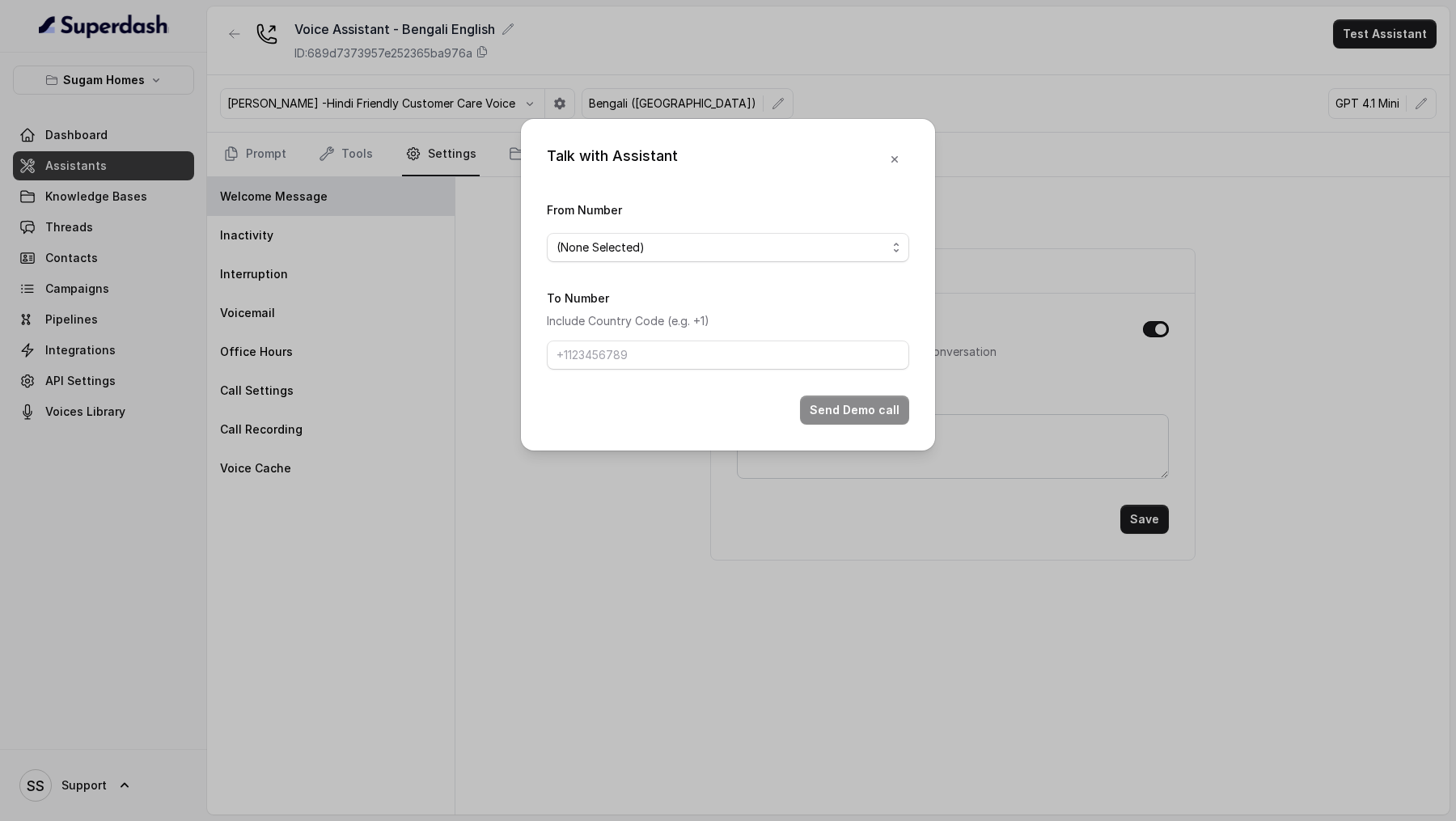
click at [1121, 192] on div "Talk with Assistant From Number (None Selected) To Number Include Country Code …" at bounding box center [728, 410] width 1456 height 821
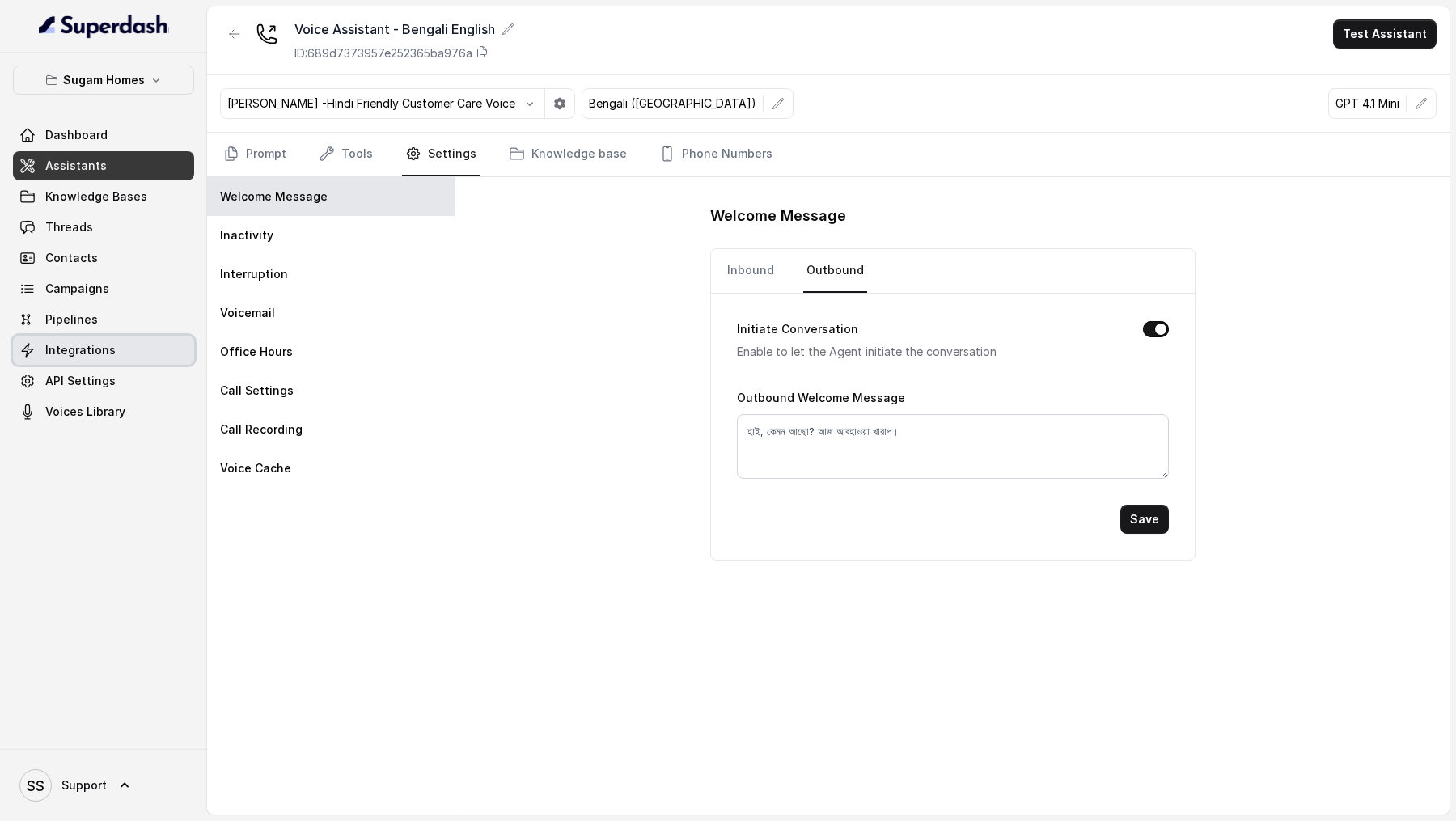
click at [119, 353] on link "Integrations" at bounding box center [103, 350] width 182 height 29
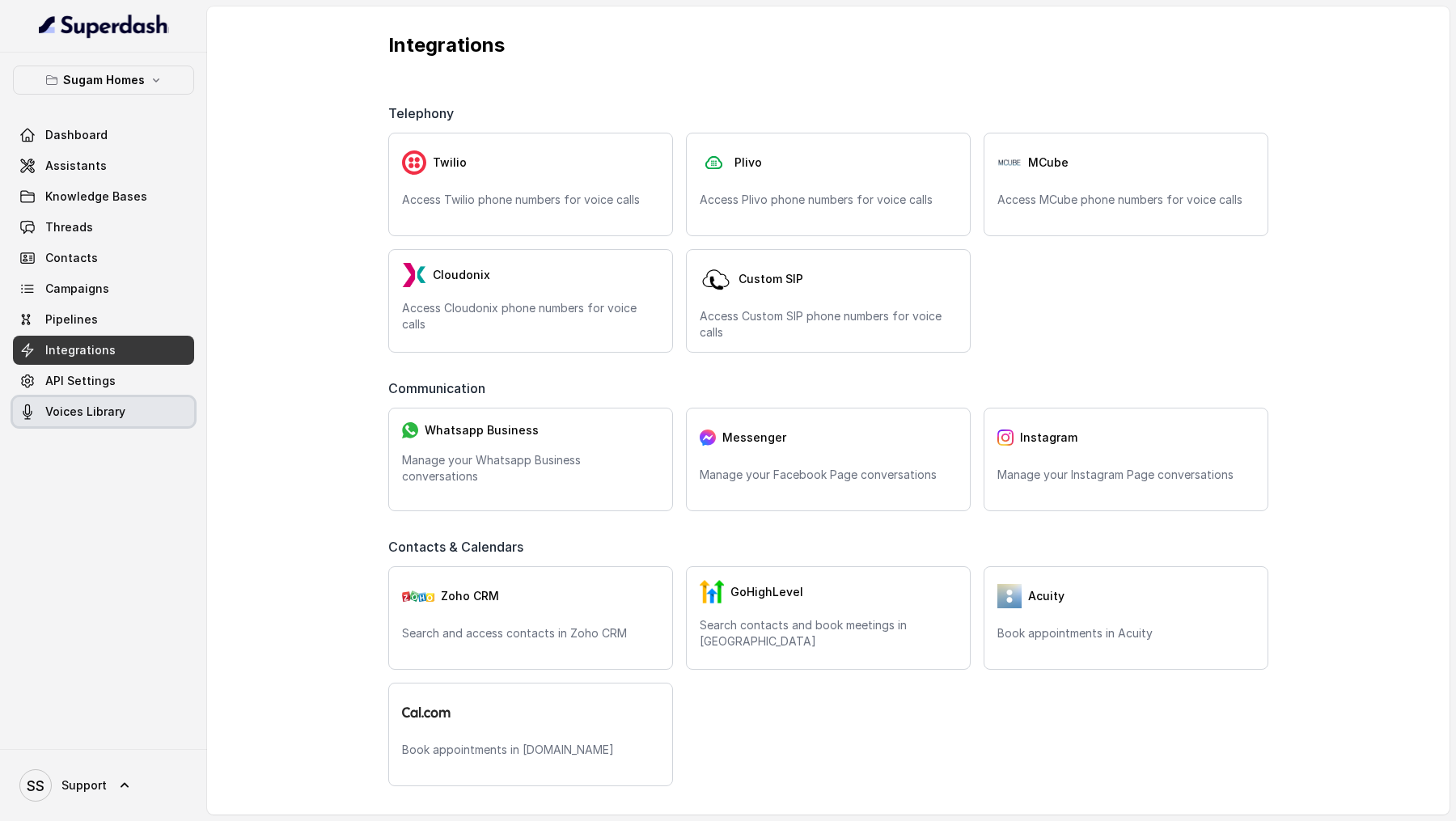
click at [117, 402] on link "Voices Library" at bounding box center [103, 411] width 182 height 29
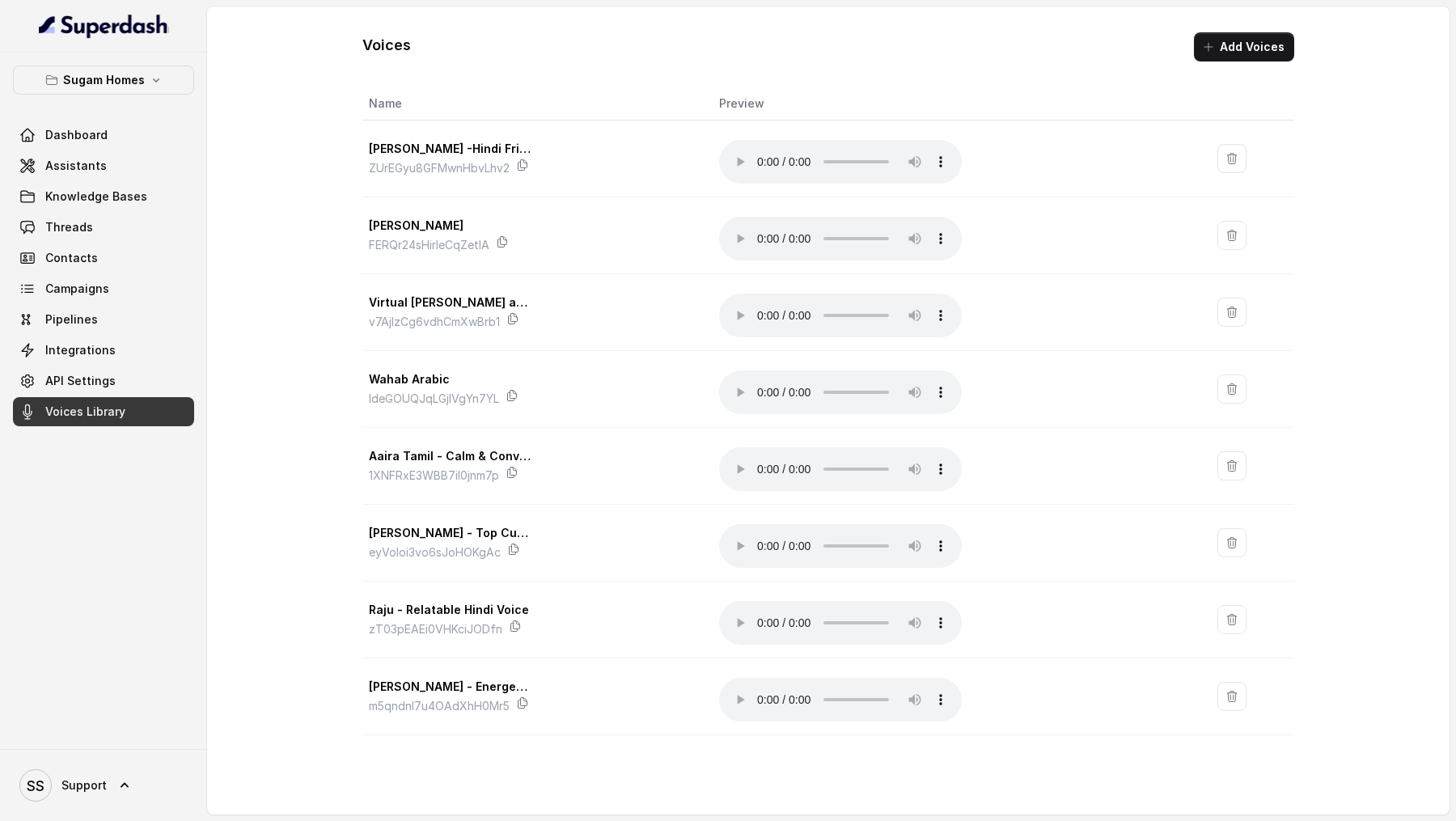
scroll to position [217, 0]
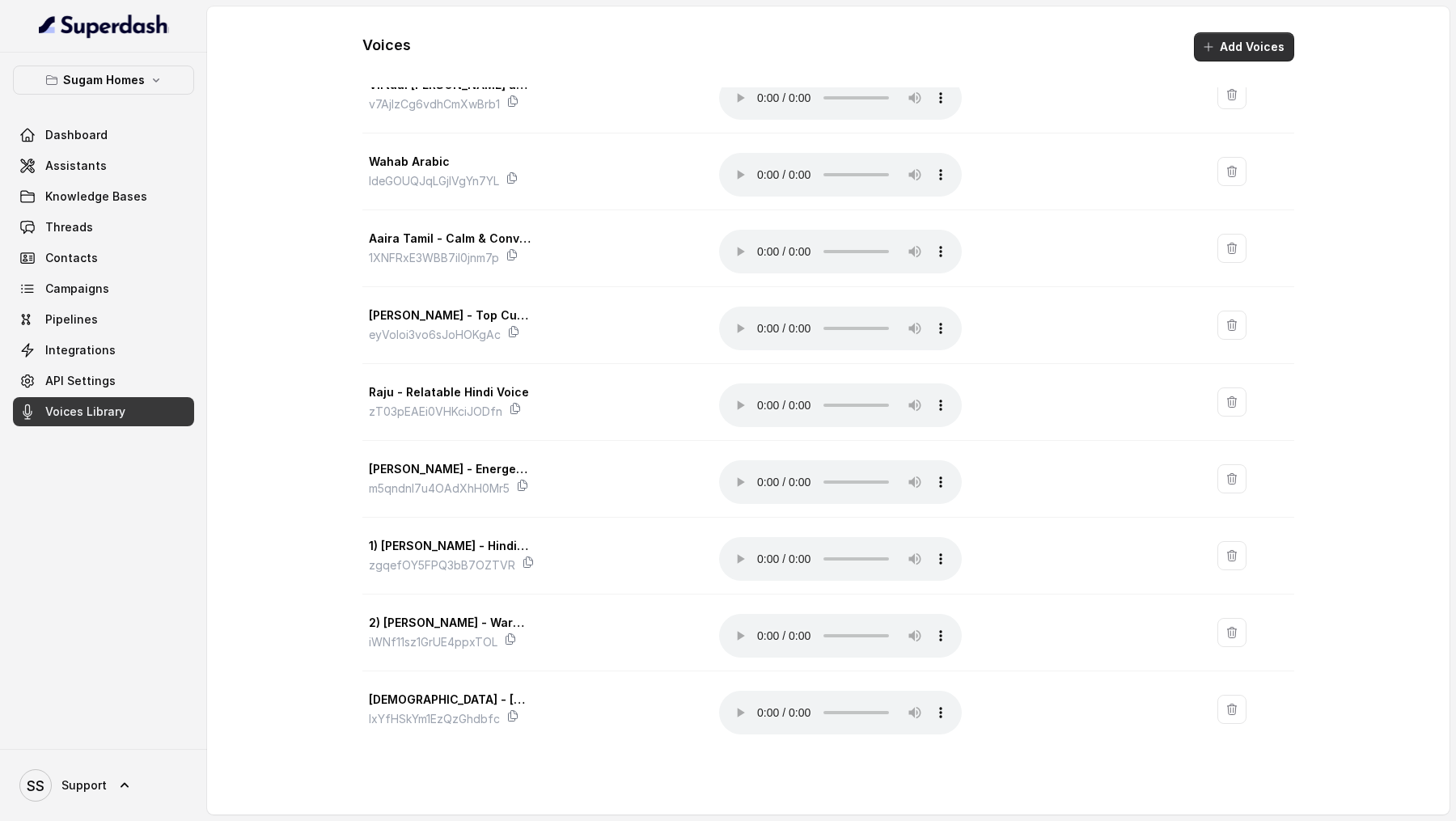
click at [1246, 44] on button "Add Voices" at bounding box center [1245, 47] width 100 height 29
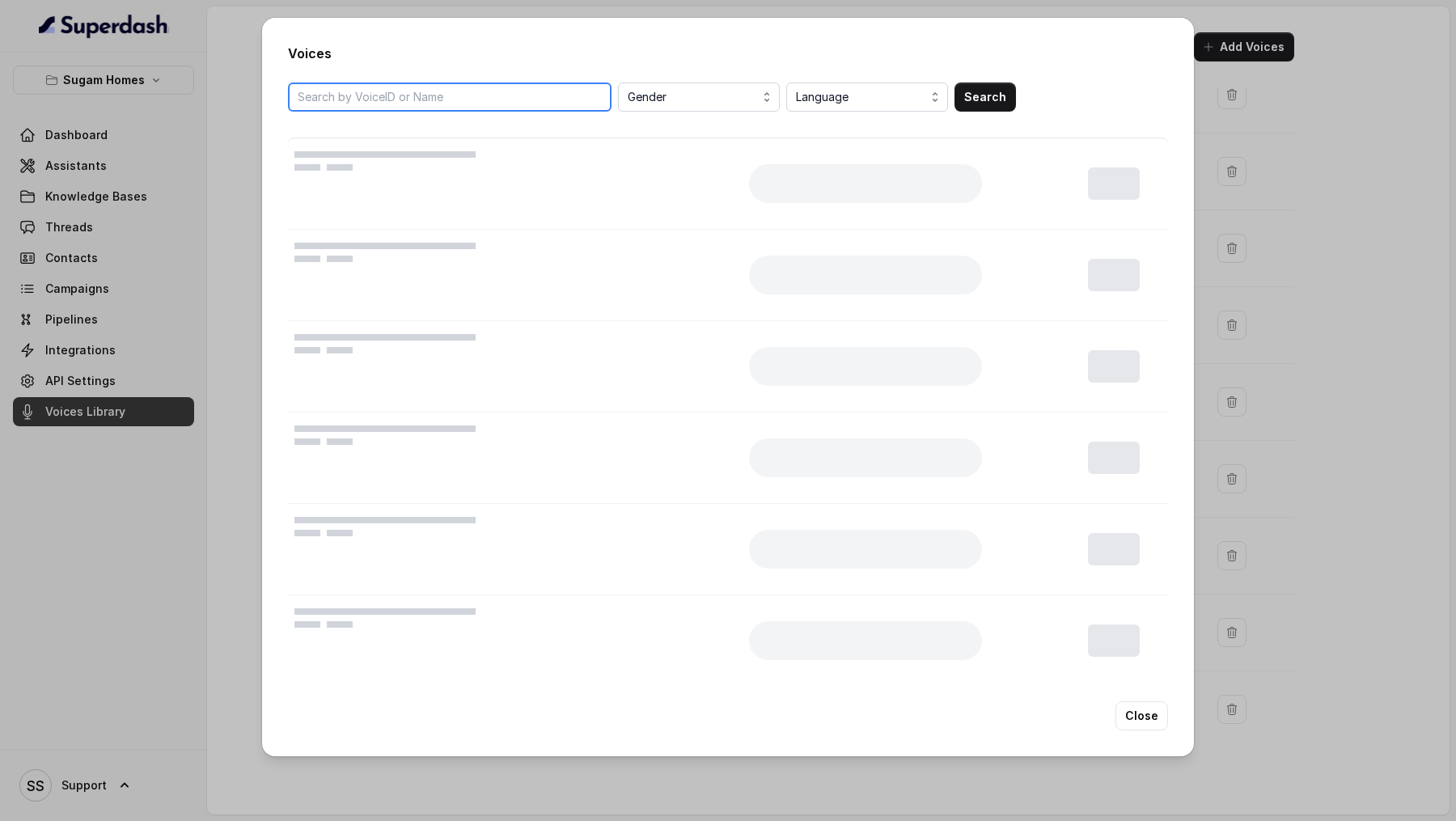
click at [530, 95] on input "search" at bounding box center [450, 97] width 324 height 29
paste input "2zRM7PkgwBPiau2jvVXc"
type input "2zRM7PkgwBPiau2jvVXc"
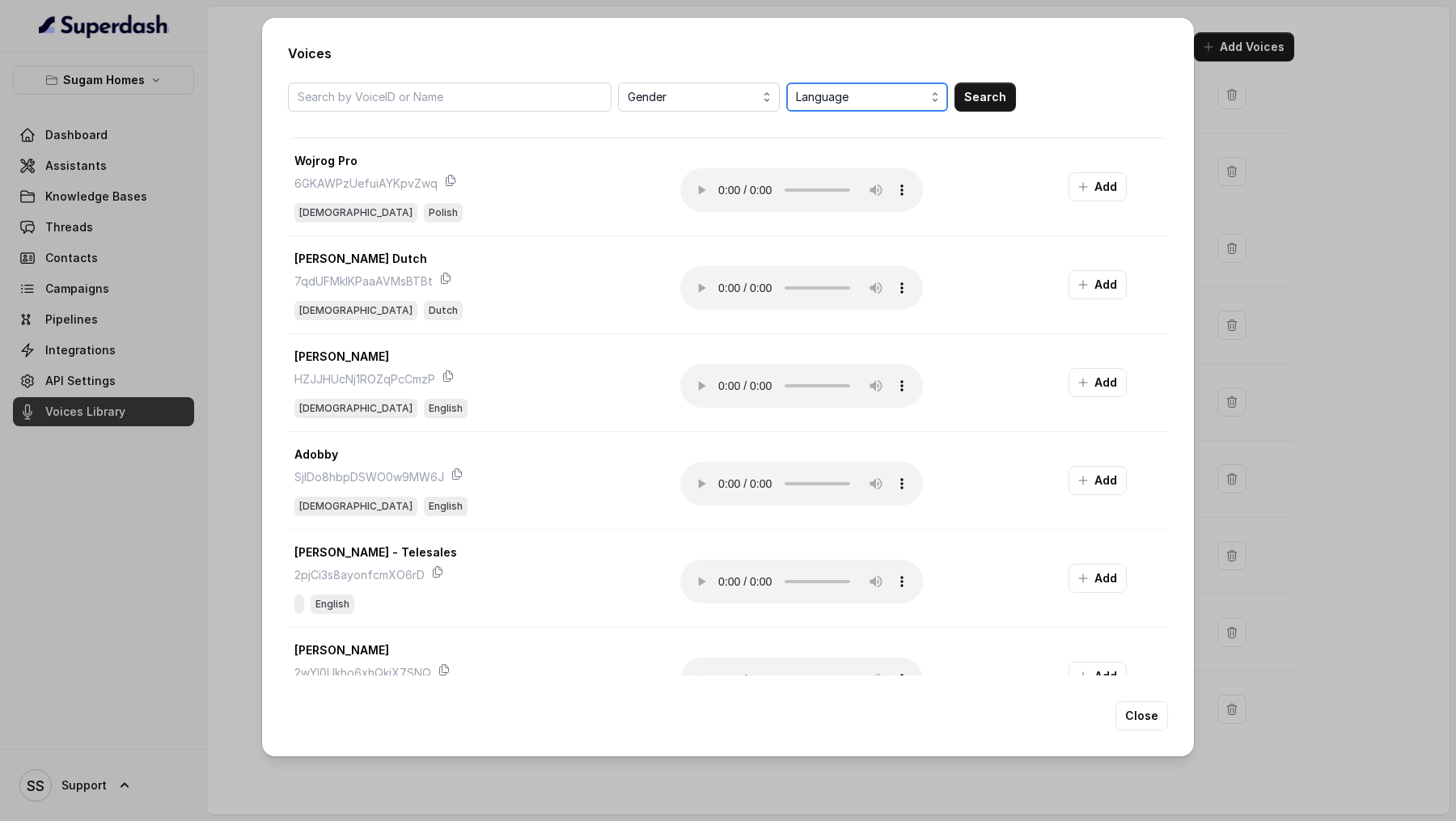
click at [827, 96] on span "Language" at bounding box center [869, 97] width 146 height 19
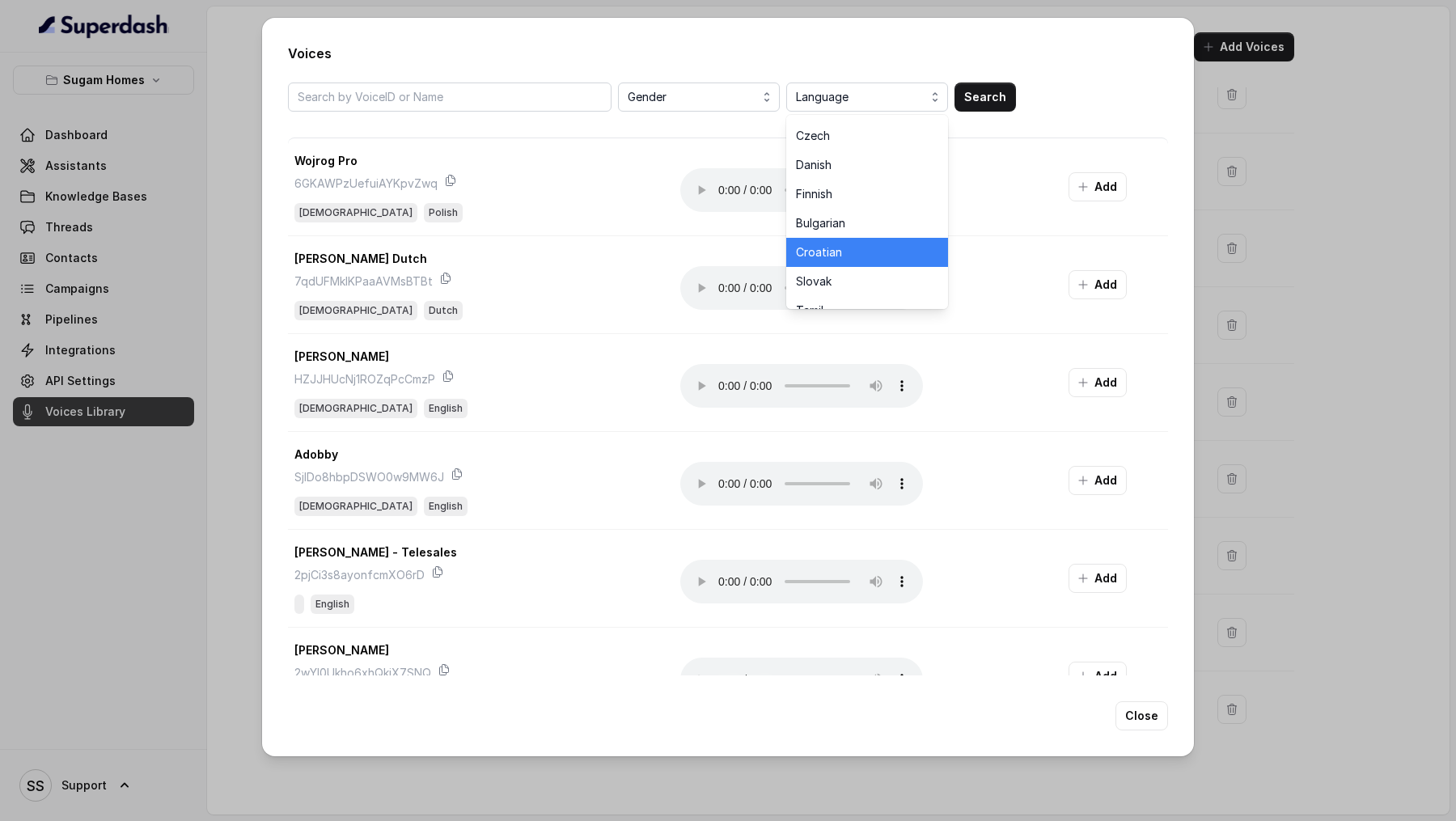
scroll to position [802, 0]
click at [505, 80] on div "Voices Gender Language Language Any English Chinese Spanish Hindi Portuguese Fr…" at bounding box center [728, 387] width 932 height 739
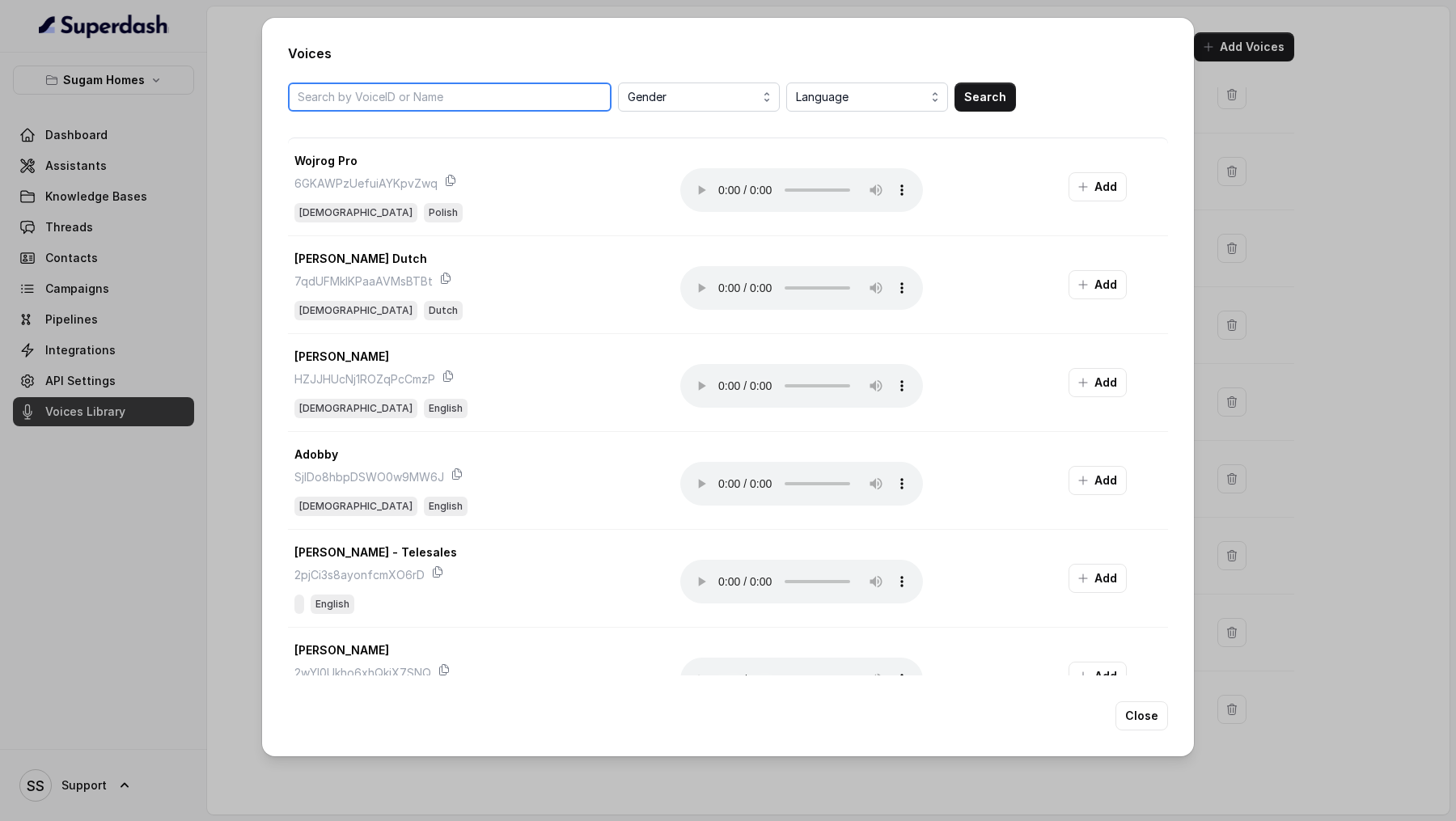
click at [505, 93] on input "search" at bounding box center [450, 97] width 324 height 29
paste input "2zRM7PkgwBPiau2jvVXc"
type input "2zRM7PkgwBPiau2jvVXc"
click at [998, 109] on button "Search" at bounding box center [985, 97] width 62 height 29
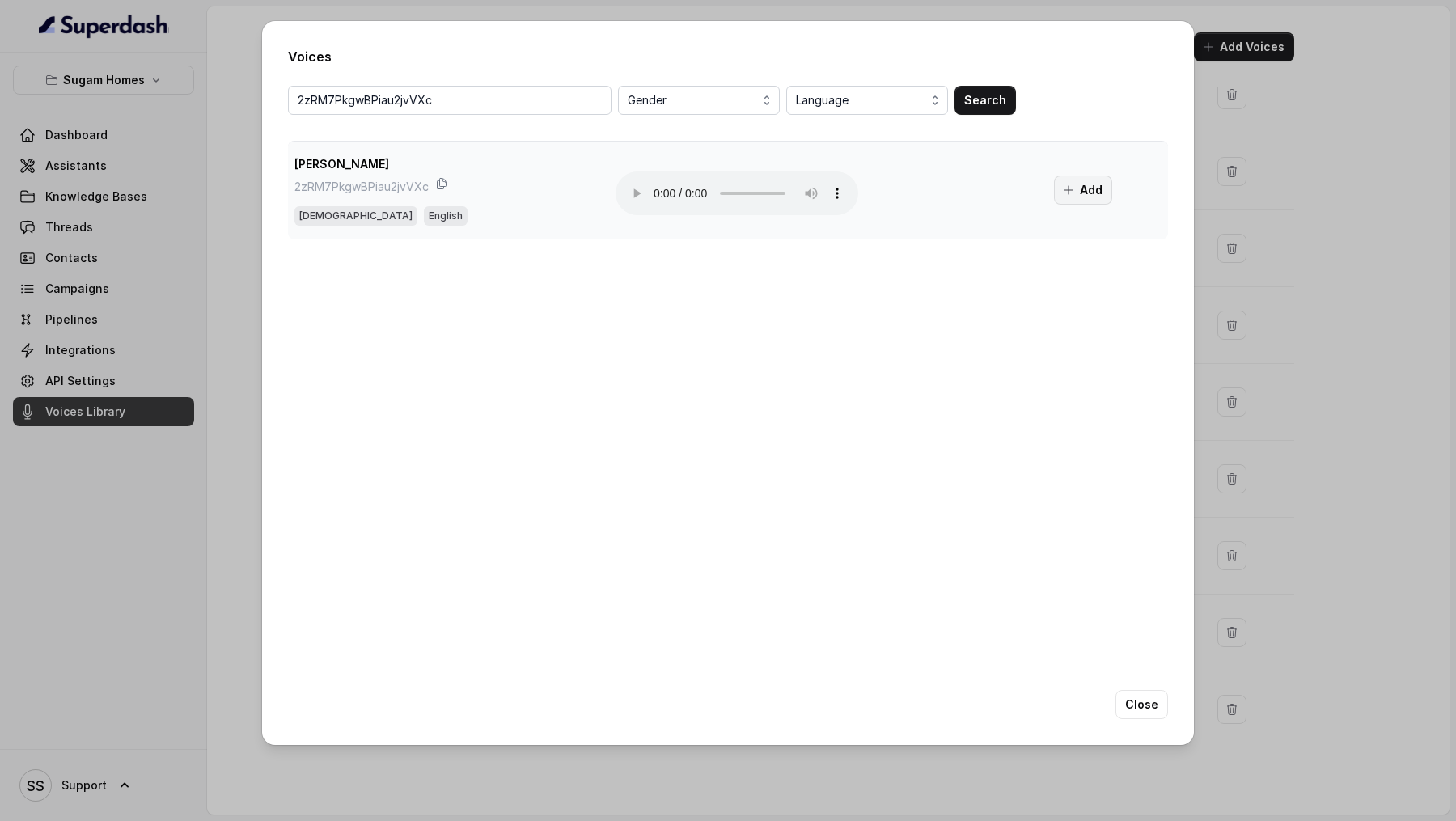
click at [1096, 194] on button "Add" at bounding box center [1083, 190] width 59 height 29
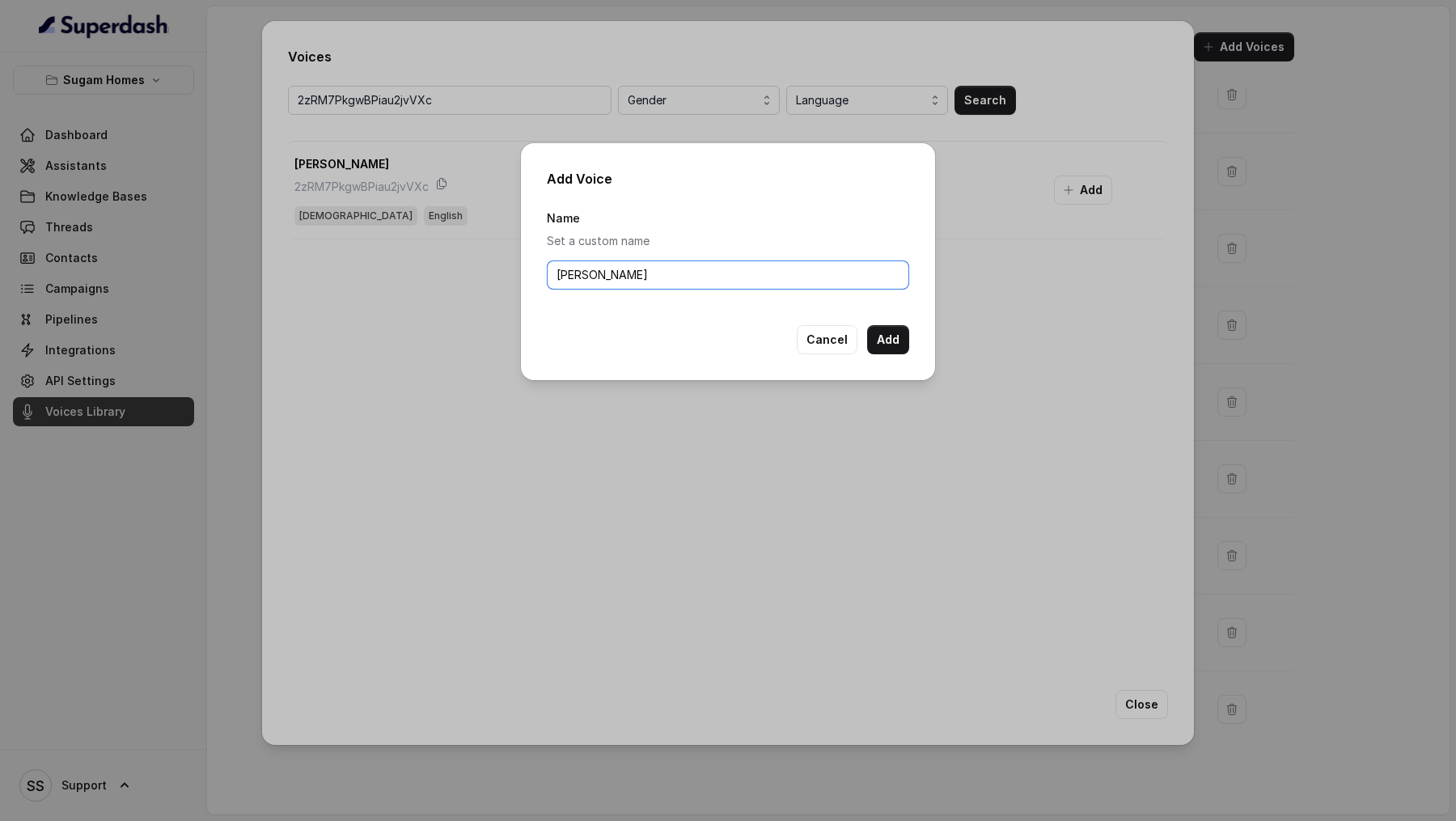
click at [737, 279] on input "Monika Sogam" at bounding box center [728, 275] width 362 height 29
type input "Monika Sogam - Multilingual"
click at [901, 336] on button "Add" at bounding box center [888, 339] width 42 height 29
click at [826, 351] on button "Cancel" at bounding box center [827, 339] width 61 height 29
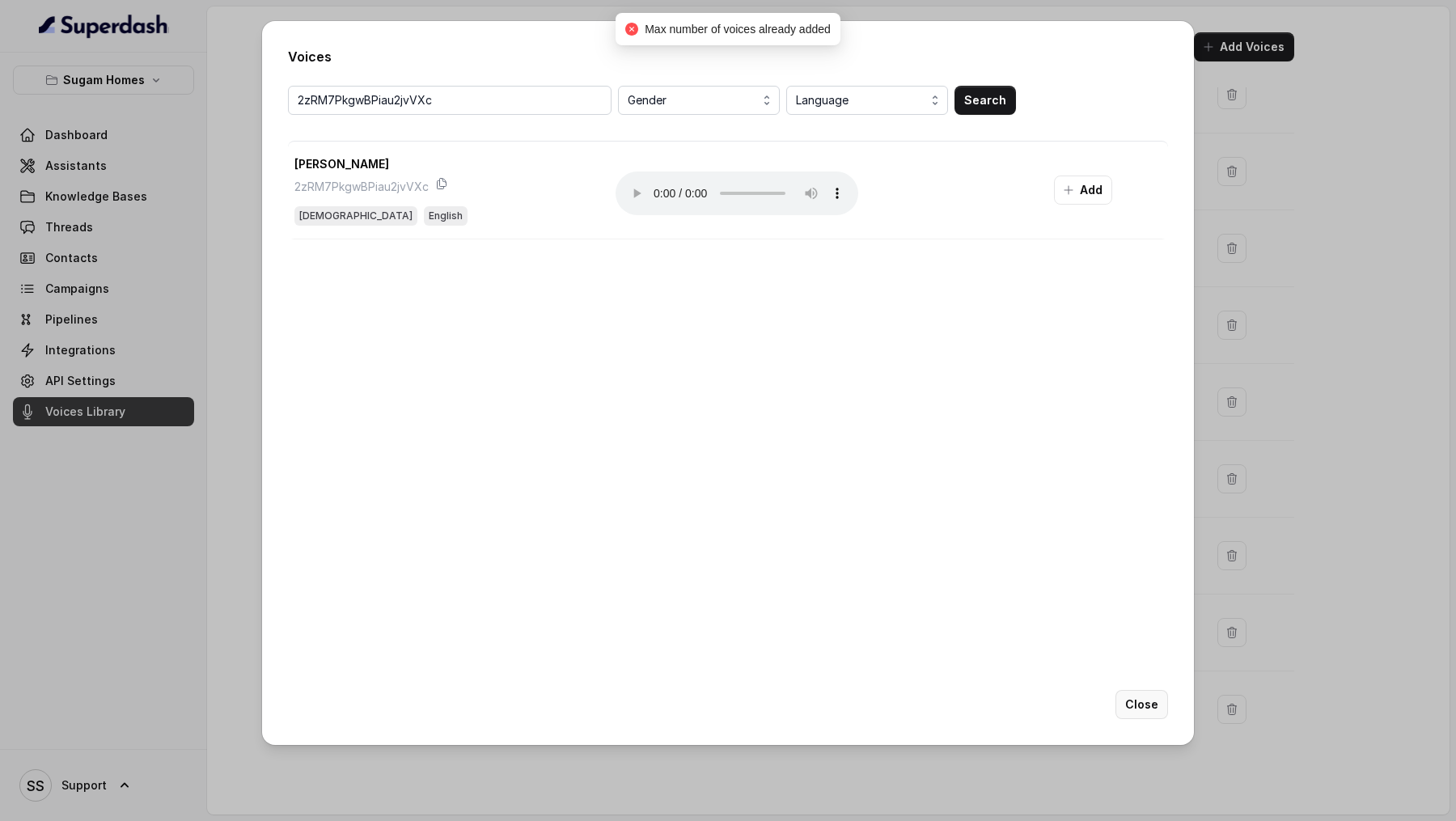
click at [1134, 699] on button "Close" at bounding box center [1142, 705] width 53 height 29
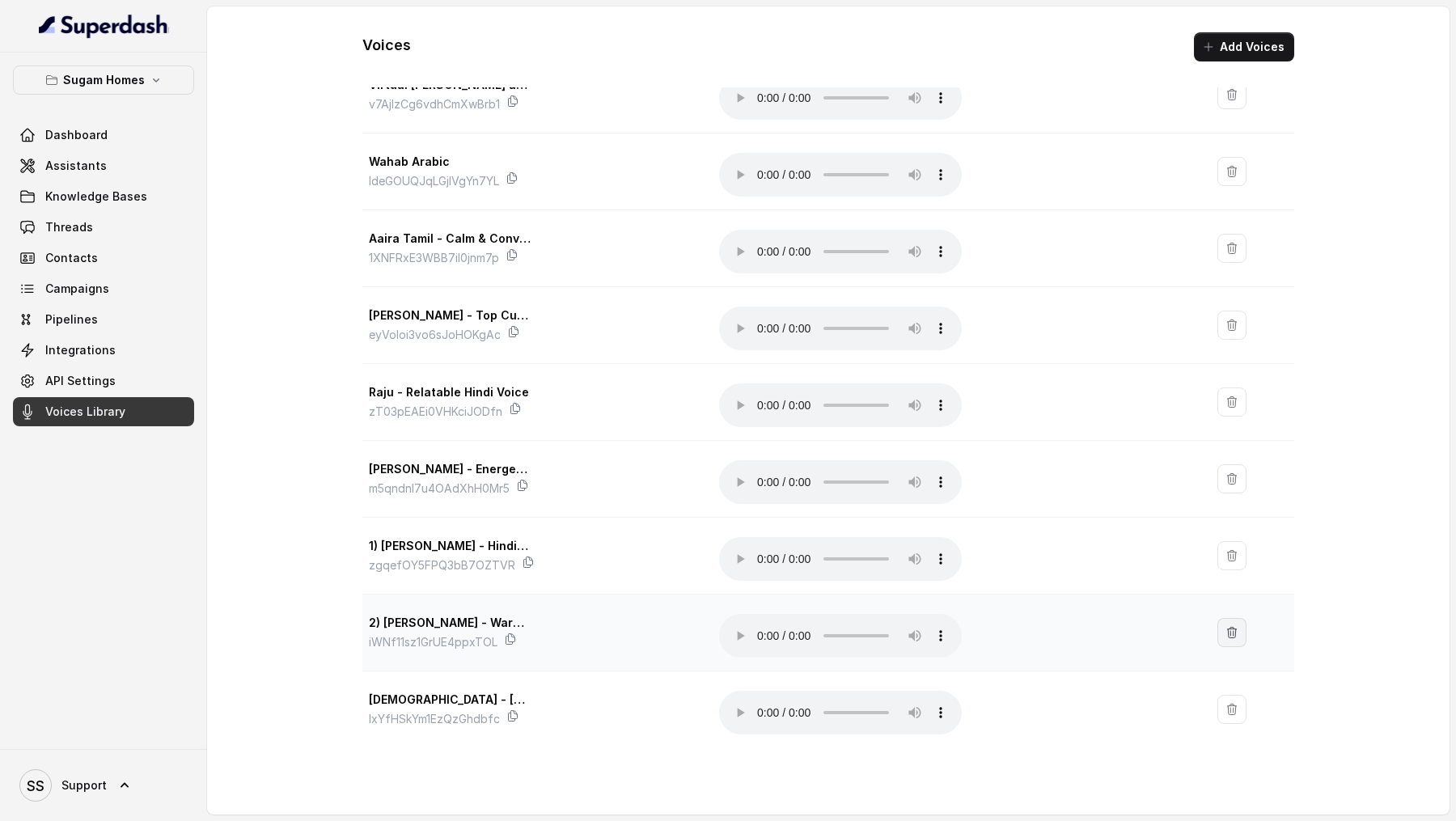
click at [1242, 628] on button "button" at bounding box center [1232, 633] width 29 height 29
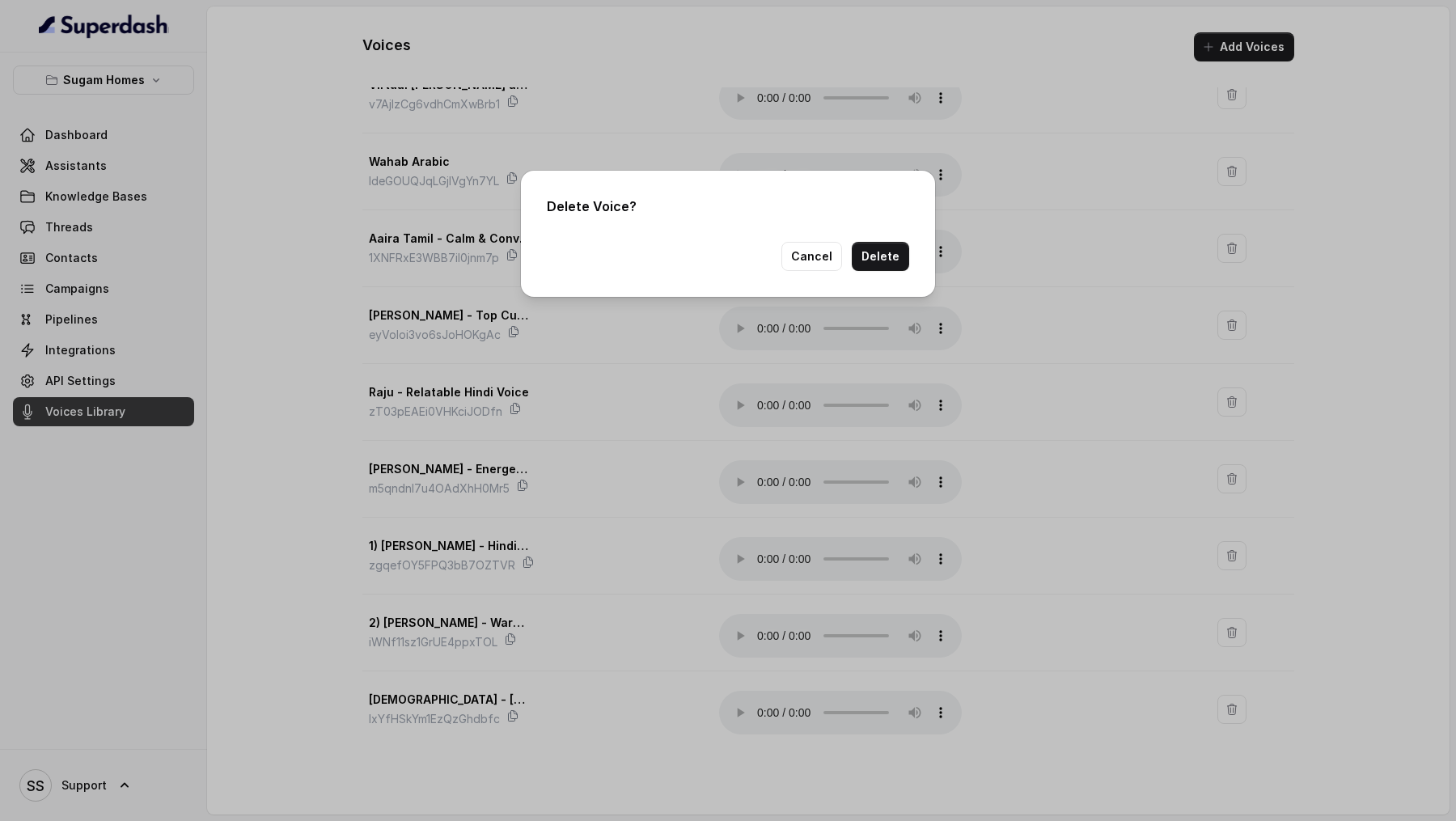
click at [993, 538] on div "Delete Voice? Cancel Delete" at bounding box center [728, 410] width 1456 height 821
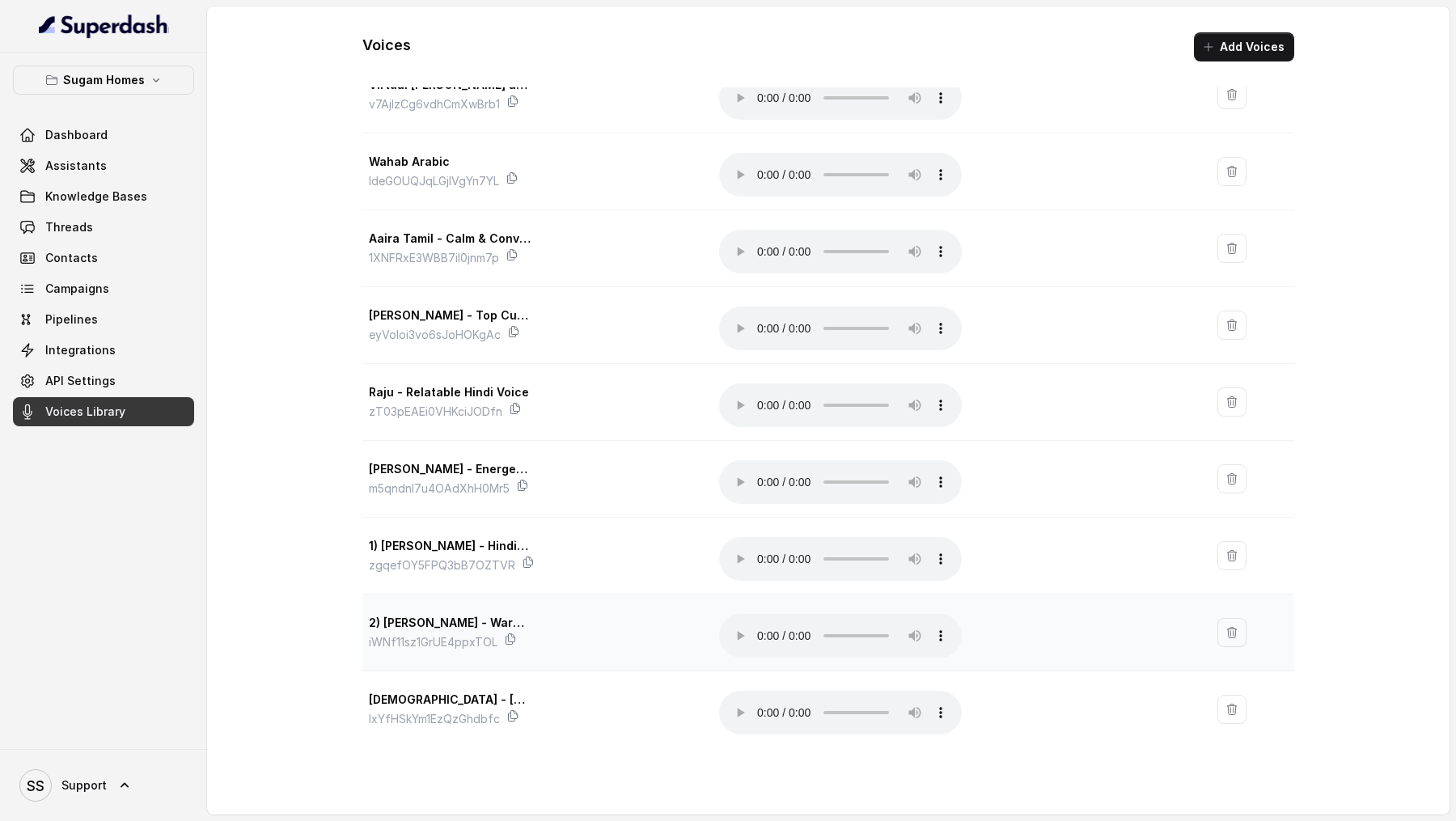
click at [1250, 626] on td at bounding box center [1249, 634] width 89 height 77
click at [1228, 629] on icon "button" at bounding box center [1231, 632] width 9 height 11
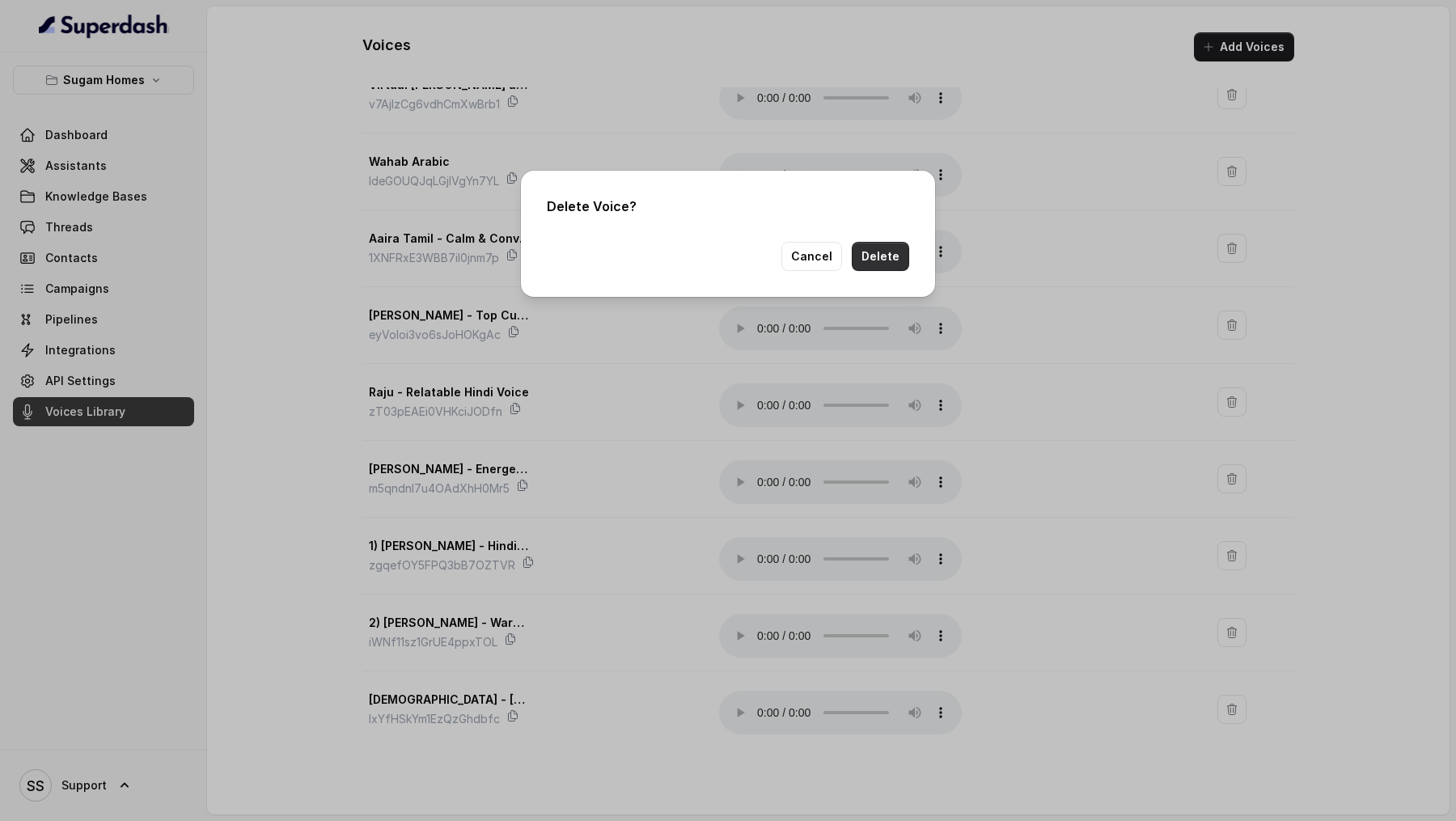
click at [893, 257] on button "Delete" at bounding box center [880, 257] width 58 height 29
click at [864, 266] on button "Delete" at bounding box center [880, 257] width 58 height 29
click at [801, 260] on button "Cancel" at bounding box center [811, 257] width 61 height 29
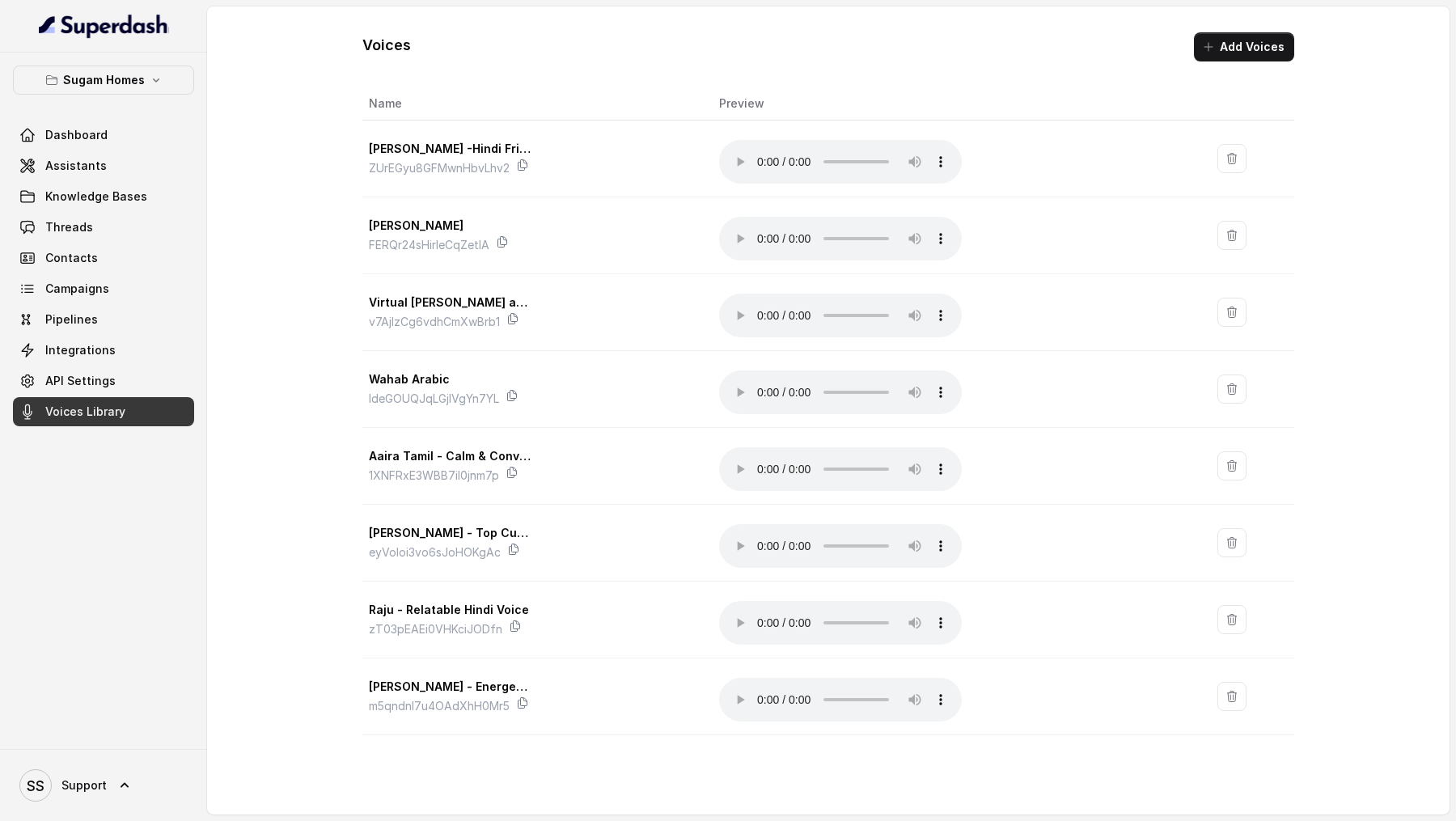
scroll to position [217, 0]
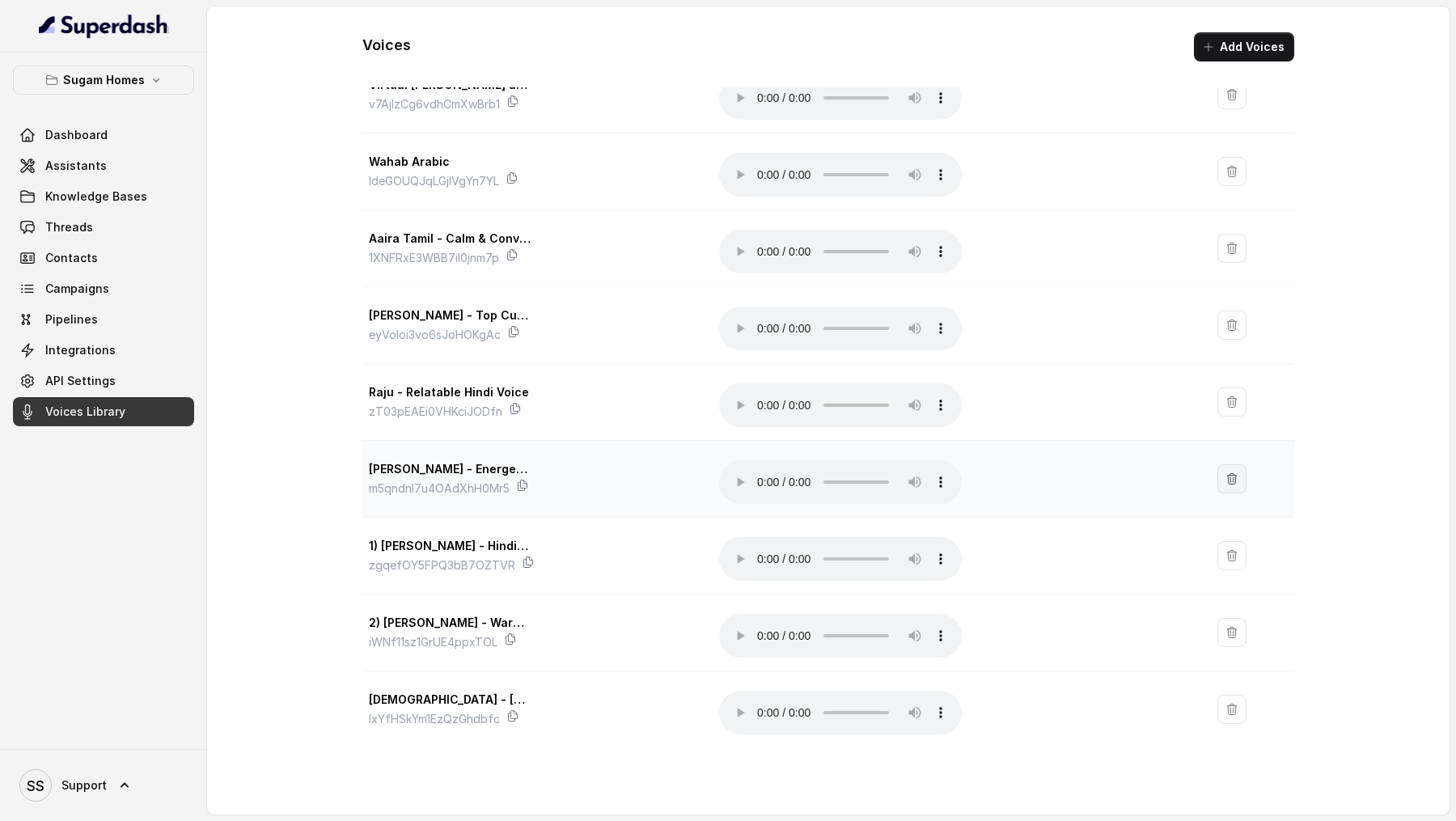
click at [1241, 476] on button "button" at bounding box center [1232, 479] width 29 height 29
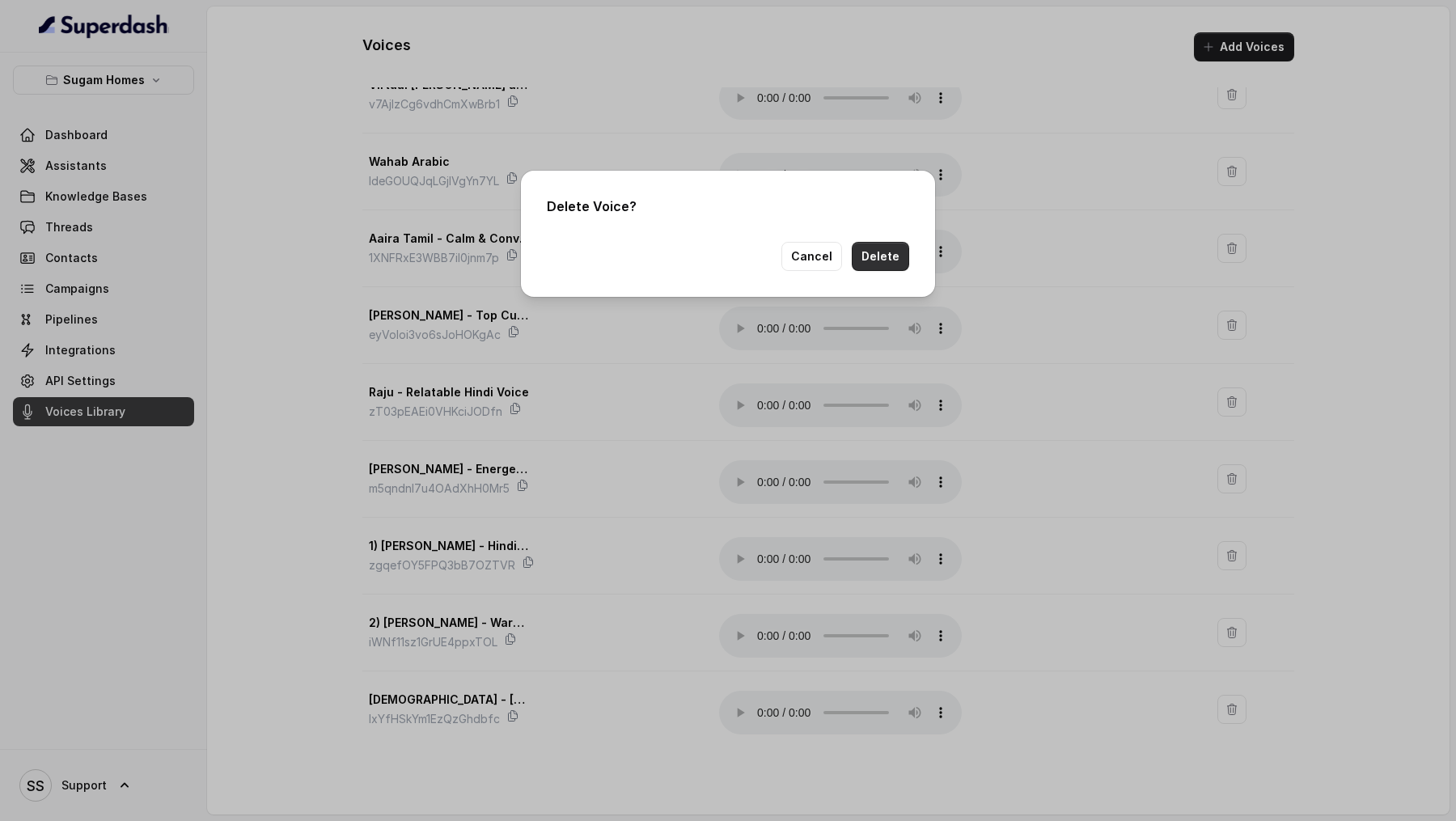
click at [898, 259] on button "Delete" at bounding box center [880, 257] width 58 height 29
click at [816, 249] on button "Cancel" at bounding box center [811, 257] width 61 height 29
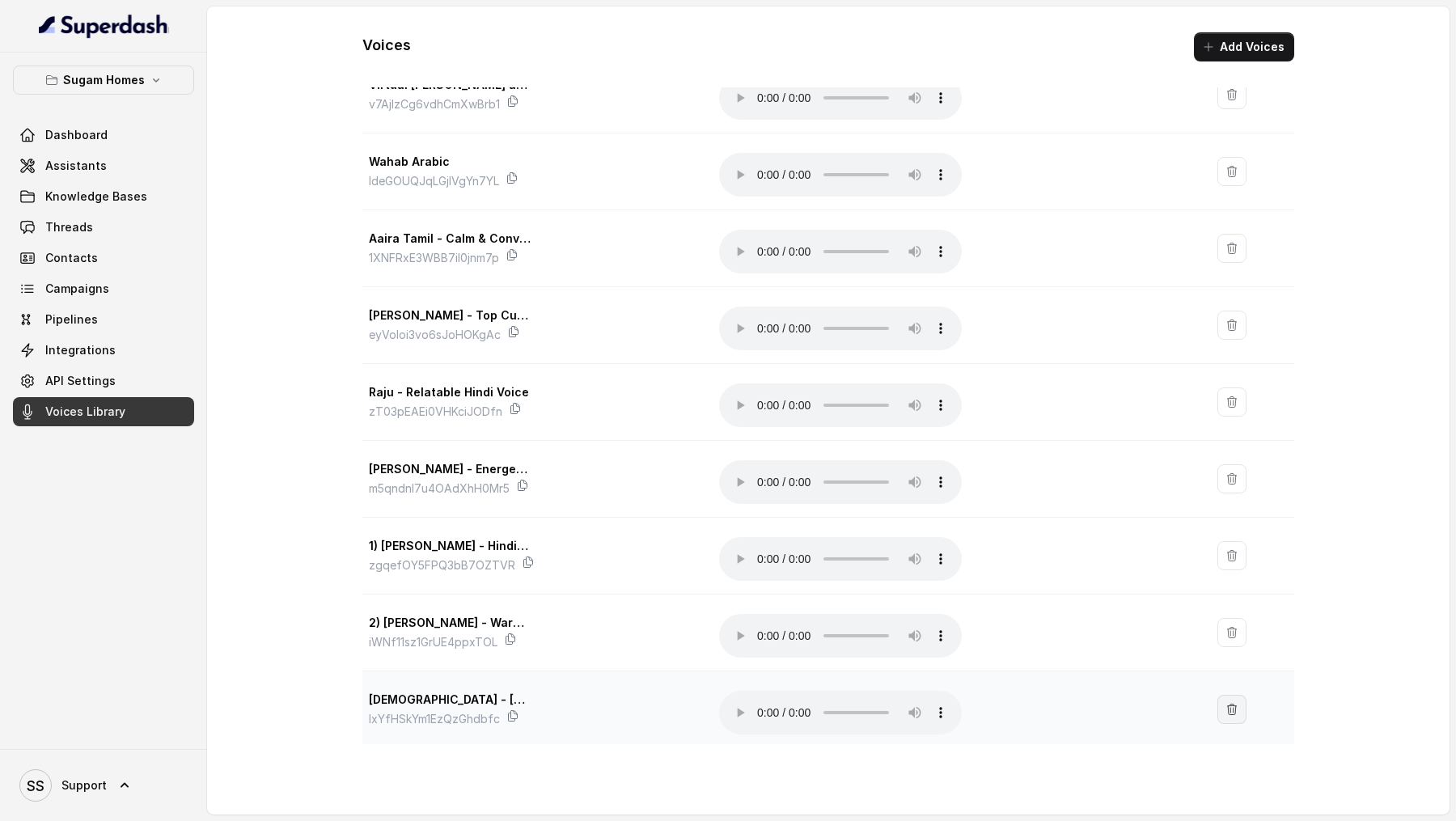
click at [1234, 706] on icon "button" at bounding box center [1231, 709] width 12 height 12
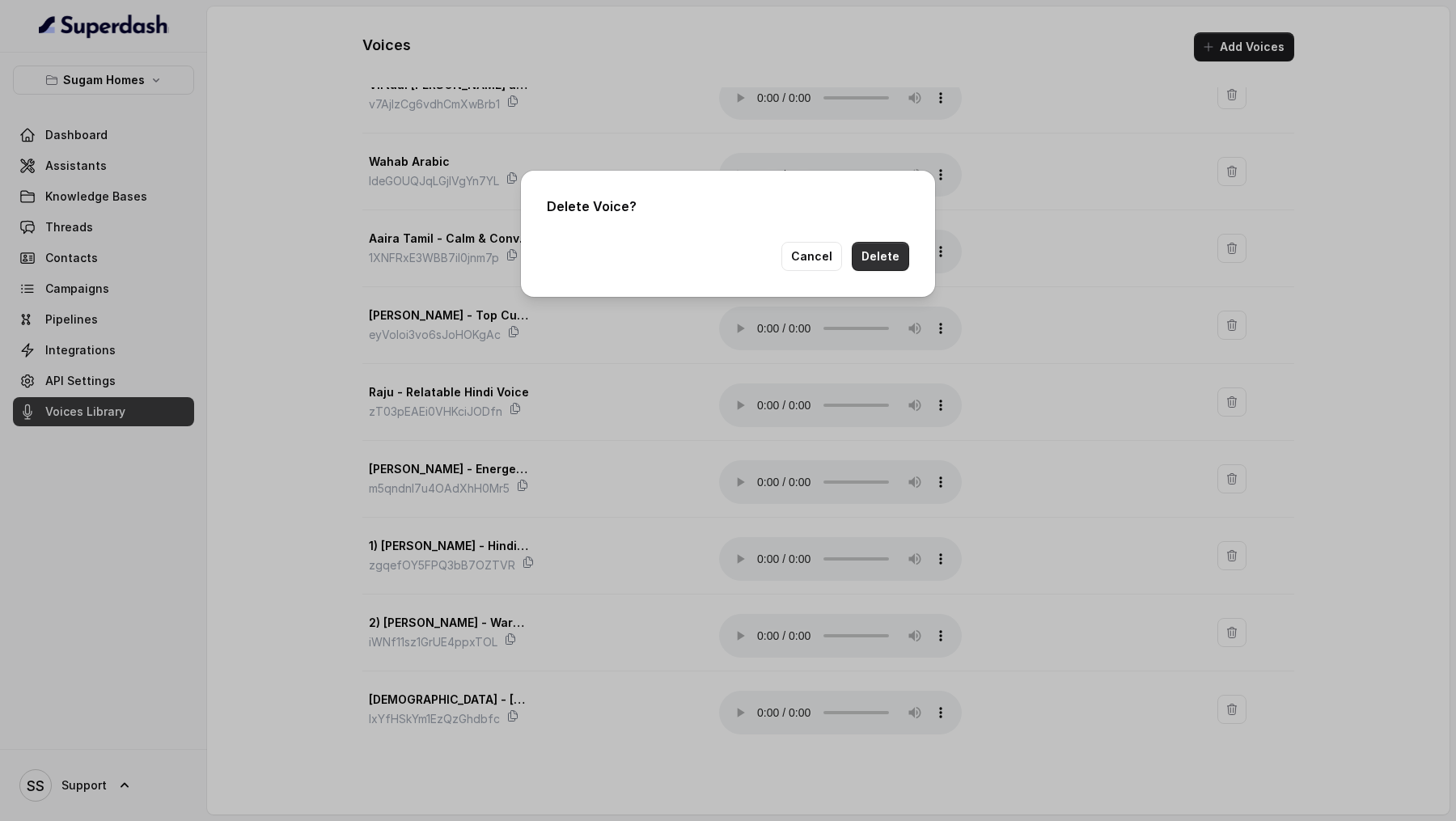
click at [890, 266] on button "Delete" at bounding box center [880, 257] width 58 height 29
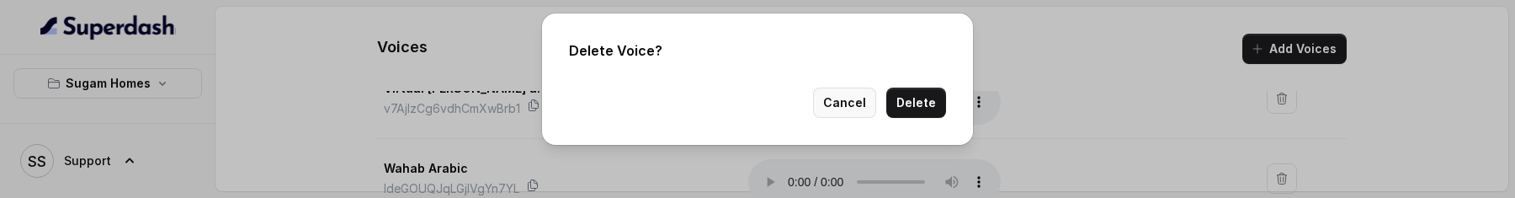
click at [860, 99] on button "Cancel" at bounding box center [844, 103] width 63 height 30
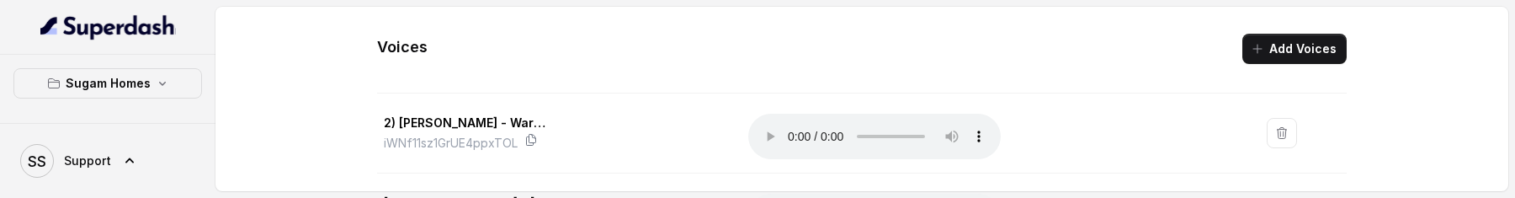
scroll to position [51, 0]
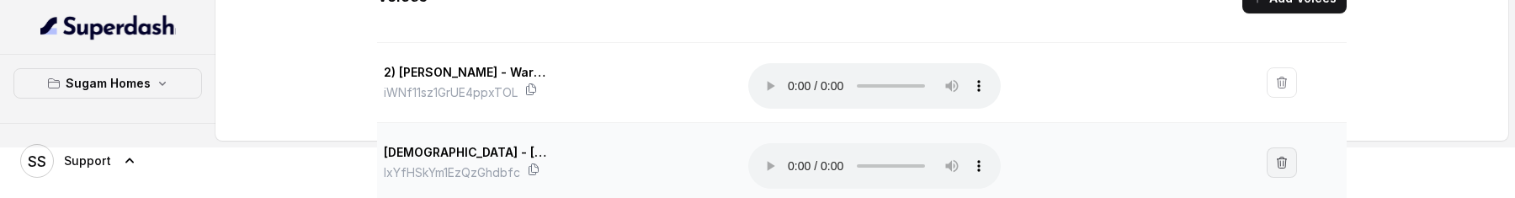
click at [1281, 163] on icon "button" at bounding box center [1281, 162] width 9 height 11
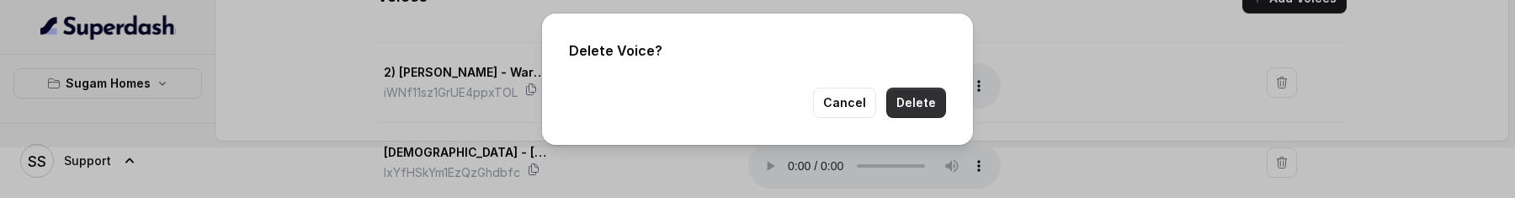
click at [913, 99] on button "Delete" at bounding box center [916, 103] width 60 height 30
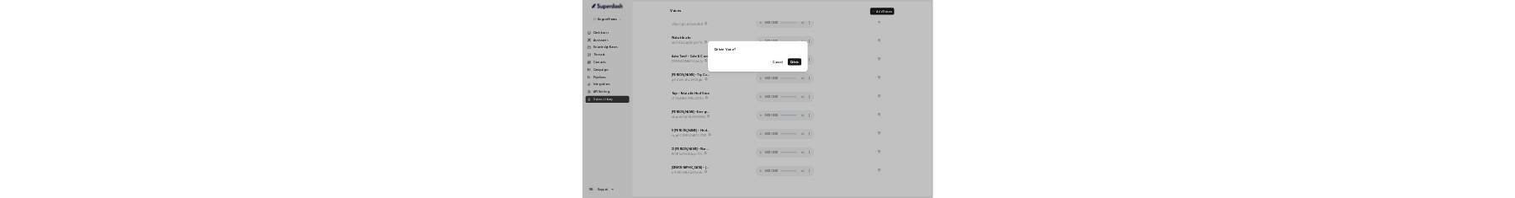
scroll to position [226, 0]
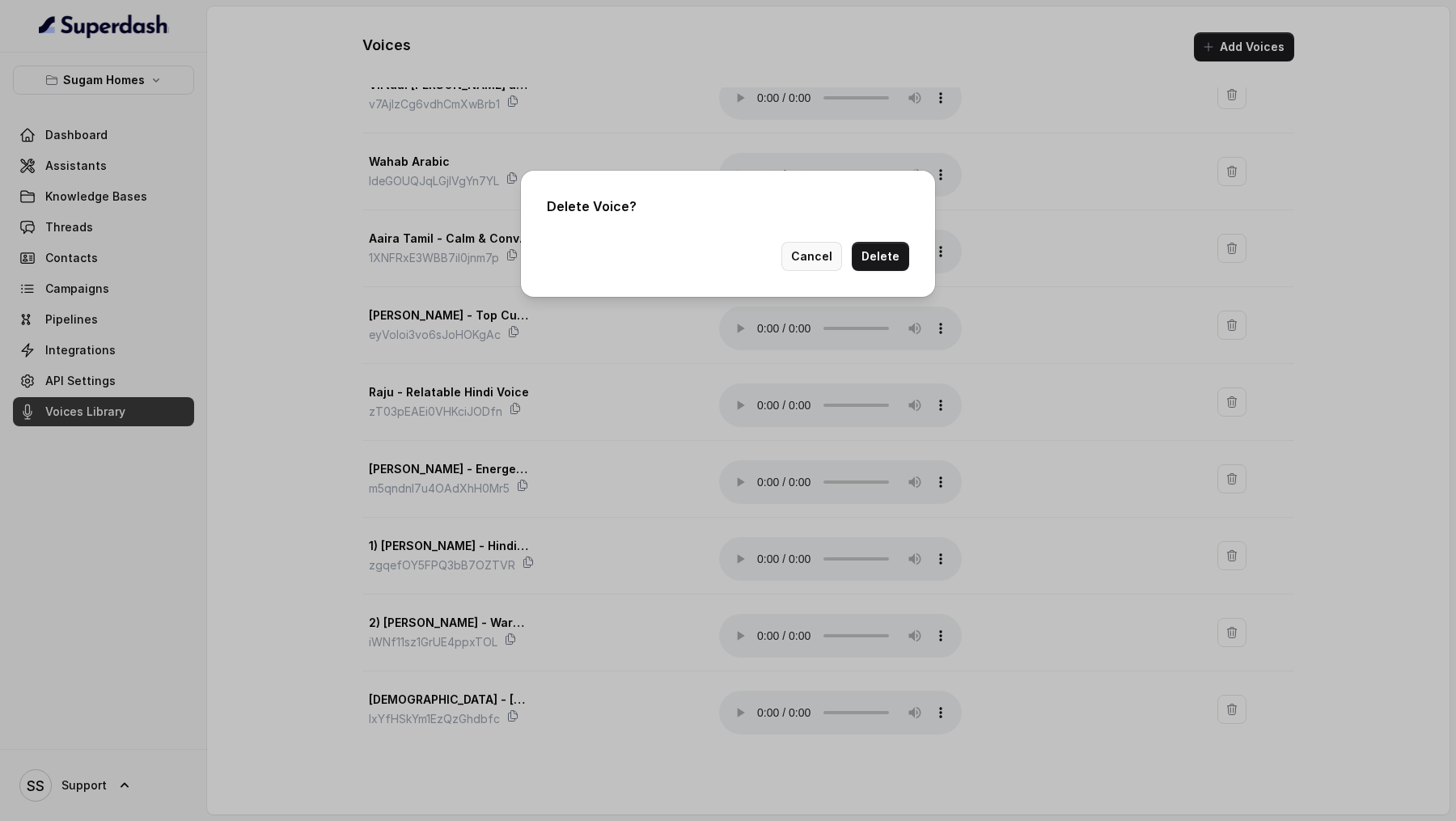
click at [814, 189] on button "Cancel" at bounding box center [811, 257] width 61 height 29
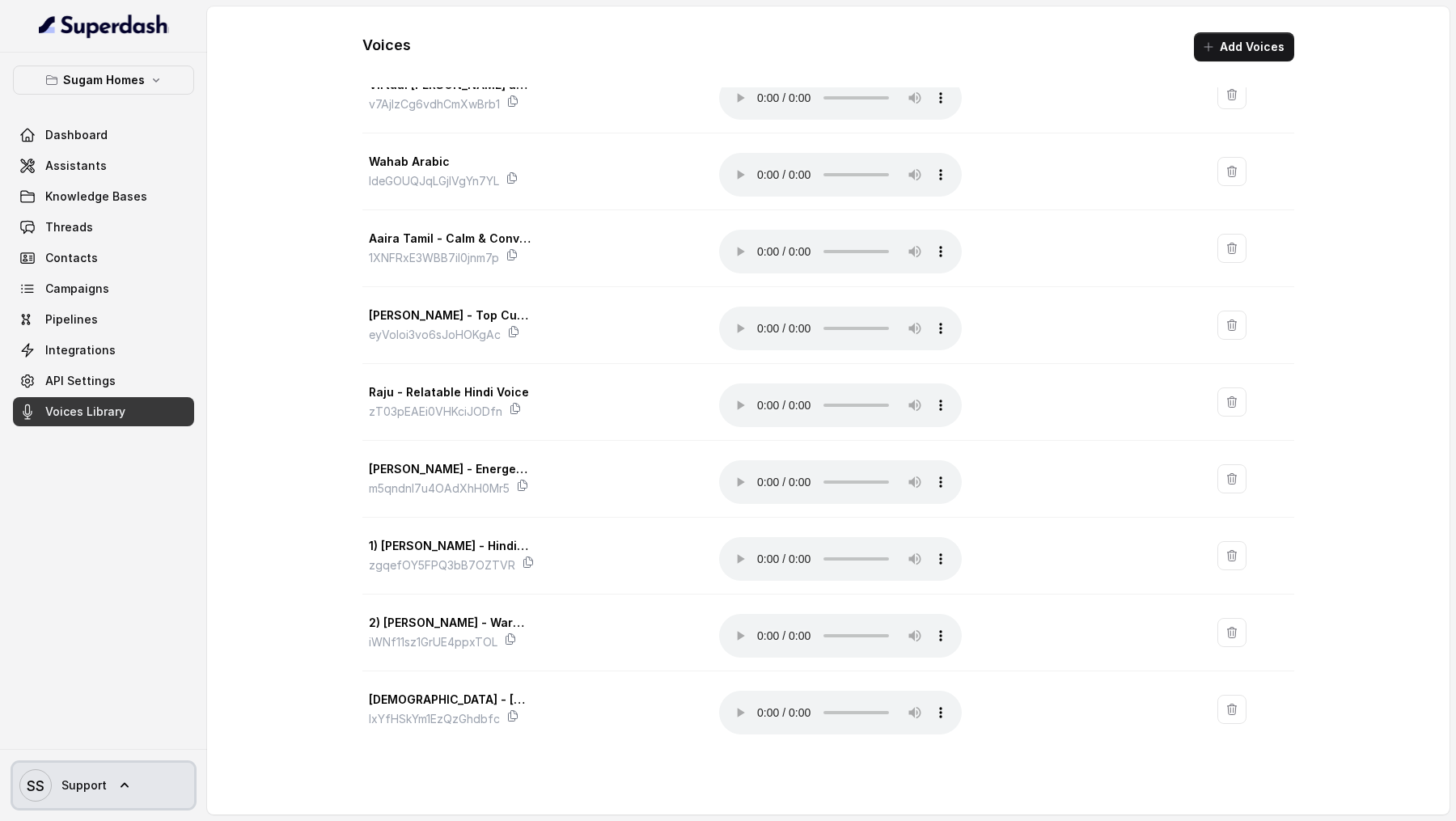
click at [63, 189] on span "Support" at bounding box center [84, 785] width 45 height 16
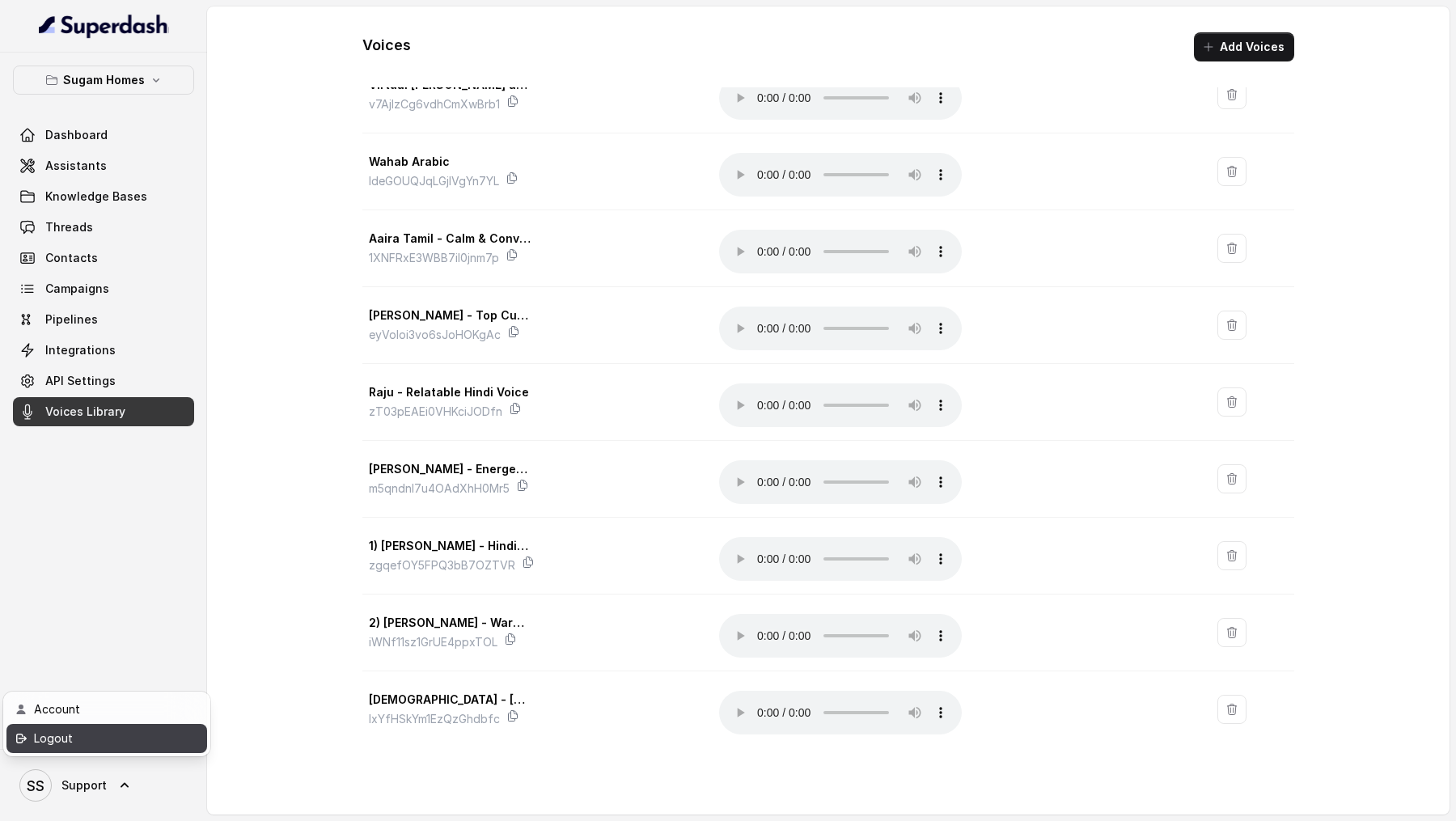
click at [141, 189] on div "Logout" at bounding box center [102, 739] width 137 height 19
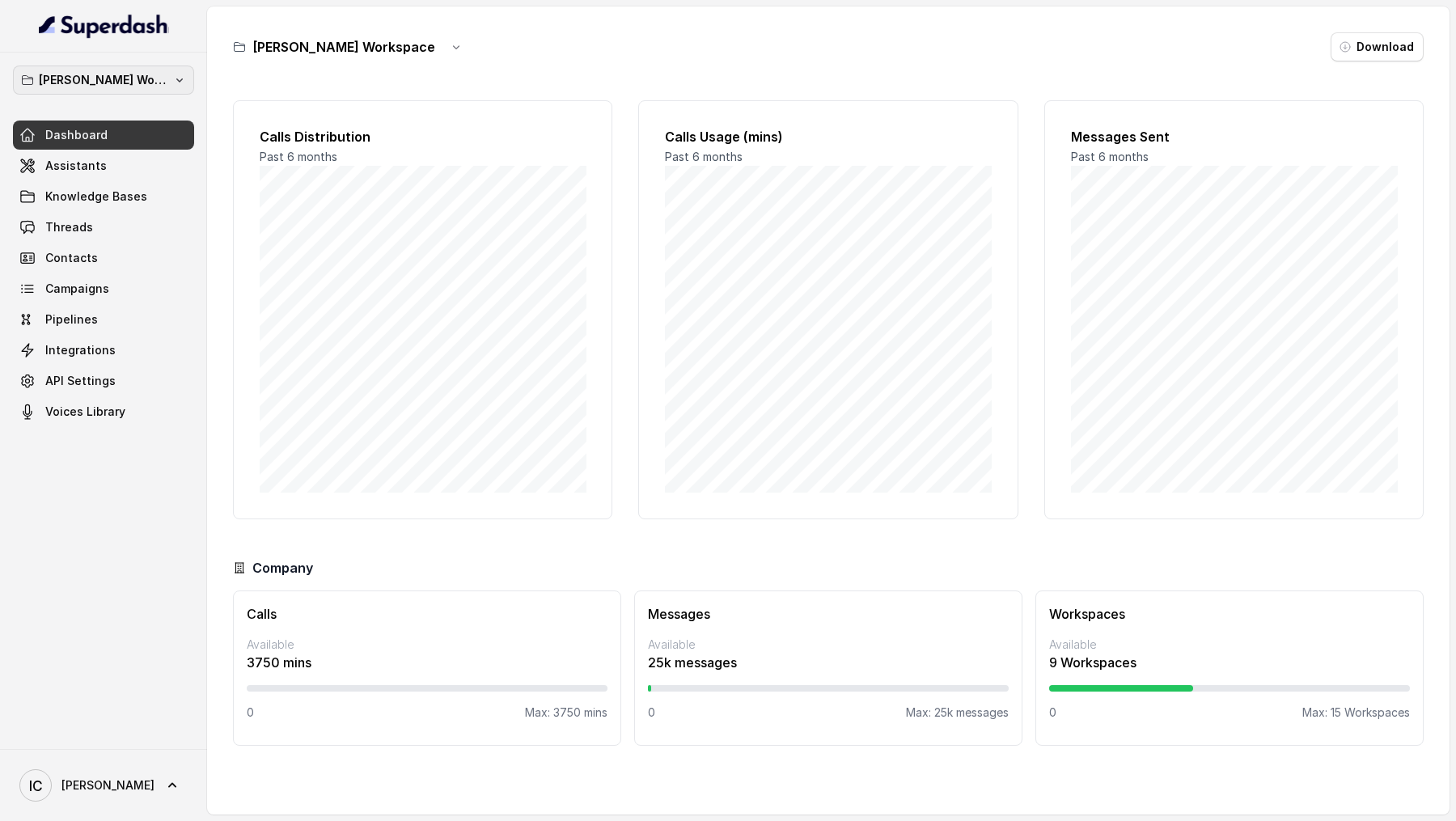
click at [121, 73] on p "[PERSON_NAME] Workspace" at bounding box center [103, 80] width 130 height 19
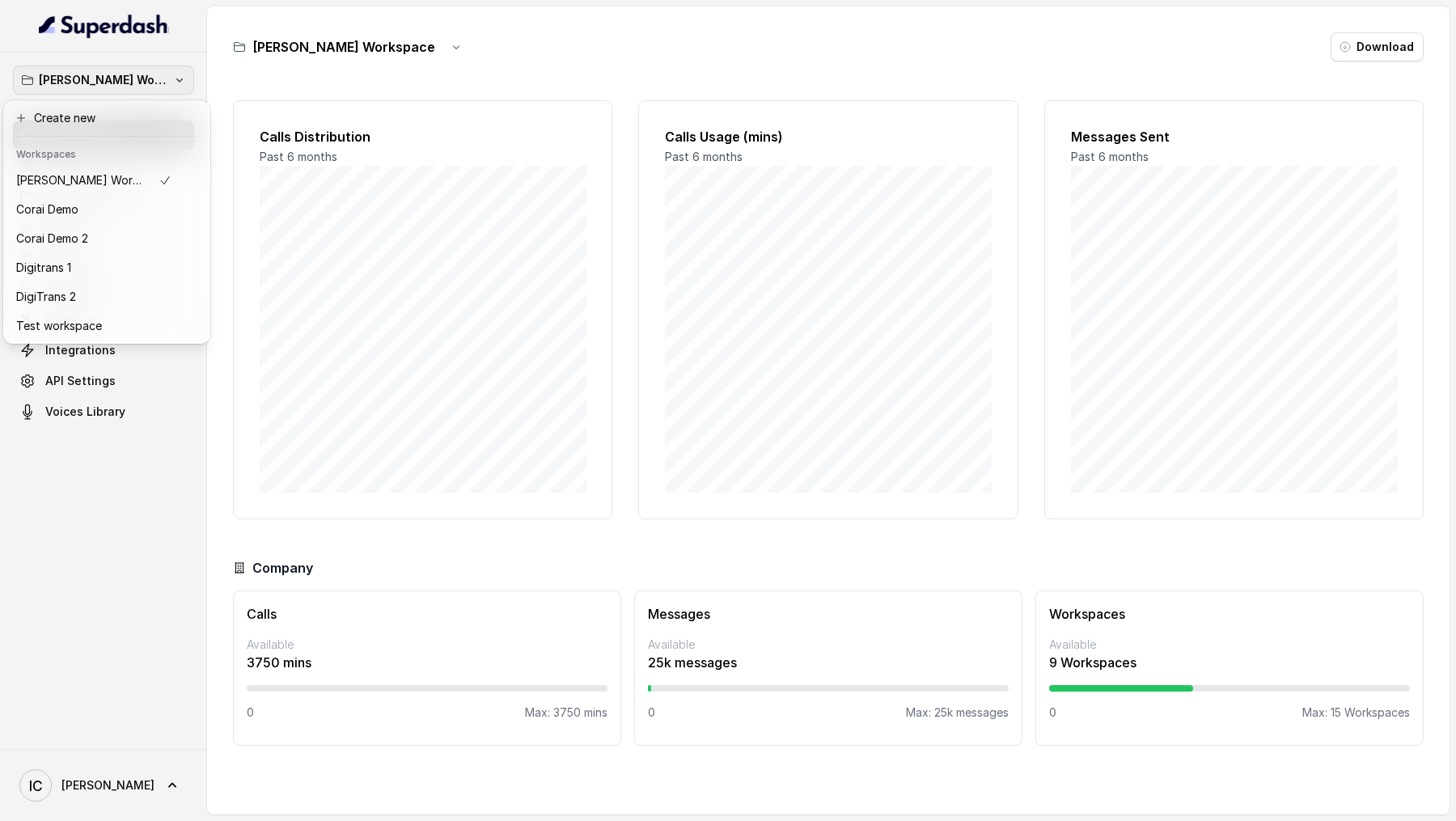
click at [334, 180] on div "[PERSON_NAME] Workspace Dashboard Assistants Knowledge Bases Threads Contacts C…" at bounding box center [728, 410] width 1456 height 821
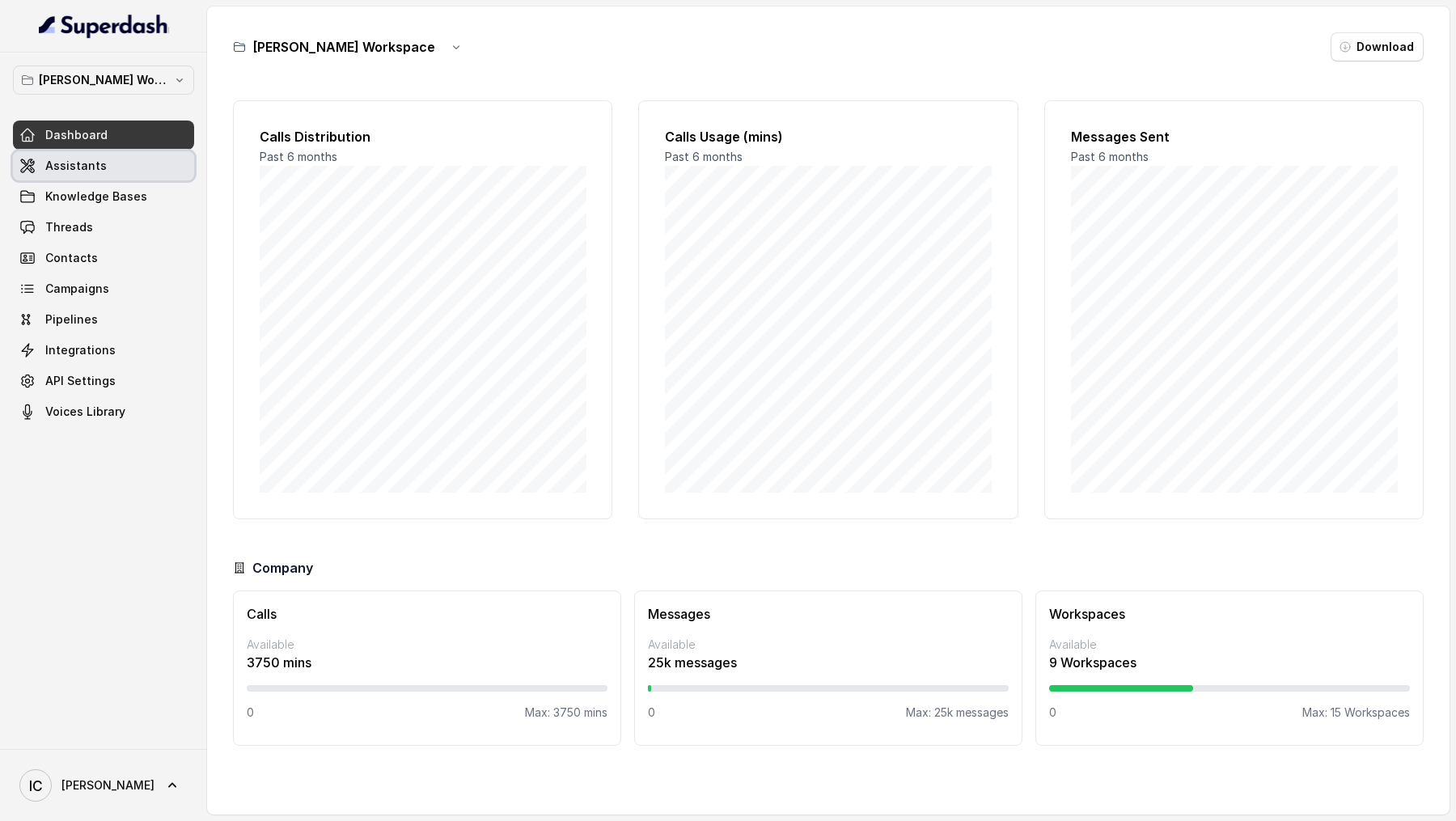
click at [69, 170] on span "Assistants" at bounding box center [76, 165] width 62 height 16
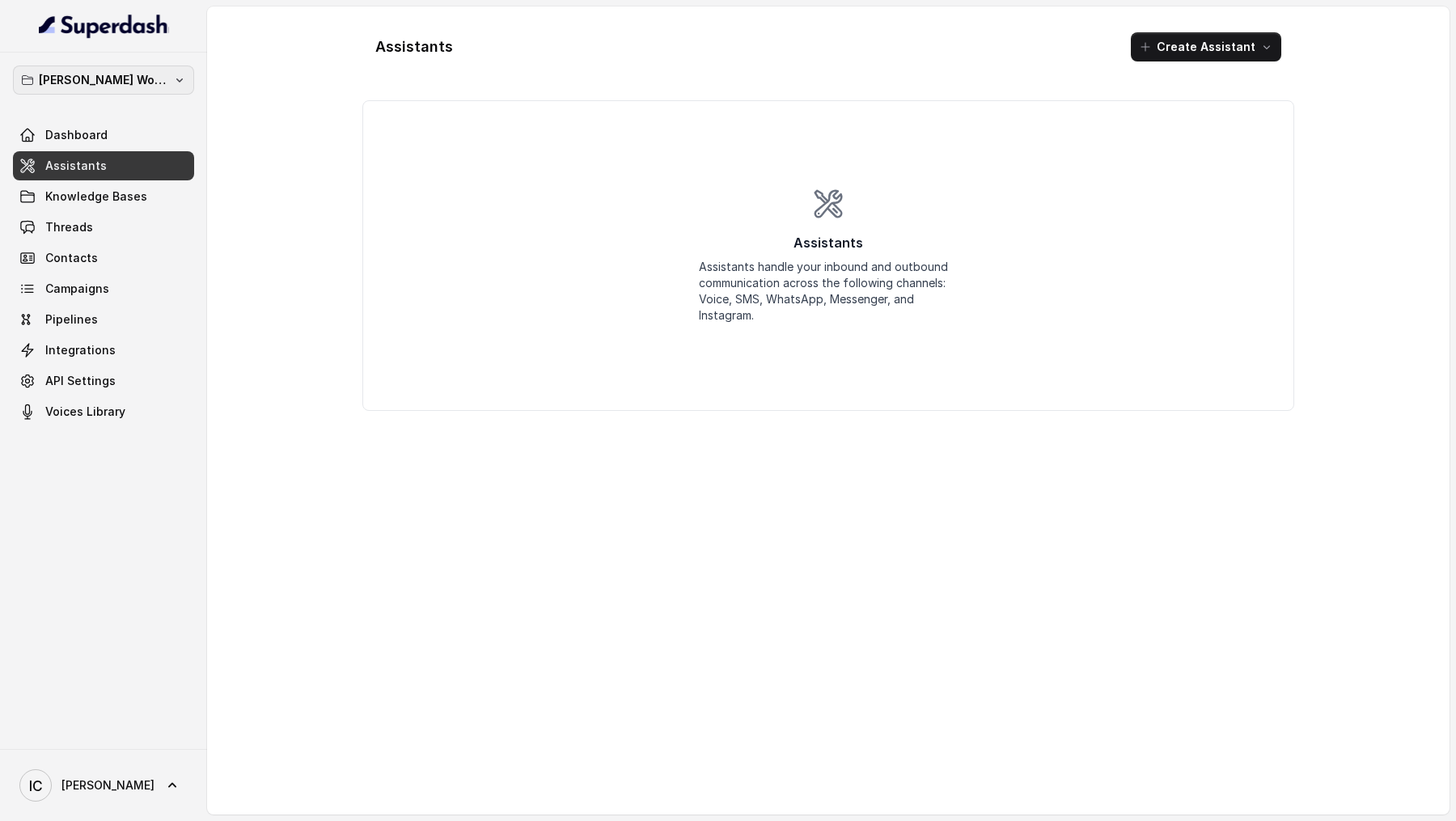
click at [106, 88] on p "[PERSON_NAME] Workspace" at bounding box center [103, 80] width 130 height 19
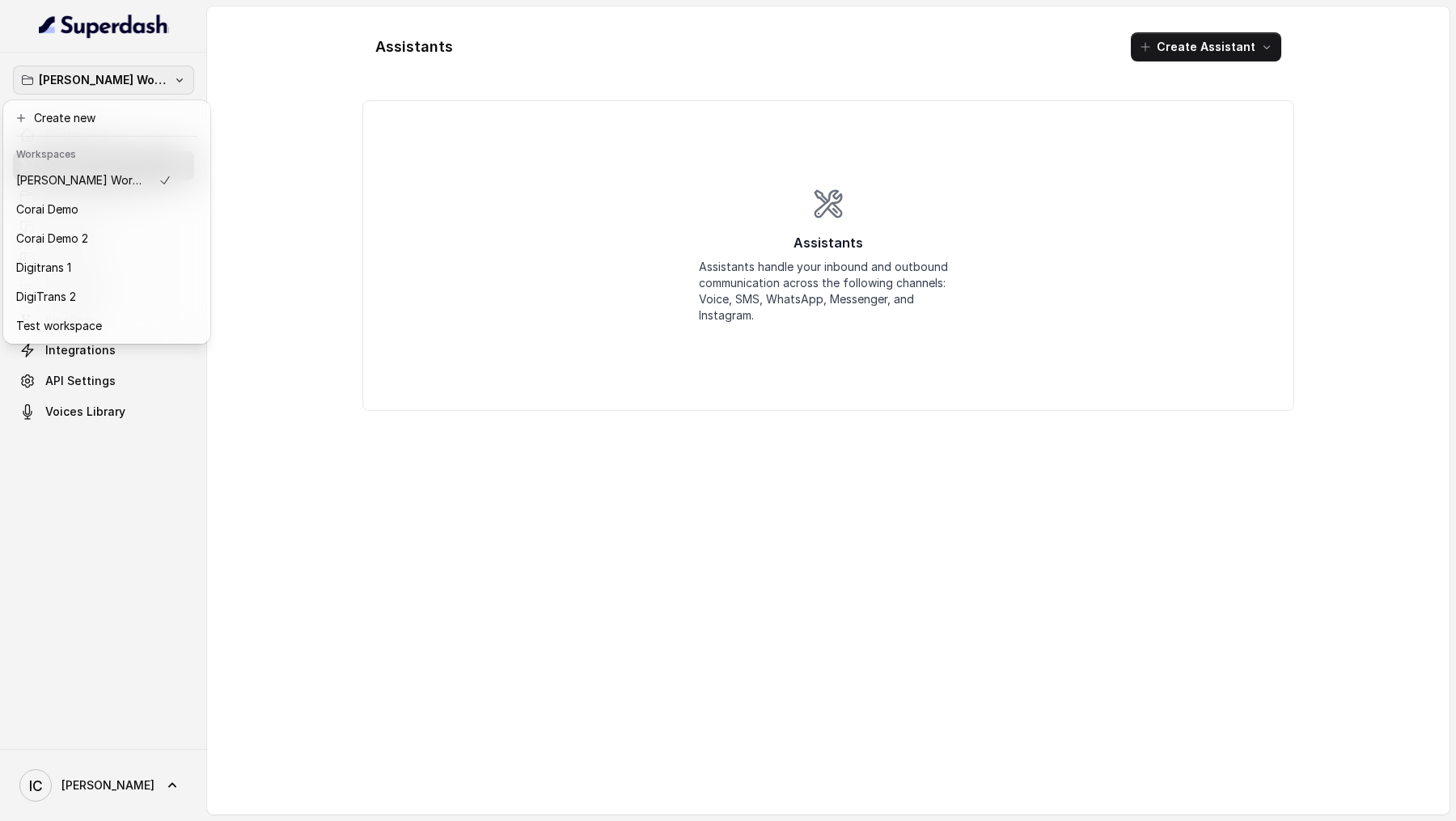
drag, startPoint x: 274, startPoint y: 489, endPoint x: 239, endPoint y: 489, distance: 35.0
click at [274, 489] on div "[PERSON_NAME] Workspace Dashboard Assistants Knowledge Bases Threads Contacts C…" at bounding box center [728, 410] width 1456 height 821
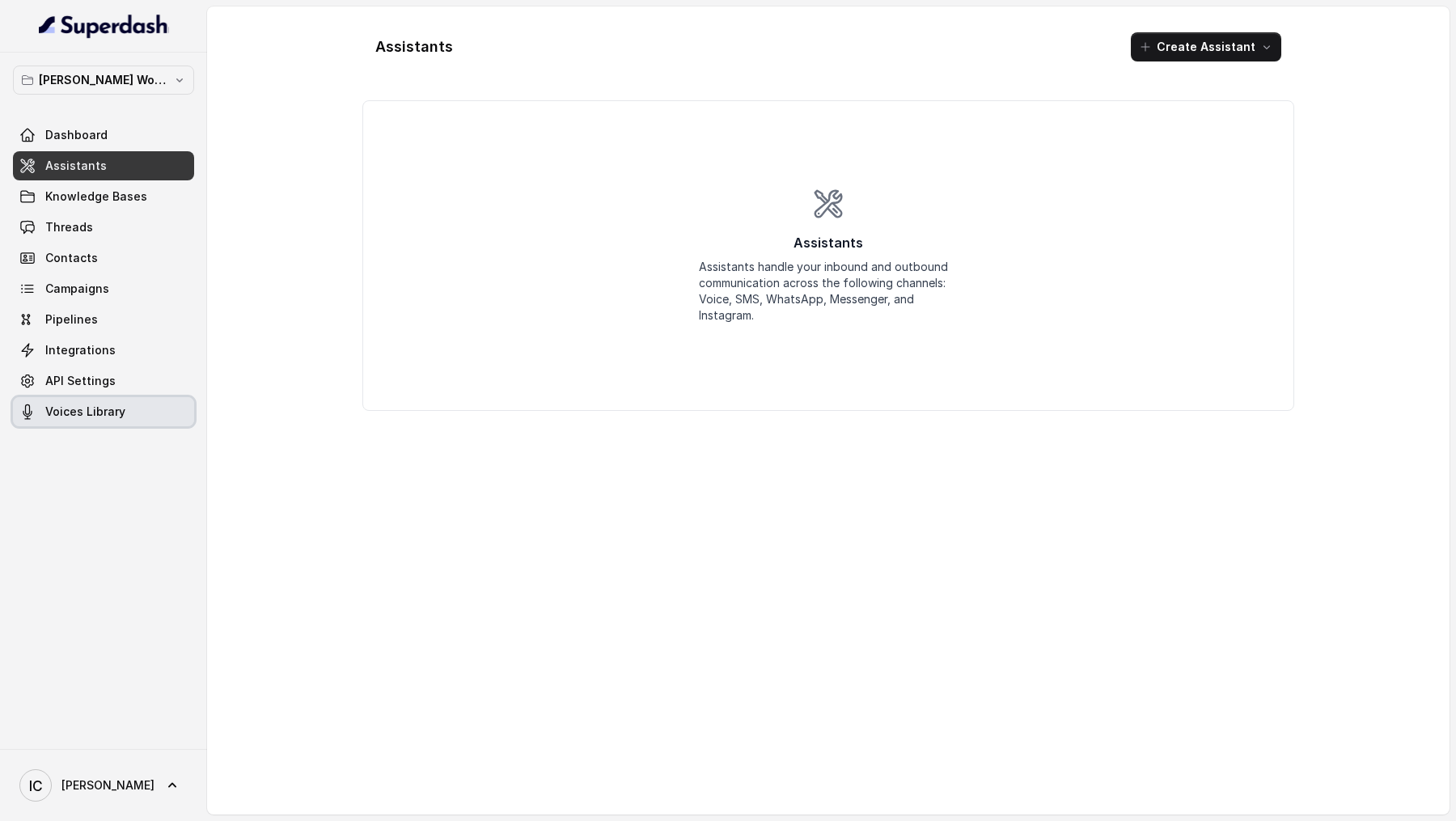
click at [81, 420] on link "Voices Library" at bounding box center [103, 411] width 182 height 29
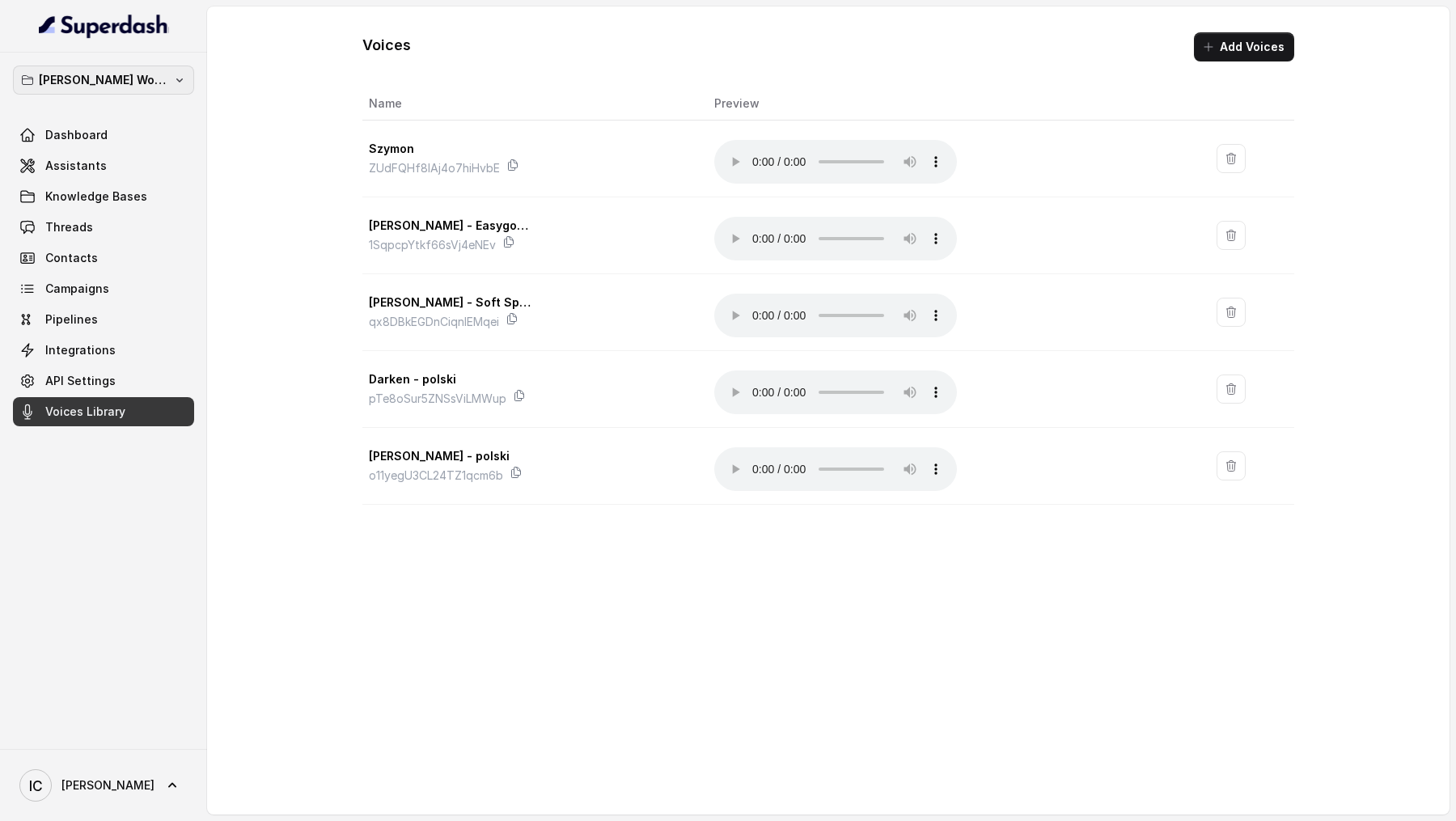
click at [136, 73] on p "[PERSON_NAME] Workspace" at bounding box center [103, 80] width 130 height 19
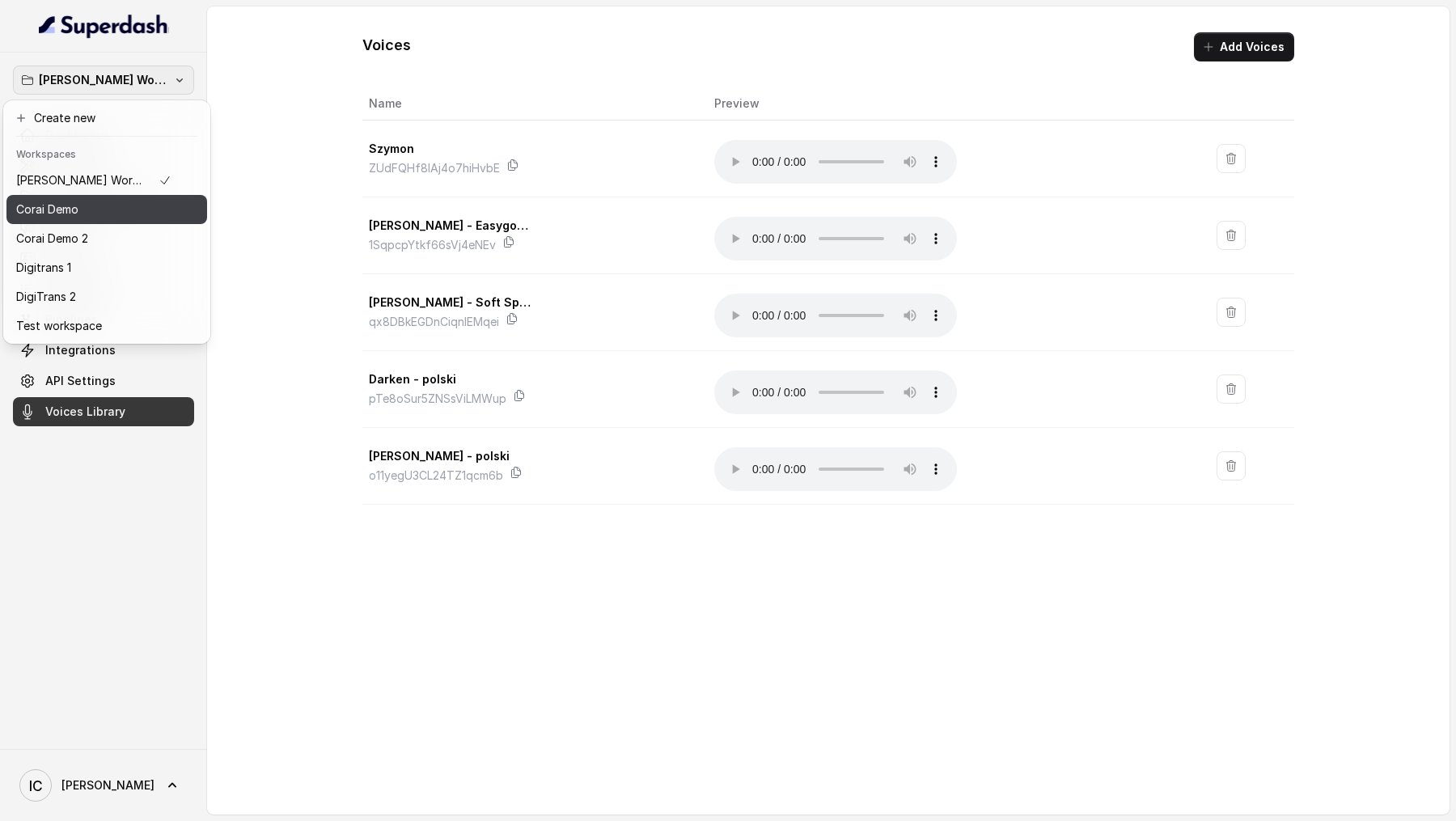
click at [124, 214] on div "Corai Demo" at bounding box center [94, 210] width 156 height 19
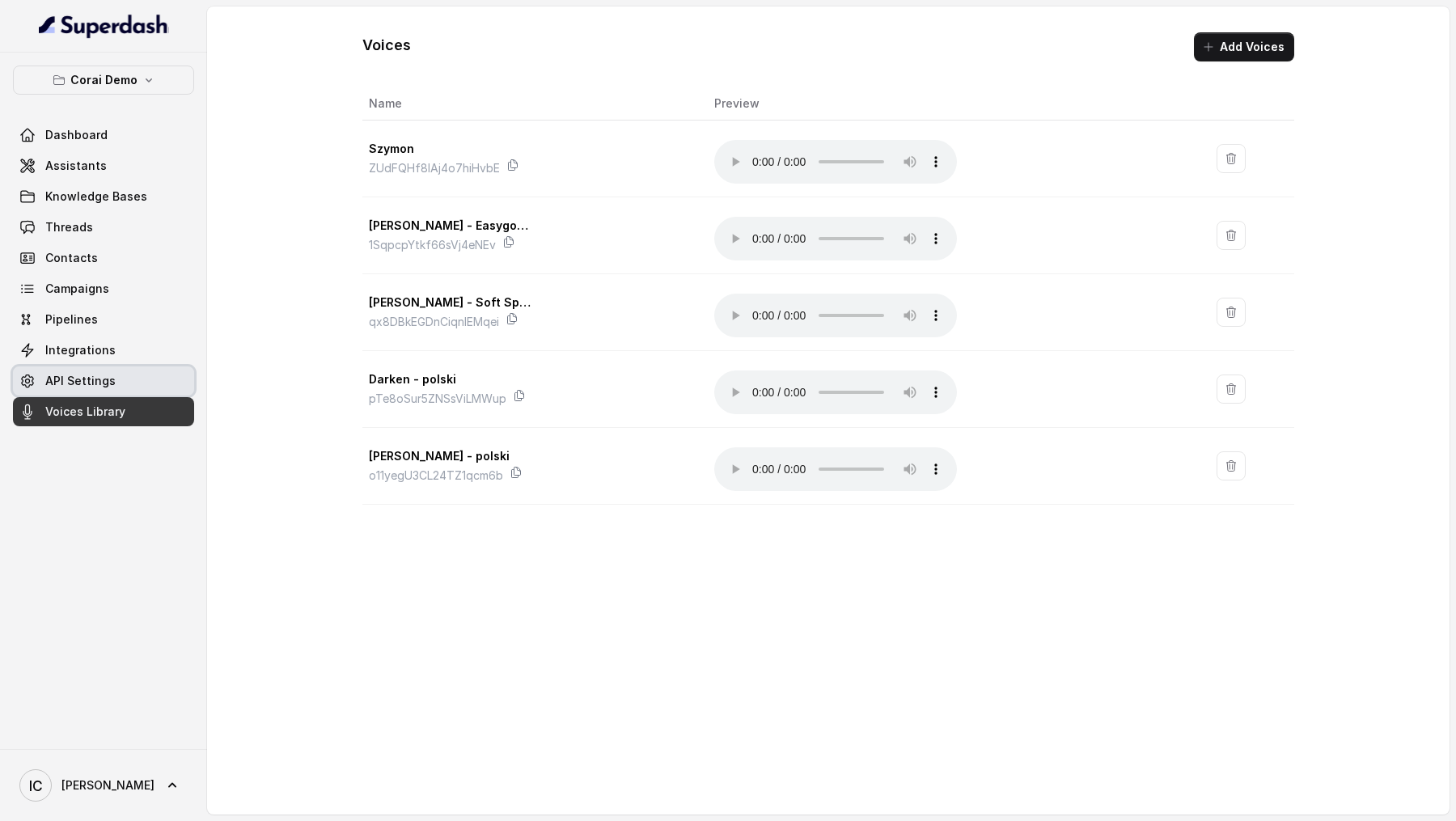
click at [103, 384] on span "API Settings" at bounding box center [80, 381] width 70 height 16
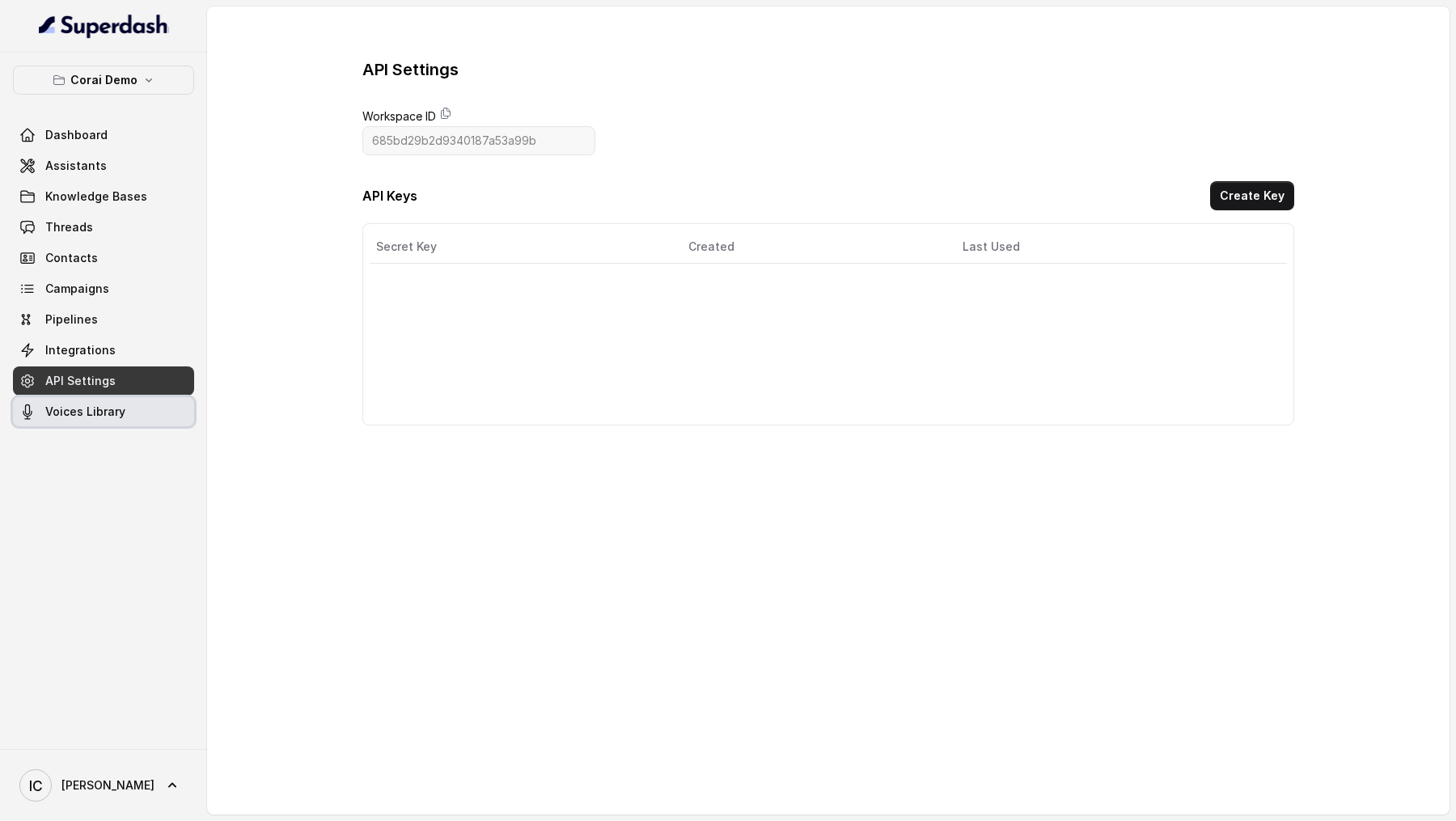
click at [101, 411] on span "Voices Library" at bounding box center [85, 411] width 80 height 16
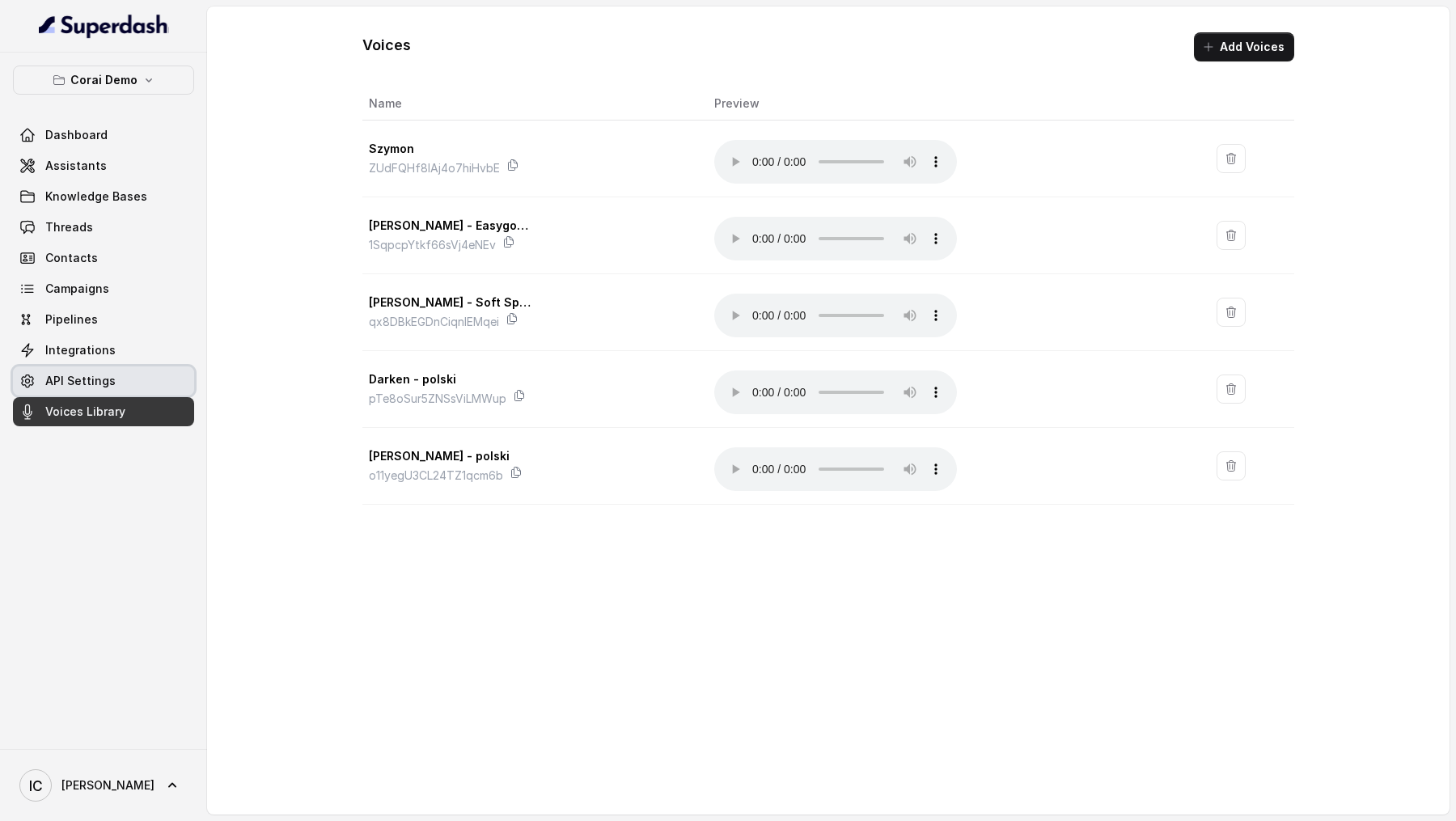
click at [116, 372] on link "API Settings" at bounding box center [103, 381] width 182 height 29
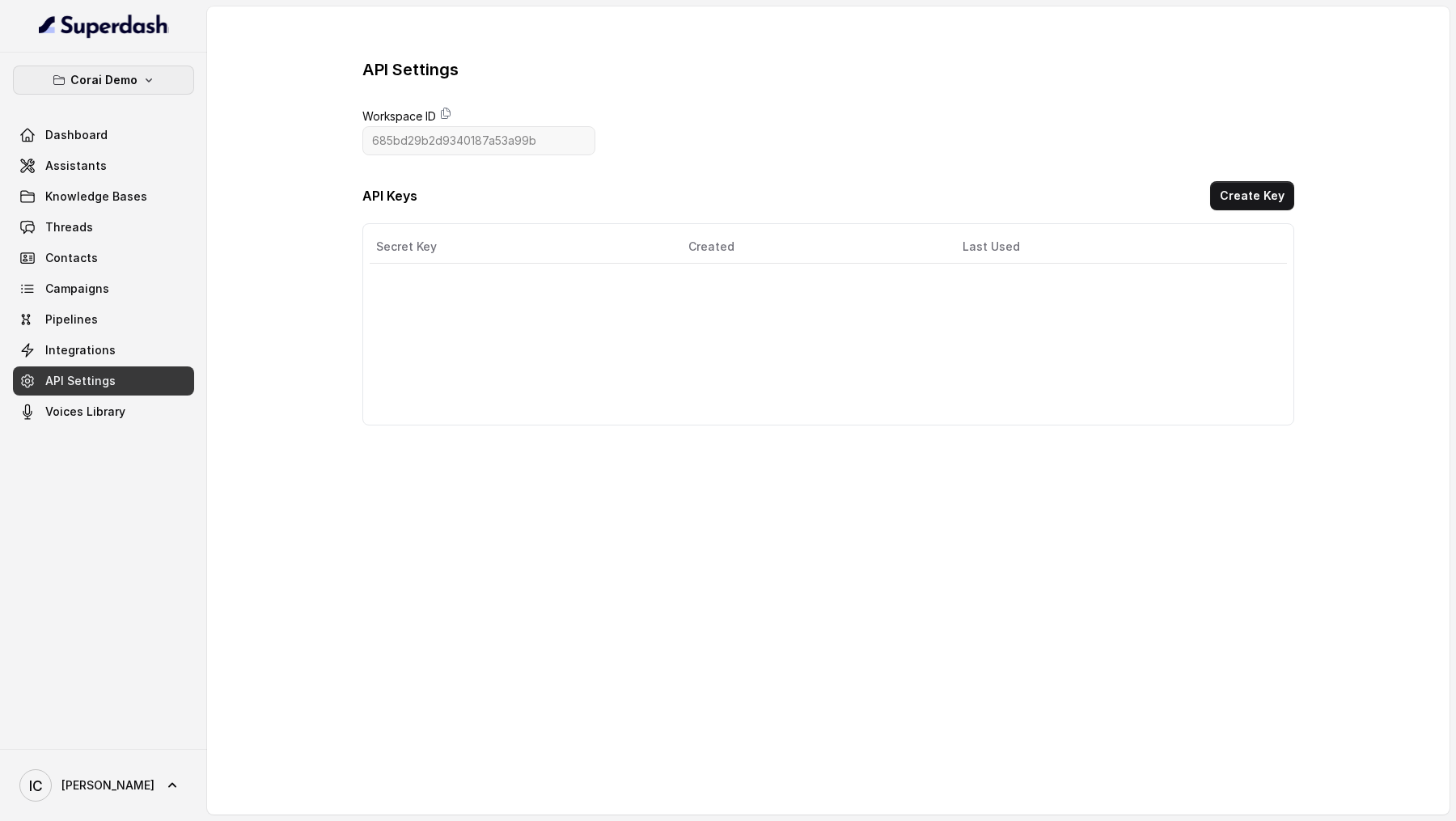
click at [125, 86] on p "Corai Demo" at bounding box center [104, 80] width 67 height 19
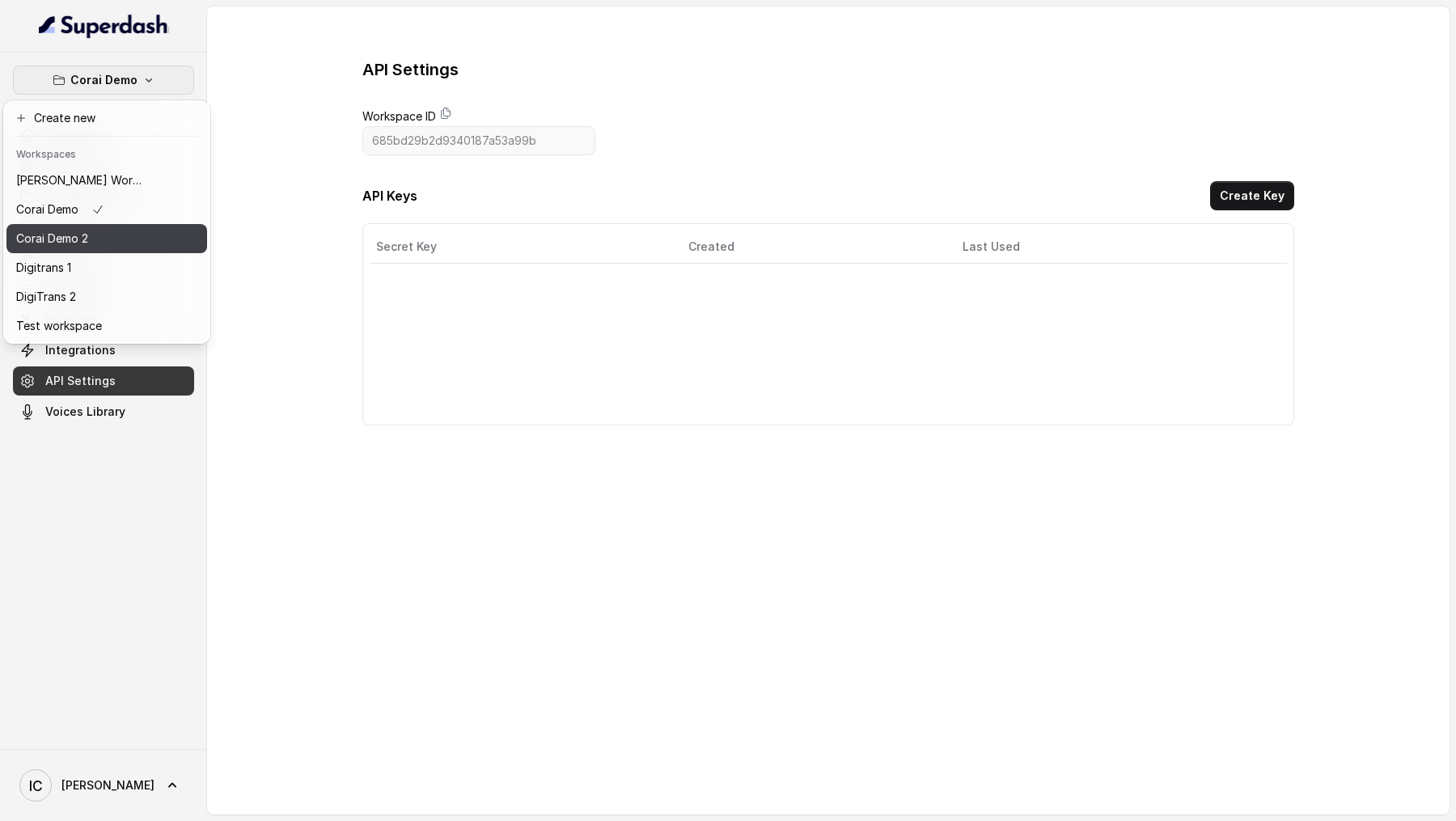
click at [125, 241] on div "Corai Demo 2" at bounding box center [81, 238] width 130 height 19
type input "6864e42088938b8589a466be"
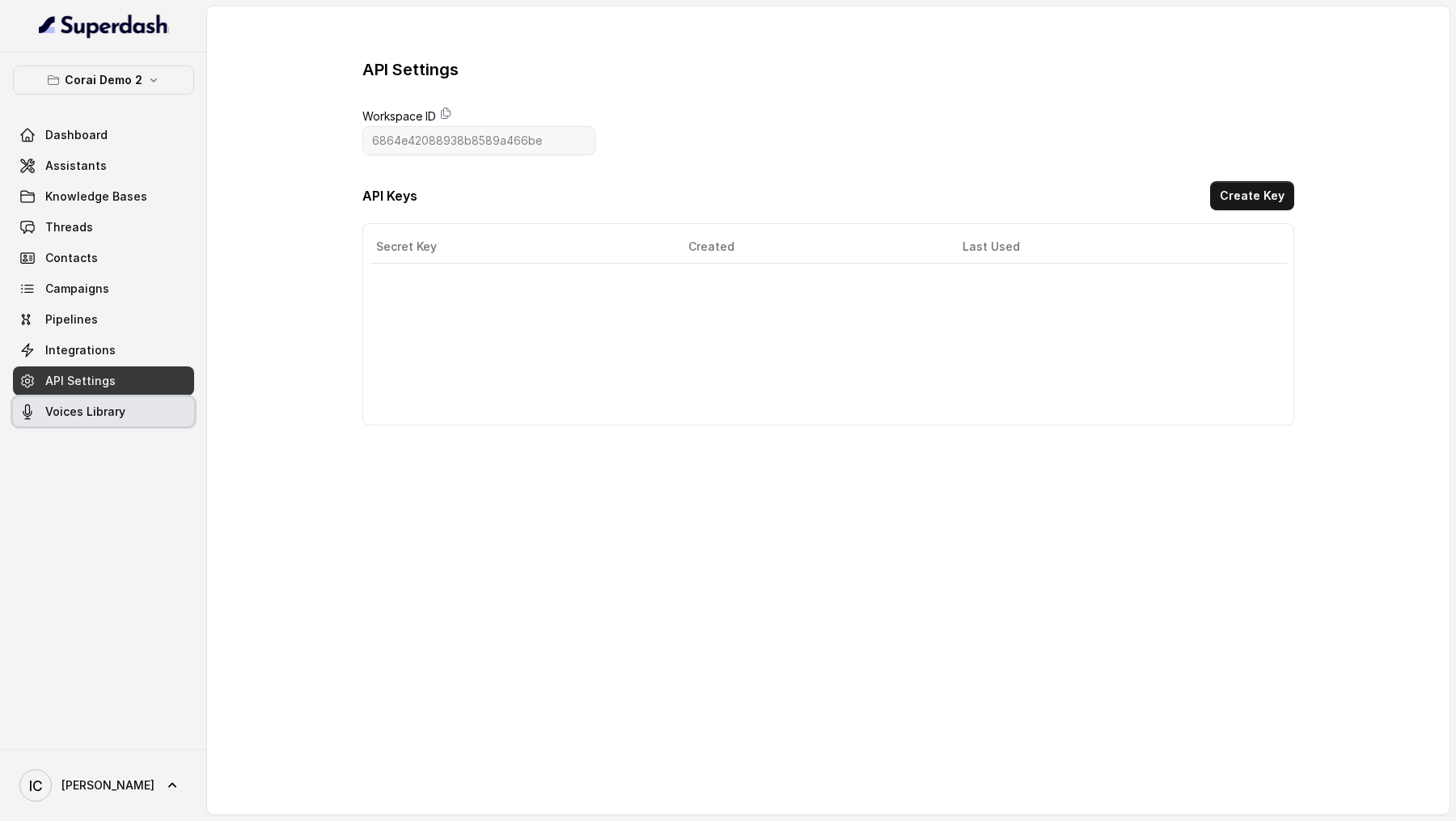
click at [82, 411] on span "Voices Library" at bounding box center [85, 411] width 80 height 16
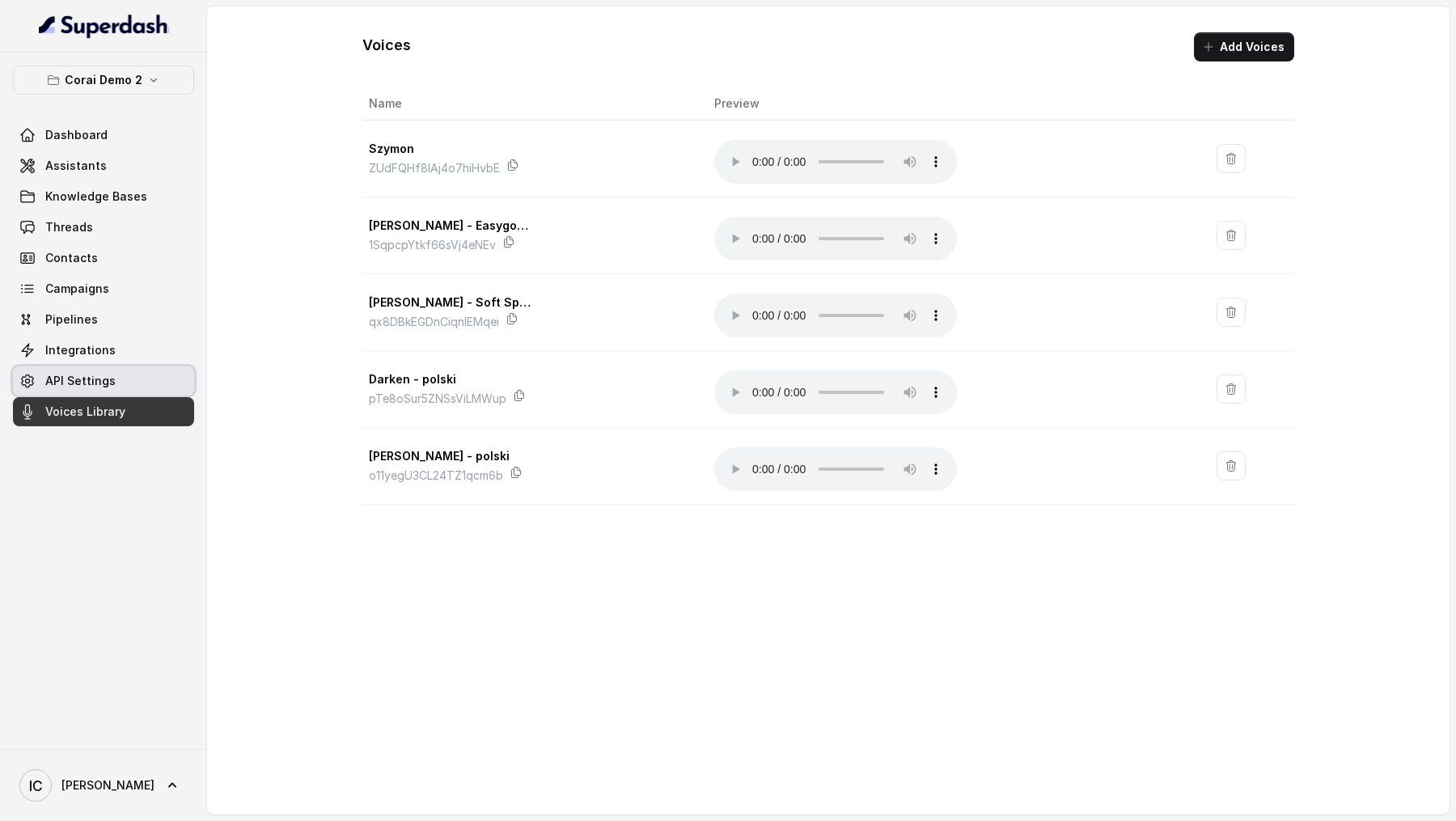
click at [109, 381] on span "API Settings" at bounding box center [80, 381] width 70 height 16
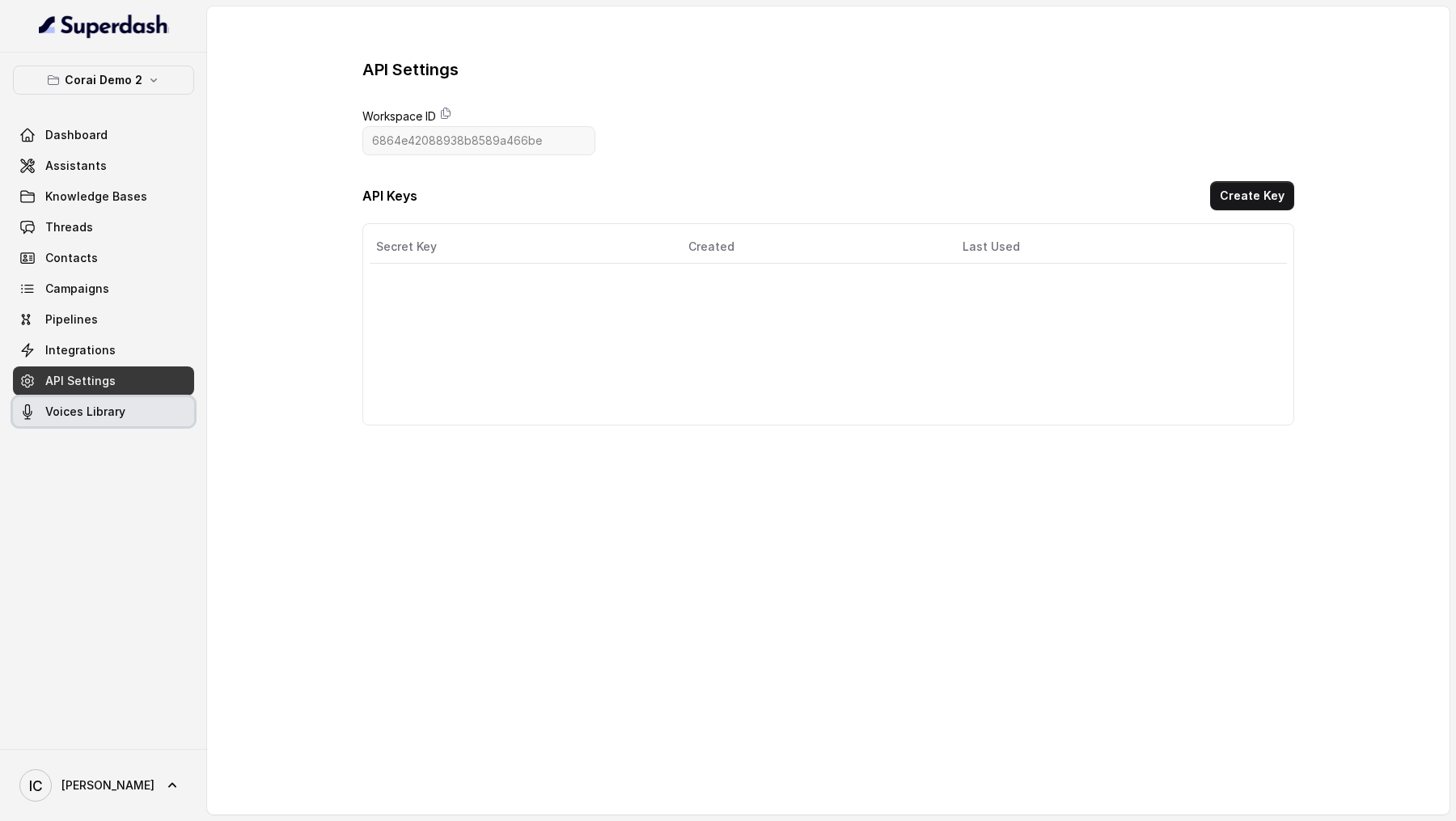
click at [99, 415] on span "Voices Library" at bounding box center [85, 411] width 80 height 16
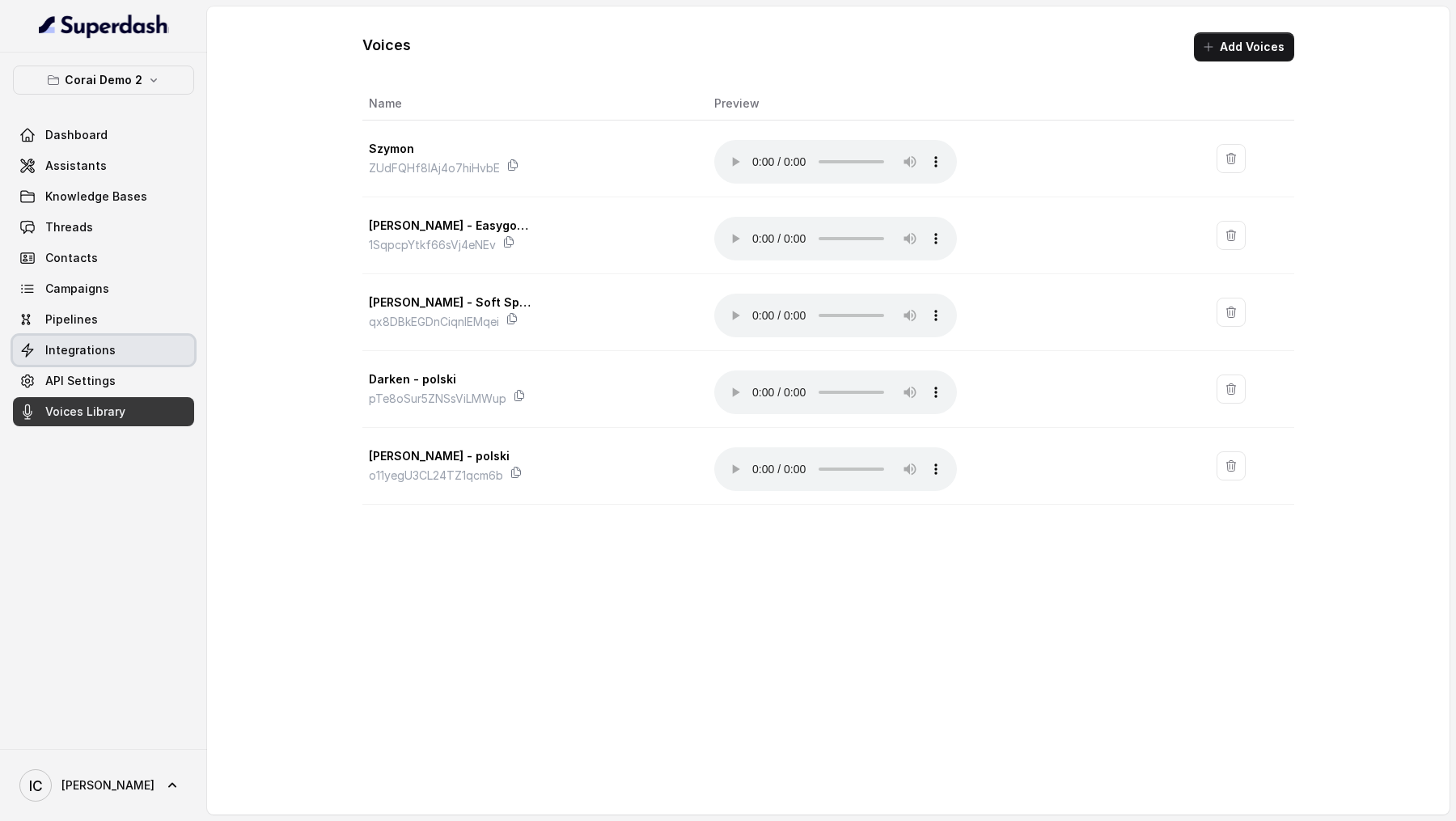
click at [64, 349] on span "Integrations" at bounding box center [80, 350] width 70 height 16
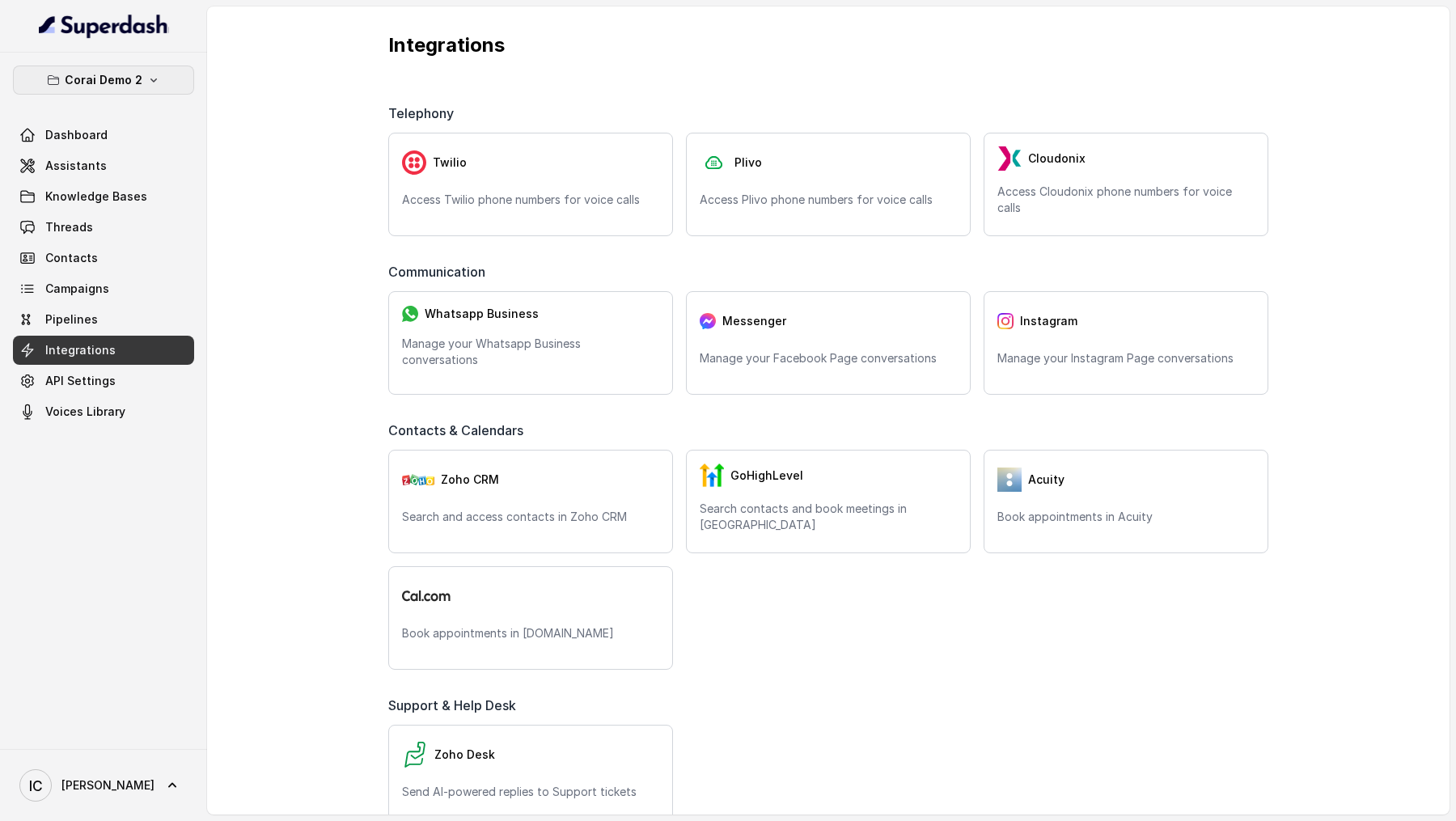
click at [149, 76] on icon "button" at bounding box center [153, 80] width 12 height 12
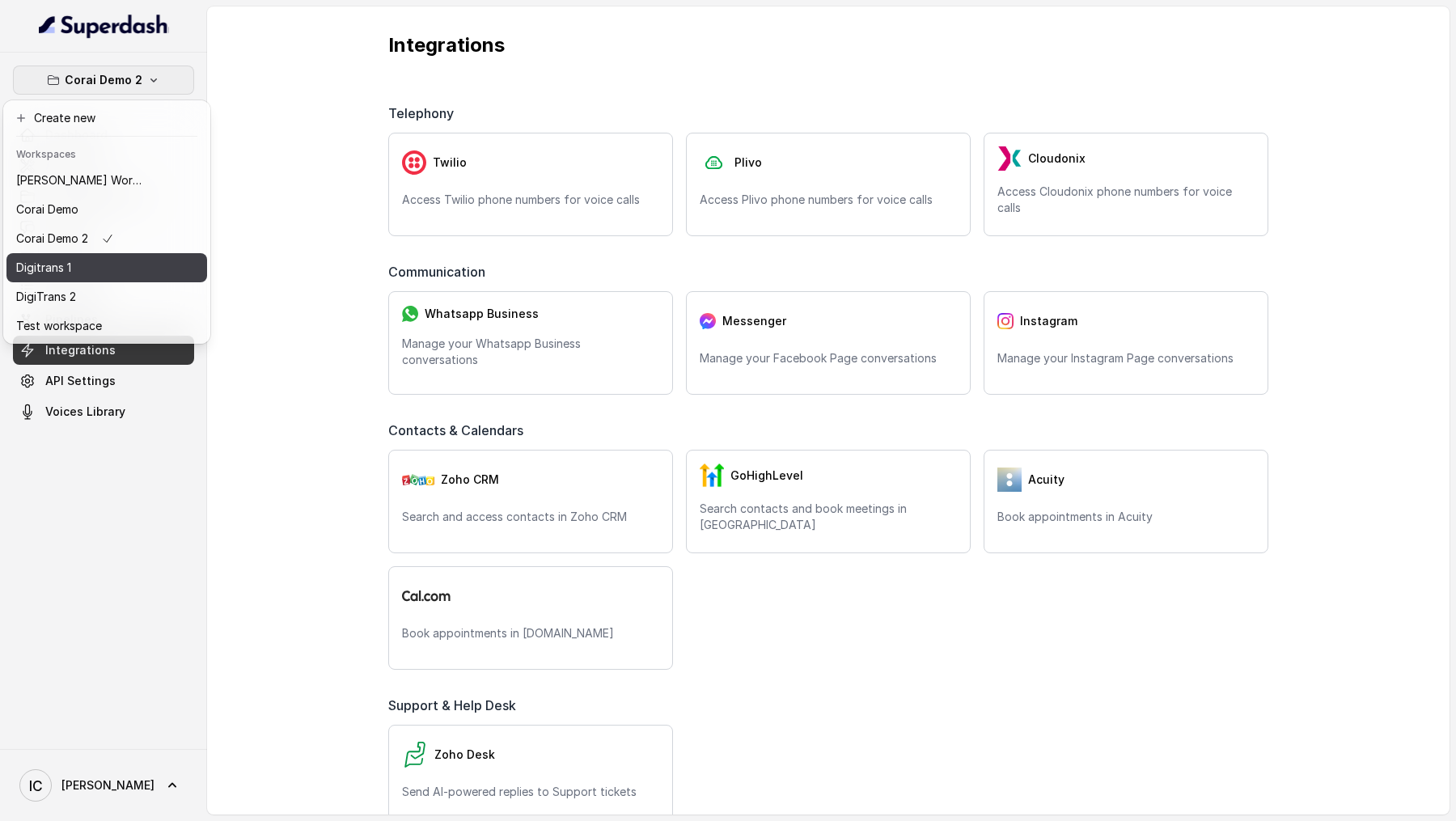
click at [105, 272] on div "Digitrans 1" at bounding box center [81, 268] width 130 height 19
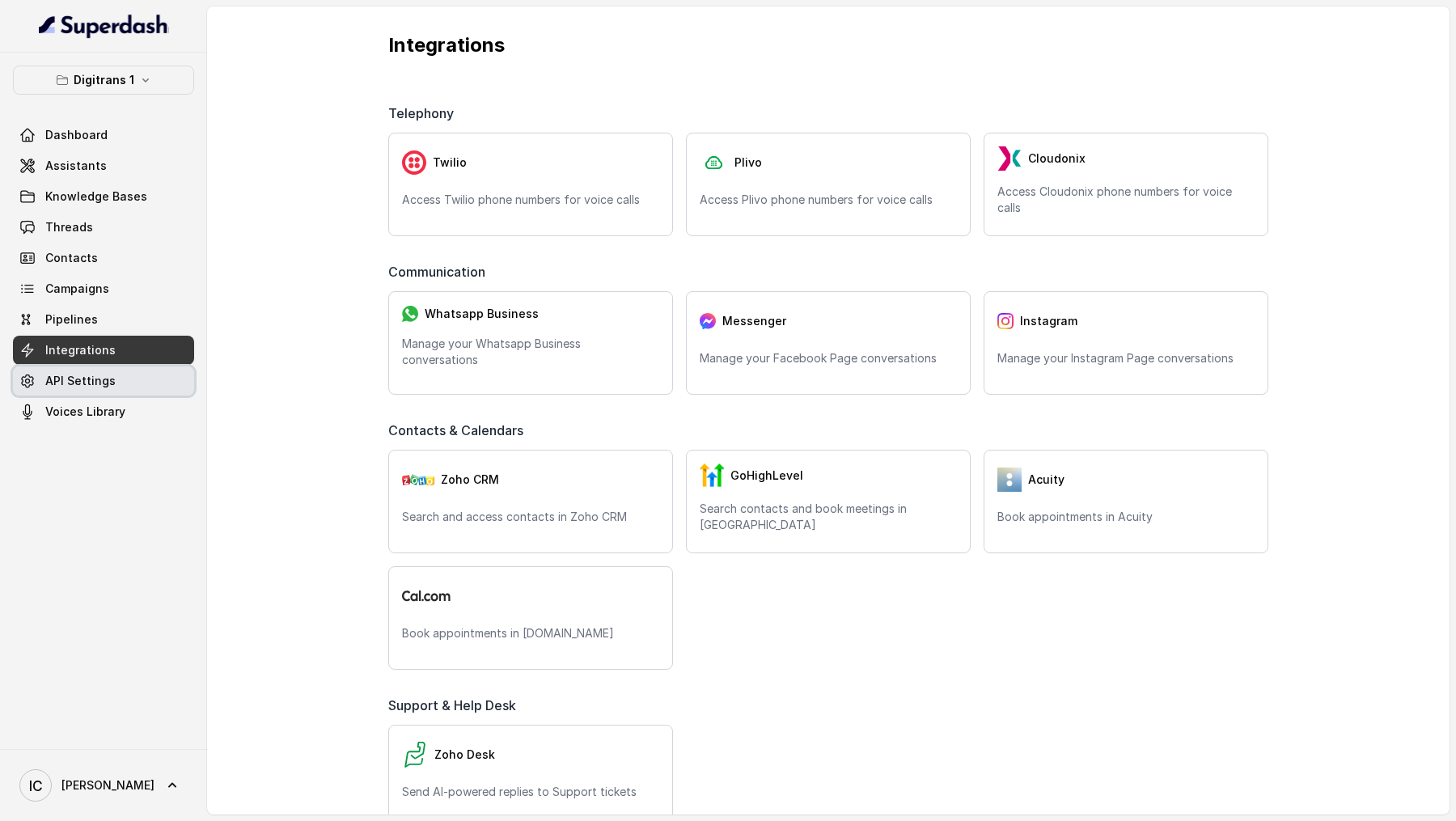
click at [69, 387] on link "API Settings" at bounding box center [103, 381] width 182 height 29
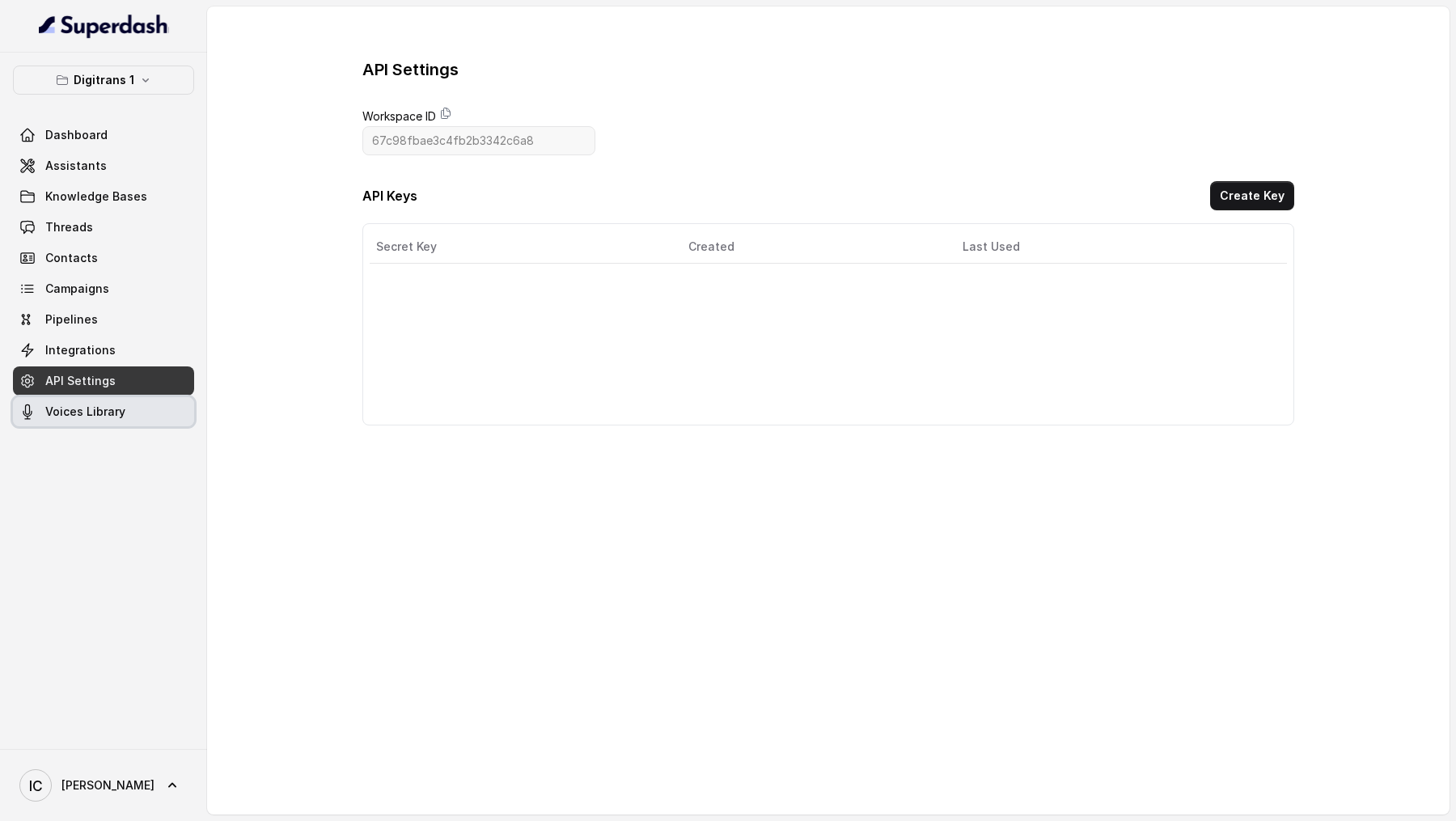
click at [69, 406] on span "Voices Library" at bounding box center [85, 411] width 80 height 16
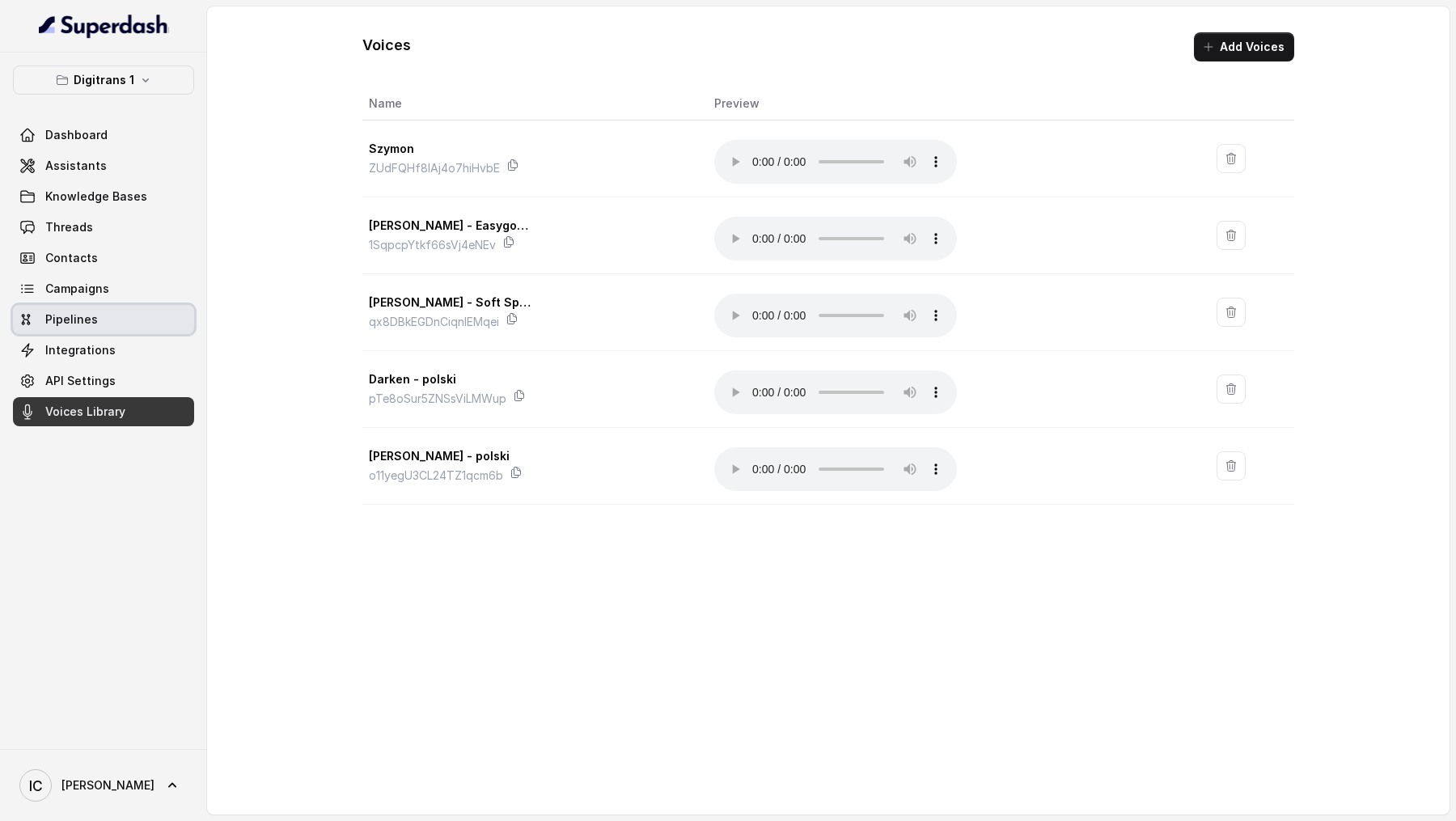
click at [99, 313] on link "Pipelines" at bounding box center [103, 319] width 182 height 29
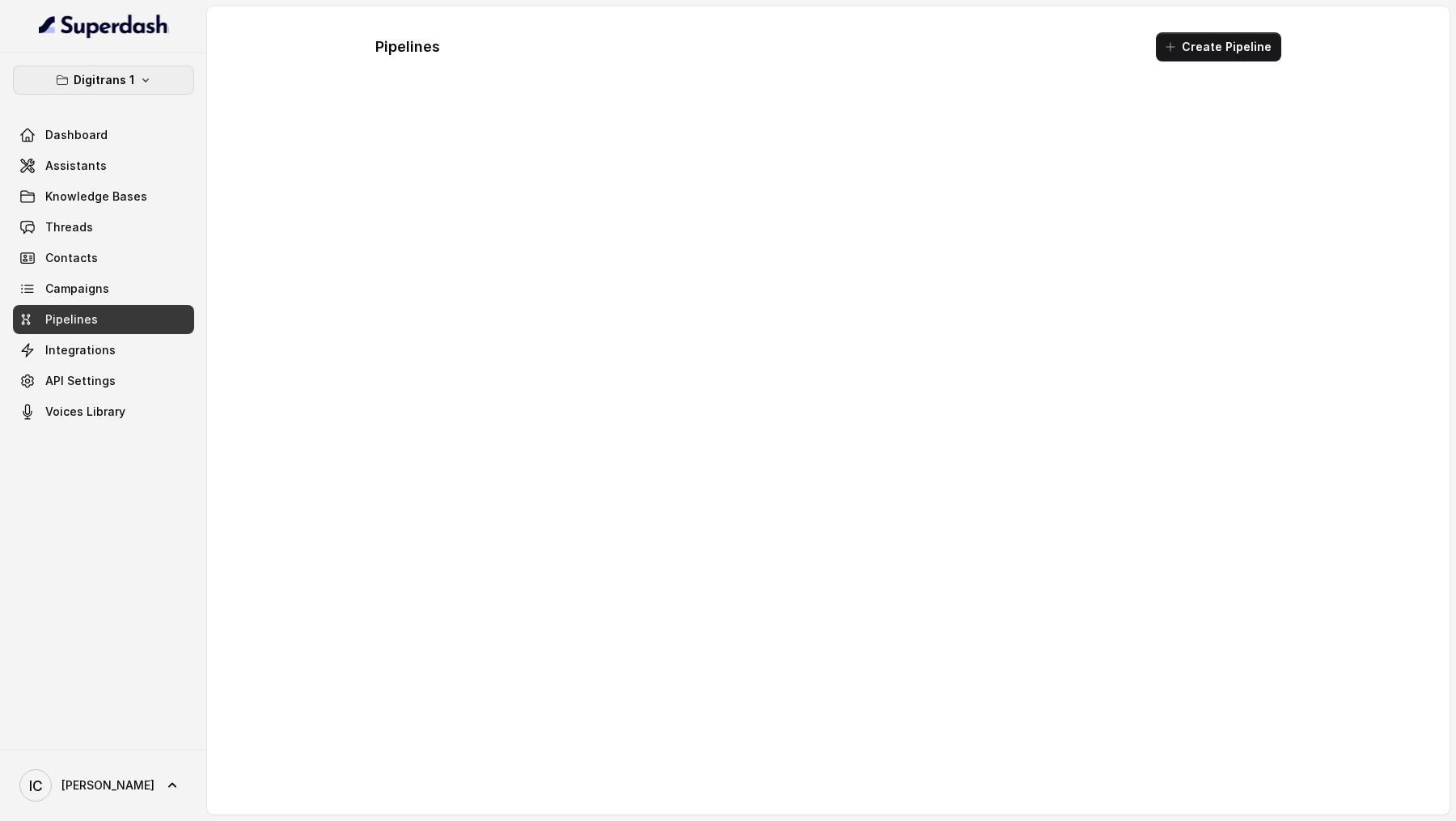
click at [119, 89] on button "Digitrans 1" at bounding box center [103, 80] width 182 height 29
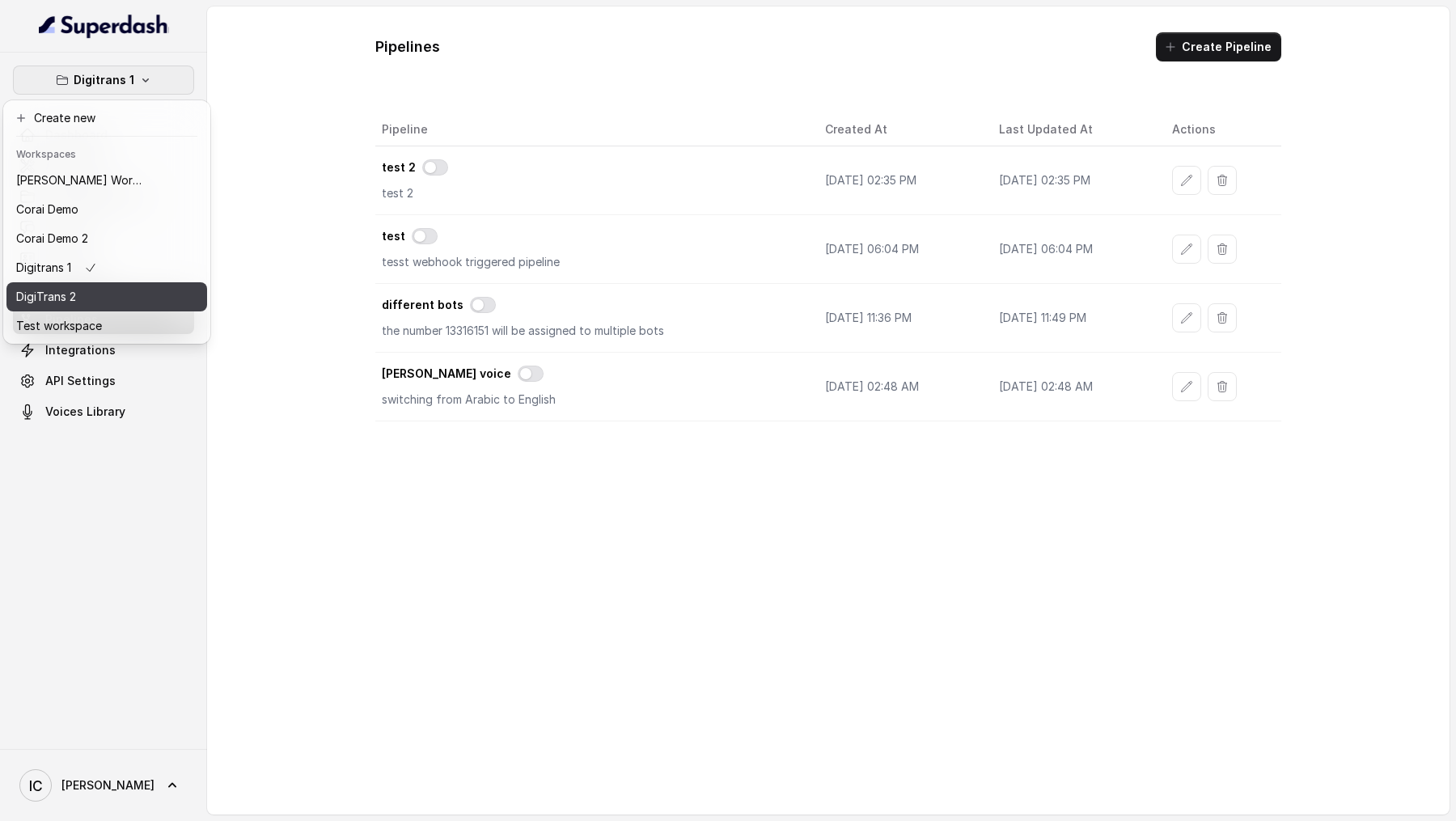
click at [132, 301] on button "DigiTrans 2" at bounding box center [107, 297] width 201 height 29
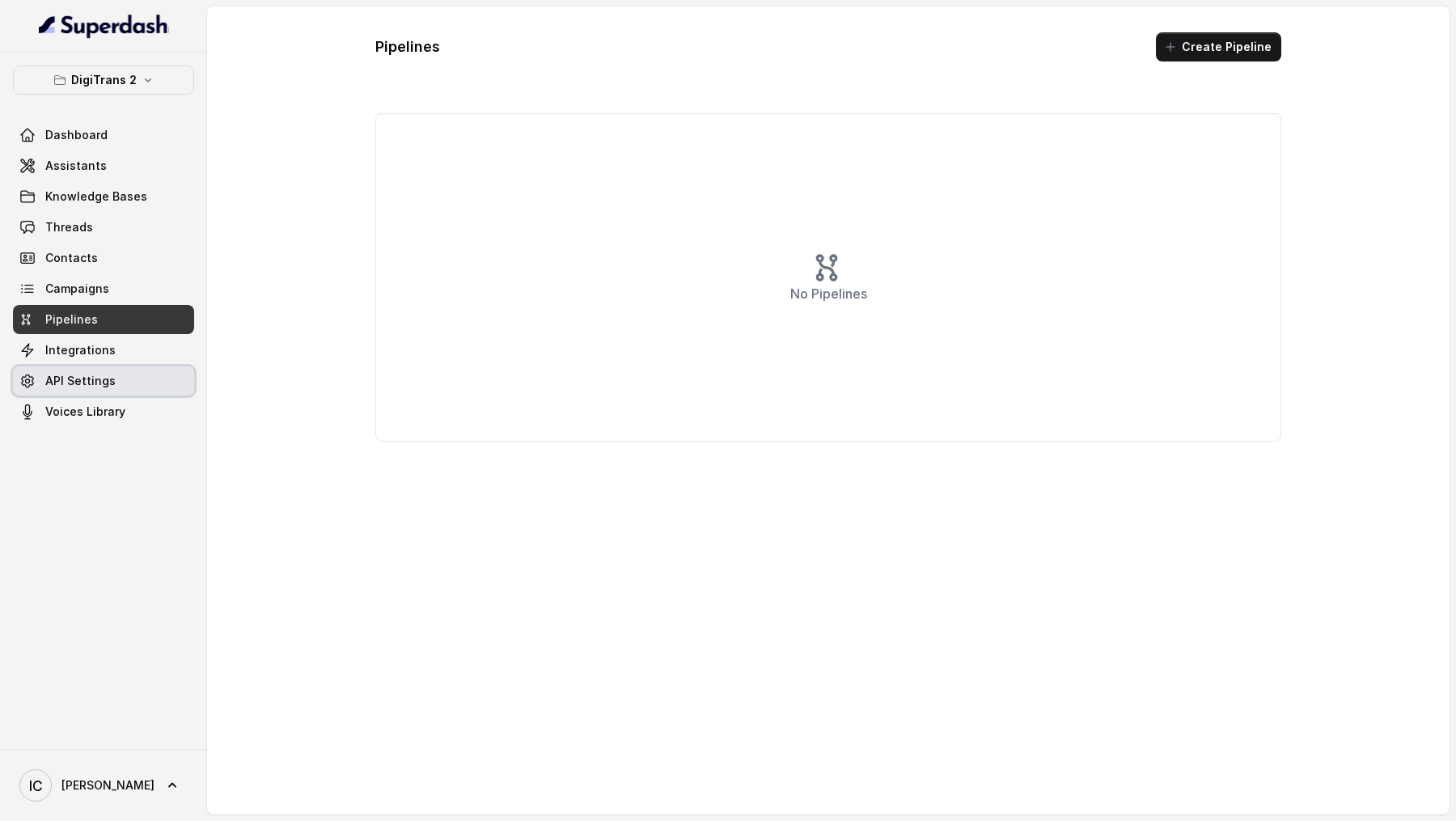
click at [111, 391] on link "API Settings" at bounding box center [103, 381] width 182 height 29
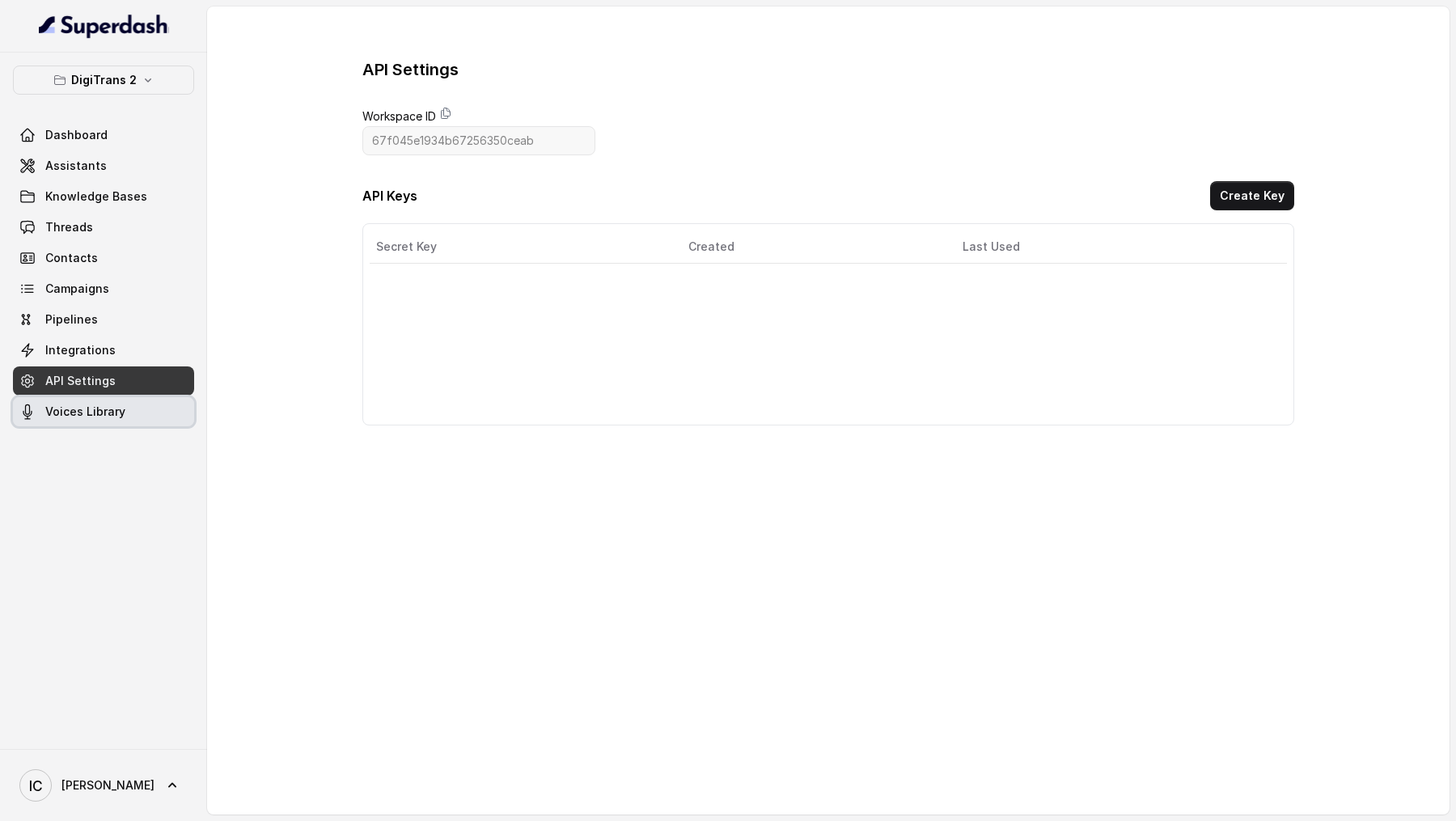
click at [120, 414] on span "Voices Library" at bounding box center [85, 411] width 80 height 16
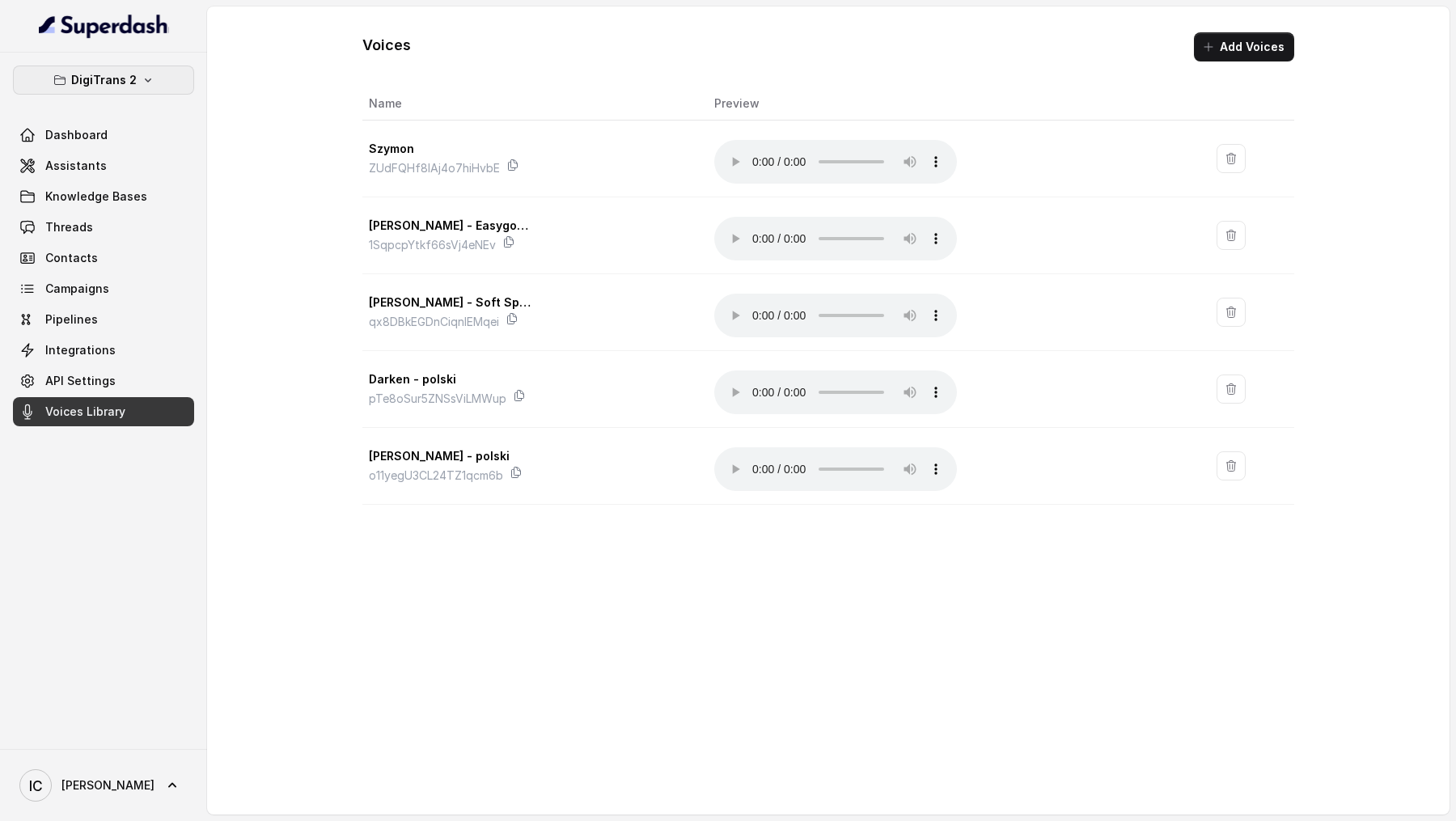
click at [92, 74] on p "DigiTrans 2" at bounding box center [104, 80] width 65 height 19
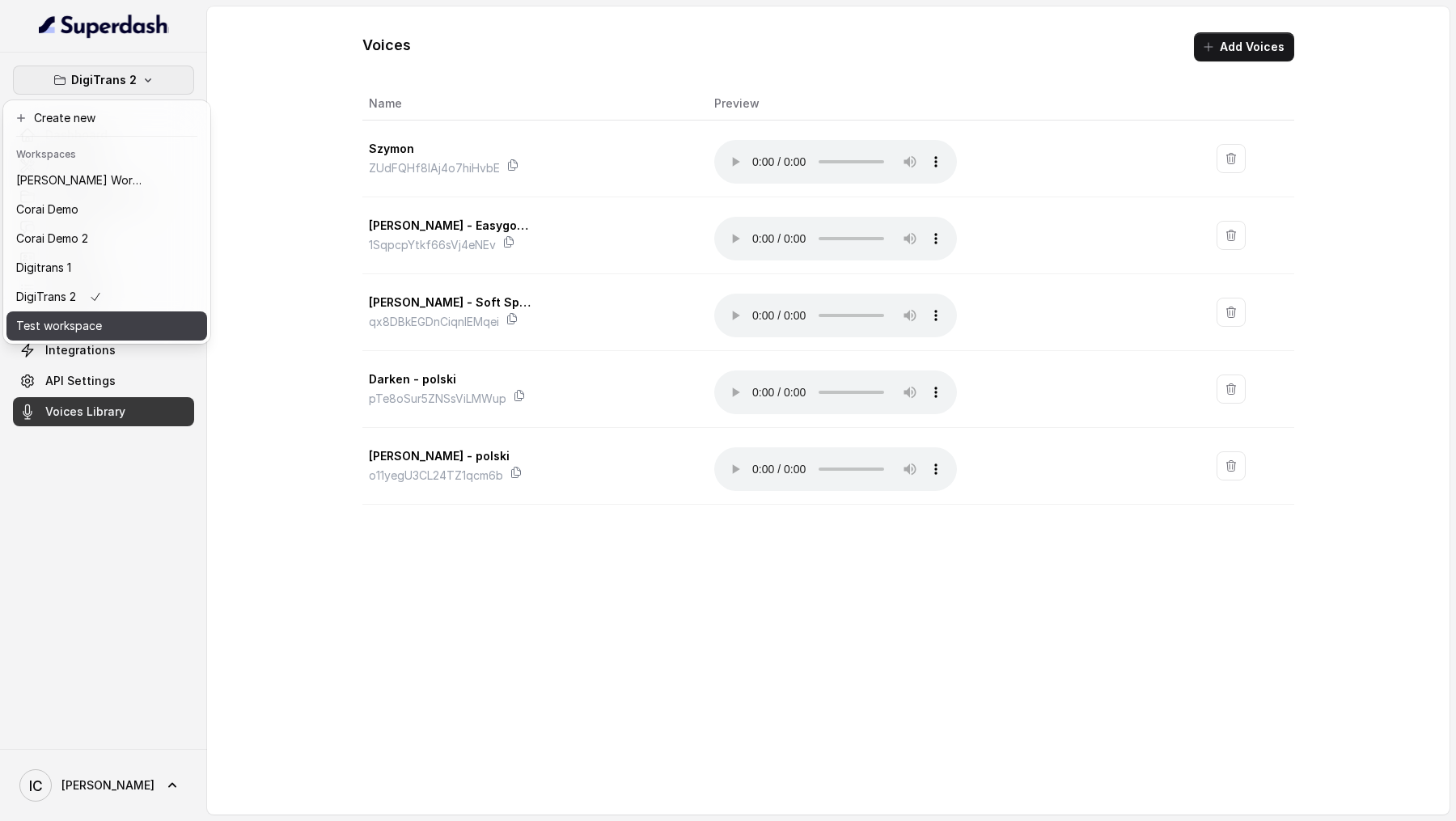
click at [73, 334] on p "Test workspace" at bounding box center [59, 326] width 86 height 19
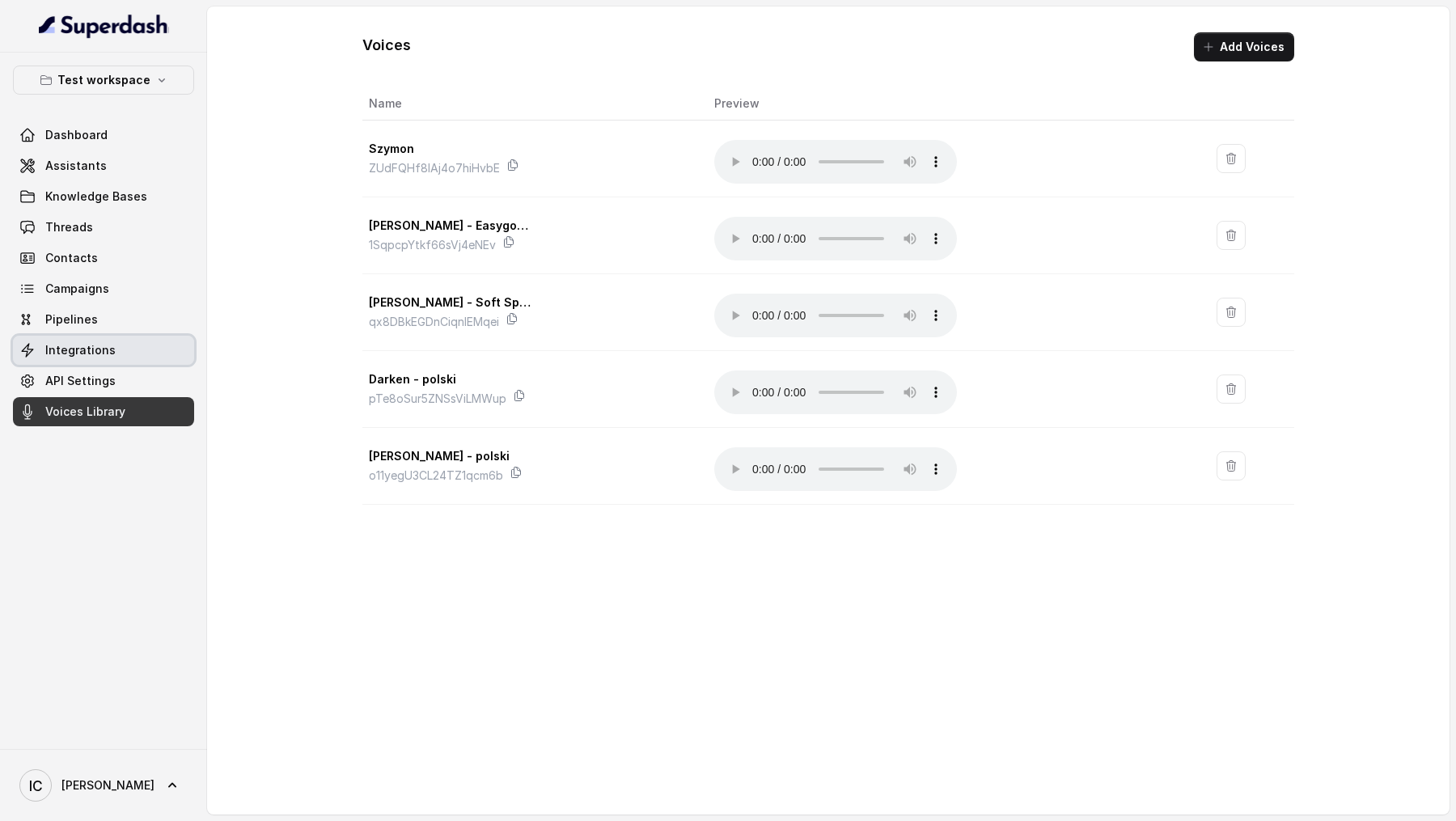
click at [82, 342] on span "Integrations" at bounding box center [80, 350] width 70 height 16
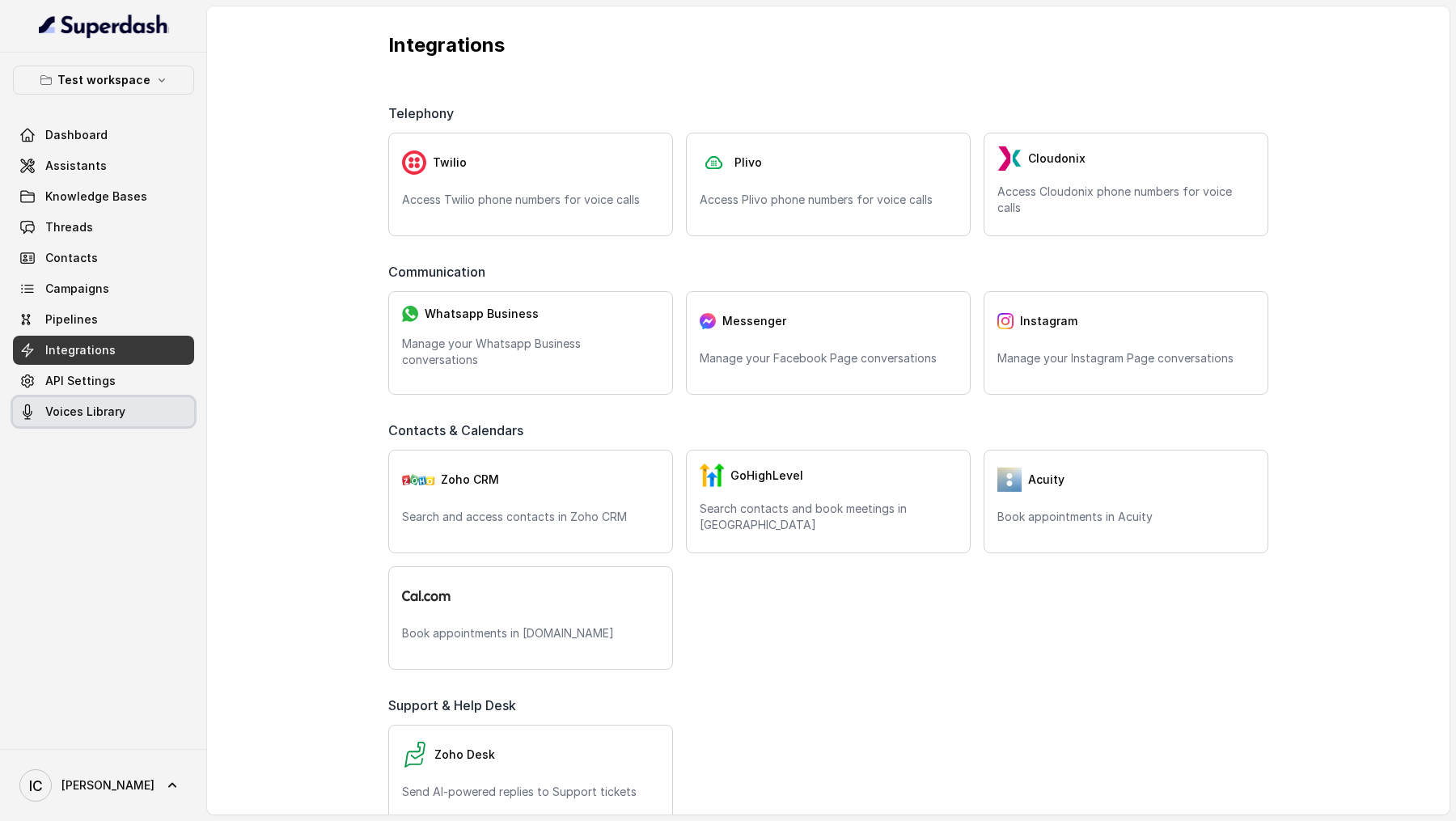
click at [78, 408] on span "Voices Library" at bounding box center [85, 411] width 80 height 16
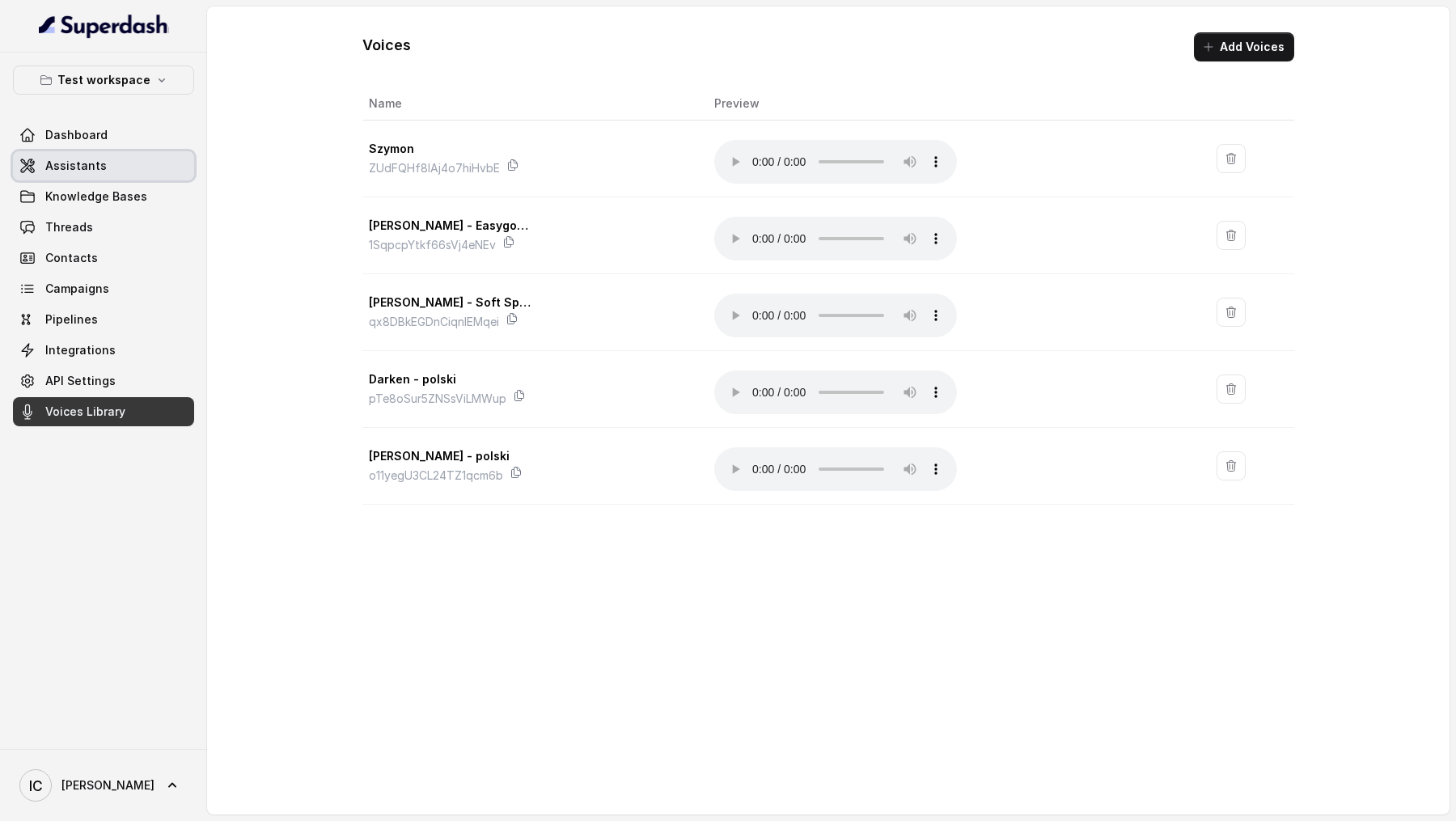
click at [123, 134] on link "Dashboard" at bounding box center [103, 135] width 182 height 29
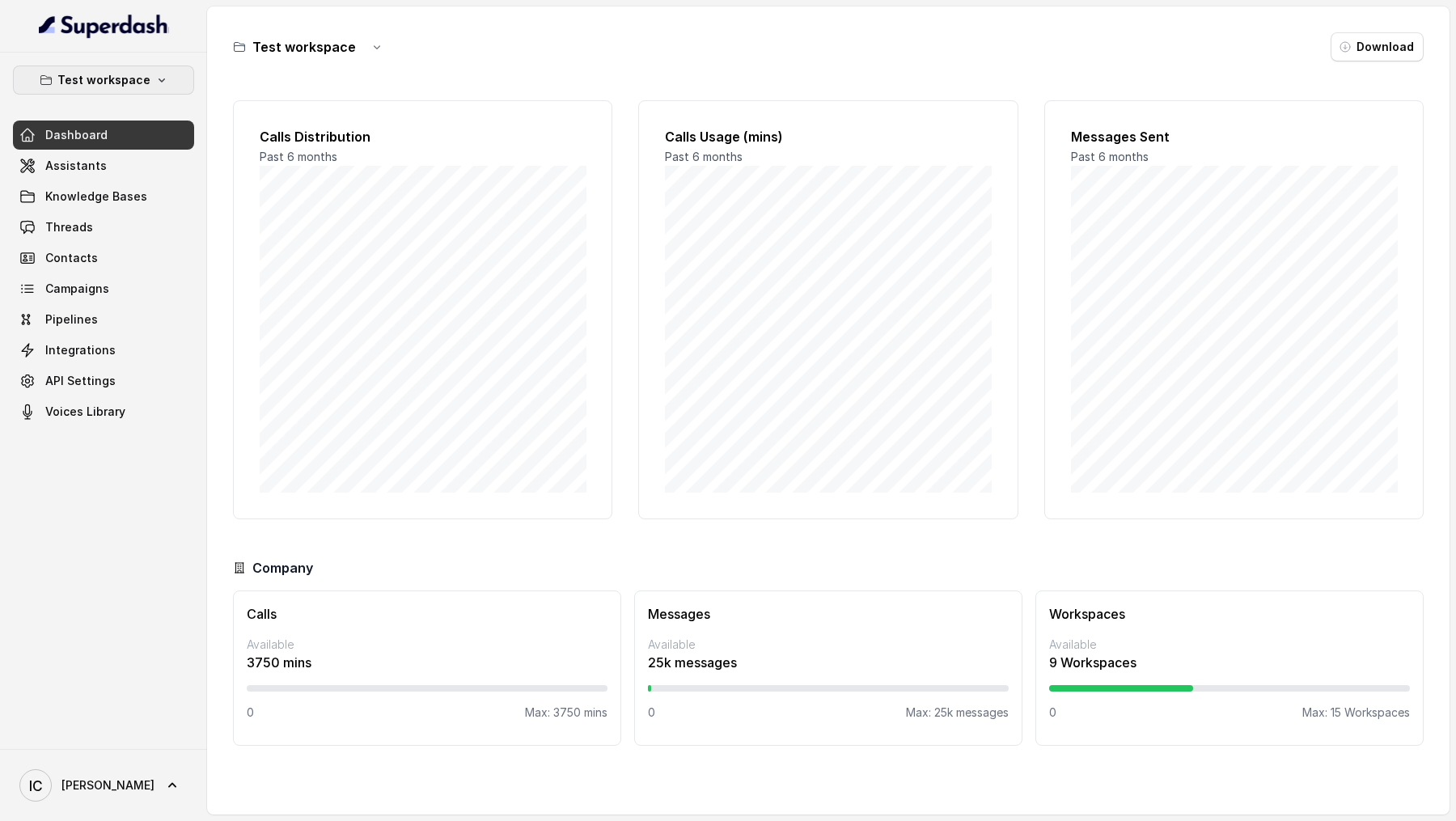
click at [145, 90] on button "Test workspace" at bounding box center [103, 80] width 182 height 29
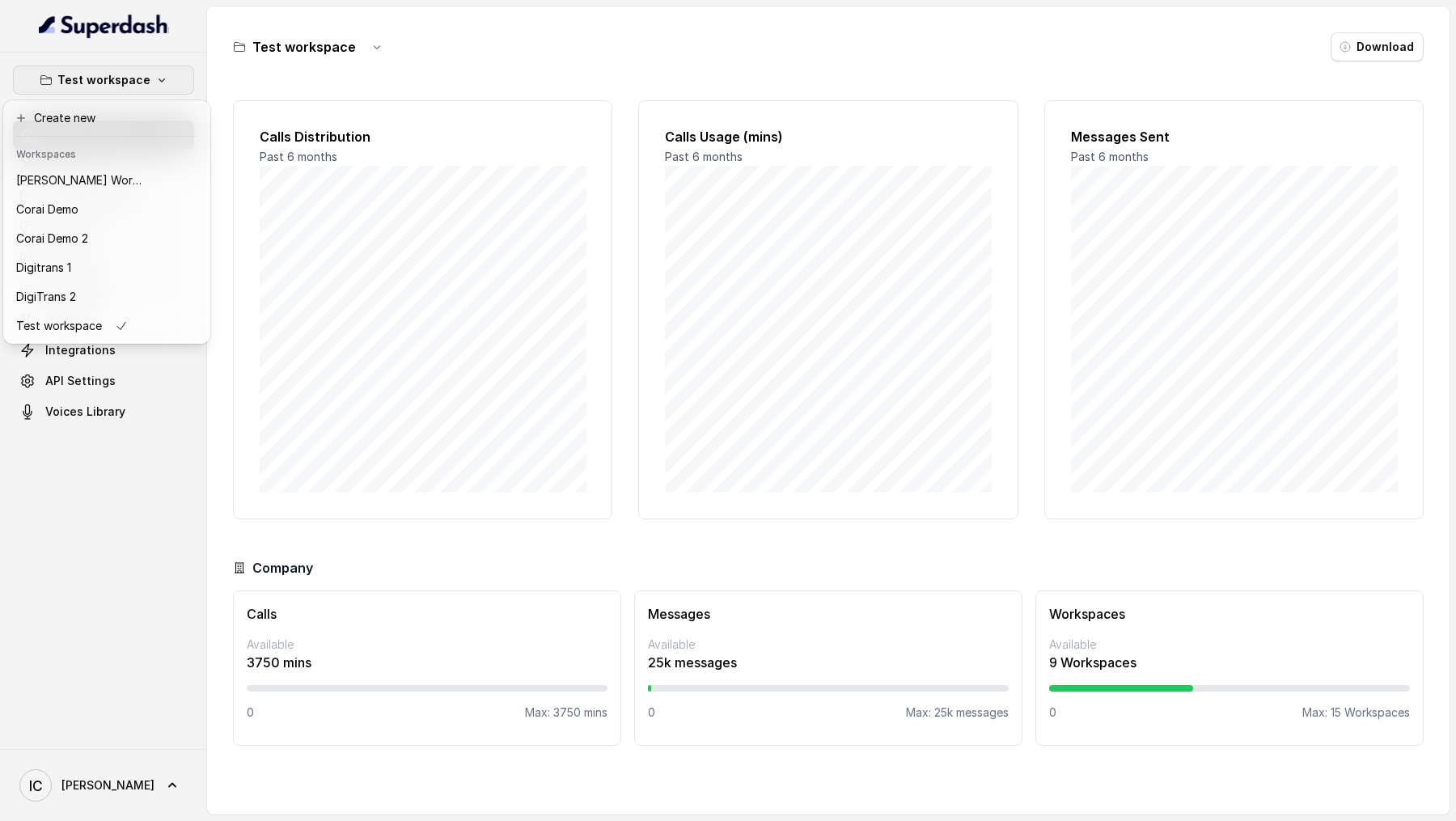
click at [366, 250] on div "Test workspace Dashboard Assistants Knowledge Bases Threads Contacts Campaigns …" at bounding box center [728, 410] width 1456 height 821
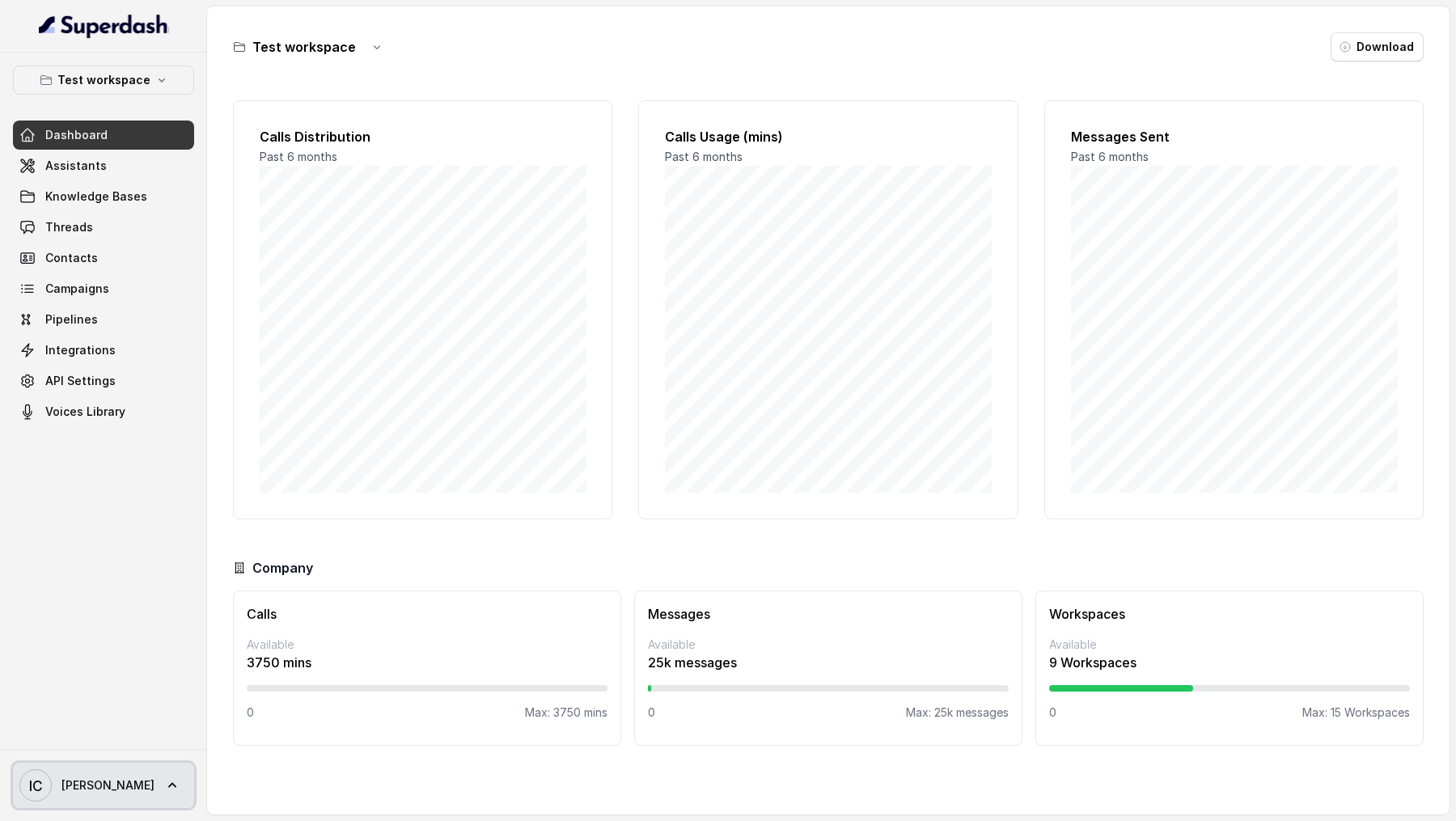
click at [64, 783] on span "[PERSON_NAME]" at bounding box center [108, 785] width 93 height 16
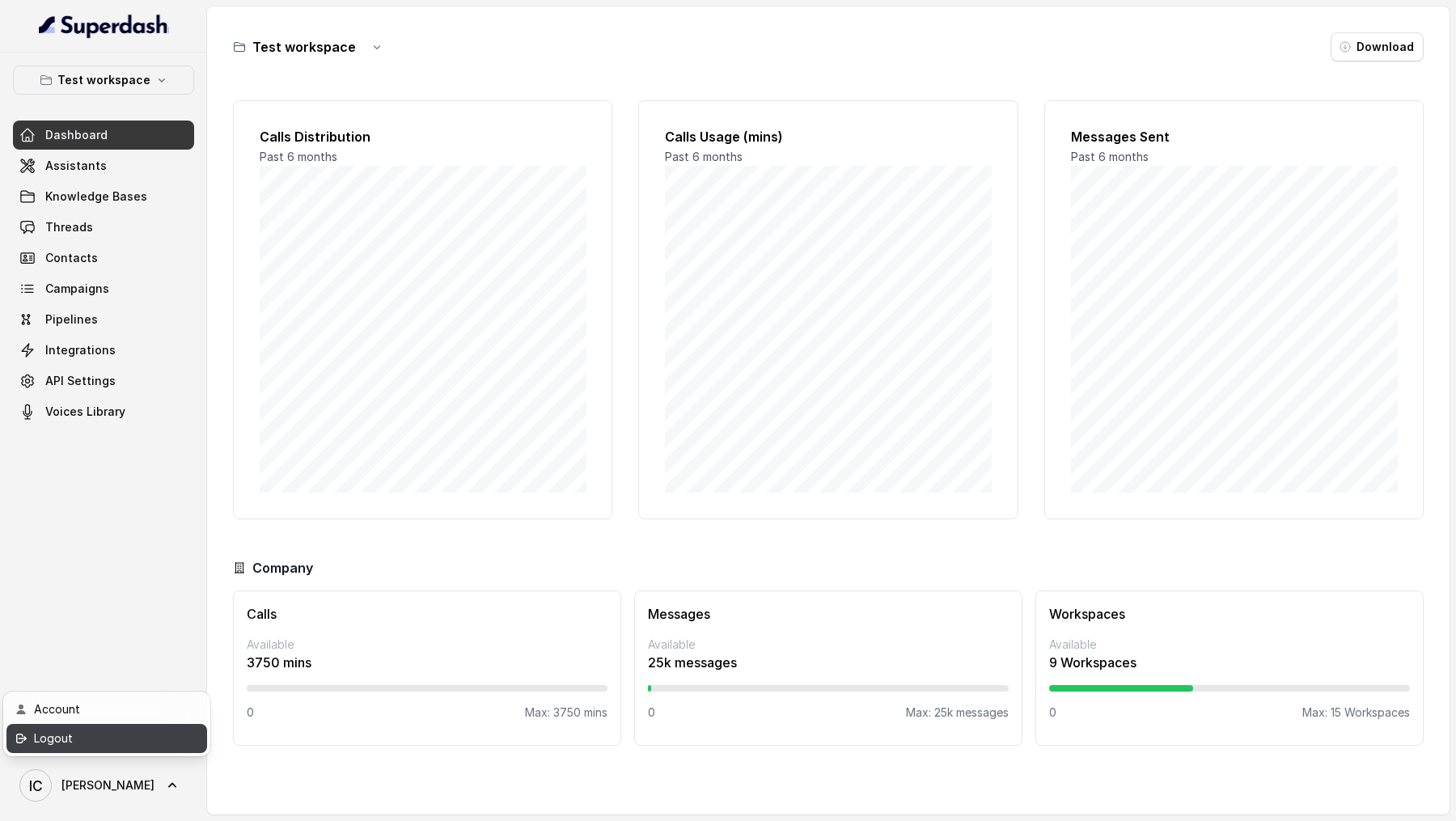
click at [105, 747] on div "Logout" at bounding box center [102, 739] width 137 height 19
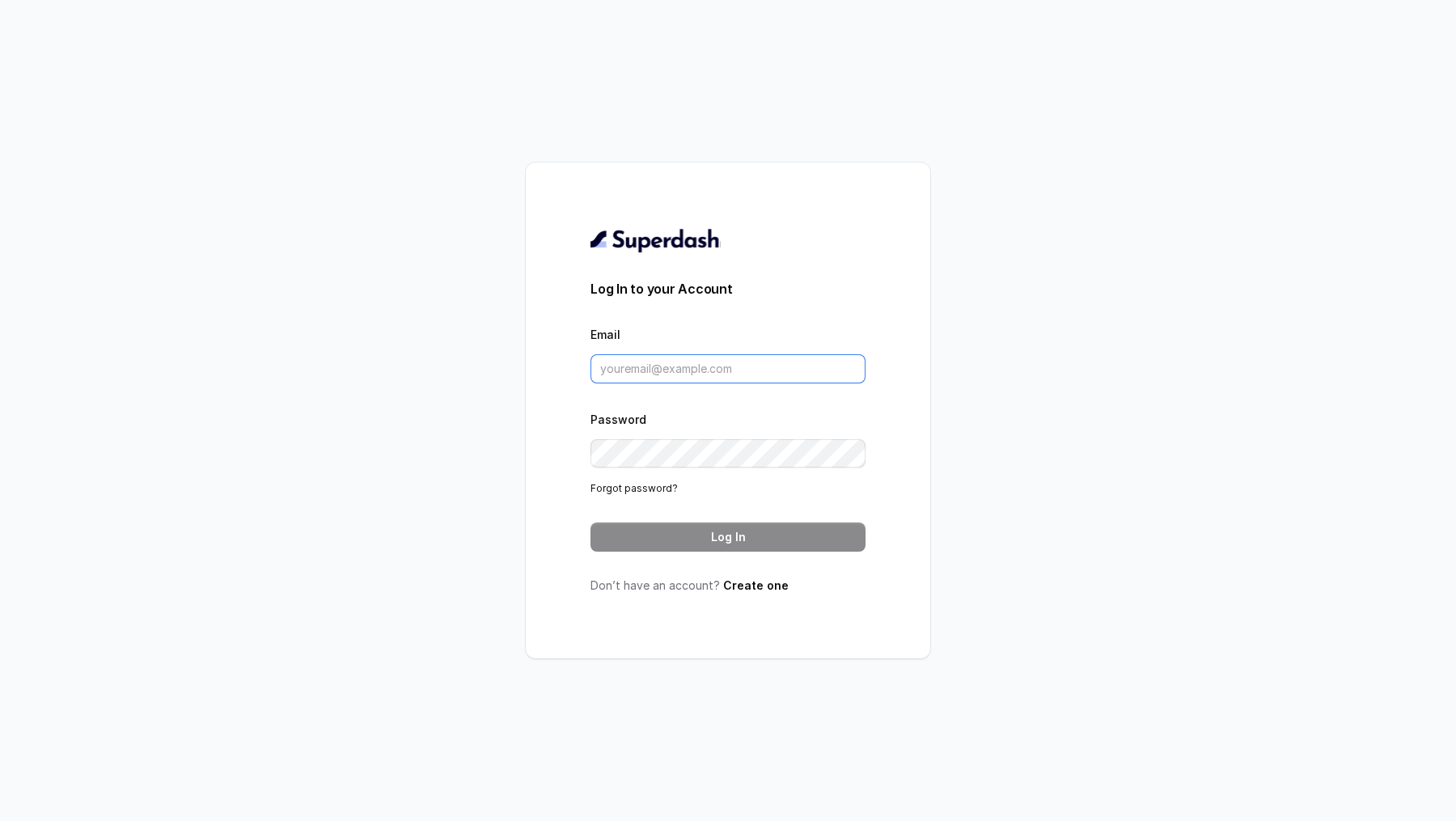
type input "[EMAIL_ADDRESS][DOMAIN_NAME]"
